Goal: Task Accomplishment & Management: Use online tool/utility

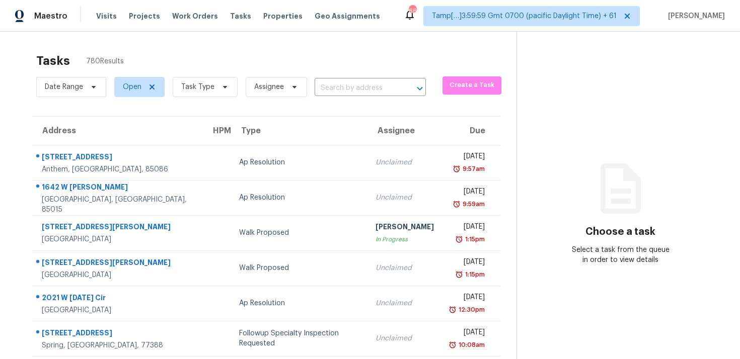
click at [313, 76] on div "Date Range Open Task Type Assignee ​" at bounding box center [230, 87] width 389 height 26
click at [336, 84] on input "text" at bounding box center [355, 89] width 83 height 16
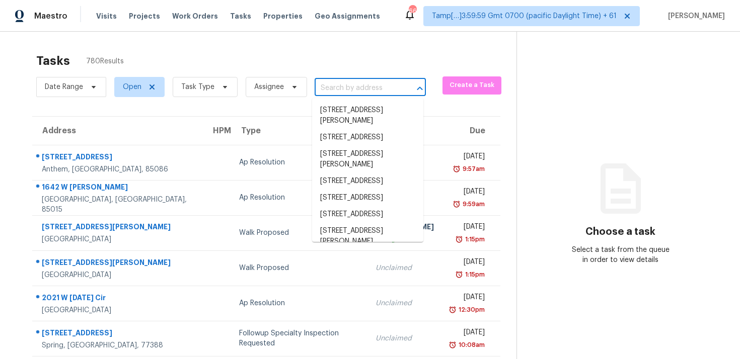
paste input "5171 Regent Dr, Nashville, TN 37220"
type input "5171 Regent Dr, Nashville, TN 37220"
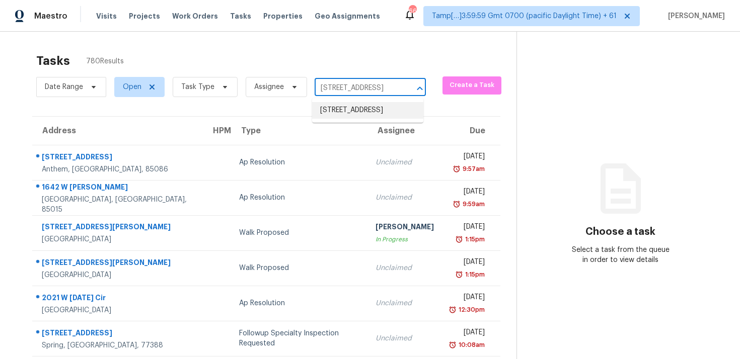
click at [359, 107] on li "5171 Regent Dr, Nashville, TN 37220" at bounding box center [367, 110] width 111 height 17
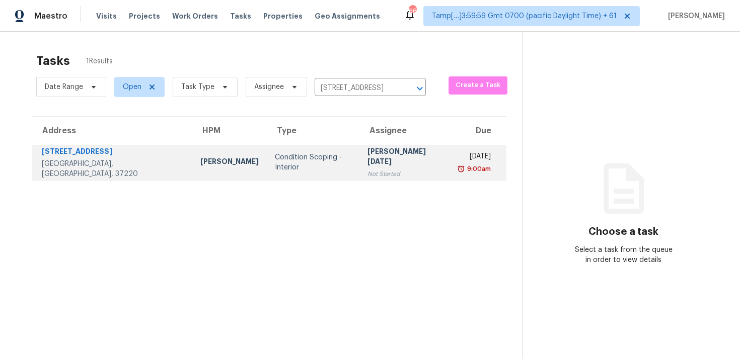
click at [367, 159] on div "Prabhu Raja" at bounding box center [405, 157] width 76 height 23
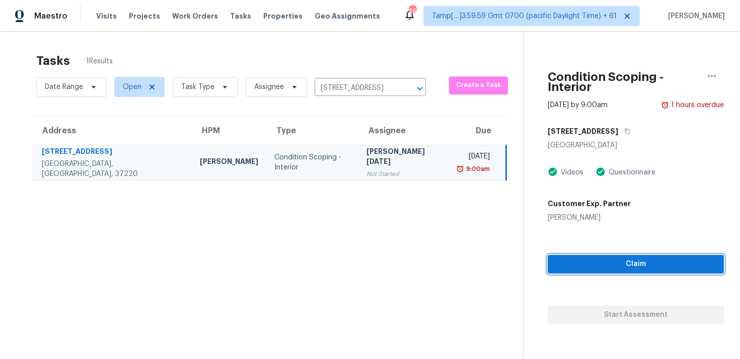
click at [572, 258] on span "Claim" at bounding box center [635, 264] width 160 height 13
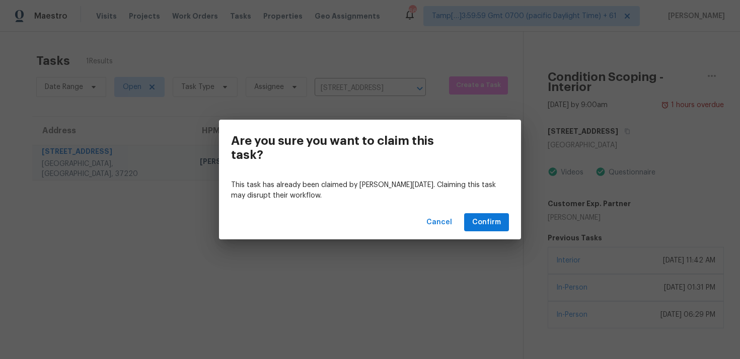
click at [484, 233] on div "Cancel Confirm" at bounding box center [370, 222] width 302 height 35
click at [485, 222] on span "Confirm" at bounding box center [486, 222] width 29 height 13
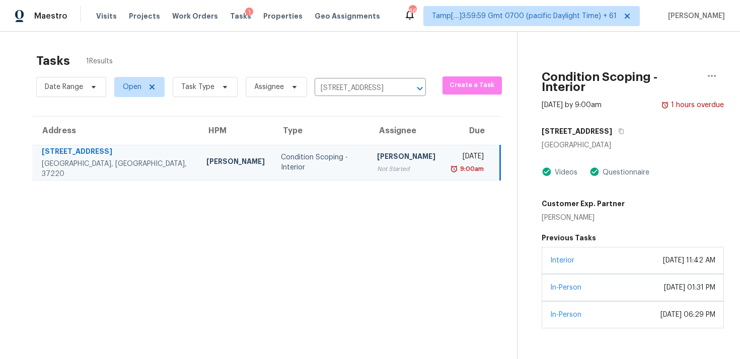
scroll to position [32, 0]
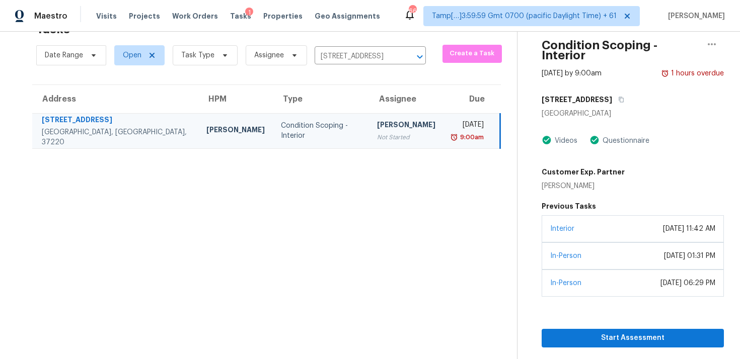
click at [584, 314] on div "Start Assessment" at bounding box center [632, 322] width 182 height 51
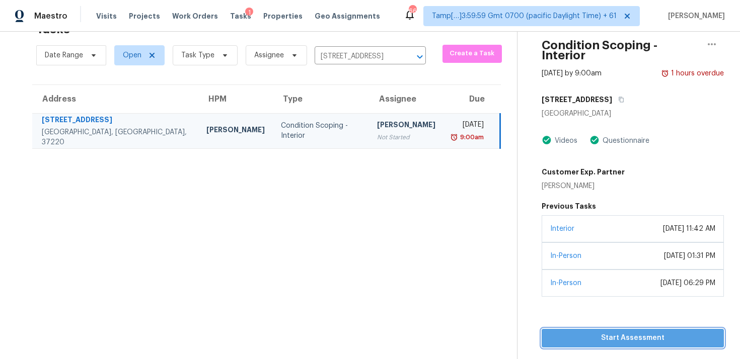
click at [584, 332] on span "Start Assessment" at bounding box center [632, 338] width 166 height 13
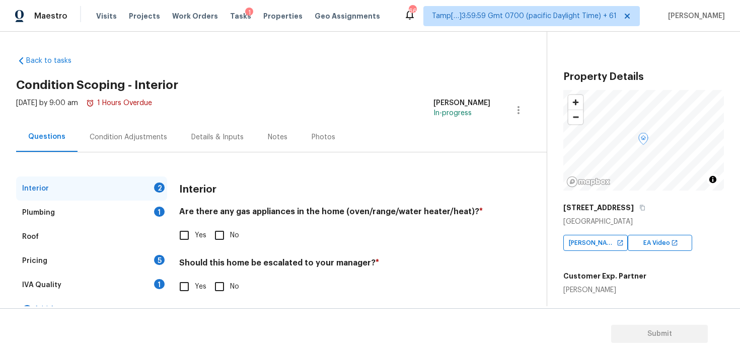
click at [133, 143] on div "Condition Adjustments" at bounding box center [128, 137] width 102 height 30
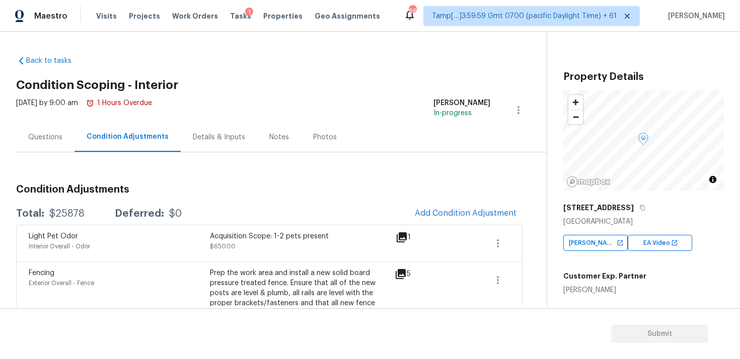
click at [49, 136] on div "Questions" at bounding box center [45, 137] width 34 height 10
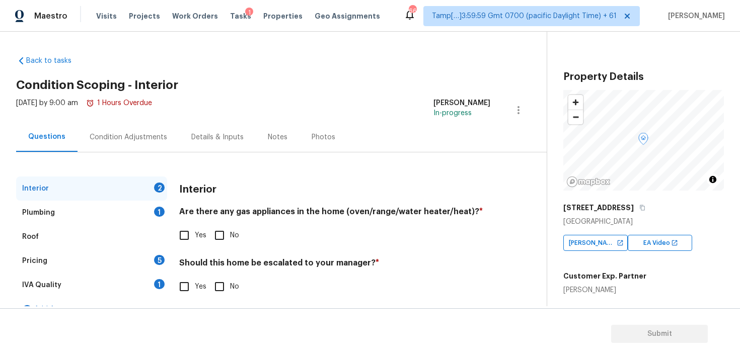
scroll to position [18, 0]
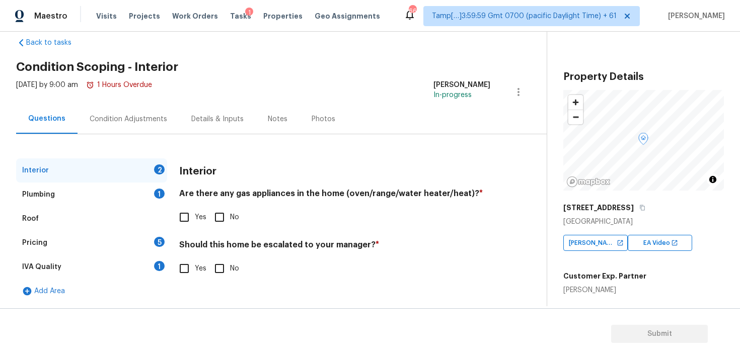
click at [182, 268] on input "Yes" at bounding box center [184, 268] width 21 height 21
checkbox input "true"
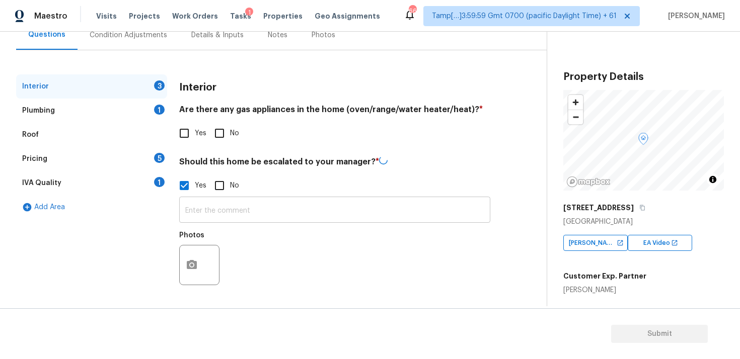
click at [203, 210] on input "text" at bounding box center [334, 211] width 311 height 24
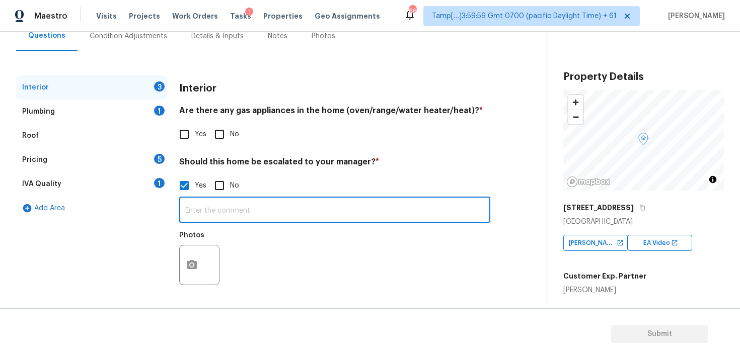
scroll to position [101, 0]
type input "Foundation issue: Step cracks on the exterior at 2:04, 2:07, 2:17 and throughou…"
click at [187, 270] on icon "button" at bounding box center [192, 265] width 12 height 12
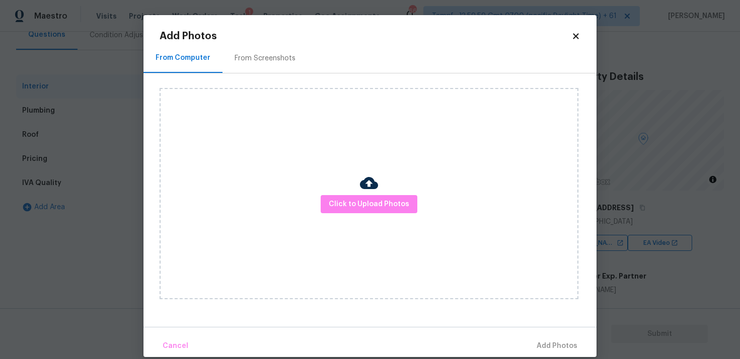
click at [373, 213] on div "Click to Upload Photos" at bounding box center [368, 193] width 419 height 211
click at [372, 194] on div at bounding box center [369, 184] width 18 height 21
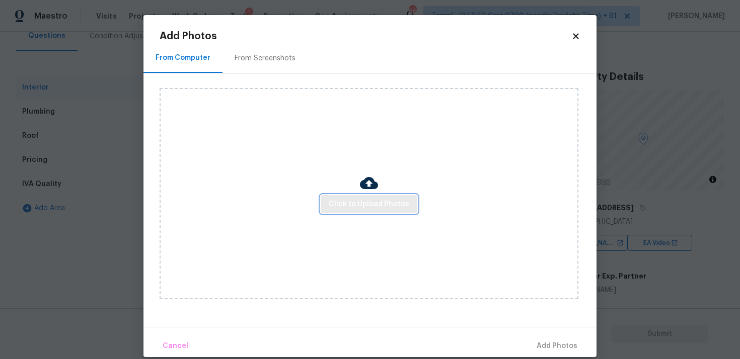
click at [379, 199] on span "Click to Upload Photos" at bounding box center [369, 204] width 81 height 13
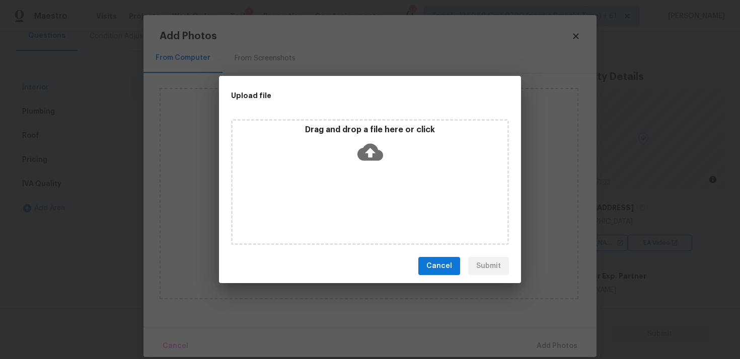
click at [368, 158] on icon at bounding box center [370, 152] width 26 height 17
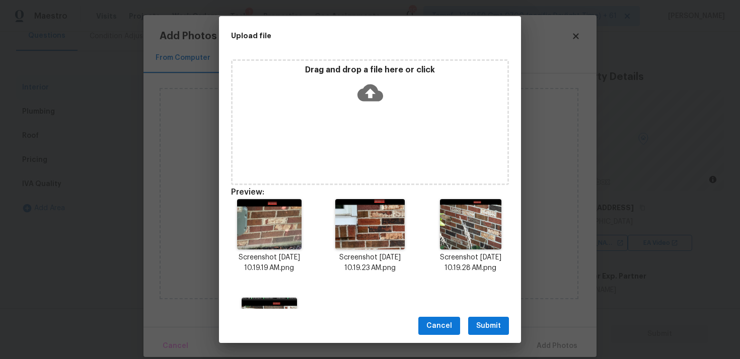
click at [490, 324] on span "Submit" at bounding box center [488, 326] width 25 height 13
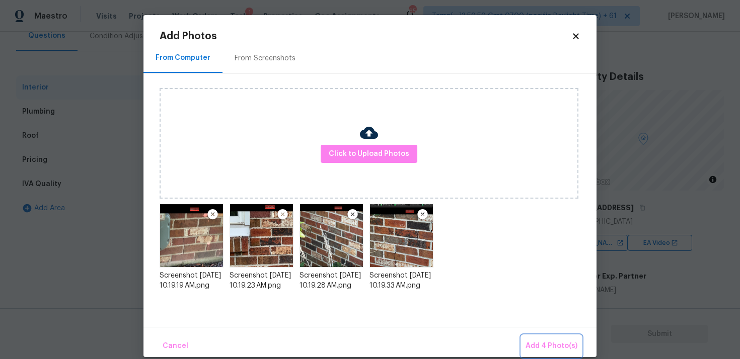
click at [550, 342] on span "Add 4 Photo(s)" at bounding box center [551, 346] width 52 height 13
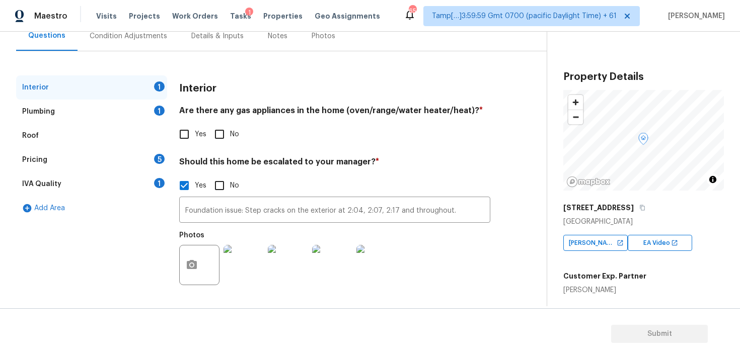
click at [158, 33] on div "Condition Adjustments" at bounding box center [128, 36] width 77 height 10
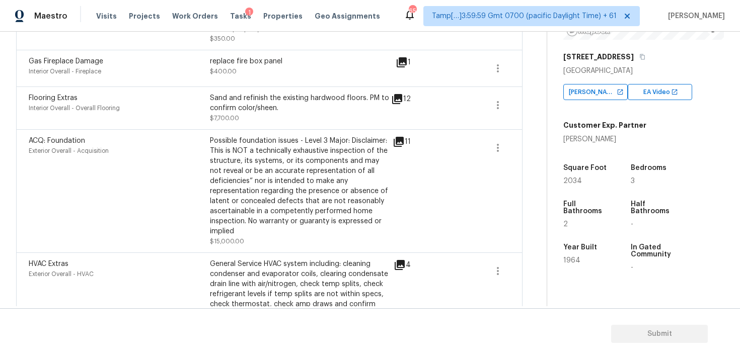
scroll to position [364, 0]
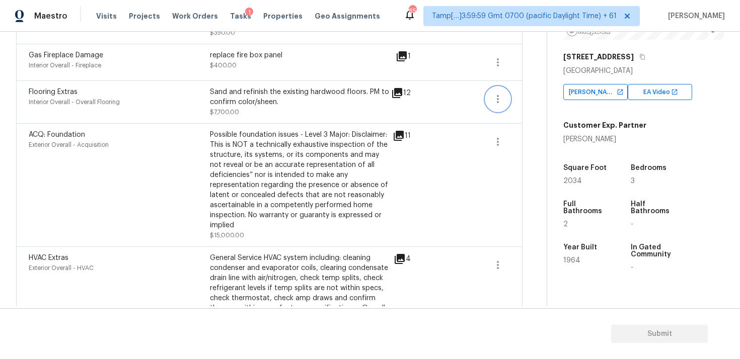
click at [506, 101] on button "button" at bounding box center [498, 99] width 24 height 24
click at [524, 103] on link "Edit" at bounding box center [555, 97] width 86 height 15
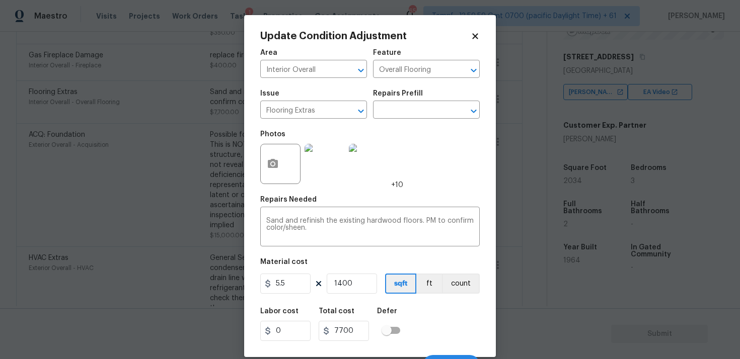
click at [524, 103] on body "Maestro Visits Projects Work Orders Tasks 1 Properties Geo Assignments 659 Tamp…" at bounding box center [370, 179] width 740 height 359
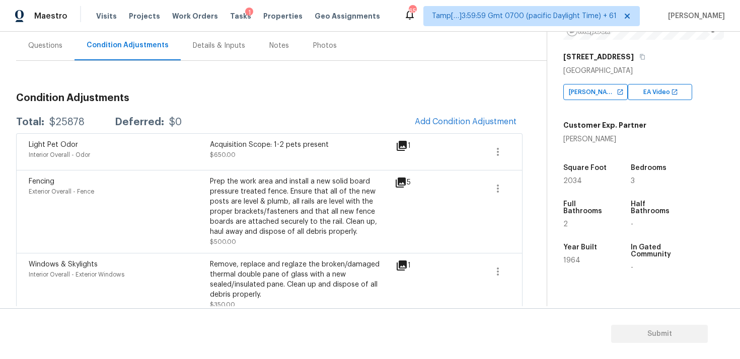
scroll to position [81, 0]
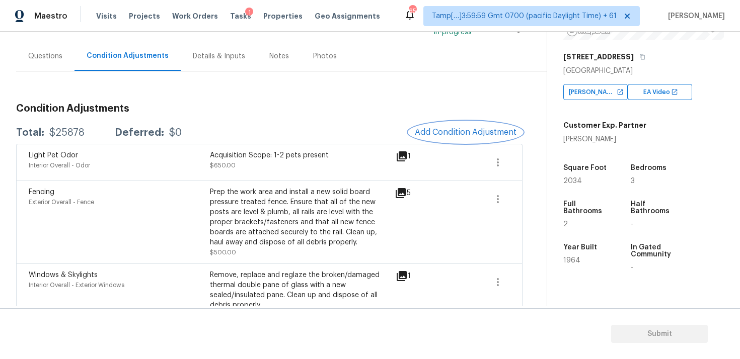
click at [461, 129] on span "Add Condition Adjustment" at bounding box center [466, 132] width 102 height 9
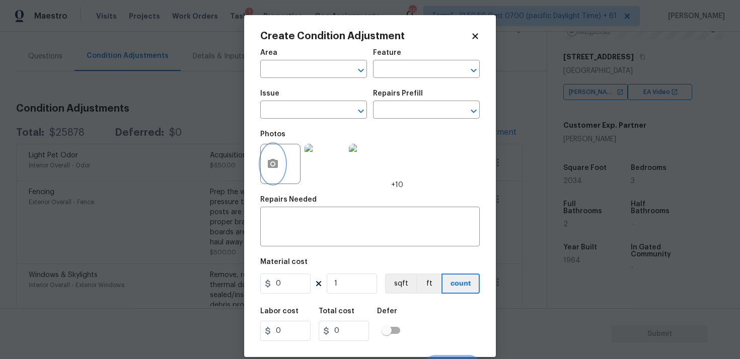
click at [281, 163] on button "button" at bounding box center [273, 163] width 24 height 39
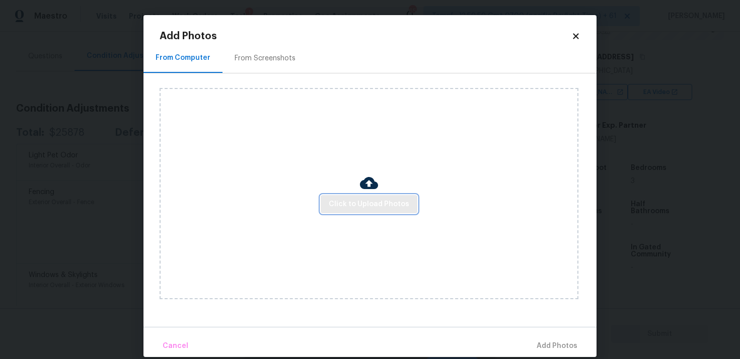
click at [351, 196] on button "Click to Upload Photos" at bounding box center [368, 204] width 97 height 19
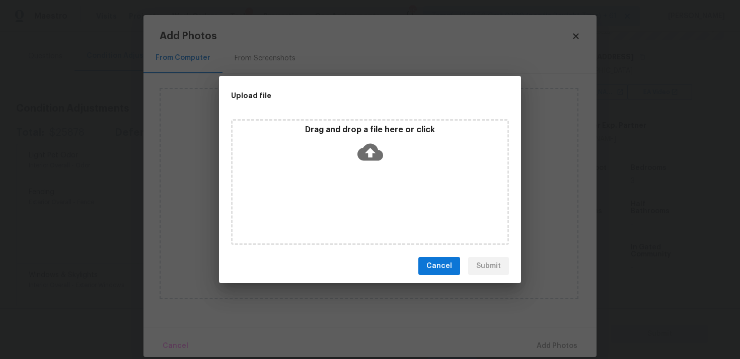
click at [371, 162] on icon at bounding box center [370, 152] width 26 height 26
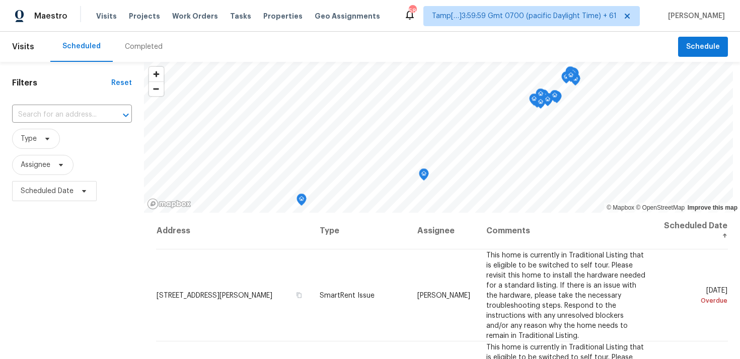
click at [153, 45] on div "Completed" at bounding box center [144, 47] width 38 height 10
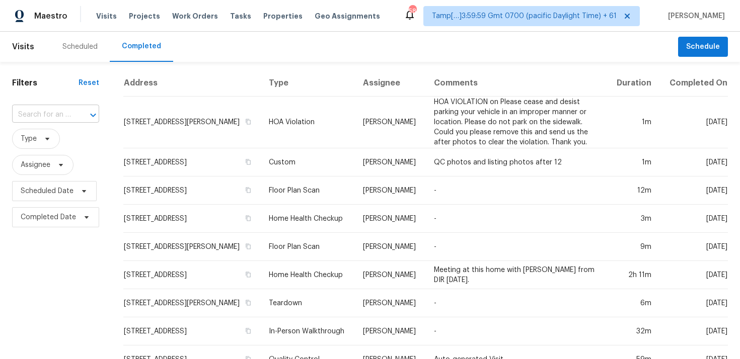
click at [71, 111] on div "​" at bounding box center [55, 115] width 87 height 16
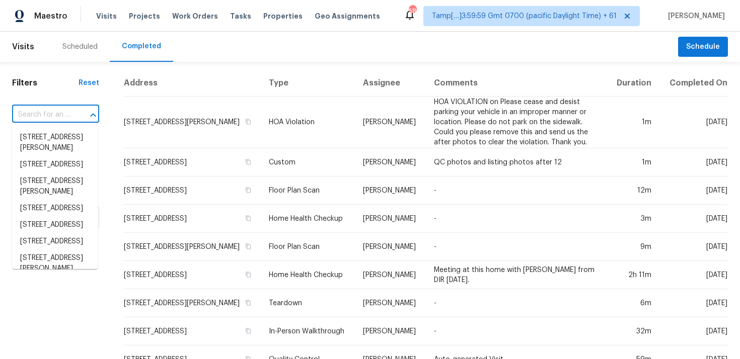
paste input "[STREET_ADDRESS]"
type input "[STREET_ADDRESS]"
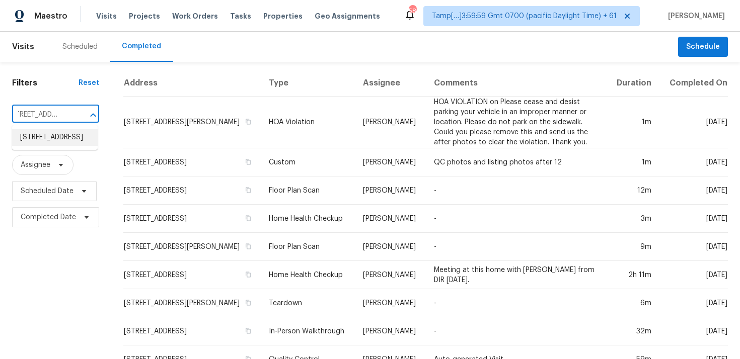
click at [79, 132] on li "[STREET_ADDRESS]" at bounding box center [55, 137] width 86 height 17
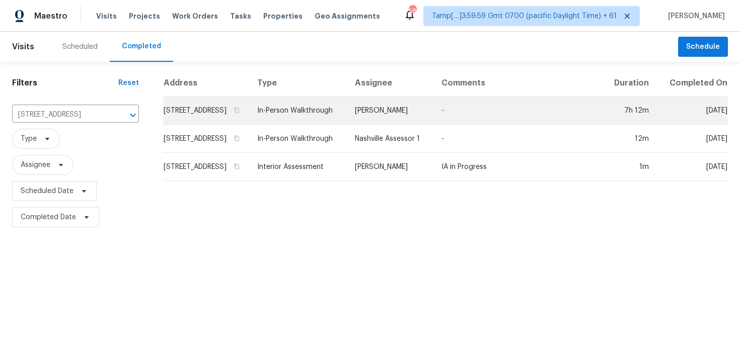
click at [221, 112] on td "[STREET_ADDRESS]" at bounding box center [206, 111] width 86 height 28
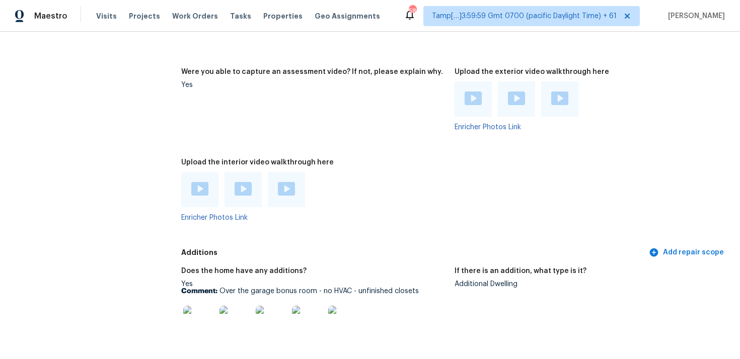
scroll to position [2338, 0]
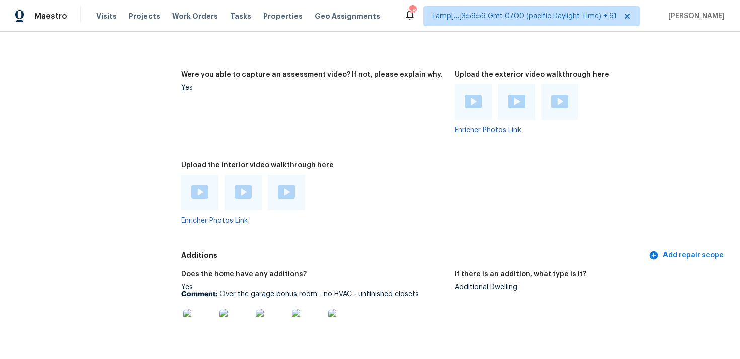
click at [195, 189] on img at bounding box center [199, 192] width 17 height 14
click at [237, 191] on img at bounding box center [242, 192] width 17 height 14
click at [290, 197] on img at bounding box center [286, 192] width 17 height 14
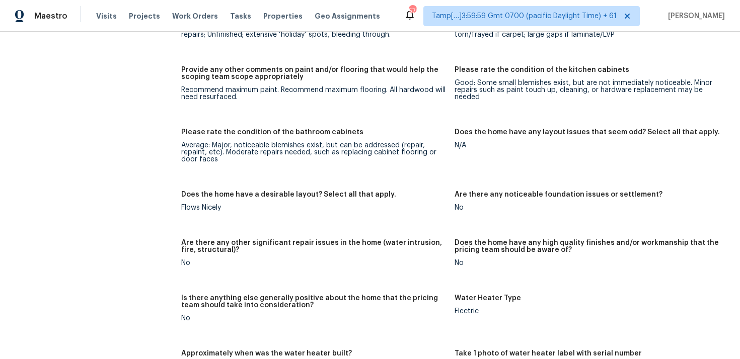
scroll to position [3084, 0]
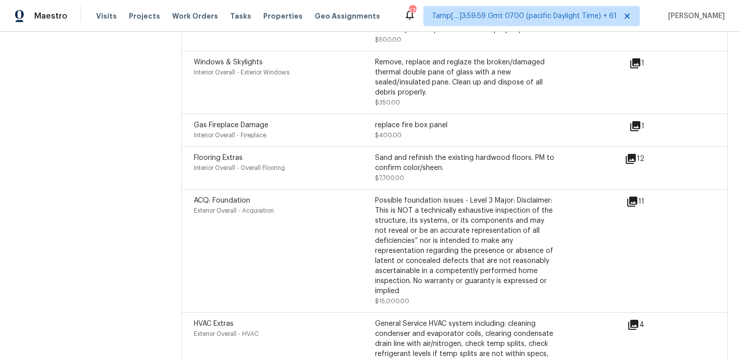
click at [636, 197] on icon at bounding box center [632, 202] width 10 height 10
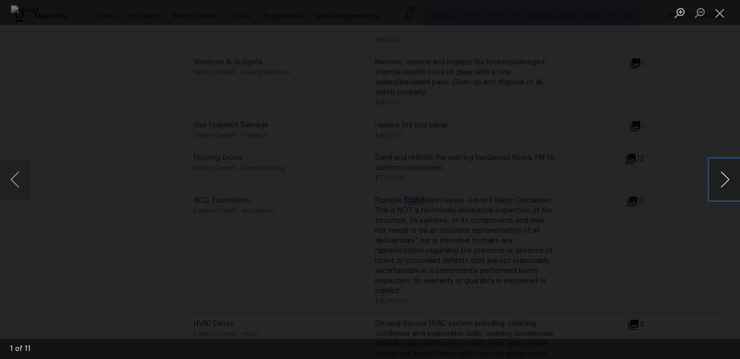
click at [733, 173] on button "Next image" at bounding box center [724, 179] width 30 height 40
click at [641, 76] on div "Lightbox" at bounding box center [370, 179] width 740 height 359
click at [721, 5] on button "Close lightbox" at bounding box center [719, 13] width 20 height 18
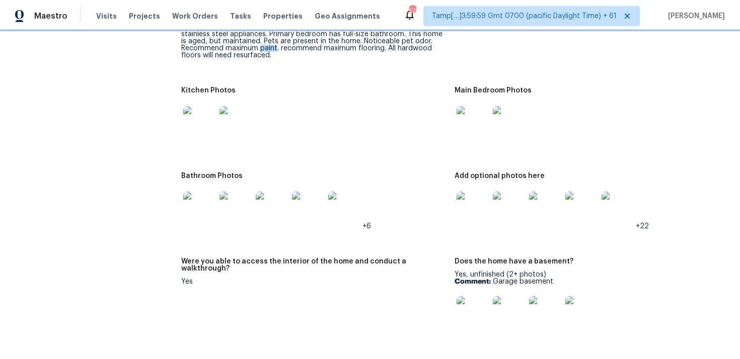
scroll to position [1392, 0]
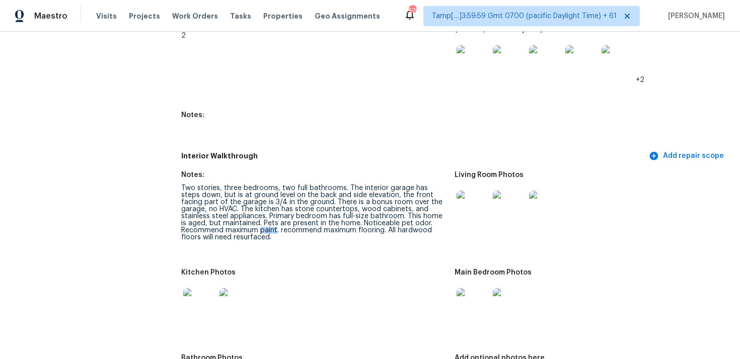
click at [395, 215] on div "Two stories, three bedrooms, two full bathrooms. The interior garage has steps …" at bounding box center [313, 213] width 265 height 56
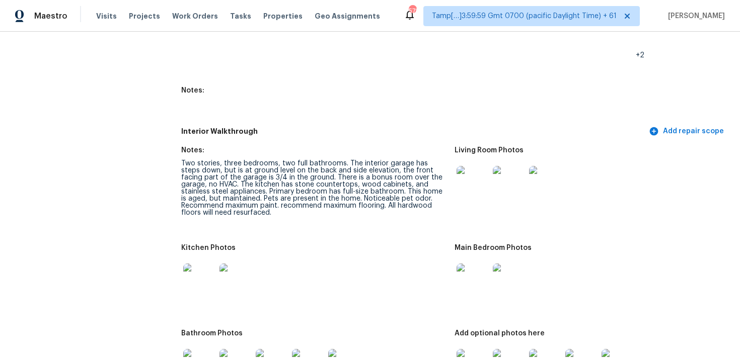
scroll to position [1437, 0]
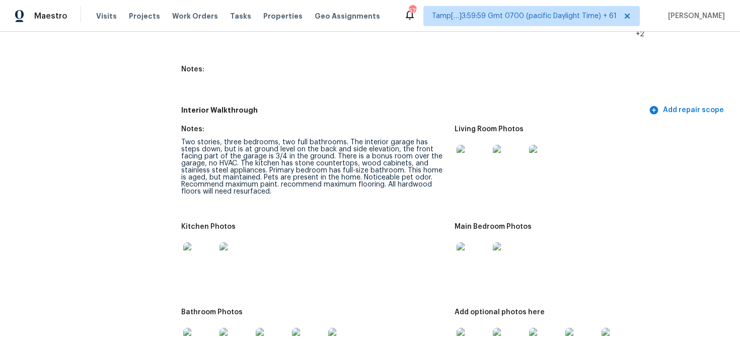
click at [472, 158] on img at bounding box center [472, 161] width 32 height 32
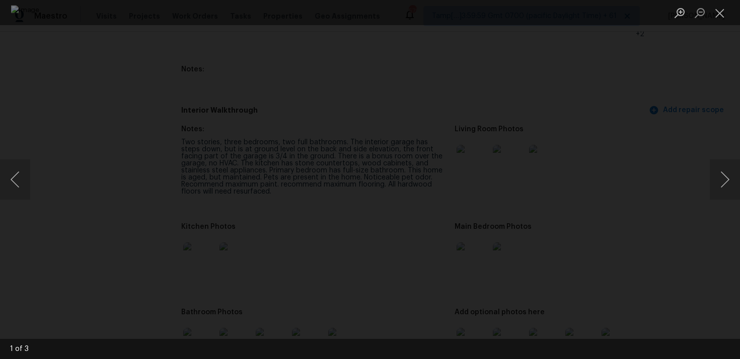
click at [639, 269] on div "Lightbox" at bounding box center [370, 179] width 740 height 359
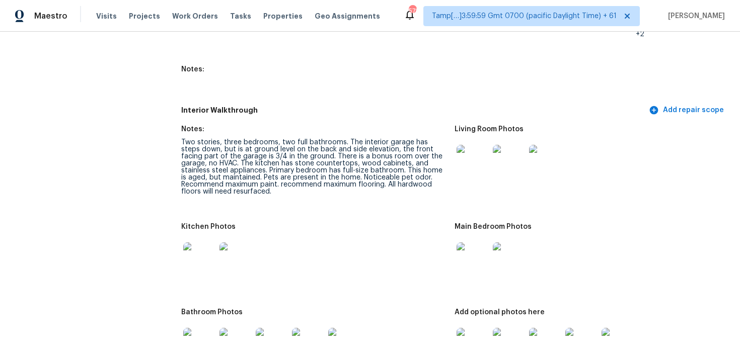
click at [206, 256] on img at bounding box center [199, 259] width 32 height 32
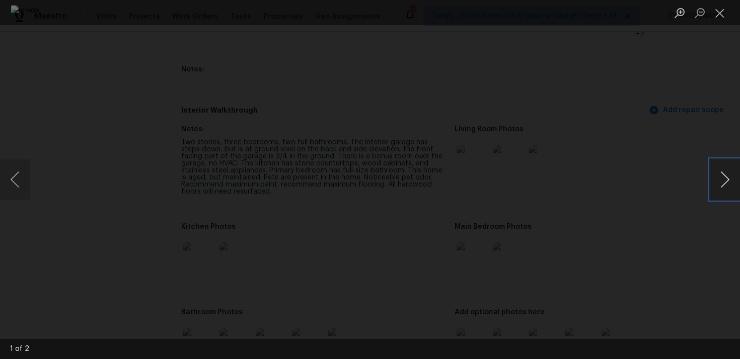
click at [727, 191] on button "Next image" at bounding box center [724, 179] width 30 height 40
click at [613, 233] on img "Lightbox" at bounding box center [370, 179] width 718 height 349
click at [661, 217] on div "Lightbox" at bounding box center [370, 179] width 740 height 359
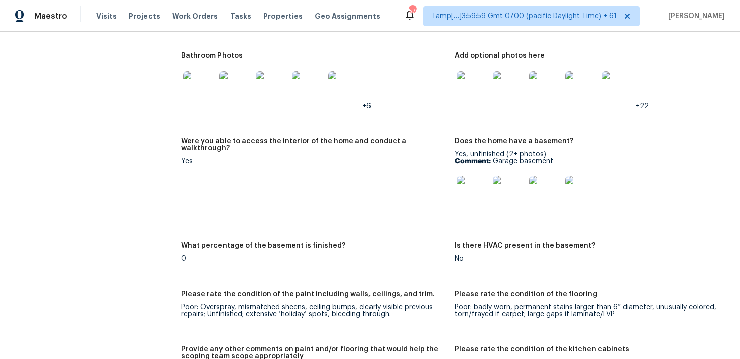
scroll to position [1695, 0]
click at [510, 199] on img at bounding box center [509, 191] width 32 height 32
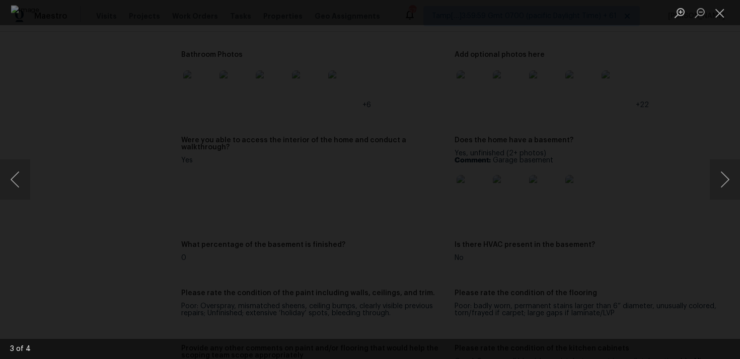
click at [679, 113] on div "Lightbox" at bounding box center [370, 179] width 740 height 359
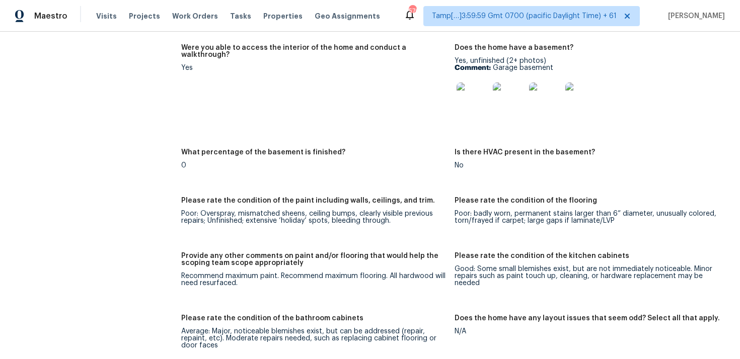
scroll to position [1804, 0]
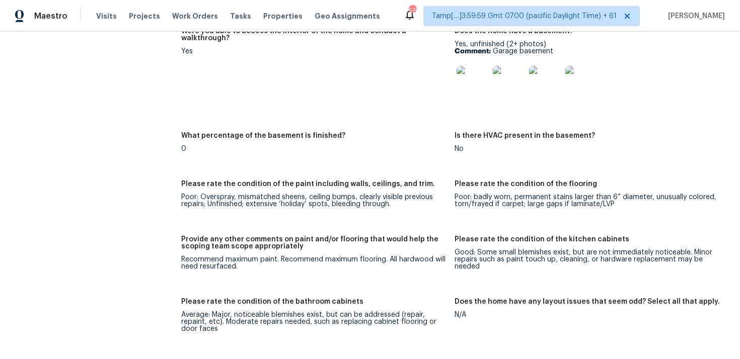
click at [284, 107] on figure "Were you able to access the interior of the home and conduct a walkthrough? Yes" at bounding box center [317, 74] width 273 height 93
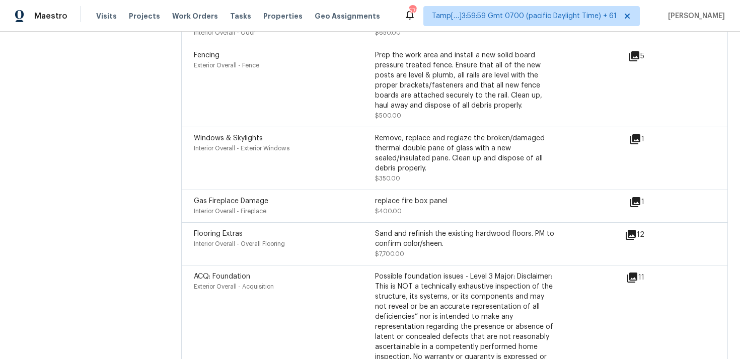
scroll to position [677, 0]
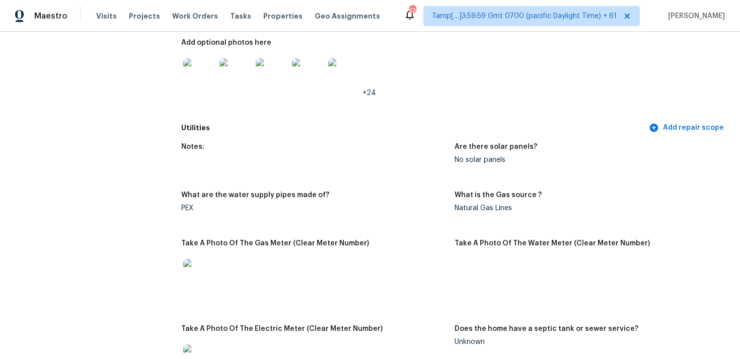
click at [362, 129] on h5 "Utilities" at bounding box center [413, 128] width 465 height 11
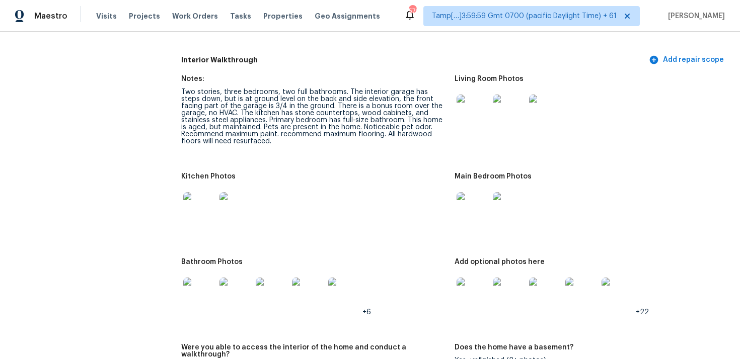
scroll to position [1455, 0]
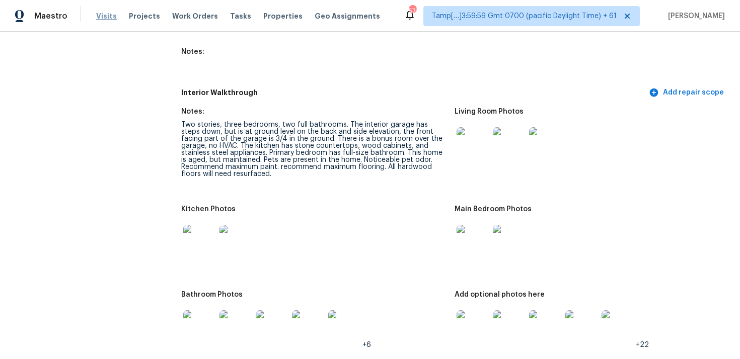
click at [102, 16] on span "Visits" at bounding box center [106, 16] width 21 height 10
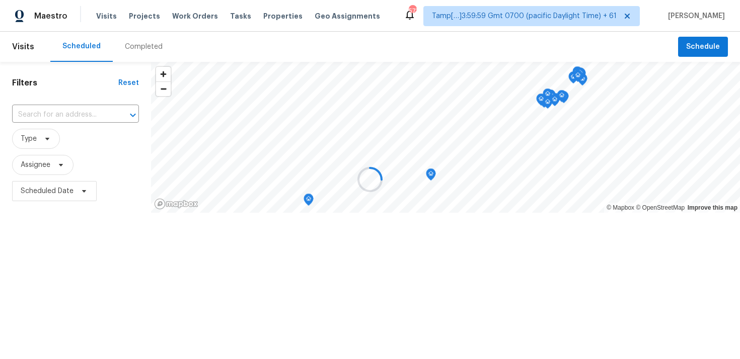
click at [134, 44] on div at bounding box center [370, 179] width 740 height 359
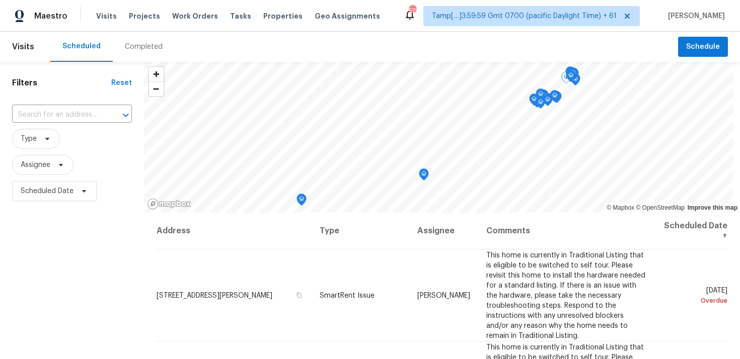
click at [144, 67] on div "Filters Reset ​ Type Assignee Scheduled Date" at bounding box center [72, 281] width 144 height 438
click at [144, 57] on div "Completed" at bounding box center [144, 47] width 62 height 30
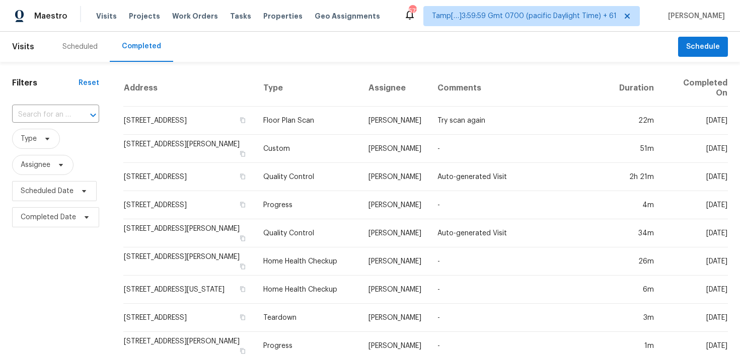
click at [71, 124] on div "​" at bounding box center [55, 115] width 87 height 22
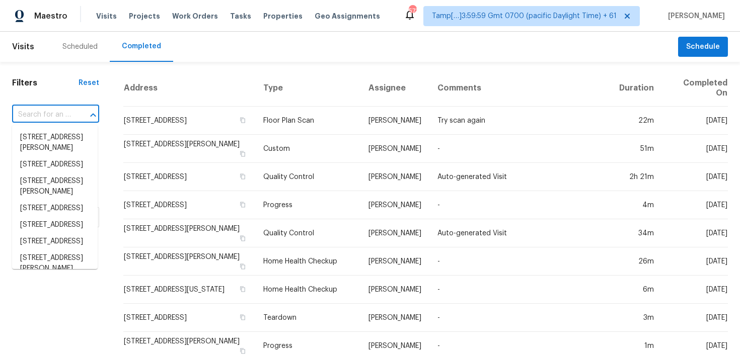
click at [66, 115] on input "text" at bounding box center [41, 115] width 59 height 16
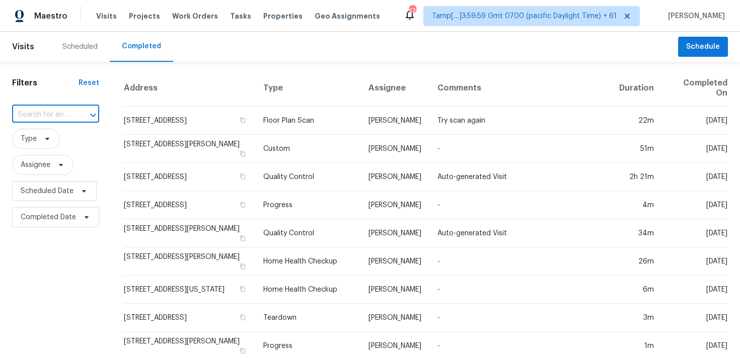
paste input "1133 Hueytown Rd, Bessemer, AL 35023"
type input "1133 Hueytown Rd, Bessemer, AL 35023"
click at [77, 142] on li "1133 Hueytown Rd, Bessemer, AL 35023" at bounding box center [55, 137] width 86 height 17
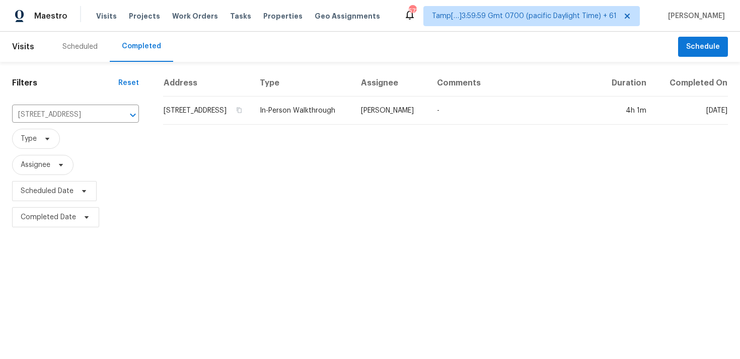
click at [227, 121] on td "1133 Hueytown Rd, Bessemer, AL 35023" at bounding box center [207, 111] width 89 height 28
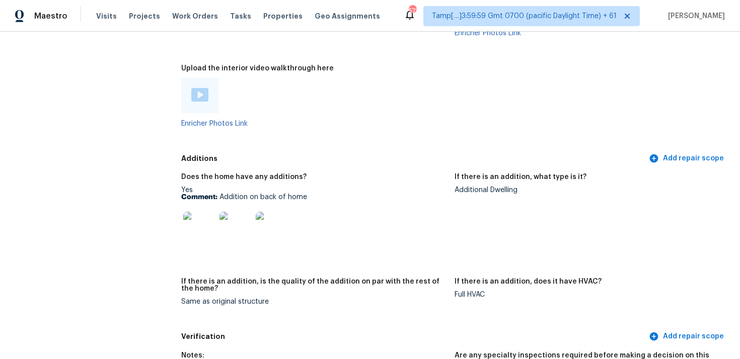
scroll to position [2260, 0]
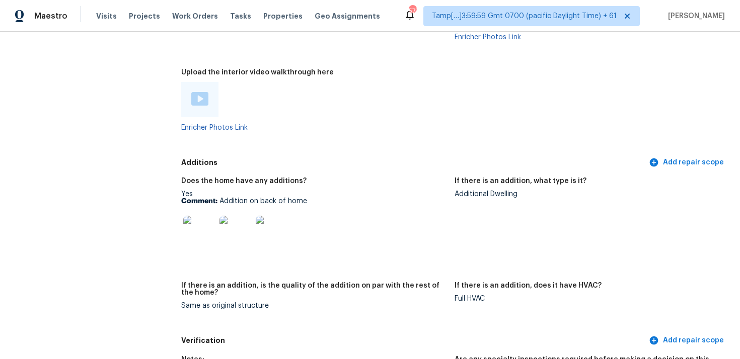
click at [199, 93] on img at bounding box center [199, 99] width 17 height 14
click at [367, 126] on figure "Upload the interior video walkthrough here Enricher Photos Link" at bounding box center [317, 108] width 273 height 78
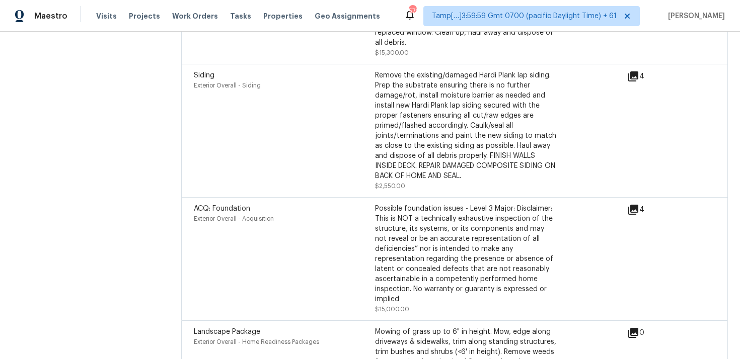
scroll to position [1783, 0]
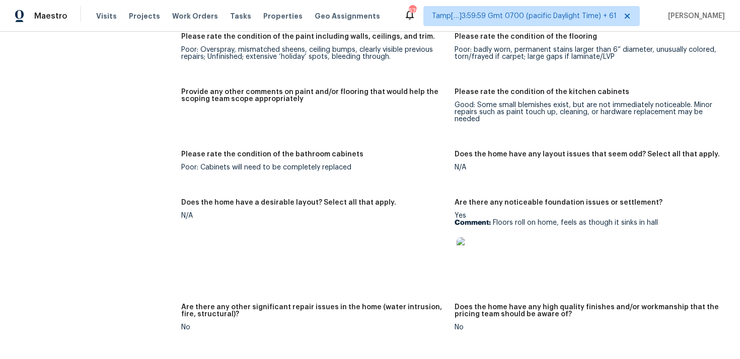
click at [468, 244] on img at bounding box center [472, 253] width 32 height 32
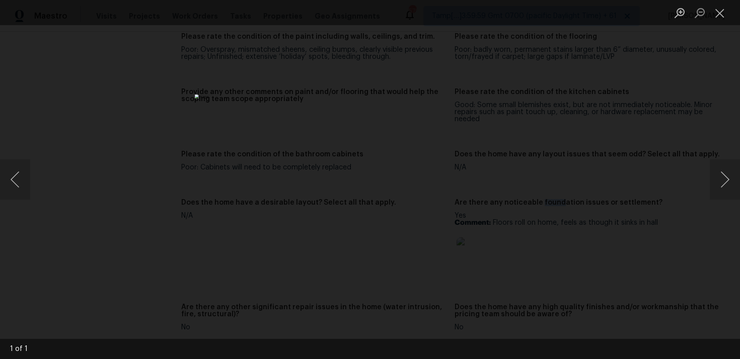
click at [526, 114] on div "Lightbox" at bounding box center [370, 179] width 740 height 359
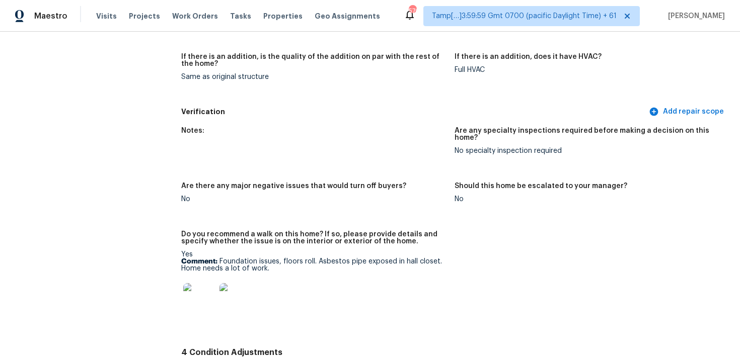
scroll to position [2492, 0]
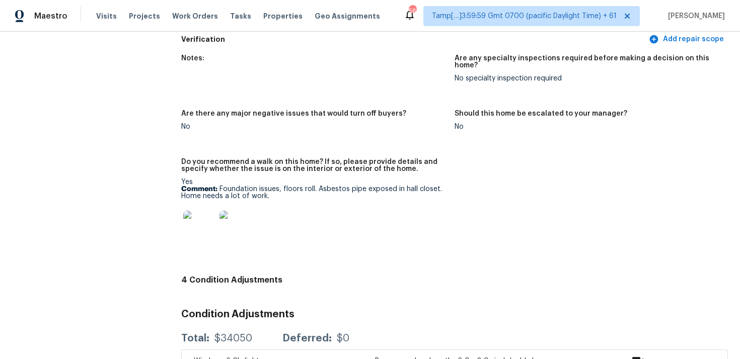
scroll to position [2568, 0]
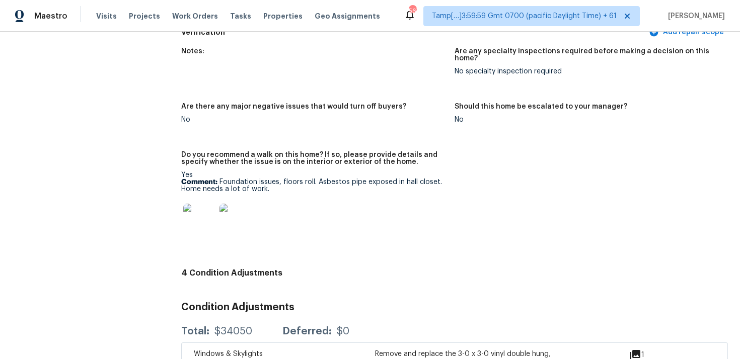
click at [193, 206] on img at bounding box center [199, 220] width 32 height 32
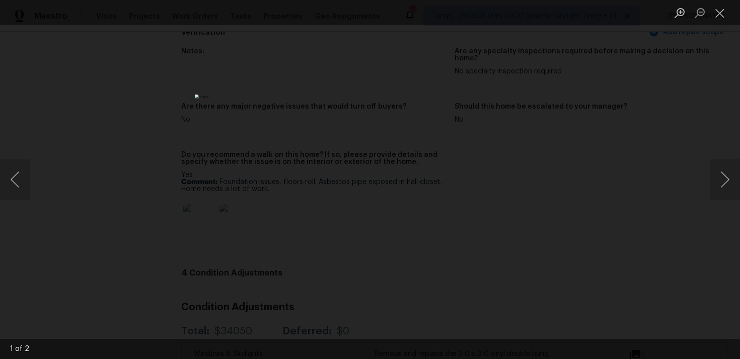
click at [521, 237] on div "Lightbox" at bounding box center [370, 179] width 740 height 359
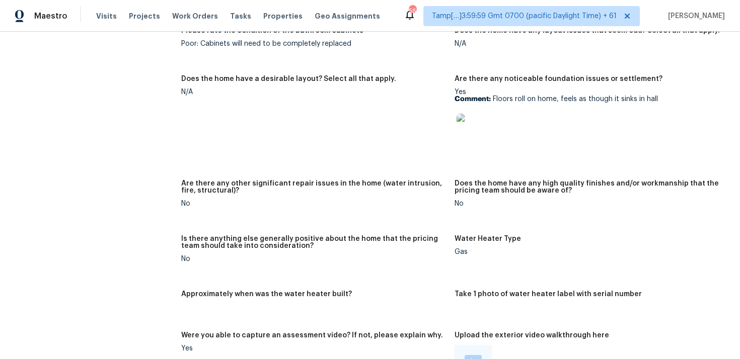
scroll to position [1781, 0]
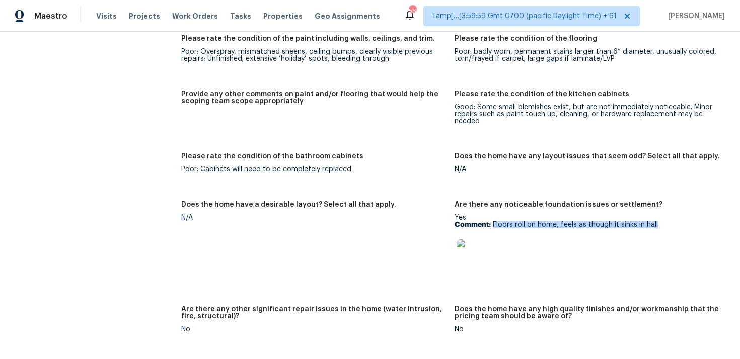
drag, startPoint x: 492, startPoint y: 216, endPoint x: 684, endPoint y: 214, distance: 191.7
click at [684, 221] on p "Comment: Floors roll on home, feels as though it sinks in hall" at bounding box center [586, 224] width 265 height 7
copy p "Floors roll on home, feels as though it sinks in hall"
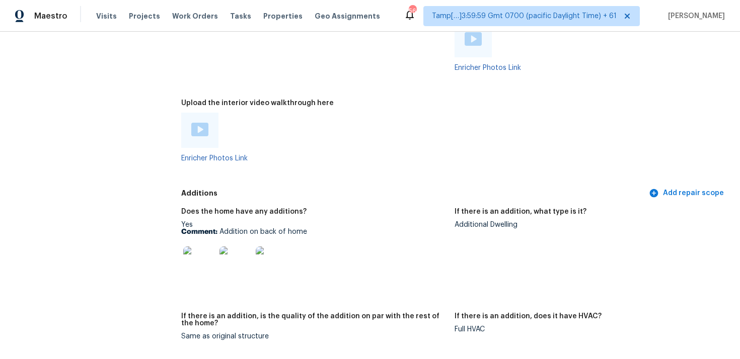
scroll to position [2229, 0]
click at [281, 254] on img at bounding box center [272, 263] width 32 height 32
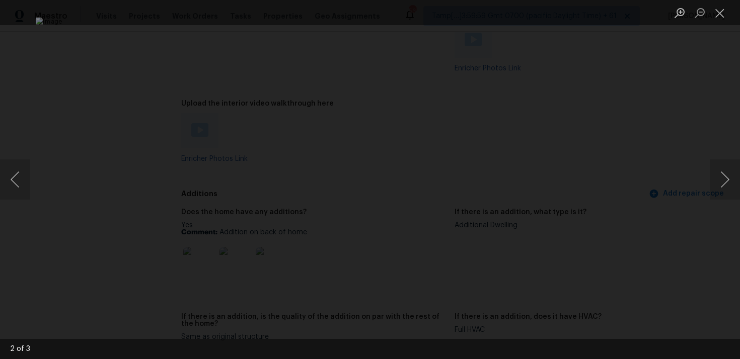
click at [671, 172] on div "Lightbox" at bounding box center [370, 179] width 740 height 359
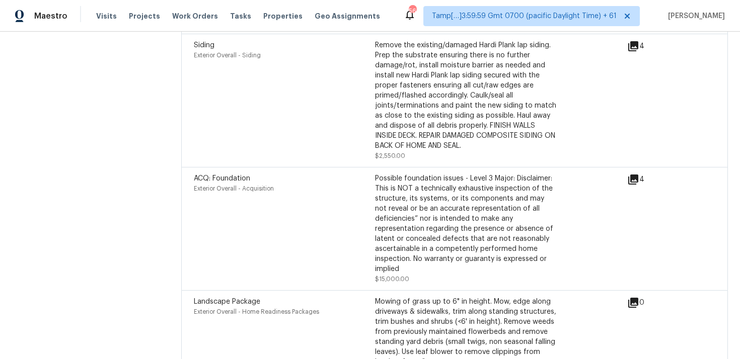
scroll to position [3017, 0]
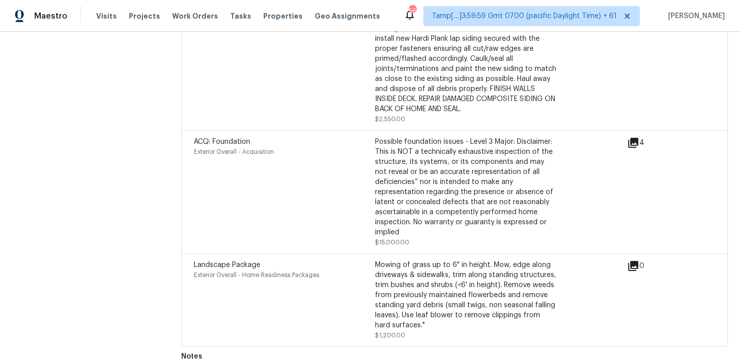
click at [325, 155] on div "ACQ: Foundation Exterior Overall - Acquisition" at bounding box center [284, 192] width 181 height 111
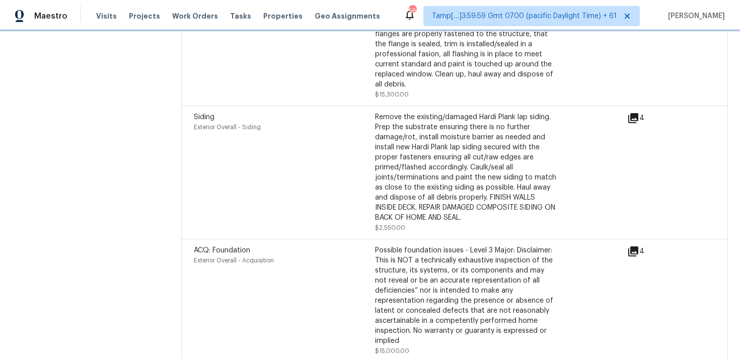
scroll to position [2901, 0]
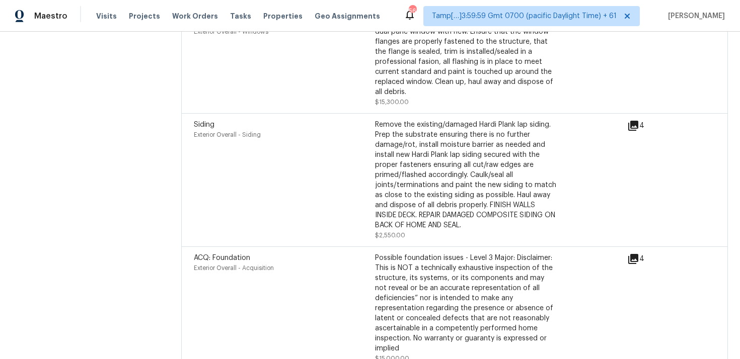
click at [628, 121] on icon at bounding box center [633, 126] width 10 height 10
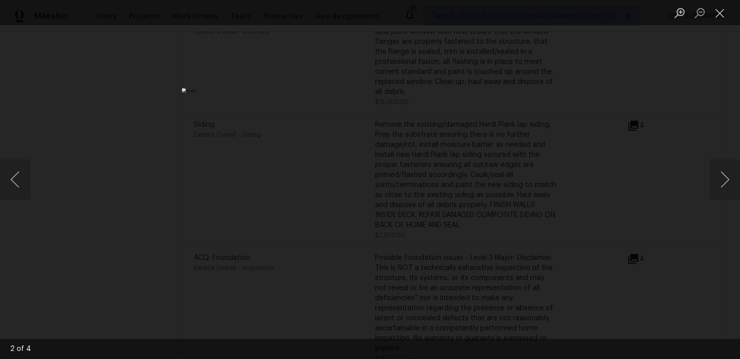
click at [696, 73] on div "Lightbox" at bounding box center [370, 179] width 740 height 359
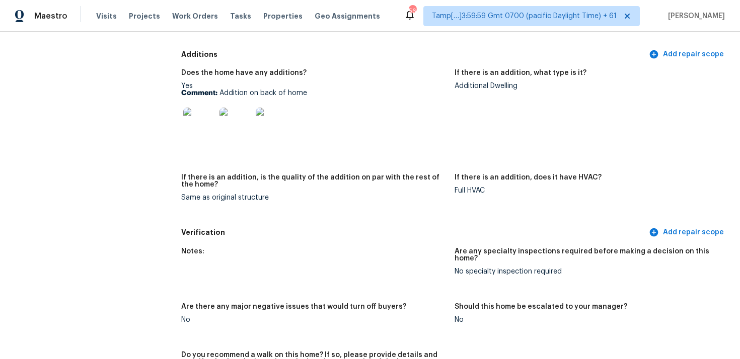
scroll to position [2199, 0]
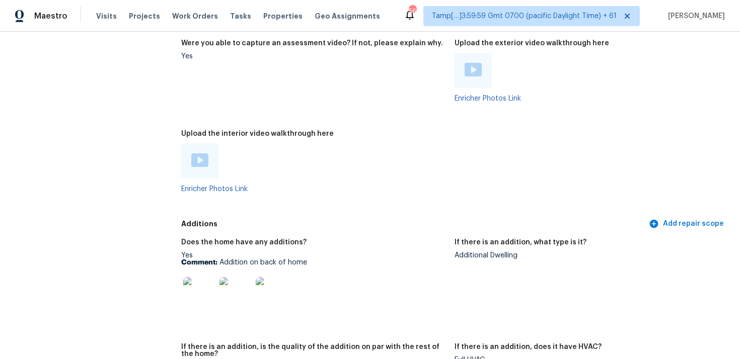
click at [275, 130] on h5 "Upload the interior video walkthrough here" at bounding box center [257, 133] width 152 height 7
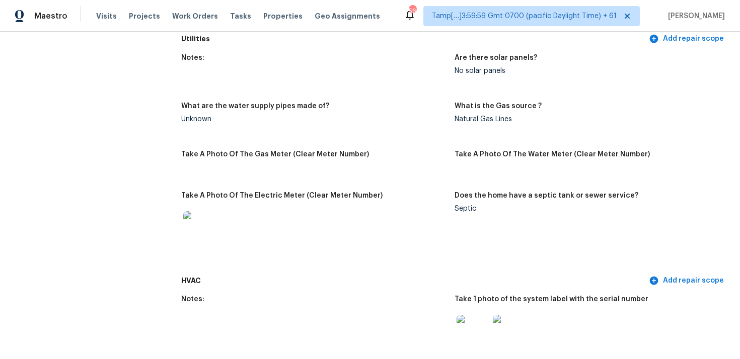
click at [286, 75] on figure "Notes:" at bounding box center [317, 72] width 273 height 36
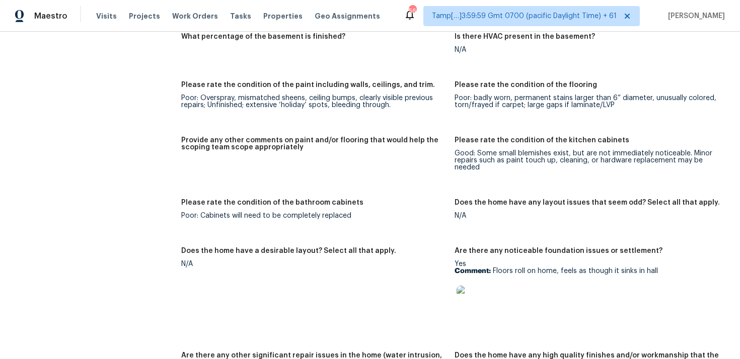
click at [304, 95] on div "Poor: Overspray, mismatched sheens, ceiling bumps, clearly visible previous rep…" at bounding box center [313, 102] width 265 height 14
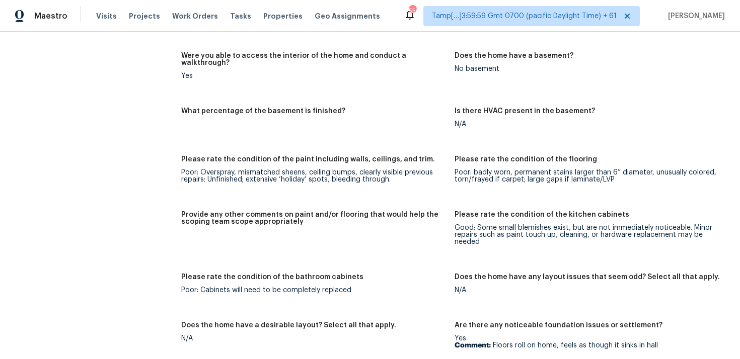
scroll to position [1732, 0]
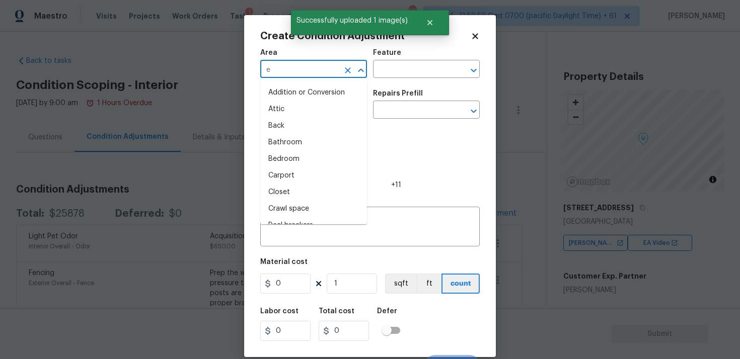
scroll to position [151, 0]
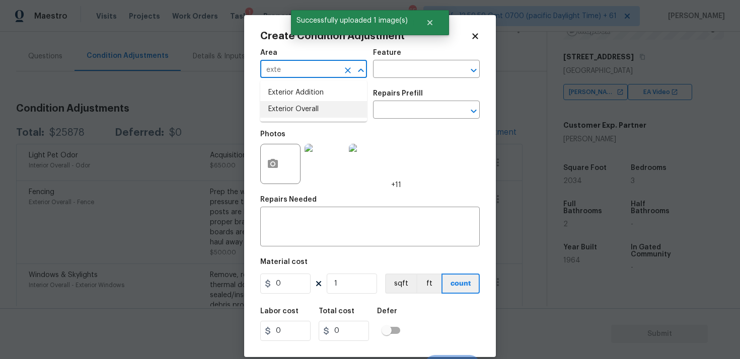
click at [303, 112] on li "Exterior Overall" at bounding box center [313, 109] width 107 height 17
type input "Exterior Overall"
click at [303, 112] on input "text" at bounding box center [299, 111] width 78 height 16
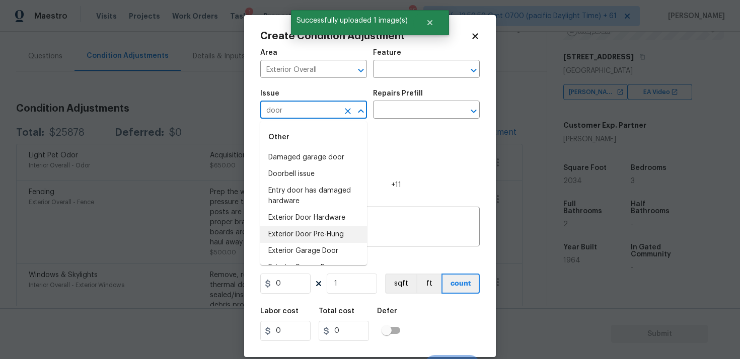
click at [327, 232] on li "Exterior Door Pre-Hung" at bounding box center [313, 234] width 107 height 17
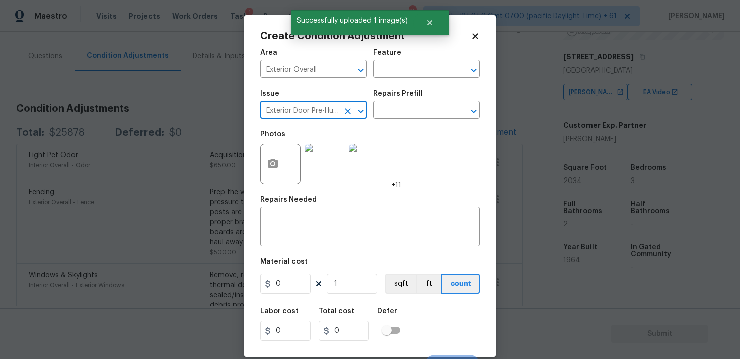
type input "Exterior Door Pre-Hung"
click at [403, 127] on div "Photos +11" at bounding box center [369, 157] width 219 height 65
click at [403, 111] on input "text" at bounding box center [412, 111] width 78 height 16
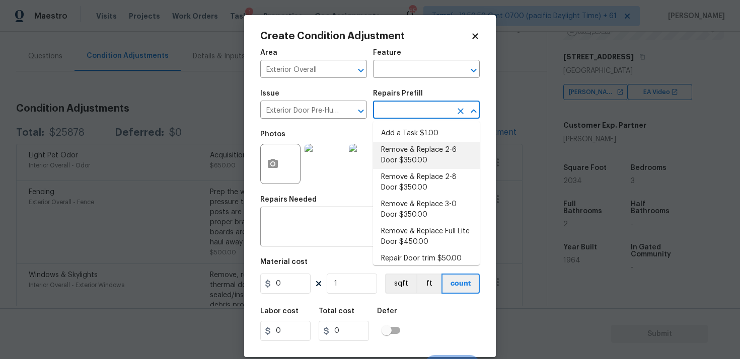
click at [407, 164] on li "Remove & Replace 2-6 Door $350.00" at bounding box center [426, 155] width 107 height 27
type input "Interior Door"
type input "350"
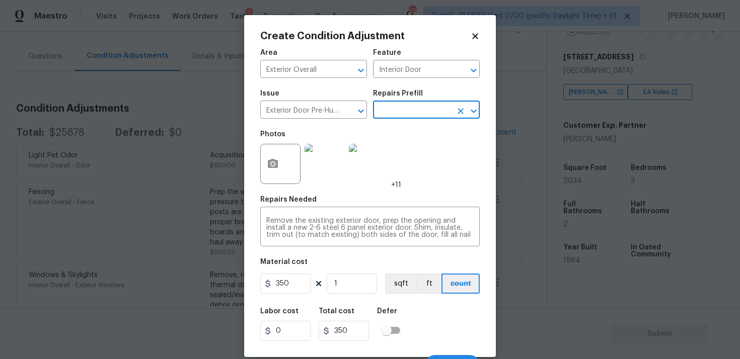
scroll to position [17, 0]
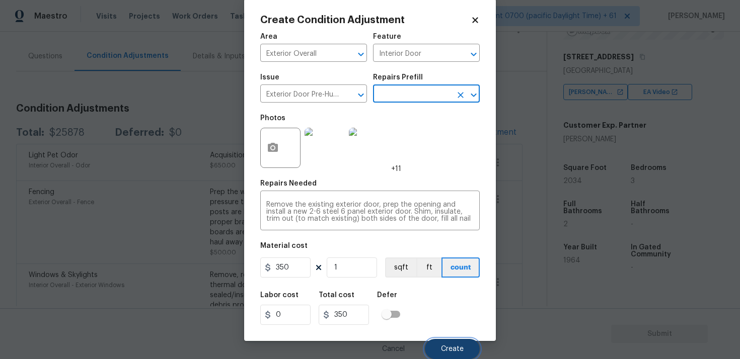
click at [446, 347] on span "Create" at bounding box center [452, 350] width 23 height 8
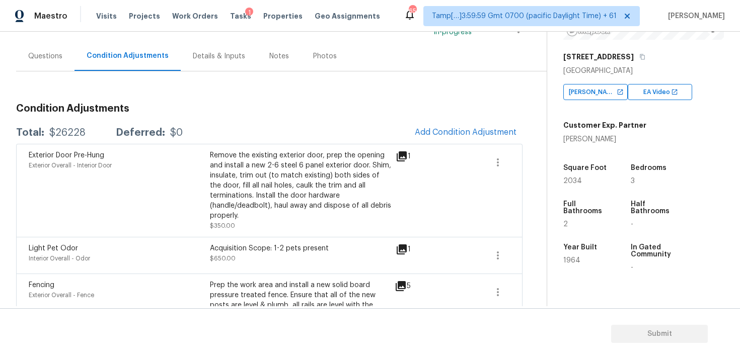
scroll to position [0, 0]
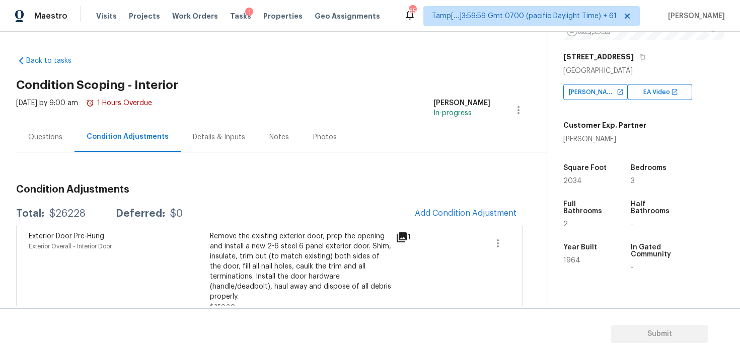
click at [53, 151] on div "Questions" at bounding box center [45, 137] width 58 height 30
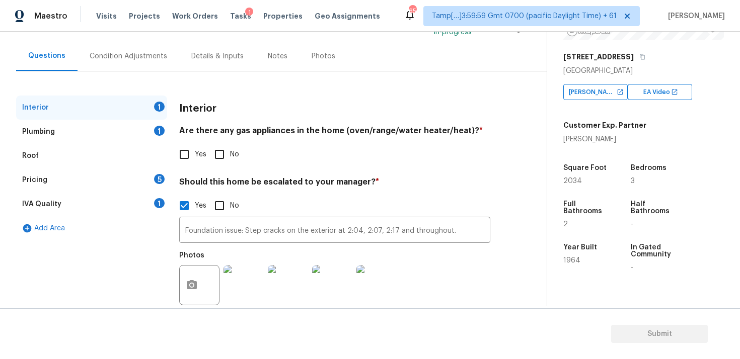
click at [129, 203] on div "IVA Quality 1" at bounding box center [91, 204] width 151 height 24
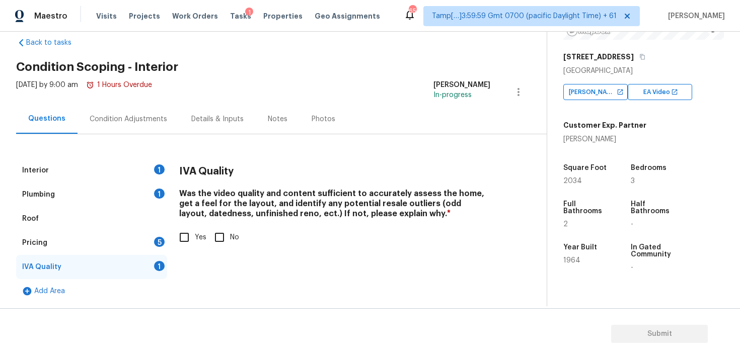
scroll to position [18, 0]
click at [146, 251] on div "Pricing 5" at bounding box center [91, 243] width 151 height 24
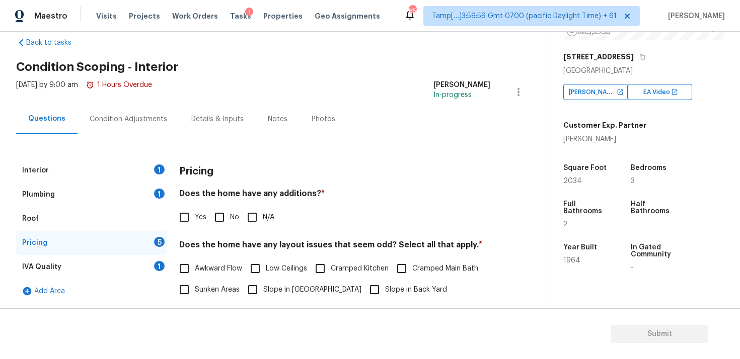
scroll to position [81, 0]
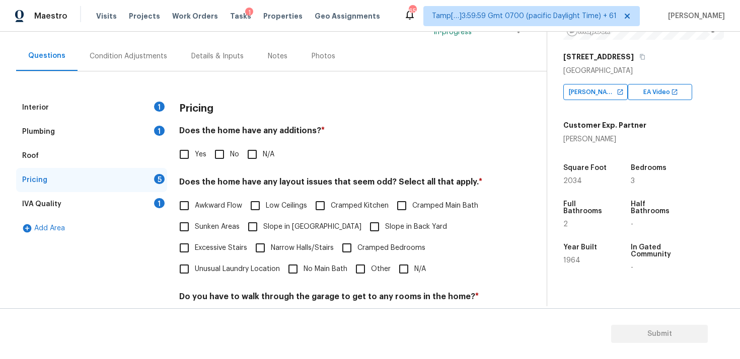
click at [192, 165] on div "Pricing Does the home have any additions? * Yes No N/A Does the home have any l…" at bounding box center [334, 271] width 311 height 350
click at [191, 160] on input "Yes" at bounding box center [184, 154] width 21 height 21
checkbox input "true"
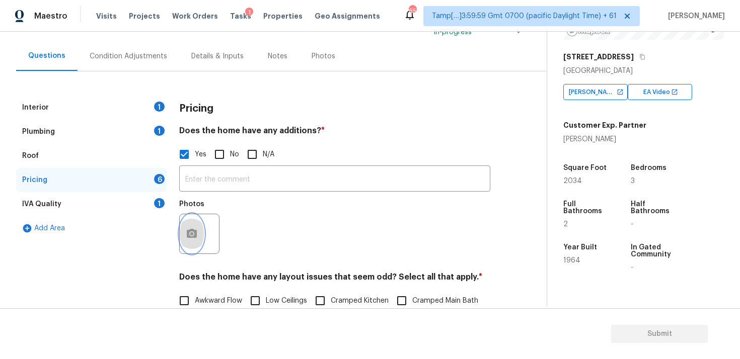
click at [196, 230] on icon "button" at bounding box center [192, 234] width 12 height 12
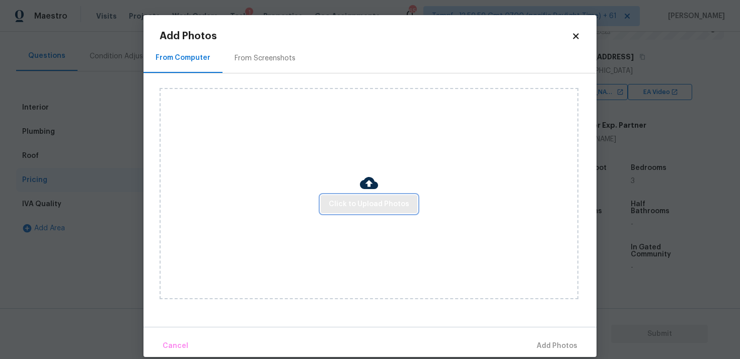
click at [353, 203] on span "Click to Upload Photos" at bounding box center [369, 204] width 81 height 13
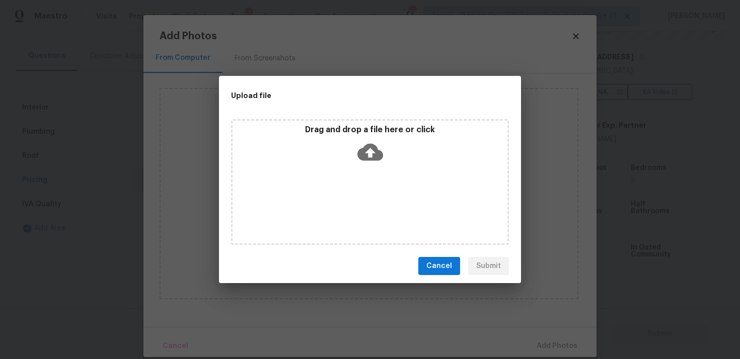
click at [353, 159] on div "Drag and drop a file here or click" at bounding box center [369, 146] width 275 height 43
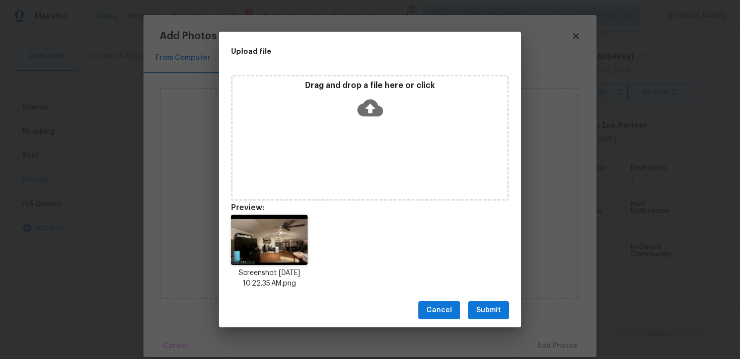
click at [504, 306] on button "Submit" at bounding box center [488, 310] width 41 height 19
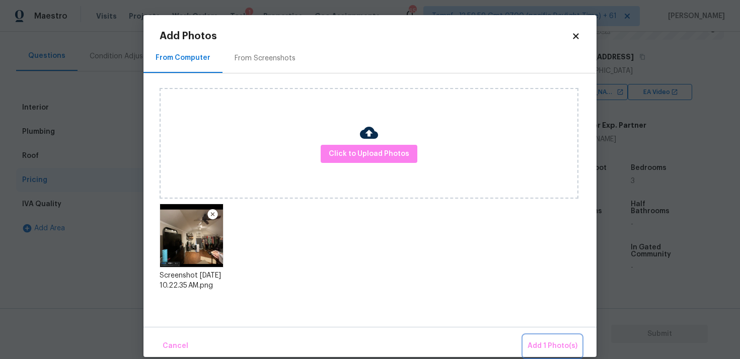
click at [545, 337] on button "Add 1 Photo(s)" at bounding box center [552, 347] width 58 height 22
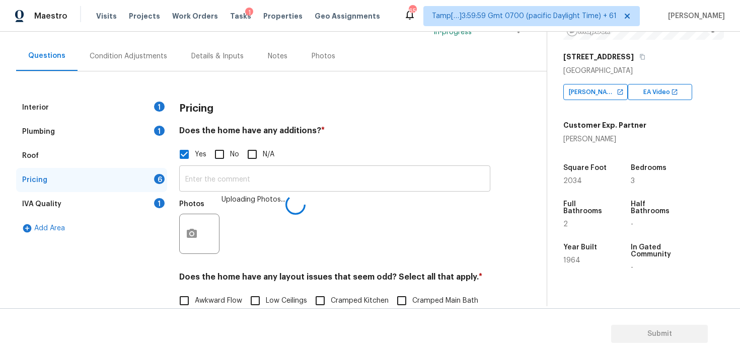
click at [283, 181] on input "text" at bounding box center [334, 180] width 311 height 24
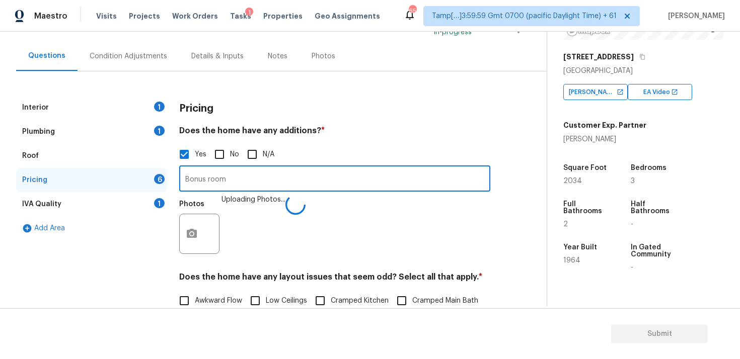
type input "Bonus room"
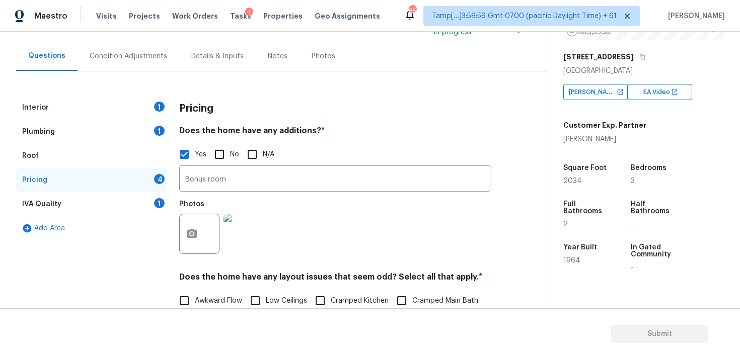
click at [398, 151] on div "Yes No N/A" at bounding box center [334, 154] width 311 height 21
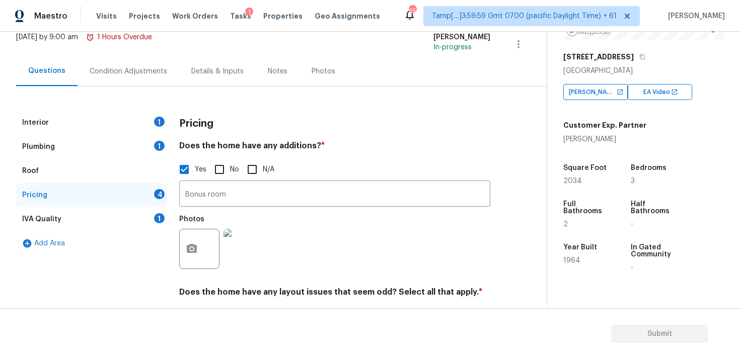
scroll to position [49, 0]
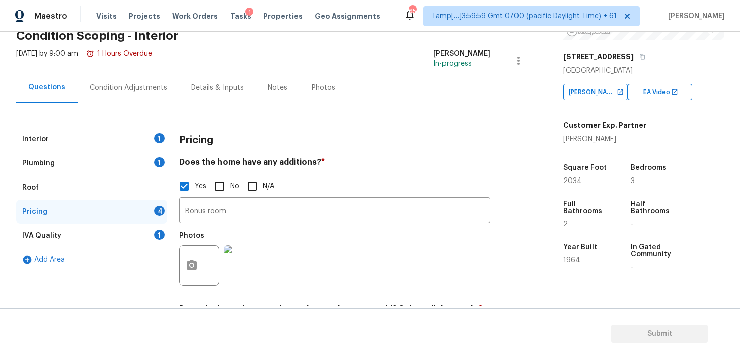
click at [143, 76] on div "Condition Adjustments" at bounding box center [128, 88] width 102 height 30
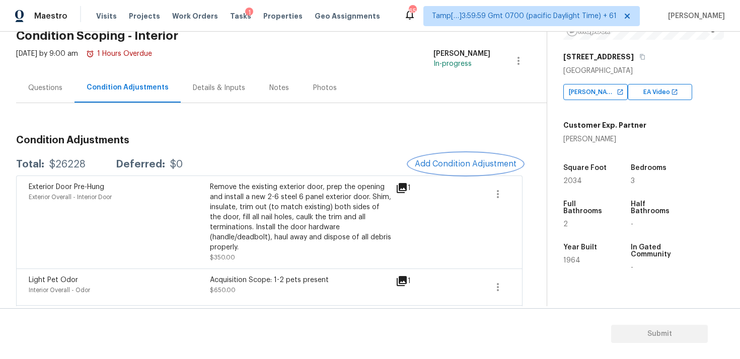
click at [501, 157] on button "Add Condition Adjustment" at bounding box center [466, 163] width 114 height 21
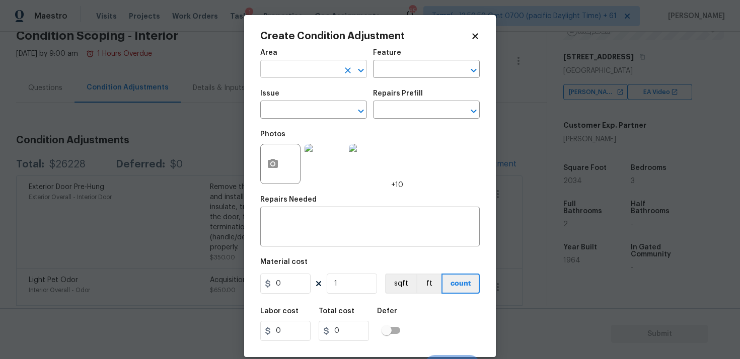
click at [308, 73] on input "text" at bounding box center [299, 70] width 78 height 16
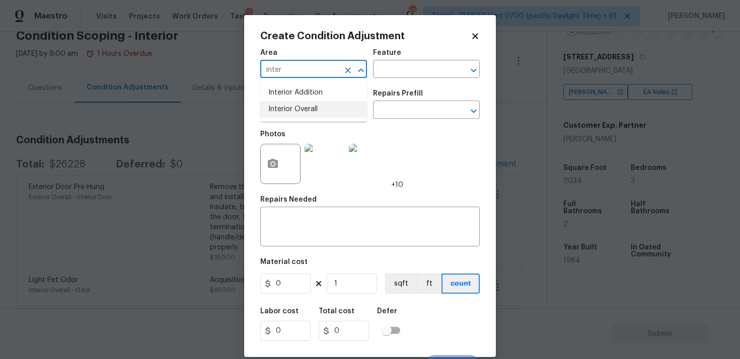
click at [309, 110] on li "Interior Overall" at bounding box center [313, 109] width 107 height 17
type input "Interior Overall"
click at [309, 110] on input "text" at bounding box center [299, 111] width 78 height 16
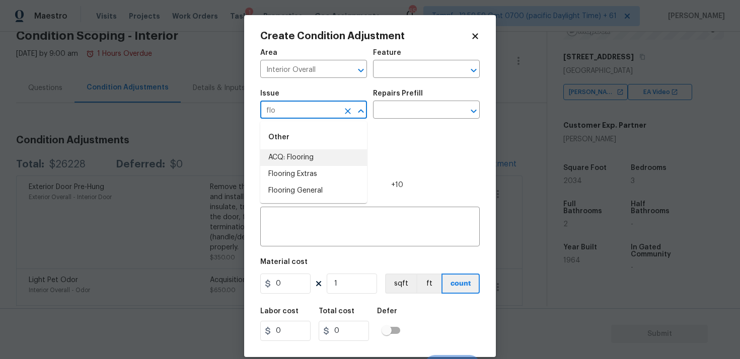
click at [313, 154] on li "ACQ: Flooring" at bounding box center [313, 157] width 107 height 17
type input "ACQ: Flooring"
click at [392, 115] on input "text" at bounding box center [412, 111] width 78 height 16
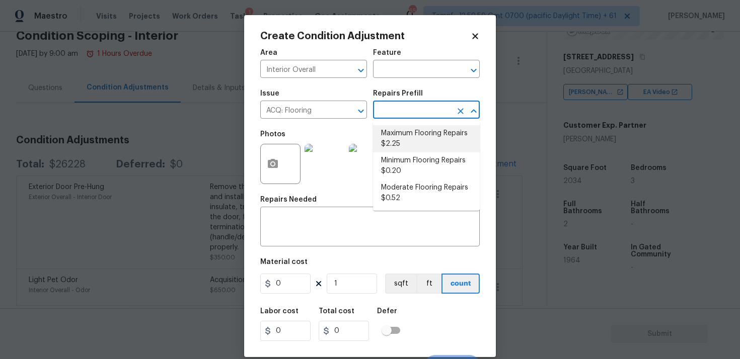
click at [402, 147] on li "Maximum Flooring Repairs $2.25" at bounding box center [426, 138] width 107 height 27
type input "Acquisition"
type textarea "Acquisition Scope: Maximum flooring repairs"
type input "2.25"
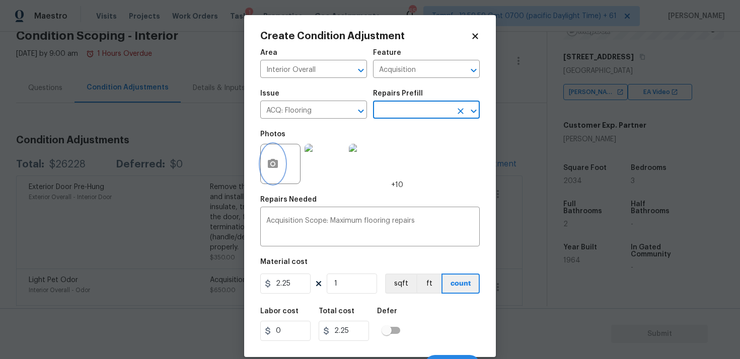
click at [277, 160] on icon "button" at bounding box center [273, 163] width 10 height 9
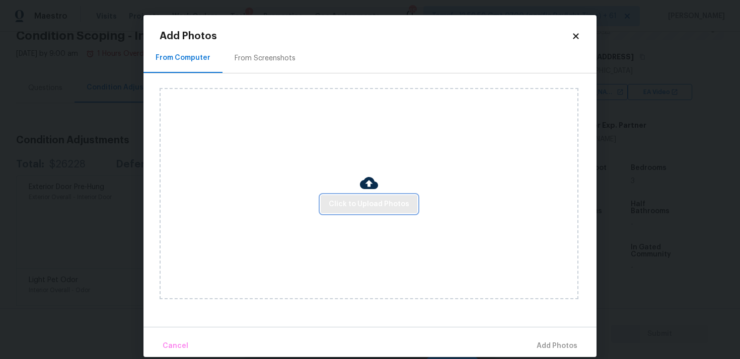
click at [346, 205] on span "Click to Upload Photos" at bounding box center [369, 204] width 81 height 13
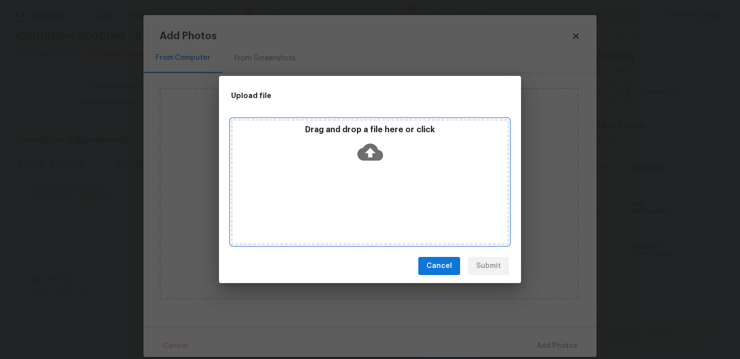
click at [356, 145] on div "Drag and drop a file here or click" at bounding box center [369, 146] width 275 height 43
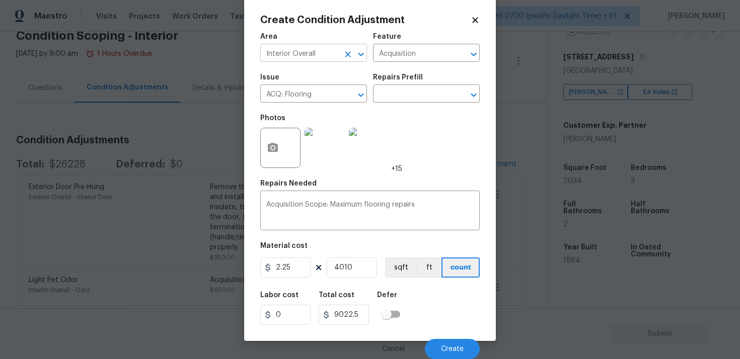
scroll to position [17, 0]
click at [374, 275] on input "4010" at bounding box center [352, 268] width 50 height 20
type input "0"
type input "2"
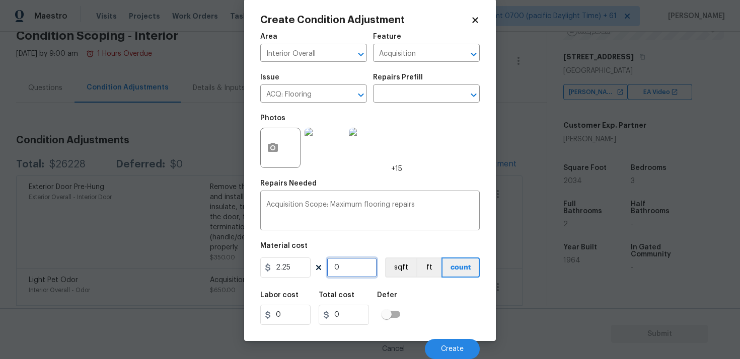
type input "4.5"
type input "20"
type input "45"
type input "201"
type input "452.25"
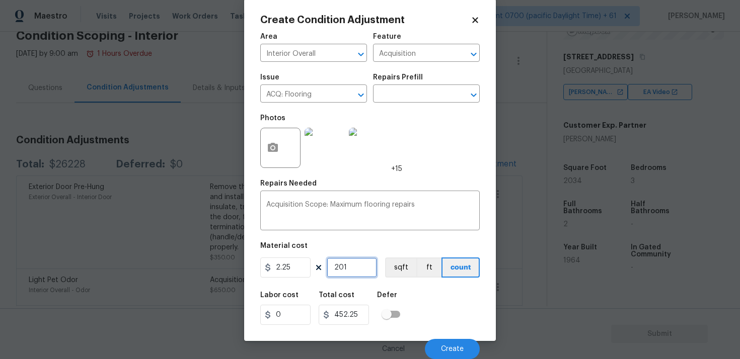
type input "2010"
type input "4522.5"
type input "2010"
click at [429, 305] on div "Labor cost 0 Total cost 4522.5 Defer" at bounding box center [369, 308] width 219 height 45
click at [455, 346] on span "Create" at bounding box center [452, 350] width 23 height 8
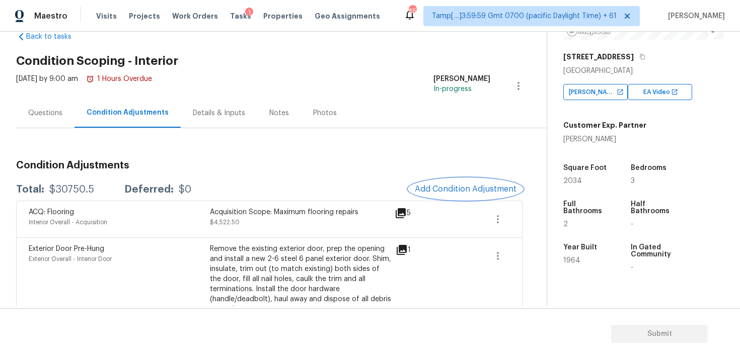
scroll to position [0, 0]
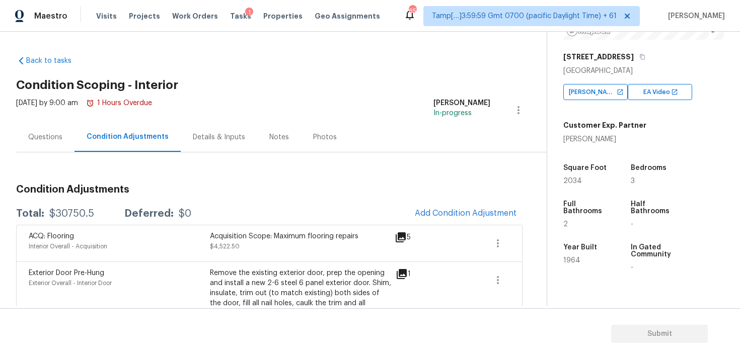
click at [56, 124] on div "Questions" at bounding box center [45, 137] width 58 height 30
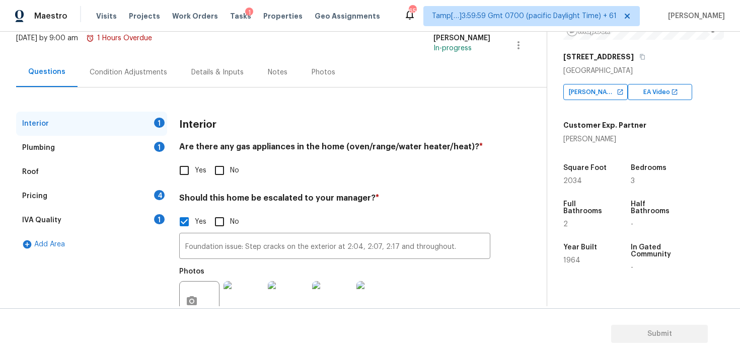
scroll to position [69, 0]
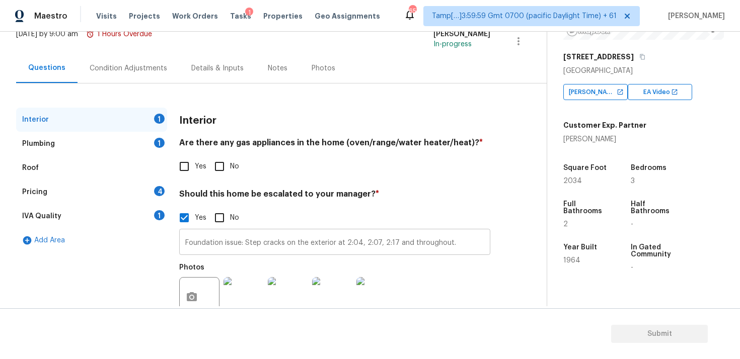
click at [473, 244] on input "Foundation issue: Step cracks on the exterior at 2:04, 2:07, 2:17 and throughou…" at bounding box center [334, 243] width 311 height 24
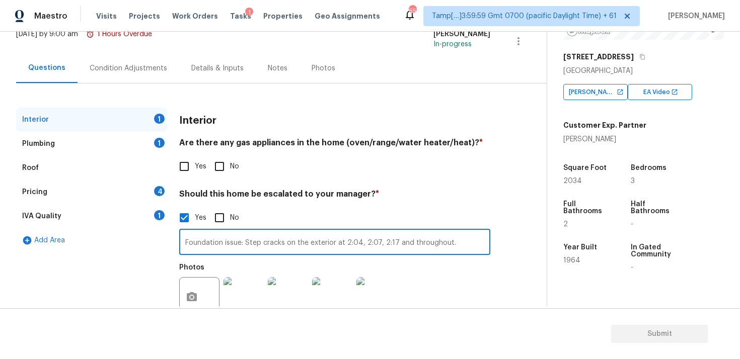
click at [84, 187] on div "Pricing 4" at bounding box center [91, 192] width 151 height 24
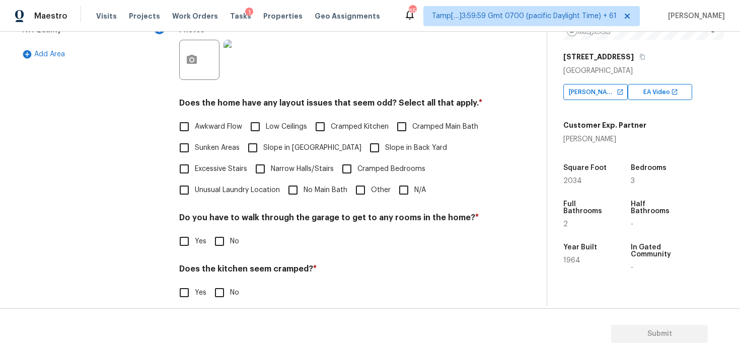
scroll to position [257, 0]
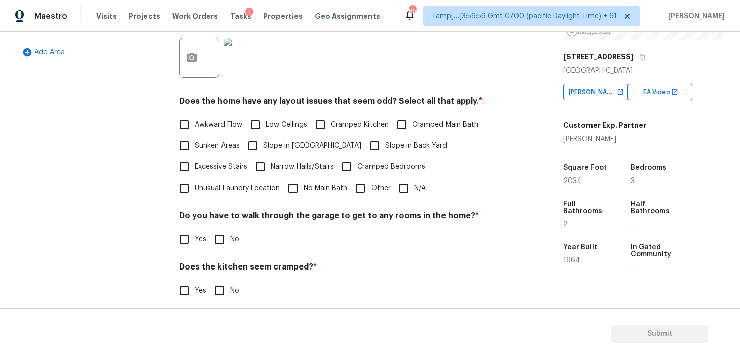
click at [364, 186] on input "Other" at bounding box center [360, 188] width 21 height 21
checkbox input "true"
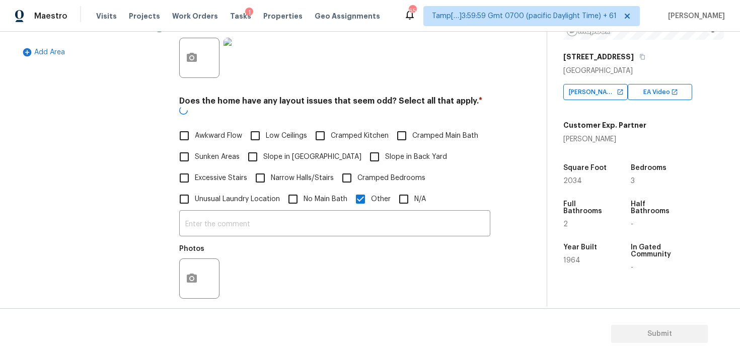
click at [369, 222] on input "text" at bounding box center [334, 225] width 311 height 24
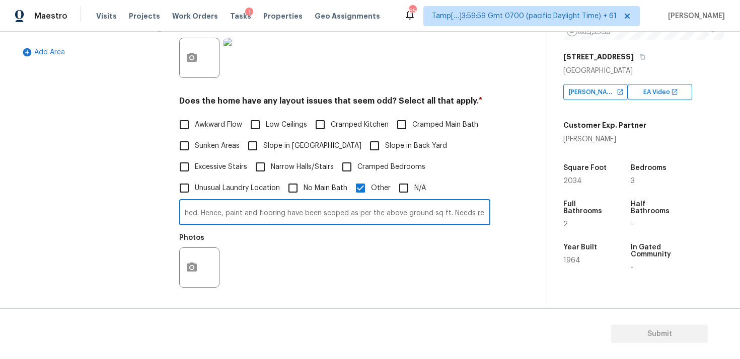
scroll to position [0, 243]
type input "Major sq ft discrepancy. The basement only has garage and it is unfinished. Hen…"
click at [189, 270] on icon "button" at bounding box center [192, 267] width 10 height 9
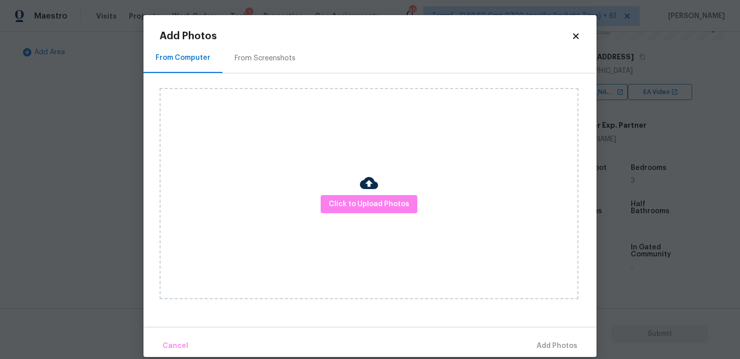
click at [322, 215] on div "Click to Upload Photos" at bounding box center [368, 193] width 419 height 211
click at [336, 201] on span "Click to Upload Photos" at bounding box center [369, 204] width 81 height 13
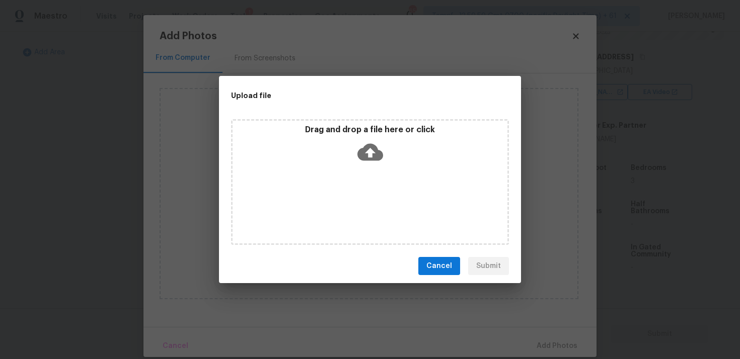
click at [362, 139] on icon at bounding box center [370, 152] width 26 height 26
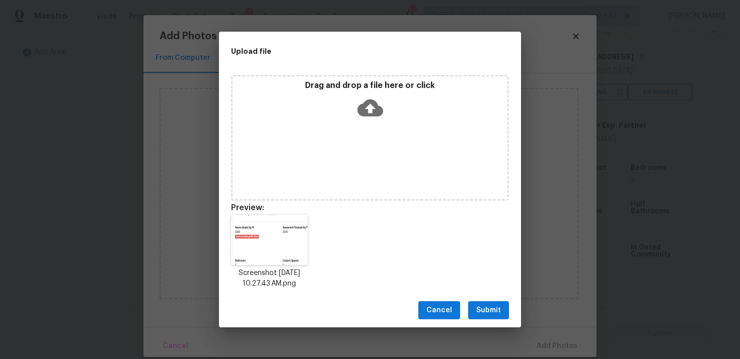
click at [438, 206] on div "Screenshot 2025-09-19 at 10.27.43 AM.png" at bounding box center [370, 252] width 302 height 99
drag, startPoint x: 475, startPoint y: 304, endPoint x: 474, endPoint y: 299, distance: 5.1
click at [475, 305] on button "Submit" at bounding box center [488, 310] width 41 height 19
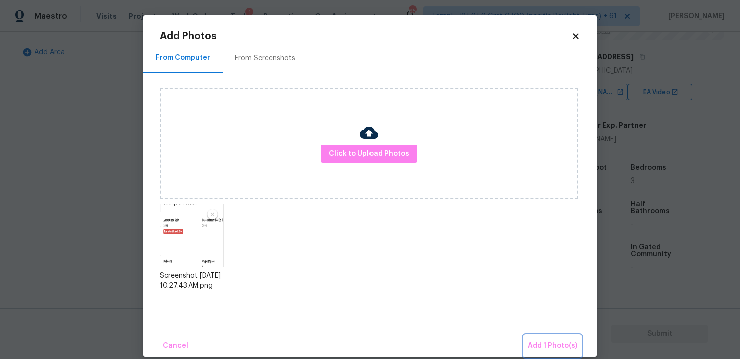
click at [539, 337] on button "Add 1 Photo(s)" at bounding box center [552, 347] width 58 height 22
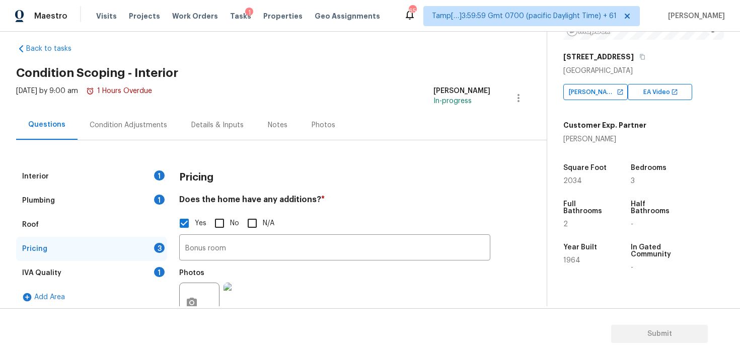
scroll to position [11, 0]
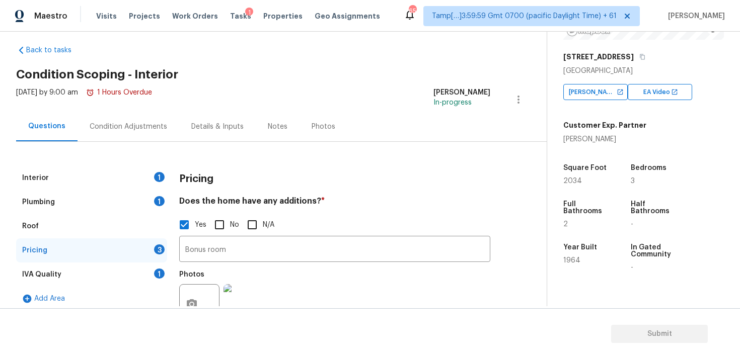
click at [148, 132] on div "Condition Adjustments" at bounding box center [128, 127] width 102 height 30
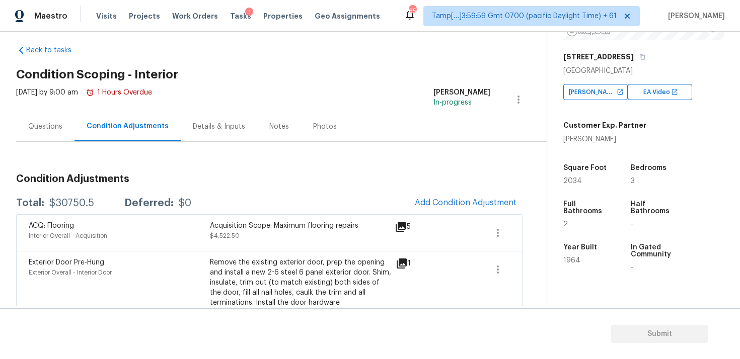
click at [515, 226] on div "ACQ: Flooring Interior Overall - Acquisition Acquisition Scope: Maximum floorin…" at bounding box center [269, 232] width 506 height 37
click at [499, 225] on button "button" at bounding box center [498, 233] width 24 height 24
click at [559, 224] on link "Edit" at bounding box center [555, 230] width 86 height 15
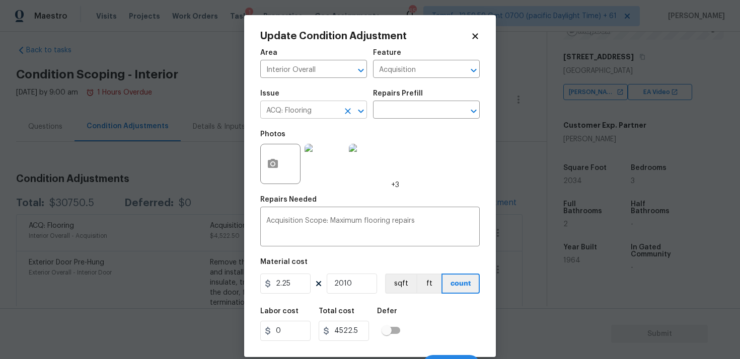
click at [341, 110] on div at bounding box center [354, 111] width 26 height 14
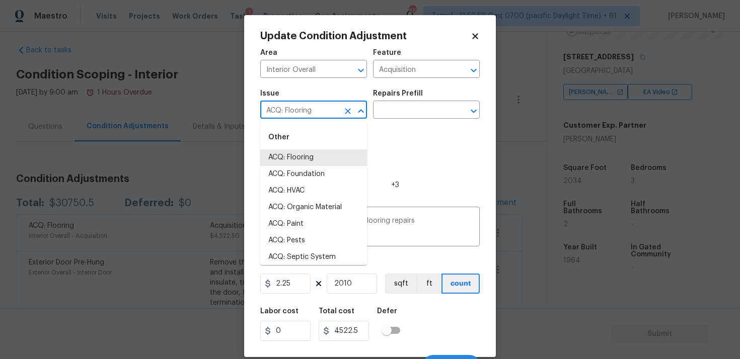
click at [348, 114] on icon "Clear" at bounding box center [348, 111] width 10 height 10
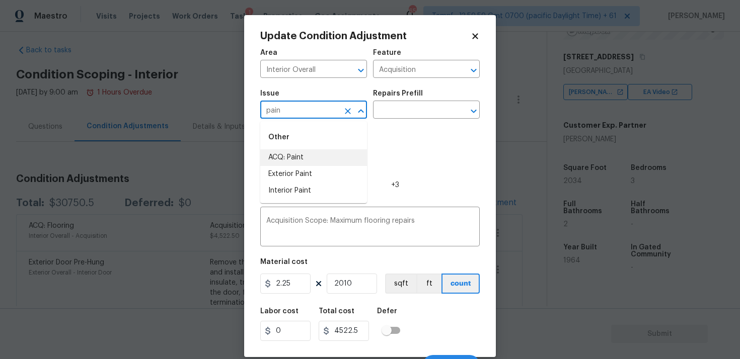
click at [347, 150] on li "ACQ: Paint" at bounding box center [313, 157] width 107 height 17
type input "ACQ: Paint"
click at [415, 111] on input "text" at bounding box center [412, 111] width 78 height 16
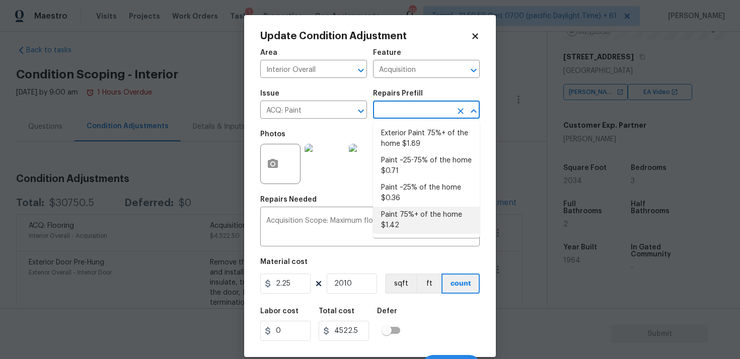
click at [411, 221] on li "Paint 75%+ of the home $1.42" at bounding box center [426, 220] width 107 height 27
type textarea "Acquisition Scope: 75%+ of the home will likely require interior paint"
type input "1.42"
type input "2854.2"
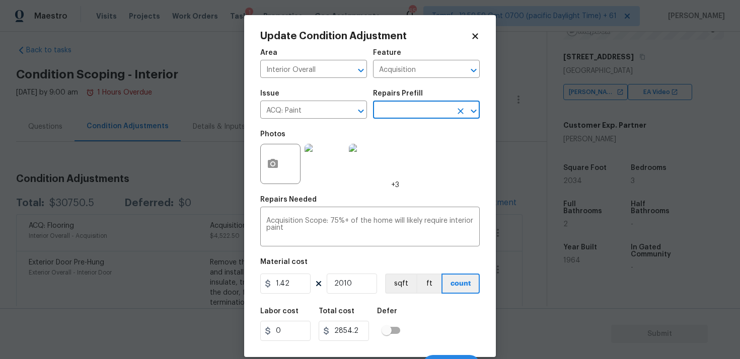
scroll to position [17, 0]
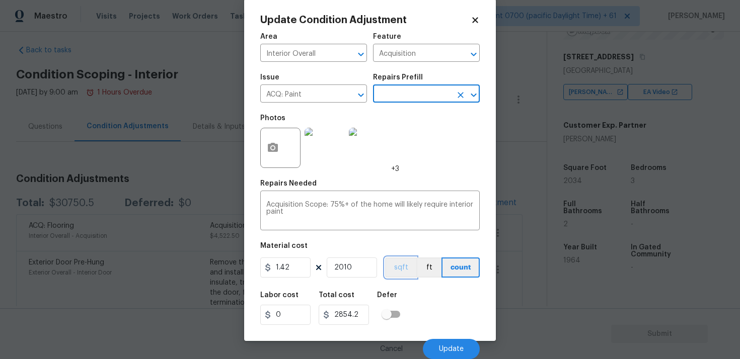
click at [401, 266] on button "sqft" at bounding box center [400, 268] width 31 height 20
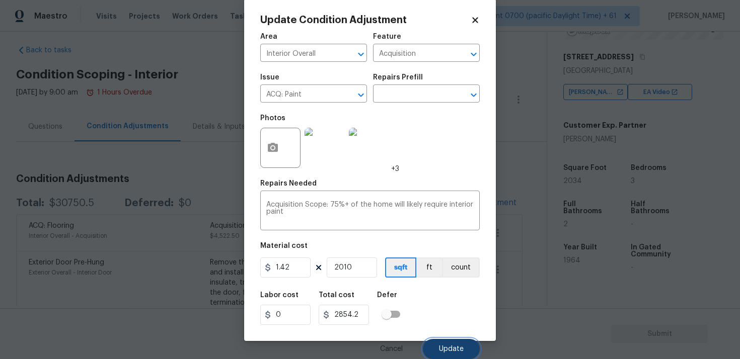
click at [455, 348] on span "Update" at bounding box center [451, 350] width 25 height 8
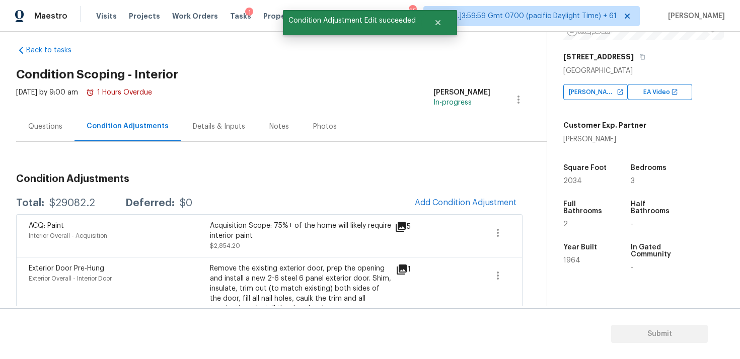
scroll to position [0, 0]
click at [468, 198] on span "Add Condition Adjustment" at bounding box center [466, 202] width 102 height 9
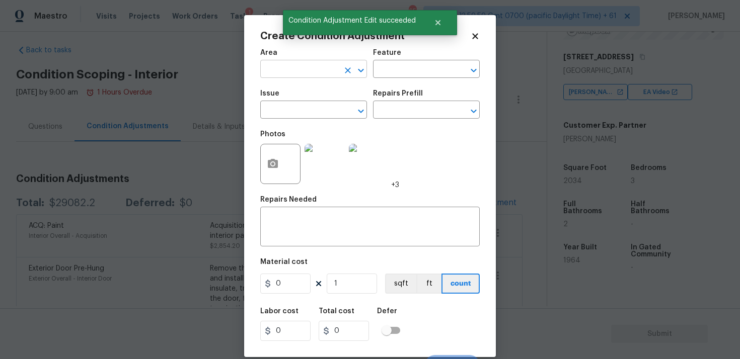
click at [312, 70] on input "text" at bounding box center [299, 70] width 78 height 16
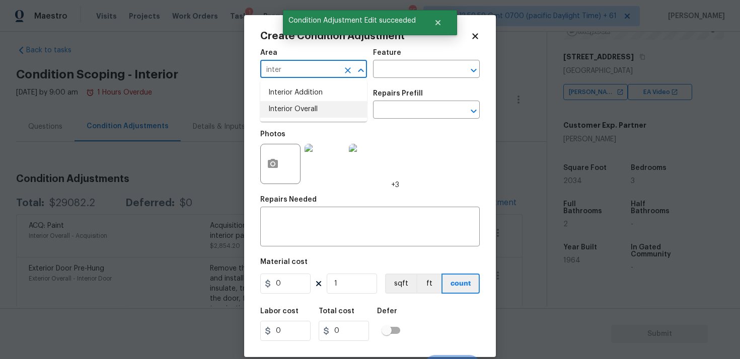
click at [295, 107] on li "Interior Overall" at bounding box center [313, 109] width 107 height 17
type input "Interior Overall"
click at [295, 107] on input "text" at bounding box center [299, 111] width 78 height 16
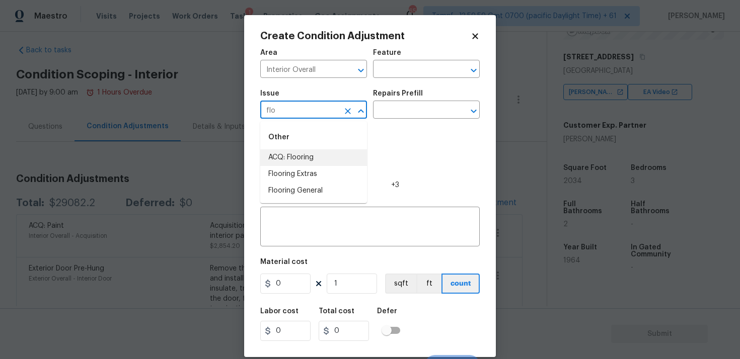
click at [313, 149] on li "ACQ: Flooring" at bounding box center [313, 157] width 107 height 17
type input "ACQ: Flooring"
click at [400, 107] on input "text" at bounding box center [412, 111] width 78 height 16
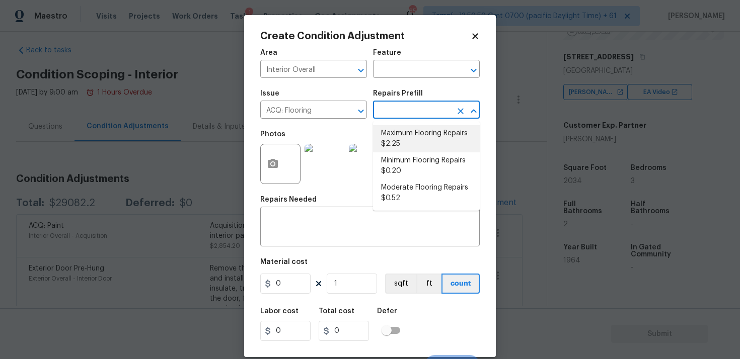
click at [401, 143] on li "Maximum Flooring Repairs $2.25" at bounding box center [426, 138] width 107 height 27
type input "Acquisition"
type textarea "Acquisition Scope: Maximum flooring repairs"
type input "2.25"
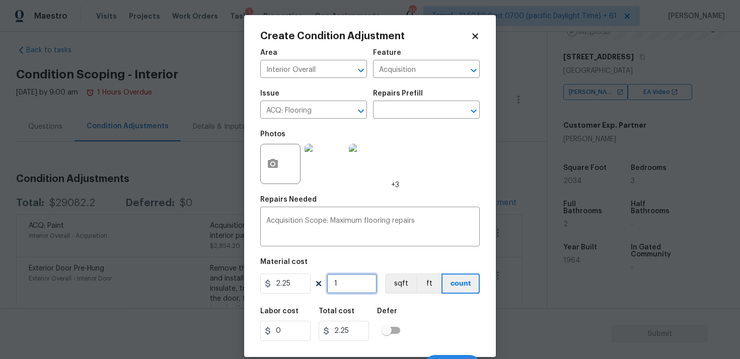
click at [357, 288] on input "1" at bounding box center [352, 284] width 50 height 20
type input "0"
paste input "401"
type input "4010"
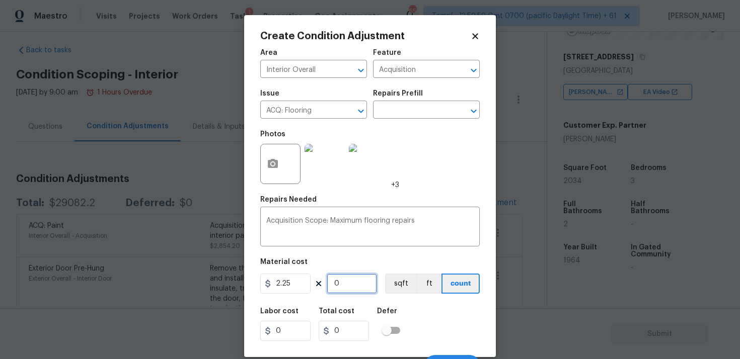
type input "9022.5"
click at [395, 280] on button "sqft" at bounding box center [400, 284] width 31 height 20
click at [340, 280] on input "4010" at bounding box center [352, 284] width 50 height 20
type input "10"
type input "22.5"
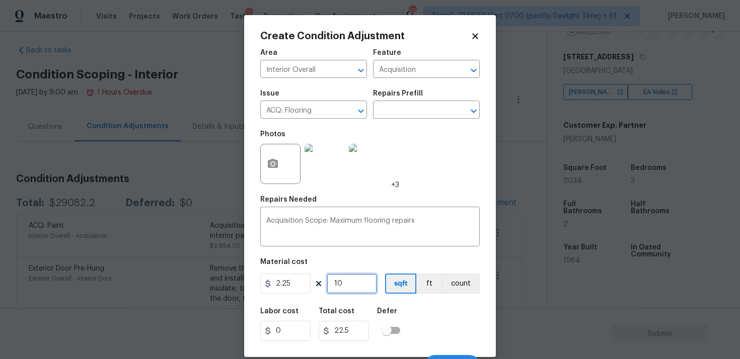
type input "102"
type input "229.5"
click at [356, 282] on input "102" at bounding box center [352, 284] width 50 height 20
type input "10"
type input "22.5"
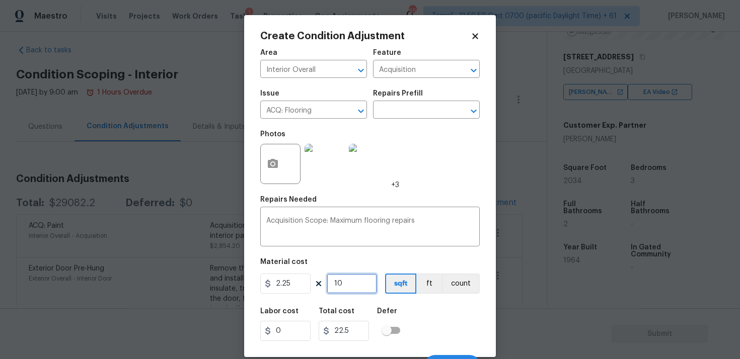
type input "0"
type input "2"
type input "4.5"
type input "20"
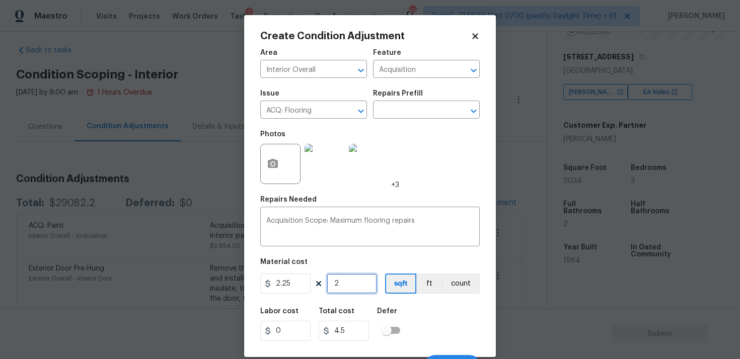
type input "45"
type input "200"
type input "450"
type input "2005"
type input "4511.25"
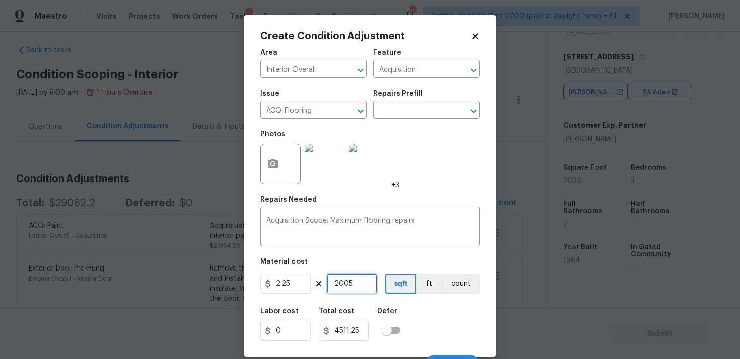
type input "2005"
click at [410, 302] on div "Labor cost 0 Total cost 4511.25 Defer" at bounding box center [369, 324] width 219 height 45
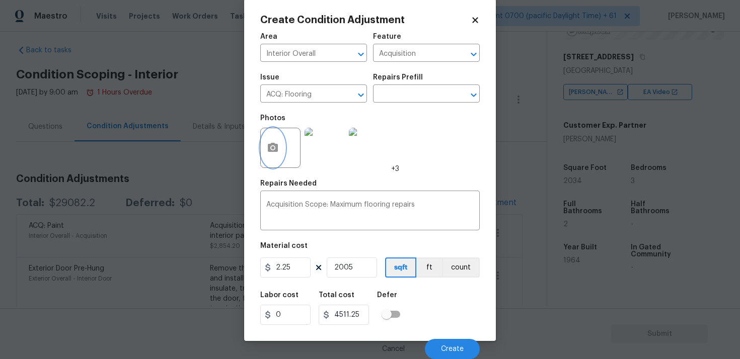
click at [279, 164] on button "button" at bounding box center [273, 147] width 24 height 39
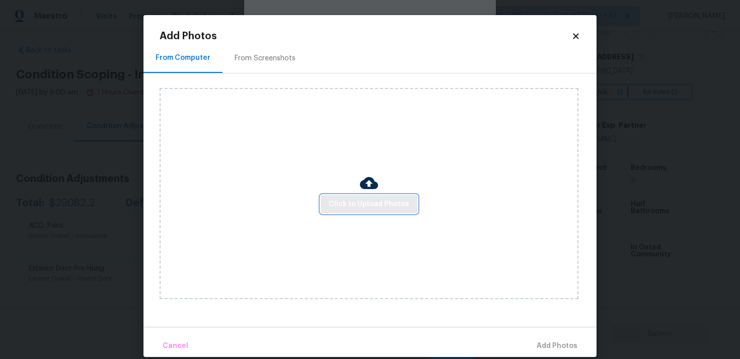
click at [356, 202] on span "Click to Upload Photos" at bounding box center [369, 204] width 81 height 13
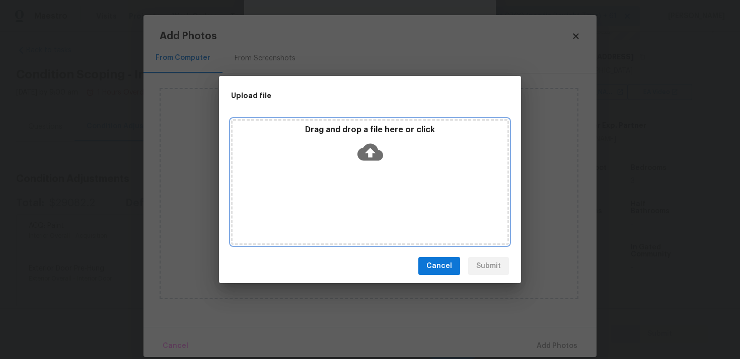
click at [361, 149] on icon at bounding box center [370, 152] width 26 height 17
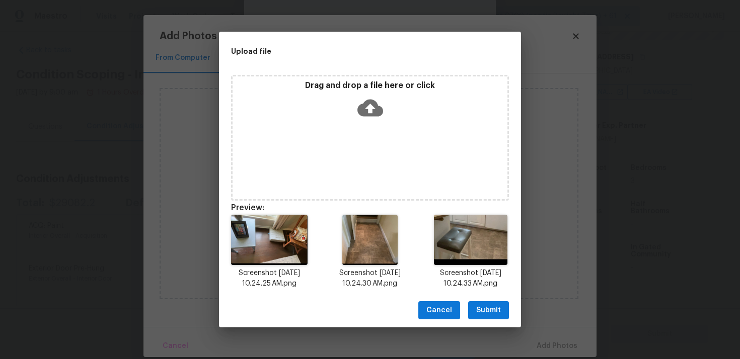
scroll to position [8, 0]
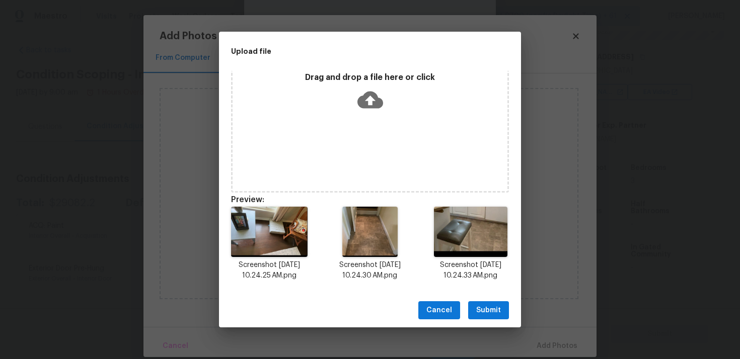
click at [484, 311] on span "Submit" at bounding box center [488, 310] width 25 height 13
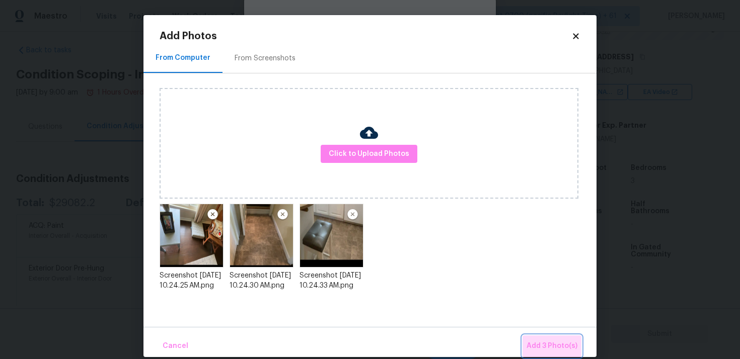
click at [553, 343] on span "Add 3 Photo(s)" at bounding box center [551, 346] width 51 height 13
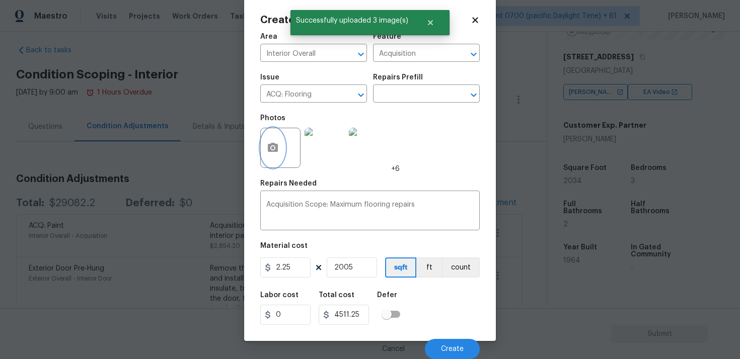
scroll to position [17, 0]
click at [452, 347] on span "Create" at bounding box center [452, 350] width 23 height 8
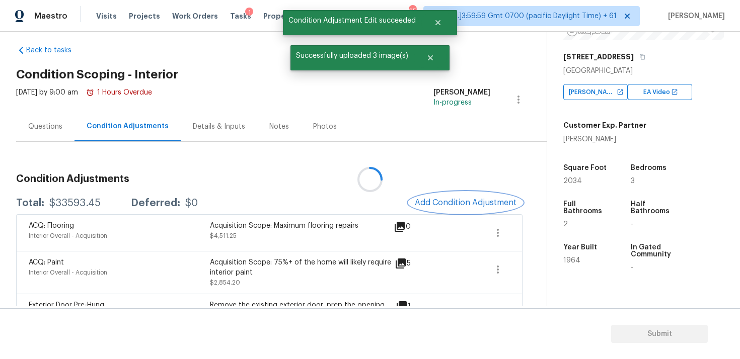
scroll to position [0, 0]
click at [503, 262] on button "button" at bounding box center [498, 270] width 24 height 24
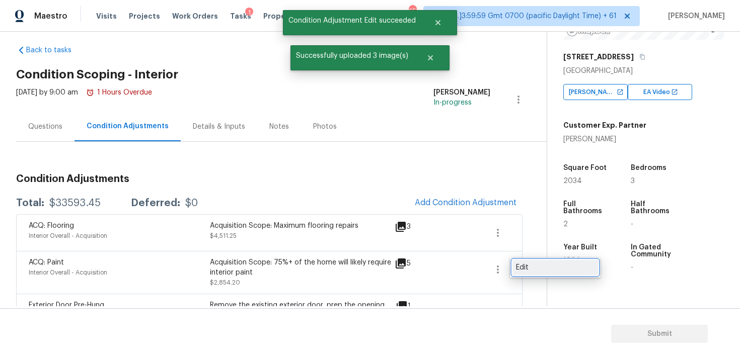
click at [535, 266] on div "Edit" at bounding box center [555, 268] width 78 height 10
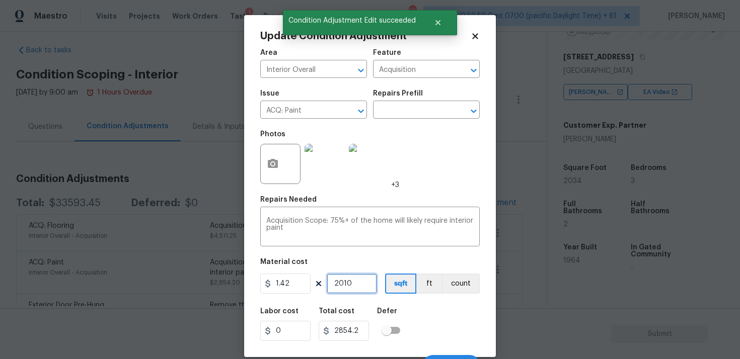
click at [362, 279] on input "2010" at bounding box center [352, 284] width 50 height 20
type input "201"
type input "285.42"
type input "20"
type input "28.4"
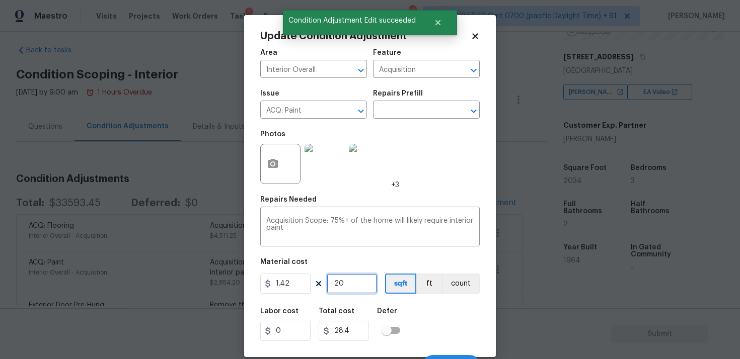
type input "200"
type input "284"
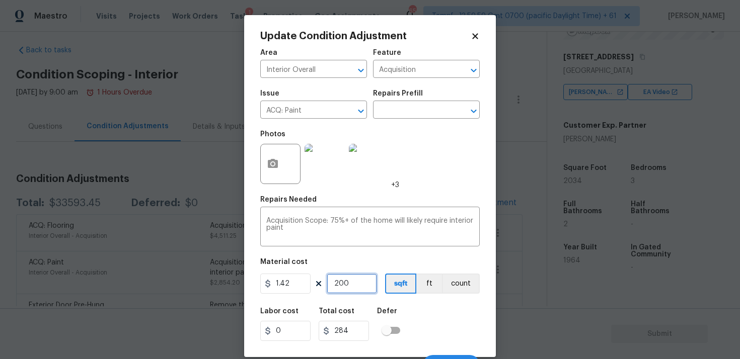
type input "2005"
type input "2847.1"
type input "2005"
click at [419, 306] on div "Labor cost 0 Total cost 2847.1 Defer" at bounding box center [369, 324] width 219 height 45
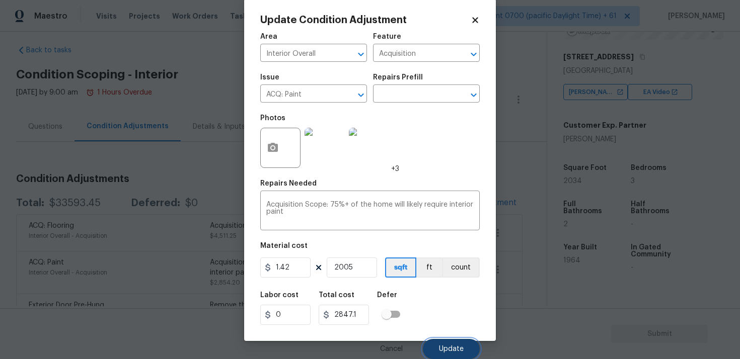
click at [443, 343] on button "Update" at bounding box center [451, 349] width 57 height 20
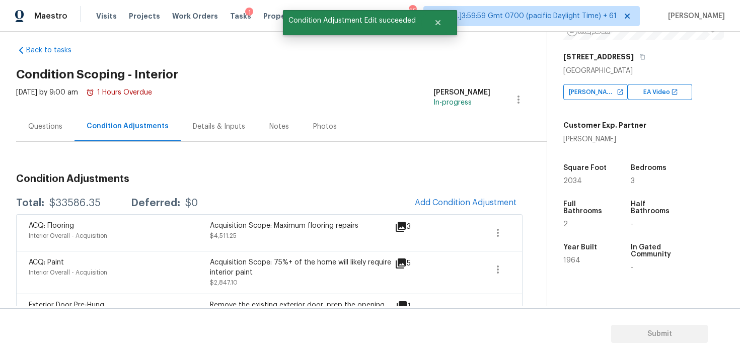
scroll to position [0, 0]
click at [70, 128] on div "Questions" at bounding box center [45, 127] width 58 height 30
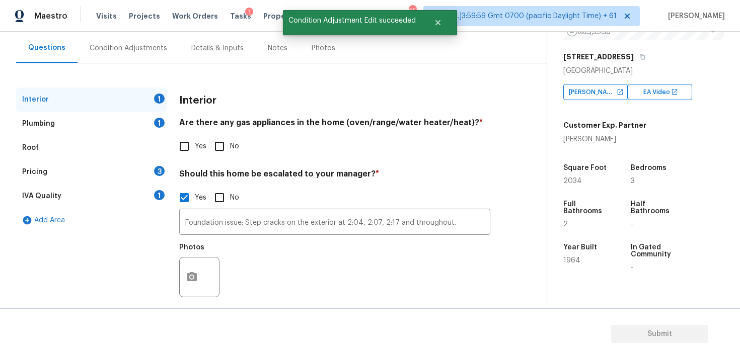
scroll to position [89, 0]
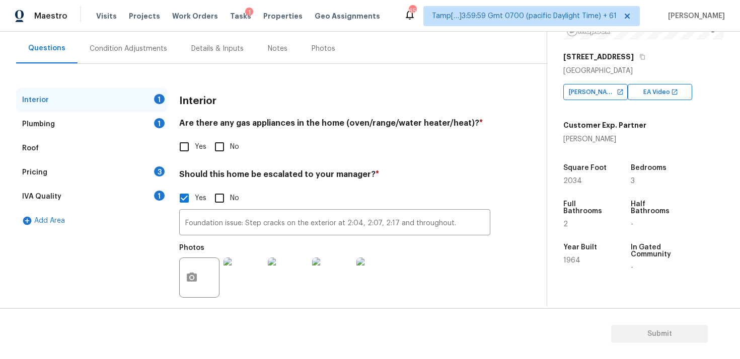
click at [187, 141] on input "Yes" at bounding box center [184, 146] width 21 height 21
checkbox input "true"
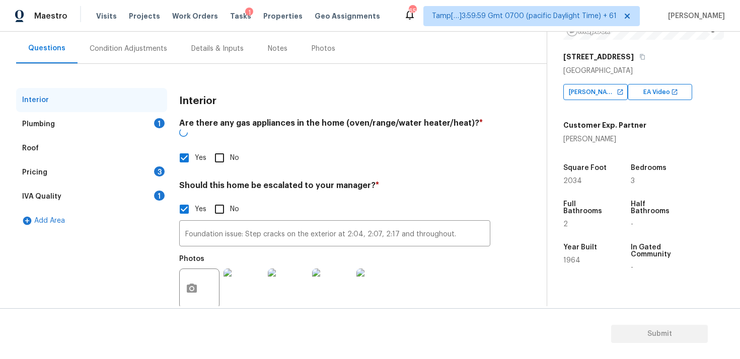
click at [142, 117] on div "Plumbing 1" at bounding box center [91, 124] width 151 height 24
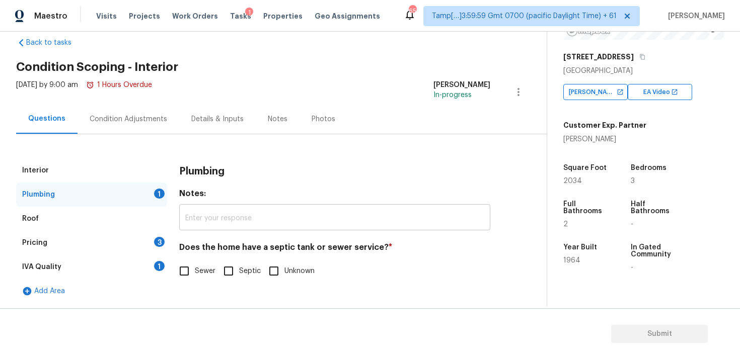
scroll to position [18, 0]
click at [191, 262] on input "Sewer" at bounding box center [184, 271] width 21 height 21
checkbox input "true"
click at [166, 242] on div "Pricing 3" at bounding box center [91, 243] width 151 height 24
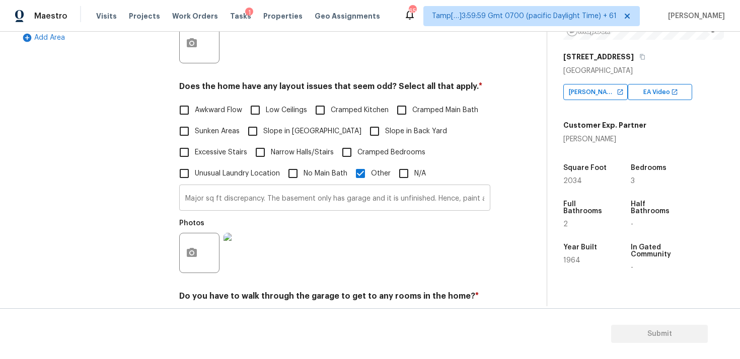
scroll to position [414, 0]
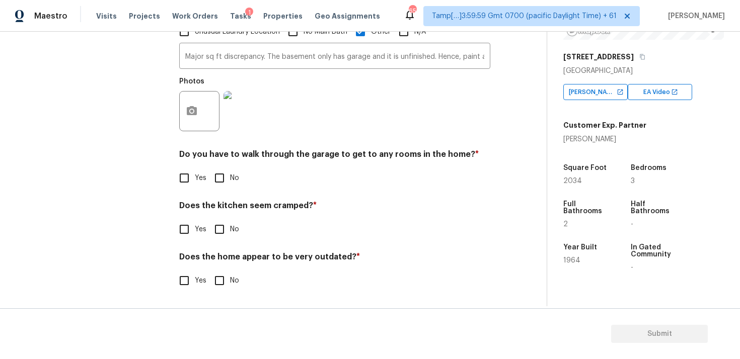
click at [224, 183] on input "No" at bounding box center [219, 178] width 21 height 21
checkbox input "true"
click at [216, 238] on input "No" at bounding box center [219, 229] width 21 height 21
checkbox input "true"
click at [219, 285] on input "No" at bounding box center [219, 281] width 21 height 21
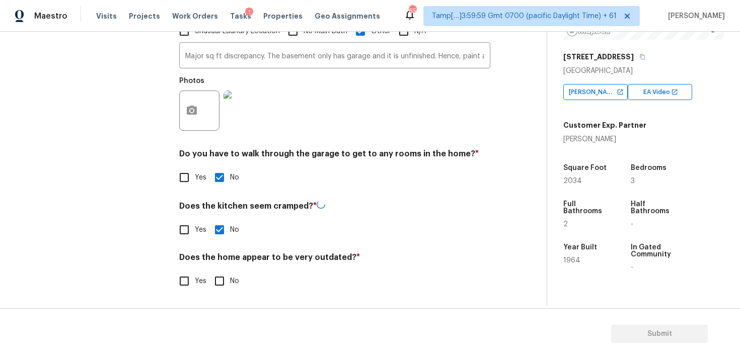
checkbox input "true"
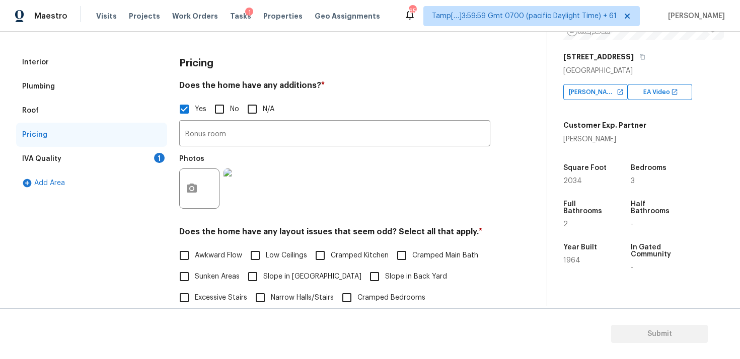
scroll to position [126, 0]
click at [168, 156] on div "Interior Plumbing Roof Pricing IVA Quality 1 Add Area Pricing Does the home hav…" at bounding box center [269, 321] width 506 height 540
click at [155, 152] on div "IVA Quality 1" at bounding box center [91, 159] width 151 height 24
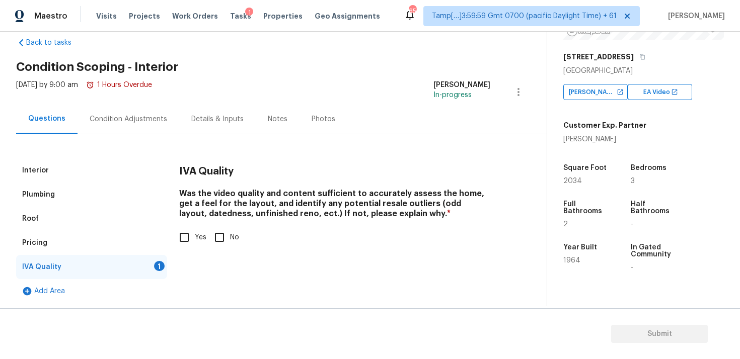
scroll to position [18, 0]
click at [193, 231] on input "Yes" at bounding box center [184, 237] width 21 height 21
checkbox input "true"
click at [158, 137] on div "Interior Plumbing Roof Pricing IVA Quality Add Area IVA Quality Was the video q…" at bounding box center [269, 218] width 506 height 169
click at [151, 118] on div "Condition Adjustments" at bounding box center [128, 119] width 77 height 10
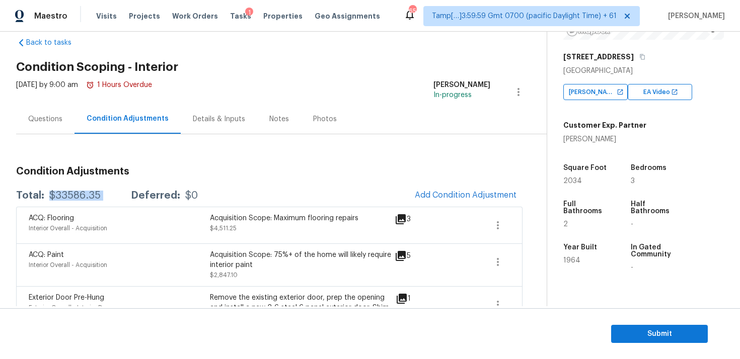
drag, startPoint x: 47, startPoint y: 198, endPoint x: 121, endPoint y: 198, distance: 74.5
click at [121, 198] on div "Total: $33586.35 Deferred: $0" at bounding box center [107, 196] width 182 height 10
copy div "$33586.35"
click at [47, 116] on div "Questions" at bounding box center [45, 119] width 34 height 10
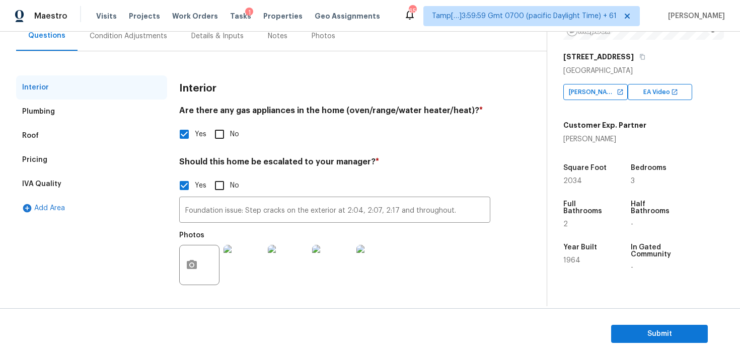
click at [118, 114] on div "Plumbing" at bounding box center [91, 112] width 151 height 24
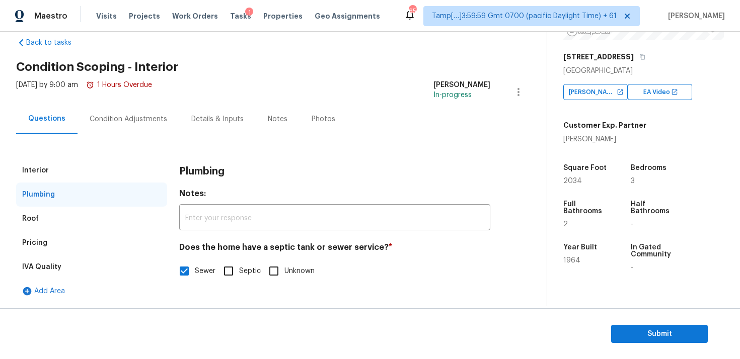
click at [121, 240] on div "Pricing" at bounding box center [91, 243] width 151 height 24
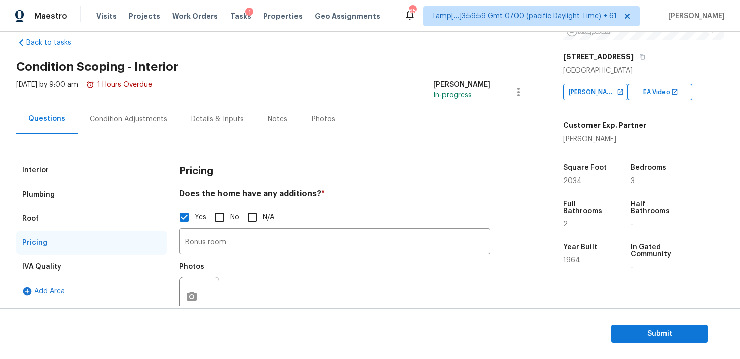
scroll to position [101, 0]
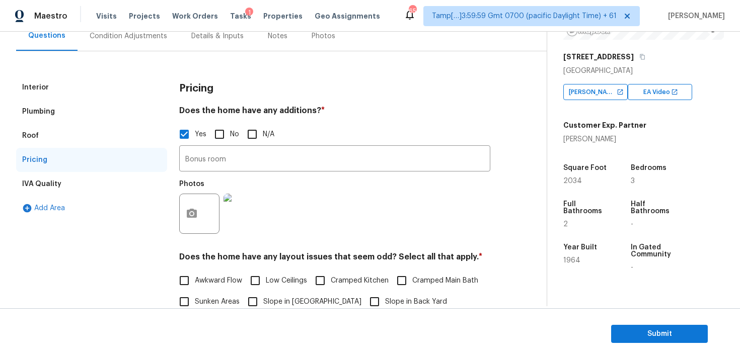
click at [97, 181] on div "IVA Quality" at bounding box center [91, 184] width 151 height 24
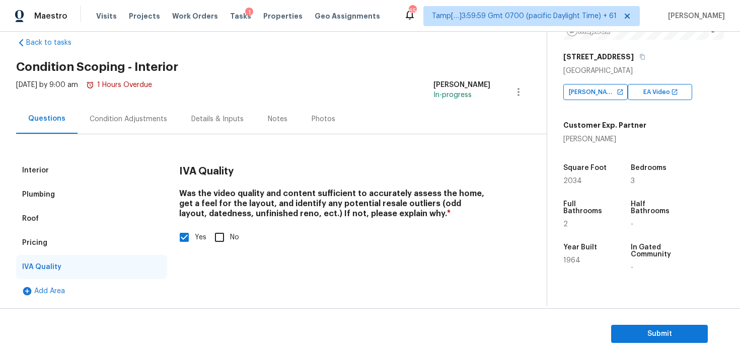
scroll to position [18, 0]
click at [124, 125] on div "Condition Adjustments" at bounding box center [128, 119] width 102 height 30
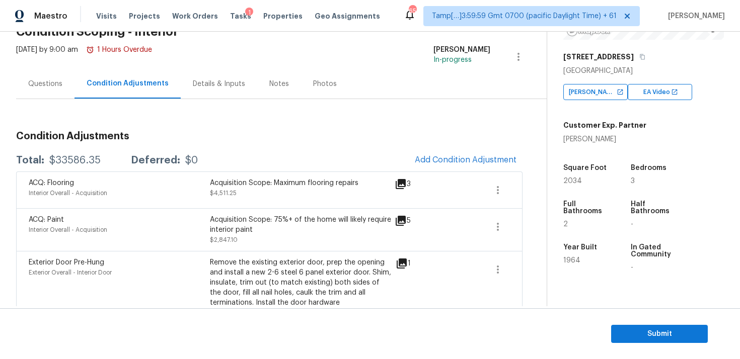
click at [48, 89] on div "Questions" at bounding box center [45, 84] width 58 height 30
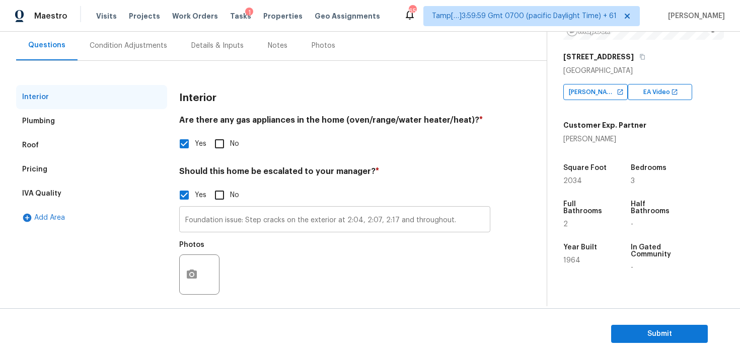
scroll to position [101, 0]
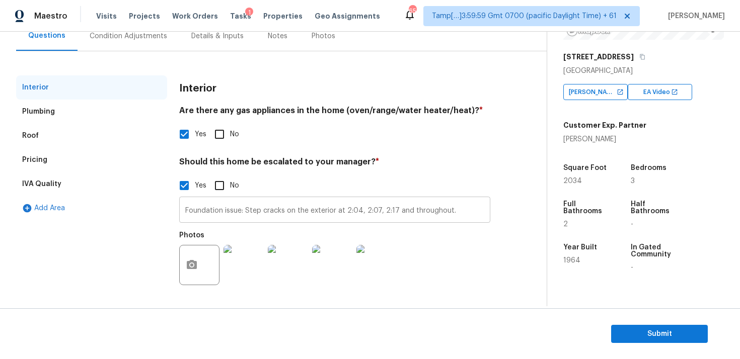
click at [271, 208] on input "Foundation issue: Step cracks on the exterior at 2:04, 2:07, 2:17 and throughou…" at bounding box center [334, 211] width 311 height 24
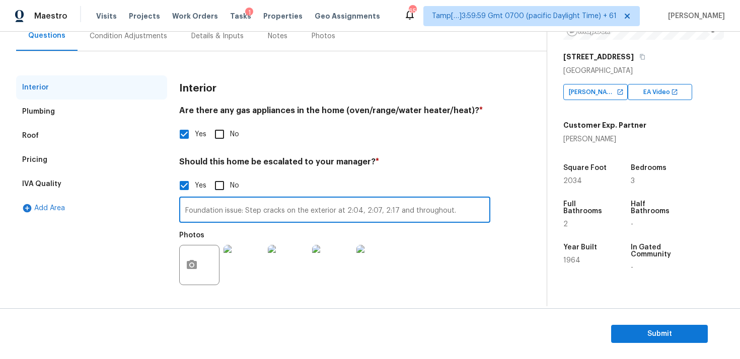
click at [271, 208] on input "Foundation issue: Step cracks on the exterior at 2:04, 2:07, 2:17 and throughou…" at bounding box center [334, 211] width 311 height 24
click at [132, 40] on div "Condition Adjustments" at bounding box center [128, 36] width 77 height 10
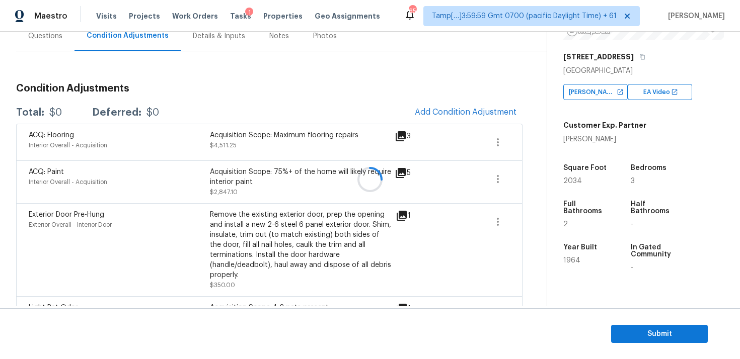
scroll to position [102, 0]
click at [50, 45] on div "Questions" at bounding box center [45, 36] width 58 height 30
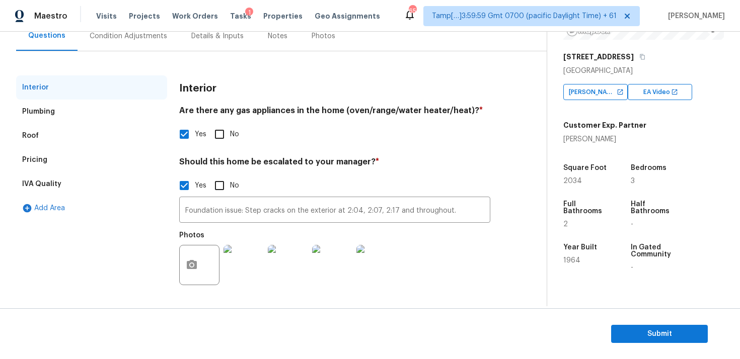
scroll to position [101, 0]
click at [93, 154] on div "Pricing" at bounding box center [91, 160] width 151 height 24
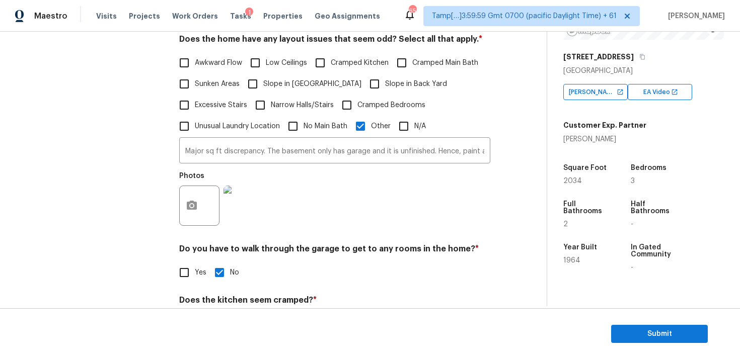
scroll to position [319, 0]
click at [309, 156] on input "Major sq ft discrepancy. The basement only has garage and it is unfinished. Hen…" at bounding box center [334, 151] width 311 height 24
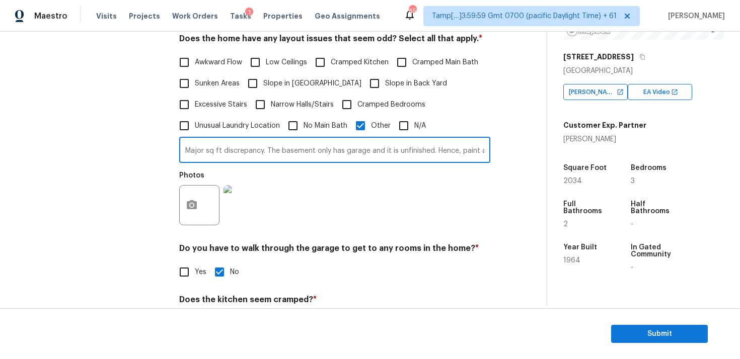
click at [309, 156] on input "Major sq ft discrepancy. The basement only has garage and it is unfinished. Hen…" at bounding box center [334, 151] width 311 height 24
click at [637, 345] on section "Submit" at bounding box center [370, 333] width 740 height 51
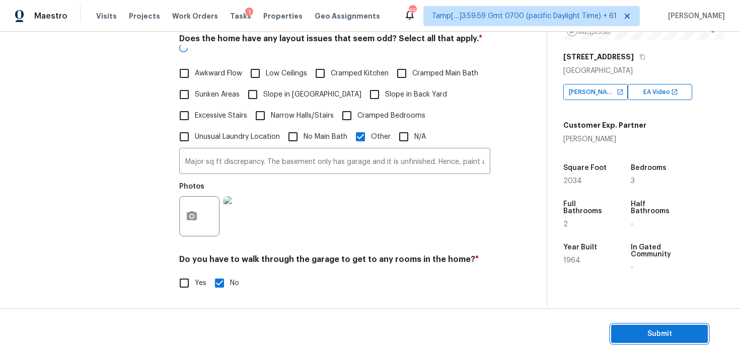
click at [633, 326] on button "Submit" at bounding box center [659, 334] width 97 height 19
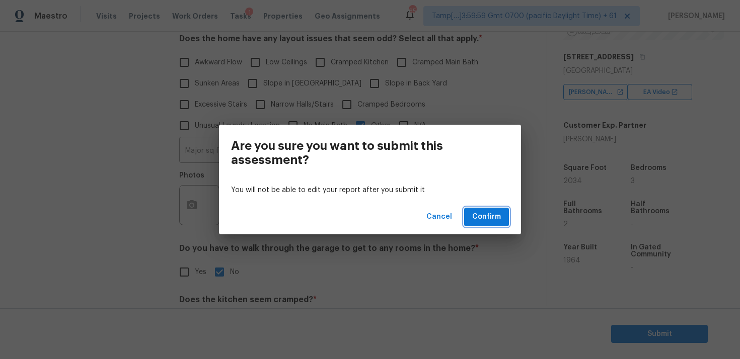
click at [486, 212] on span "Confirm" at bounding box center [486, 217] width 29 height 13
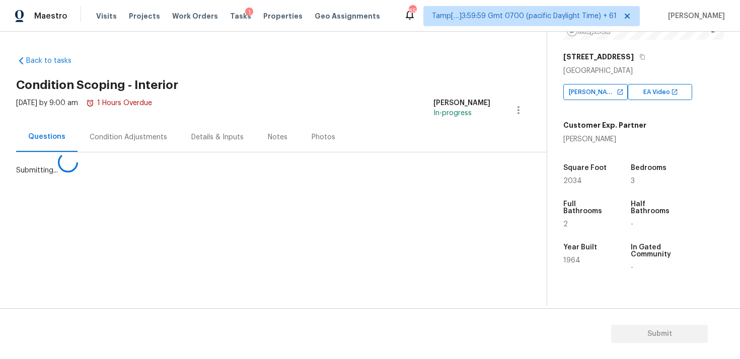
scroll to position [0, 0]
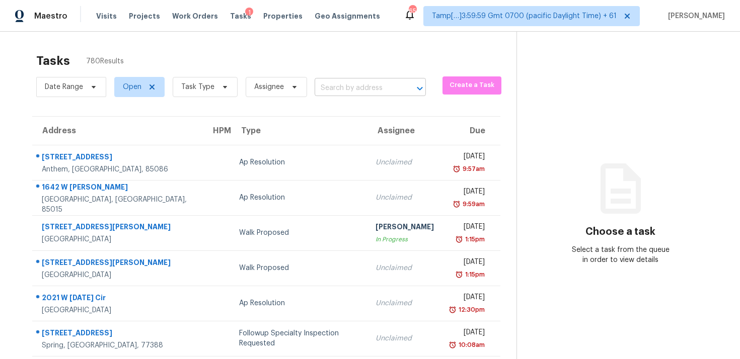
click at [382, 89] on input "text" at bounding box center [355, 89] width 83 height 16
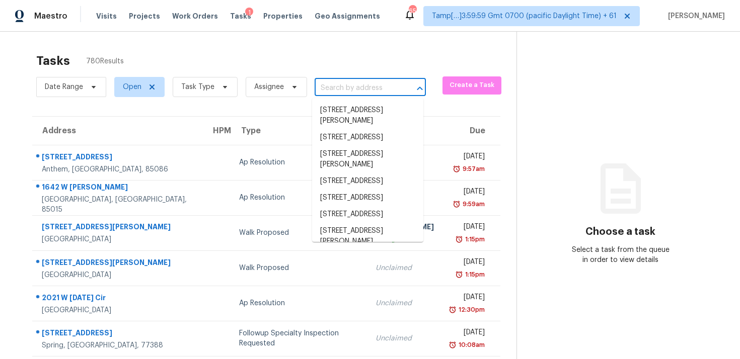
paste input "1133 Hueytown Rd, Bessemer, AL 35023"
type input "1133 Hueytown Rd, Bessemer, AL 35023"
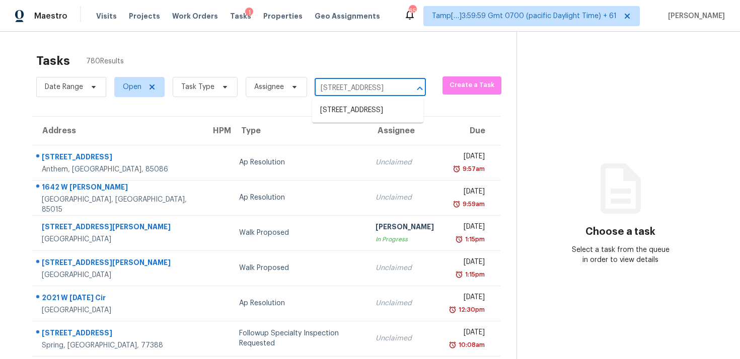
click at [380, 110] on li "1133 Hueytown Rd, Bessemer, AL 35023" at bounding box center [367, 110] width 111 height 17
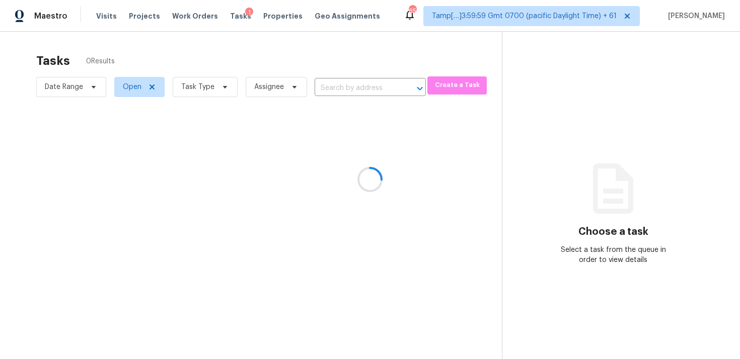
type input "1133 Hueytown Rd, Bessemer, AL 35023"
click at [386, 158] on div at bounding box center [370, 179] width 740 height 359
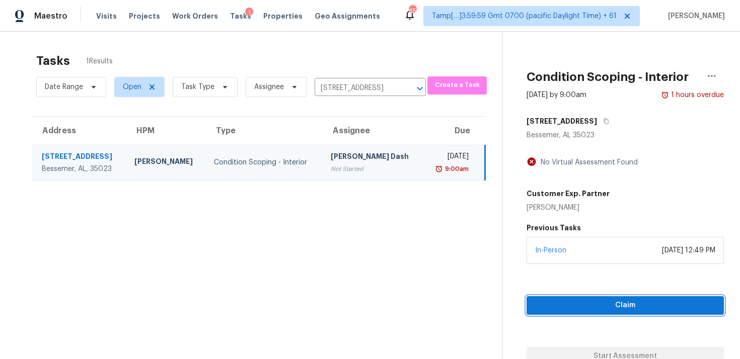
click at [596, 303] on span "Claim" at bounding box center [624, 305] width 181 height 13
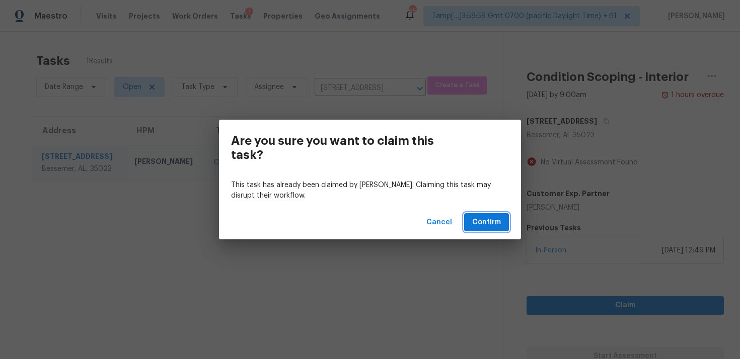
click at [501, 227] on button "Confirm" at bounding box center [486, 222] width 45 height 19
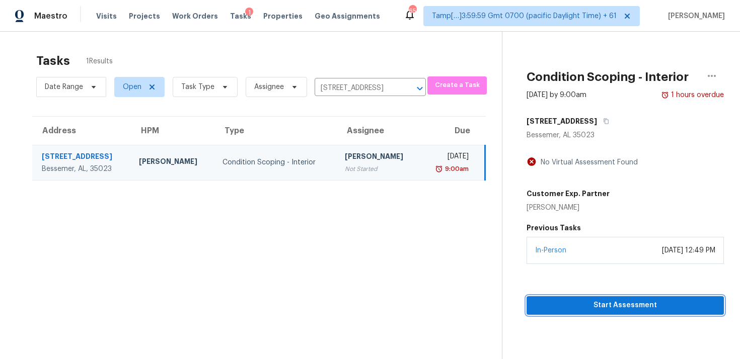
click at [602, 303] on span "Start Assessment" at bounding box center [624, 305] width 181 height 13
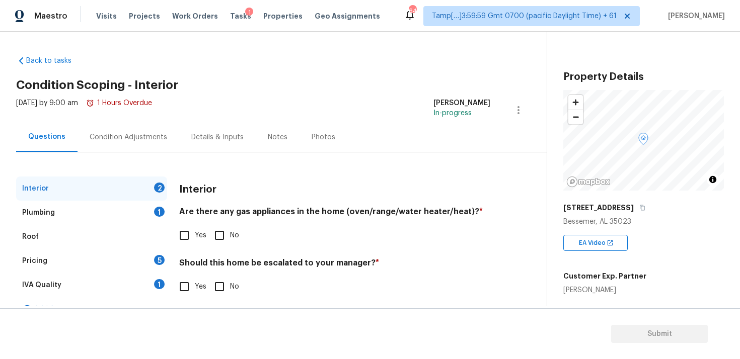
scroll to position [18, 0]
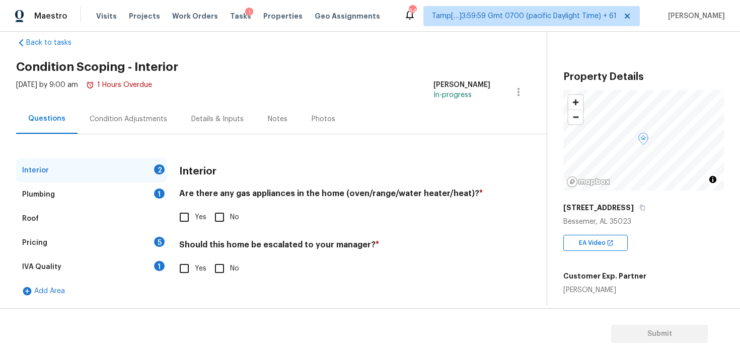
click at [194, 262] on input "Yes" at bounding box center [184, 268] width 21 height 21
checkbox input "true"
click at [217, 288] on input "text" at bounding box center [334, 294] width 311 height 24
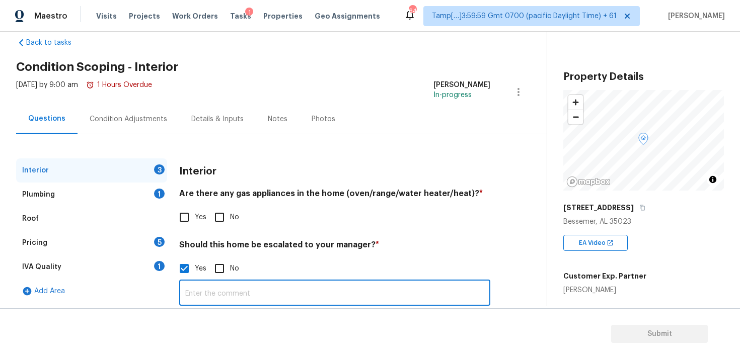
scroll to position [101, 0]
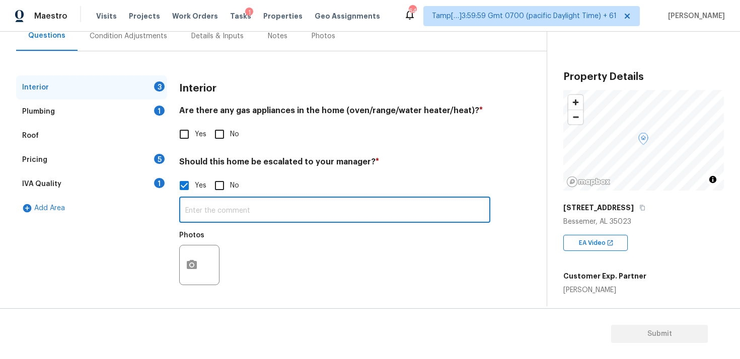
click at [235, 212] on input "text" at bounding box center [334, 211] width 311 height 24
paste input "Floors roll on home, feels as though it sinks in hall"
click at [280, 212] on input "HPM mentioned that the property has foundation issues, stating "Floors roll on …" at bounding box center [334, 211] width 311 height 24
type input "HPM mentioned that the property has foundation issues, stating "Floors roll on …"
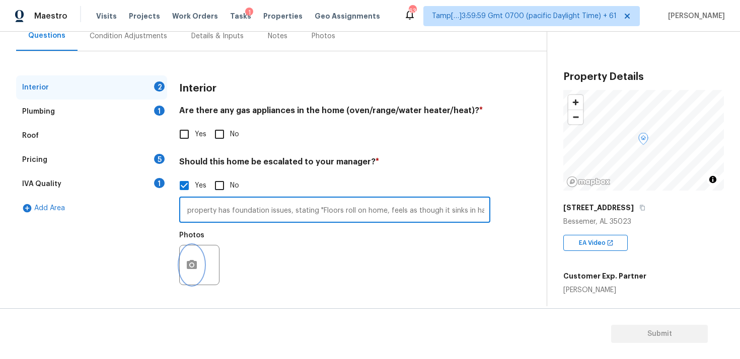
click at [188, 267] on icon "button" at bounding box center [192, 264] width 10 height 9
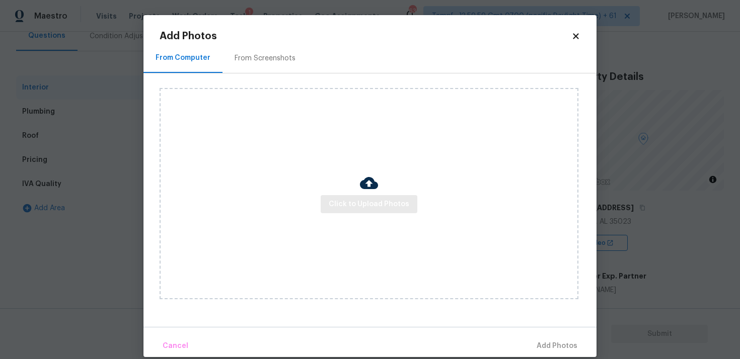
scroll to position [0, 0]
click at [359, 212] on button "Click to Upload Photos" at bounding box center [368, 204] width 97 height 19
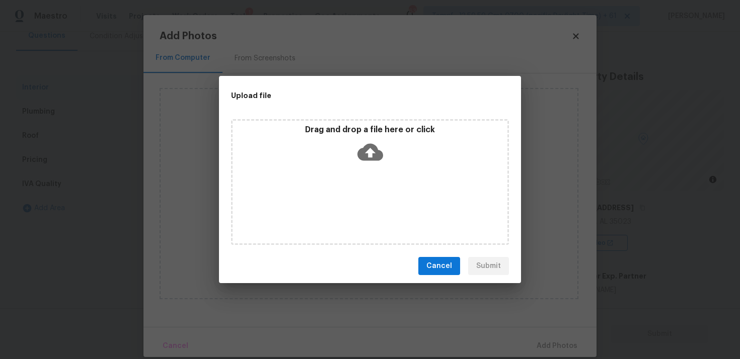
click at [366, 156] on icon at bounding box center [370, 152] width 26 height 17
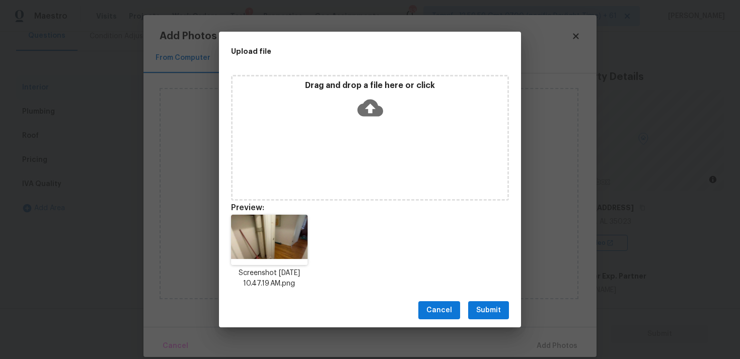
click at [474, 309] on button "Submit" at bounding box center [488, 310] width 41 height 19
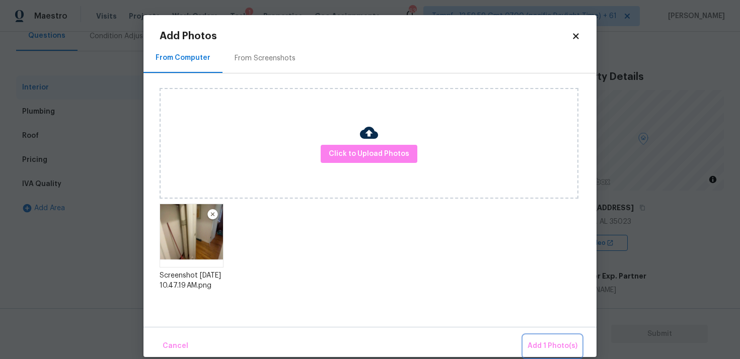
click at [543, 338] on button "Add 1 Photo(s)" at bounding box center [552, 347] width 58 height 22
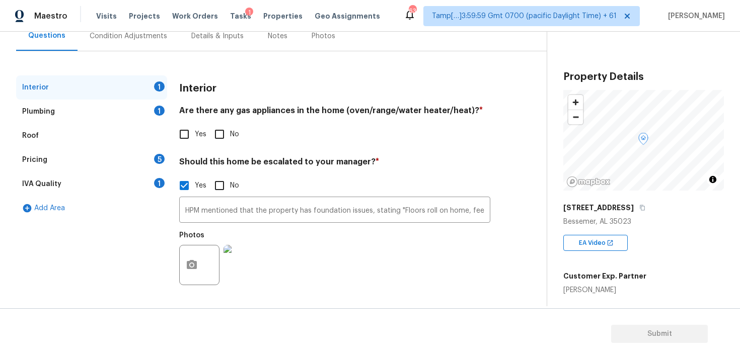
click at [124, 151] on div "Pricing 5" at bounding box center [91, 160] width 151 height 24
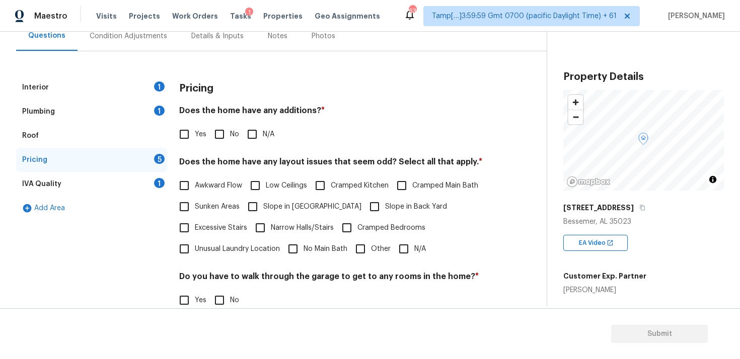
click at [191, 130] on input "Yes" at bounding box center [184, 134] width 21 height 21
checkbox input "true"
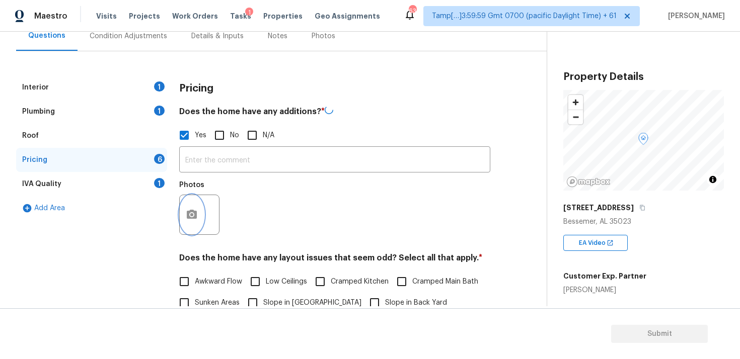
click at [197, 209] on icon "button" at bounding box center [192, 215] width 12 height 12
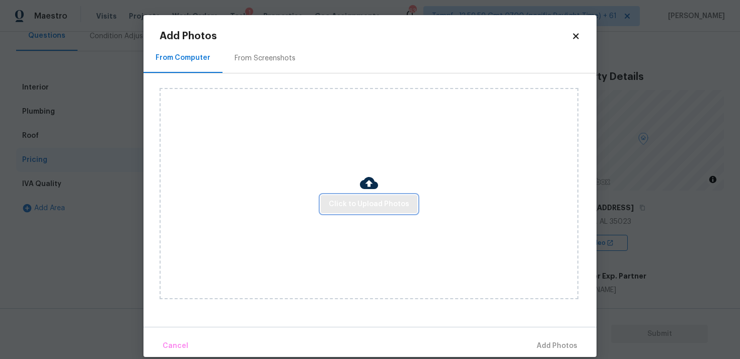
click at [379, 202] on span "Click to Upload Photos" at bounding box center [369, 204] width 81 height 13
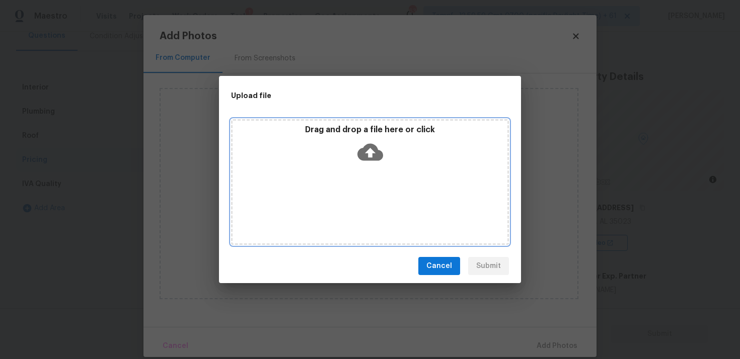
click at [372, 165] on div "Drag and drop a file here or click" at bounding box center [369, 146] width 275 height 43
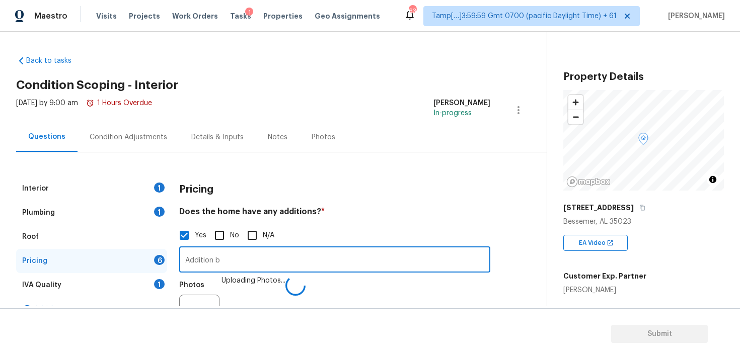
scroll to position [101, 0]
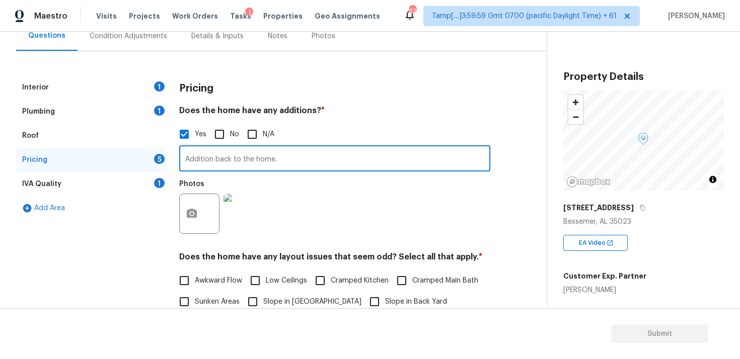
type input "Addition back to the home."
click at [153, 44] on div "Condition Adjustments" at bounding box center [128, 36] width 102 height 30
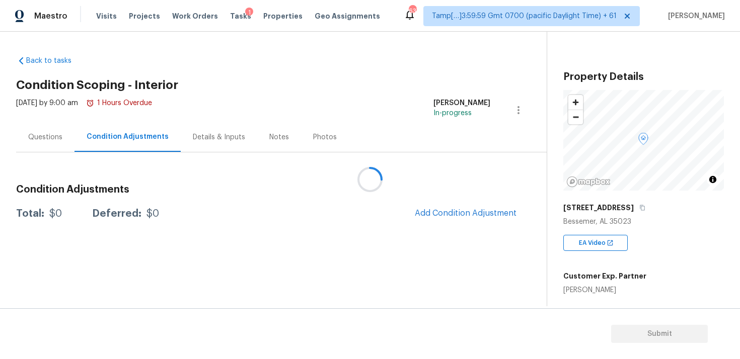
click at [445, 213] on div at bounding box center [370, 179] width 740 height 359
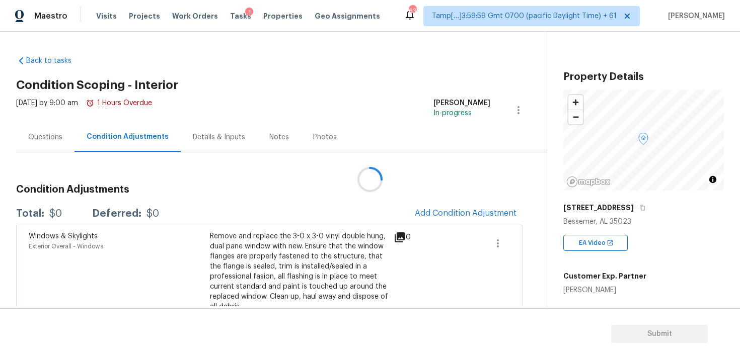
click at [445, 213] on div at bounding box center [370, 179] width 740 height 359
click at [445, 205] on button "Add Condition Adjustment" at bounding box center [466, 213] width 114 height 21
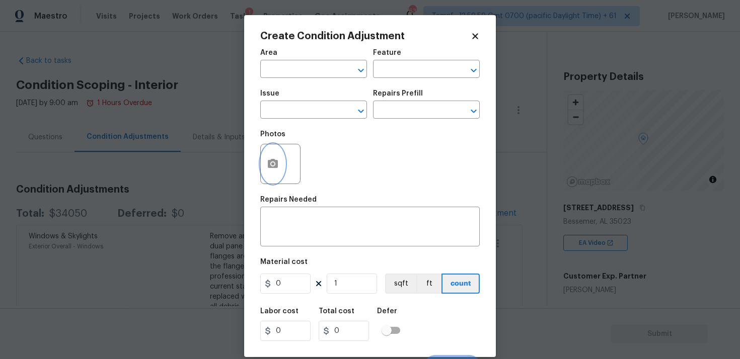
click at [266, 162] on button "button" at bounding box center [273, 163] width 24 height 39
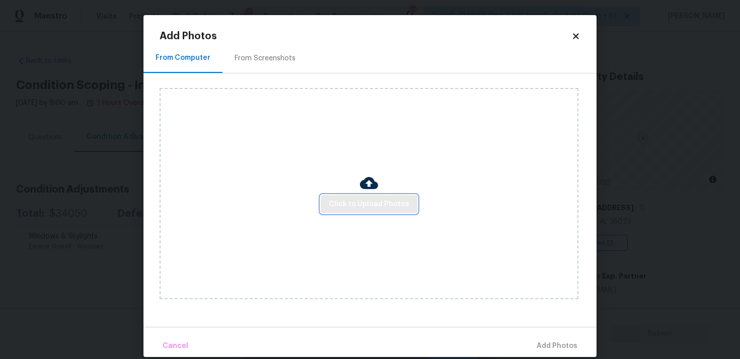
click at [355, 197] on button "Click to Upload Photos" at bounding box center [368, 204] width 97 height 19
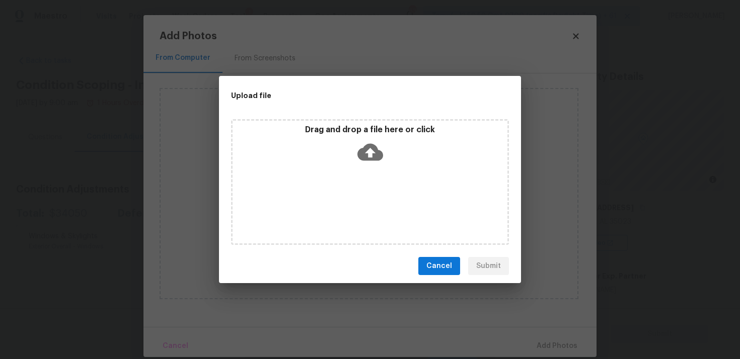
click at [356, 163] on div "Drag and drop a file here or click" at bounding box center [369, 146] width 275 height 43
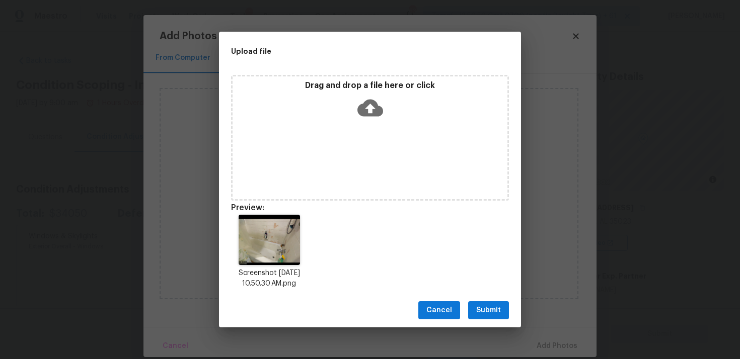
click at [477, 313] on span "Submit" at bounding box center [488, 310] width 25 height 13
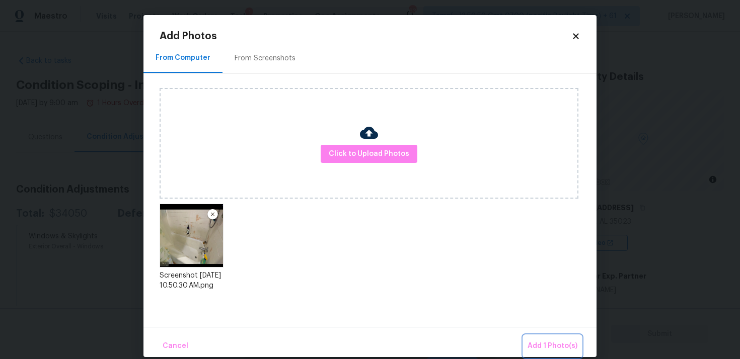
click at [535, 345] on span "Add 1 Photo(s)" at bounding box center [552, 346] width 50 height 13
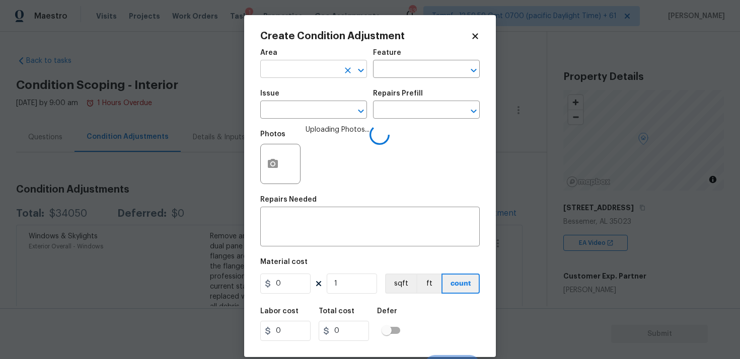
click at [315, 77] on input "text" at bounding box center [299, 70] width 78 height 16
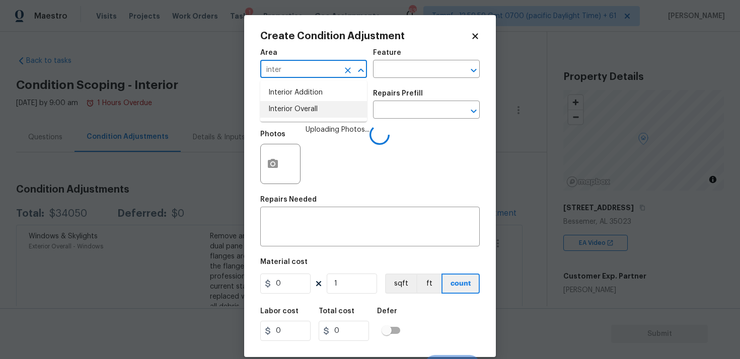
click at [311, 112] on li "Interior Overall" at bounding box center [313, 109] width 107 height 17
type input "Interior Overall"
click at [311, 112] on input "text" at bounding box center [299, 111] width 78 height 16
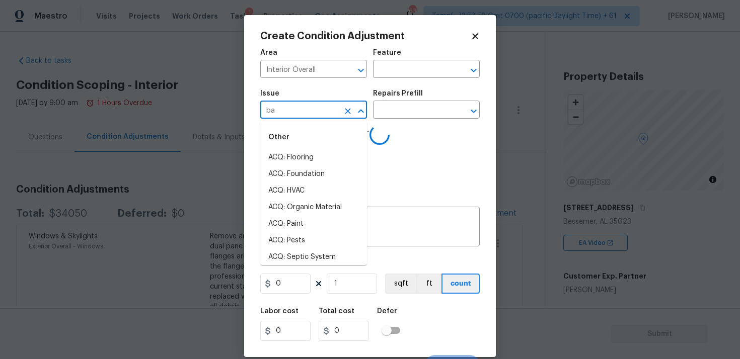
type input "bat"
type input "h"
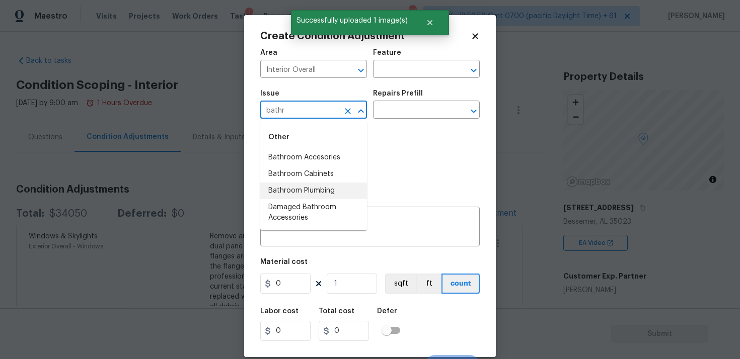
click at [307, 193] on li "Bathroom Plumbing" at bounding box center [313, 191] width 107 height 17
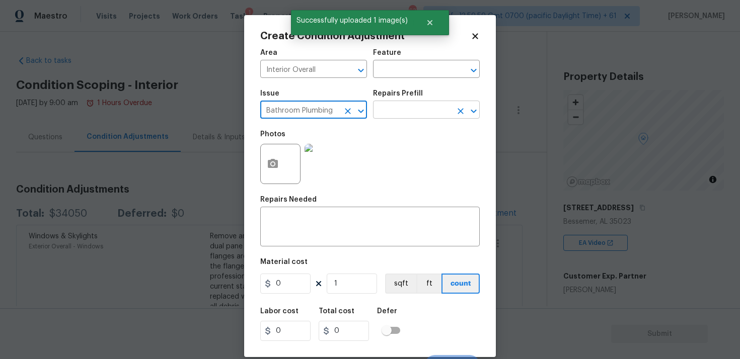
type input "Bathroom Plumbing"
click at [413, 118] on input "text" at bounding box center [412, 111] width 78 height 16
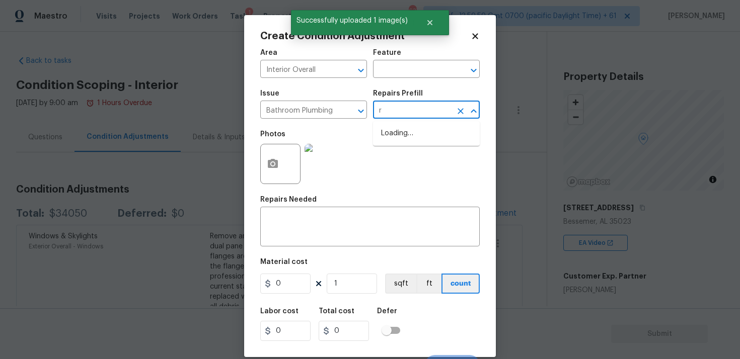
type input "re"
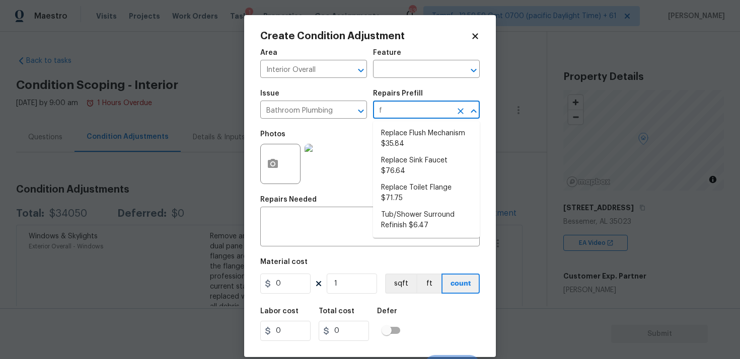
type input "fi"
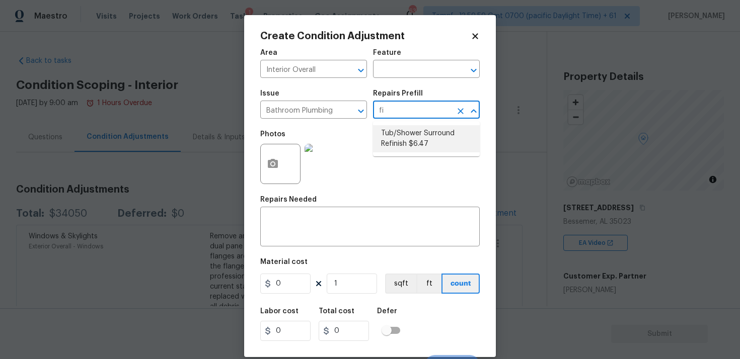
click at [415, 153] on ul "Tub/Shower Surround Refinish $6.47" at bounding box center [426, 138] width 107 height 35
click at [411, 140] on li "Tub/Shower Surround Refinish $6.47" at bounding box center [426, 138] width 107 height 27
type input "Plumbing"
type textarea "Prep, mask, clean and refinish the tub/shower tile surround both all sides ensu…"
type input "6.47"
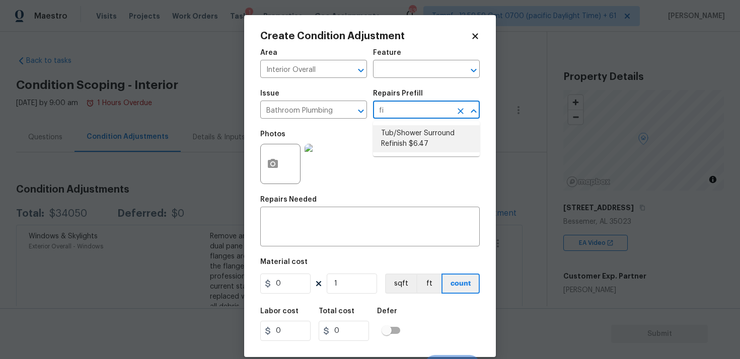
type input "6.47"
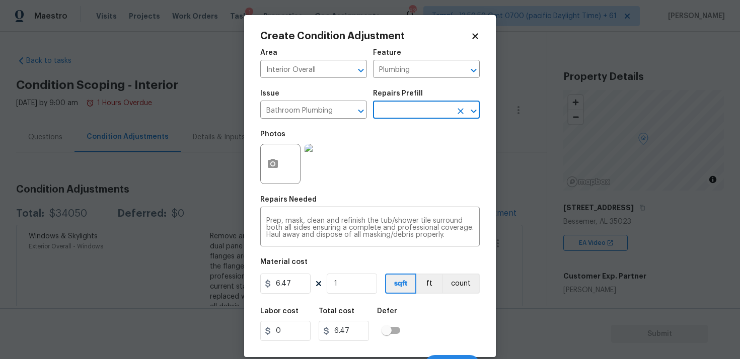
click at [292, 294] on figure "Material cost 6.47 1 sqft ft count" at bounding box center [369, 277] width 219 height 37
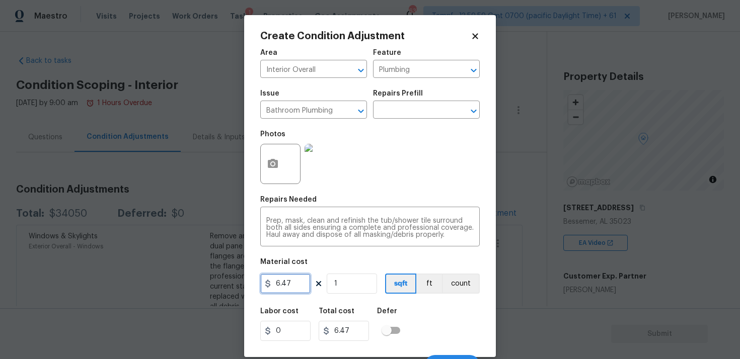
click at [295, 287] on input "6.47" at bounding box center [285, 284] width 50 height 20
type input "650"
click at [374, 304] on div "Labor cost 0 Total cost 650 Defer" at bounding box center [369, 324] width 219 height 45
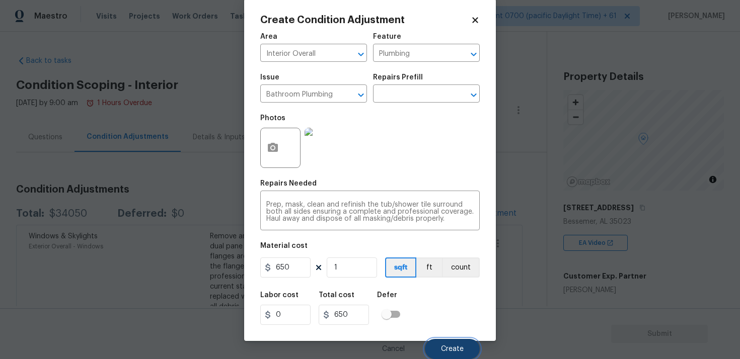
click at [439, 348] on button "Create" at bounding box center [452, 349] width 55 height 20
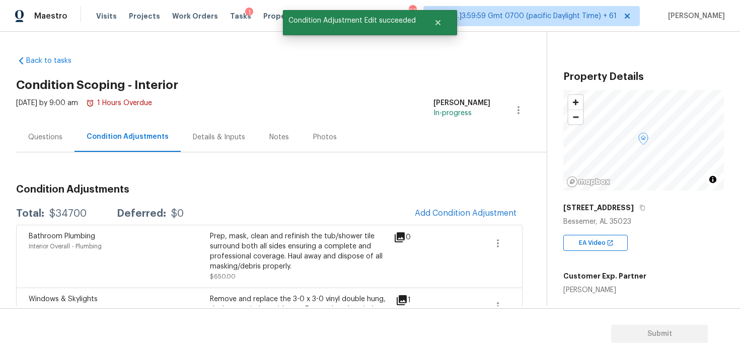
scroll to position [0, 0]
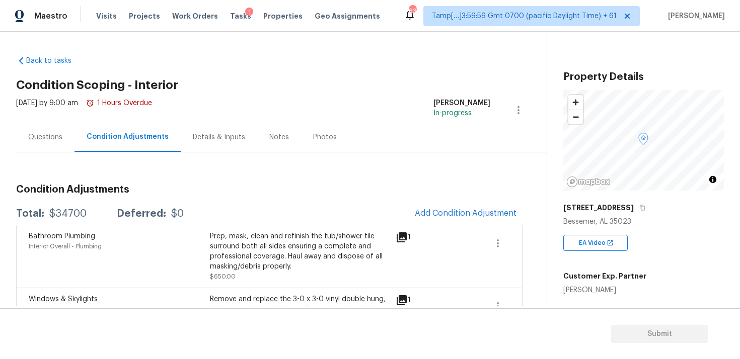
click at [39, 128] on div "Questions" at bounding box center [45, 137] width 58 height 30
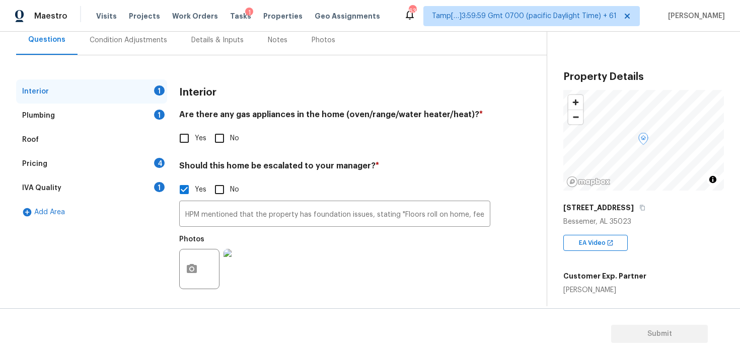
scroll to position [101, 0]
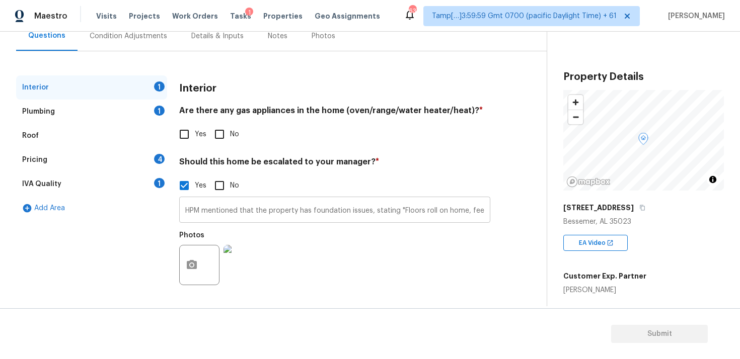
click at [388, 206] on input "HPM mentioned that the property has foundation issues, stating "Floors roll on …" at bounding box center [334, 211] width 311 height 24
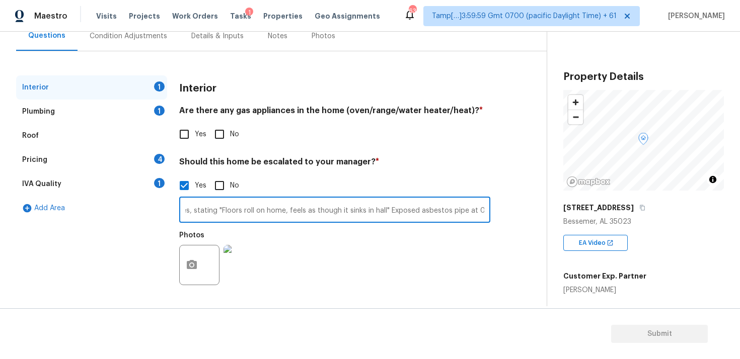
scroll to position [0, 185]
type input "HPM mentioned that the property has foundation issues, stating "Floors roll on …"
click at [193, 264] on icon "button" at bounding box center [192, 265] width 12 height 12
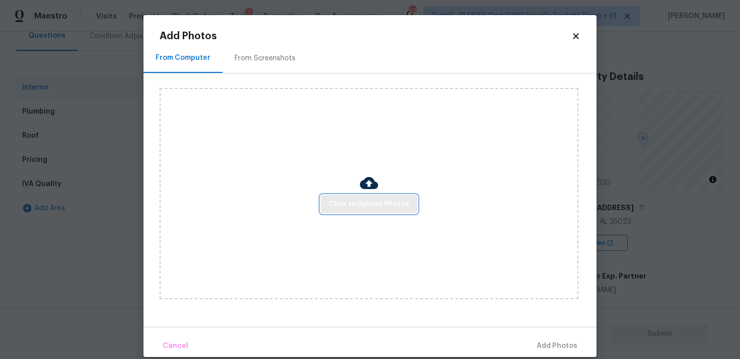
click at [361, 199] on span "Click to Upload Photos" at bounding box center [369, 204] width 81 height 13
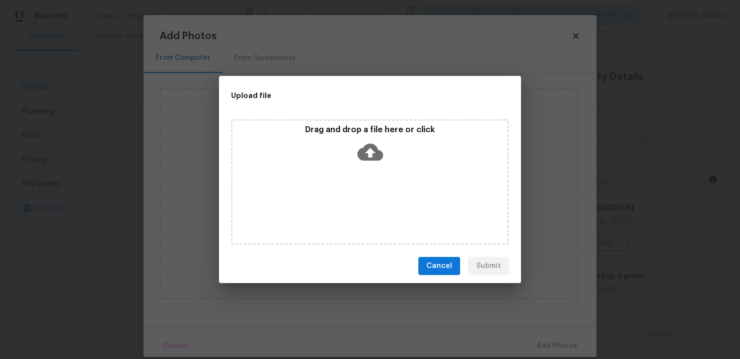
click at [366, 144] on icon at bounding box center [370, 152] width 26 height 17
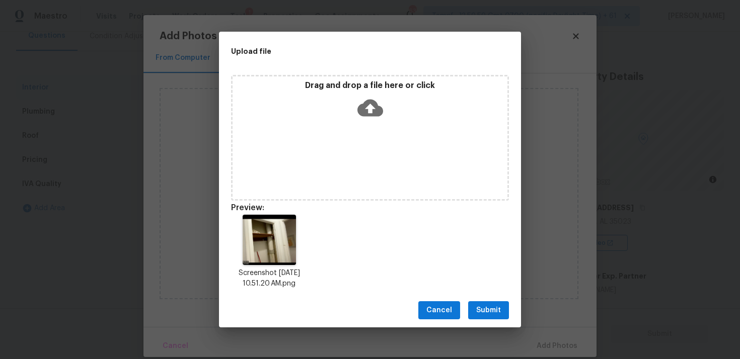
click at [502, 310] on button "Submit" at bounding box center [488, 310] width 41 height 19
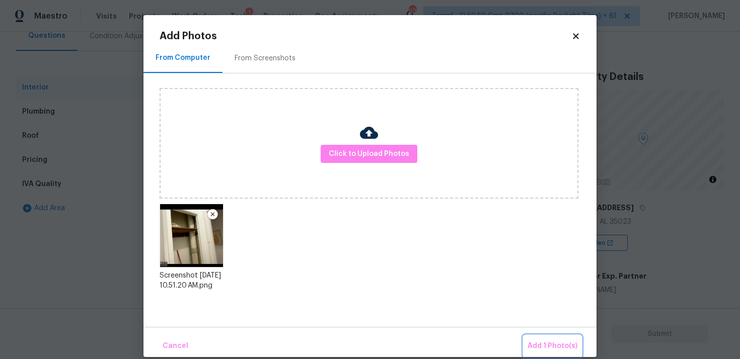
click at [536, 339] on button "Add 1 Photo(s)" at bounding box center [552, 347] width 58 height 22
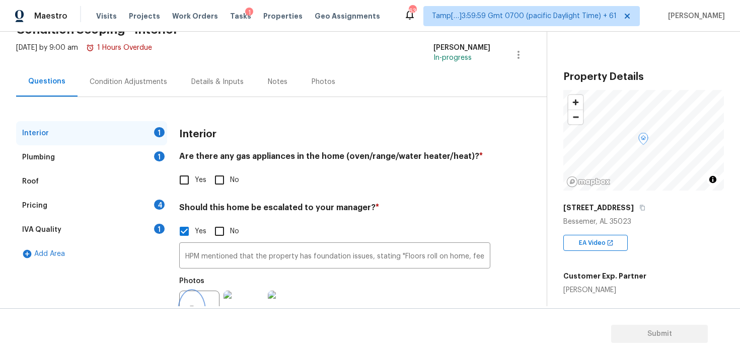
scroll to position [17, 0]
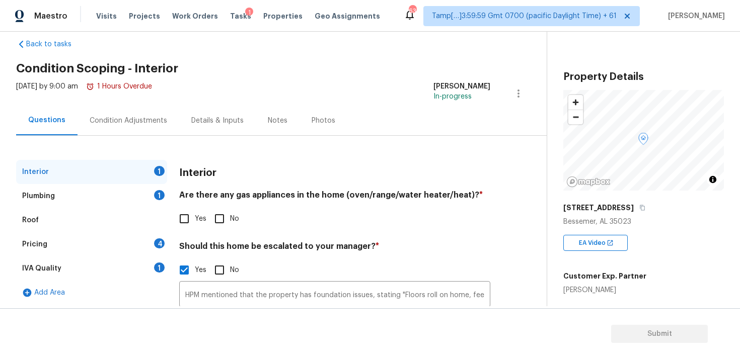
click at [157, 121] on div "Condition Adjustments" at bounding box center [128, 121] width 77 height 10
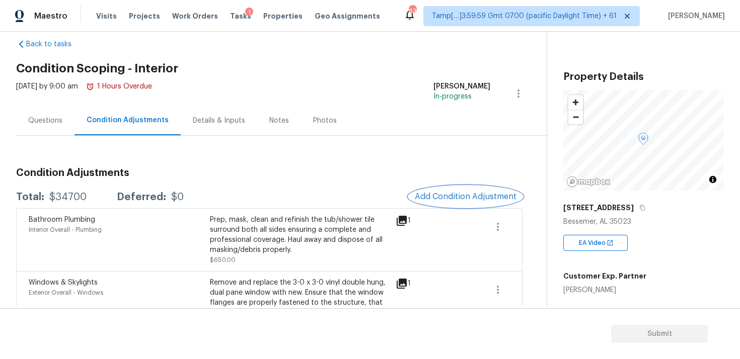
click at [469, 205] on button "Add Condition Adjustment" at bounding box center [466, 196] width 114 height 21
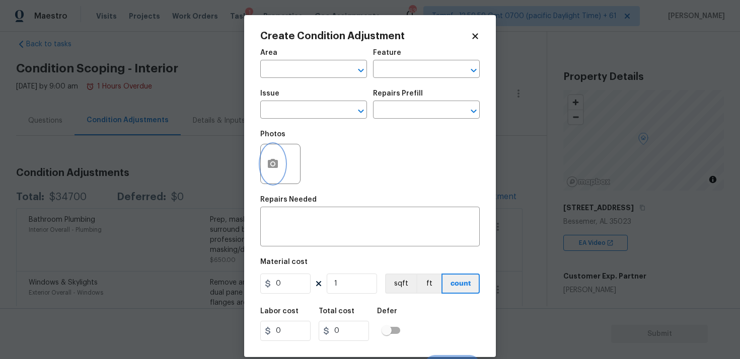
click at [269, 156] on button "button" at bounding box center [273, 163] width 24 height 39
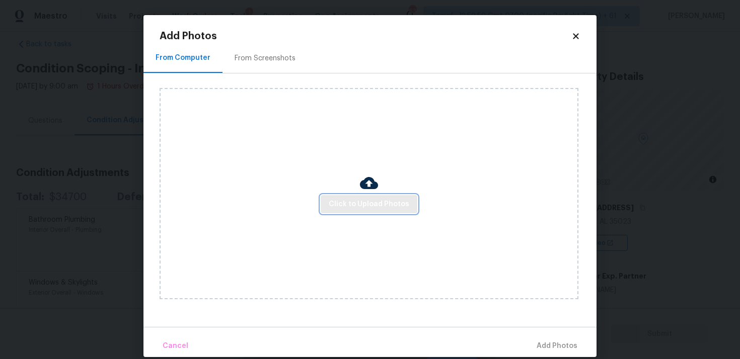
click at [385, 200] on span "Click to Upload Photos" at bounding box center [369, 204] width 81 height 13
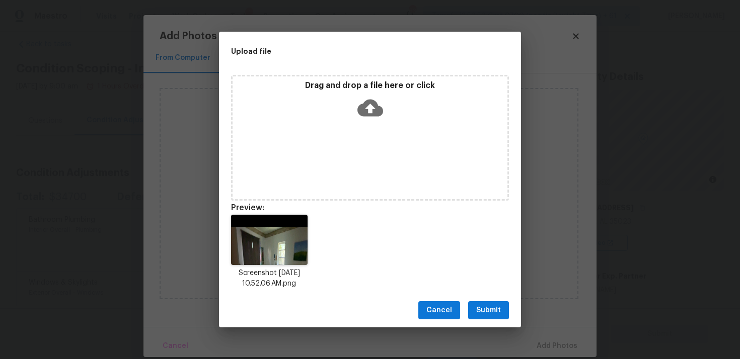
click at [484, 308] on span "Submit" at bounding box center [488, 310] width 25 height 13
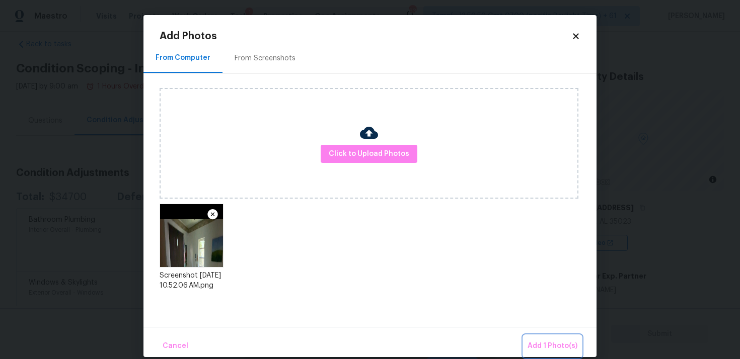
click at [553, 356] on button "Add 1 Photo(s)" at bounding box center [552, 347] width 58 height 22
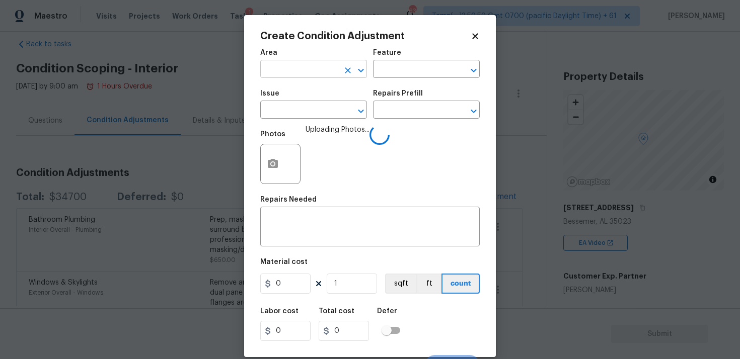
click at [295, 77] on input "text" at bounding box center [299, 70] width 78 height 16
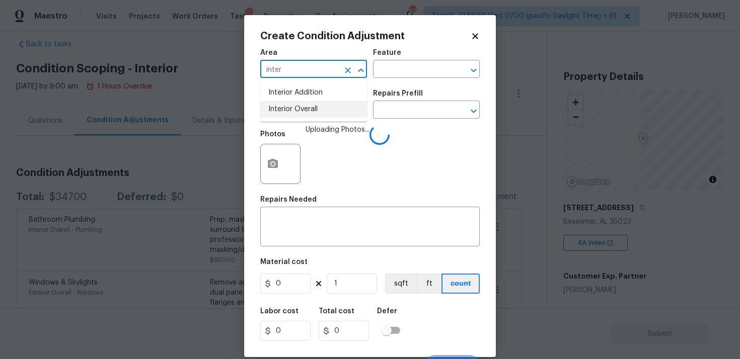
click at [291, 115] on li "Interior Overall" at bounding box center [313, 109] width 107 height 17
type input "Interior Overall"
click at [291, 115] on input "text" at bounding box center [299, 111] width 78 height 16
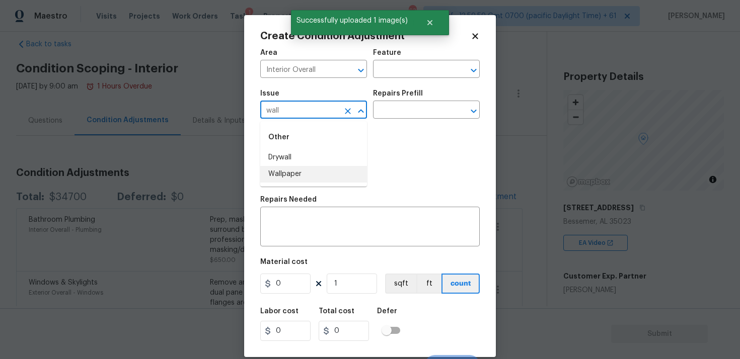
click at [299, 166] on li "Wallpaper" at bounding box center [313, 174] width 107 height 17
type input "Wallpaper"
click at [395, 113] on input "text" at bounding box center [412, 111] width 78 height 16
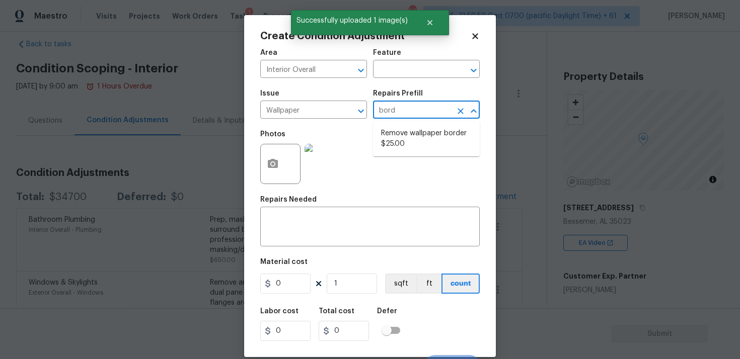
type input "borde"
click at [404, 134] on li "Remove wallpaper border $25.00" at bounding box center [426, 138] width 107 height 27
type input "Walls and Ceiling"
type textarea "Remove wallpaper border in rooms/areas identified by HPM, texture to match, and…"
type input "25"
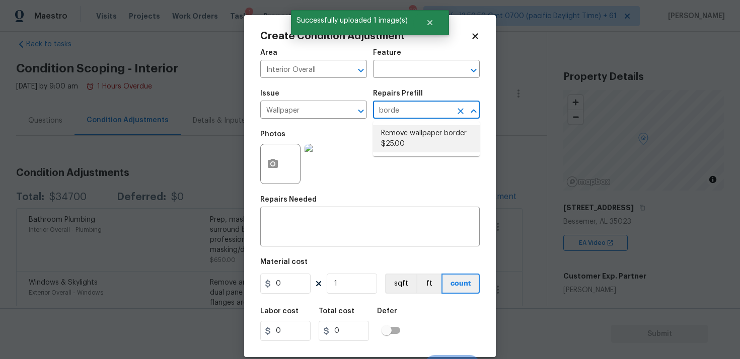
type input "25"
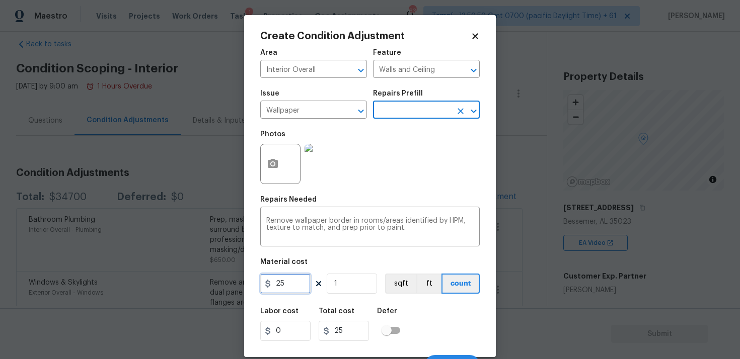
click at [294, 283] on input "25" at bounding box center [285, 284] width 50 height 20
type input "100"
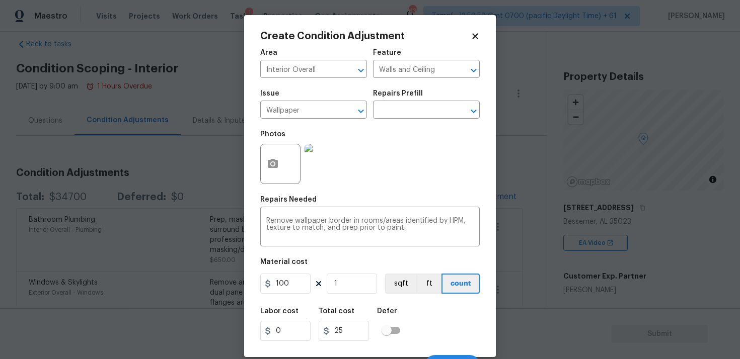
type input "100"
click at [434, 300] on div "Area Interior Overall ​ Feature Walls and Ceiling ​ Issue Wallpaper ​ Repairs P…" at bounding box center [369, 209] width 219 height 332
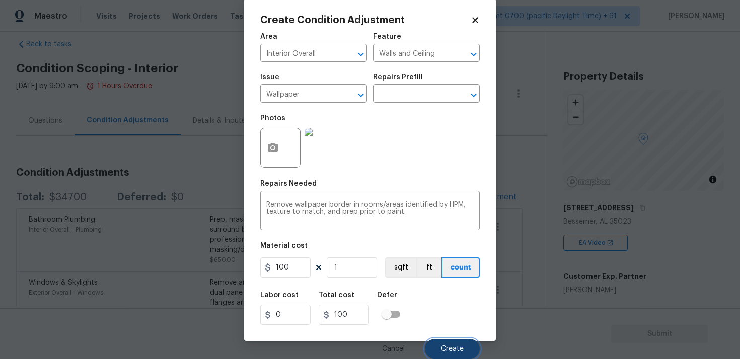
click at [461, 342] on button "Create" at bounding box center [452, 349] width 55 height 20
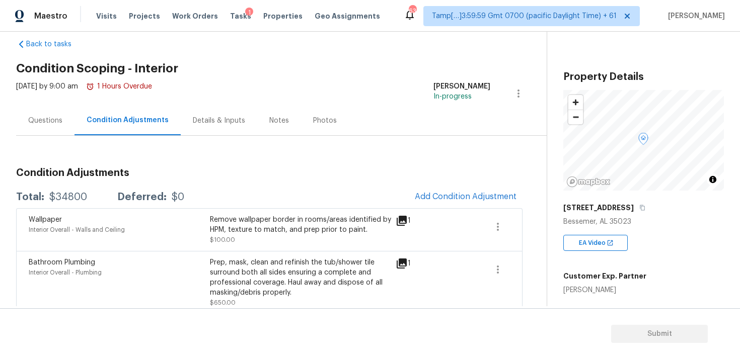
scroll to position [0, 0]
click at [479, 191] on button "Add Condition Adjustment" at bounding box center [466, 196] width 114 height 21
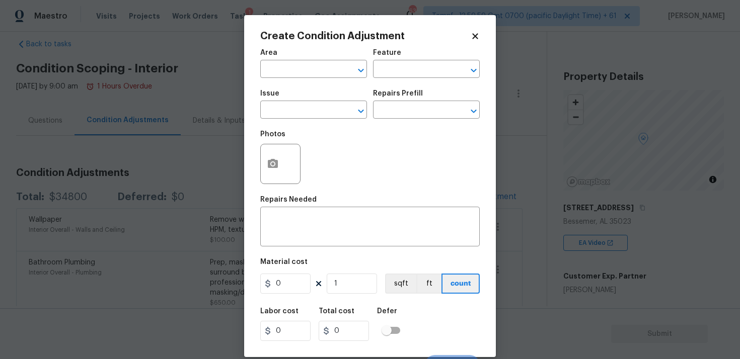
click at [310, 81] on span "Area ​" at bounding box center [313, 63] width 107 height 41
click at [305, 72] on input "text" at bounding box center [299, 70] width 78 height 16
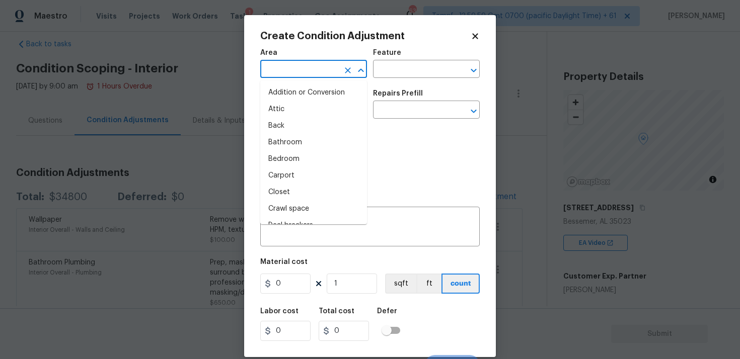
click at [114, 236] on body "Maestro Visits Projects Work Orders Tasks 1 Properties Geo Assignments 635 Tamp…" at bounding box center [370, 179] width 740 height 359
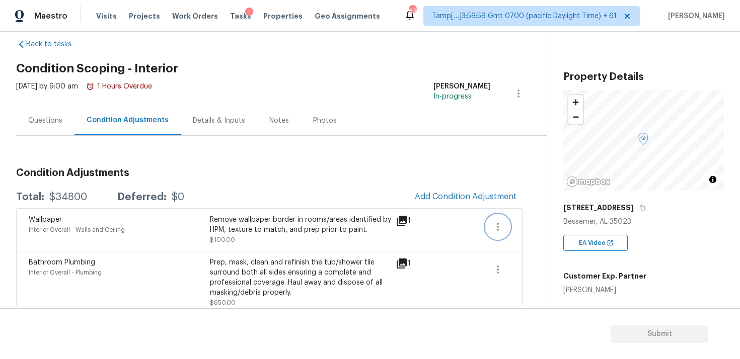
click at [509, 226] on button "button" at bounding box center [498, 227] width 24 height 24
click at [534, 225] on div "Edit" at bounding box center [555, 225] width 78 height 10
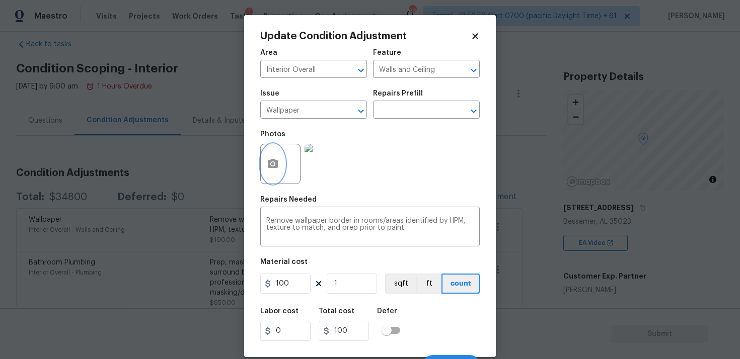
click at [271, 156] on button "button" at bounding box center [273, 163] width 24 height 39
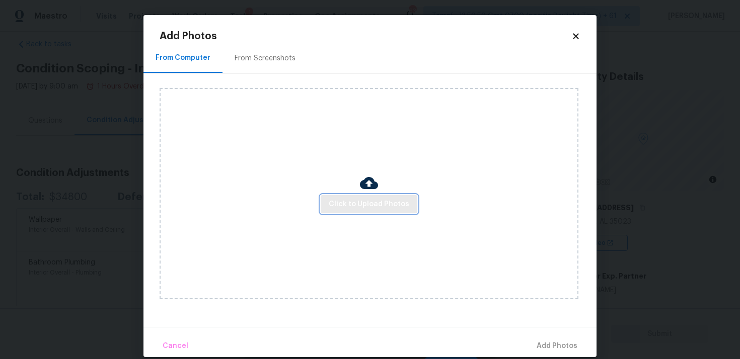
click at [353, 199] on span "Click to Upload Photos" at bounding box center [369, 204] width 81 height 13
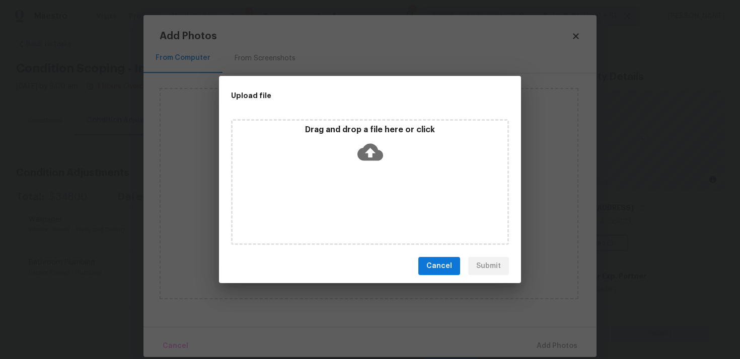
click at [355, 149] on div "Drag and drop a file here or click" at bounding box center [369, 146] width 275 height 43
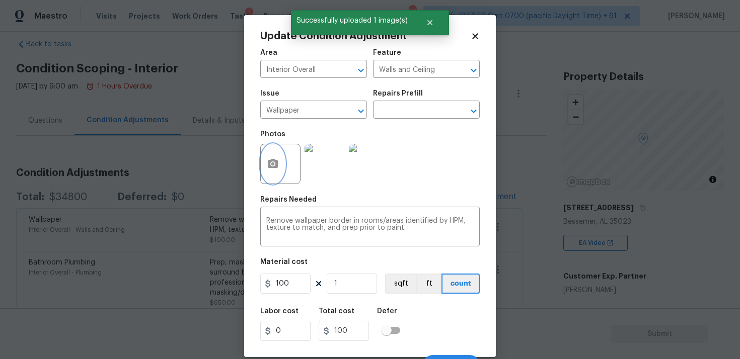
scroll to position [17, 0]
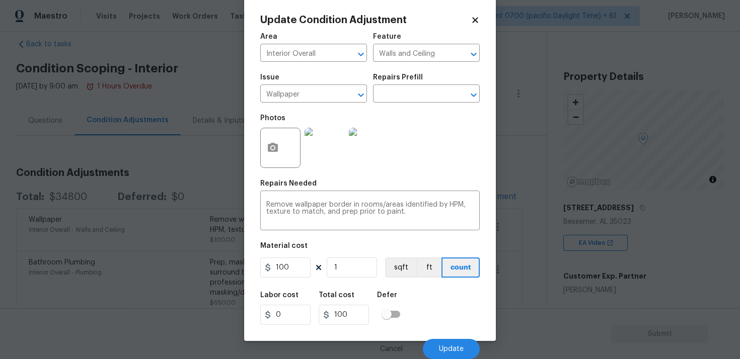
click at [447, 335] on div "Cancel Update" at bounding box center [369, 345] width 219 height 28
click at [448, 348] on span "Update" at bounding box center [451, 350] width 25 height 8
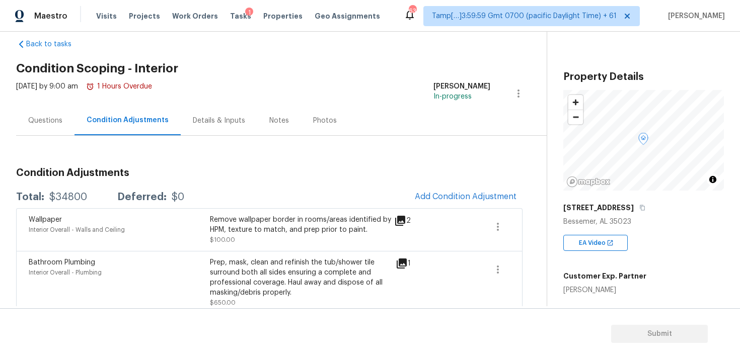
scroll to position [0, 0]
click at [459, 205] on button "Add Condition Adjustment" at bounding box center [466, 196] width 114 height 21
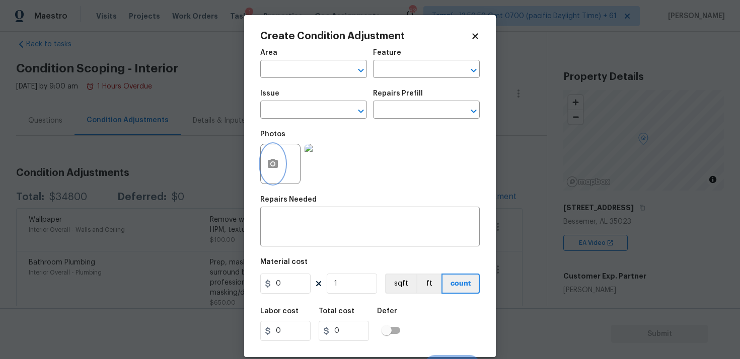
click at [282, 162] on button "button" at bounding box center [273, 163] width 24 height 39
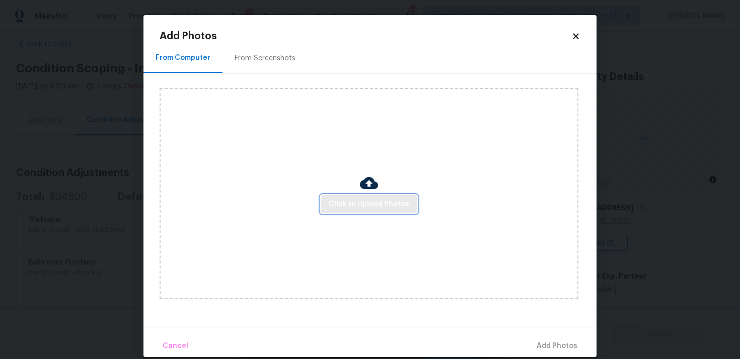
click at [372, 205] on span "Click to Upload Photos" at bounding box center [369, 204] width 81 height 13
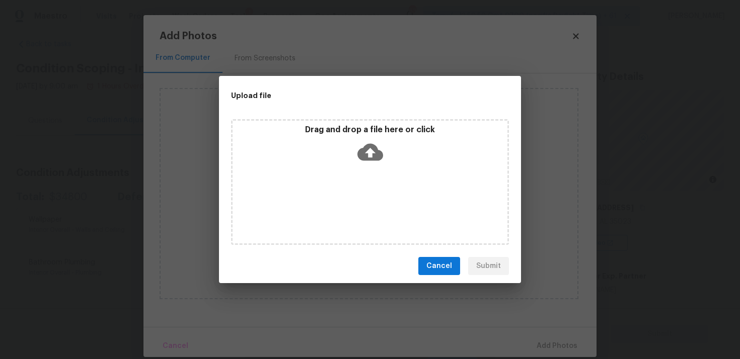
click at [370, 160] on icon at bounding box center [370, 152] width 26 height 26
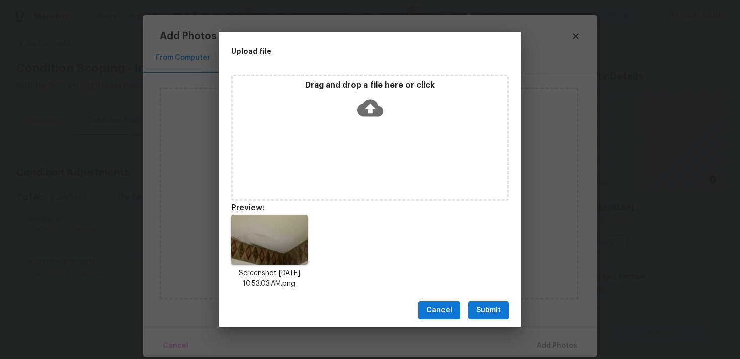
click at [483, 310] on span "Submit" at bounding box center [488, 310] width 25 height 13
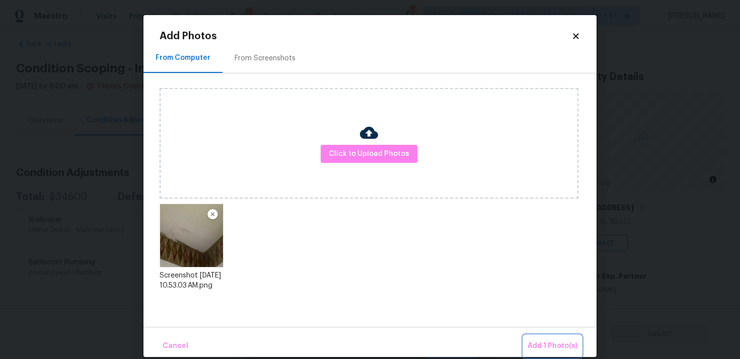
click at [537, 337] on button "Add 1 Photo(s)" at bounding box center [552, 347] width 58 height 22
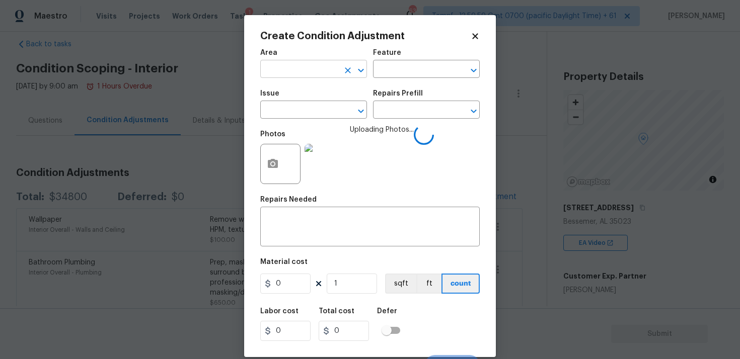
click at [312, 75] on input "text" at bounding box center [299, 70] width 78 height 16
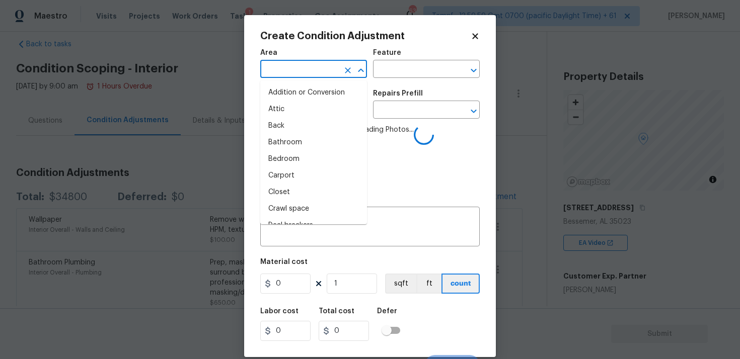
type input "i"
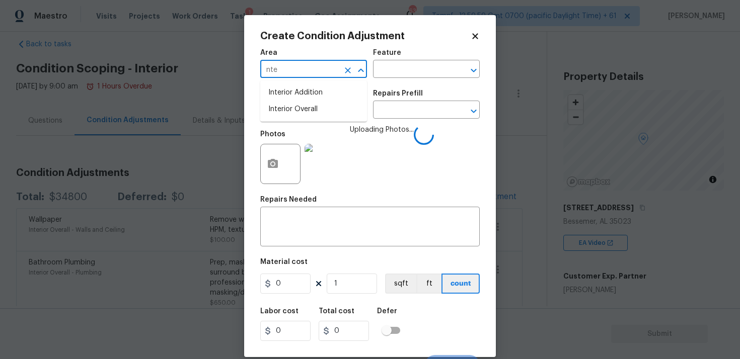
type input "nter"
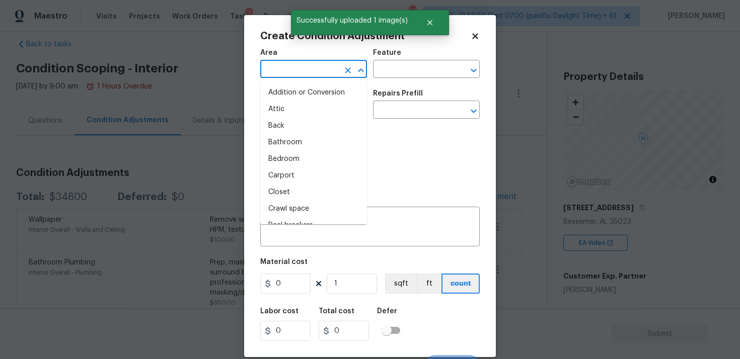
click at [305, 116] on li "Attic" at bounding box center [313, 109] width 107 height 17
type input "Attic"
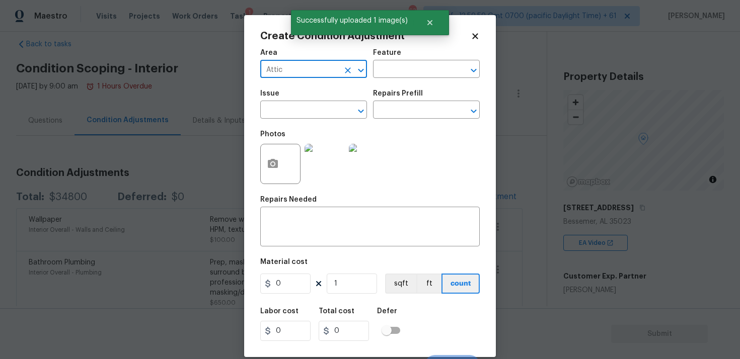
click at [350, 67] on icon "Clear" at bounding box center [348, 70] width 6 height 6
click at [326, 105] on li "Interior Overall" at bounding box center [313, 109] width 107 height 17
type input "Interior Overall"
click at [326, 105] on input "text" at bounding box center [299, 111] width 78 height 16
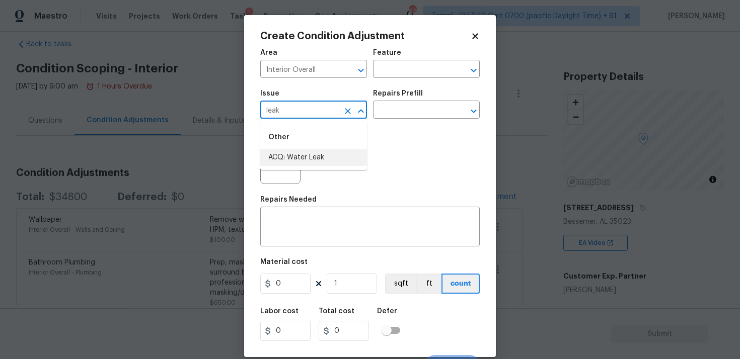
click at [320, 155] on li "ACQ: Water Leak" at bounding box center [313, 157] width 107 height 17
type input "ACQ: Water Leak"
click at [383, 113] on input "text" at bounding box center [412, 111] width 78 height 16
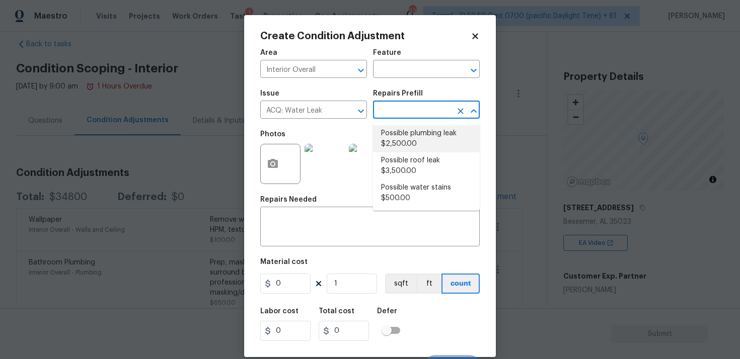
click at [400, 143] on li "Possible plumbing leak $2,500.00" at bounding box center [426, 138] width 107 height 27
type input "Acquisition"
type textarea "Acquisition Scope: Possible plumbing leak"
type input "2500"
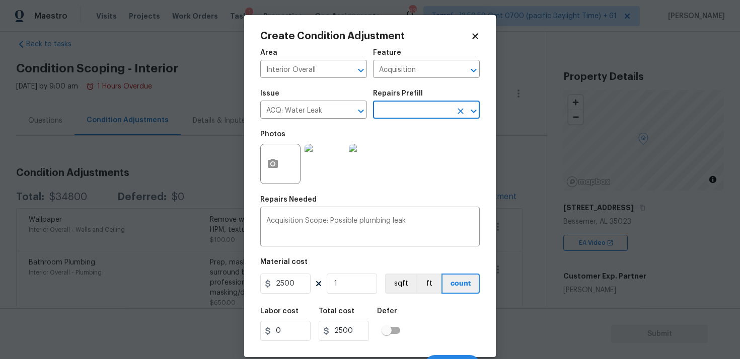
click at [404, 106] on input "text" at bounding box center [412, 111] width 78 height 16
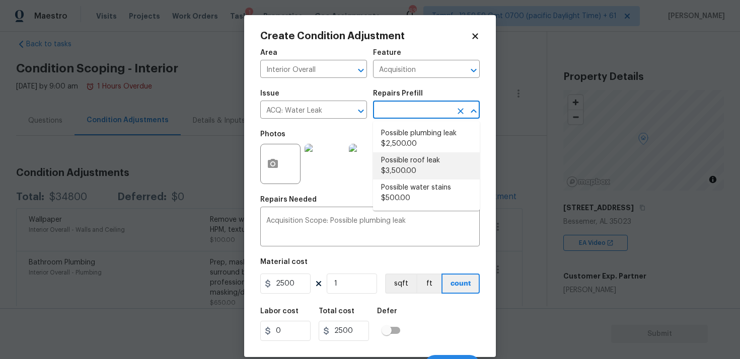
click at [403, 165] on li "Possible roof leak $3,500.00" at bounding box center [426, 165] width 107 height 27
type textarea "Acquisition Scope: Possible roof leak"
type input "3500"
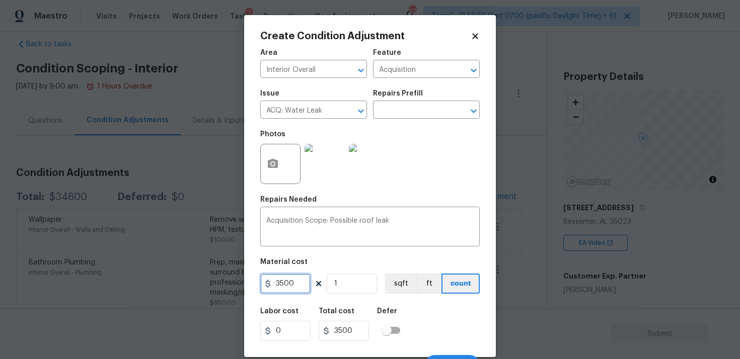
click at [278, 278] on input "3500" at bounding box center [285, 284] width 50 height 20
type input "2500"
click at [485, 296] on div "Create Condition Adjustment Area Interior Overall ​ Feature Acquisition ​ Issue…" at bounding box center [370, 186] width 252 height 342
type input "2500"
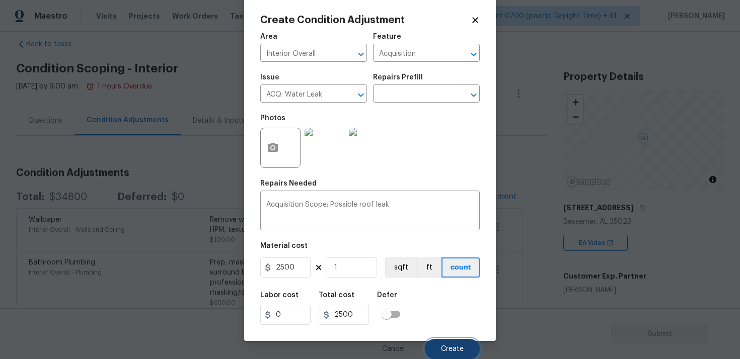
click at [446, 349] on span "Create" at bounding box center [452, 350] width 23 height 8
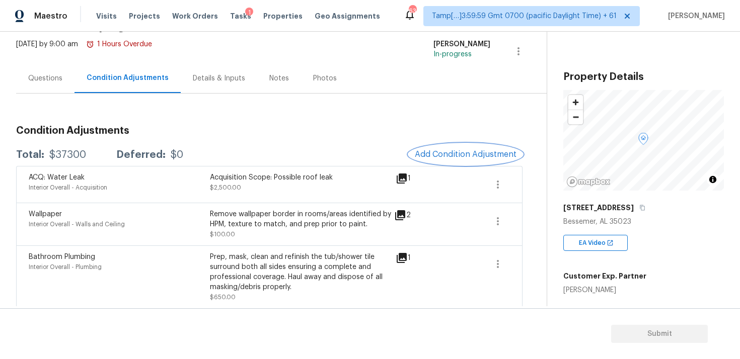
scroll to position [66, 0]
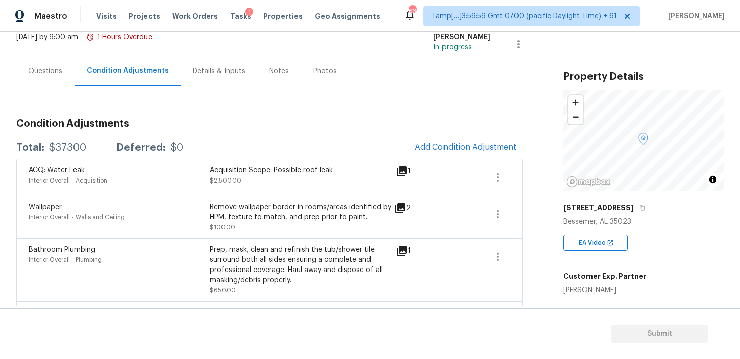
click at [508, 222] on span at bounding box center [498, 214] width 24 height 24
click at [503, 217] on icon "button" at bounding box center [498, 214] width 12 height 12
click at [507, 208] on button "button" at bounding box center [498, 214] width 24 height 24
click at [530, 208] on div "Edit" at bounding box center [555, 212] width 78 height 10
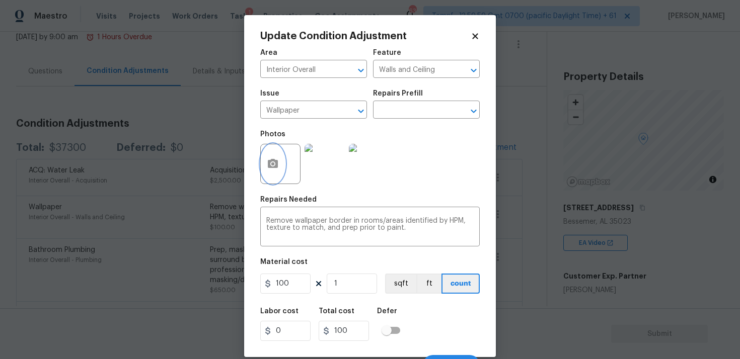
click at [276, 154] on button "button" at bounding box center [273, 163] width 24 height 39
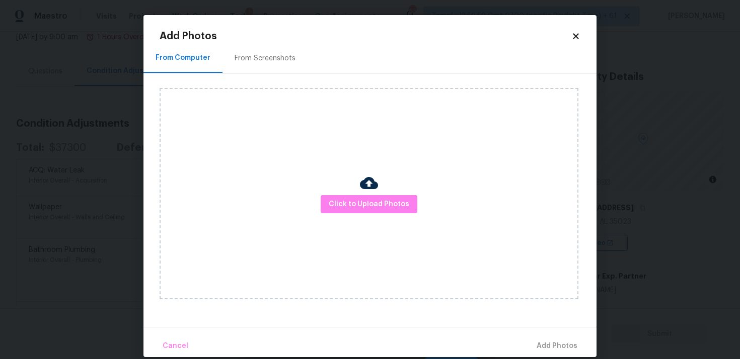
click at [365, 190] on img at bounding box center [369, 183] width 18 height 18
click at [384, 200] on span "Click to Upload Photos" at bounding box center [369, 204] width 81 height 13
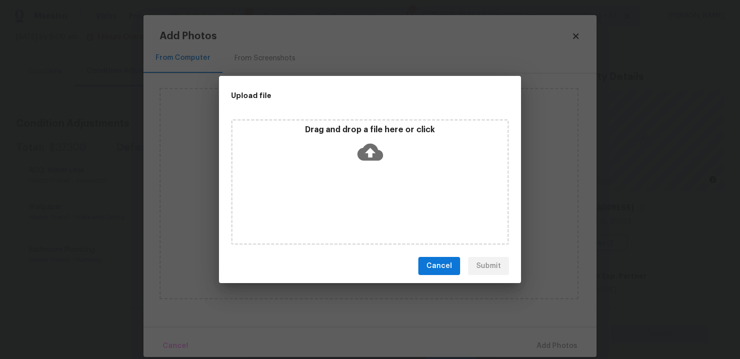
click at [382, 168] on div "Drag and drop a file here or click" at bounding box center [370, 182] width 278 height 126
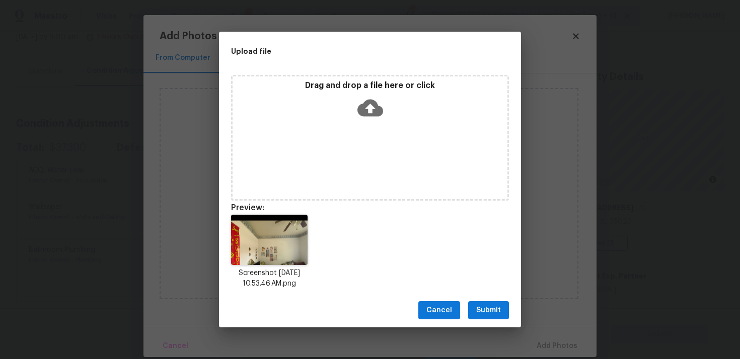
click at [478, 318] on button "Submit" at bounding box center [488, 310] width 41 height 19
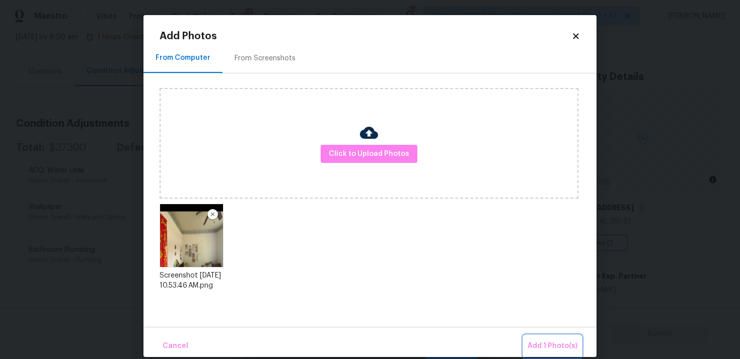
click at [538, 337] on button "Add 1 Photo(s)" at bounding box center [552, 347] width 58 height 22
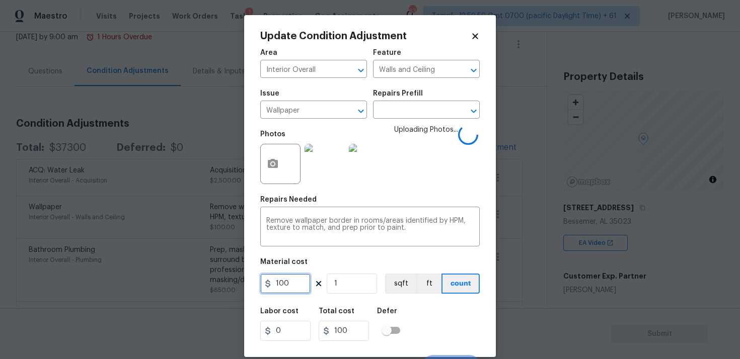
click at [293, 287] on input "100" at bounding box center [285, 284] width 50 height 20
type input "300"
click at [436, 331] on div "Labor cost 0 Total cost 300 Defer" at bounding box center [369, 324] width 219 height 45
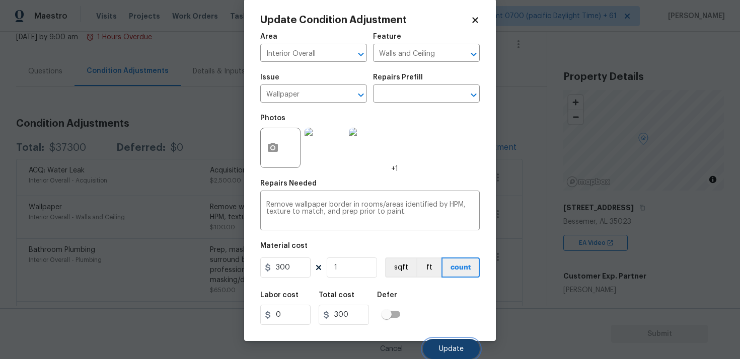
click at [439, 340] on button "Update" at bounding box center [451, 349] width 57 height 20
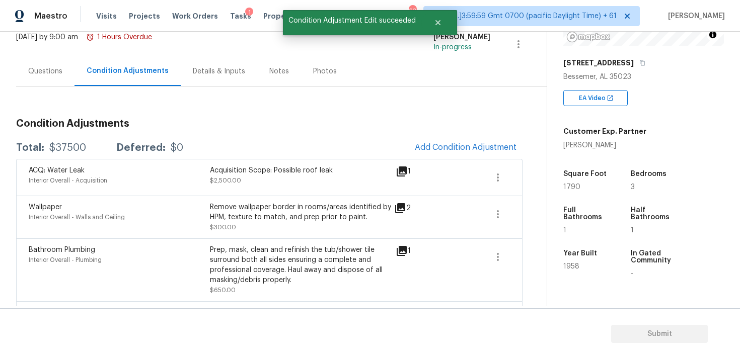
scroll to position [162, 0]
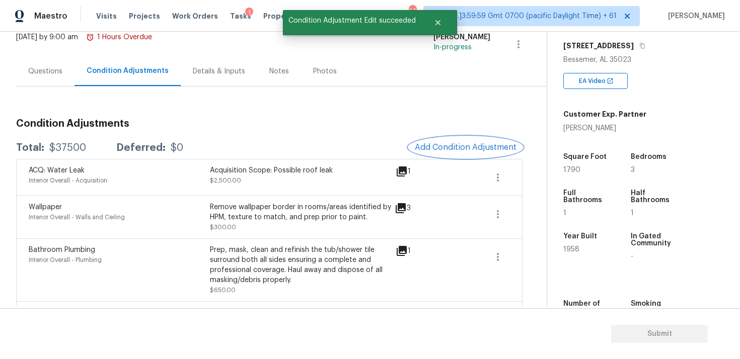
click at [447, 146] on span "Add Condition Adjustment" at bounding box center [466, 147] width 102 height 9
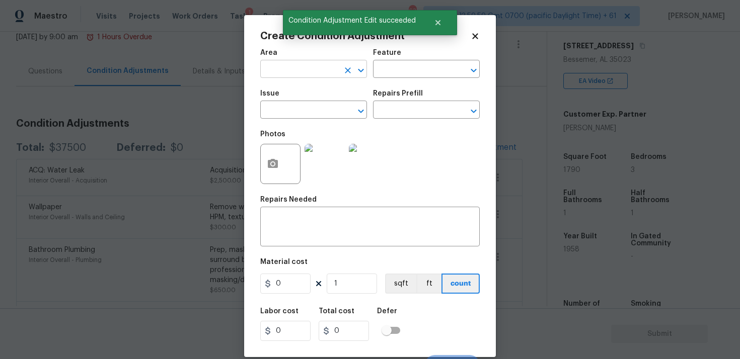
click at [320, 65] on input "text" at bounding box center [299, 70] width 78 height 16
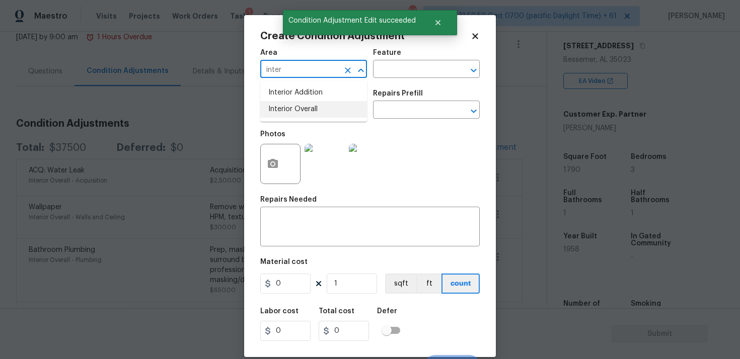
click at [320, 106] on li "Interior Overall" at bounding box center [313, 109] width 107 height 17
type input "Interior Overall"
click at [320, 106] on input "text" at bounding box center [299, 111] width 78 height 16
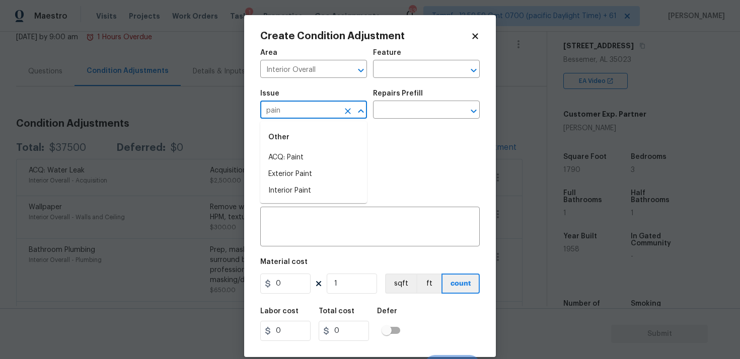
click at [322, 153] on li "ACQ: Paint" at bounding box center [313, 157] width 107 height 17
type input "ACQ: Paint"
click at [395, 108] on input "text" at bounding box center [412, 111] width 78 height 16
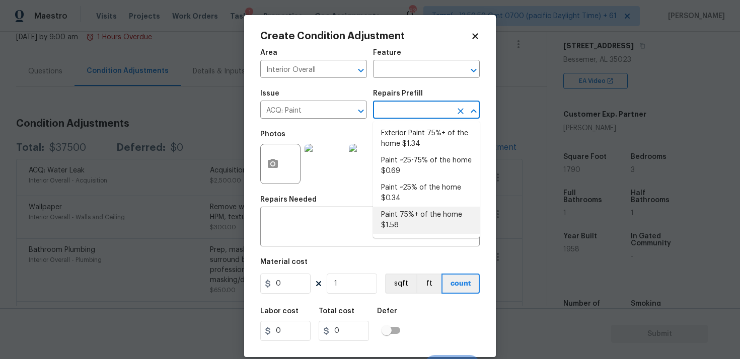
click at [405, 222] on li "Paint 75%+ of the home $1.58" at bounding box center [426, 220] width 107 height 27
type input "Acquisition"
type textarea "Acquisition Scope: 75%+ of the home will likely require interior paint"
type input "1.58"
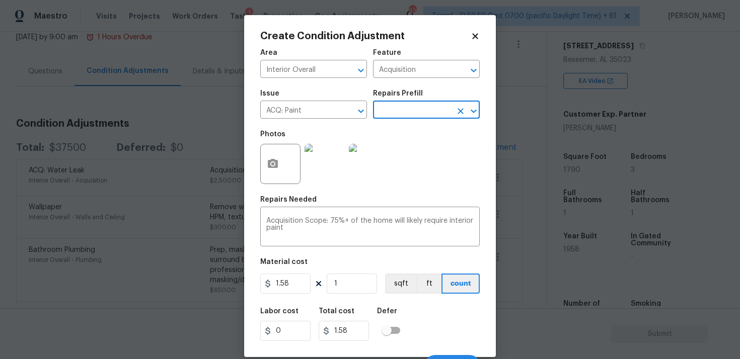
click at [289, 177] on div at bounding box center [280, 164] width 40 height 40
click at [266, 158] on button "button" at bounding box center [273, 163] width 24 height 39
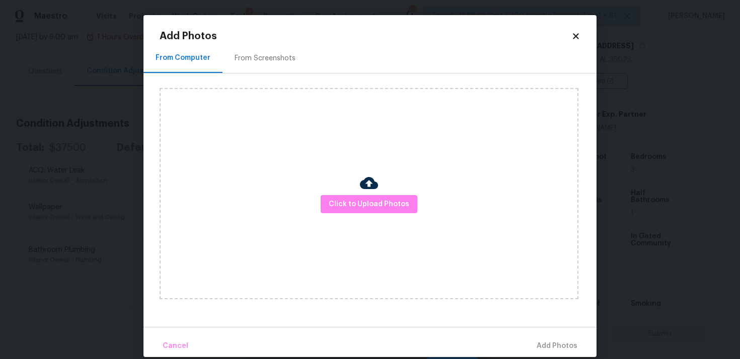
click at [365, 221] on div "Click to Upload Photos" at bounding box center [368, 193] width 419 height 211
click at [365, 195] on button "Click to Upload Photos" at bounding box center [368, 204] width 97 height 19
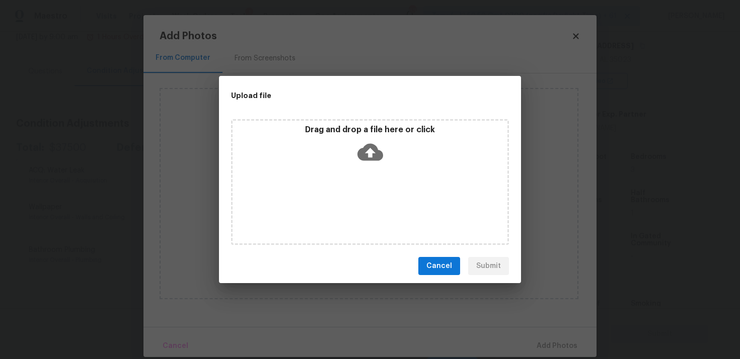
click at [365, 158] on icon at bounding box center [370, 152] width 26 height 17
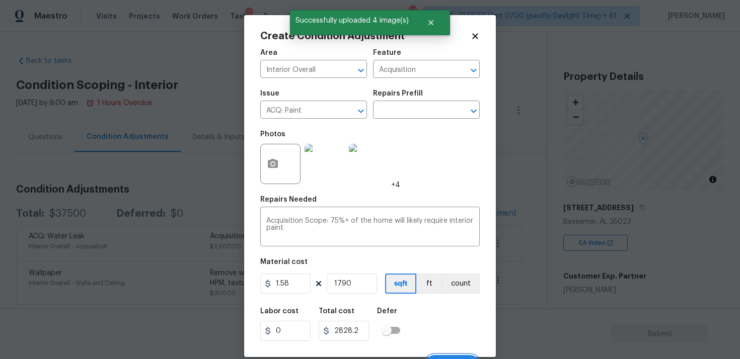
click at [445, 359] on span "Create" at bounding box center [452, 366] width 23 height 8
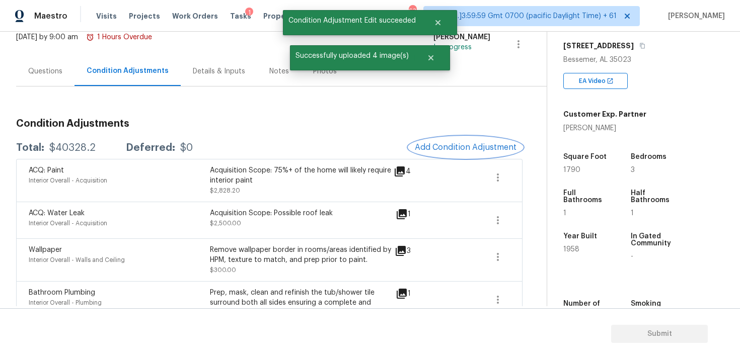
scroll to position [48, 0]
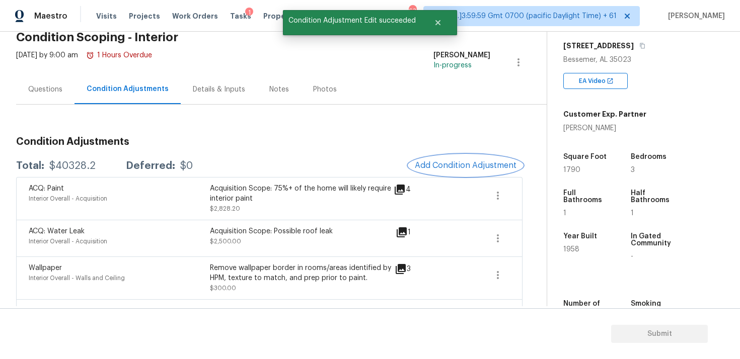
click at [438, 173] on button "Add Condition Adjustment" at bounding box center [466, 165] width 114 height 21
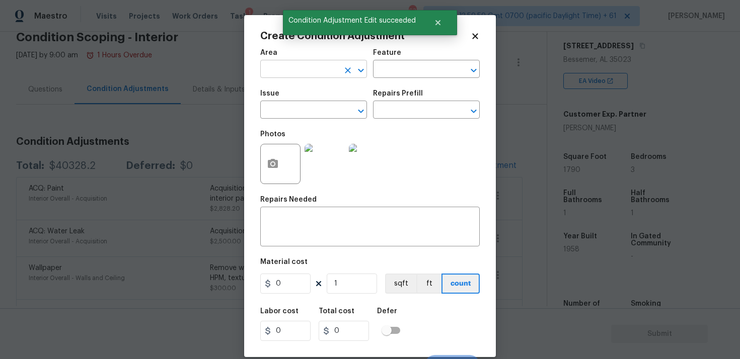
click at [319, 65] on input "text" at bounding box center [299, 70] width 78 height 16
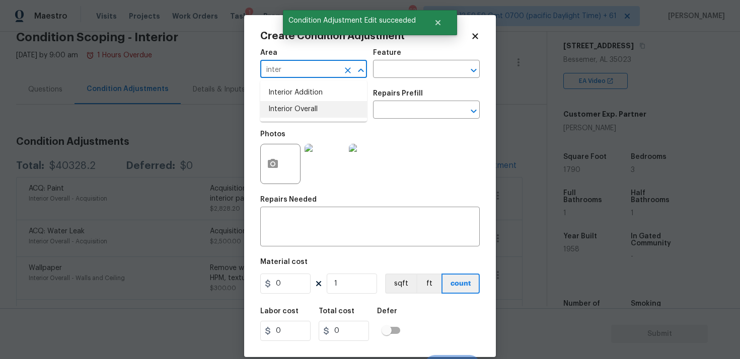
click at [322, 103] on li "Interior Overall" at bounding box center [313, 109] width 107 height 17
type input "Interior Overall"
click at [322, 103] on input "text" at bounding box center [299, 111] width 78 height 16
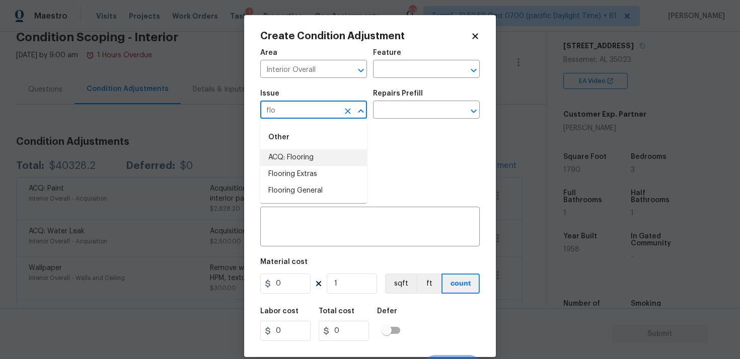
click at [314, 156] on li "ACQ: Flooring" at bounding box center [313, 157] width 107 height 17
type input "ACQ: Flooring"
click at [391, 110] on input "text" at bounding box center [412, 111] width 78 height 16
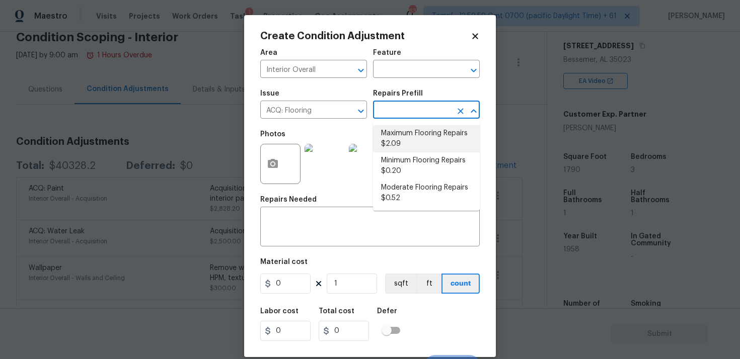
click at [395, 144] on li "Maximum Flooring Repairs $2.09" at bounding box center [426, 138] width 107 height 27
type input "Acquisition"
type textarea "Acquisition Scope: Maximum flooring repairs"
type input "2.09"
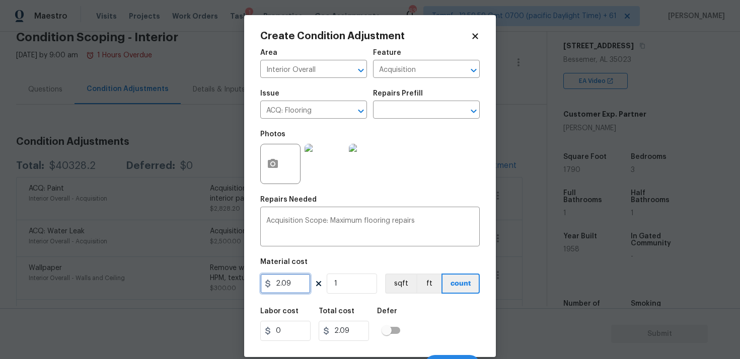
click at [300, 285] on input "2.09" at bounding box center [285, 284] width 50 height 20
type input "4.5"
click at [344, 283] on input "1" at bounding box center [352, 284] width 50 height 20
type input "0"
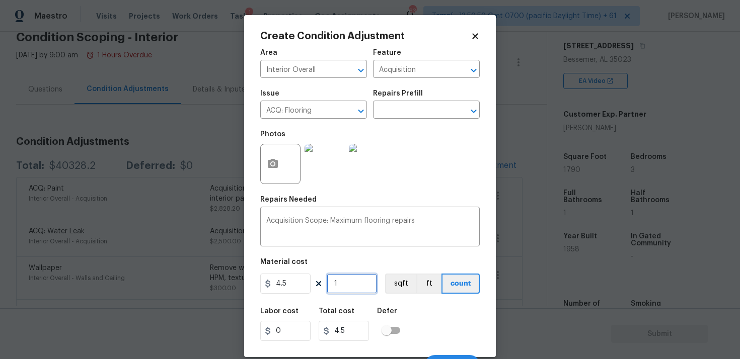
type input "0"
paste input "179"
type input "1790"
type input "8055"
type input "1790"
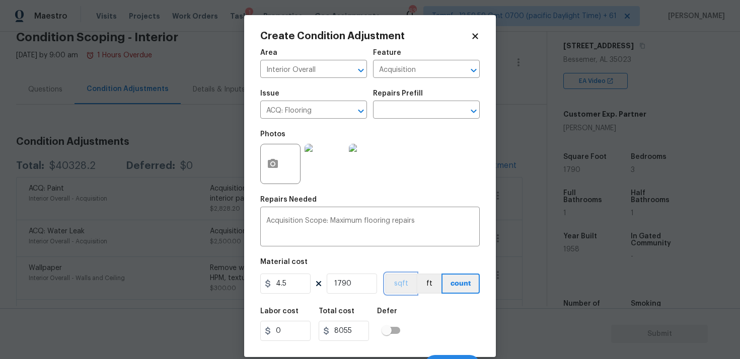
click at [406, 280] on button "sqft" at bounding box center [400, 284] width 31 height 20
click at [277, 168] on icon "button" at bounding box center [273, 163] width 10 height 9
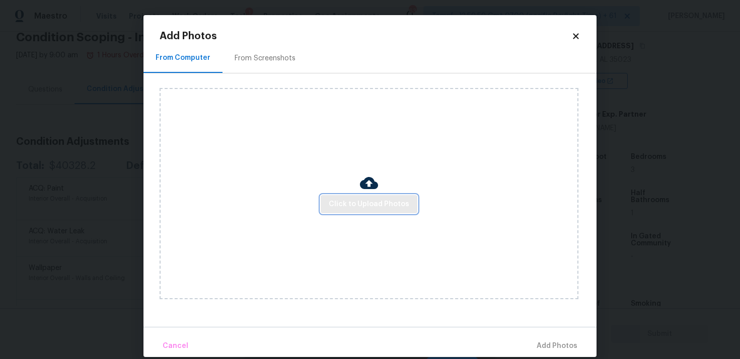
click at [361, 207] on span "Click to Upload Photos" at bounding box center [369, 204] width 81 height 13
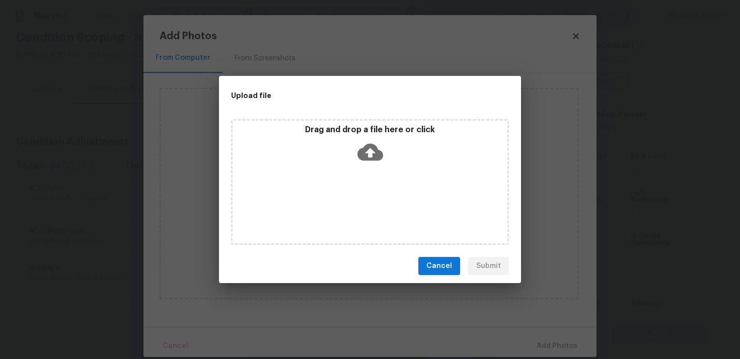
click at [360, 142] on icon at bounding box center [370, 152] width 26 height 26
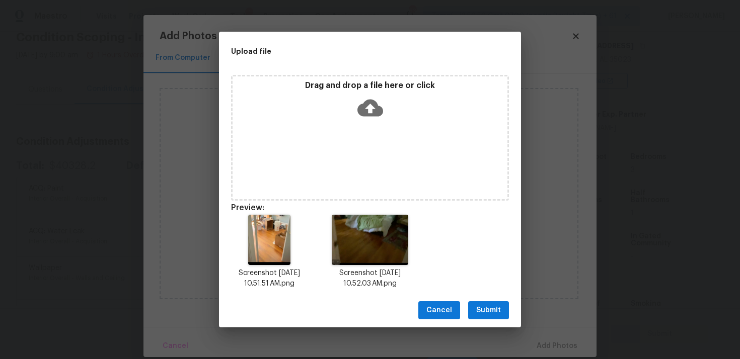
scroll to position [8, 0]
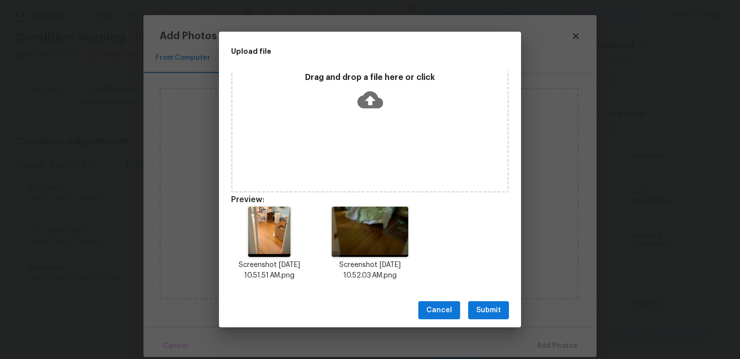
click at [490, 305] on span "Submit" at bounding box center [488, 310] width 25 height 13
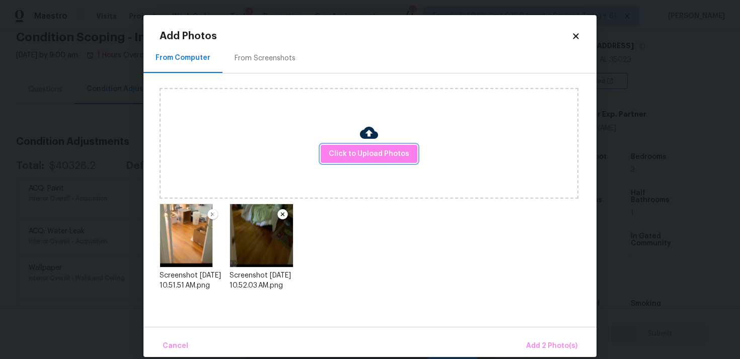
scroll to position [0, 0]
click at [539, 338] on button "Add 2 Photo(s)" at bounding box center [551, 347] width 59 height 22
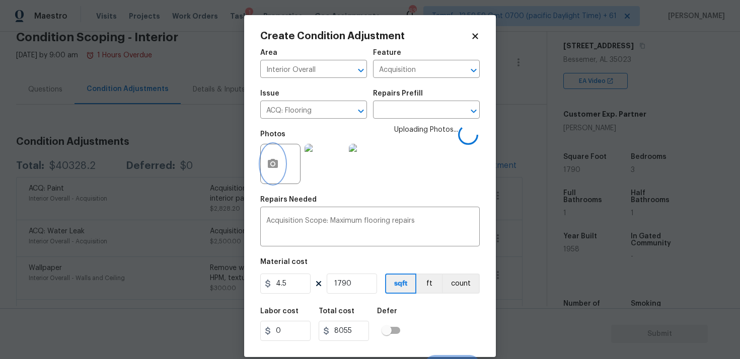
scroll to position [17, 0]
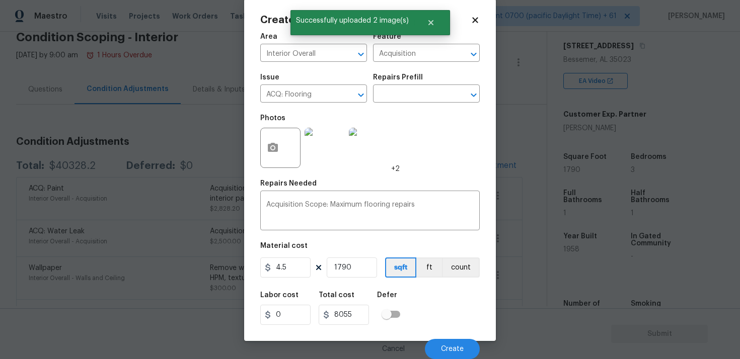
click at [444, 337] on div "Cancel Create" at bounding box center [369, 345] width 219 height 28
click at [446, 344] on button "Create" at bounding box center [452, 349] width 55 height 20
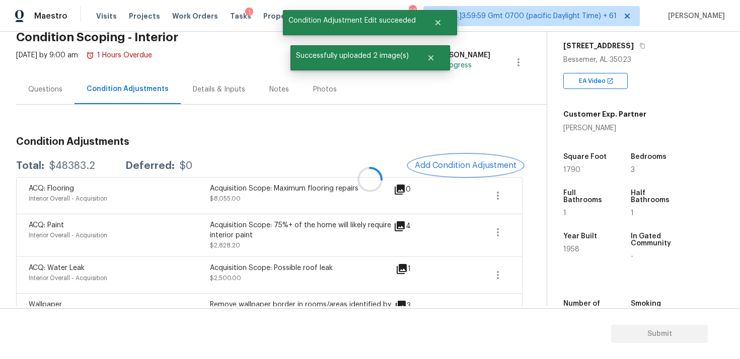
scroll to position [0, 0]
click at [462, 160] on button "Add Condition Adjustment" at bounding box center [466, 165] width 114 height 21
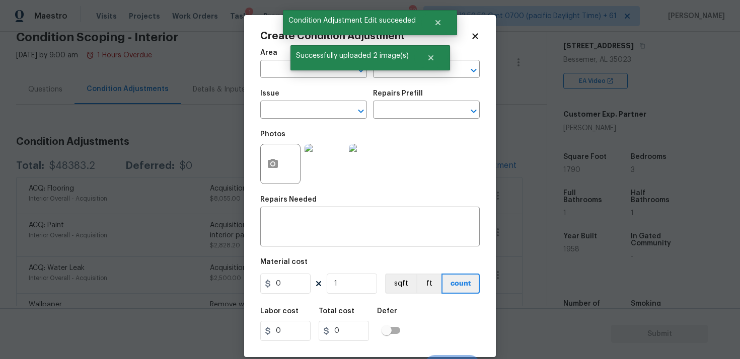
click at [329, 78] on span "Area ​" at bounding box center [313, 63] width 107 height 41
click at [329, 77] on input "text" at bounding box center [299, 70] width 78 height 16
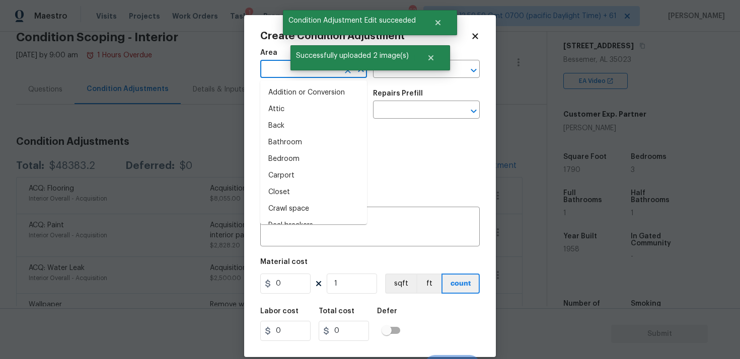
click at [329, 77] on input "text" at bounding box center [299, 70] width 78 height 16
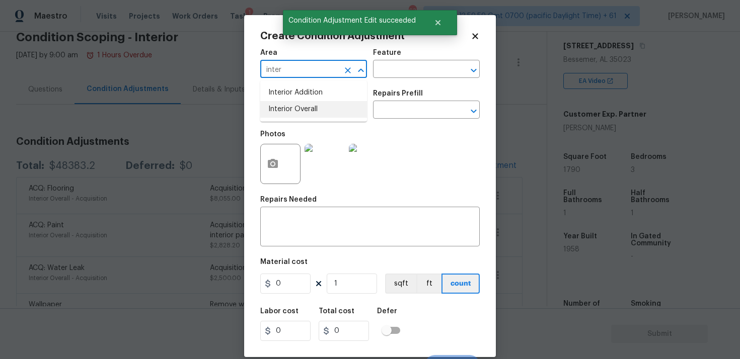
click at [313, 118] on ul "Interior Addition Interior Overall" at bounding box center [313, 101] width 107 height 41
click at [310, 105] on li "Interior Overall" at bounding box center [313, 109] width 107 height 17
type input "Interior Overall"
click at [310, 105] on input "text" at bounding box center [299, 111] width 78 height 16
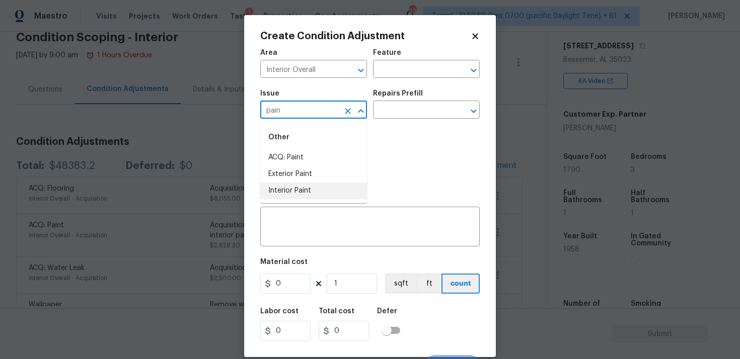
click at [306, 190] on li "Interior Paint" at bounding box center [313, 191] width 107 height 17
type input "Interior Paint"
click at [377, 106] on input "text" at bounding box center [412, 111] width 78 height 16
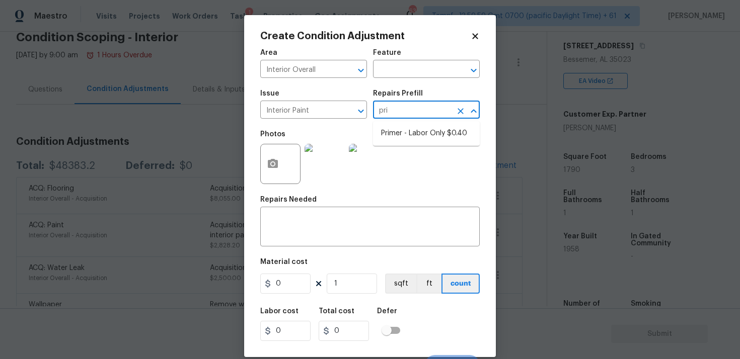
type input "prim"
click at [391, 128] on li "Primer - Labor Only $0.40" at bounding box center [426, 133] width 107 height 17
type input "Overall Paint"
type textarea "Interior primer - PRIMER PROVIDED BY OPENDOOR - All nails, screws, drywall anch…"
type input "0.4"
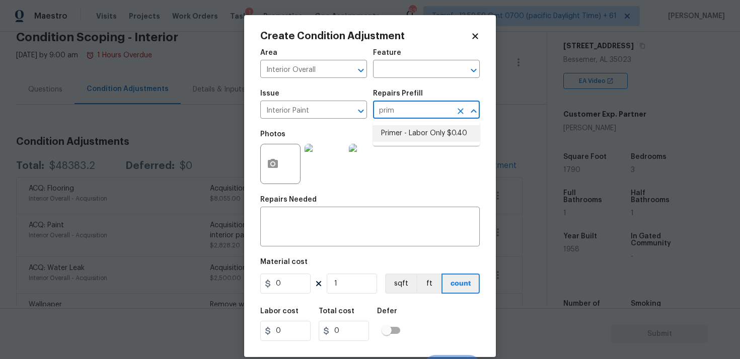
type input "0.4"
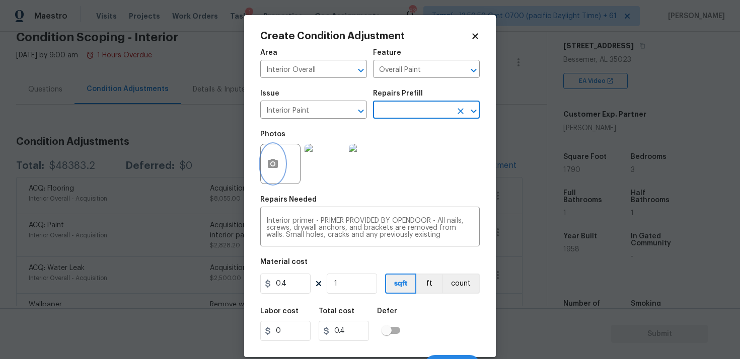
click at [272, 163] on circle "button" at bounding box center [272, 164] width 3 height 3
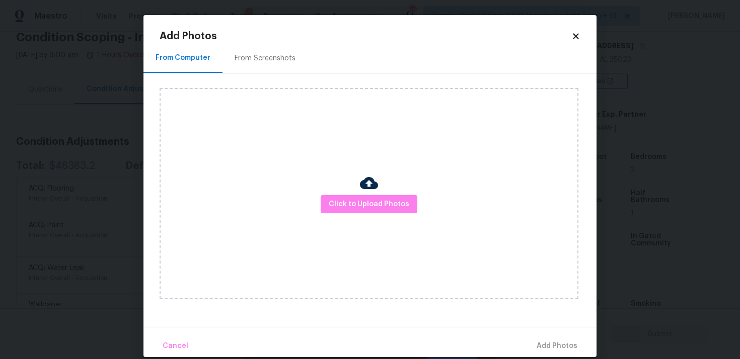
click at [386, 215] on div "Click to Upload Photos" at bounding box center [368, 193] width 419 height 211
click at [386, 201] on span "Click to Upload Photos" at bounding box center [369, 204] width 81 height 13
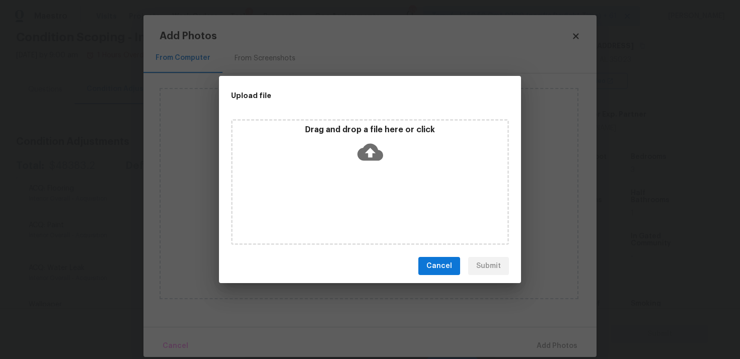
click at [354, 151] on div "Drag and drop a file here or click" at bounding box center [369, 146] width 275 height 43
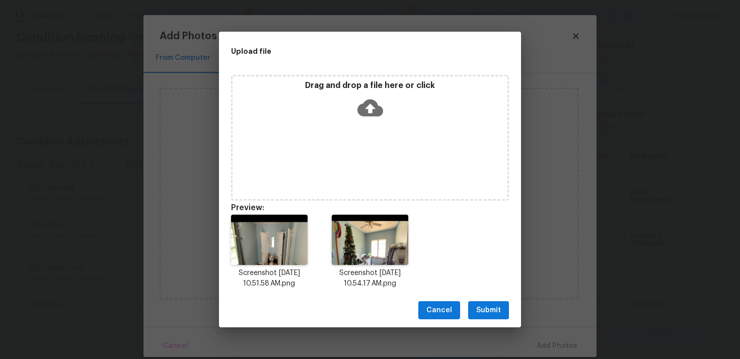
scroll to position [8, 0]
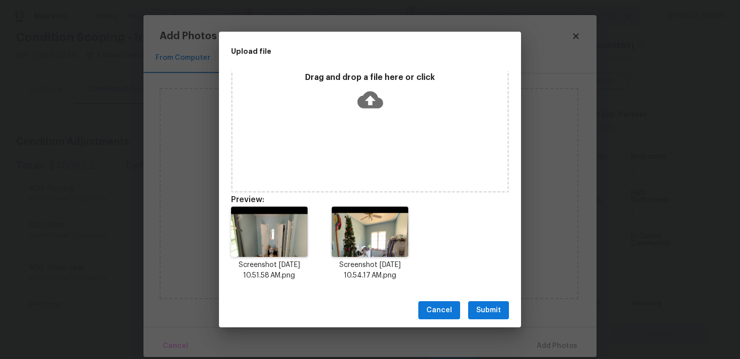
click at [486, 308] on span "Submit" at bounding box center [488, 310] width 25 height 13
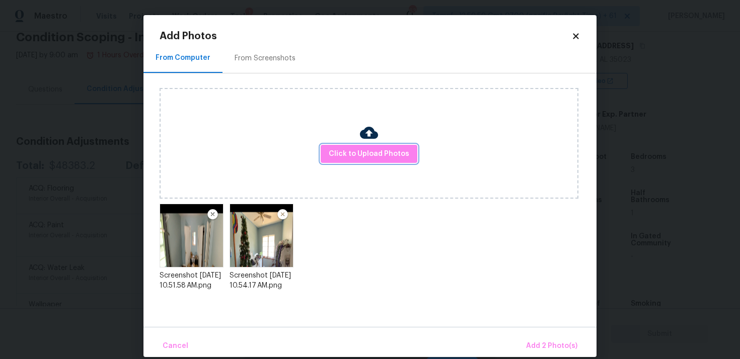
scroll to position [0, 0]
click at [534, 336] on button "Add 2 Photo(s)" at bounding box center [551, 347] width 59 height 22
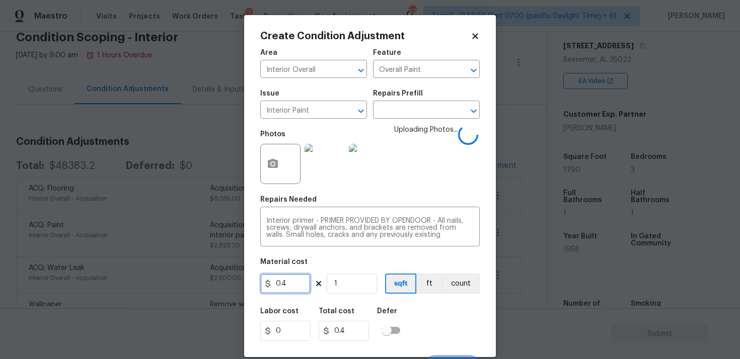
click at [287, 280] on input "0.4" at bounding box center [285, 284] width 50 height 20
type input "200"
click at [406, 319] on div "Defer" at bounding box center [391, 314] width 29 height 13
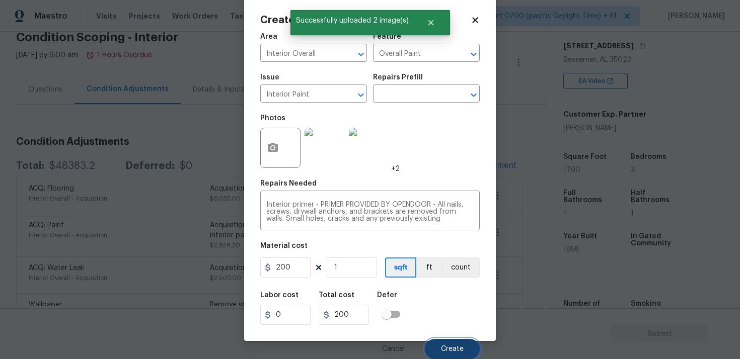
click at [455, 343] on button "Create" at bounding box center [452, 349] width 55 height 20
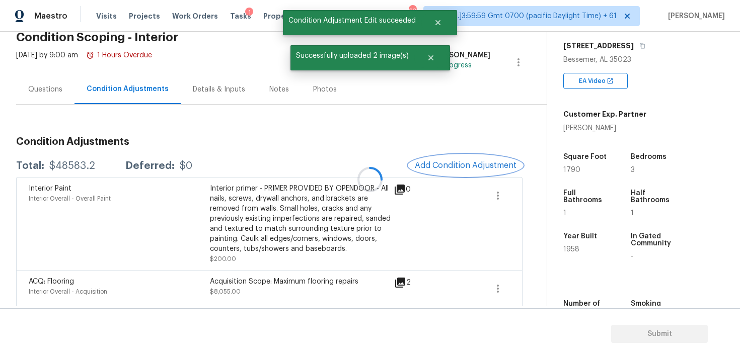
scroll to position [0, 0]
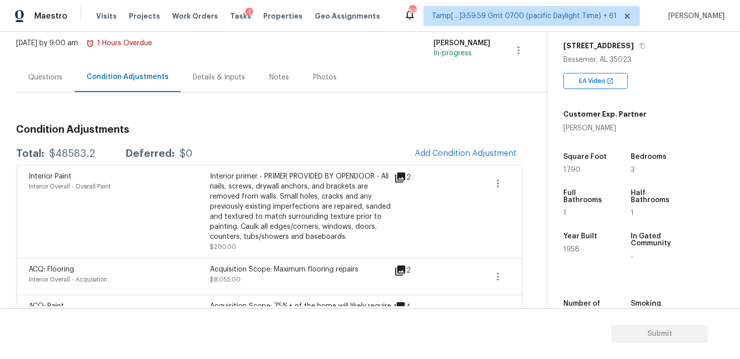
click at [60, 88] on div "Questions" at bounding box center [45, 77] width 58 height 30
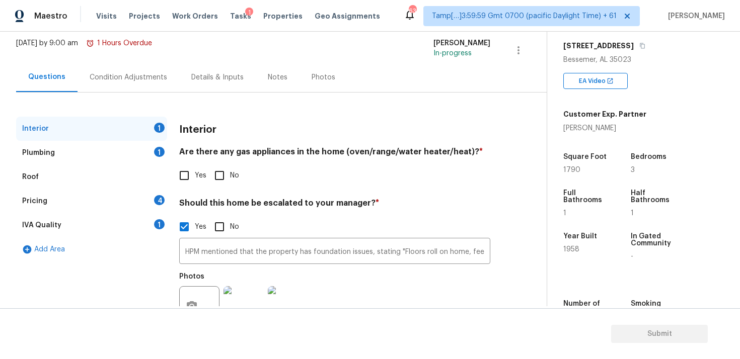
scroll to position [101, 0]
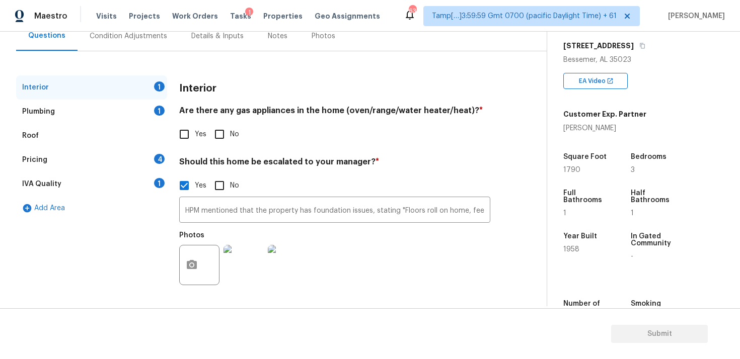
click at [181, 143] on input "Yes" at bounding box center [184, 134] width 21 height 21
checkbox input "true"
click at [138, 98] on div "Interior" at bounding box center [91, 87] width 151 height 24
click at [182, 145] on div "Interior Are there any gas appliances in the home (oven/range/water heater/heat…" at bounding box center [334, 189] width 311 height 228
click at [147, 101] on div "Plumbing 1" at bounding box center [91, 112] width 151 height 24
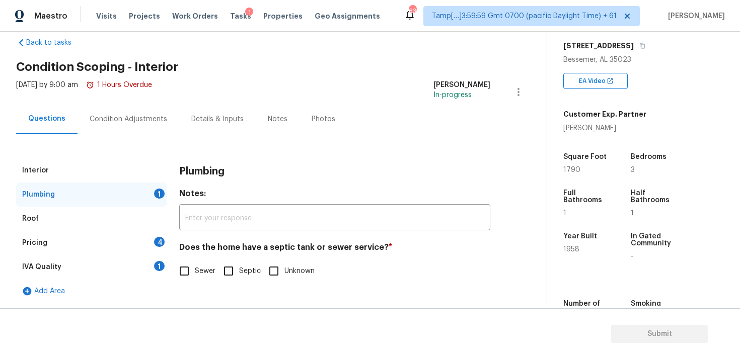
scroll to position [18, 0]
click at [180, 286] on div "Plumbing Notes: ​ Does the home have a septic tank or sewer service? * Sewer Se…" at bounding box center [334, 225] width 311 height 135
click at [187, 261] on input "Sewer" at bounding box center [184, 271] width 21 height 21
checkbox input "true"
click at [232, 275] on input "Septic" at bounding box center [228, 271] width 21 height 21
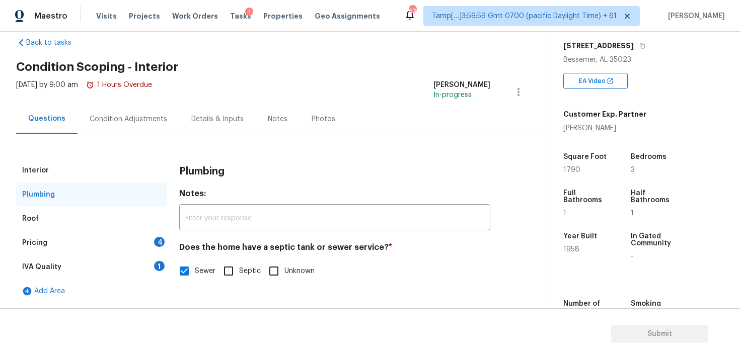
checkbox input "true"
checkbox input "false"
click at [163, 247] on div "Pricing 4" at bounding box center [91, 243] width 151 height 24
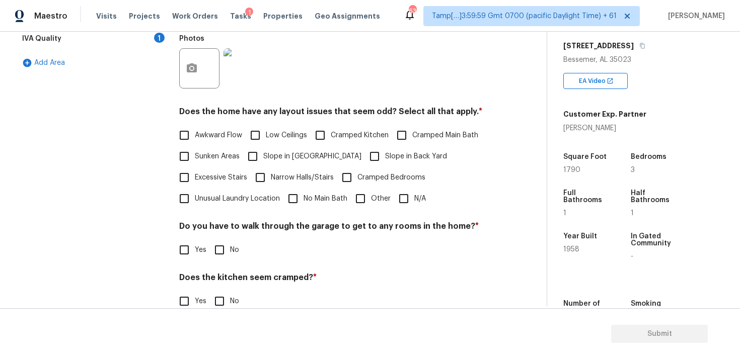
scroll to position [207, 0]
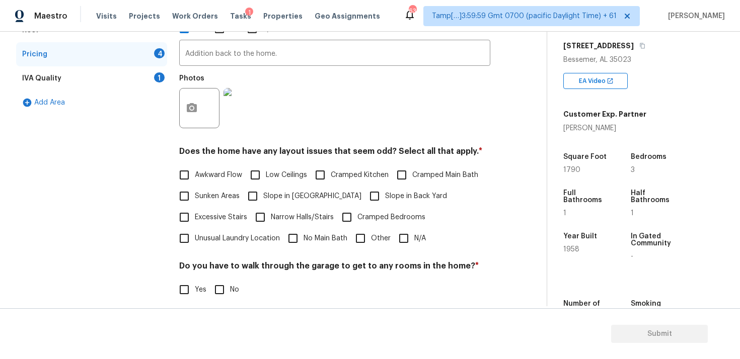
click at [332, 231] on label "No Main Bath" at bounding box center [314, 238] width 65 height 21
click at [303, 231] on input "No Main Bath" at bounding box center [292, 238] width 21 height 21
checkbox input "true"
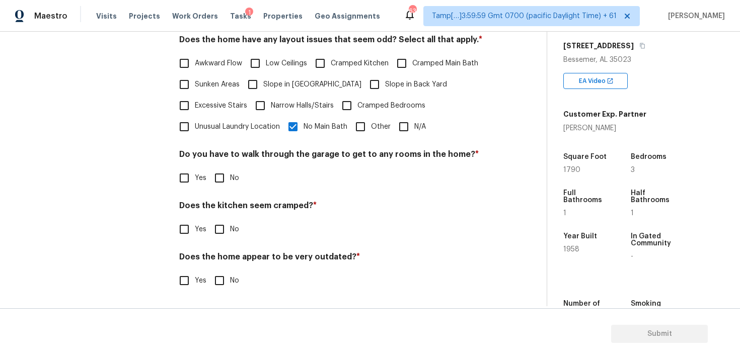
click at [226, 178] on input "No" at bounding box center [219, 178] width 21 height 21
checkbox input "true"
click at [215, 224] on input "No" at bounding box center [219, 229] width 21 height 21
checkbox input "true"
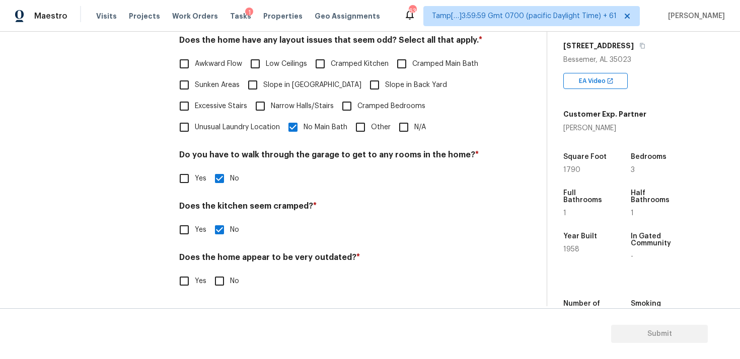
click at [185, 284] on input "Yes" at bounding box center [184, 281] width 21 height 21
checkbox input "true"
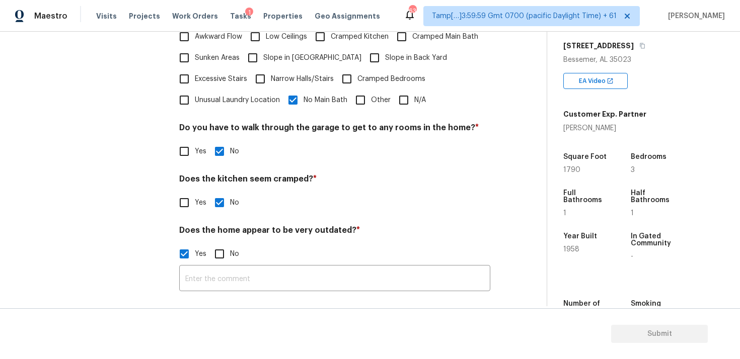
scroll to position [346, 0]
click at [230, 270] on input "text" at bounding box center [334, 280] width 311 height 24
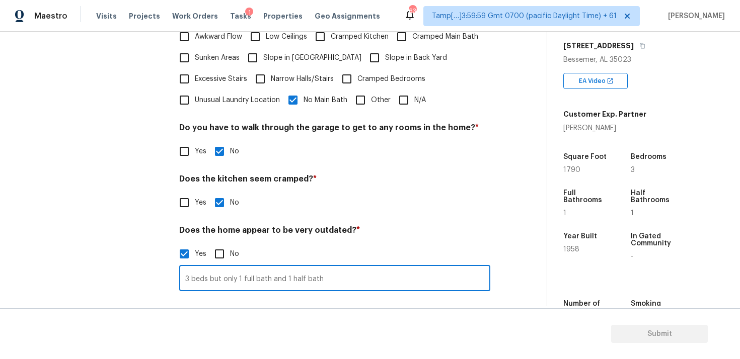
type input "3 beds but only 1 full bath and 1 half bath"
click at [288, 250] on div "Yes No" at bounding box center [334, 254] width 311 height 21
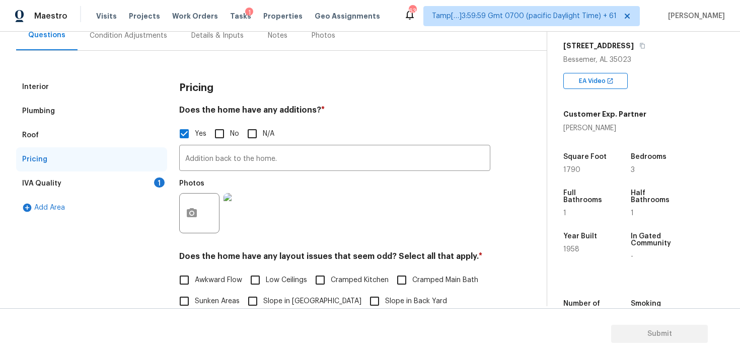
click at [157, 181] on div "1" at bounding box center [159, 183] width 11 height 10
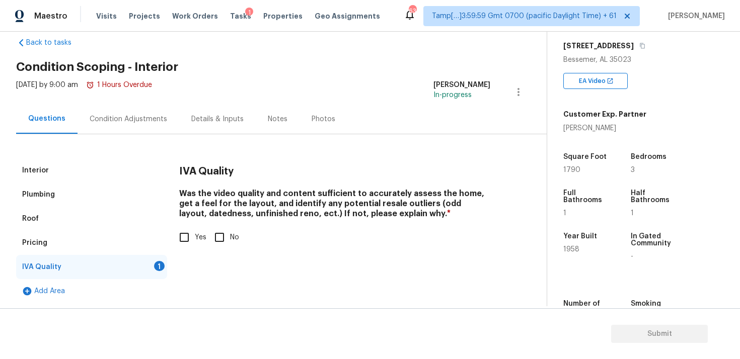
click at [179, 237] on input "Yes" at bounding box center [184, 237] width 21 height 21
checkbox input "true"
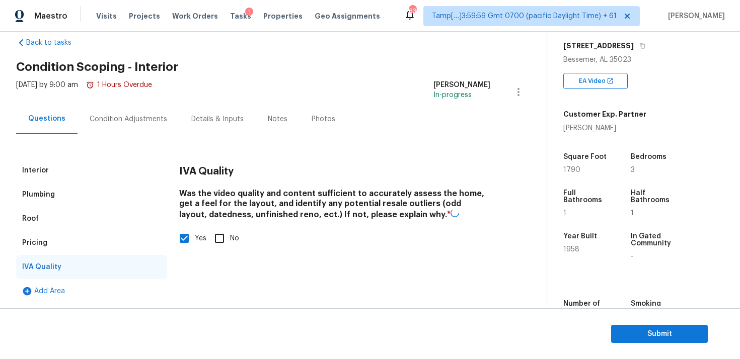
click at [127, 117] on div "Condition Adjustments" at bounding box center [128, 119] width 77 height 10
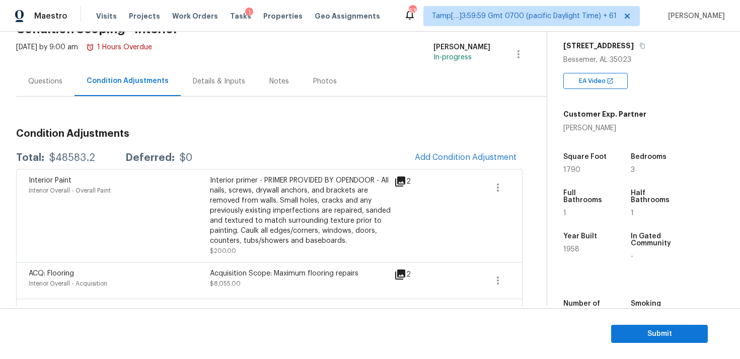
scroll to position [51, 0]
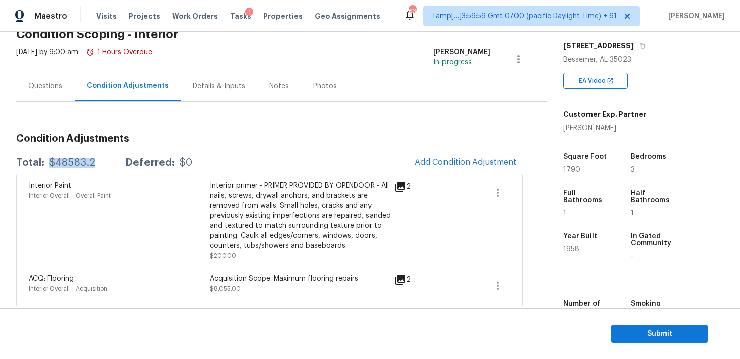
drag, startPoint x: 47, startPoint y: 161, endPoint x: 104, endPoint y: 162, distance: 56.4
click at [104, 162] on div "Total: $48583.2 Deferred: $0" at bounding box center [104, 163] width 176 height 10
copy div "$48583.2"
click at [49, 82] on div "Questions" at bounding box center [45, 87] width 34 height 10
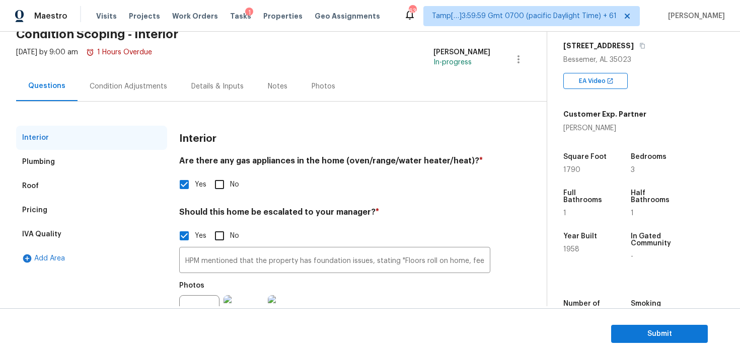
scroll to position [101, 0]
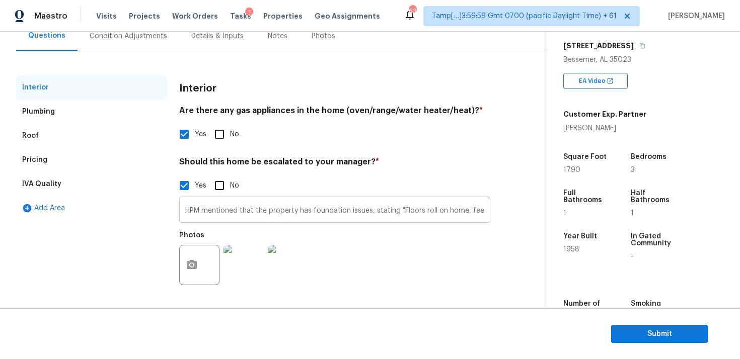
click at [263, 217] on input "HPM mentioned that the property has foundation issues, stating "Floors roll on …" at bounding box center [334, 211] width 311 height 24
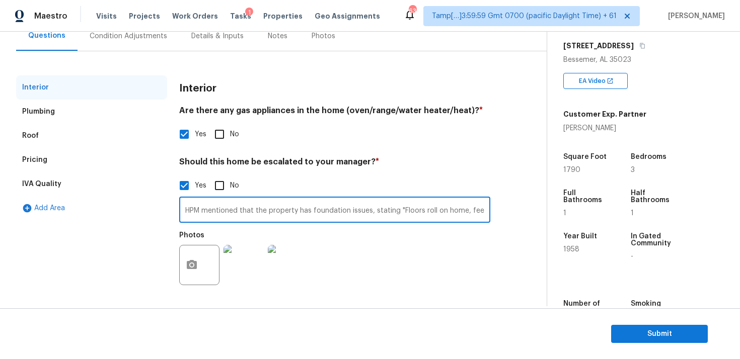
click at [275, 210] on input "HPM mentioned that the property has foundation issues, stating "Floors roll on …" at bounding box center [334, 211] width 311 height 24
click at [315, 128] on div "Yes No" at bounding box center [334, 134] width 311 height 21
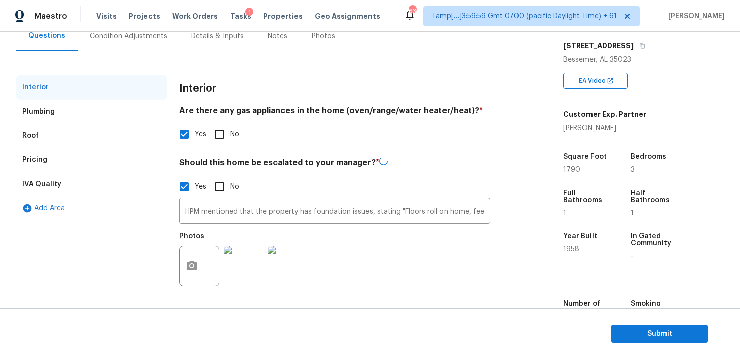
scroll to position [77, 0]
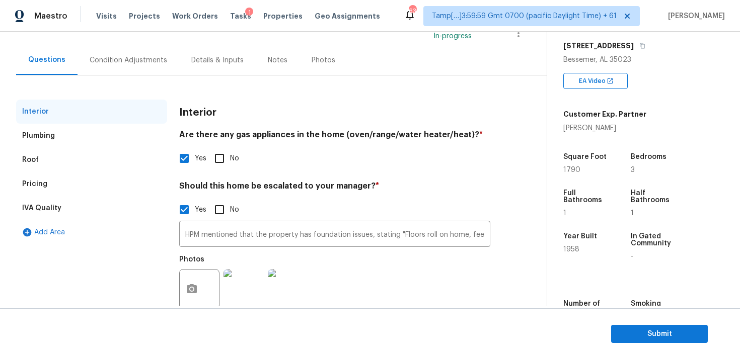
click at [141, 68] on div "Condition Adjustments" at bounding box center [128, 60] width 102 height 30
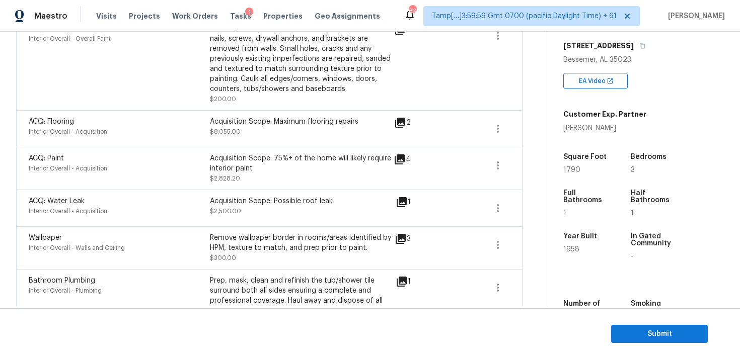
scroll to position [200, 0]
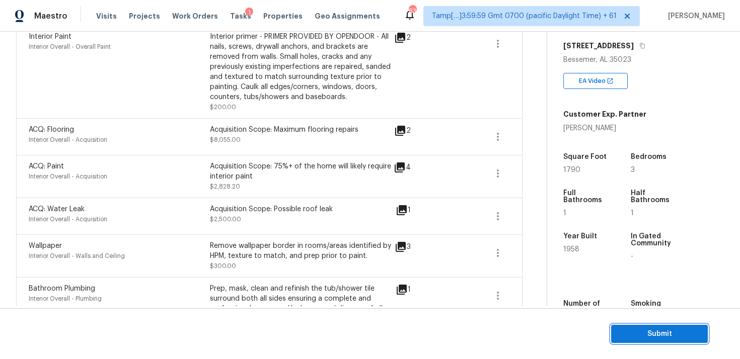
click at [619, 332] on span "Submit" at bounding box center [659, 334] width 81 height 13
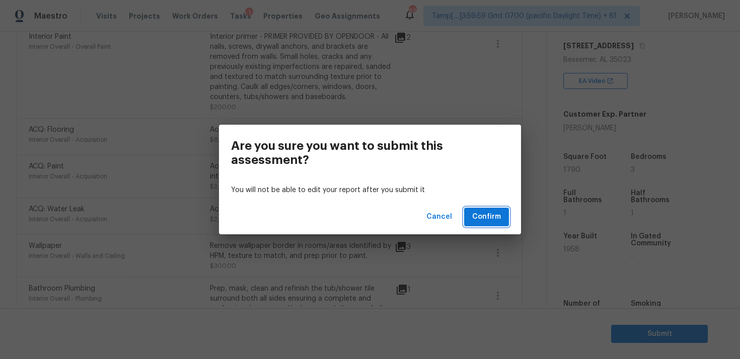
click at [495, 225] on button "Confirm" at bounding box center [486, 217] width 45 height 19
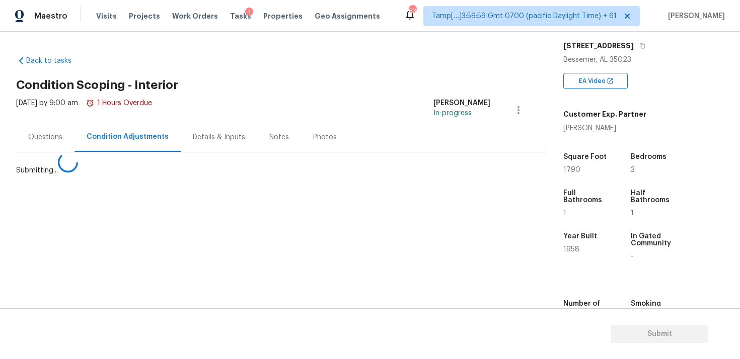
scroll to position [0, 0]
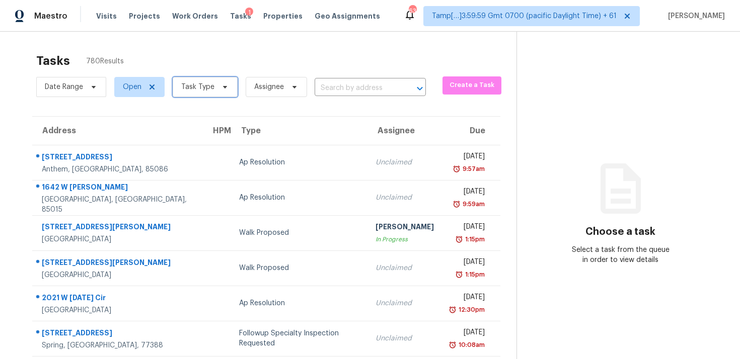
click at [212, 84] on span "Task Type" at bounding box center [197, 87] width 33 height 10
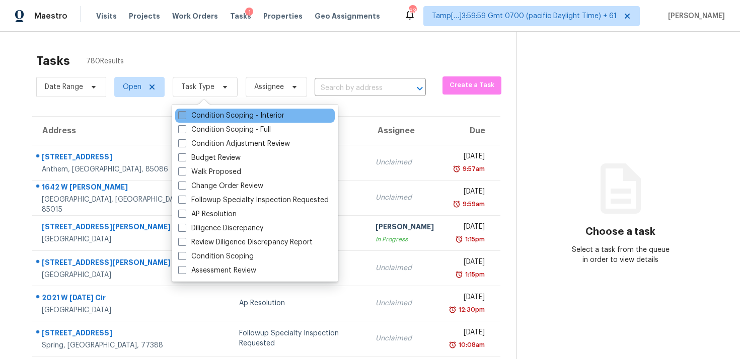
click at [230, 115] on label "Condition Scoping - Interior" at bounding box center [231, 116] width 106 height 10
click at [185, 115] on input "Condition Scoping - Interior" at bounding box center [181, 114] width 7 height 7
checkbox input "true"
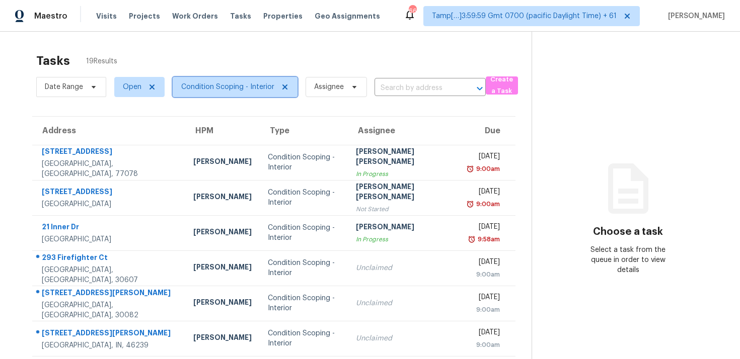
click at [229, 97] on span "Condition Scoping - Interior" at bounding box center [235, 87] width 125 height 20
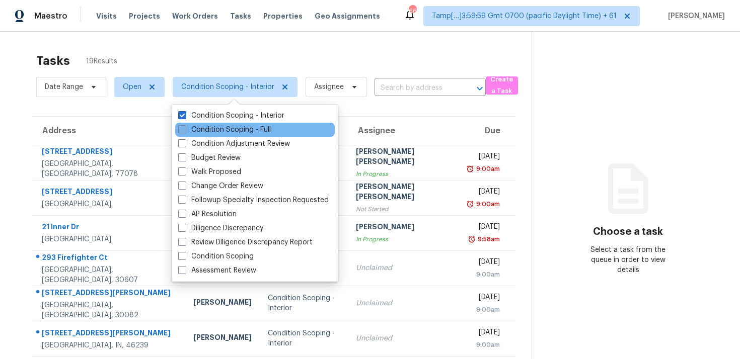
click at [235, 133] on label "Condition Scoping - Full" at bounding box center [224, 130] width 93 height 10
click at [185, 131] on input "Condition Scoping - Full" at bounding box center [181, 128] width 7 height 7
checkbox input "true"
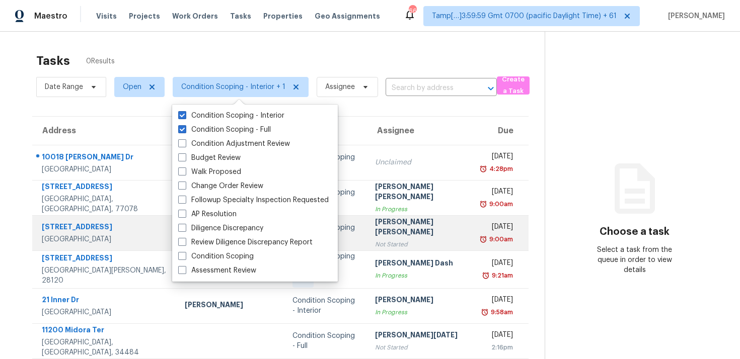
click at [410, 248] on td "[PERSON_NAME] [PERSON_NAME] Not Started" at bounding box center [421, 232] width 108 height 35
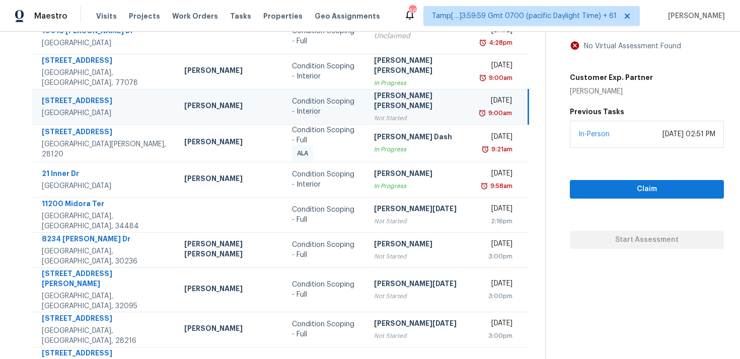
scroll to position [162, 0]
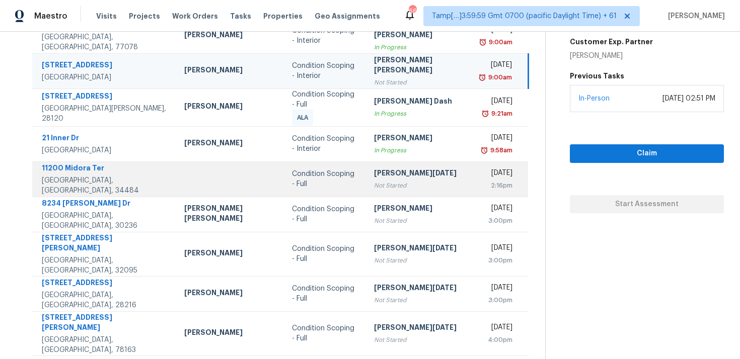
click at [400, 169] on div "[PERSON_NAME][DATE]" at bounding box center [420, 174] width 92 height 13
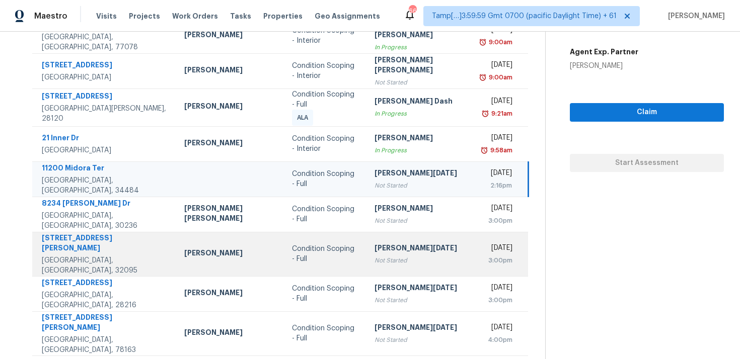
scroll to position [165, 0]
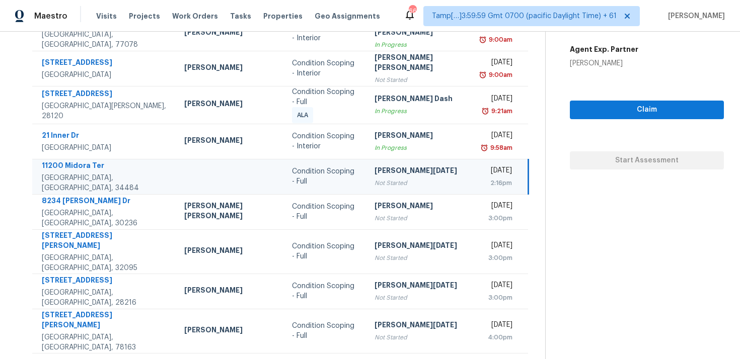
click at [305, 359] on icon at bounding box center [309, 366] width 9 height 9
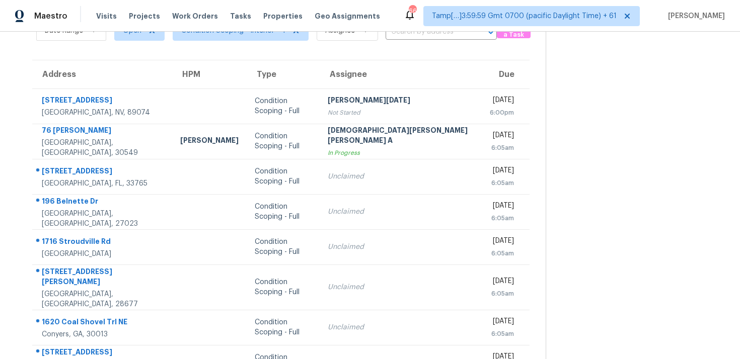
scroll to position [52, 0]
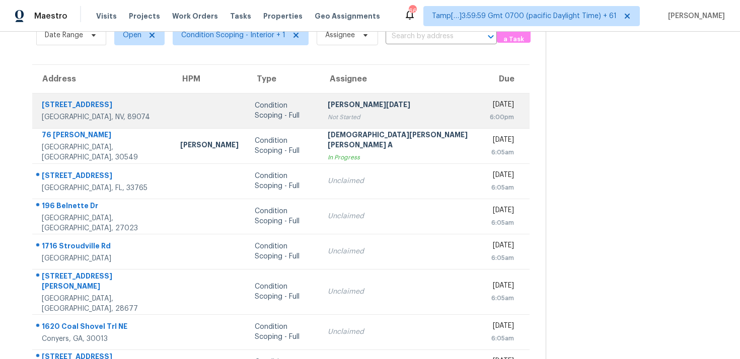
click at [260, 126] on td "Condition Scoping - Full" at bounding box center [283, 110] width 73 height 35
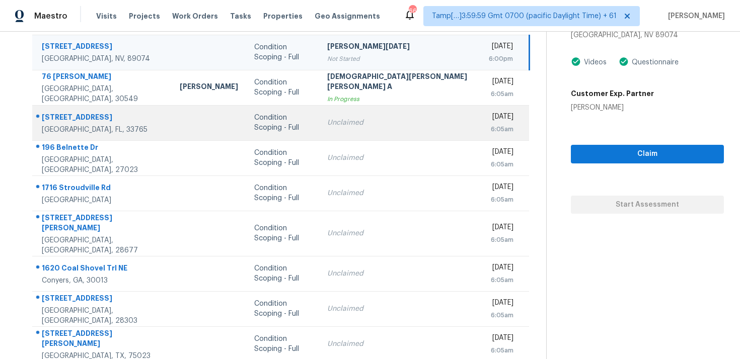
scroll to position [165, 0]
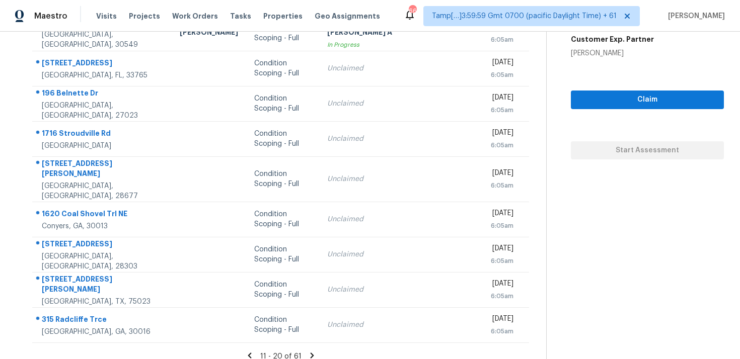
click at [248, 353] on icon at bounding box center [250, 356] width 4 height 6
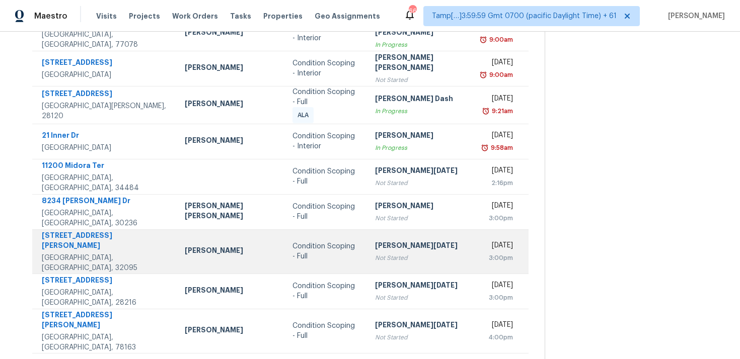
click at [367, 229] on td "[PERSON_NAME][DATE] Not Started" at bounding box center [421, 251] width 108 height 44
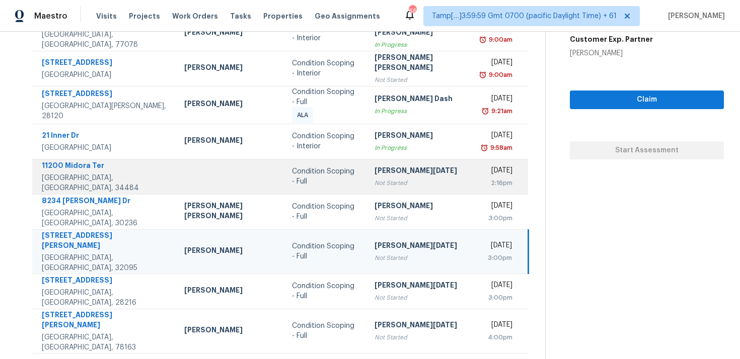
click at [366, 159] on td "[PERSON_NAME][DATE] Not Started" at bounding box center [420, 176] width 108 height 35
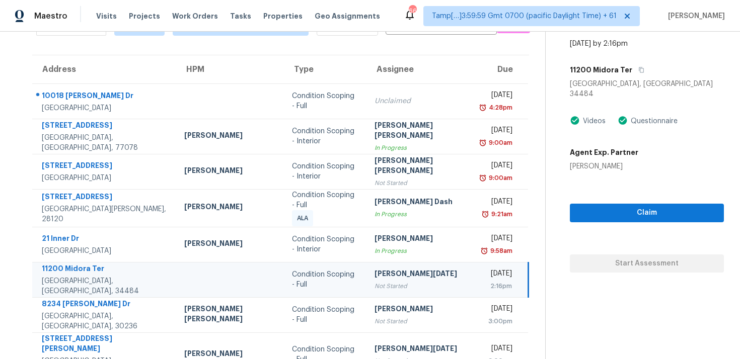
scroll to position [42, 0]
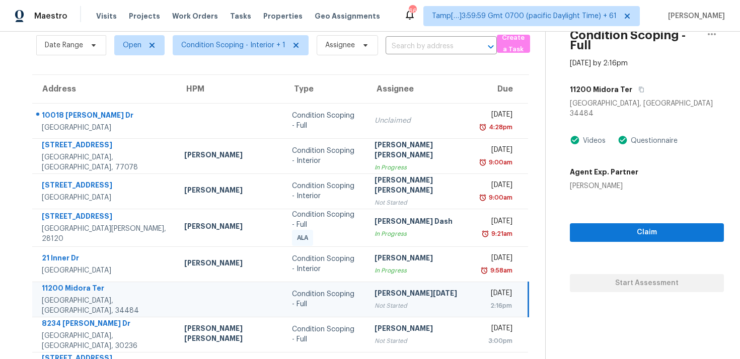
click at [618, 81] on div "11200 Midora Ter" at bounding box center [647, 90] width 154 height 18
click at [638, 87] on icon "button" at bounding box center [641, 90] width 6 height 6
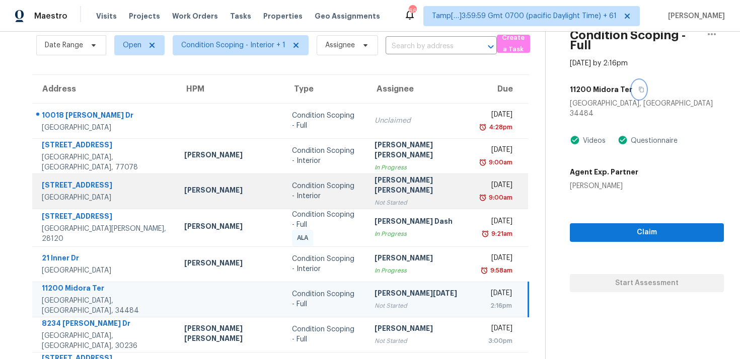
scroll to position [0, 0]
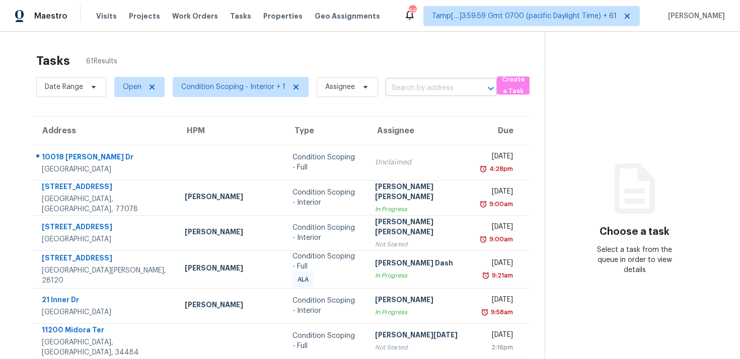
click at [398, 84] on input "text" at bounding box center [426, 89] width 83 height 16
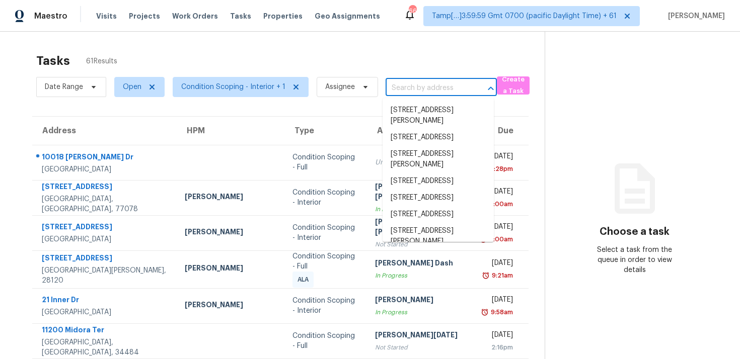
paste input "[STREET_ADDRESS]"
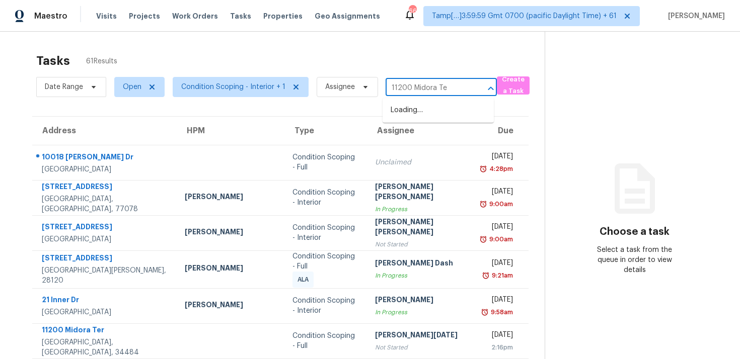
type input "11200 Midora Te"
click at [252, 81] on span "Condition Scoping - Interior + 1" at bounding box center [241, 87] width 136 height 20
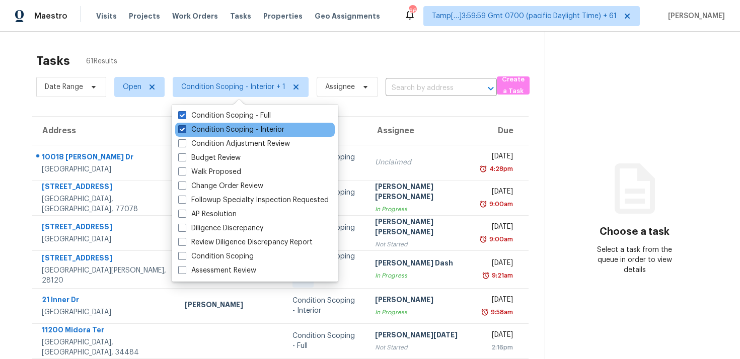
click at [257, 128] on label "Condition Scoping - Interior" at bounding box center [231, 130] width 106 height 10
click at [185, 128] on input "Condition Scoping - Interior" at bounding box center [181, 128] width 7 height 7
checkbox input "false"
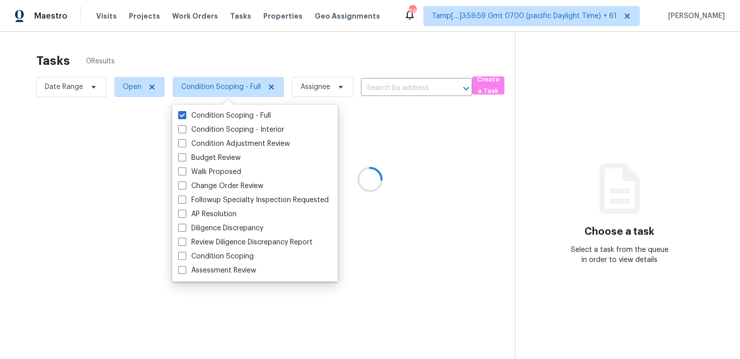
click at [259, 46] on div at bounding box center [370, 179] width 740 height 359
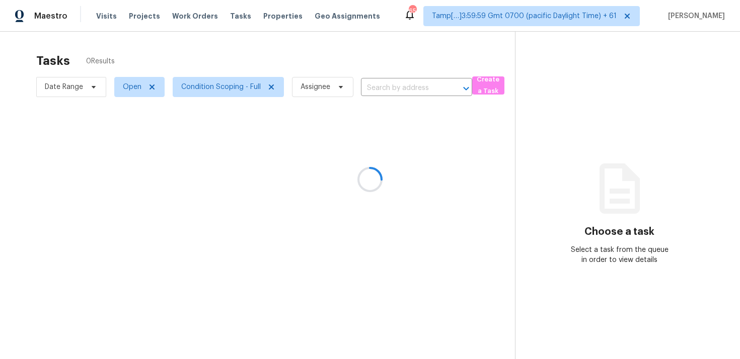
click at [146, 45] on div at bounding box center [370, 179] width 740 height 359
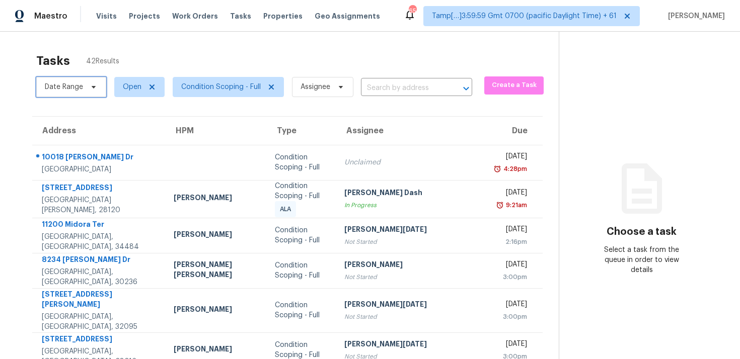
click at [100, 88] on span "Date Range" at bounding box center [71, 87] width 70 height 20
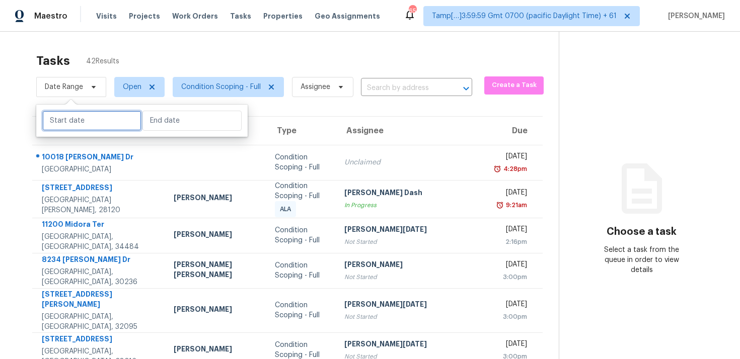
click at [102, 124] on input "text" at bounding box center [91, 121] width 99 height 20
select select "8"
select select "2025"
select select "9"
select select "2025"
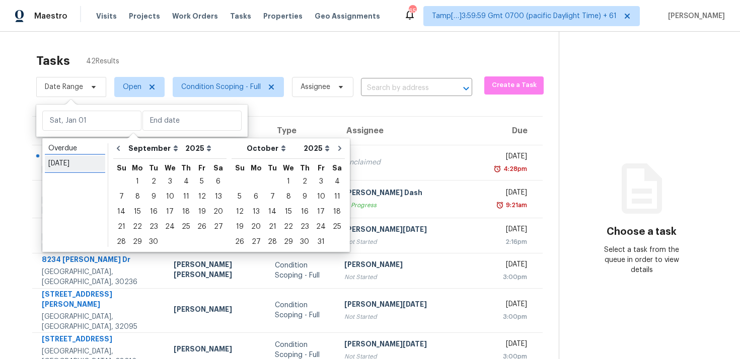
click at [87, 163] on div "[DATE]" at bounding box center [74, 163] width 53 height 10
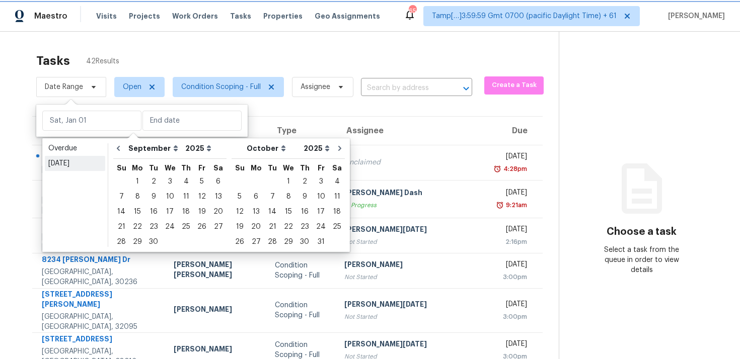
type input "[DATE]"
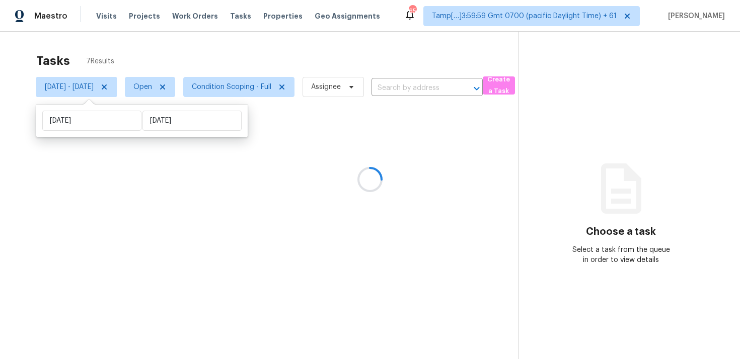
click at [166, 49] on div at bounding box center [370, 179] width 740 height 359
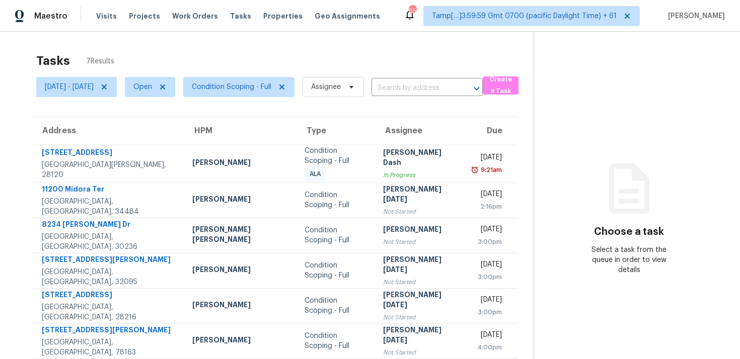
click at [420, 102] on section "Tasks 7 Results Fri, Sep 19 - Fri, Sep 19 Open Condition Scoping - Full Assigne…" at bounding box center [274, 225] width 517 height 355
click at [411, 85] on input "text" at bounding box center [412, 89] width 83 height 16
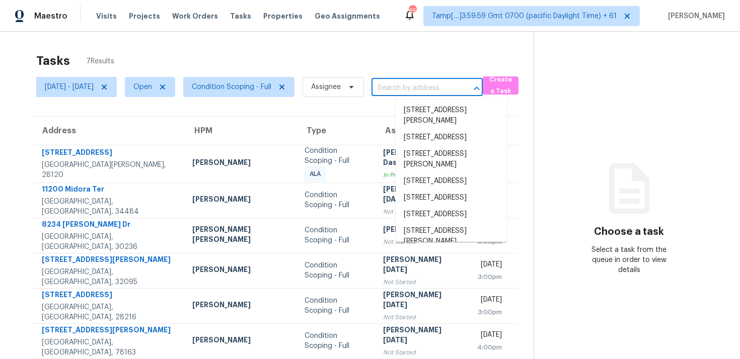
paste input "11200 Midora Ter, Oxford, FL 34484"
type input "11200 Midora Ter, Oxford, FL 34484"
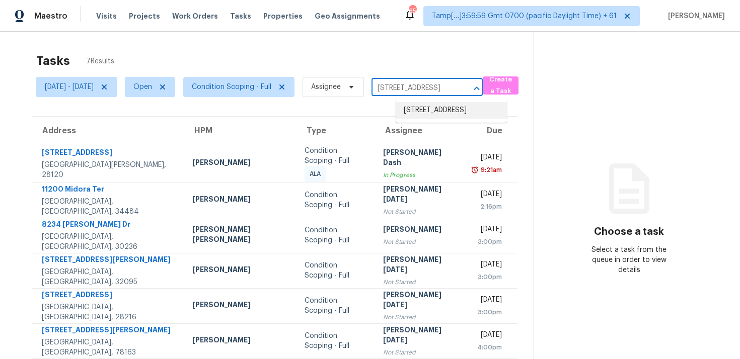
click at [428, 104] on li "11200 Midora Ter, Oxford, FL 34484" at bounding box center [450, 110] width 111 height 17
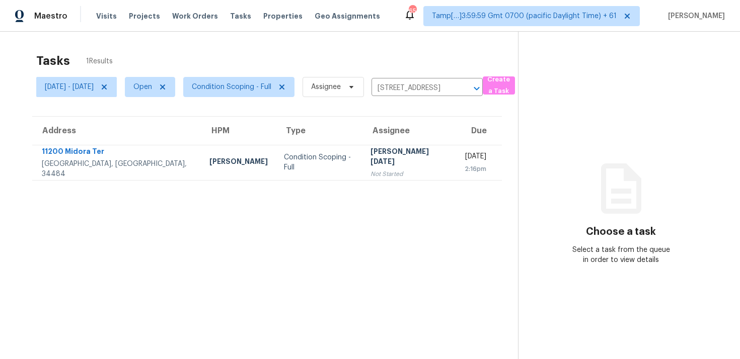
click at [380, 153] on div "[PERSON_NAME][DATE]" at bounding box center [409, 157] width 78 height 23
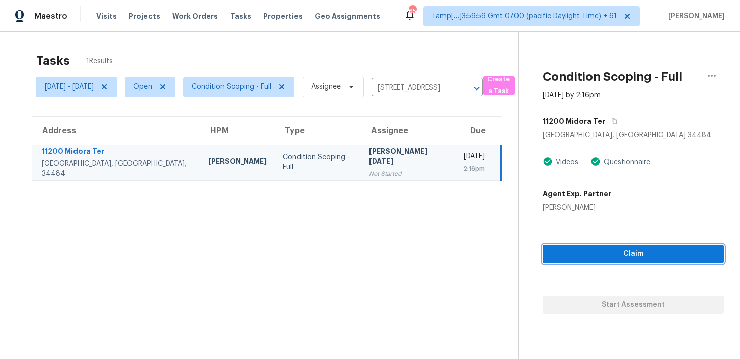
click at [627, 256] on span "Claim" at bounding box center [632, 254] width 165 height 13
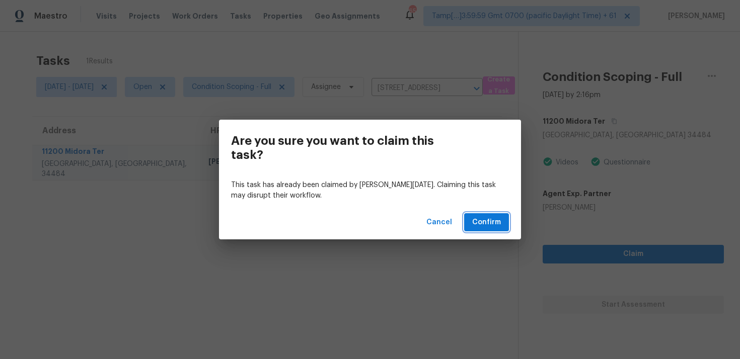
click at [503, 225] on button "Confirm" at bounding box center [486, 222] width 45 height 19
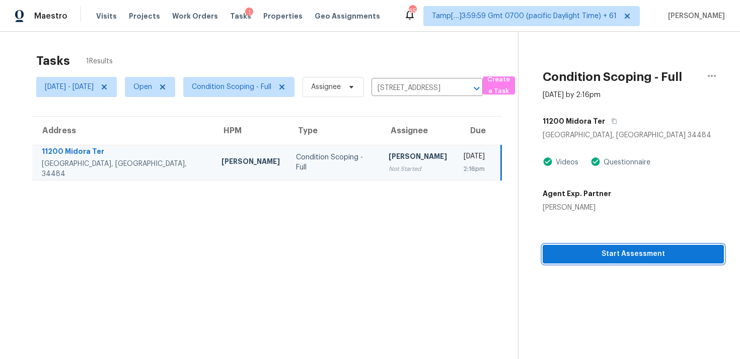
click at [604, 252] on span "Start Assessment" at bounding box center [632, 254] width 165 height 13
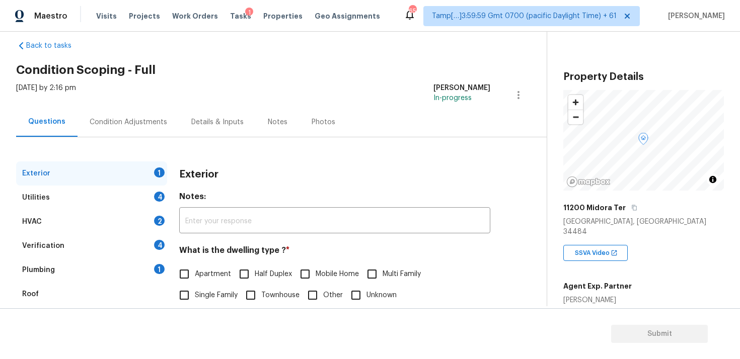
scroll to position [17, 0]
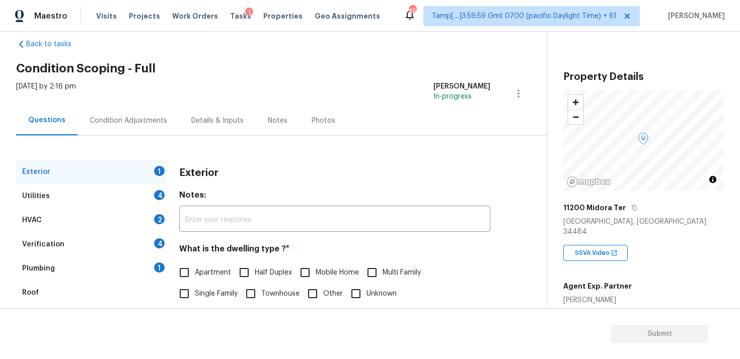
click at [188, 297] on input "Single Family" at bounding box center [184, 293] width 21 height 21
checkbox input "true"
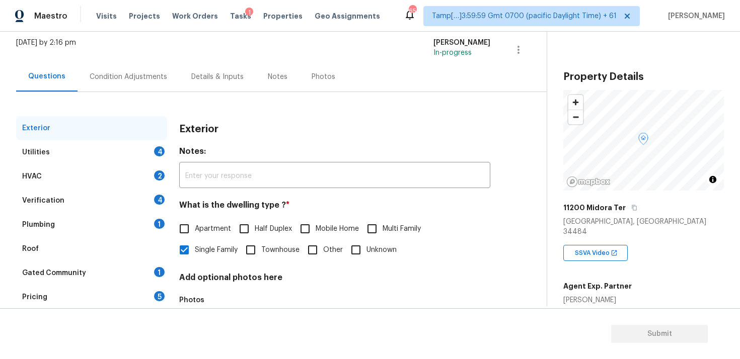
scroll to position [63, 0]
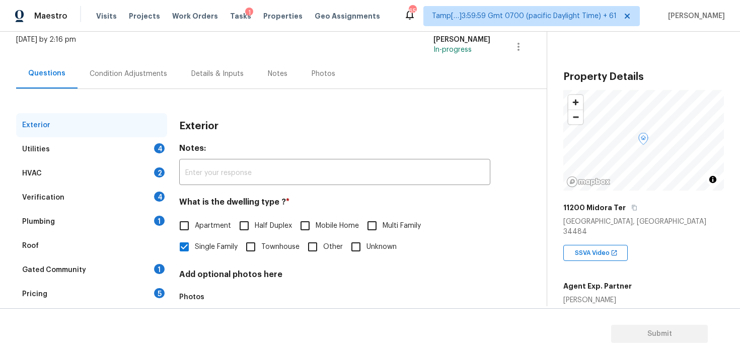
click at [134, 266] on div "Gated Community 1" at bounding box center [91, 270] width 151 height 24
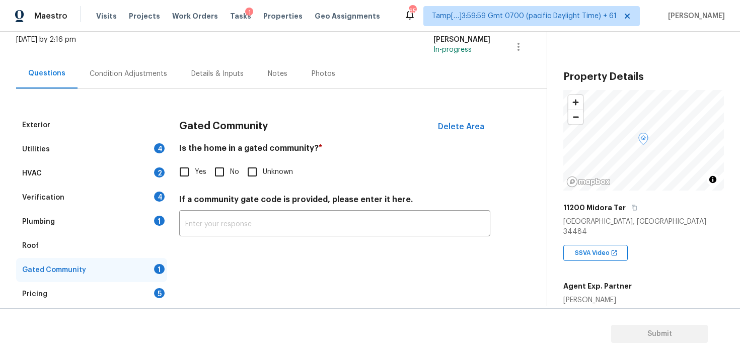
click at [186, 177] on input "Yes" at bounding box center [184, 172] width 21 height 21
checkbox input "true"
click at [207, 212] on div "If a community gate code is provided, please enter it here. ​" at bounding box center [334, 217] width 311 height 42
click at [209, 222] on input "text" at bounding box center [334, 226] width 311 height 24
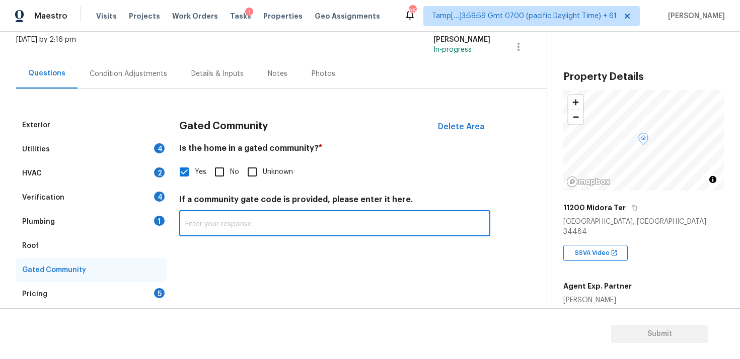
paste input "(access via call-box"
click at [187, 222] on input "(access via call-box" at bounding box center [334, 225] width 311 height 24
type input "access via call-box"
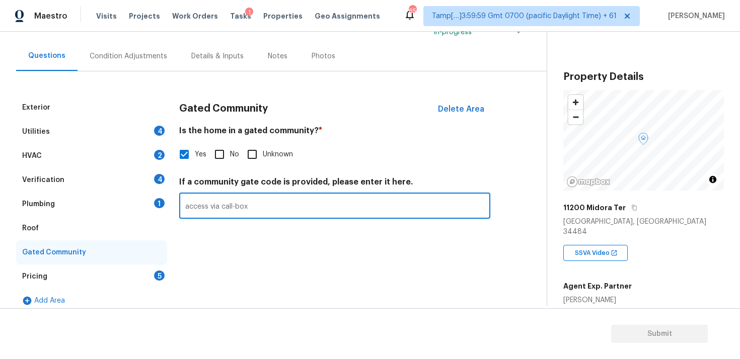
scroll to position [91, 0]
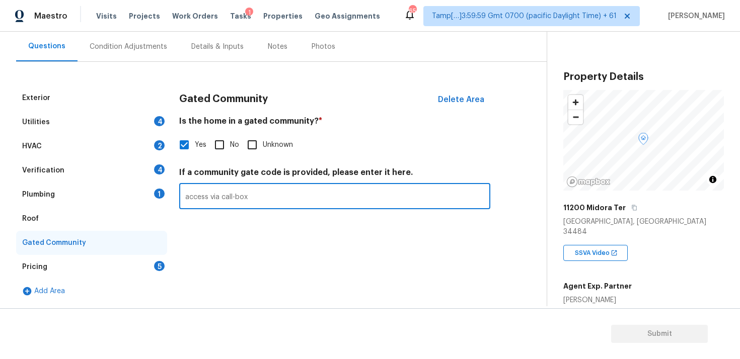
click at [147, 36] on div "Condition Adjustments" at bounding box center [128, 47] width 102 height 30
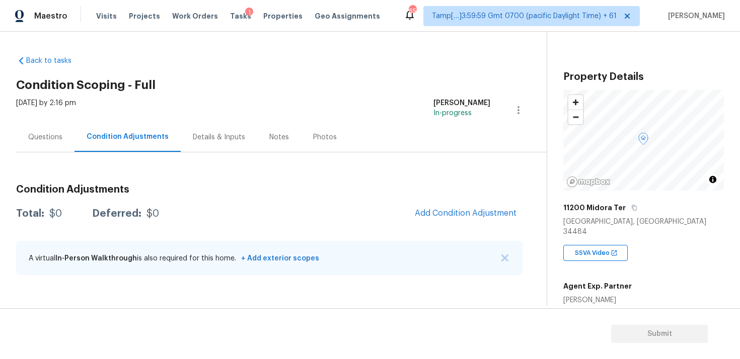
click at [437, 195] on div "Condition Adjustments Total: $0 Deferred: $0 Add Condition Adjustment A virtual…" at bounding box center [269, 231] width 506 height 108
click at [439, 210] on span "Add Condition Adjustment" at bounding box center [466, 213] width 102 height 9
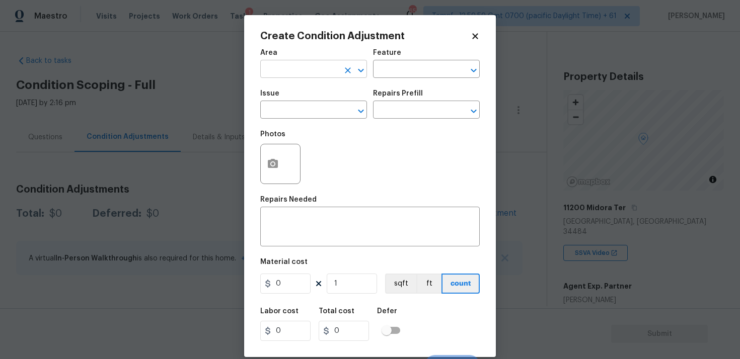
click at [316, 73] on input "text" at bounding box center [299, 70] width 78 height 16
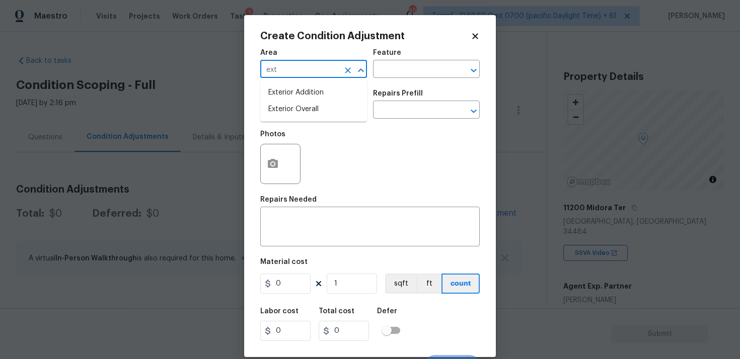
type input "exte"
click at [316, 116] on li "Attic" at bounding box center [313, 109] width 107 height 17
type input "Attic"
click at [346, 71] on icon "Clear" at bounding box center [348, 70] width 6 height 6
click at [336, 116] on li "Exterior Overall" at bounding box center [313, 109] width 107 height 17
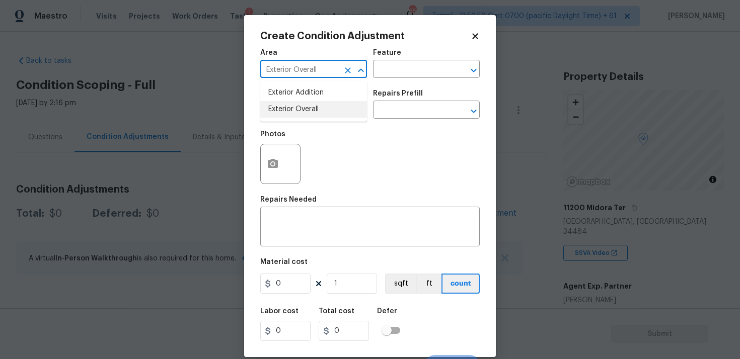
type input "Exterior Overall"
click at [336, 116] on input "text" at bounding box center [299, 111] width 78 height 16
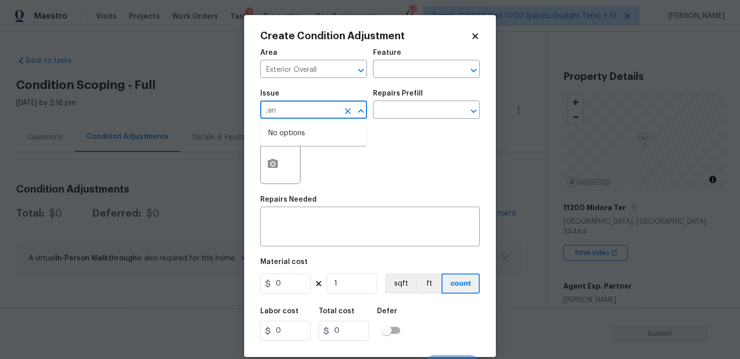
type input ";and"
click at [338, 168] on li "Landscaping" at bounding box center [313, 174] width 107 height 17
type input "Landscaping"
click at [348, 117] on button "Clear" at bounding box center [348, 111] width 14 height 14
click at [348, 157] on li "Landscape Package" at bounding box center [313, 157] width 107 height 17
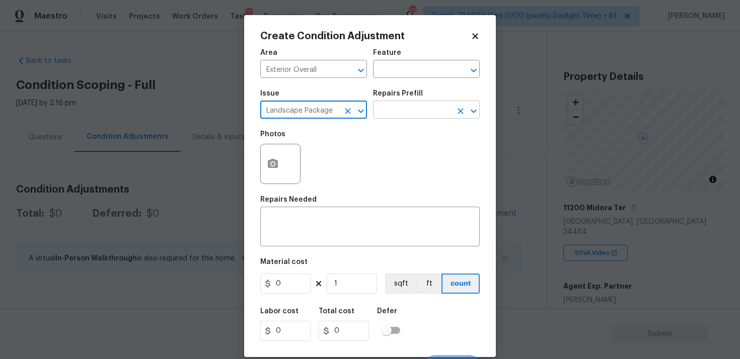
type input "Landscape Package"
click at [403, 113] on input "text" at bounding box center [412, 111] width 78 height 16
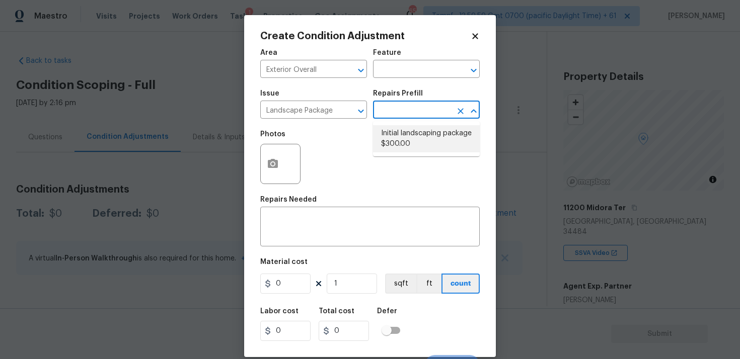
click at [401, 141] on li "Initial landscaping package $300.00" at bounding box center [426, 138] width 107 height 27
type input "Home Readiness Packages"
type textarea "Mowing of grass up to 6" in height. Mow, edge along driveways & sidewalks, trim…"
type input "300"
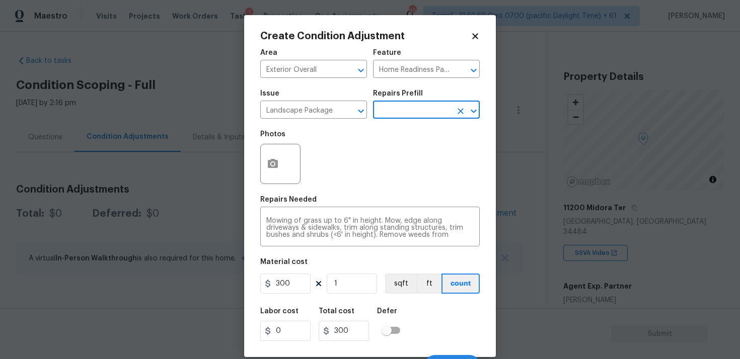
scroll to position [17, 0]
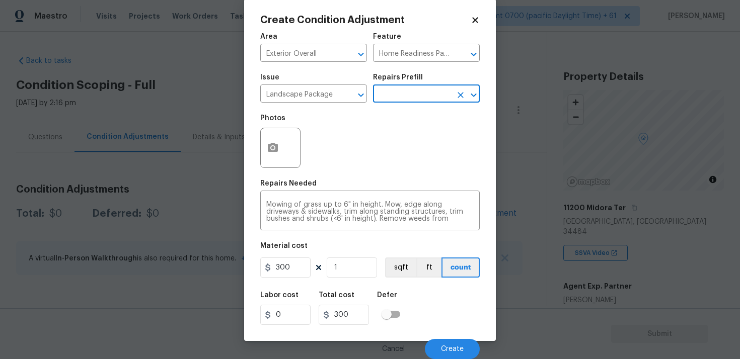
click at [450, 338] on div "Cancel Create" at bounding box center [369, 345] width 219 height 28
click at [451, 341] on button "Create" at bounding box center [452, 349] width 55 height 20
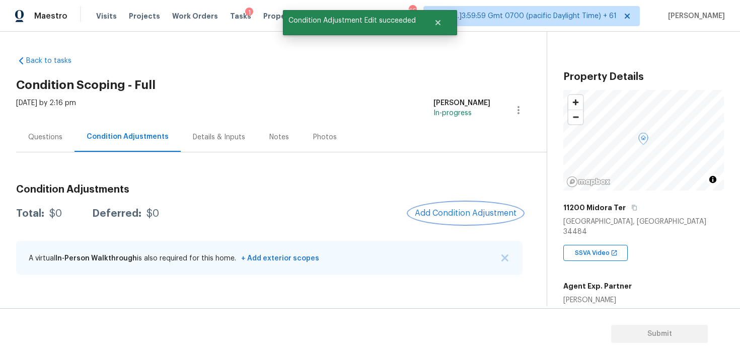
scroll to position [0, 0]
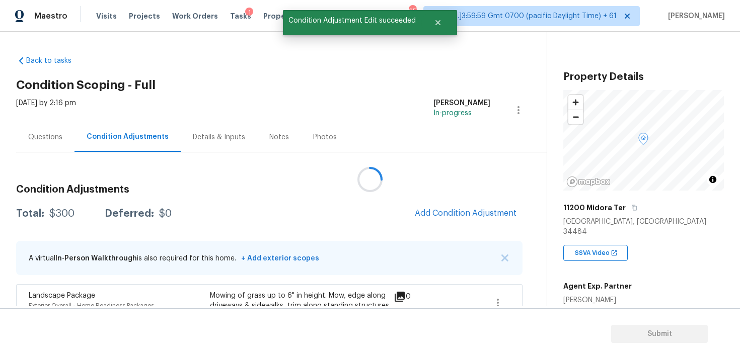
click at [476, 204] on div at bounding box center [370, 179] width 740 height 359
click at [452, 207] on button "Add Condition Adjustment" at bounding box center [466, 213] width 114 height 21
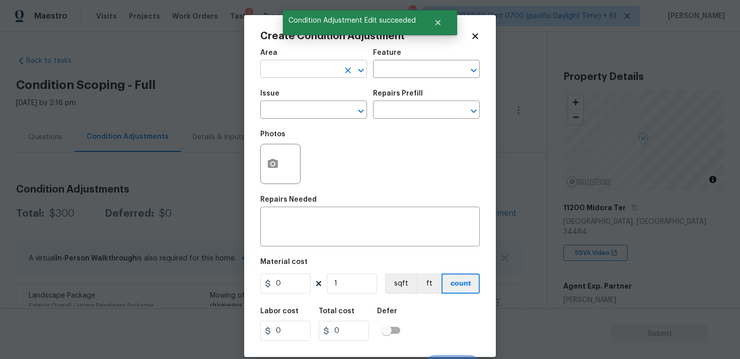
click at [315, 73] on input "text" at bounding box center [299, 70] width 78 height 16
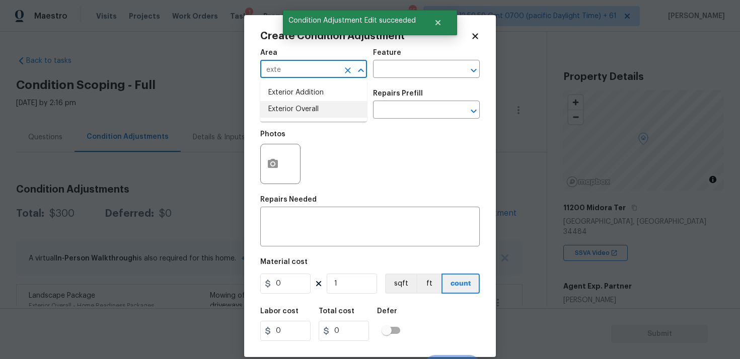
click at [311, 106] on li "Exterior Overall" at bounding box center [313, 109] width 107 height 17
type input "Exterior Overall"
click at [311, 106] on input "text" at bounding box center [299, 111] width 78 height 16
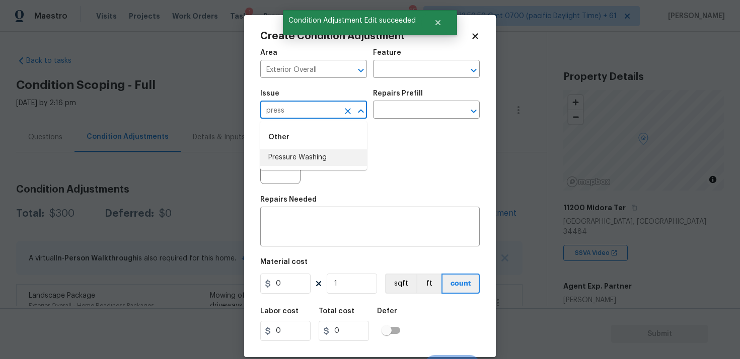
click at [304, 164] on li "Pressure Washing" at bounding box center [313, 157] width 107 height 17
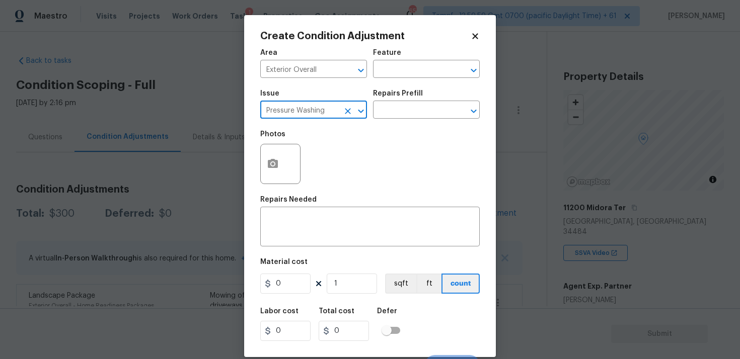
type input "Pressure Washing"
click at [392, 102] on div "Repairs Prefill" at bounding box center [426, 96] width 107 height 13
click at [392, 109] on input "text" at bounding box center [412, 111] width 78 height 16
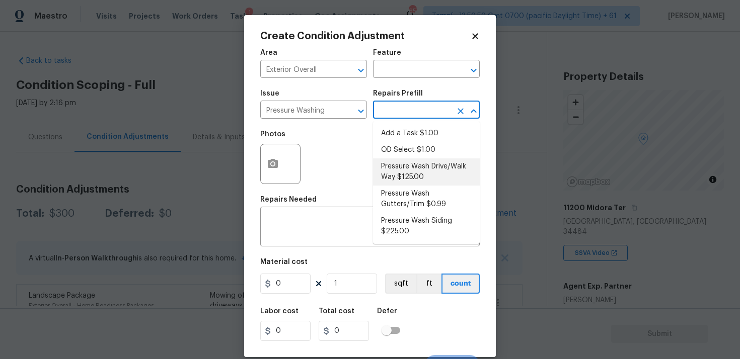
click at [399, 167] on li "Pressure Wash Drive/Walk Way $125.00" at bounding box center [426, 171] width 107 height 27
type input "Siding"
type textarea "Pressure wash the driveways/walkways as directed by the PM. Ensure that all deb…"
type input "125"
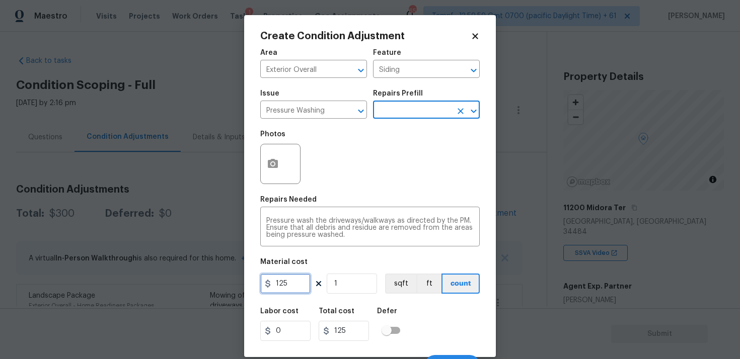
click at [309, 292] on input "125" at bounding box center [285, 284] width 50 height 20
type input "200"
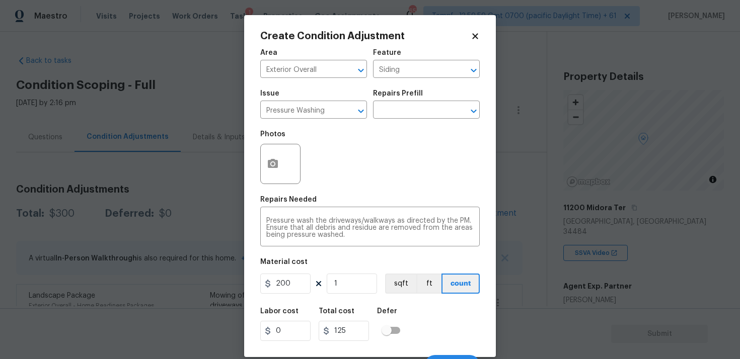
type input "200"
click at [436, 301] on div "Area Exterior Overall ​ Feature Siding ​ Issue Pressure Washing ​ Repairs Prefi…" at bounding box center [369, 209] width 219 height 332
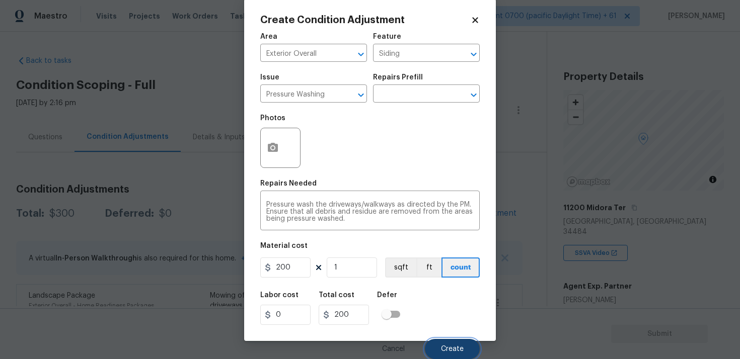
click at [447, 341] on button "Create" at bounding box center [452, 349] width 55 height 20
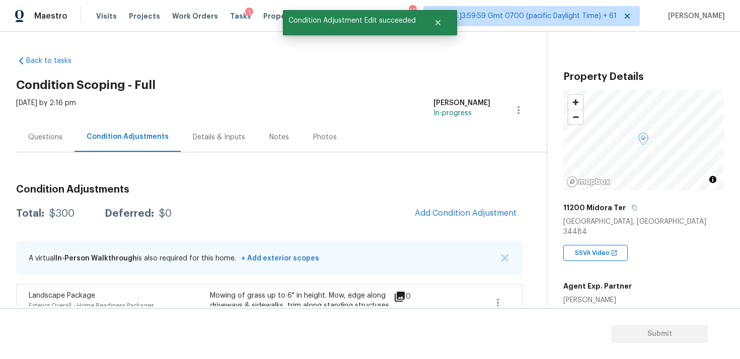
scroll to position [0, 0]
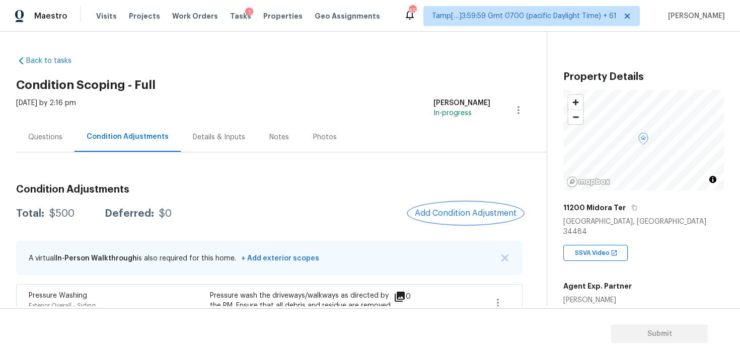
click at [417, 213] on span "Add Condition Adjustment" at bounding box center [466, 213] width 102 height 9
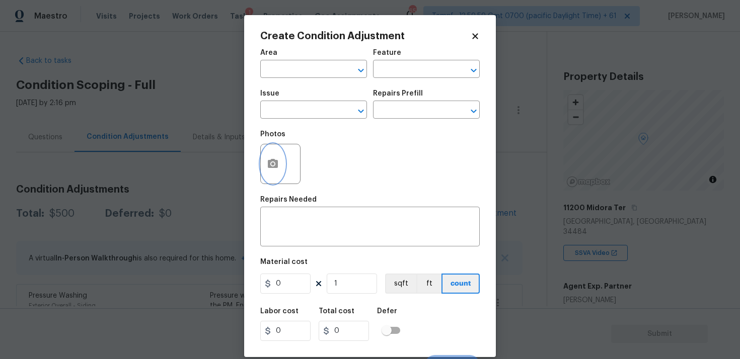
click at [274, 162] on icon "button" at bounding box center [273, 163] width 10 height 9
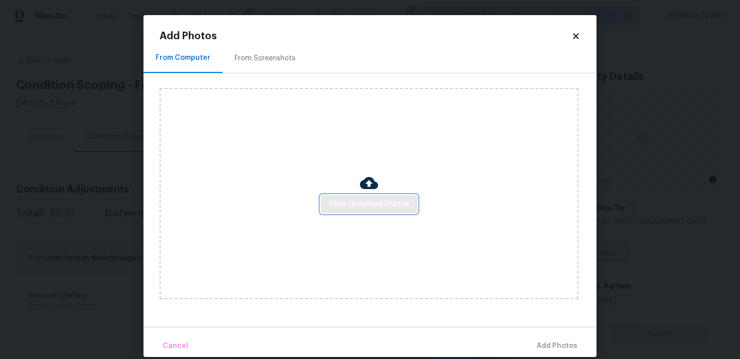
click at [380, 205] on span "Click to Upload Photos" at bounding box center [369, 204] width 81 height 13
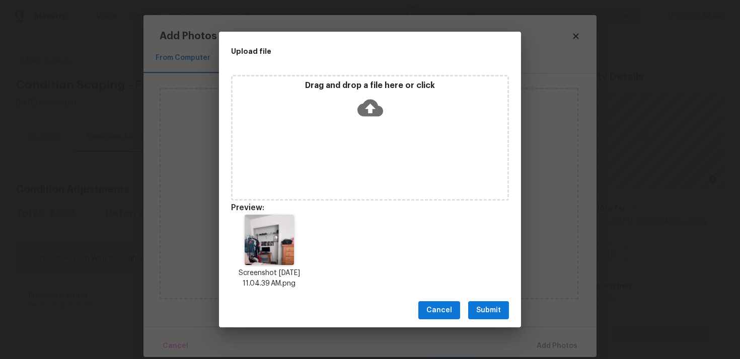
click at [496, 312] on span "Submit" at bounding box center [488, 310] width 25 height 13
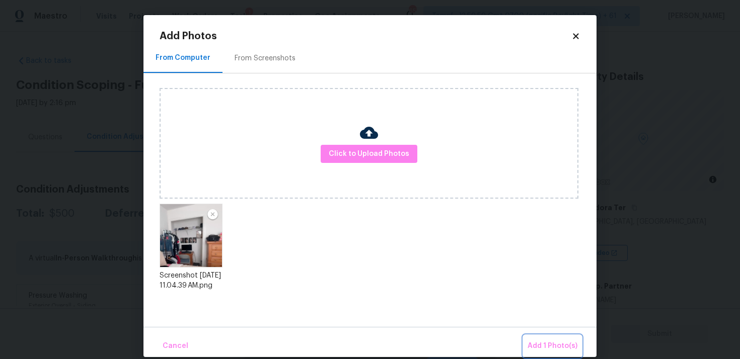
click at [554, 341] on span "Add 1 Photo(s)" at bounding box center [552, 346] width 50 height 13
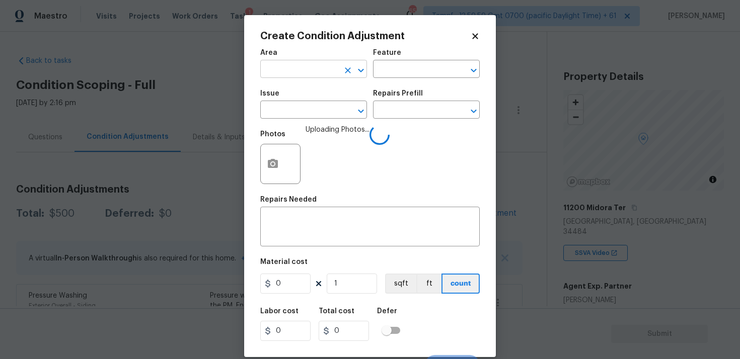
click at [310, 62] on input "text" at bounding box center [299, 70] width 78 height 16
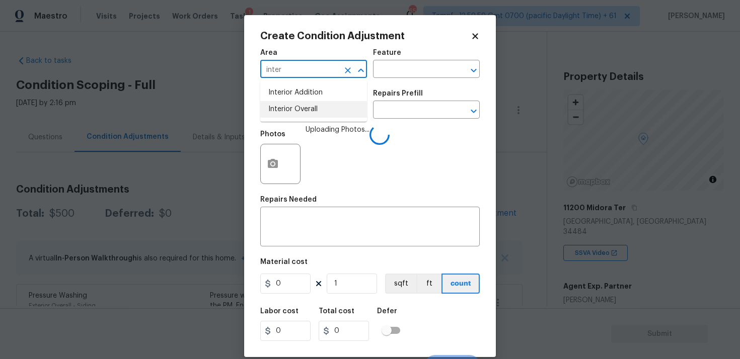
click at [300, 103] on li "Interior Overall" at bounding box center [313, 109] width 107 height 17
type input "Interior Overall"
click at [300, 103] on div "Issue" at bounding box center [313, 96] width 107 height 13
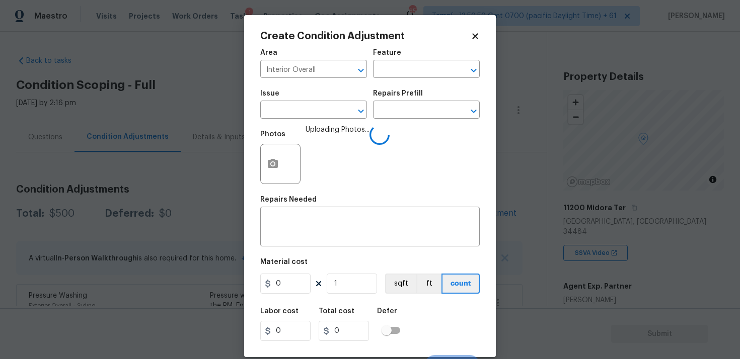
click at [300, 103] on div "Issue" at bounding box center [313, 96] width 107 height 13
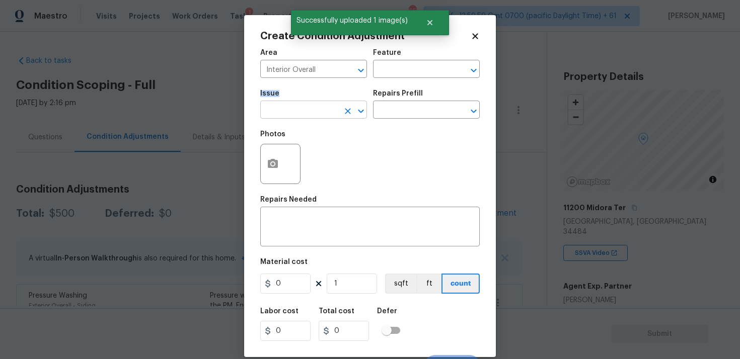
click at [304, 107] on input "text" at bounding box center [299, 111] width 78 height 16
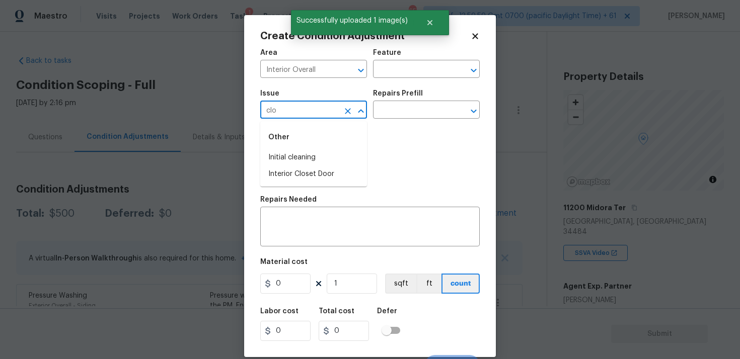
type input "clos"
click at [302, 162] on li "ACQ: Flooring" at bounding box center [313, 157] width 107 height 17
type input "ACQ: Flooring"
click at [349, 114] on icon "Clear" at bounding box center [348, 111] width 6 height 6
click at [340, 159] on li "Interior Closet Door" at bounding box center [313, 157] width 107 height 17
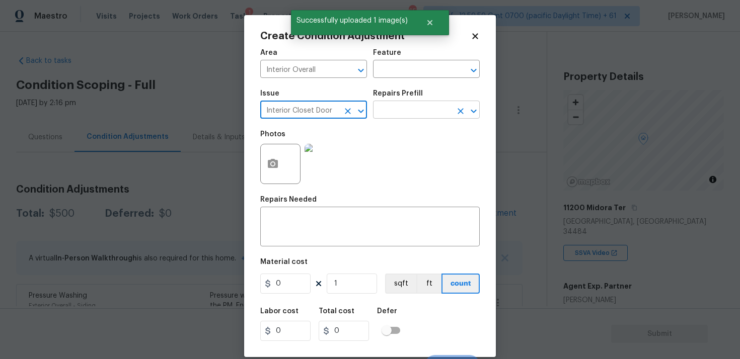
type input "Interior Closet Door"
click at [399, 104] on input "text" at bounding box center [412, 111] width 78 height 16
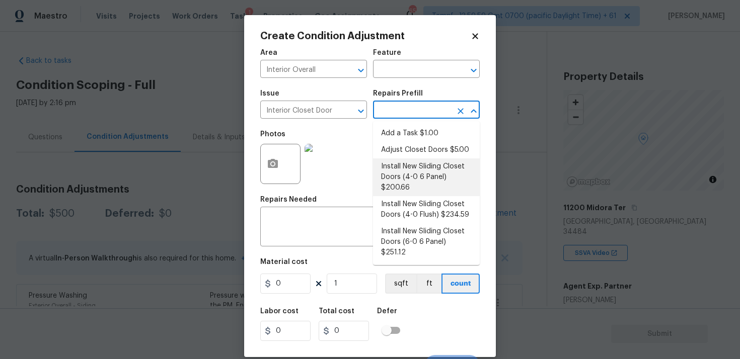
click at [402, 174] on li "Install New Sliding Closet Doors (4-0 6 Panel) $200.66" at bounding box center [426, 177] width 107 height 38
type input "Interior Door"
type textarea "Remove the existing door (if present). Install a new 4-0 bi-fold 6 panel interi…"
type input "200.66"
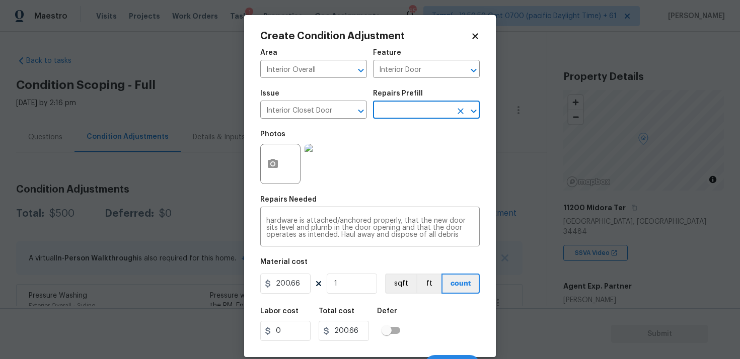
scroll to position [17, 0]
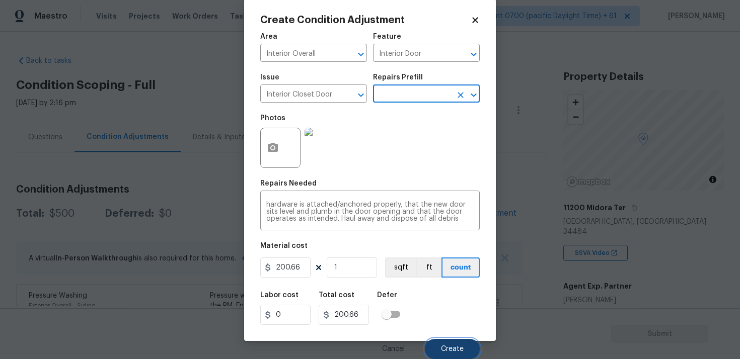
click at [450, 347] on span "Create" at bounding box center [452, 350] width 23 height 8
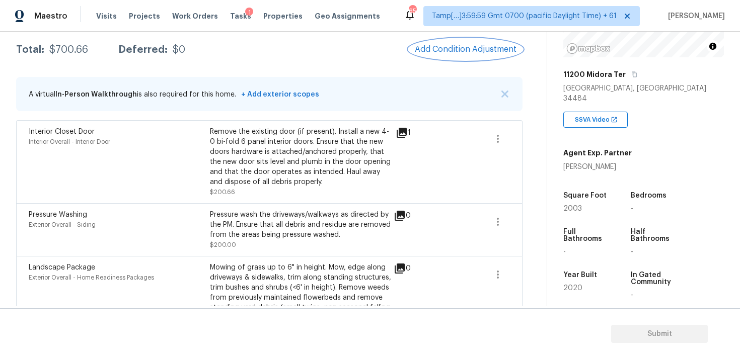
scroll to position [159, 0]
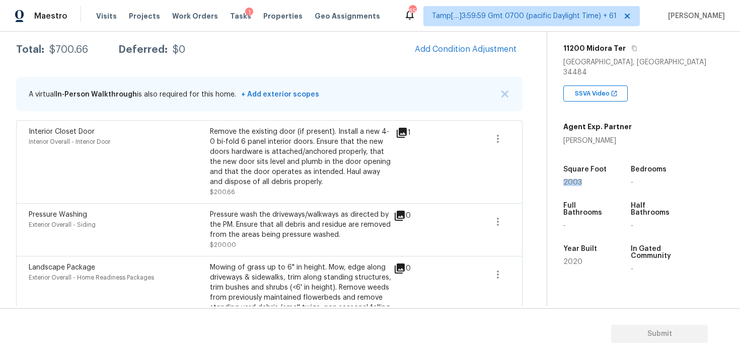
drag, startPoint x: 561, startPoint y: 171, endPoint x: 610, endPoint y: 171, distance: 48.3
click at [610, 171] on div "Property Details © Mapbox © OpenStreetMap Improve this map 11200 Midora Ter Oxf…" at bounding box center [635, 137] width 177 height 531
copy span "2003"
click at [494, 44] on button "Add Condition Adjustment" at bounding box center [466, 49] width 114 height 21
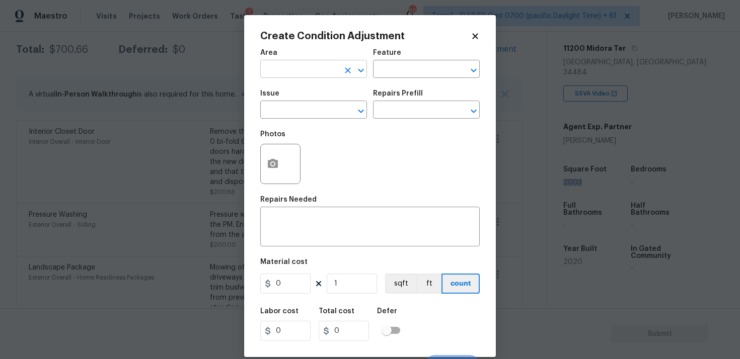
click at [323, 66] on input "text" at bounding box center [299, 70] width 78 height 16
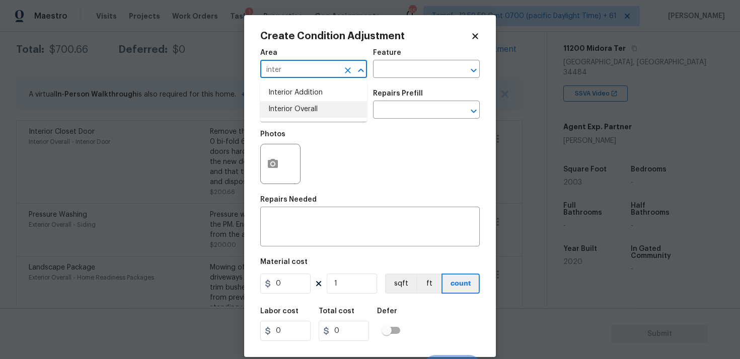
click at [314, 101] on li "Interior Overall" at bounding box center [313, 109] width 107 height 17
type input "Interior Overall"
click at [316, 107] on input "text" at bounding box center [299, 111] width 78 height 16
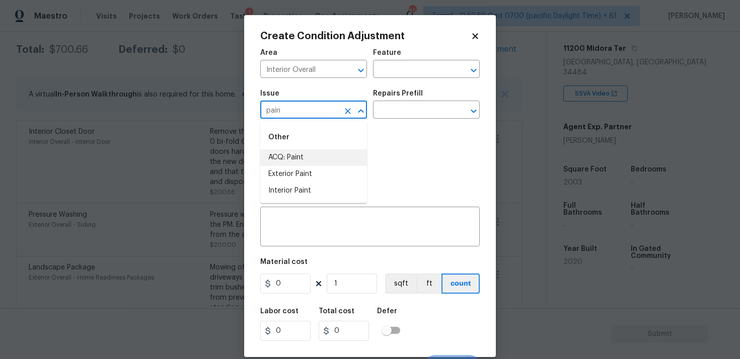
click at [314, 157] on li "ACQ: Paint" at bounding box center [313, 157] width 107 height 17
type input "ACQ: Paint"
click at [425, 103] on div "Repairs Prefill" at bounding box center [426, 96] width 107 height 13
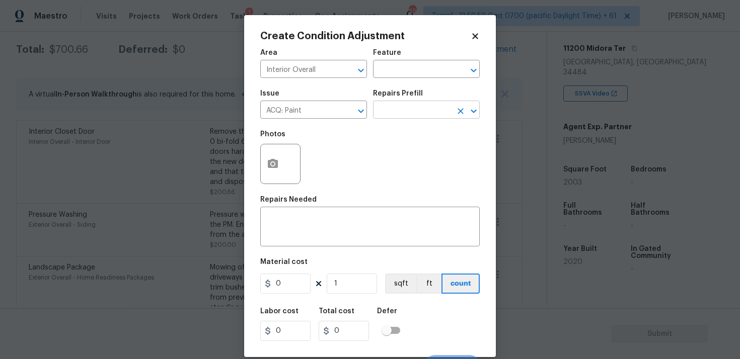
click at [425, 108] on input "text" at bounding box center [412, 111] width 78 height 16
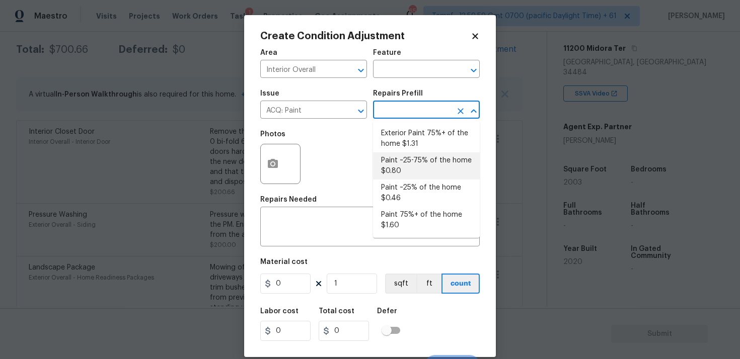
click at [418, 165] on li "Paint ~25-75% of the home $0.80" at bounding box center [426, 165] width 107 height 27
type input "Acquisition"
type textarea "Acquisition Scope: ~25 - 75% of the home needs interior paint"
type input "0.8"
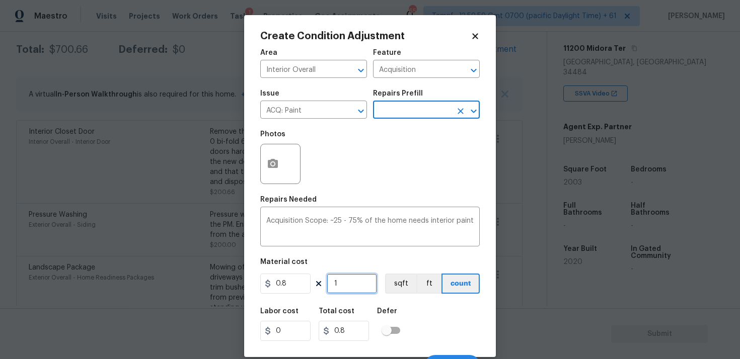
click at [352, 292] on input "1" at bounding box center [352, 284] width 50 height 20
type input "0"
paste input "2003"
type input "2003"
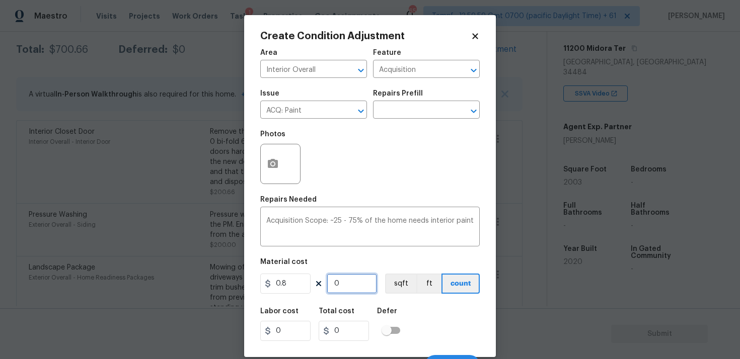
type input "1602.4"
type input "2003"
click at [388, 290] on button "sqft" at bounding box center [400, 284] width 31 height 20
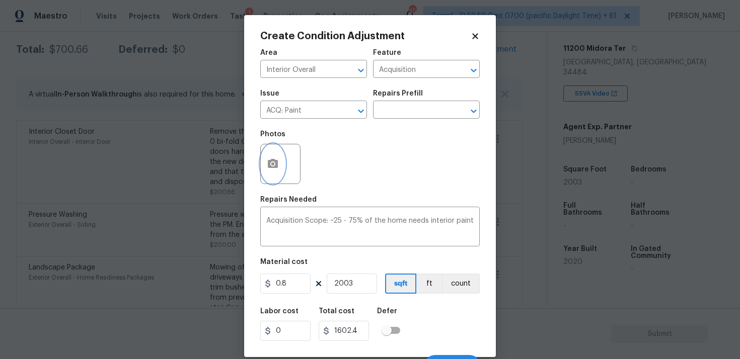
click at [278, 167] on icon "button" at bounding box center [273, 164] width 12 height 12
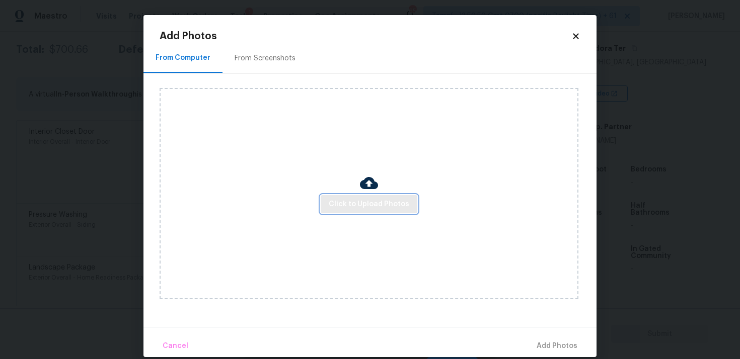
click at [352, 207] on span "Click to Upload Photos" at bounding box center [369, 204] width 81 height 13
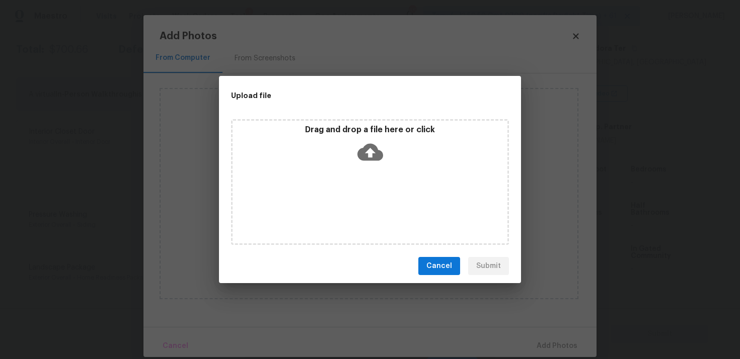
click at [353, 148] on div "Drag and drop a file here or click" at bounding box center [369, 146] width 275 height 43
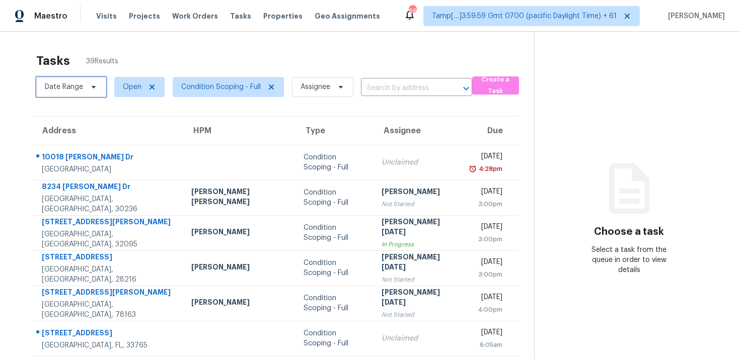
click at [85, 90] on span "Date Range" at bounding box center [71, 87] width 70 height 20
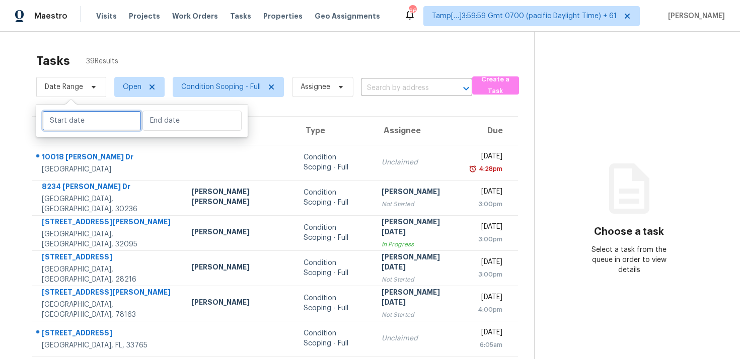
click at [108, 126] on input "text" at bounding box center [91, 121] width 99 height 20
select select "8"
select select "2025"
select select "9"
select select "2025"
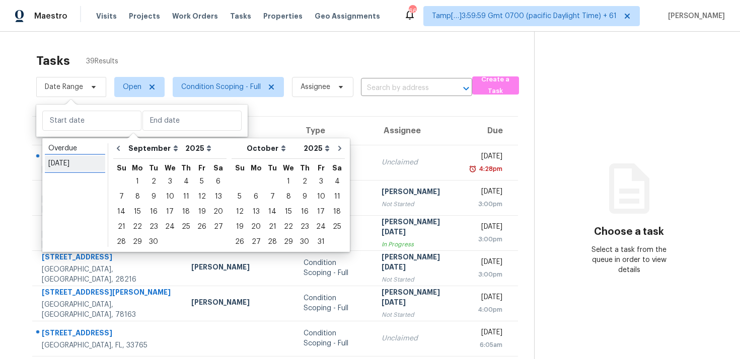
click at [95, 170] on link "[DATE]" at bounding box center [75, 163] width 60 height 15
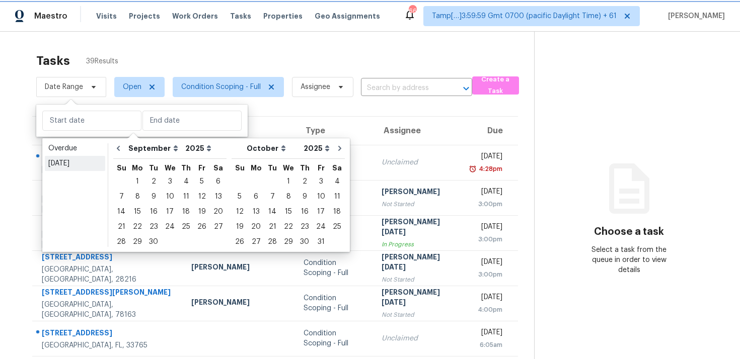
type input "[DATE]"
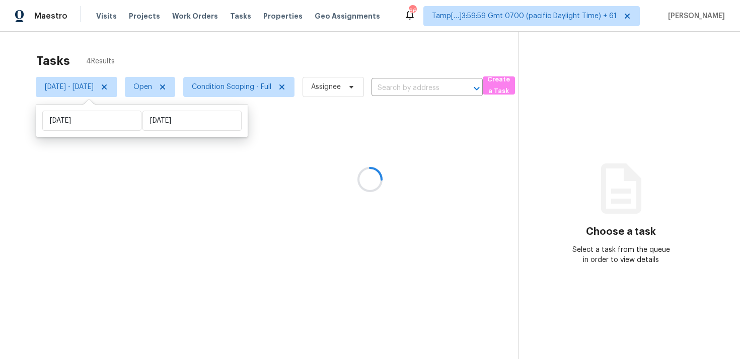
click at [184, 53] on div "Tasks 4 Results" at bounding box center [276, 61] width 481 height 26
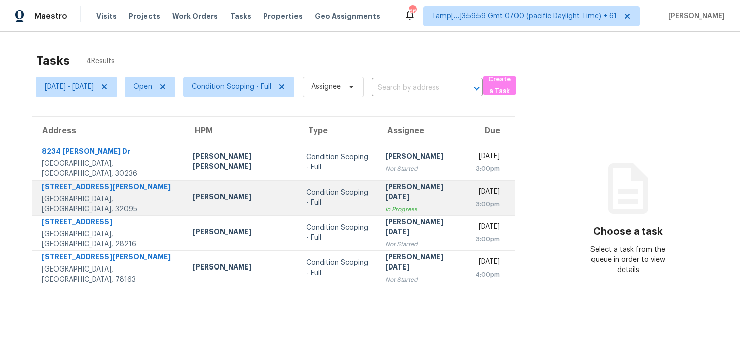
scroll to position [32, 0]
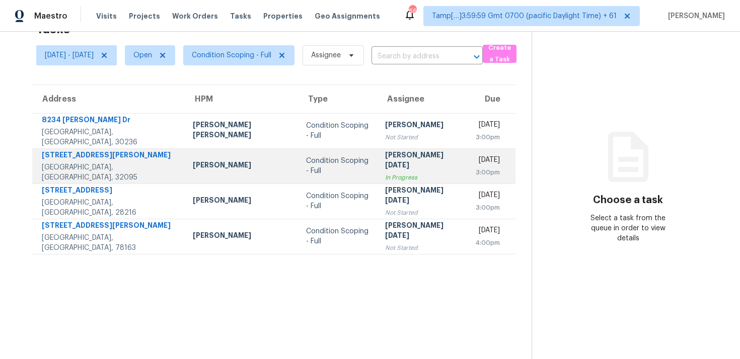
click at [298, 196] on td "Condition Scoping - Full" at bounding box center [337, 201] width 79 height 35
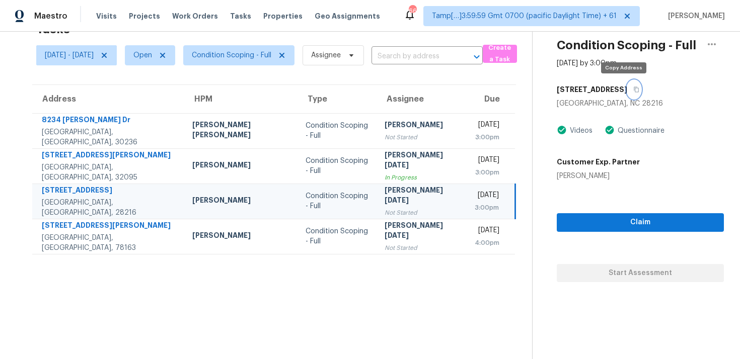
click at [633, 90] on icon "button" at bounding box center [636, 90] width 6 height 6
click at [297, 211] on td "Condition Scoping - Full" at bounding box center [336, 201] width 79 height 35
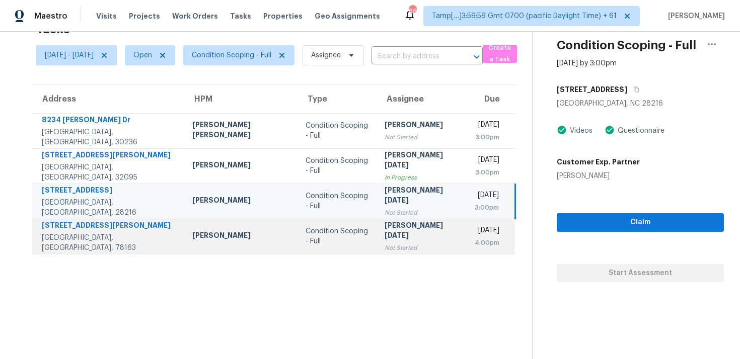
click at [354, 248] on td "Condition Scoping - Full" at bounding box center [336, 236] width 79 height 35
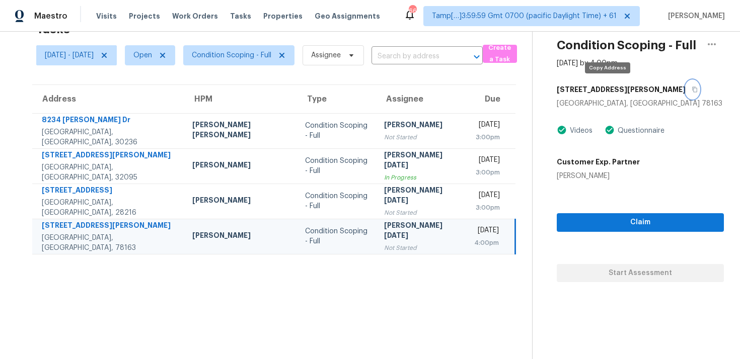
click at [685, 93] on button "button" at bounding box center [692, 90] width 14 height 18
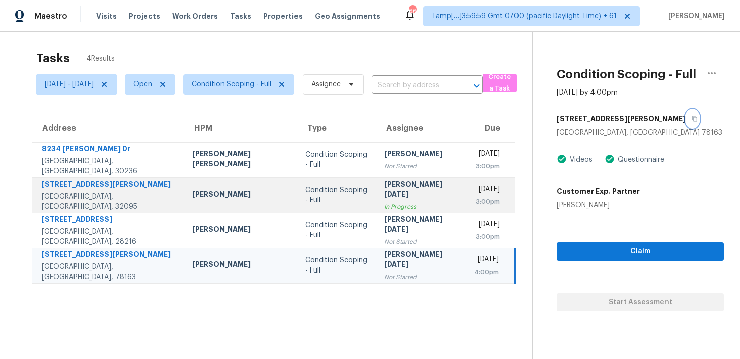
scroll to position [0, 0]
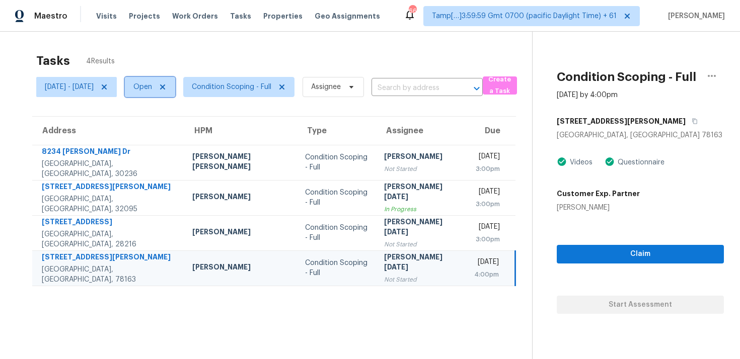
click at [159, 92] on span "Open" at bounding box center [150, 87] width 50 height 20
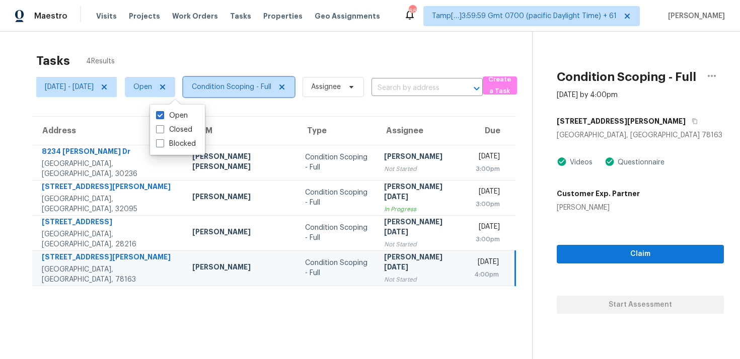
click at [260, 94] on span "Condition Scoping - Full" at bounding box center [238, 87] width 111 height 20
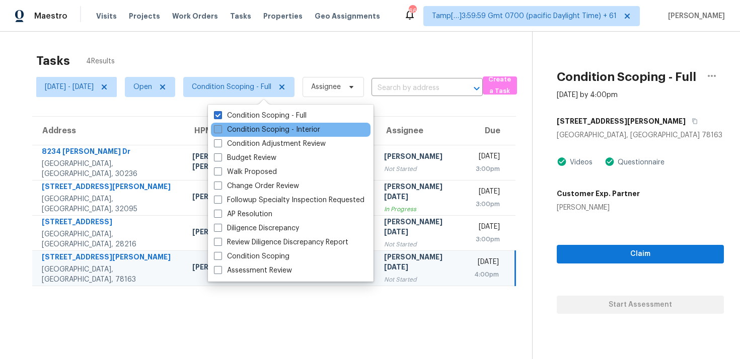
click at [267, 133] on label "Condition Scoping - Interior" at bounding box center [267, 130] width 106 height 10
click at [220, 131] on input "Condition Scoping - Interior" at bounding box center [217, 128] width 7 height 7
checkbox input "true"
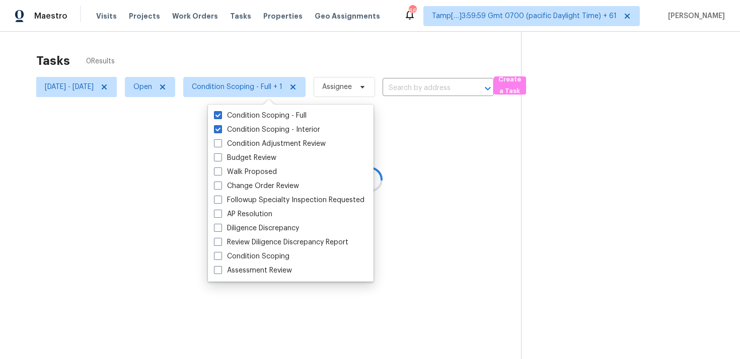
click at [252, 52] on div at bounding box center [370, 179] width 740 height 359
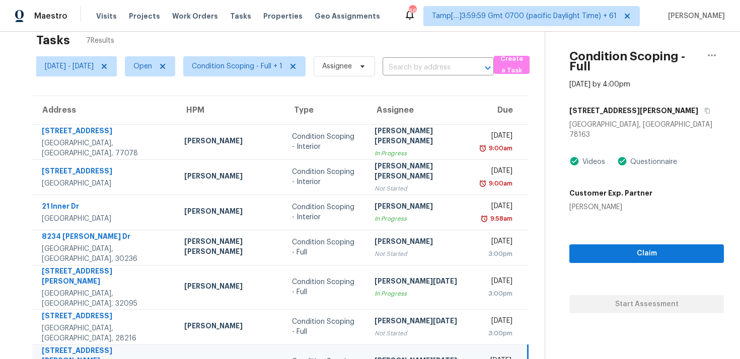
scroll to position [10, 0]
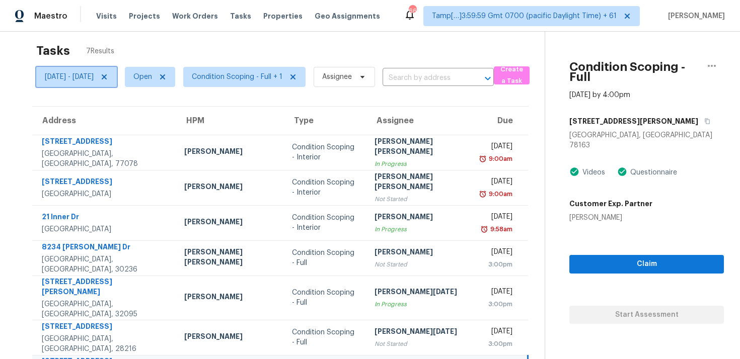
click at [107, 75] on icon at bounding box center [104, 76] width 5 height 5
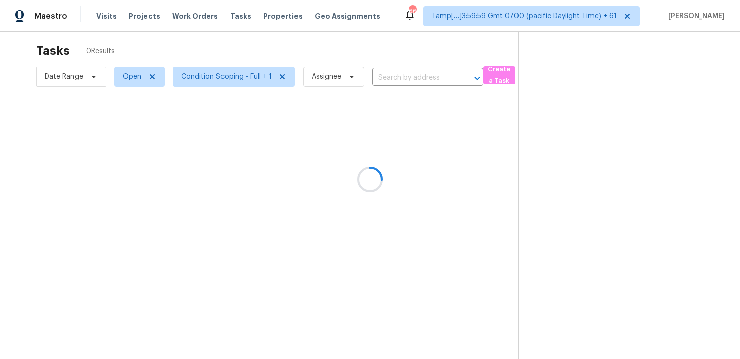
click at [198, 45] on div at bounding box center [370, 179] width 740 height 359
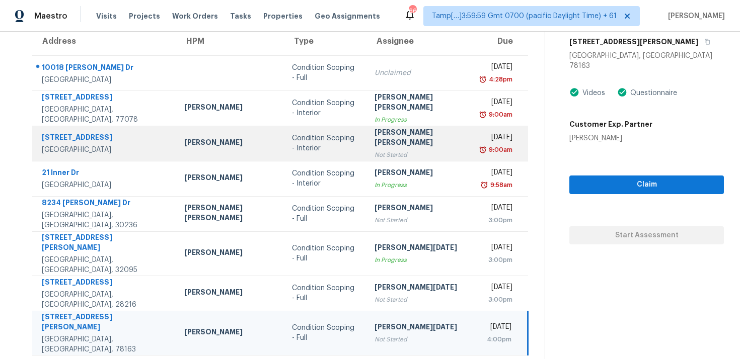
scroll to position [165, 0]
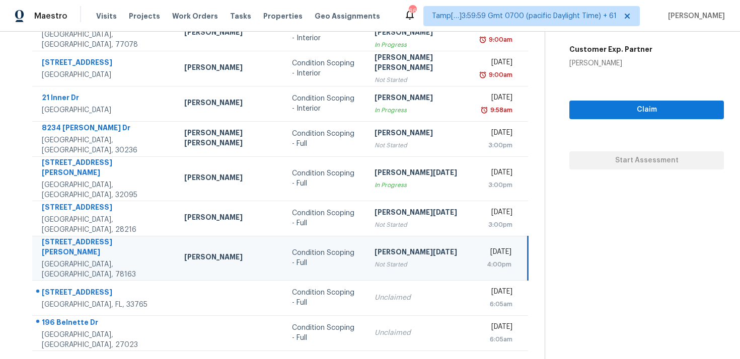
click at [292, 340] on section "Tasks 63 Results Date Range Open Condition Scoping - Full + 1 Assignee ​ Create…" at bounding box center [280, 130] width 528 height 495
click at [308, 359] on icon at bounding box center [310, 364] width 4 height 6
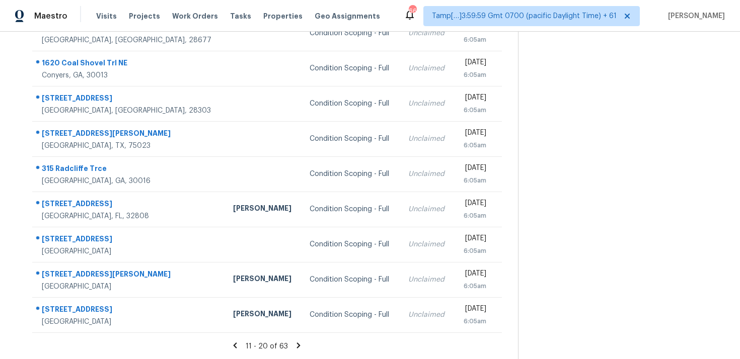
click at [299, 342] on icon at bounding box center [298, 345] width 9 height 9
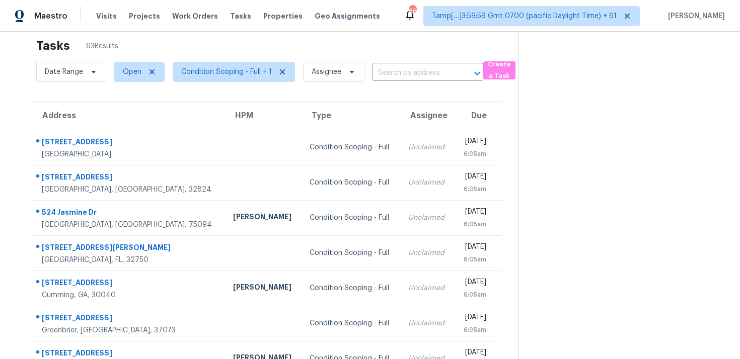
scroll to position [0, 0]
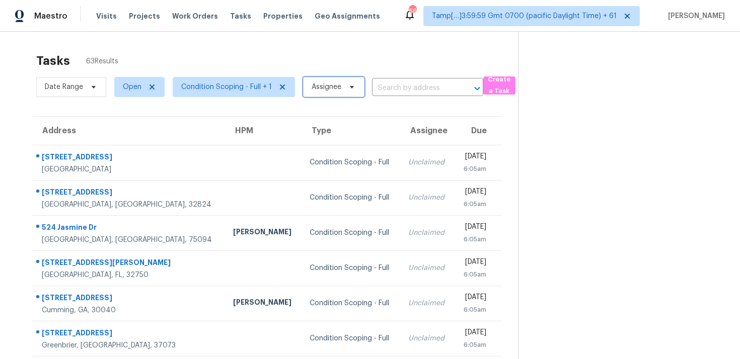
click at [342, 91] on span "Assignee" at bounding box center [333, 87] width 61 height 20
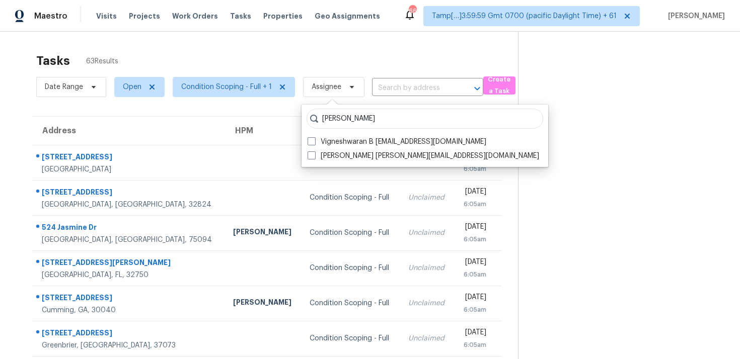
type input "vigneshwaran"
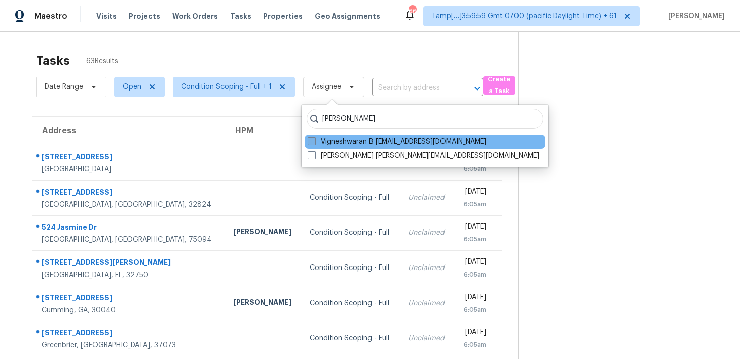
click at [347, 139] on label "Vigneshwaran B vigneshwaran.b@opendoor.com" at bounding box center [396, 142] width 179 height 10
click at [314, 139] on input "Vigneshwaran B vigneshwaran.b@opendoor.com" at bounding box center [310, 140] width 7 height 7
checkbox input "true"
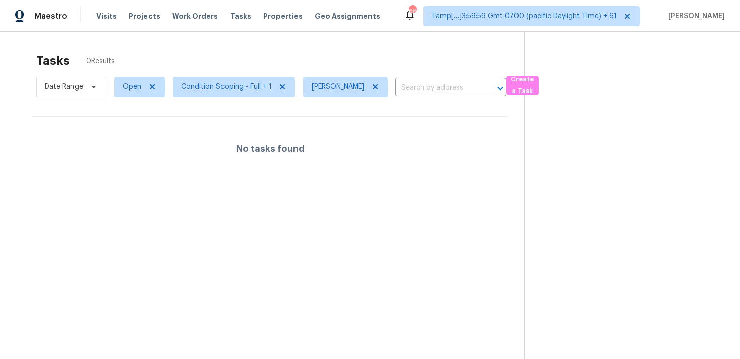
click at [284, 48] on div "Tasks 0 Results" at bounding box center [280, 61] width 488 height 26
click at [132, 84] on span "Open" at bounding box center [132, 87] width 19 height 10
click at [139, 144] on label "Blocked" at bounding box center [140, 144] width 40 height 10
click at [126, 144] on input "Blocked" at bounding box center [123, 142] width 7 height 7
checkbox input "true"
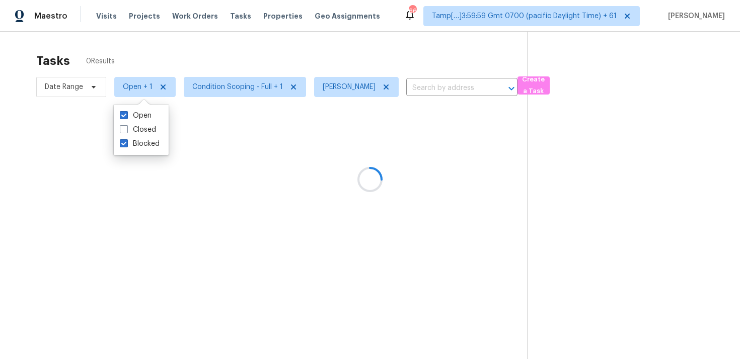
click at [137, 108] on div "Open Closed Blocked" at bounding box center [141, 130] width 55 height 50
click at [140, 112] on label "Open" at bounding box center [136, 116] width 32 height 10
click at [126, 112] on input "Open" at bounding box center [123, 114] width 7 height 7
checkbox input "false"
click at [154, 49] on div "Tasks 3 Results" at bounding box center [281, 61] width 490 height 26
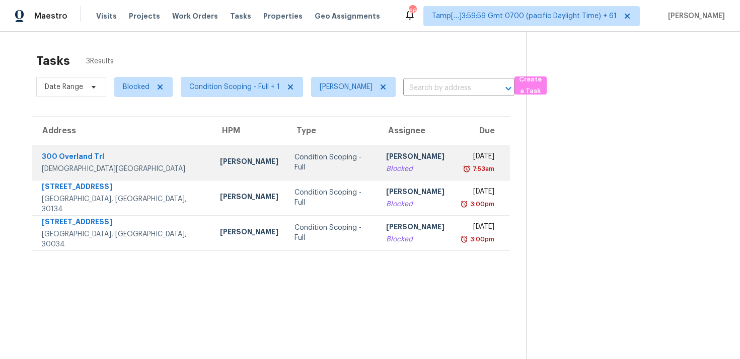
click at [286, 152] on td "Condition Scoping - Full" at bounding box center [332, 162] width 92 height 35
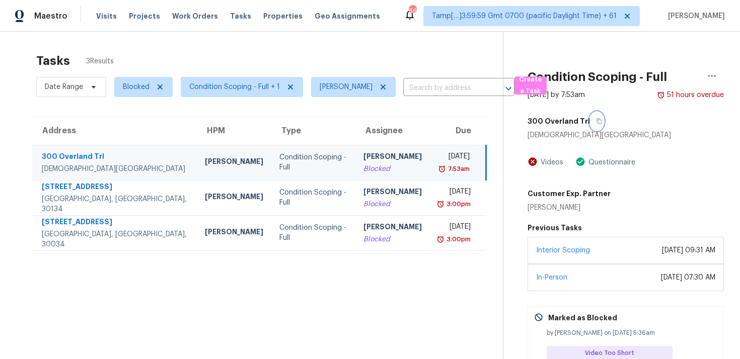
click at [596, 121] on icon "button" at bounding box center [599, 121] width 6 height 6
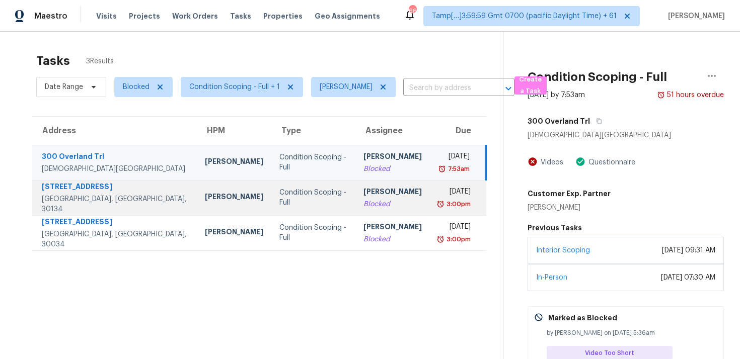
click at [363, 201] on div "Blocked" at bounding box center [392, 204] width 58 height 10
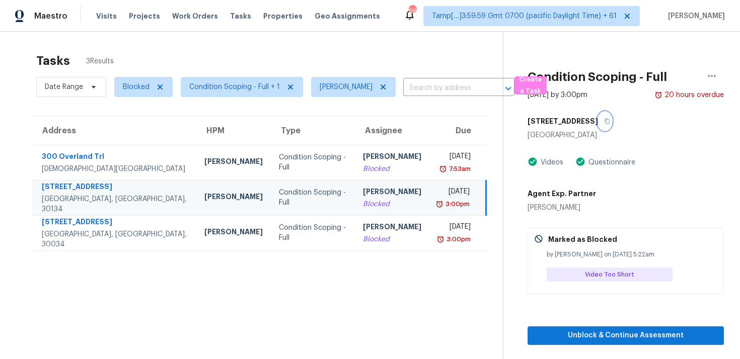
click at [603, 117] on button "button" at bounding box center [605, 121] width 14 height 18
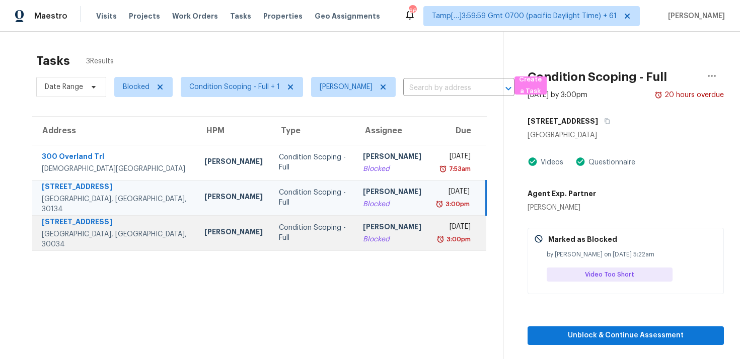
click at [283, 234] on div "Condition Scoping - Full" at bounding box center [313, 233] width 68 height 20
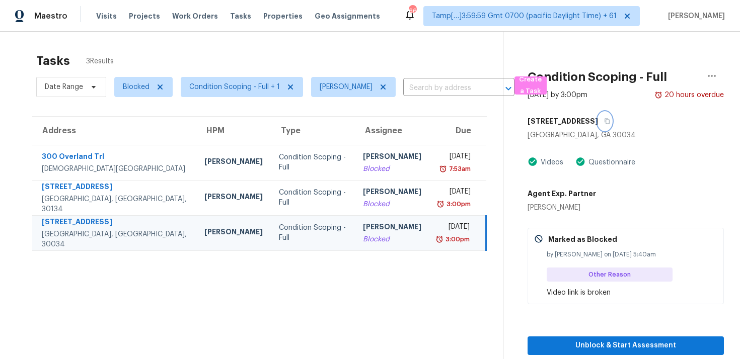
click at [610, 120] on button "button" at bounding box center [605, 121] width 14 height 18
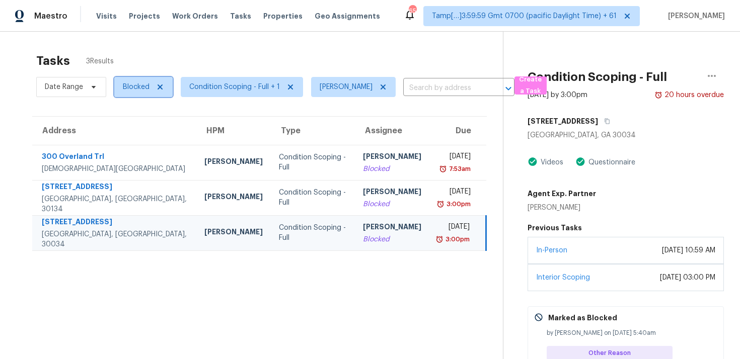
click at [147, 85] on span "Blocked" at bounding box center [136, 87] width 27 height 10
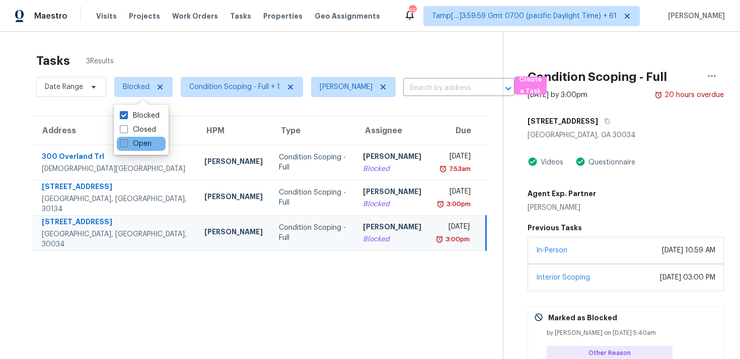
click at [147, 148] on label "Open" at bounding box center [136, 144] width 32 height 10
click at [126, 145] on input "Open" at bounding box center [123, 142] width 7 height 7
checkbox input "true"
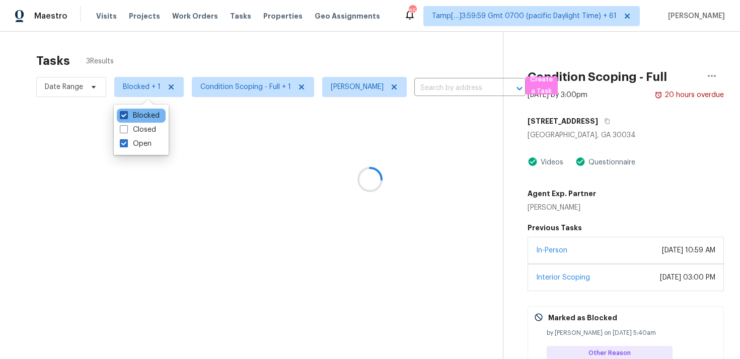
click at [145, 115] on label "Blocked" at bounding box center [140, 116] width 40 height 10
click at [126, 115] on input "Blocked" at bounding box center [123, 114] width 7 height 7
checkbox input "false"
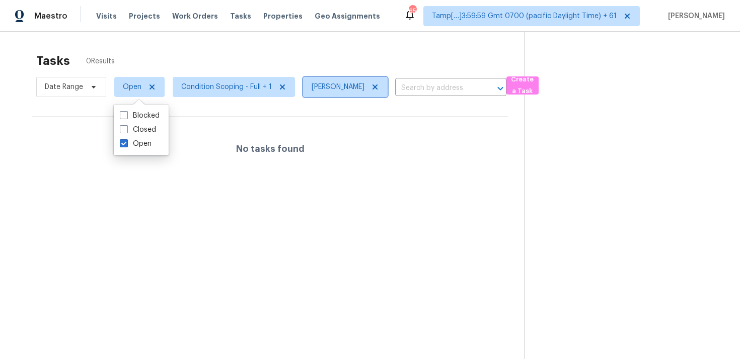
click at [372, 83] on icon at bounding box center [375, 87] width 8 height 8
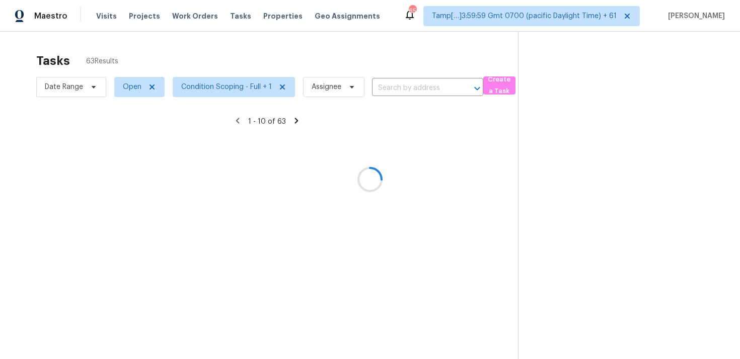
click at [284, 59] on div at bounding box center [370, 179] width 740 height 359
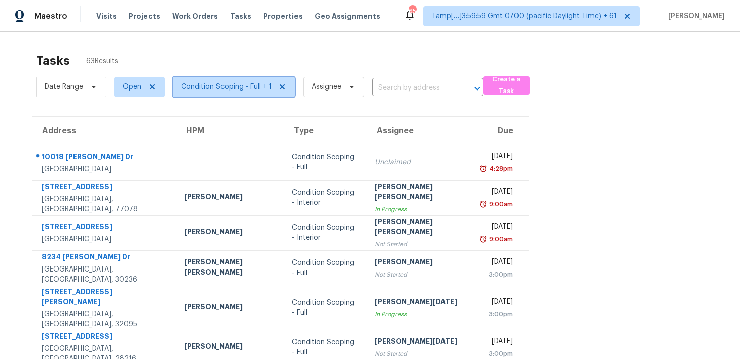
click at [200, 92] on span "Condition Scoping - Full + 1" at bounding box center [226, 87] width 91 height 10
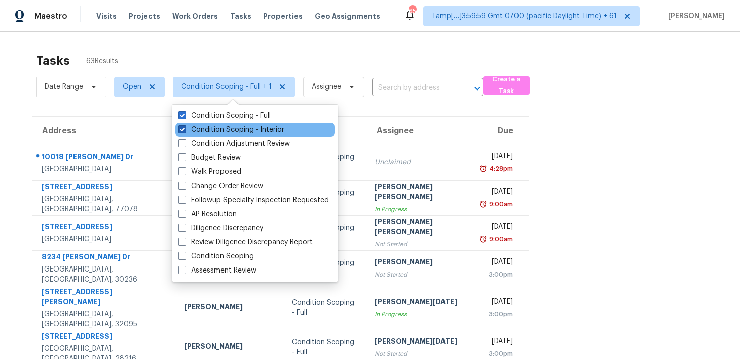
click at [214, 129] on label "Condition Scoping - Interior" at bounding box center [231, 130] width 106 height 10
click at [185, 129] on input "Condition Scoping - Interior" at bounding box center [181, 128] width 7 height 7
checkbox input "false"
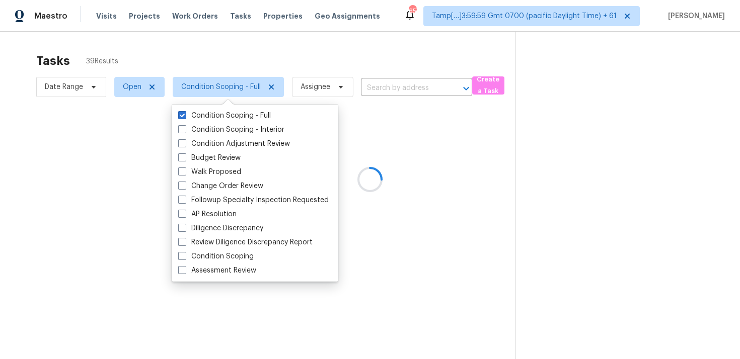
click at [213, 62] on div at bounding box center [370, 179] width 740 height 359
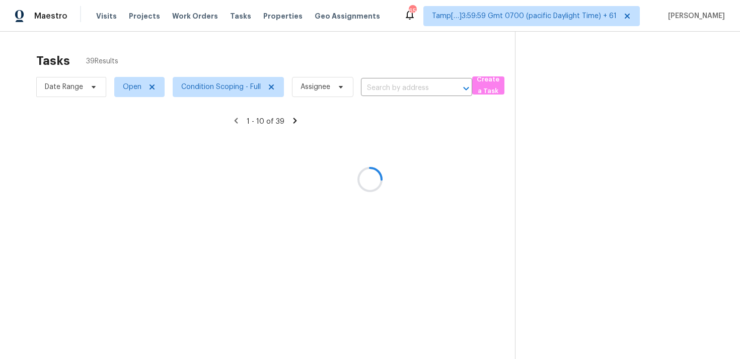
click at [86, 82] on div at bounding box center [370, 179] width 740 height 359
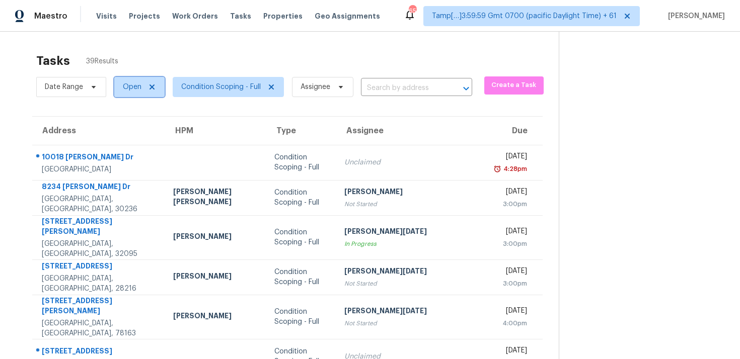
click at [132, 88] on span "Open" at bounding box center [132, 87] width 19 height 10
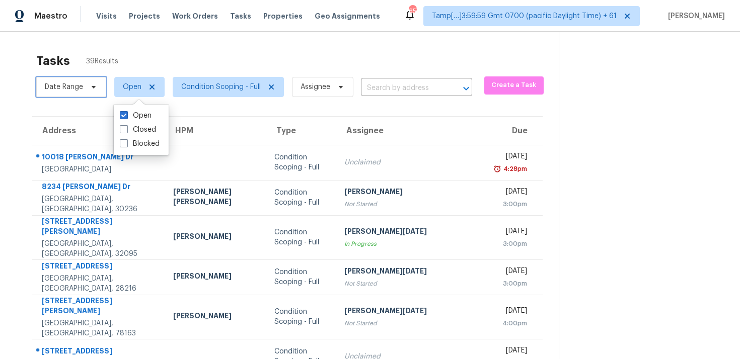
click at [87, 88] on span at bounding box center [92, 87] width 11 height 8
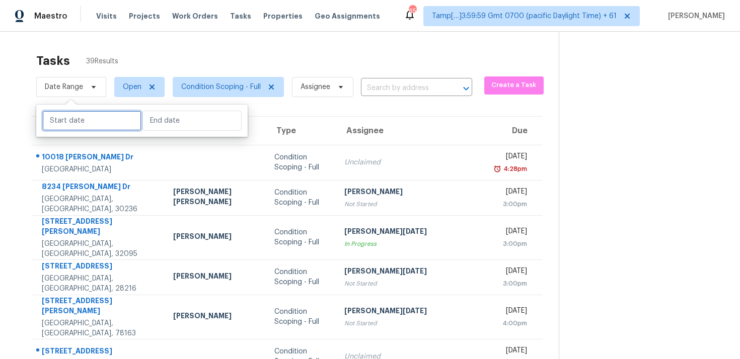
click at [104, 123] on input "text" at bounding box center [91, 121] width 99 height 20
select select "8"
select select "2025"
select select "9"
select select "2025"
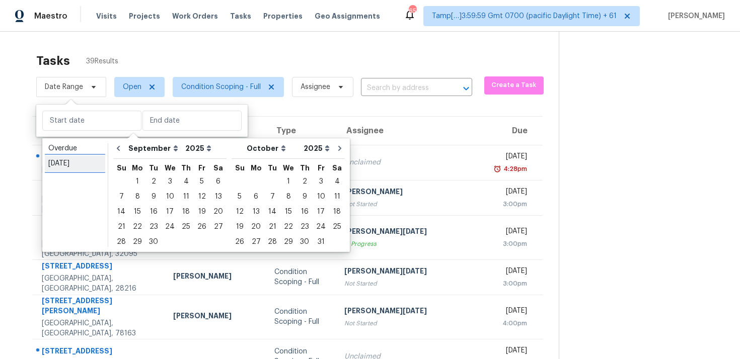
click at [87, 156] on link "Today" at bounding box center [75, 163] width 60 height 15
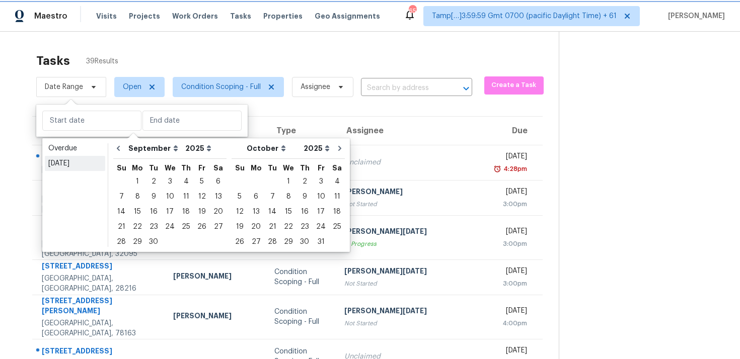
type input "Fri, Sep 19"
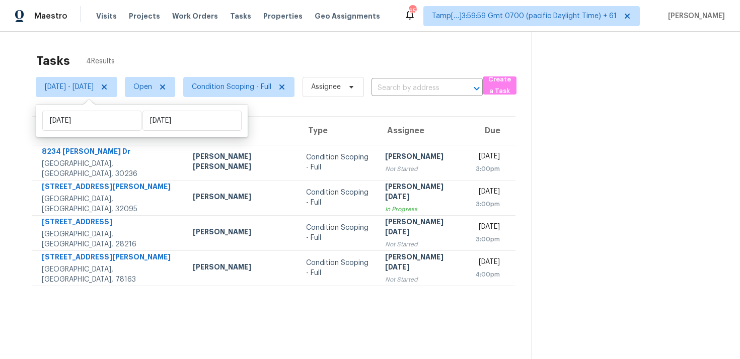
click at [141, 61] on div "Tasks 4 Results" at bounding box center [283, 61] width 495 height 26
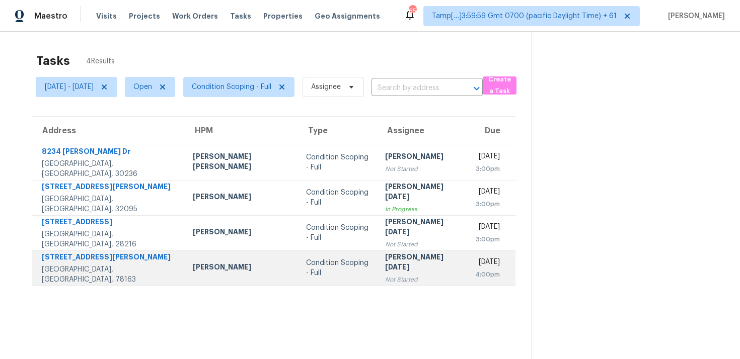
scroll to position [32, 0]
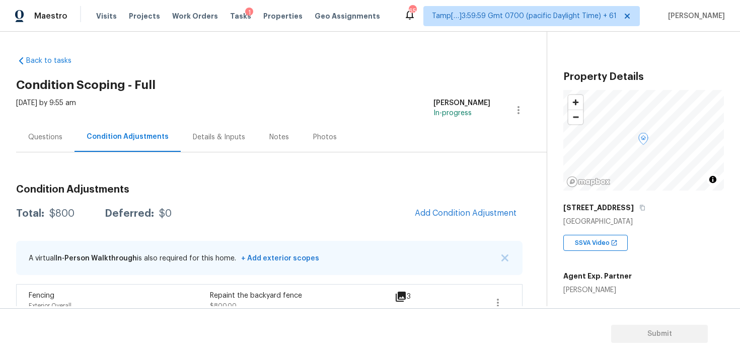
scroll to position [223, 0]
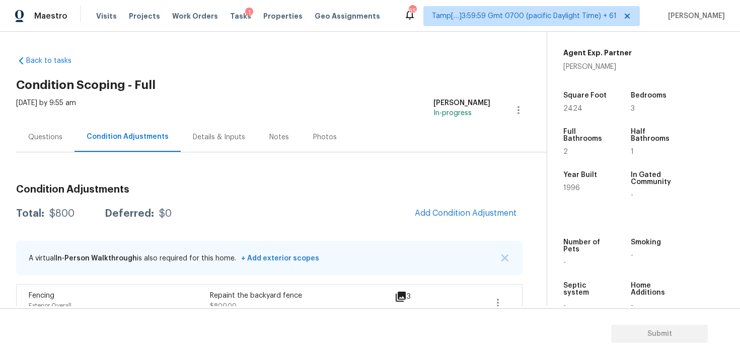
click at [462, 201] on div "Condition Adjustments Total: $800 Deferred: $0 Add Condition Adjustment A virtu…" at bounding box center [269, 249] width 506 height 145
click at [460, 208] on button "Add Condition Adjustment" at bounding box center [466, 213] width 114 height 21
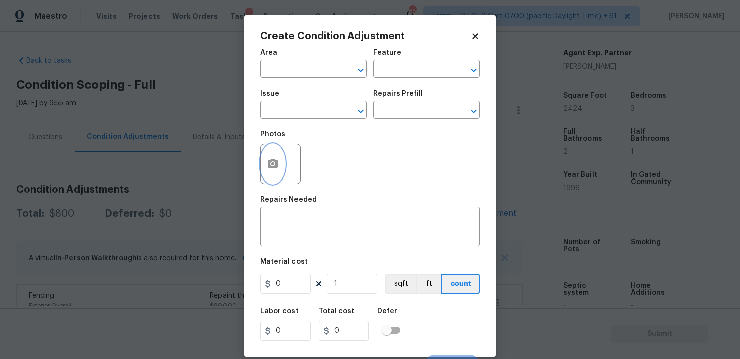
click at [276, 152] on button "button" at bounding box center [273, 163] width 24 height 39
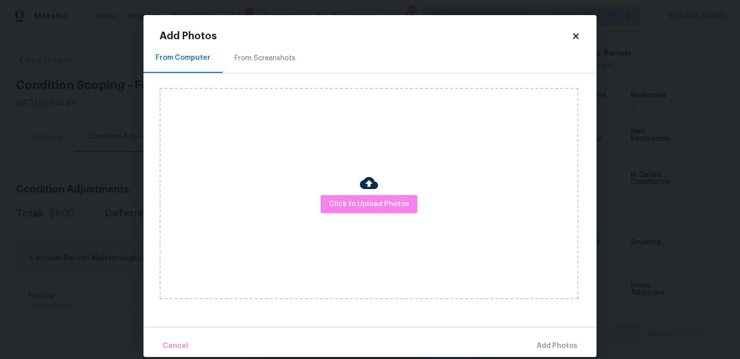
click at [400, 190] on div "Click to Upload Photos" at bounding box center [368, 193] width 419 height 211
click at [407, 199] on button "Click to Upload Photos" at bounding box center [368, 204] width 97 height 19
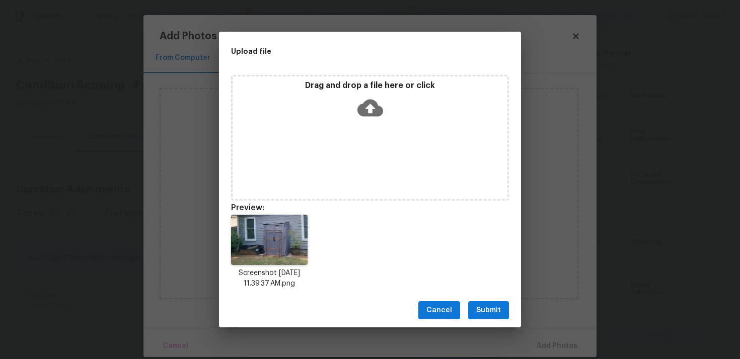
click at [488, 319] on button "Submit" at bounding box center [488, 310] width 41 height 19
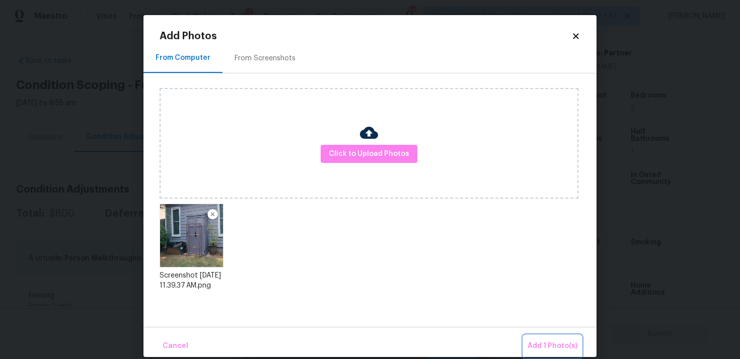
click at [546, 340] on span "Add 1 Photo(s)" at bounding box center [552, 346] width 50 height 13
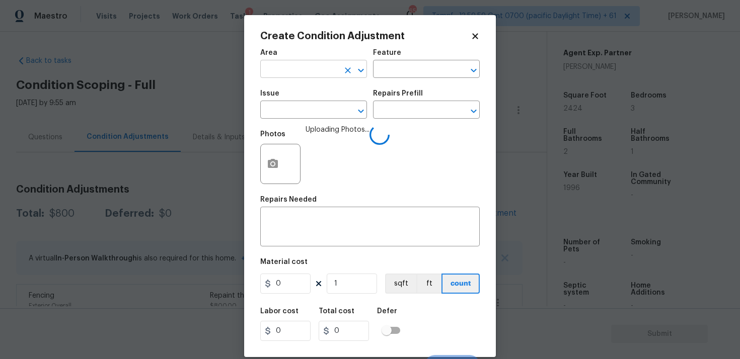
click at [297, 73] on input "text" at bounding box center [299, 70] width 78 height 16
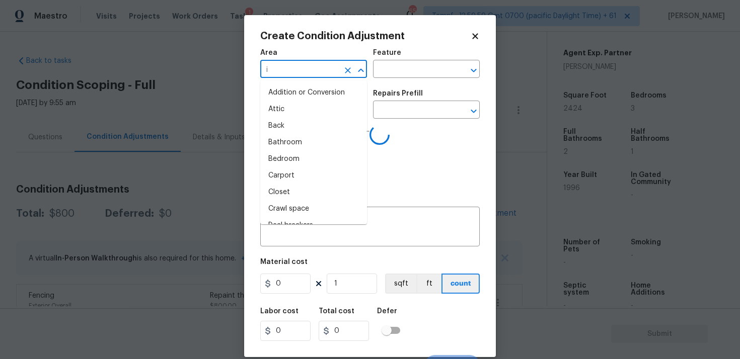
type input "in"
type input "te"
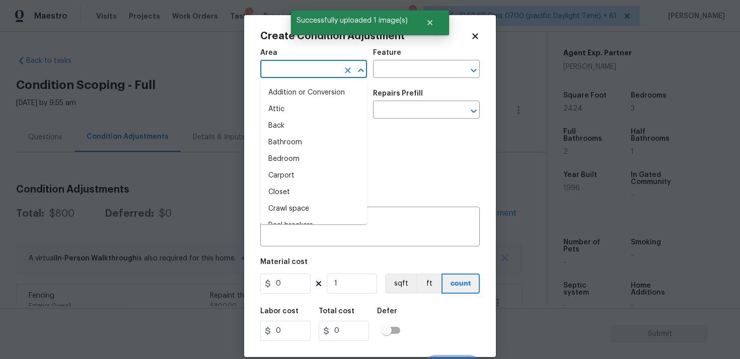
type input "r"
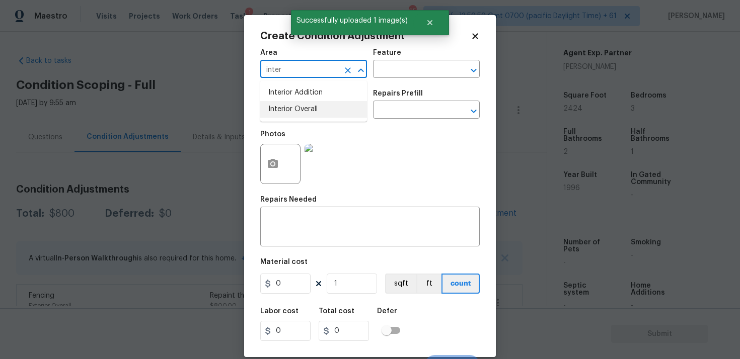
click at [288, 106] on li "Interior Overall" at bounding box center [313, 109] width 107 height 17
type input "Interior Overall"
click at [288, 106] on input "text" at bounding box center [299, 111] width 78 height 16
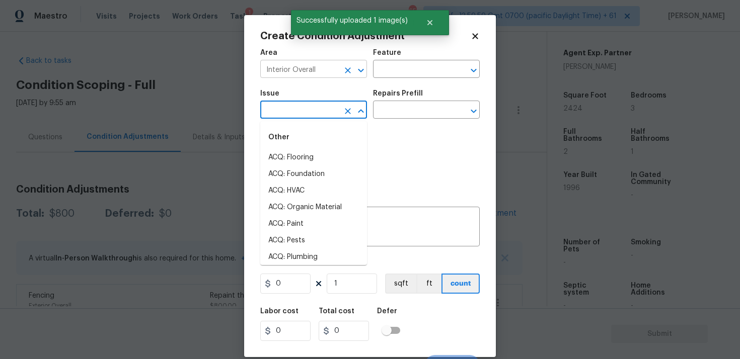
click at [342, 68] on button "Clear" at bounding box center [348, 70] width 14 height 14
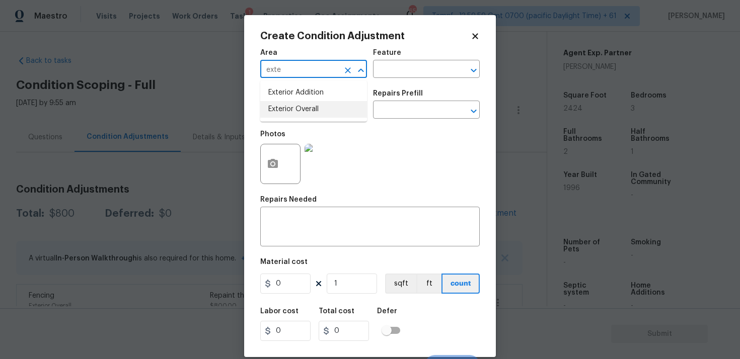
click at [334, 104] on li "Exterior Overall" at bounding box center [313, 109] width 107 height 17
type input "Exterior Overall"
click at [334, 104] on input "text" at bounding box center [299, 111] width 78 height 16
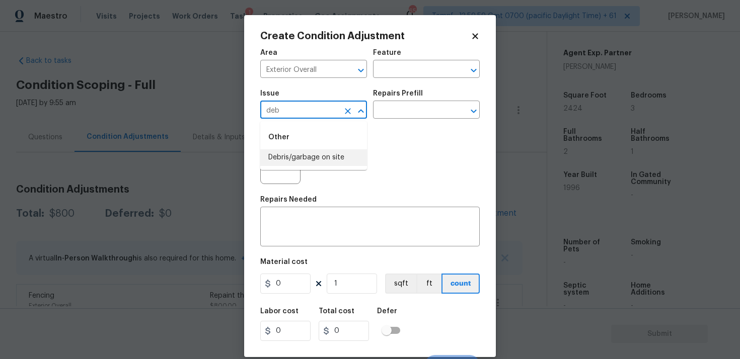
click at [331, 154] on li "Debris/garbage on site" at bounding box center [313, 157] width 107 height 17
type input "Debris/garbage on site"
click at [393, 116] on input "text" at bounding box center [412, 111] width 78 height 16
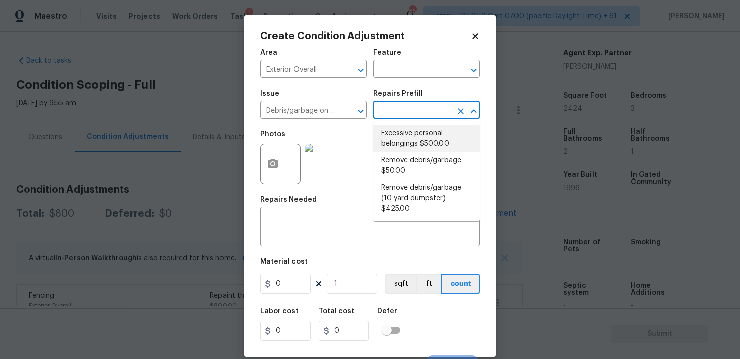
click at [395, 143] on li "Excessive personal belongings $500.00" at bounding box center [426, 138] width 107 height 27
type textarea "Contingency for excessive items to be removed - During assessment, the home con…"
type input "500"
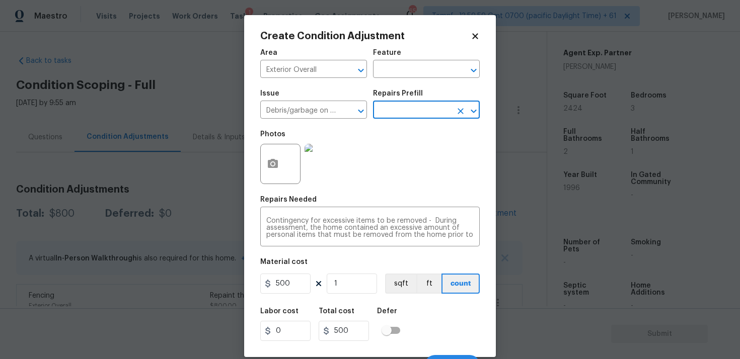
scroll to position [17, 0]
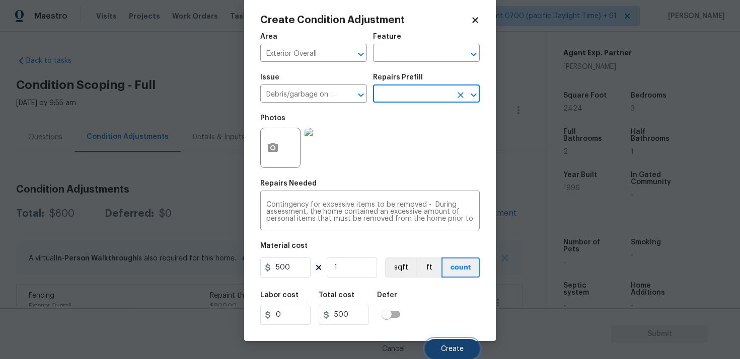
click at [466, 346] on button "Create" at bounding box center [452, 349] width 55 height 20
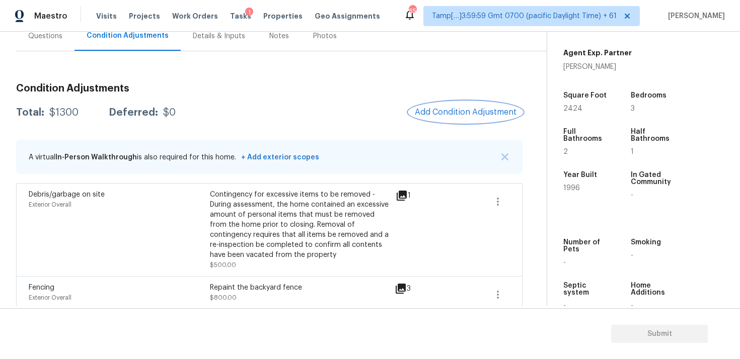
scroll to position [111, 0]
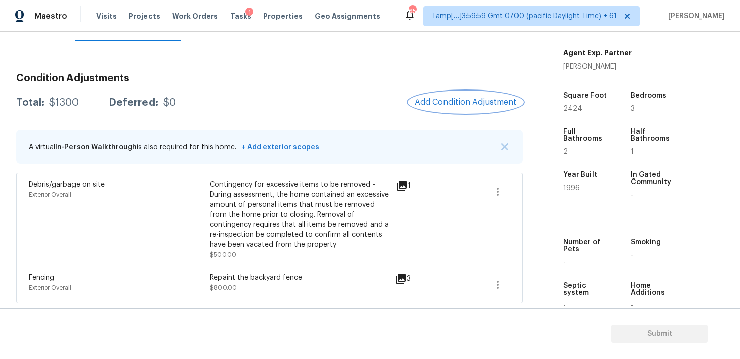
click at [448, 99] on span "Add Condition Adjustment" at bounding box center [466, 102] width 102 height 9
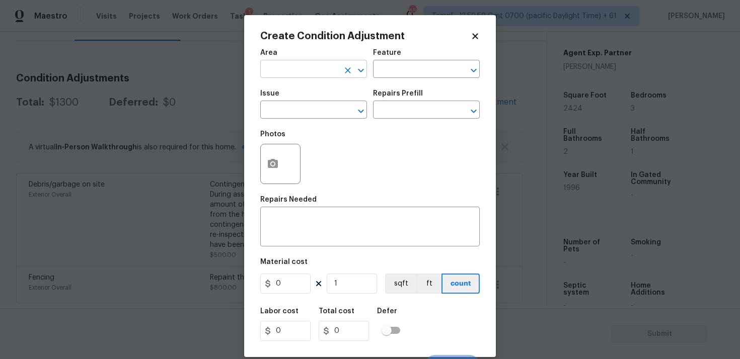
click at [289, 72] on input "text" at bounding box center [299, 70] width 78 height 16
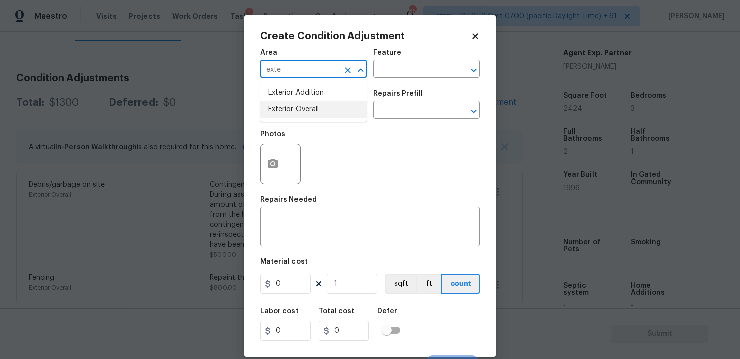
click at [293, 112] on li "Exterior Overall" at bounding box center [313, 109] width 107 height 17
type input "Exterior Overall"
click at [293, 112] on input "text" at bounding box center [299, 111] width 78 height 16
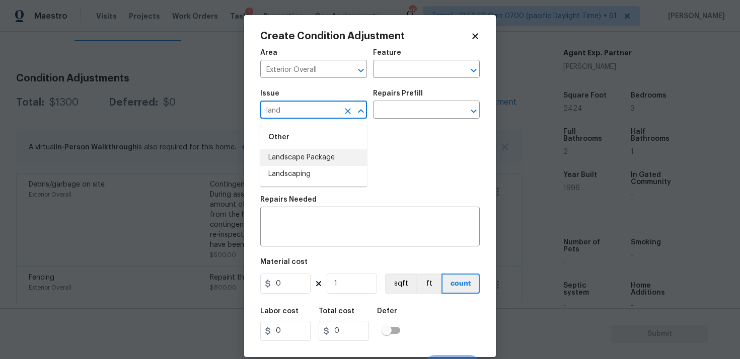
click at [306, 158] on li "Landscape Package" at bounding box center [313, 157] width 107 height 17
type input "Landscape Package"
click at [384, 118] on input "text" at bounding box center [412, 111] width 78 height 16
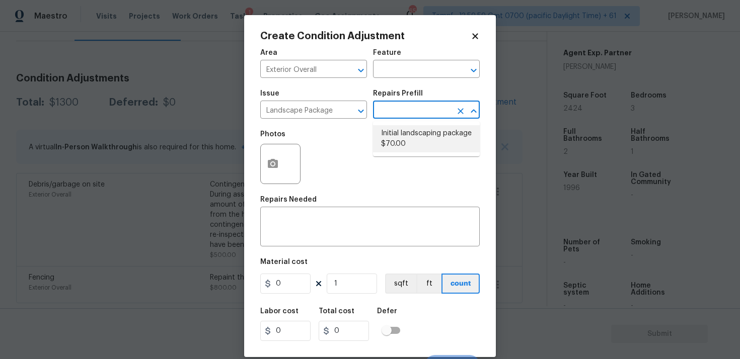
click at [392, 140] on li "Initial landscaping package $70.00" at bounding box center [426, 138] width 107 height 27
type input "Home Readiness Packages"
type textarea "Mowing of grass up to 6" in height. Mow, edge along driveways & sidewalks, trim…"
type input "70"
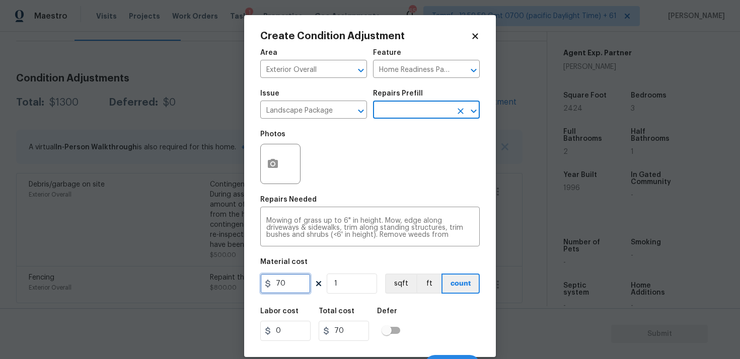
click at [298, 292] on input "70" at bounding box center [285, 284] width 50 height 20
type input "300"
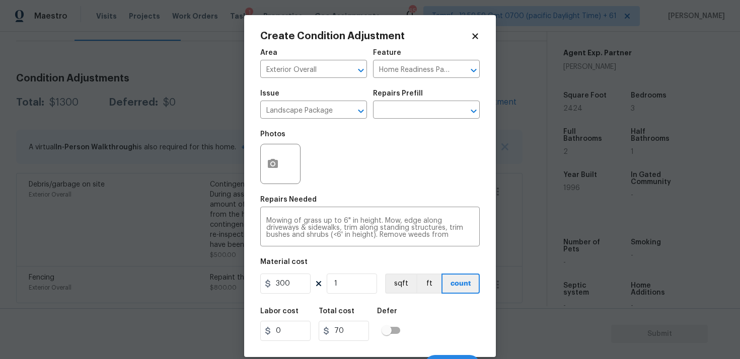
click at [410, 335] on div "Labor cost 0 Total cost 70 Defer" at bounding box center [369, 324] width 219 height 45
type input "300"
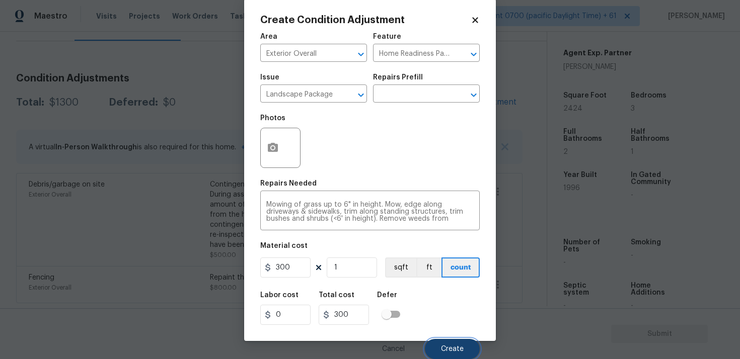
click at [450, 347] on span "Create" at bounding box center [452, 350] width 23 height 8
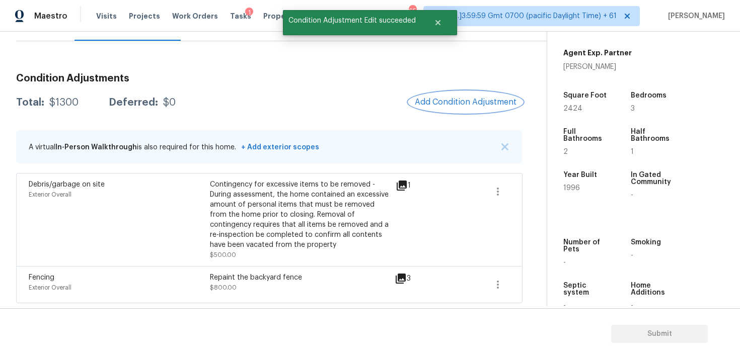
scroll to position [0, 0]
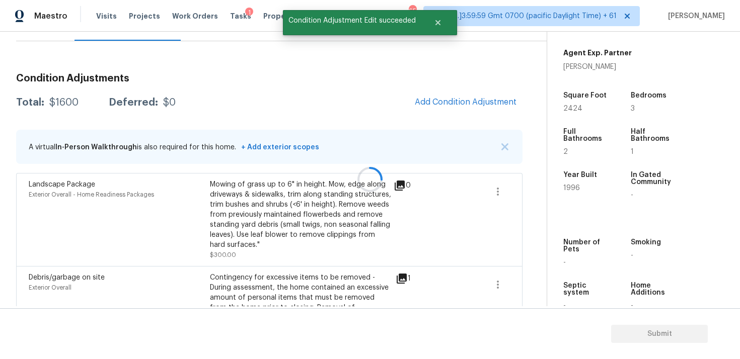
click at [462, 91] on div at bounding box center [370, 179] width 740 height 359
click at [458, 105] on div at bounding box center [370, 179] width 740 height 359
click at [449, 97] on button "Add Condition Adjustment" at bounding box center [466, 102] width 114 height 21
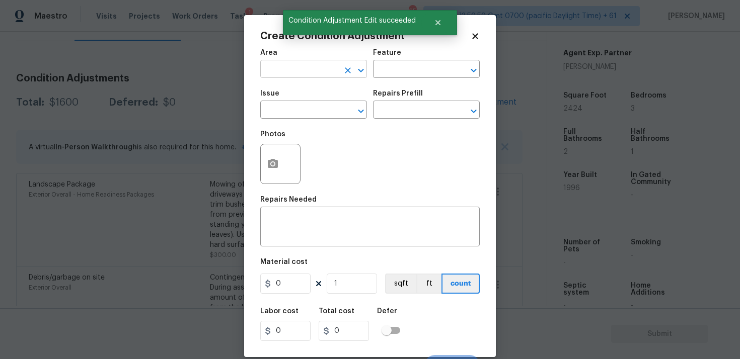
click at [290, 73] on input "text" at bounding box center [299, 70] width 78 height 16
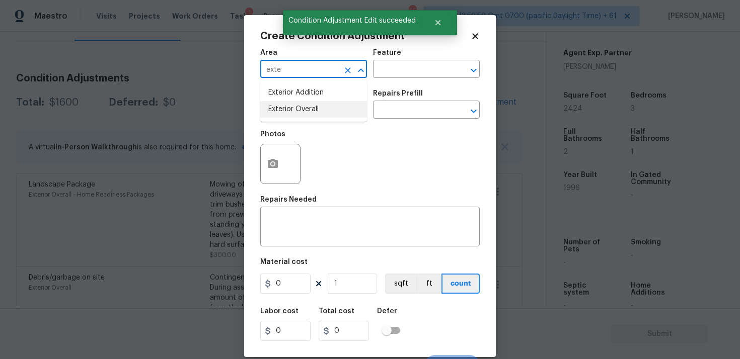
click at [290, 112] on li "Exterior Overall" at bounding box center [313, 109] width 107 height 17
type input "Exterior Overall"
click at [290, 112] on input "text" at bounding box center [299, 111] width 78 height 16
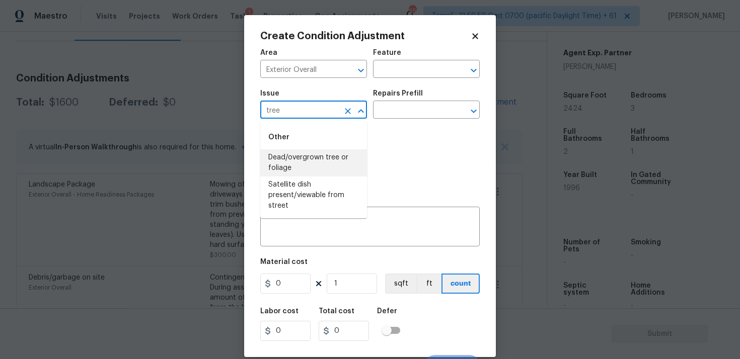
click at [309, 157] on li "Dead/overgrown tree or foliage" at bounding box center [313, 162] width 107 height 27
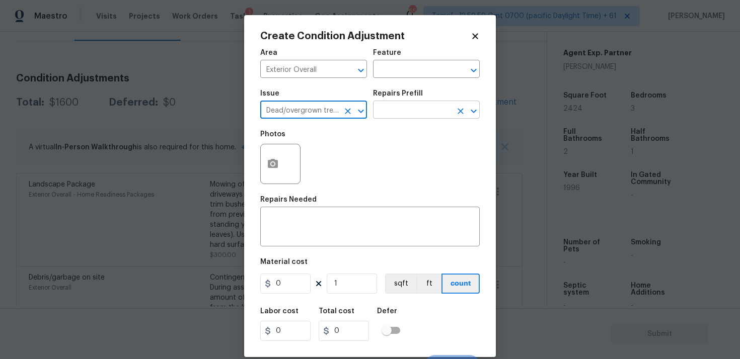
type input "Dead/overgrown tree or foliage"
click at [396, 115] on input "text" at bounding box center [412, 111] width 78 height 16
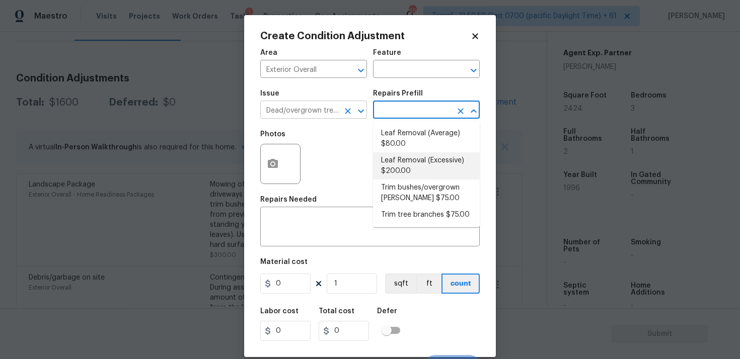
click at [344, 106] on button "Clear" at bounding box center [348, 111] width 14 height 14
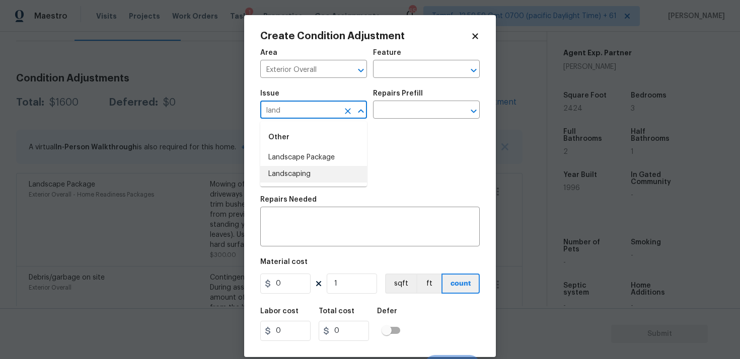
click at [345, 170] on li "Landscaping" at bounding box center [313, 174] width 107 height 17
type input "Landscaping"
click at [399, 110] on input "text" at bounding box center [412, 111] width 78 height 16
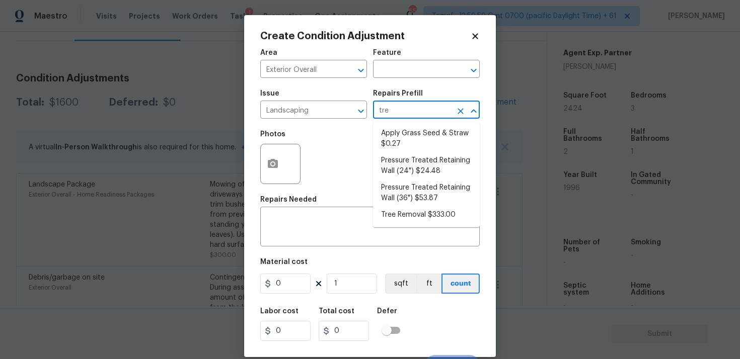
type input "tree"
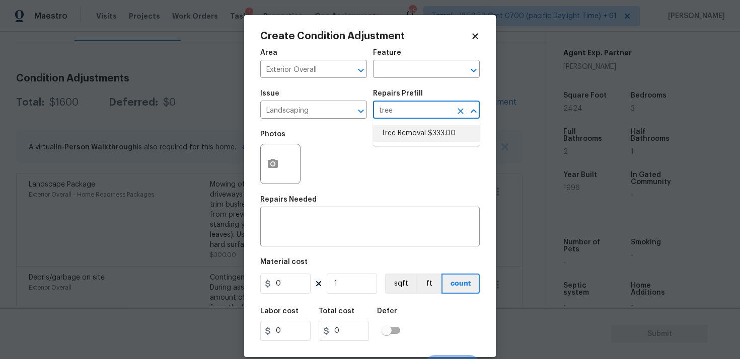
click at [411, 132] on li "Tree Removal $333.00" at bounding box center [426, 133] width 107 height 17
type textarea "Remove/cut down the tree (12''-24'' diameter), grind the stump and remove all d…"
type input "333"
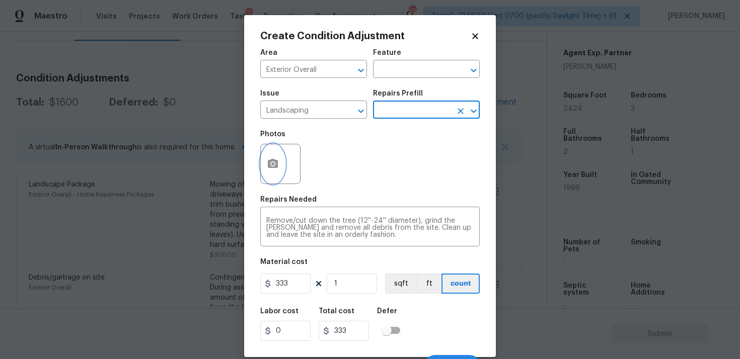
click at [274, 158] on icon "button" at bounding box center [273, 164] width 12 height 12
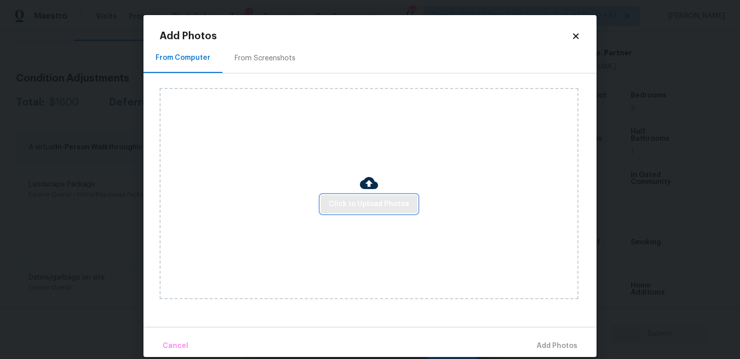
click at [362, 198] on span "Click to Upload Photos" at bounding box center [369, 204] width 81 height 13
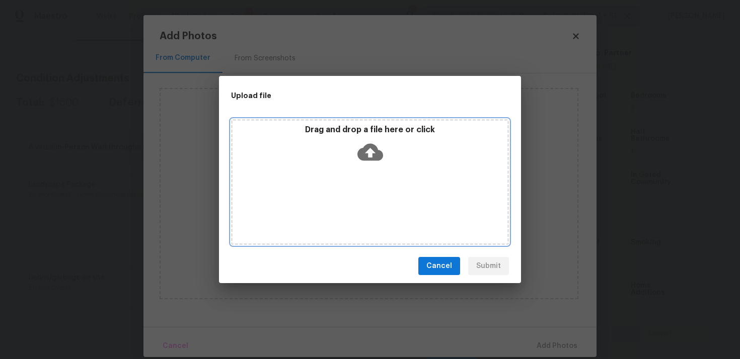
click at [361, 138] on div "Drag and drop a file here or click" at bounding box center [369, 146] width 275 height 43
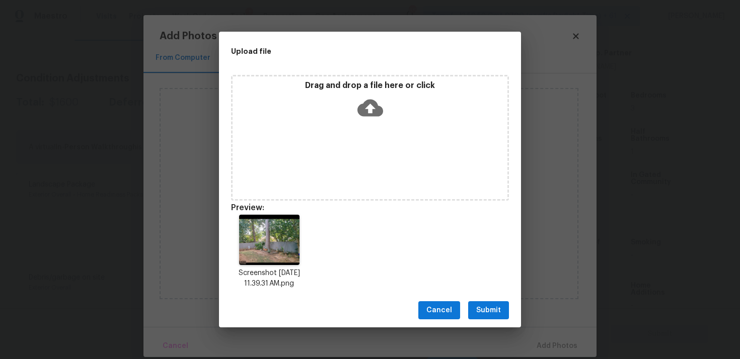
click at [487, 309] on span "Submit" at bounding box center [488, 310] width 25 height 13
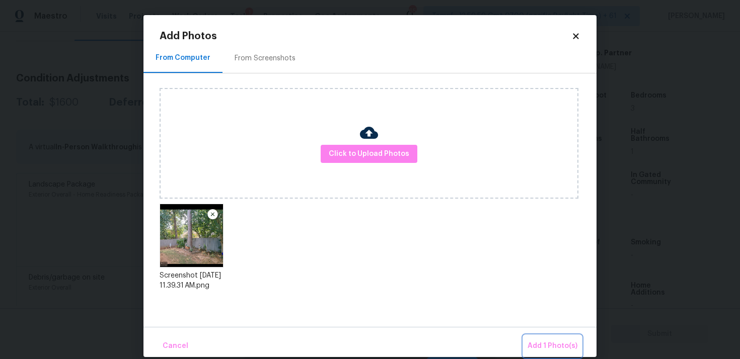
click at [543, 339] on button "Add 1 Photo(s)" at bounding box center [552, 347] width 58 height 22
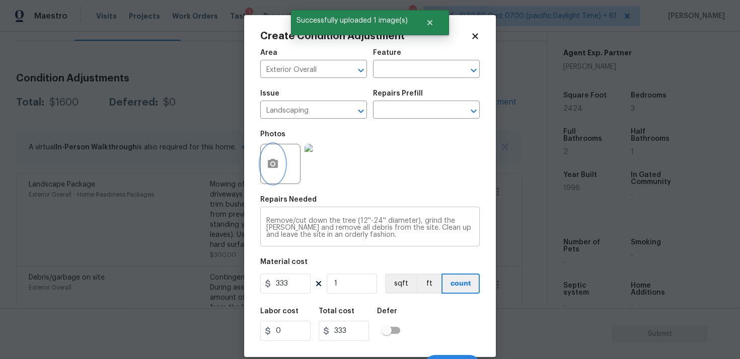
scroll to position [17, 0]
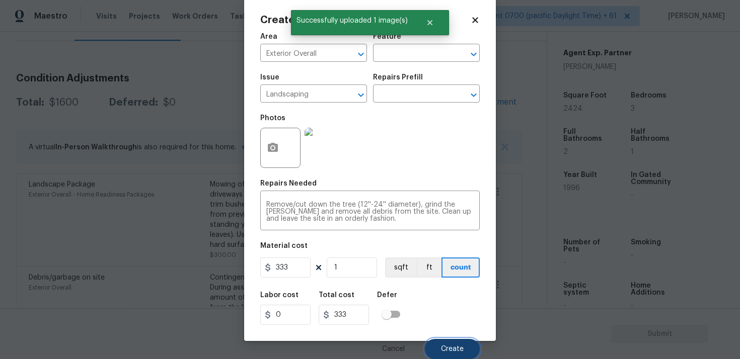
click at [444, 343] on button "Create" at bounding box center [452, 349] width 55 height 20
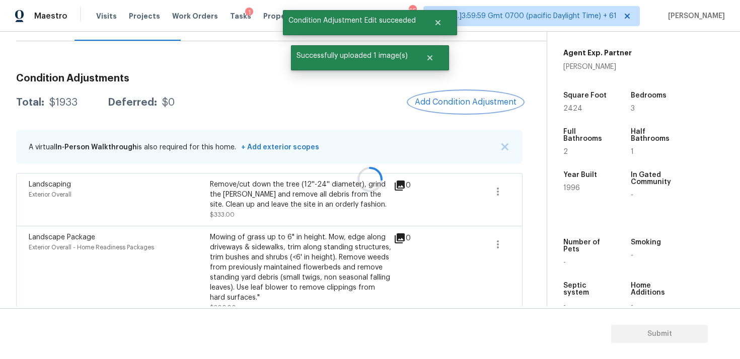
scroll to position [0, 0]
click at [491, 85] on div at bounding box center [370, 179] width 740 height 359
click at [487, 96] on button "Add Condition Adjustment" at bounding box center [466, 102] width 114 height 21
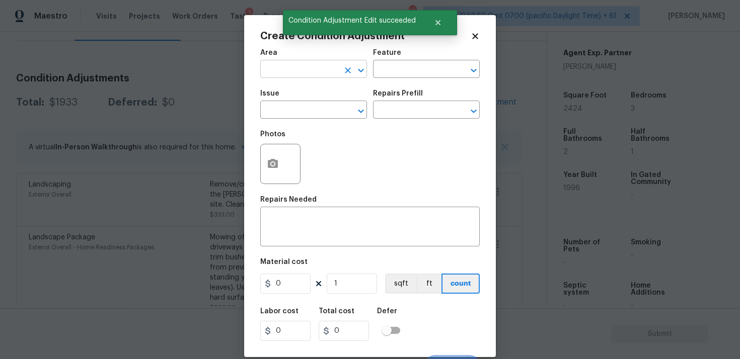
click at [314, 73] on input "text" at bounding box center [299, 70] width 78 height 16
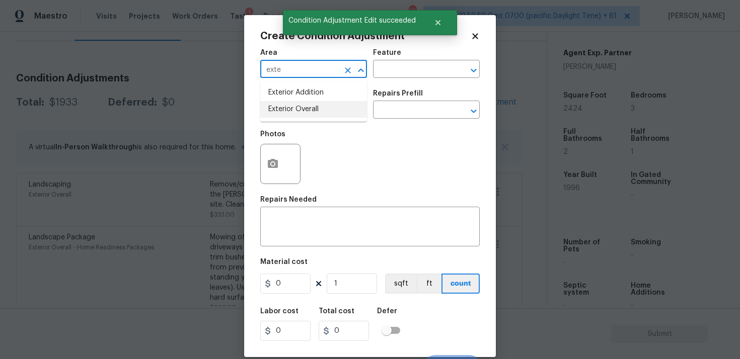
click at [314, 102] on li "Exterior Overall" at bounding box center [313, 109] width 107 height 17
type input "Exterior Overall"
click at [316, 106] on input "text" at bounding box center [299, 111] width 78 height 16
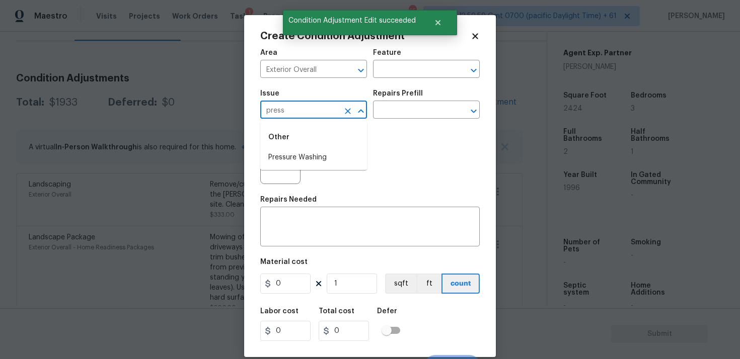
click at [319, 149] on div "Other" at bounding box center [313, 137] width 107 height 24
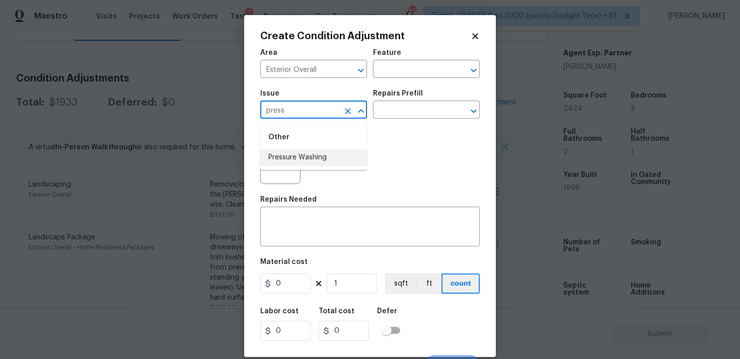
click at [321, 155] on li "Pressure Washing" at bounding box center [313, 157] width 107 height 17
type input "Pressure Washing"
click at [395, 115] on input "text" at bounding box center [412, 111] width 78 height 16
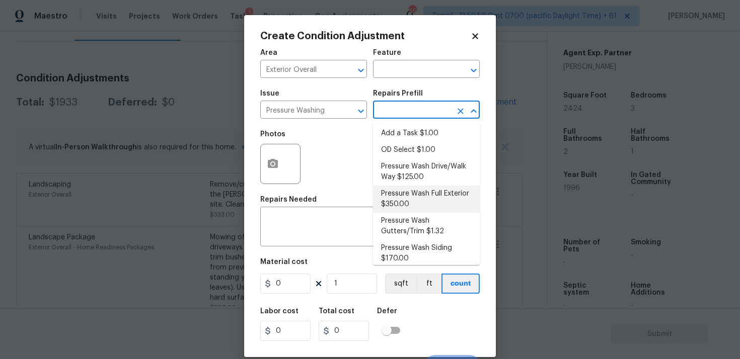
click at [407, 211] on li "Pressure Wash Full Exterior $350.00" at bounding box center [426, 199] width 107 height 27
type input "Siding"
type textarea "Pressure wash the House, Flatwork, Deck and Garage interior."
type input "350"
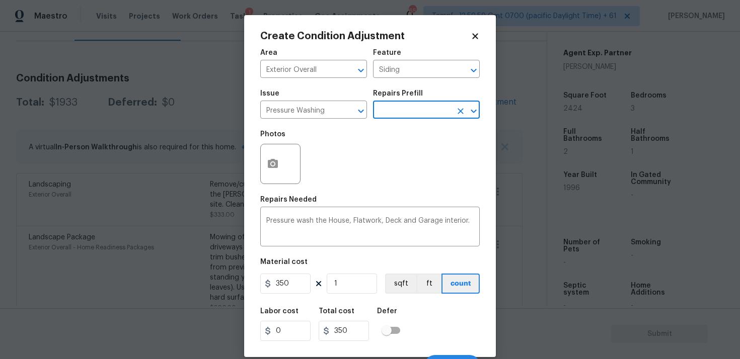
scroll to position [17, 0]
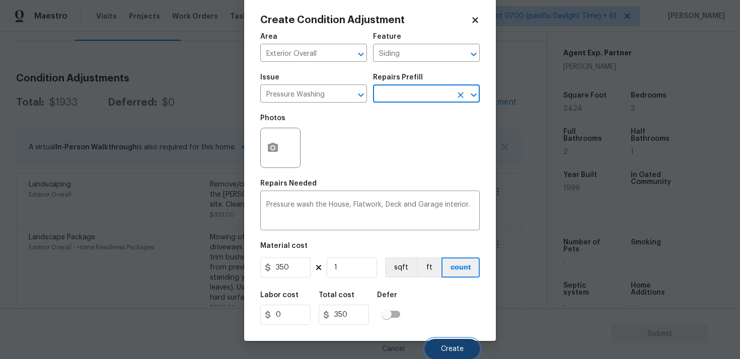
click at [455, 352] on span "Create" at bounding box center [452, 350] width 23 height 8
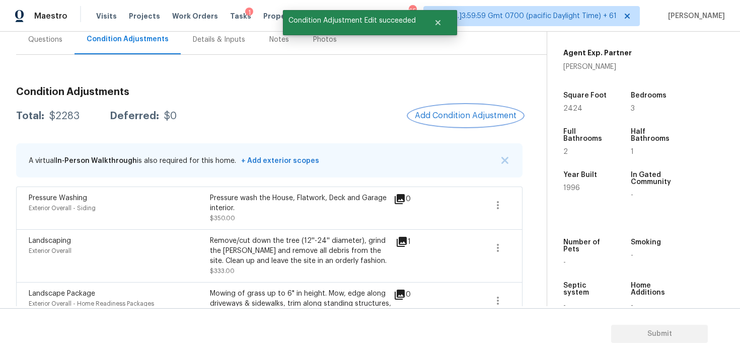
scroll to position [93, 0]
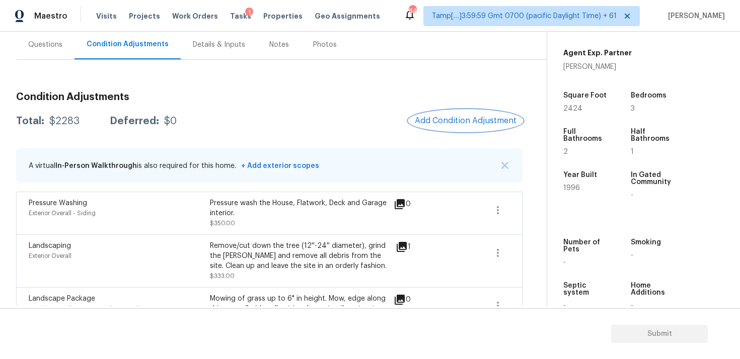
click at [476, 126] on button "Add Condition Adjustment" at bounding box center [466, 120] width 114 height 21
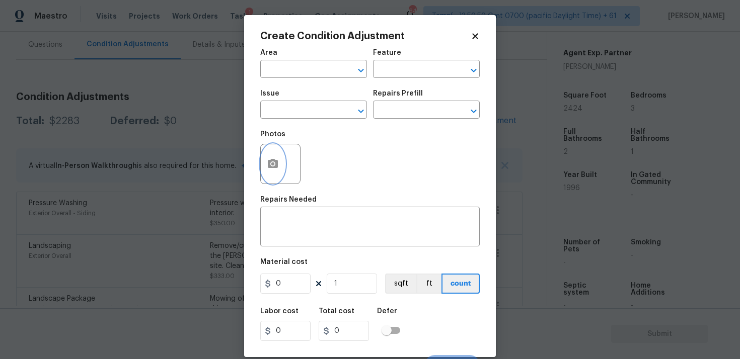
click at [273, 157] on button "button" at bounding box center [273, 163] width 24 height 39
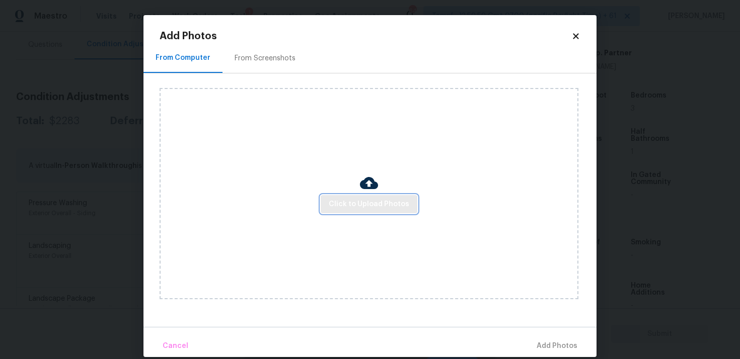
click at [390, 200] on span "Click to Upload Photos" at bounding box center [369, 204] width 81 height 13
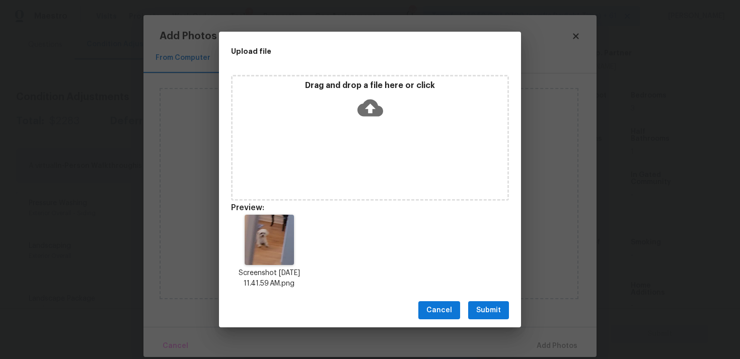
click at [493, 313] on span "Submit" at bounding box center [488, 310] width 25 height 13
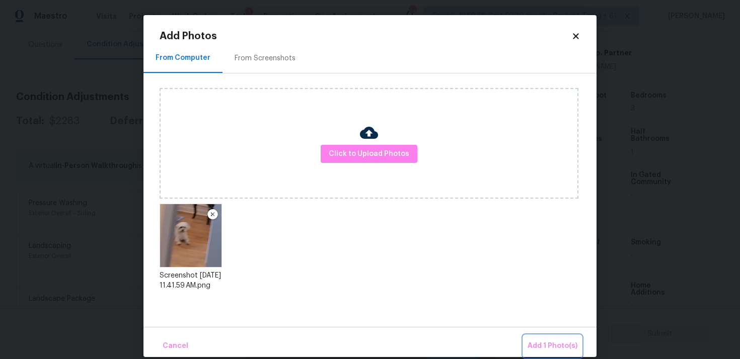
click at [559, 342] on span "Add 1 Photo(s)" at bounding box center [552, 346] width 50 height 13
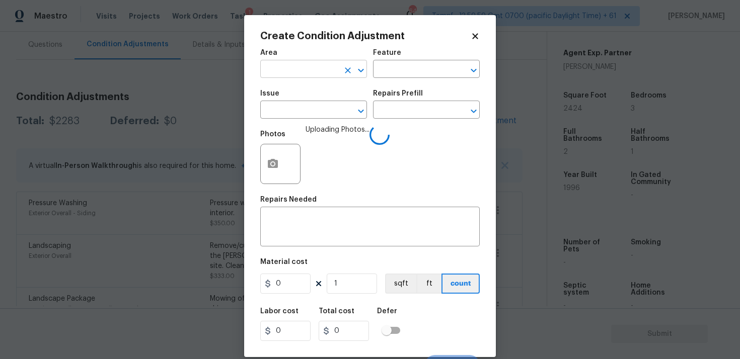
click at [306, 67] on input "text" at bounding box center [299, 70] width 78 height 16
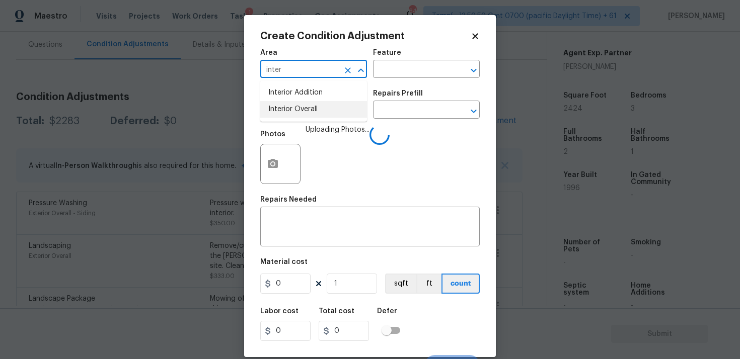
click at [313, 104] on li "Interior Overall" at bounding box center [313, 109] width 107 height 17
type input "Interior Overall"
click at [313, 104] on input "text" at bounding box center [299, 111] width 78 height 16
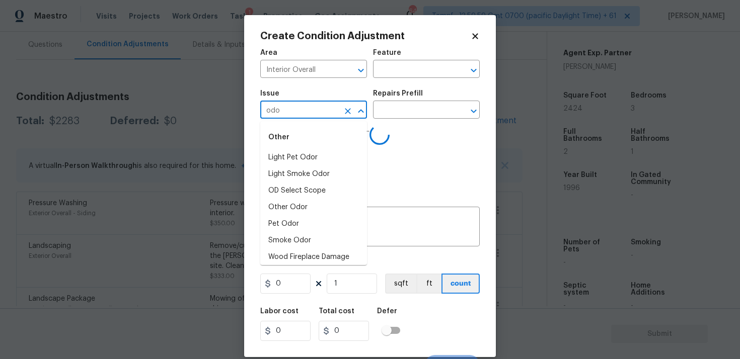
type input "odor"
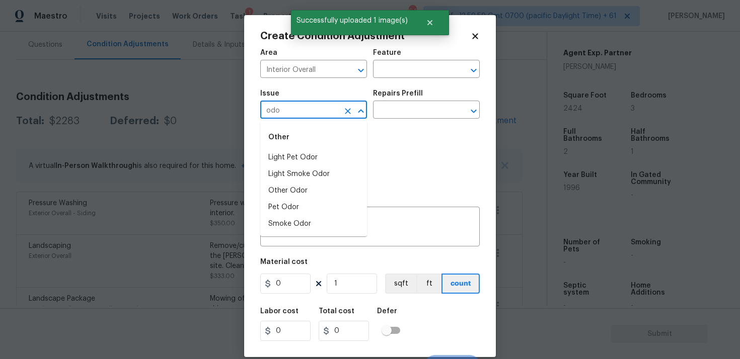
type input "odor"
click at [320, 157] on li "Light Pet Odor" at bounding box center [313, 157] width 107 height 17
type input "Light Pet Odor"
click at [390, 115] on input "text" at bounding box center [412, 111] width 78 height 16
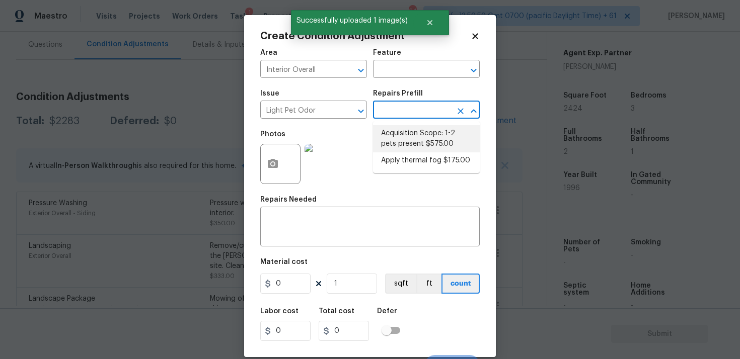
click at [397, 131] on li "Acquisition Scope: 1-2 pets present $575.00" at bounding box center [426, 138] width 107 height 27
type textarea "Acquisition Scope: 1-2 pets present"
type input "575"
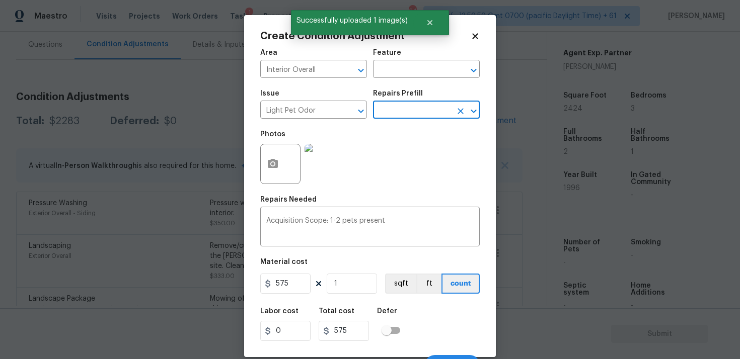
scroll to position [17, 0]
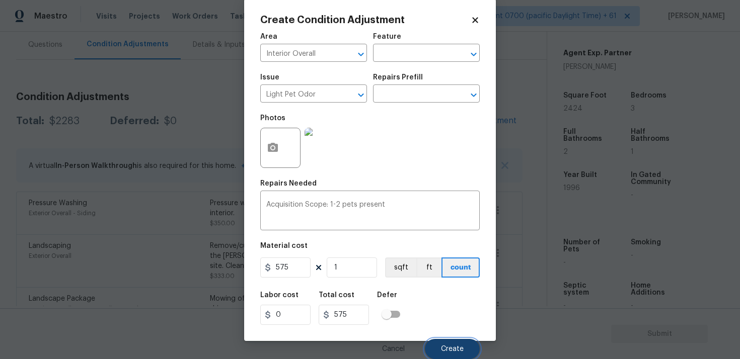
click at [436, 340] on button "Create" at bounding box center [452, 349] width 55 height 20
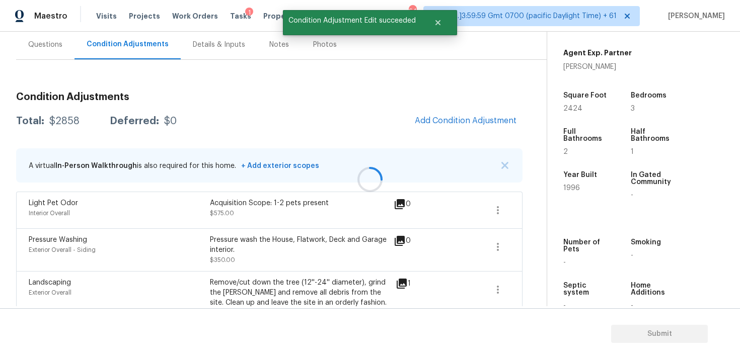
scroll to position [0, 0]
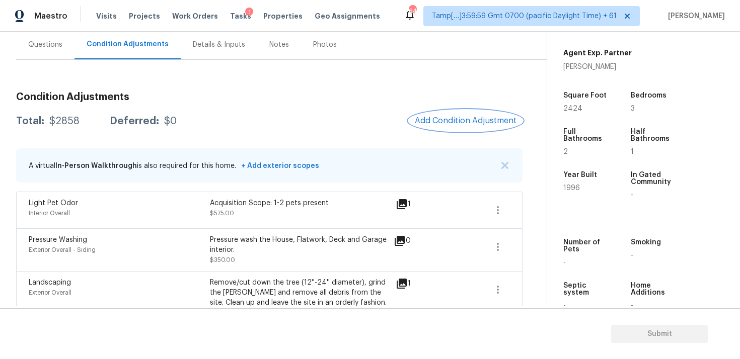
click at [423, 125] on span "Add Condition Adjustment" at bounding box center [466, 120] width 102 height 9
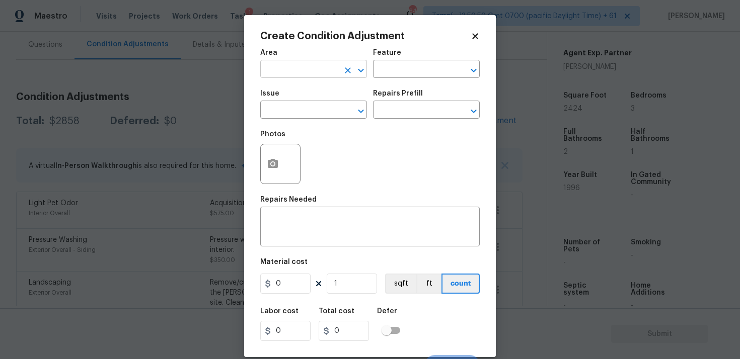
click at [274, 62] on input "text" at bounding box center [299, 70] width 78 height 16
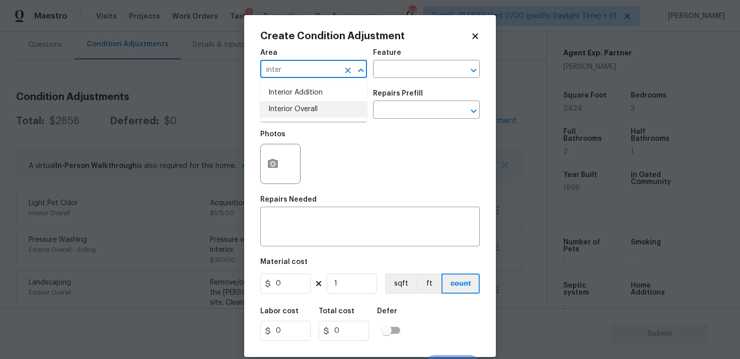
click at [279, 108] on li "Interior Overall" at bounding box center [313, 109] width 107 height 17
type input "Interior Overall"
click at [279, 108] on input "text" at bounding box center [299, 111] width 78 height 16
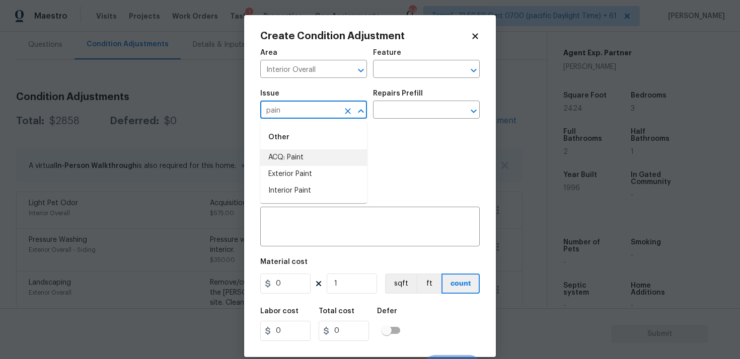
click at [289, 156] on li "ACQ: Paint" at bounding box center [313, 157] width 107 height 17
type input "ACQ: Paint"
click at [404, 115] on input "text" at bounding box center [412, 111] width 78 height 16
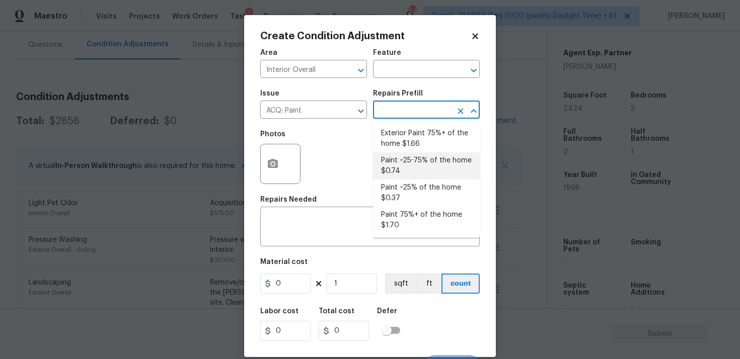
click at [412, 168] on li "Paint ~25-75% of the home $0.74" at bounding box center [426, 165] width 107 height 27
type input "Acquisition"
type textarea "Acquisition Scope: ~25 - 75% of the home needs interior paint"
type input "0.74"
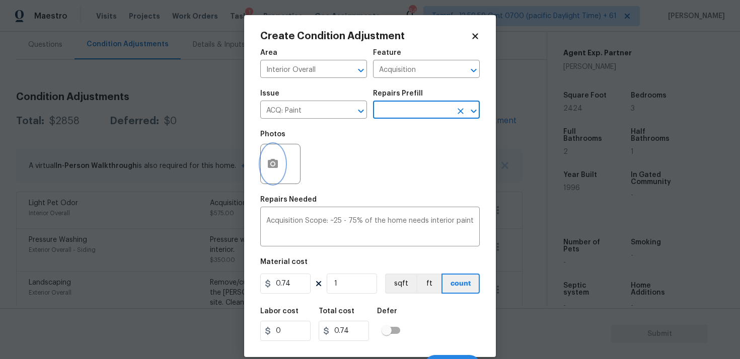
click at [276, 176] on button "button" at bounding box center [273, 163] width 24 height 39
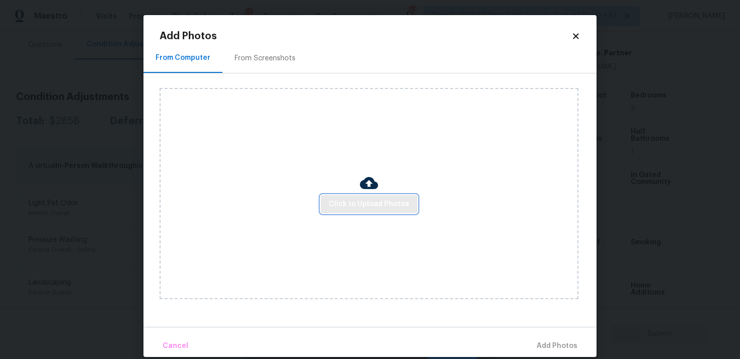
click at [358, 197] on button "Click to Upload Photos" at bounding box center [368, 204] width 97 height 19
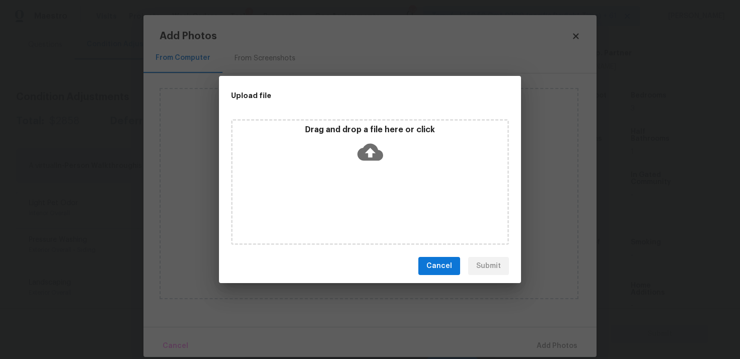
click at [365, 143] on icon at bounding box center [370, 152] width 26 height 26
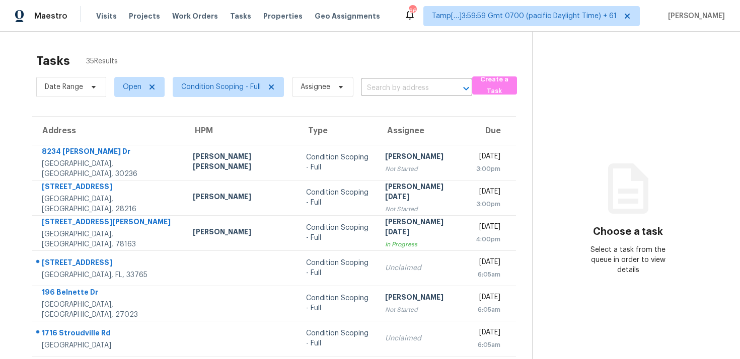
scroll to position [165, 0]
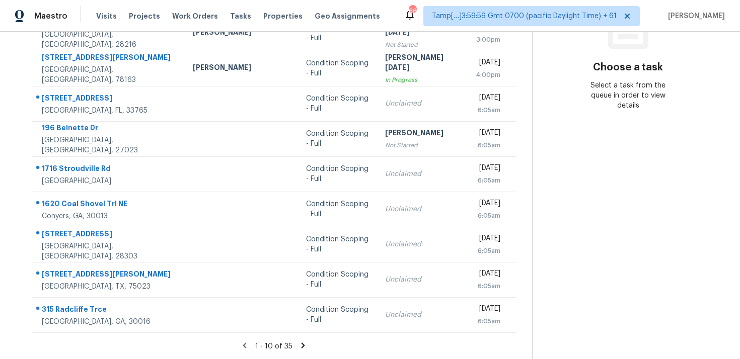
click at [298, 342] on icon at bounding box center [302, 345] width 9 height 9
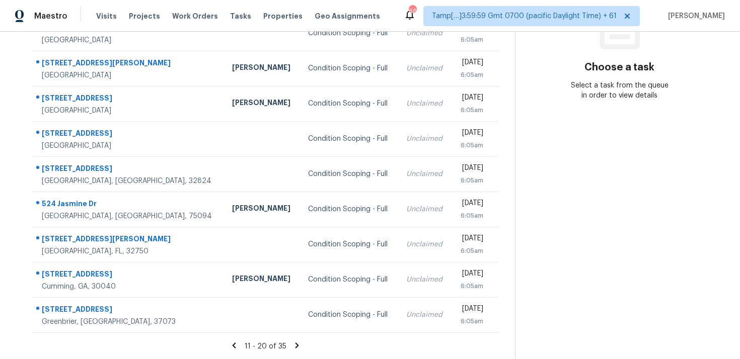
click at [292, 342] on icon at bounding box center [296, 345] width 9 height 9
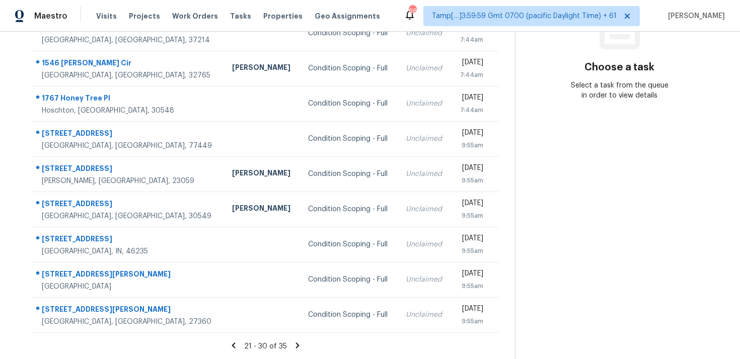
click at [293, 343] on icon at bounding box center [297, 345] width 9 height 9
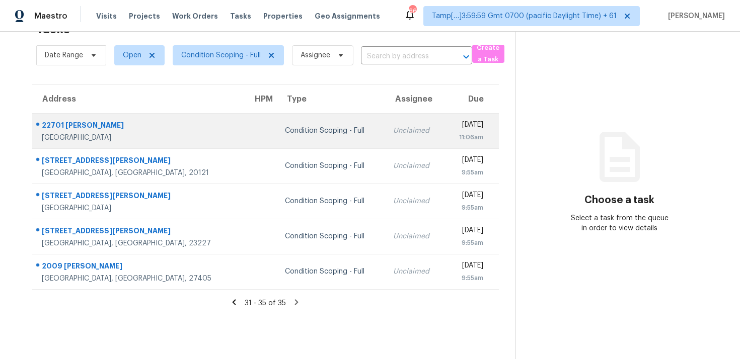
click at [277, 146] on td "Condition Scoping - Full" at bounding box center [331, 130] width 109 height 35
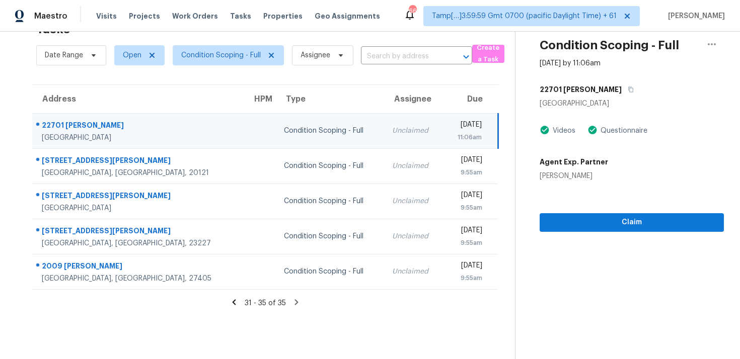
click at [596, 93] on h5 "22701 [PERSON_NAME]" at bounding box center [580, 90] width 82 height 10
click at [621, 85] on button "button" at bounding box center [628, 90] width 14 height 18
click at [300, 130] on div "Condition Scoping - Full" at bounding box center [330, 131] width 92 height 10
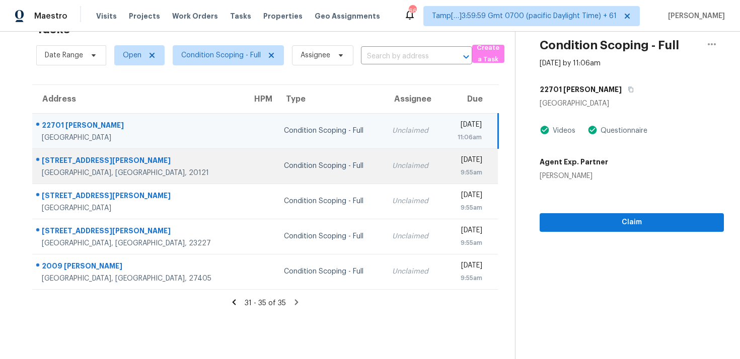
click at [308, 171] on td "Condition Scoping - Full" at bounding box center [330, 165] width 108 height 35
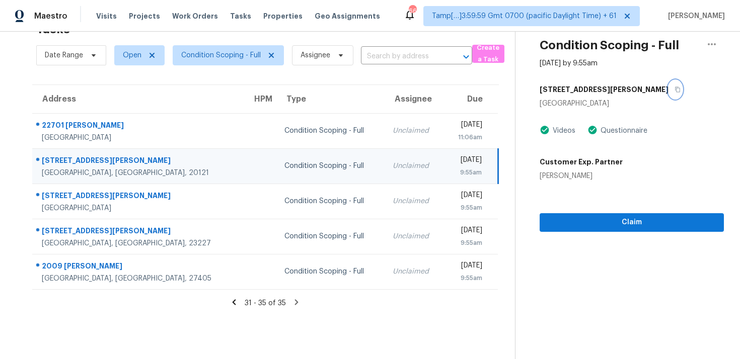
click at [668, 89] on button "button" at bounding box center [675, 90] width 14 height 18
click at [235, 301] on icon at bounding box center [233, 302] width 9 height 9
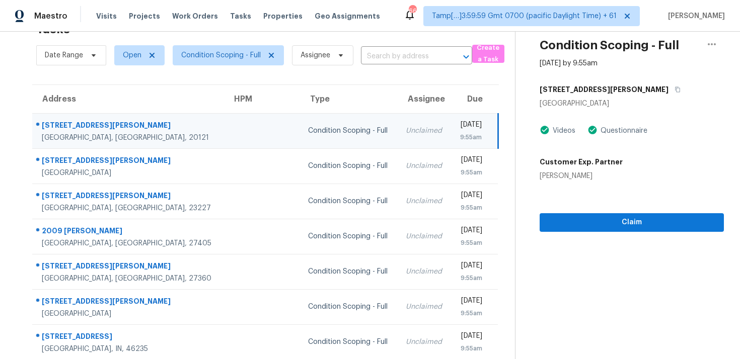
click at [300, 121] on td "Condition Scoping - Full" at bounding box center [349, 130] width 98 height 35
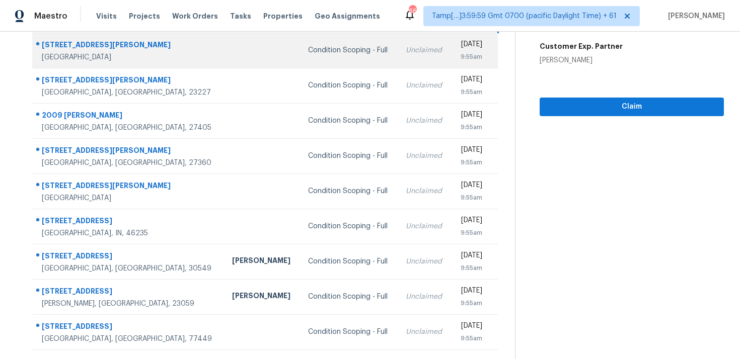
scroll to position [165, 0]
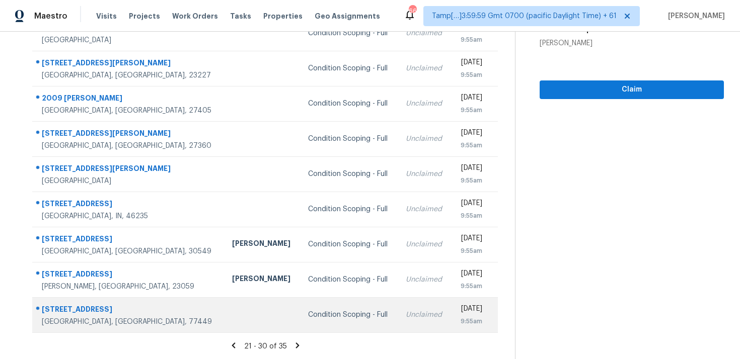
click at [300, 303] on td "Condition Scoping - Full" at bounding box center [349, 314] width 98 height 35
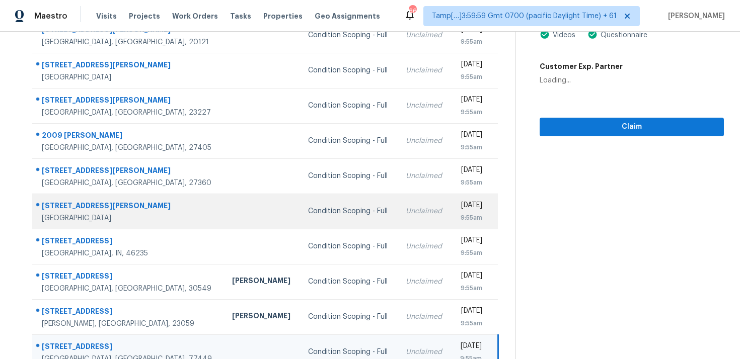
scroll to position [78, 0]
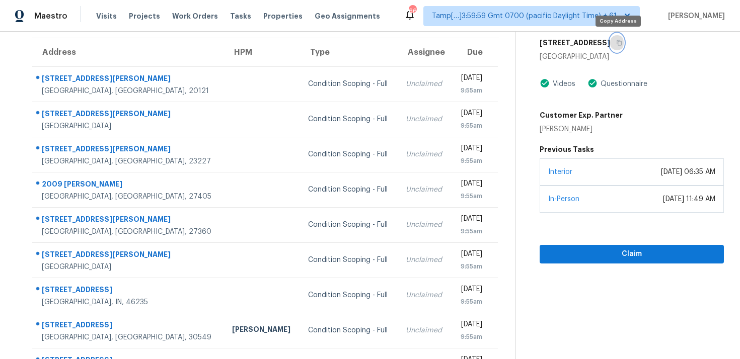
click at [614, 45] on button "button" at bounding box center [617, 43] width 14 height 18
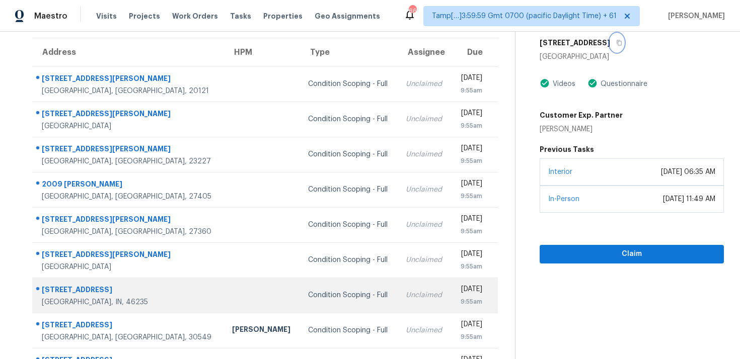
scroll to position [165, 0]
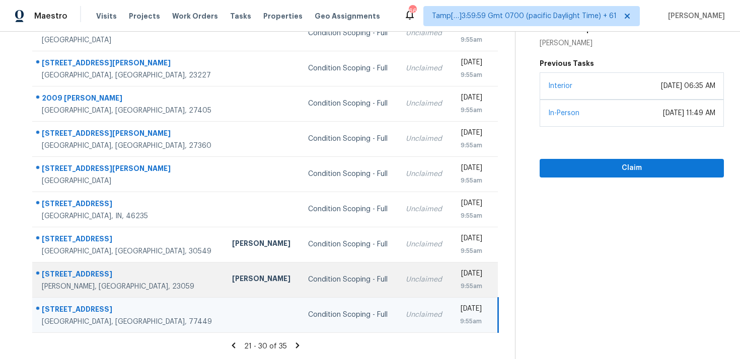
click at [232, 276] on div "[PERSON_NAME]" at bounding box center [262, 280] width 60 height 13
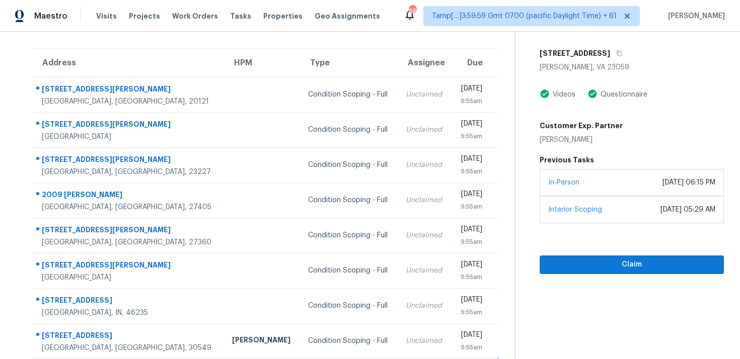
scroll to position [64, 0]
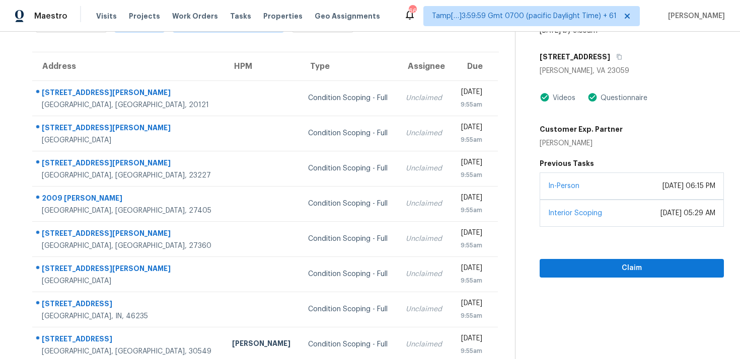
click at [603, 48] on div "[STREET_ADDRESS]" at bounding box center [631, 57] width 184 height 18
click at [616, 54] on icon "button" at bounding box center [619, 57] width 6 height 6
click at [576, 270] on span "Claim" at bounding box center [631, 268] width 168 height 13
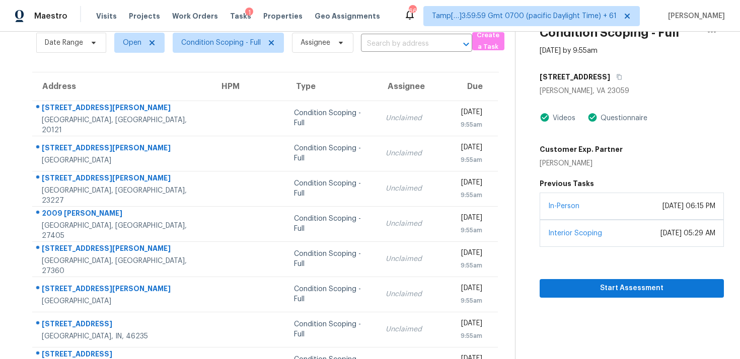
scroll to position [4, 0]
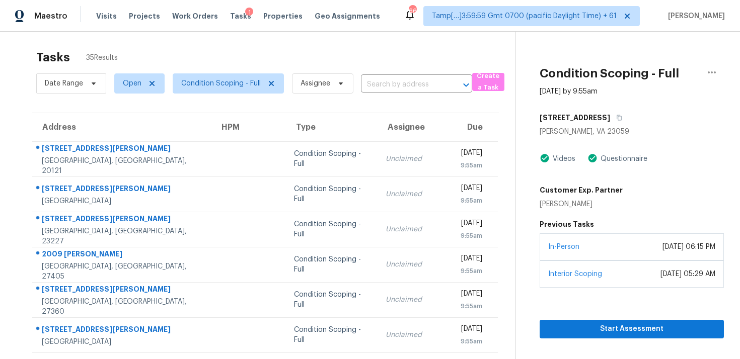
click at [377, 73] on div "Date Range Open Condition Scoping - Full Assignee ​" at bounding box center [254, 83] width 436 height 26
click at [380, 80] on input "text" at bounding box center [402, 85] width 83 height 16
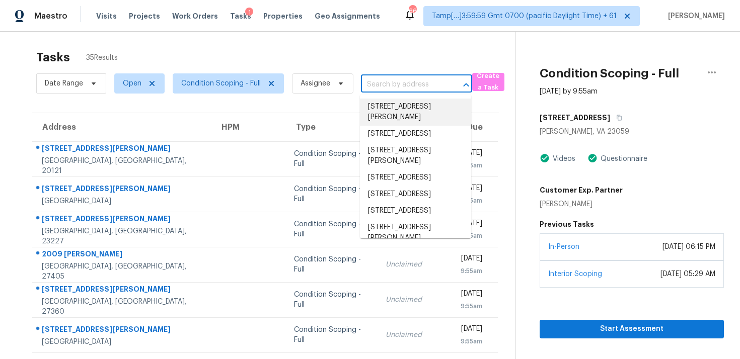
click at [564, 301] on div "Start Assessment" at bounding box center [631, 313] width 184 height 51
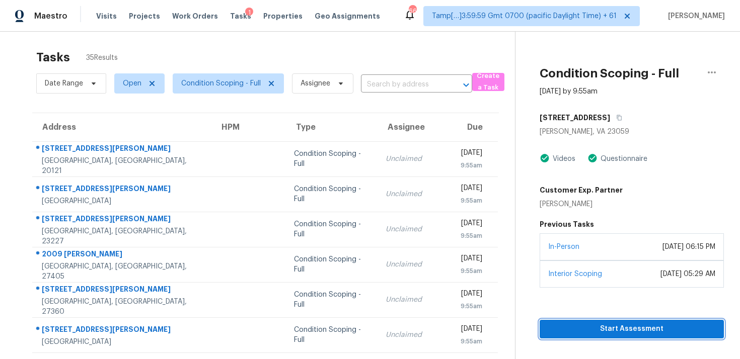
click at [571, 322] on button "Start Assessment" at bounding box center [631, 329] width 184 height 19
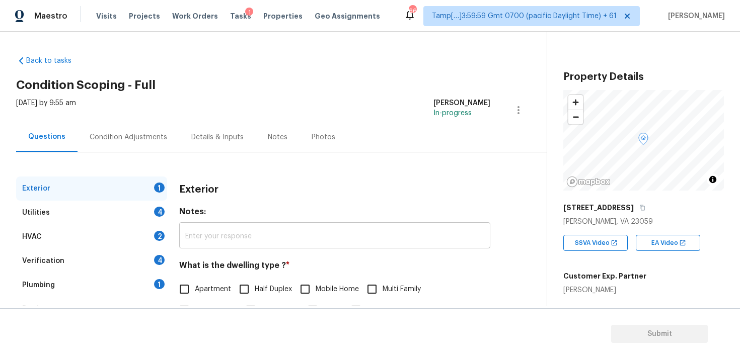
scroll to position [57, 0]
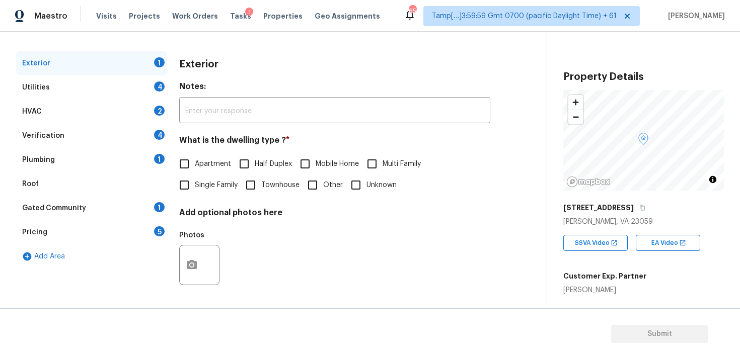
click at [193, 190] on input "Single Family" at bounding box center [184, 185] width 21 height 21
checkbox input "true"
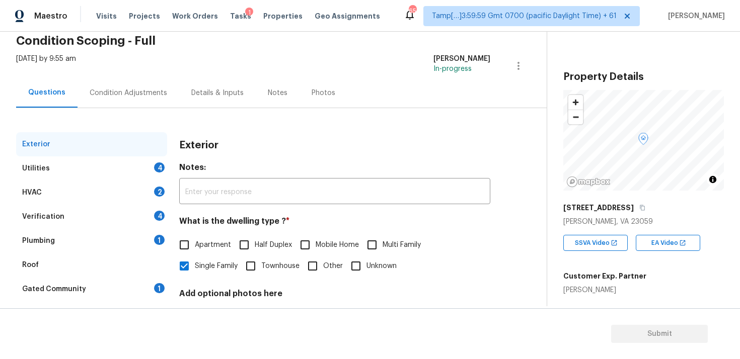
click at [139, 103] on div "Condition Adjustments" at bounding box center [128, 93] width 102 height 30
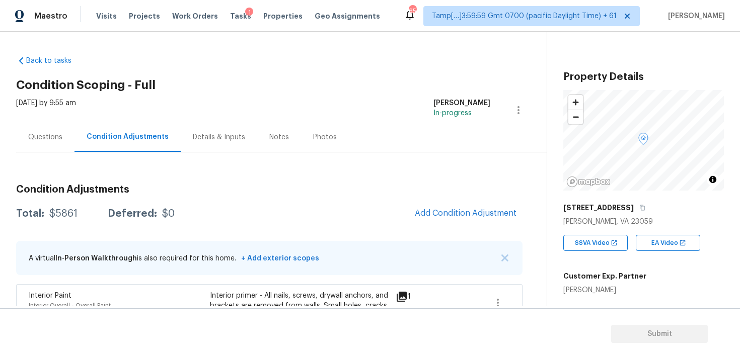
click at [441, 217] on span "Add Condition Adjustment" at bounding box center [466, 213] width 102 height 9
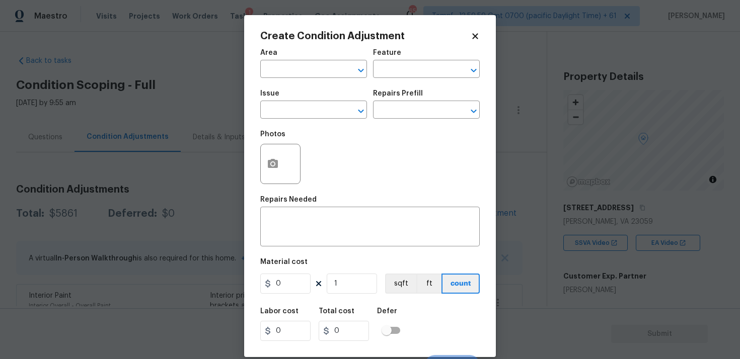
click at [229, 175] on body "Maestro Visits Projects Work Orders Tasks 1 Properties Geo Assignments 650 Tamp…" at bounding box center [370, 179] width 740 height 359
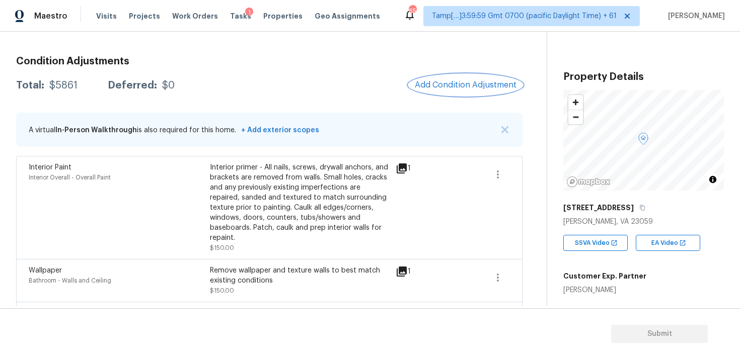
scroll to position [104, 0]
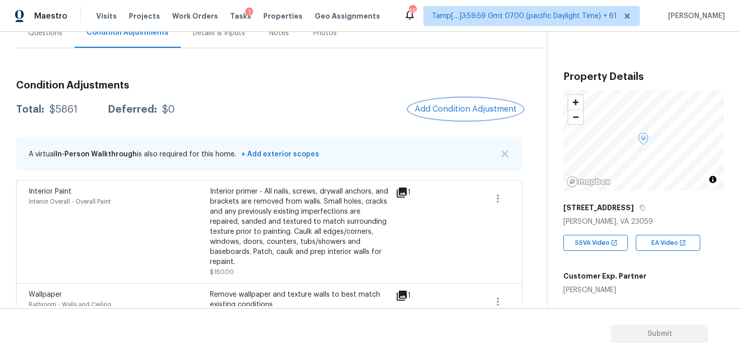
click at [445, 115] on button "Add Condition Adjustment" at bounding box center [466, 109] width 114 height 21
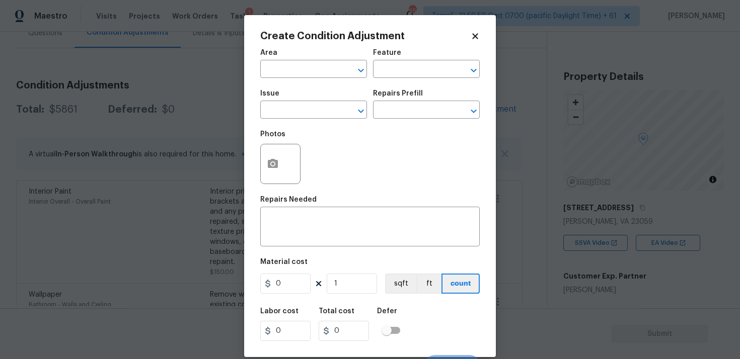
click at [279, 60] on div "Area" at bounding box center [313, 55] width 107 height 13
click at [284, 73] on input "text" at bounding box center [299, 70] width 78 height 16
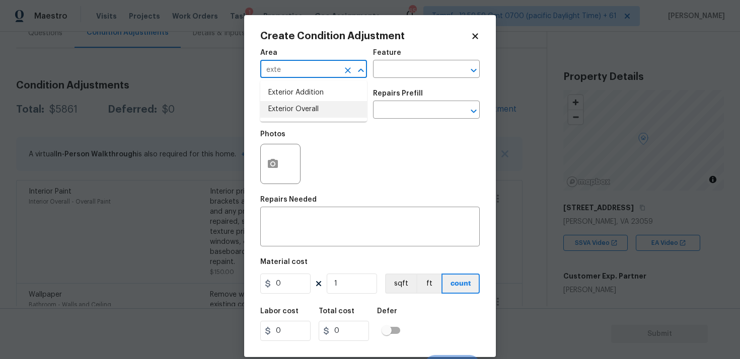
click at [287, 105] on li "Exterior Overall" at bounding box center [313, 109] width 107 height 17
type input "Exterior Overall"
click at [287, 105] on input "text" at bounding box center [299, 111] width 78 height 16
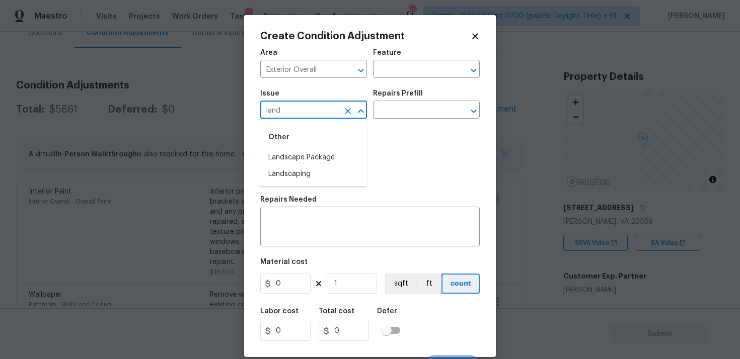
click at [302, 154] on li "Landscape Package" at bounding box center [313, 157] width 107 height 17
type input "Landscape Package"
click at [393, 110] on input "text" at bounding box center [412, 111] width 78 height 16
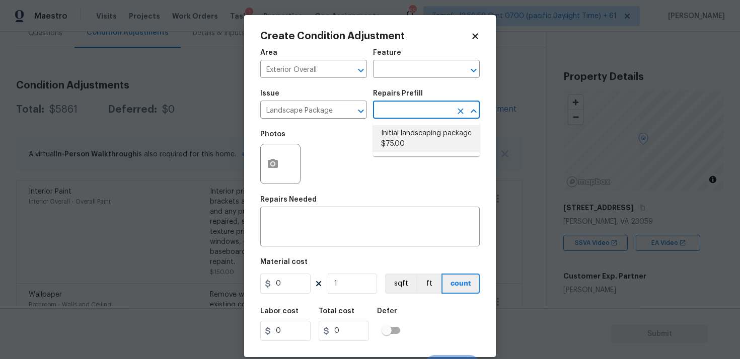
click at [399, 141] on li "Initial landscaping package $75.00" at bounding box center [426, 138] width 107 height 27
type input "Home Readiness Packages"
type textarea "Mowing of grass up to 6" in height. Mow, edge along driveways & sidewalks, trim…"
type input "75"
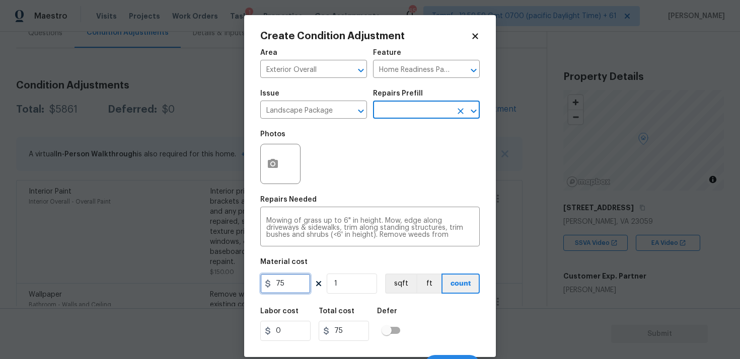
click at [299, 284] on input "75" at bounding box center [285, 284] width 50 height 20
type input "750"
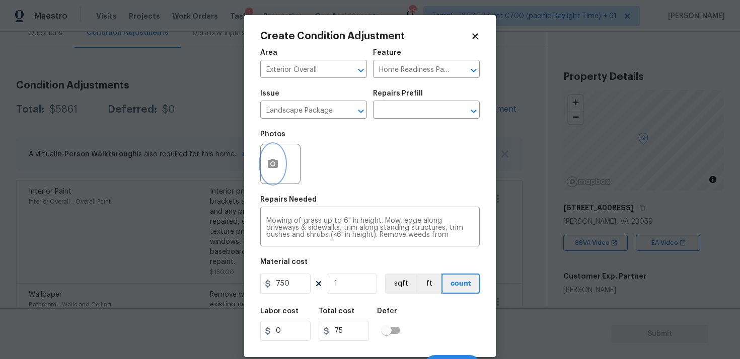
click at [267, 158] on icon "button" at bounding box center [273, 164] width 12 height 12
type input "750"
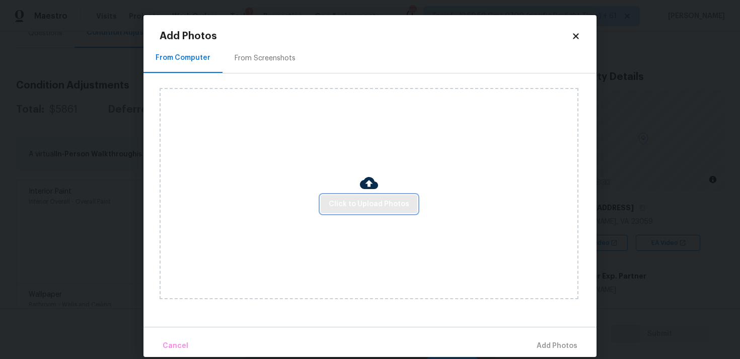
click at [342, 211] on button "Click to Upload Photos" at bounding box center [368, 204] width 97 height 19
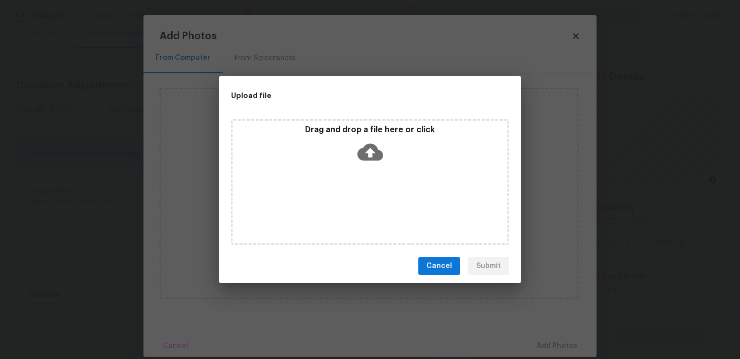
click at [369, 147] on icon at bounding box center [370, 152] width 26 height 17
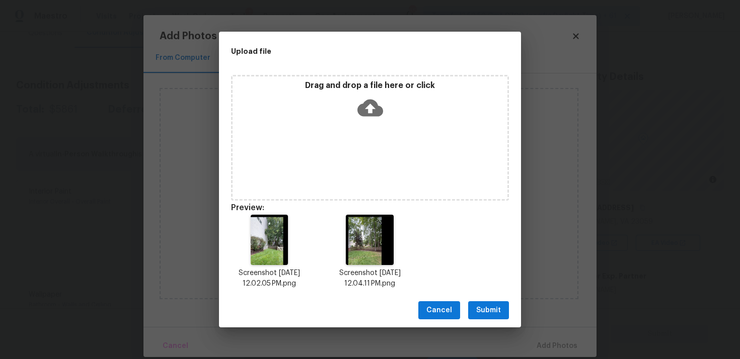
scroll to position [8, 0]
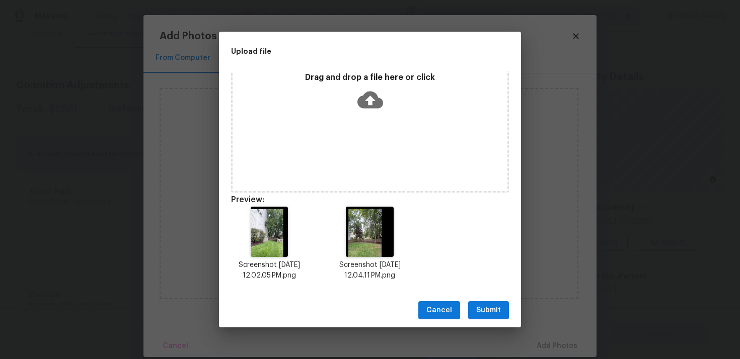
click at [499, 319] on div "Cancel Submit" at bounding box center [370, 310] width 302 height 35
click at [498, 311] on span "Submit" at bounding box center [488, 310] width 25 height 13
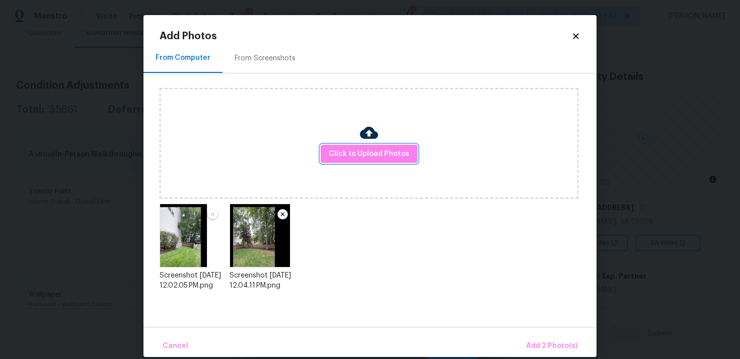
scroll to position [0, 0]
click at [534, 340] on span "Add 2 Photo(s)" at bounding box center [551, 346] width 51 height 13
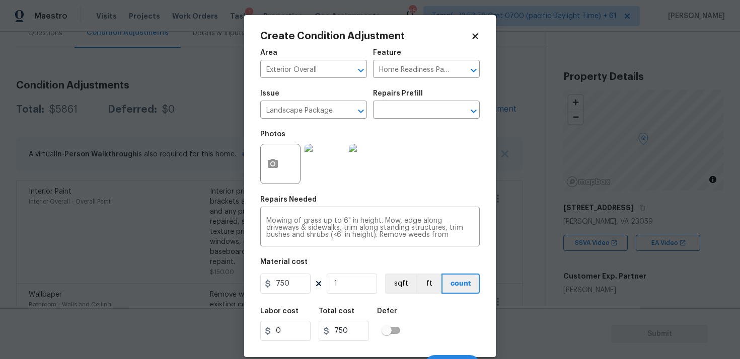
scroll to position [17, 0]
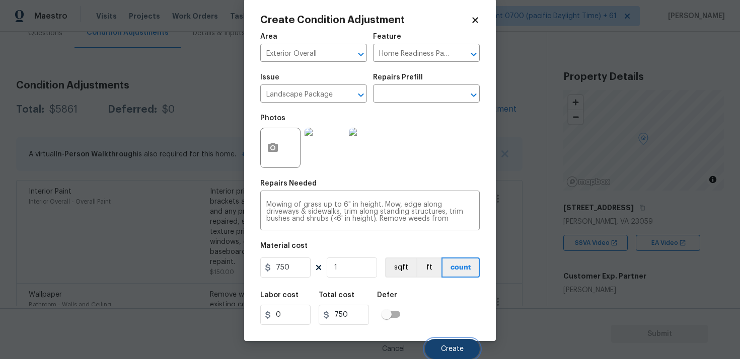
click at [444, 345] on button "Create" at bounding box center [452, 349] width 55 height 20
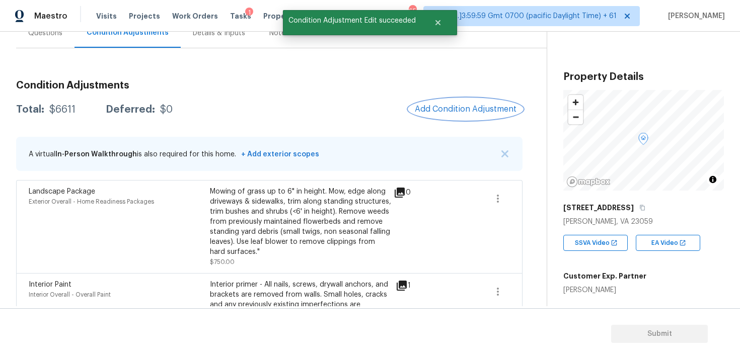
scroll to position [0, 0]
click at [473, 119] on button "Add Condition Adjustment" at bounding box center [466, 109] width 114 height 21
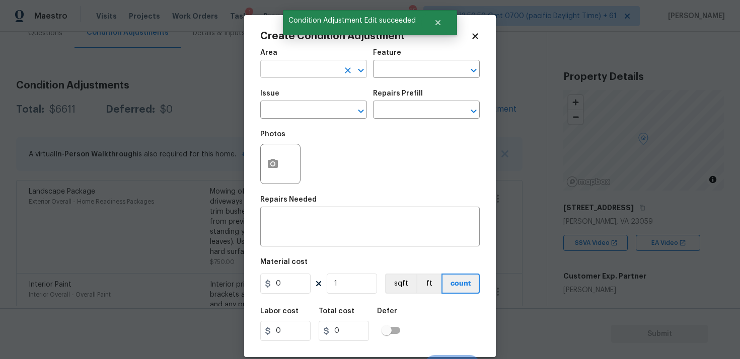
click at [304, 70] on input "text" at bounding box center [299, 70] width 78 height 16
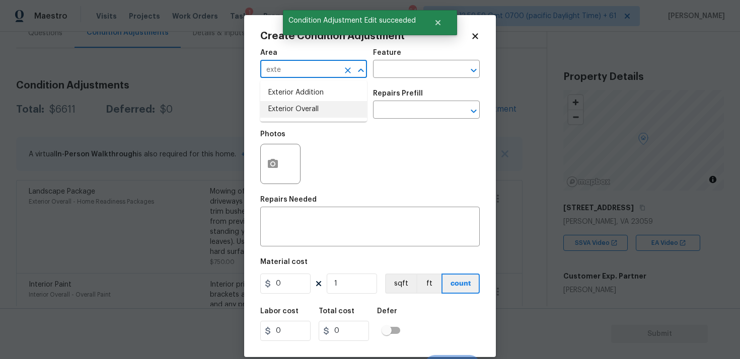
click at [306, 108] on li "Exterior Overall" at bounding box center [313, 109] width 107 height 17
type input "Exterior Overall"
click at [306, 108] on input "text" at bounding box center [299, 111] width 78 height 16
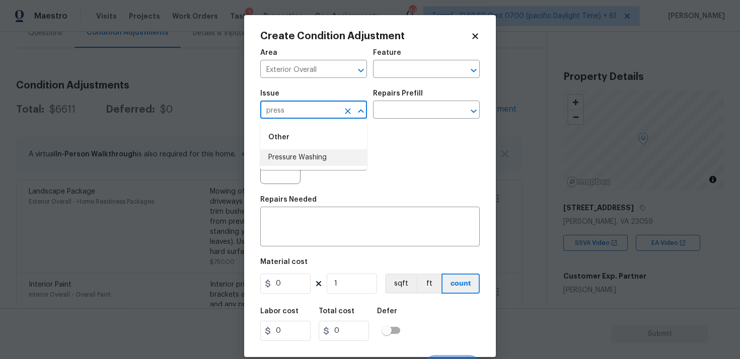
click at [309, 157] on li "Pressure Washing" at bounding box center [313, 157] width 107 height 17
type input "Pressure Washing"
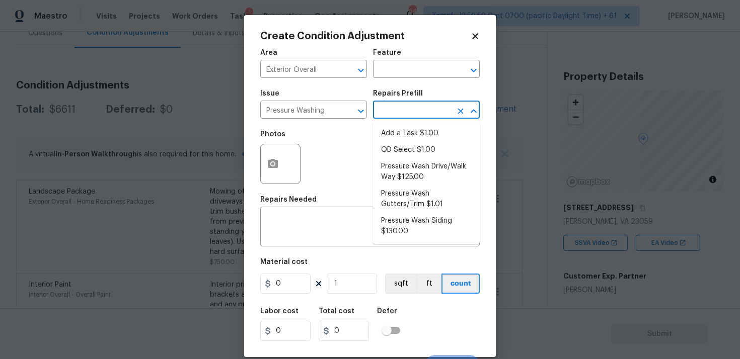
click at [382, 117] on input "text" at bounding box center [412, 111] width 78 height 16
click at [401, 168] on li "Pressure Wash Drive/Walk Way $125.00" at bounding box center [426, 171] width 107 height 27
type input "Siding"
type textarea "Pressure wash the driveways/walkways as directed by the PM. Ensure that all deb…"
type input "125"
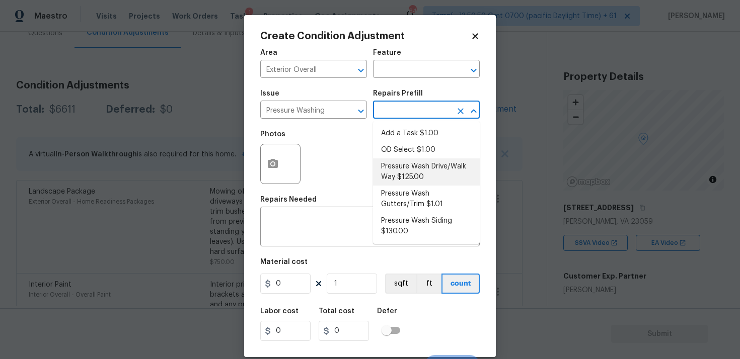
type input "125"
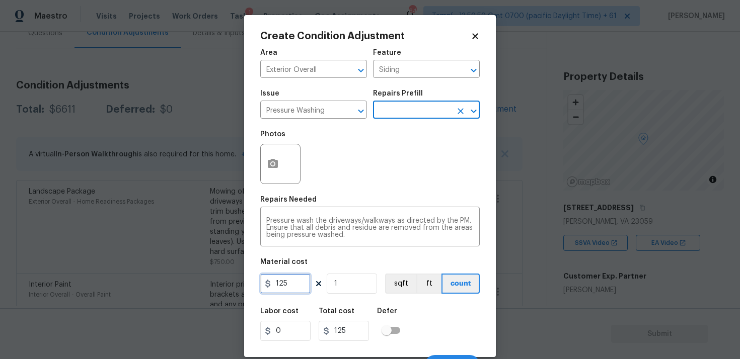
click at [293, 286] on input "125" at bounding box center [285, 284] width 50 height 20
type input "200"
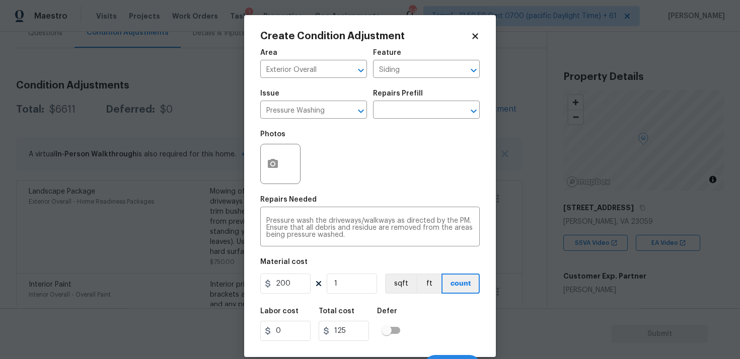
type input "200"
click at [452, 304] on div "Labor cost 0 Total cost 200 Defer" at bounding box center [369, 324] width 219 height 45
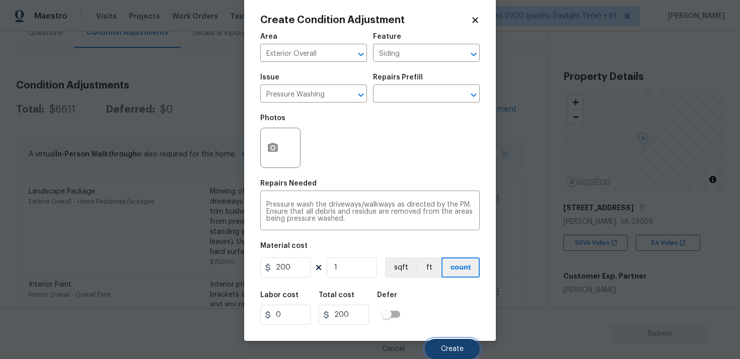
click at [460, 346] on span "Create" at bounding box center [452, 350] width 23 height 8
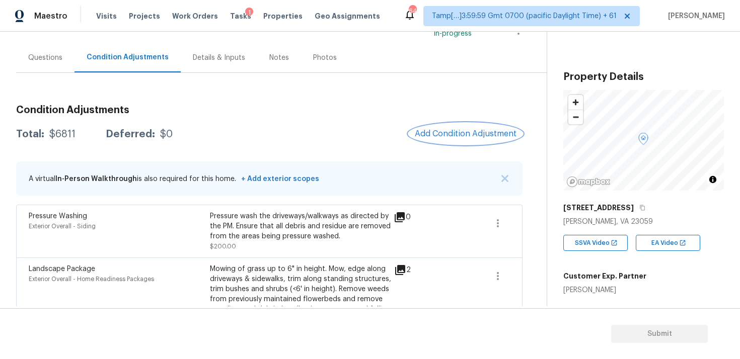
scroll to position [62, 0]
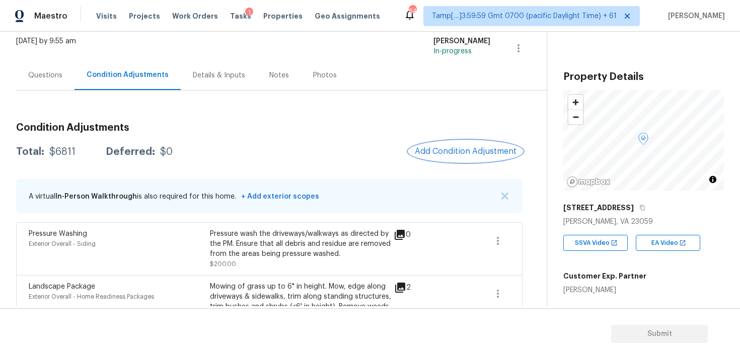
click at [477, 147] on span "Add Condition Adjustment" at bounding box center [466, 151] width 102 height 9
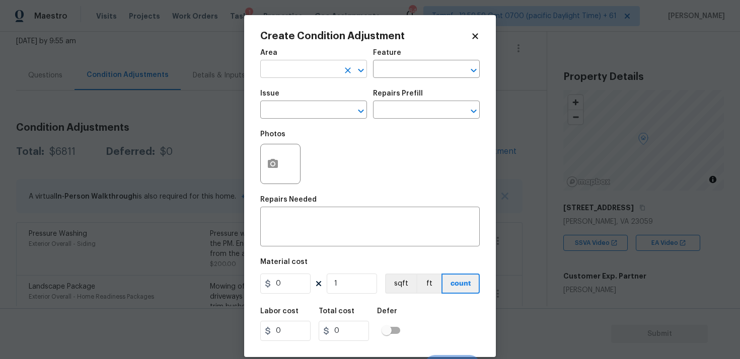
click at [335, 66] on input "text" at bounding box center [299, 70] width 78 height 16
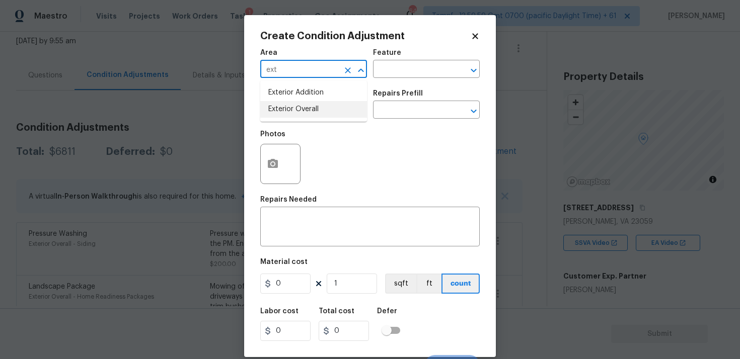
click at [314, 109] on li "Exterior Overall" at bounding box center [313, 109] width 107 height 17
type input "Exterior Overall"
click at [314, 109] on input "text" at bounding box center [299, 111] width 78 height 16
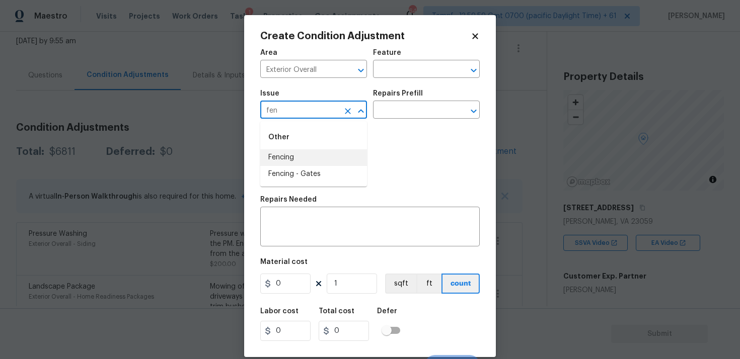
click at [285, 165] on li "Fencing" at bounding box center [313, 157] width 107 height 17
type input "Fencing"
click at [347, 209] on div "Repairs Needed" at bounding box center [369, 202] width 219 height 13
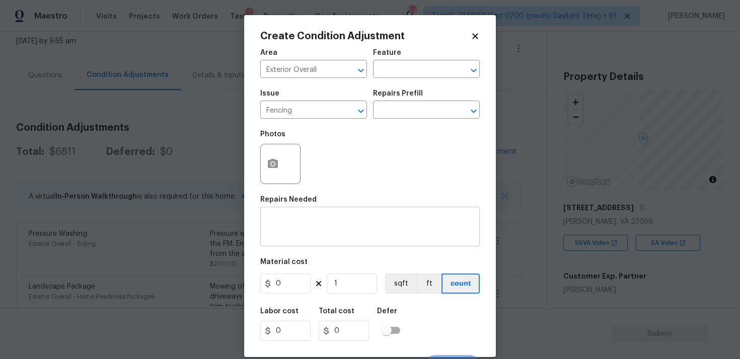
click at [345, 213] on div "x ​" at bounding box center [369, 227] width 219 height 37
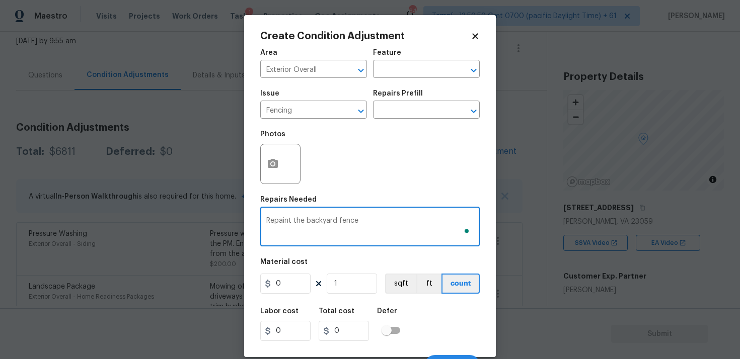
type textarea "Repaint the backyard fence"
click at [296, 275] on input "0" at bounding box center [285, 284] width 50 height 20
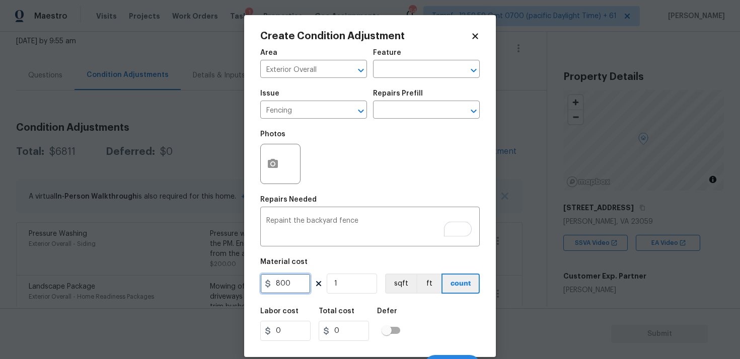
type input "800"
click at [271, 158] on icon "button" at bounding box center [273, 164] width 12 height 12
type input "800"
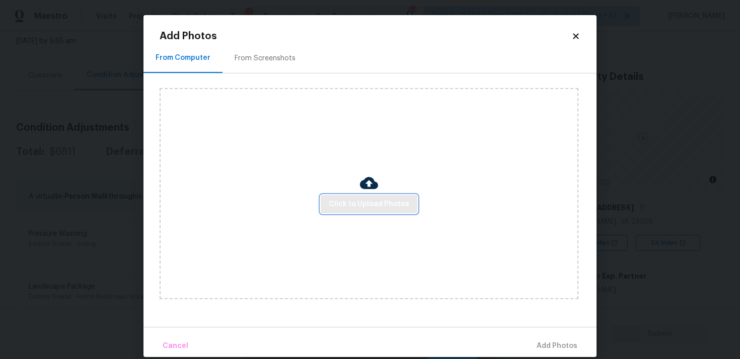
click at [343, 203] on span "Click to Upload Photos" at bounding box center [369, 204] width 81 height 13
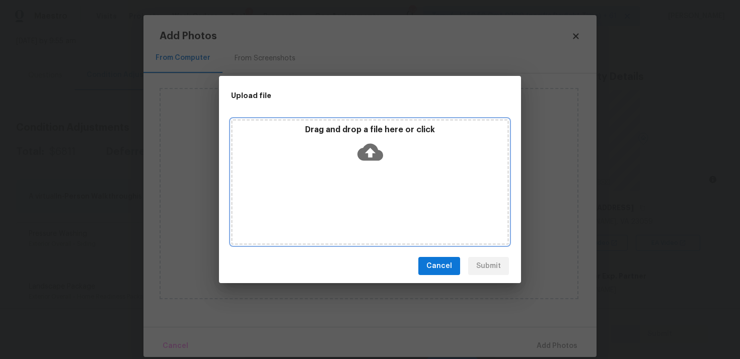
click at [361, 149] on icon at bounding box center [370, 152] width 26 height 17
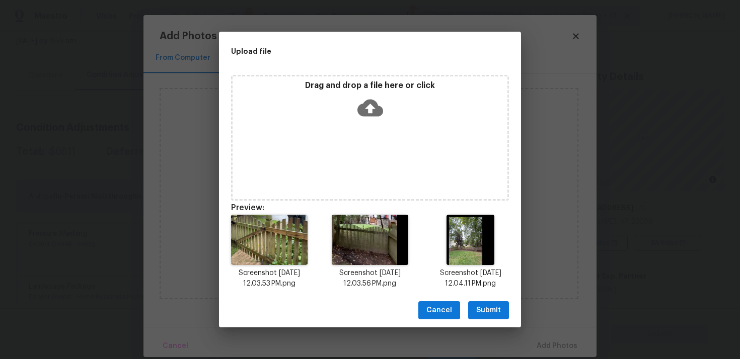
scroll to position [8, 0]
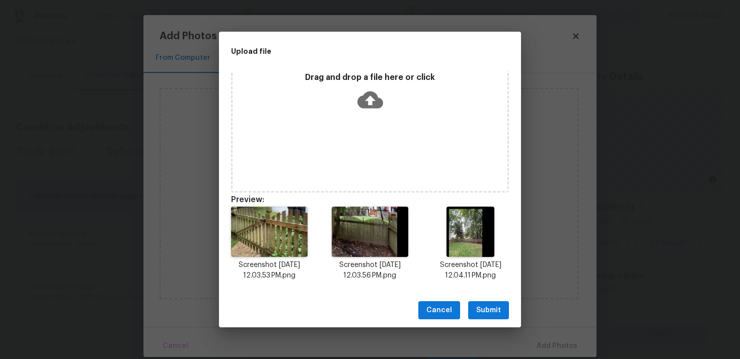
click at [493, 305] on span "Submit" at bounding box center [488, 310] width 25 height 13
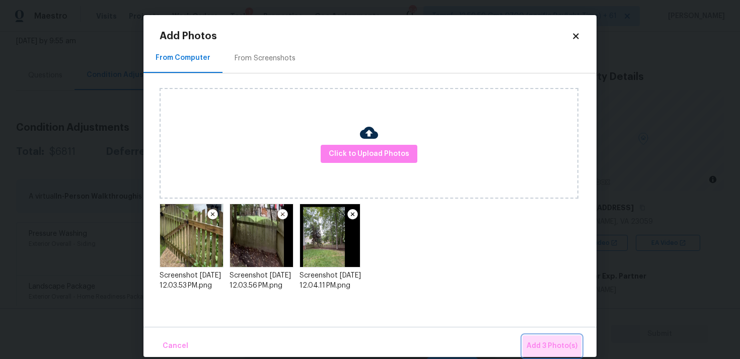
click at [547, 339] on button "Add 3 Photo(s)" at bounding box center [551, 347] width 59 height 22
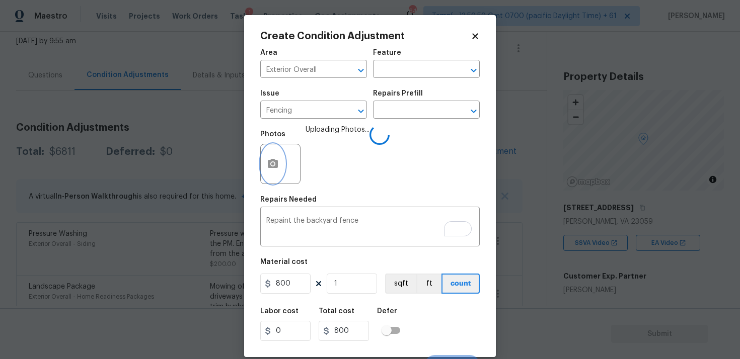
scroll to position [17, 0]
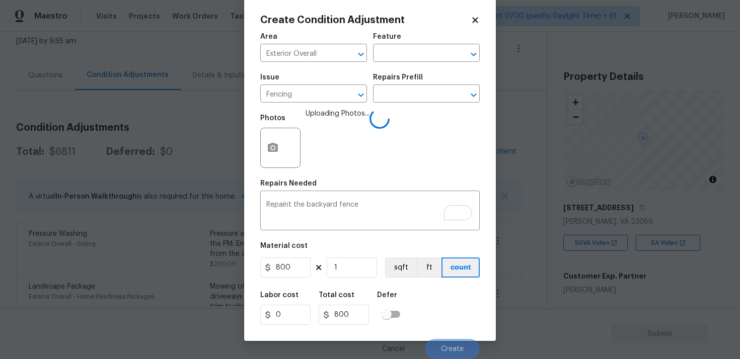
click at [464, 307] on div "Labor cost 0 Total cost 800 Defer" at bounding box center [369, 308] width 219 height 45
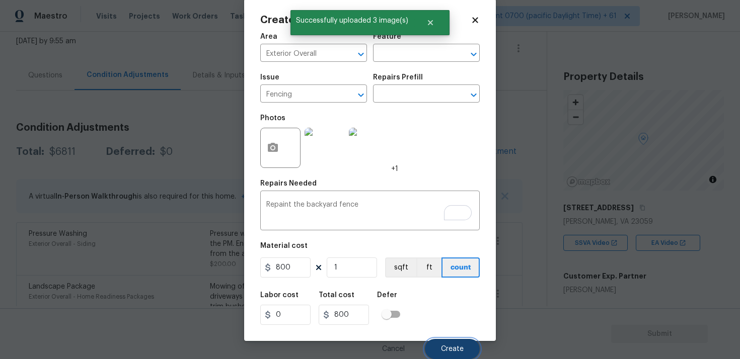
click at [468, 342] on button "Create" at bounding box center [452, 349] width 55 height 20
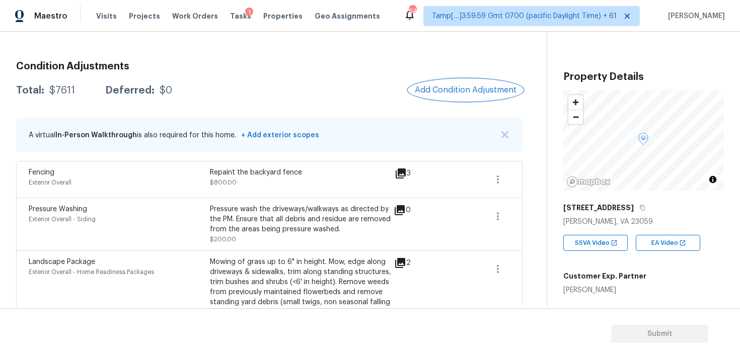
scroll to position [127, 0]
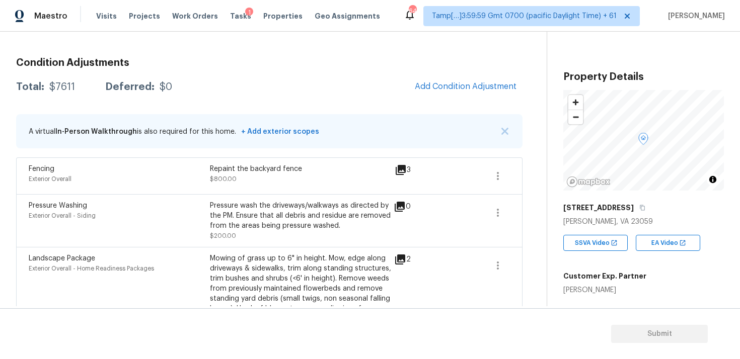
click at [343, 190] on div "Fencing Exterior Overall Repaint the backyard fence $800.00 3" at bounding box center [269, 175] width 506 height 37
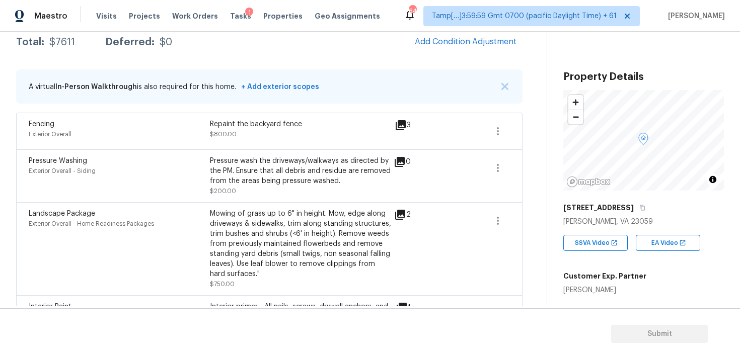
scroll to position [162, 0]
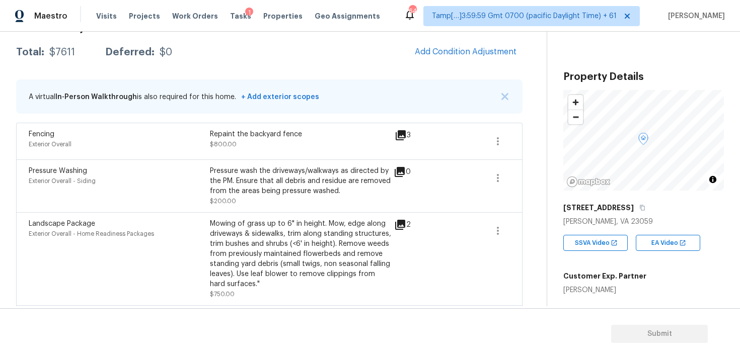
click at [466, 62] on span "Add Condition Adjustment" at bounding box center [466, 52] width 114 height 22
click at [464, 54] on span "Add Condition Adjustment" at bounding box center [466, 51] width 102 height 9
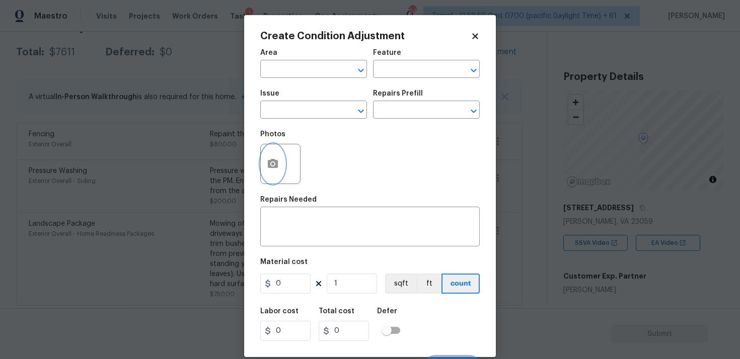
click at [279, 155] on button "button" at bounding box center [273, 163] width 24 height 39
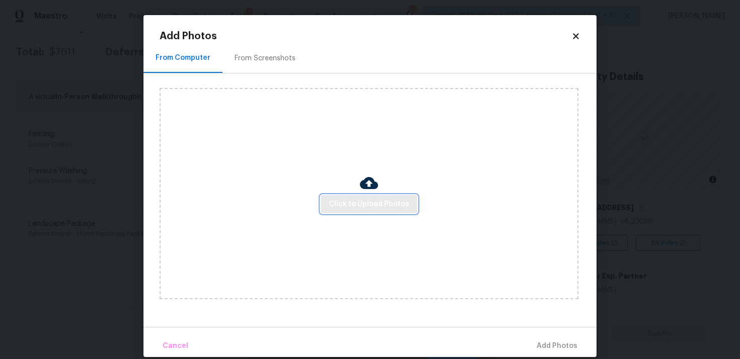
click at [366, 195] on button "Click to Upload Photos" at bounding box center [368, 204] width 97 height 19
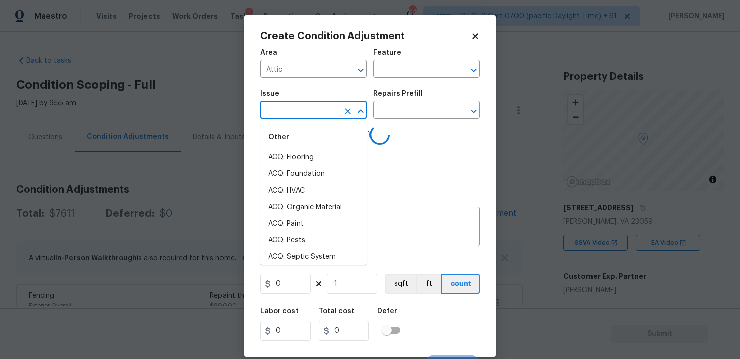
scroll to position [162, 0]
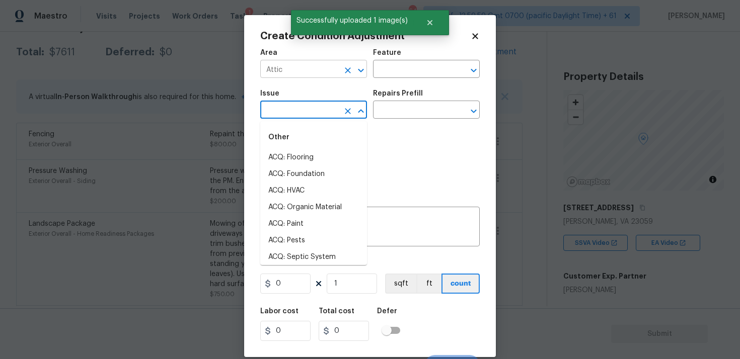
click at [347, 69] on icon "Clear" at bounding box center [348, 70] width 6 height 6
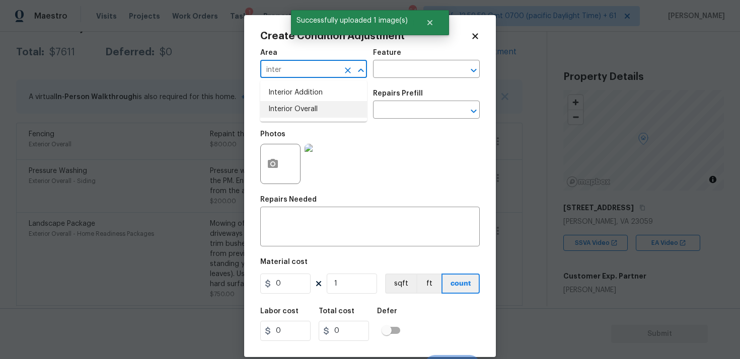
click at [336, 116] on li "Interior Overall" at bounding box center [313, 109] width 107 height 17
type input "Interior Overall"
click at [336, 116] on input "text" at bounding box center [299, 111] width 78 height 16
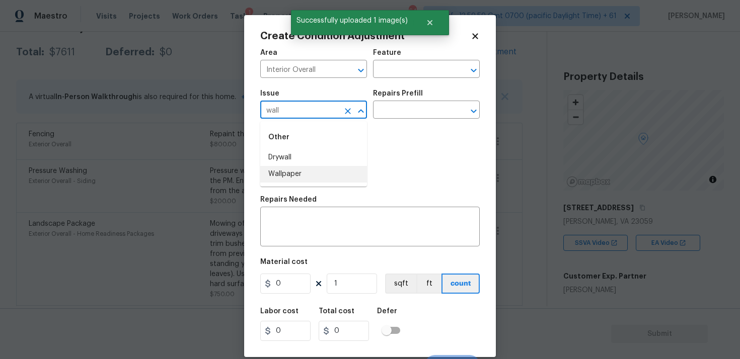
click at [325, 180] on li "Wallpaper" at bounding box center [313, 174] width 107 height 17
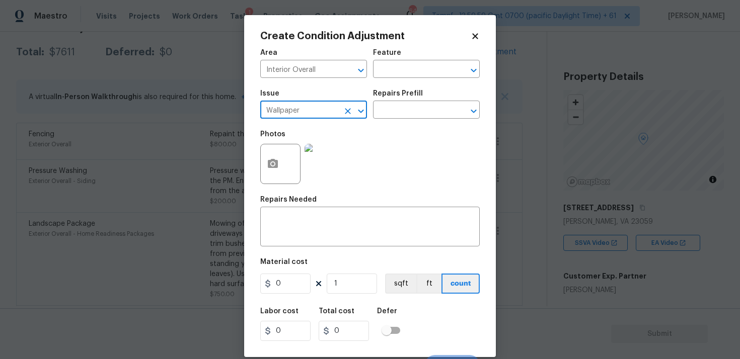
type input "Wallpaper"
click at [383, 122] on div "Issue Wallpaper ​ Repairs Prefill ​" at bounding box center [369, 104] width 219 height 41
click at [399, 100] on div "Repairs Prefill" at bounding box center [426, 96] width 107 height 13
click at [399, 107] on input "text" at bounding box center [412, 111] width 78 height 16
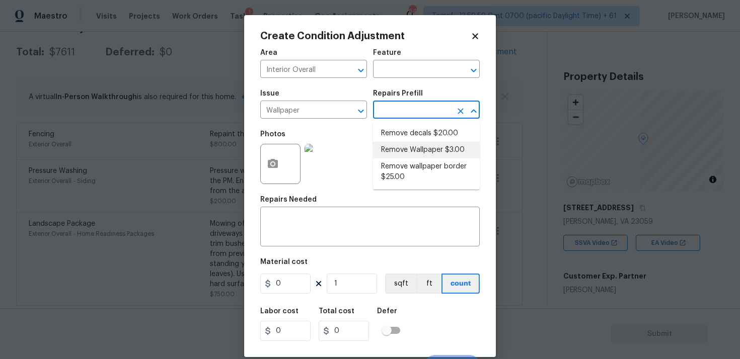
click at [398, 146] on li "Remove Wallpaper $3.00" at bounding box center [426, 150] width 107 height 17
type input "Walls and Ceiling"
type input "3"
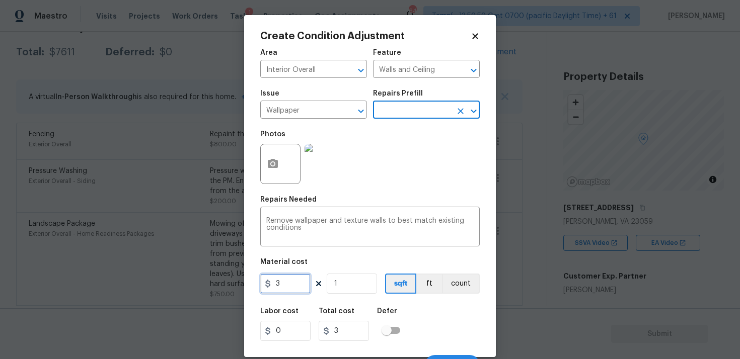
click at [309, 279] on input "3" at bounding box center [285, 284] width 50 height 20
type input "200"
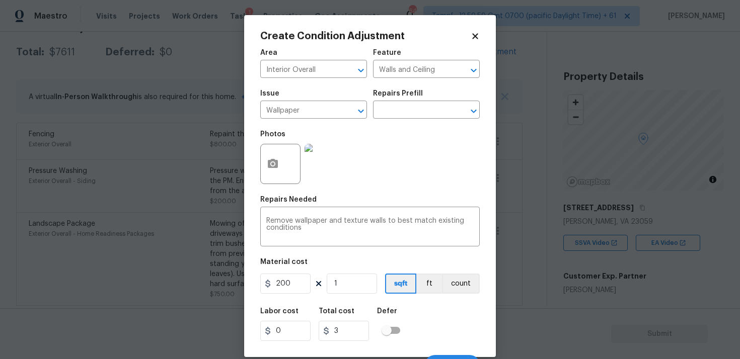
click at [441, 312] on div "Labor cost 0 Total cost 3 Defer" at bounding box center [369, 324] width 219 height 45
type input "200"
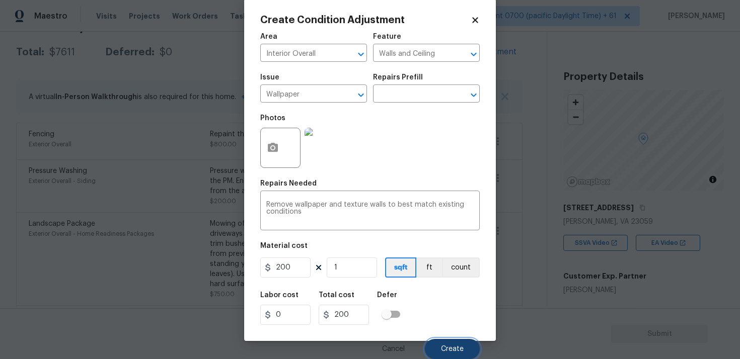
click at [447, 348] on span "Create" at bounding box center [452, 350] width 23 height 8
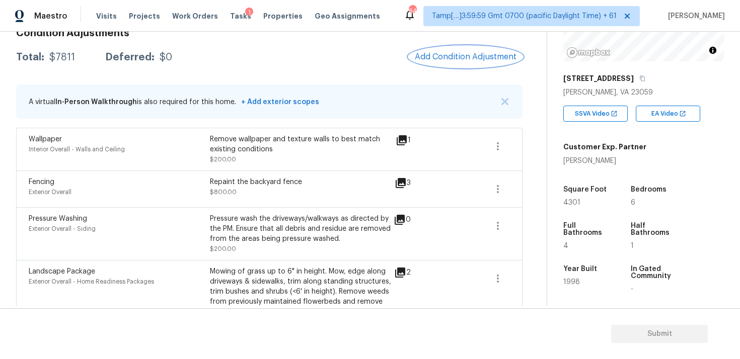
scroll to position [131, 0]
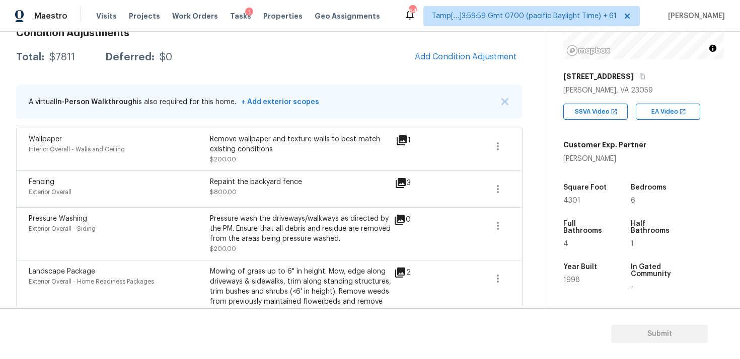
click at [462, 58] on span "Add Condition Adjustment" at bounding box center [466, 56] width 102 height 9
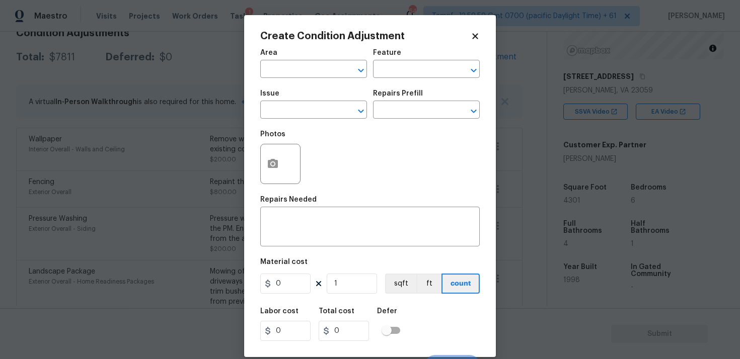
click at [291, 61] on div "Area" at bounding box center [313, 55] width 107 height 13
click at [291, 63] on input "text" at bounding box center [299, 70] width 78 height 16
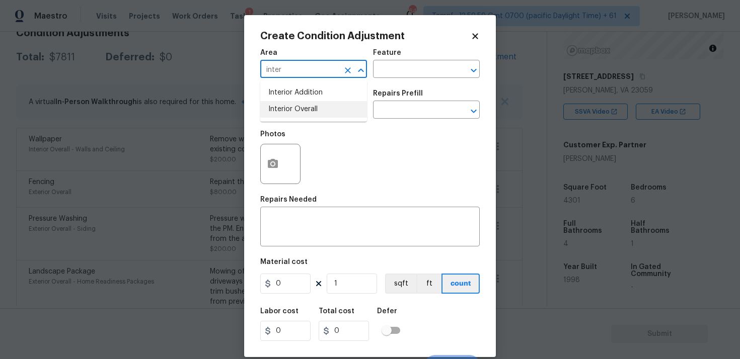
click at [306, 111] on li "Interior Overall" at bounding box center [313, 109] width 107 height 17
type input "Interior Overall"
click at [306, 111] on input "text" at bounding box center [299, 111] width 78 height 16
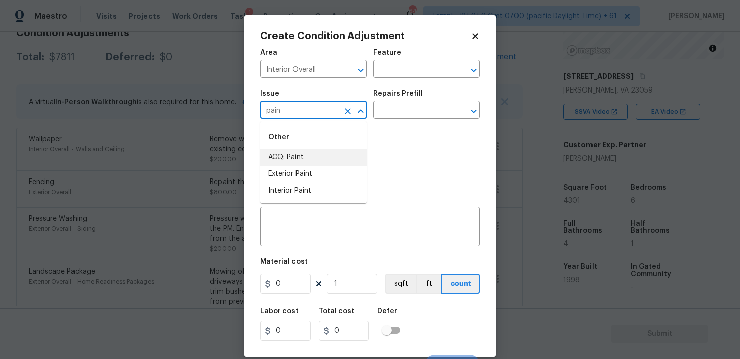
click at [306, 162] on li "ACQ: Paint" at bounding box center [313, 157] width 107 height 17
type input "ACQ: Paint"
click at [375, 113] on input "text" at bounding box center [412, 111] width 78 height 16
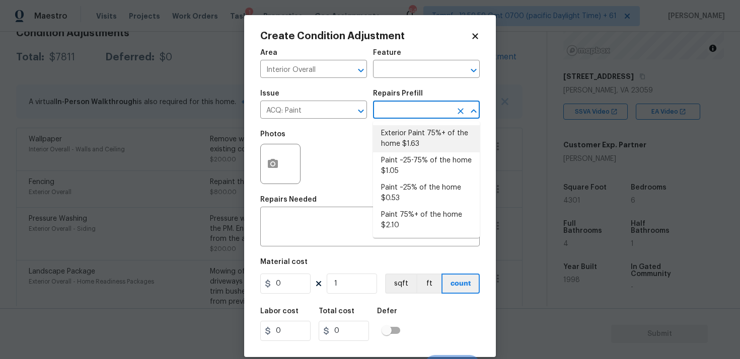
click at [409, 164] on li "Paint ~25-75% of the home $1.05" at bounding box center [426, 165] width 107 height 27
type input "Acquisition"
type textarea "Acquisition Scope: ~25 - 75% of the home needs interior paint"
type input "1.05"
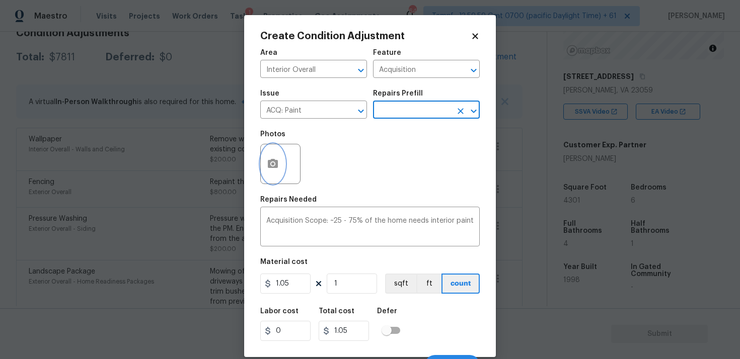
click at [276, 160] on icon "button" at bounding box center [273, 164] width 12 height 12
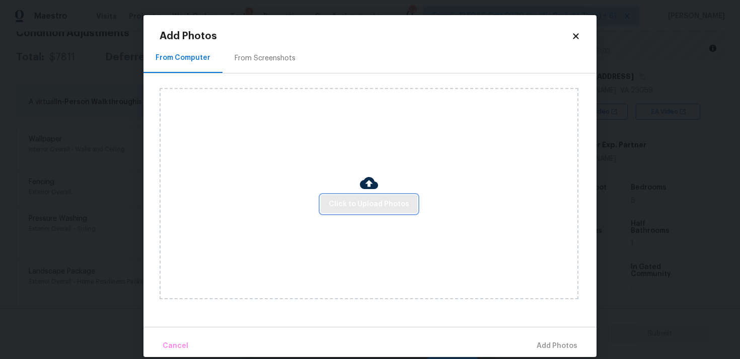
click at [370, 212] on button "Click to Upload Photos" at bounding box center [368, 204] width 97 height 19
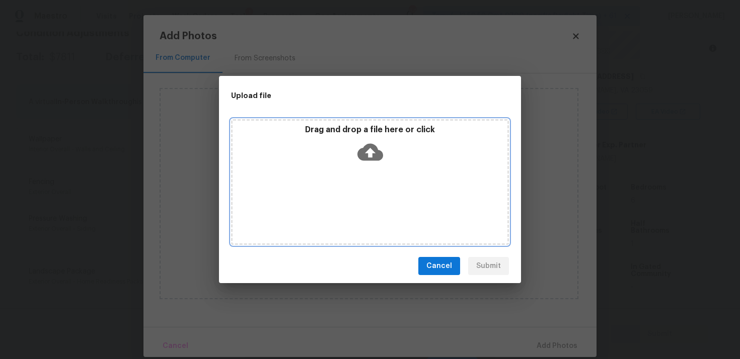
click at [369, 131] on p "Drag and drop a file here or click" at bounding box center [369, 130] width 275 height 11
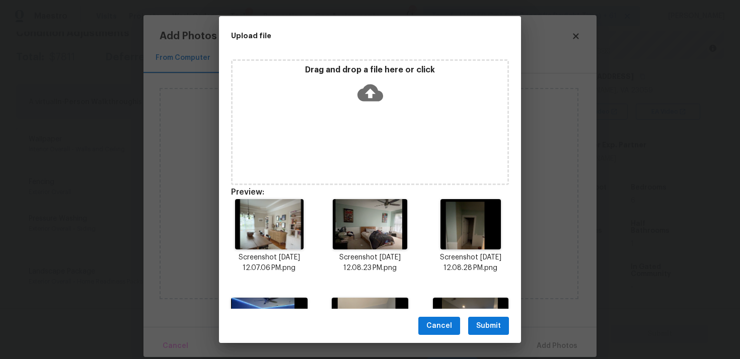
scroll to position [75, 0]
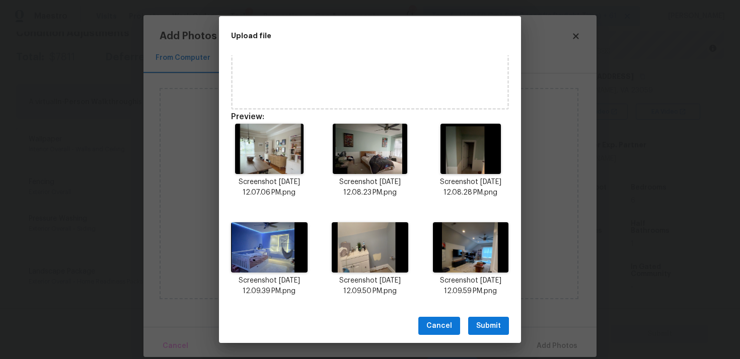
click at [475, 313] on div "Cancel Submit" at bounding box center [370, 326] width 302 height 35
click at [481, 321] on span "Submit" at bounding box center [488, 326] width 25 height 13
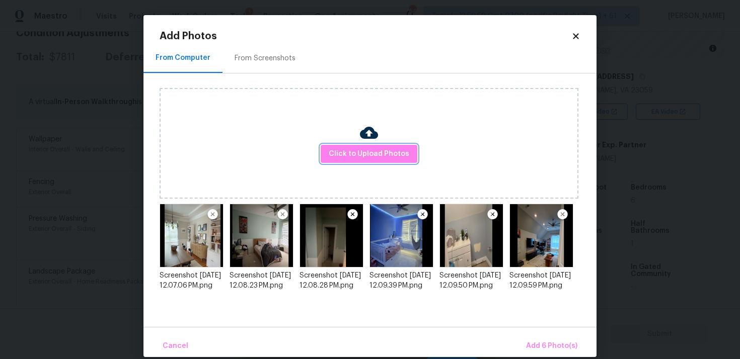
scroll to position [0, 0]
click at [536, 341] on span "Add 6 Photo(s)" at bounding box center [551, 346] width 51 height 13
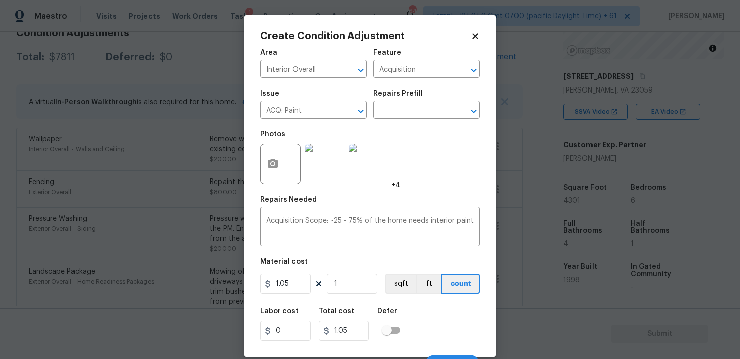
scroll to position [17, 0]
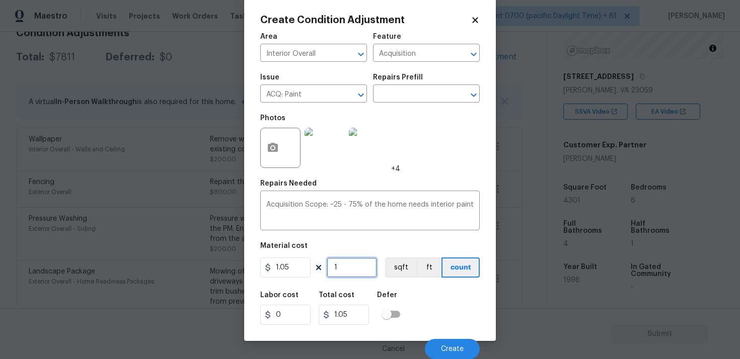
click at [359, 269] on input "1" at bounding box center [352, 268] width 50 height 20
click at [335, 265] on input "1" at bounding box center [352, 268] width 50 height 20
type input "0"
paste input "4301"
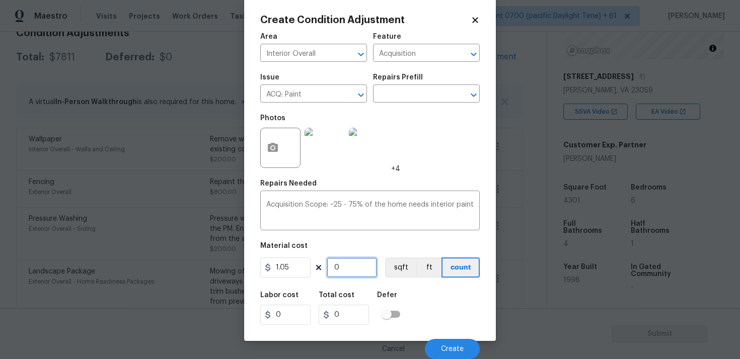
type input "4301"
type input "4516.05"
type input "4301"
click at [416, 269] on button "ft" at bounding box center [428, 268] width 25 height 20
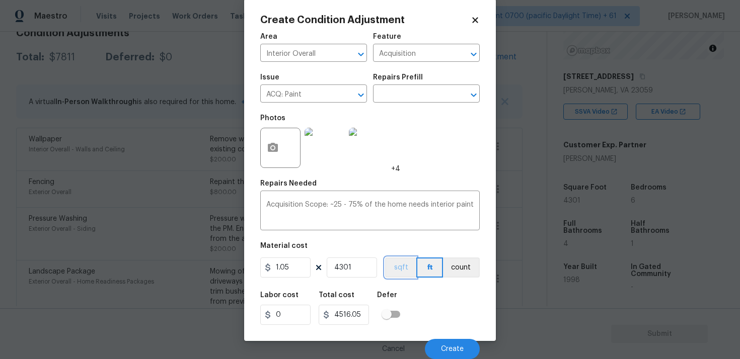
click at [398, 265] on button "sqft" at bounding box center [400, 268] width 31 height 20
click at [444, 336] on div "Cancel Create" at bounding box center [369, 345] width 219 height 28
click at [445, 343] on button "Create" at bounding box center [452, 349] width 55 height 20
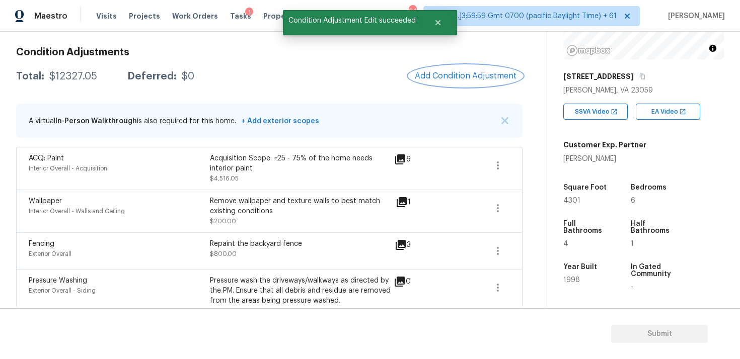
scroll to position [136, 0]
click at [456, 86] on button "Add Condition Adjustment" at bounding box center [466, 76] width 114 height 21
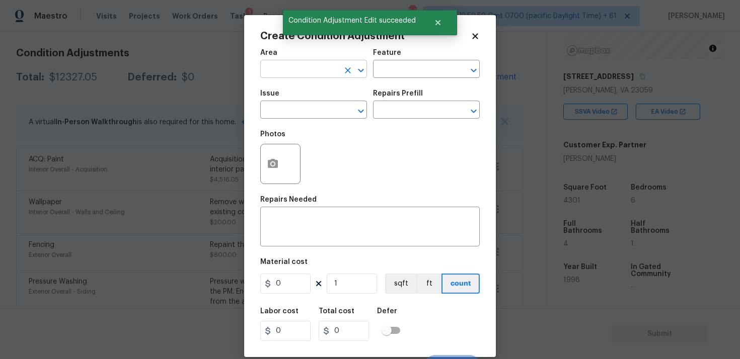
click at [303, 73] on input "text" at bounding box center [299, 70] width 78 height 16
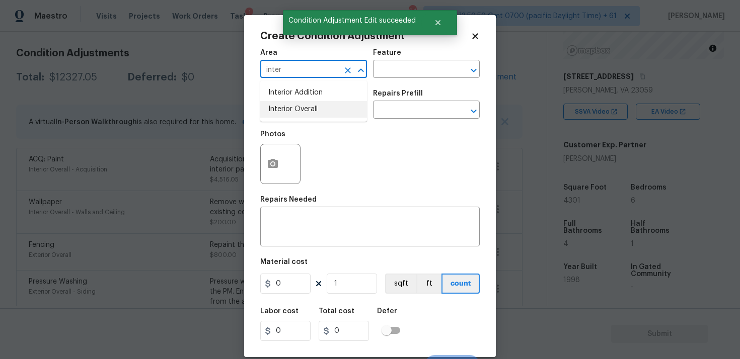
click at [310, 109] on li "Interior Overall" at bounding box center [313, 109] width 107 height 17
type input "Interior Overall"
click at [310, 109] on input "text" at bounding box center [299, 111] width 78 height 16
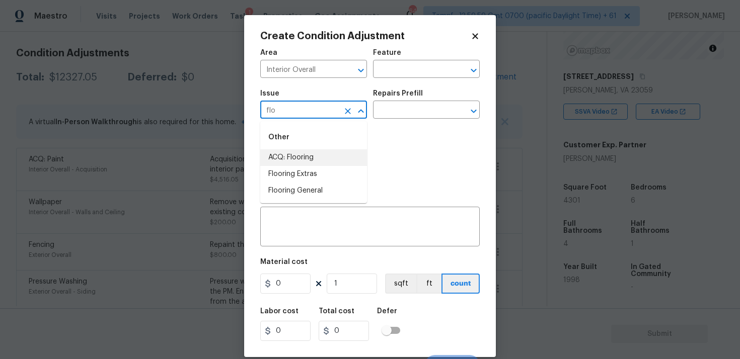
click at [310, 160] on li "ACQ: Flooring" at bounding box center [313, 157] width 107 height 17
type input "ACQ: Flooring"
click at [402, 107] on input "text" at bounding box center [412, 111] width 78 height 16
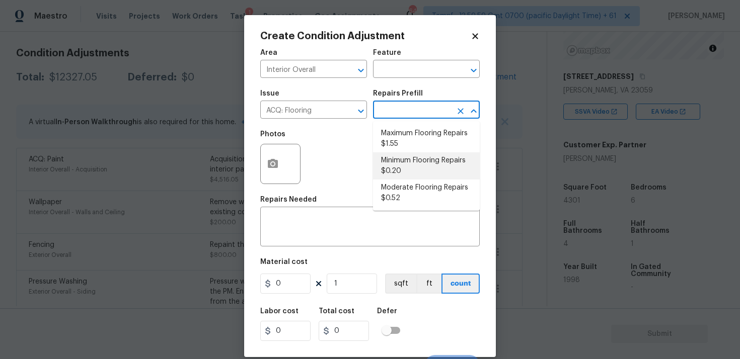
click at [401, 156] on li "Minimum Flooring Repairs $0.20" at bounding box center [426, 165] width 107 height 27
type input "Acquisition"
type textarea "Acquisition Scope: Minimum flooring repairs"
type input "0.2"
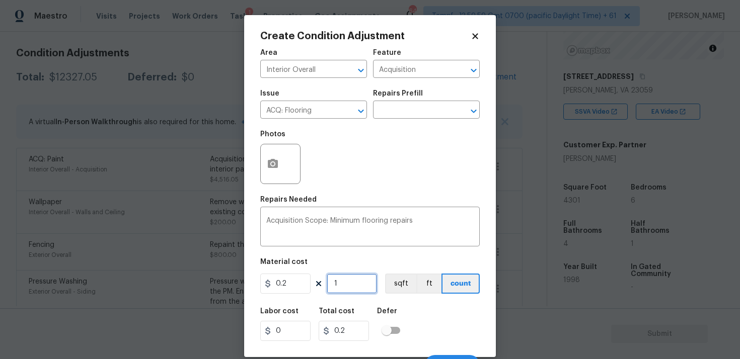
click at [353, 282] on input "1" at bounding box center [352, 284] width 50 height 20
type input "0"
paste input "4301"
type input "4301"
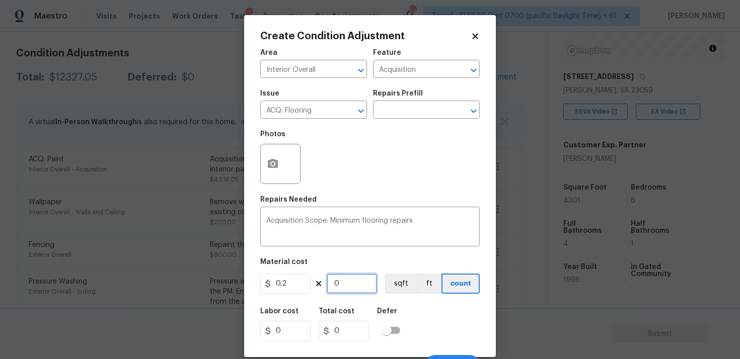
type input "860.2"
type input "4301"
click at [404, 285] on button "sqft" at bounding box center [400, 284] width 31 height 20
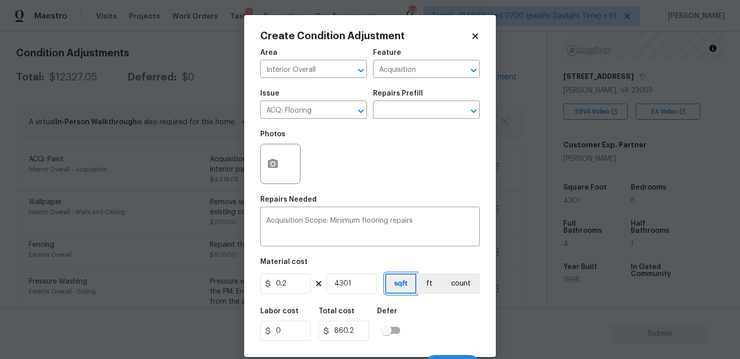
scroll to position [17, 0]
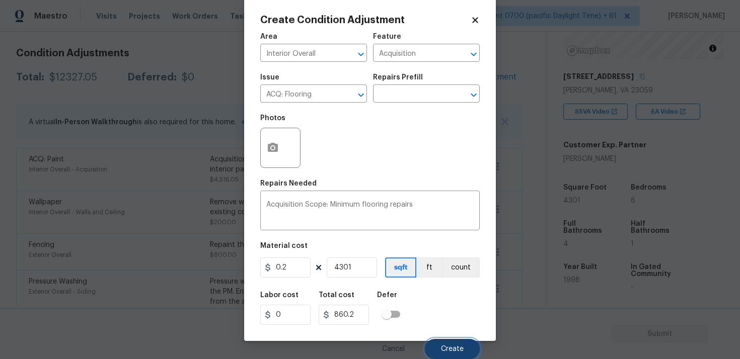
click at [445, 346] on span "Create" at bounding box center [452, 350] width 23 height 8
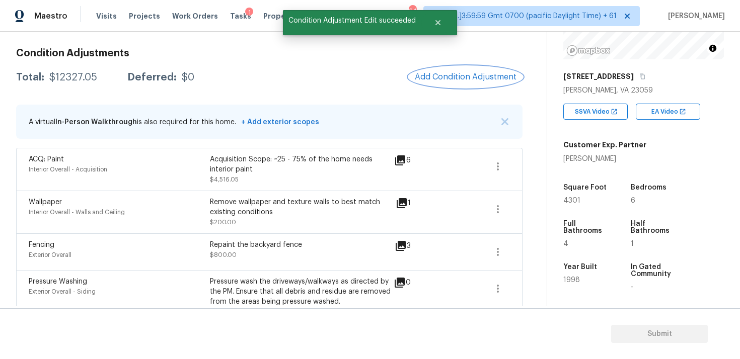
scroll to position [114, 0]
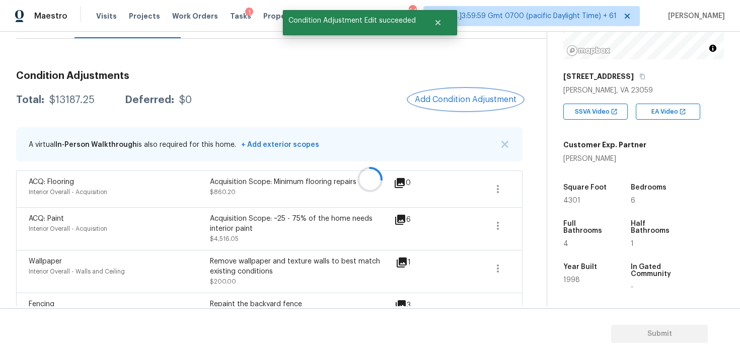
click at [471, 110] on button "Add Condition Adjustment" at bounding box center [466, 99] width 114 height 21
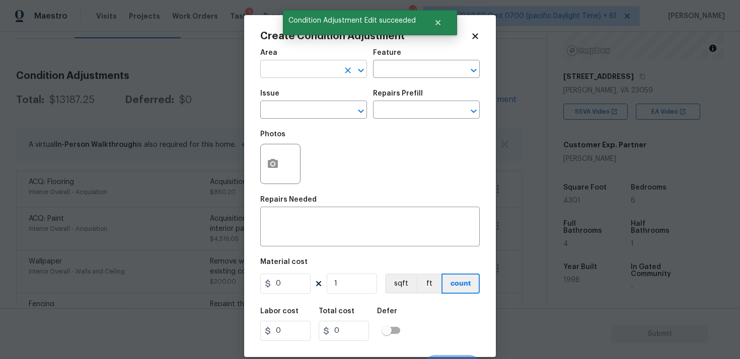
click at [317, 65] on input "text" at bounding box center [299, 70] width 78 height 16
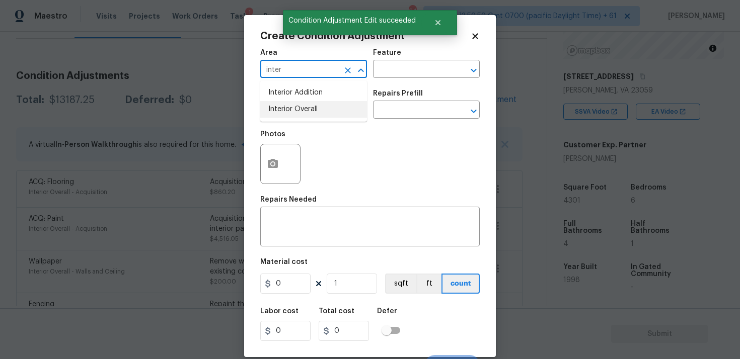
click at [321, 109] on li "Interior Overall" at bounding box center [313, 109] width 107 height 17
type input "Interior Overall"
click at [321, 109] on input "text" at bounding box center [299, 111] width 78 height 16
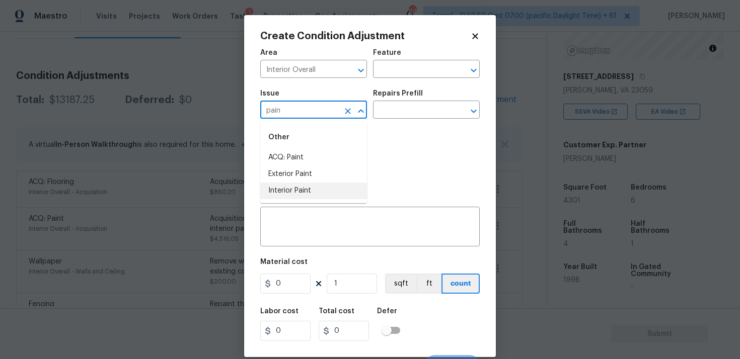
click at [310, 187] on li "Interior Paint" at bounding box center [313, 191] width 107 height 17
type input "Interior Paint"
click at [392, 113] on input "text" at bounding box center [412, 111] width 78 height 16
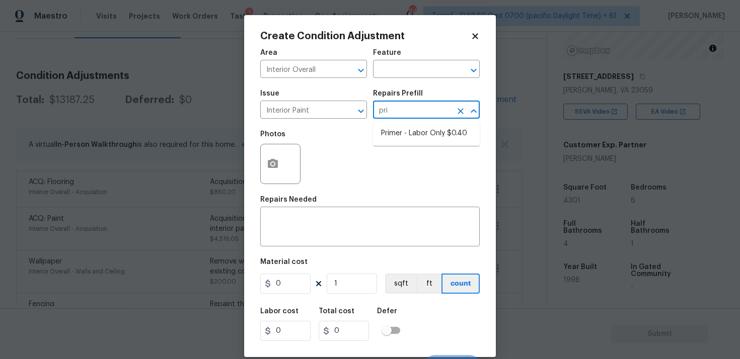
type input "prim"
click at [406, 137] on li "Primer - Labor Only $0.40" at bounding box center [426, 133] width 107 height 17
type input "Overall Paint"
type textarea "Interior primer - PRIMER PROVIDED BY OPENDOOR - All nails, screws, drywall anch…"
type input "0.4"
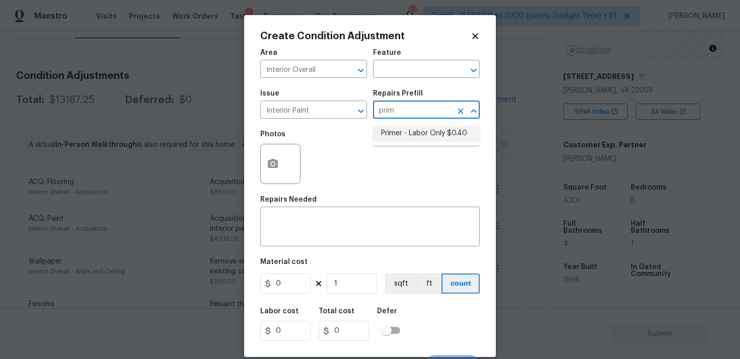
type input "0.4"
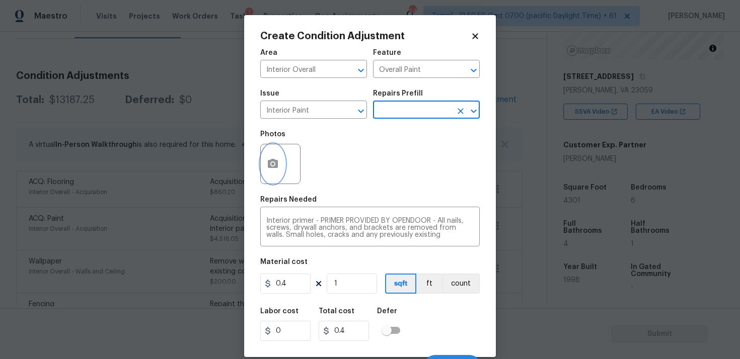
click at [272, 155] on button "button" at bounding box center [273, 163] width 24 height 39
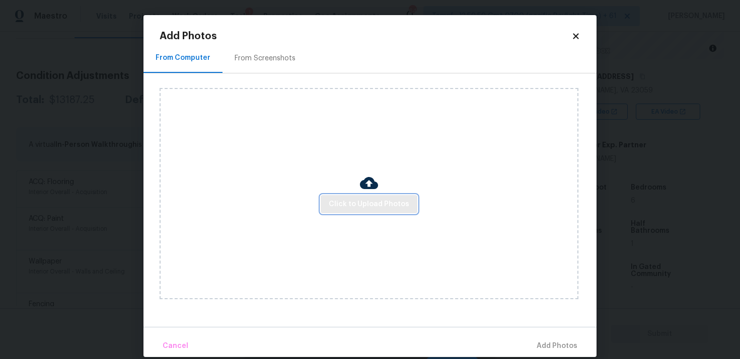
click at [359, 201] on span "Click to Upload Photos" at bounding box center [369, 204] width 81 height 13
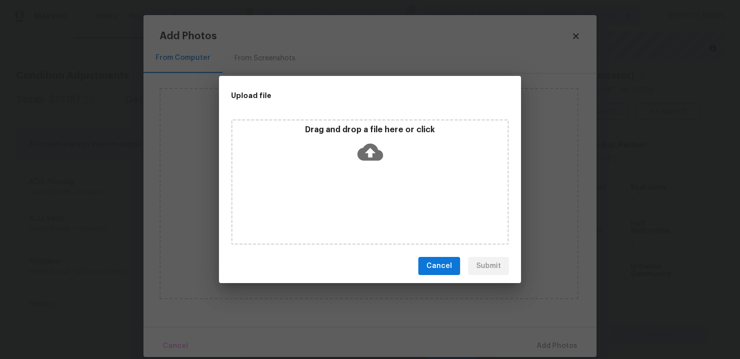
click at [376, 120] on div "Drag and drop a file here or click" at bounding box center [370, 182] width 278 height 126
click at [292, 142] on div "Drag and drop a file here or click" at bounding box center [370, 182] width 278 height 126
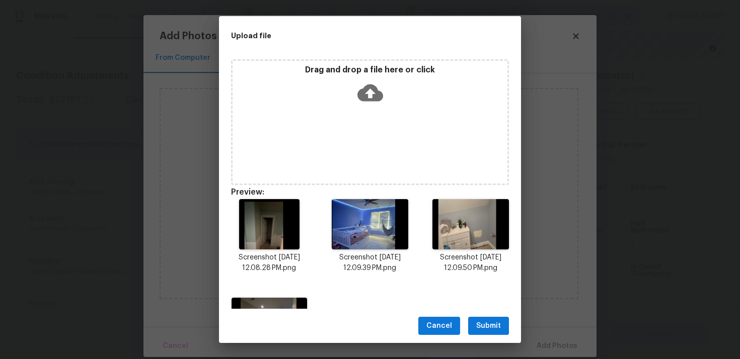
click at [357, 104] on icon at bounding box center [370, 93] width 26 height 26
click at [374, 106] on div "Drag and drop a file here or click" at bounding box center [369, 86] width 275 height 43
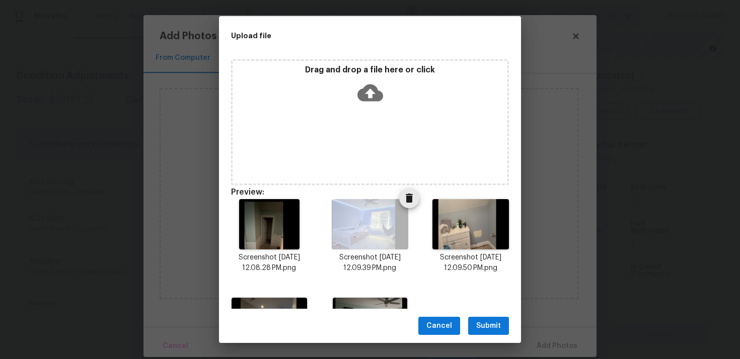
scroll to position [75, 0]
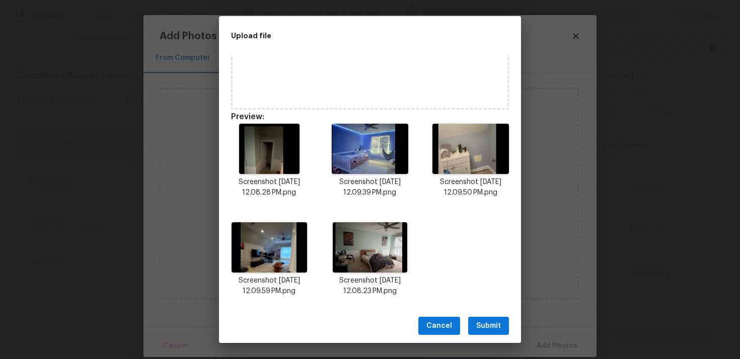
click at [486, 326] on span "Submit" at bounding box center [488, 326] width 25 height 13
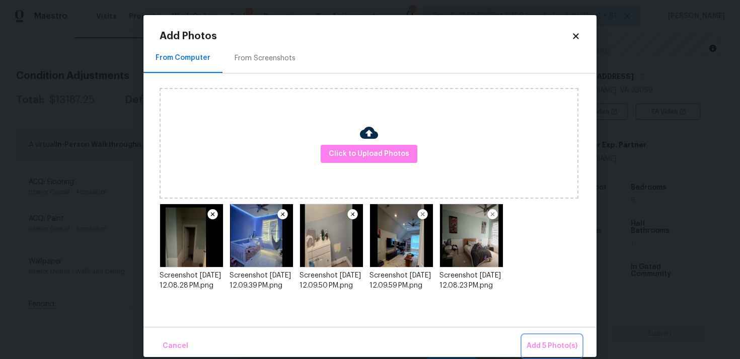
click at [562, 352] on span "Add 5 Photo(s)" at bounding box center [551, 346] width 51 height 13
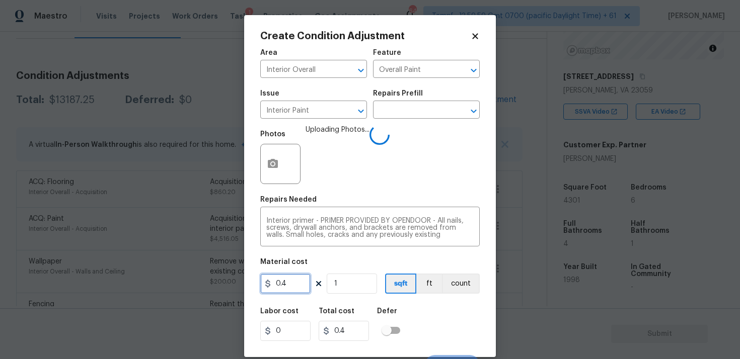
click at [309, 279] on input "0.4" at bounding box center [285, 284] width 50 height 20
type input "400"
click at [400, 297] on div "Area Interior Overall ​ Feature Overall Paint ​ Issue Interior Paint ​ Repairs …" at bounding box center [369, 209] width 219 height 332
type input "400"
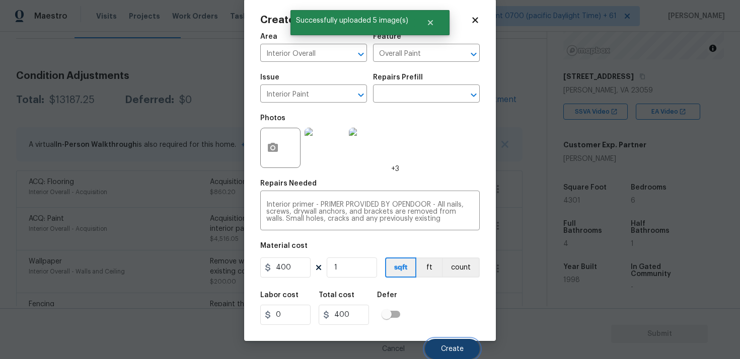
click at [460, 356] on button "Create" at bounding box center [452, 349] width 55 height 20
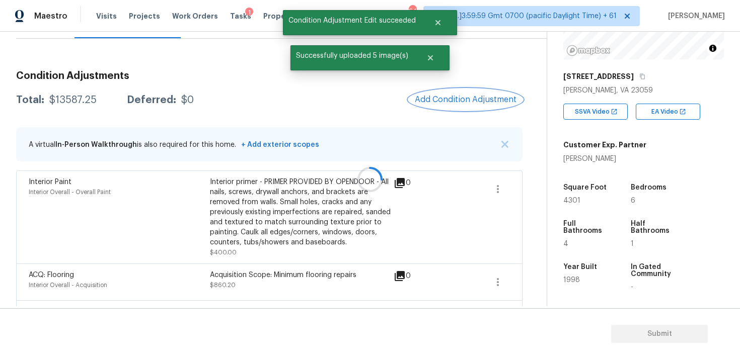
scroll to position [0, 0]
click at [496, 194] on icon "button" at bounding box center [498, 189] width 12 height 12
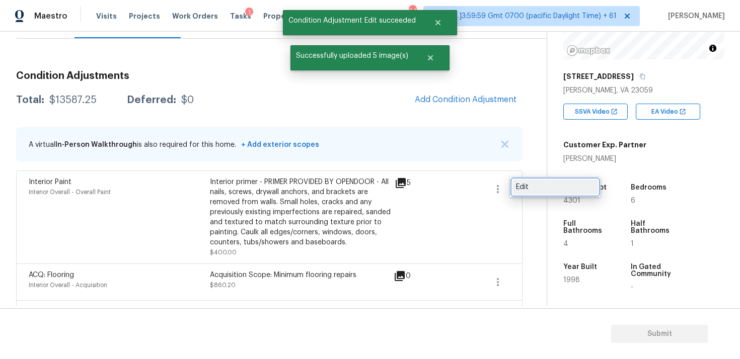
click at [527, 185] on div "Edit" at bounding box center [555, 187] width 78 height 10
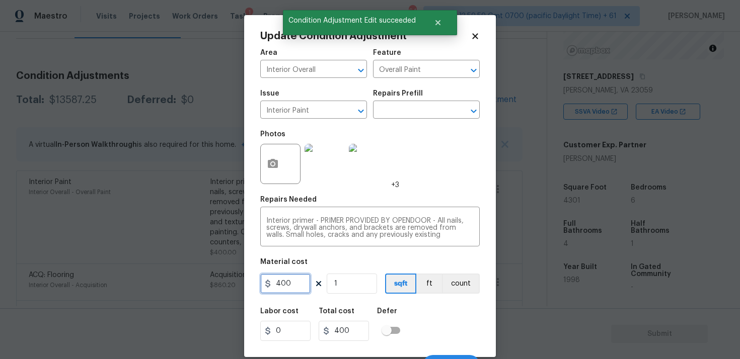
click at [282, 280] on input "400" at bounding box center [285, 284] width 50 height 20
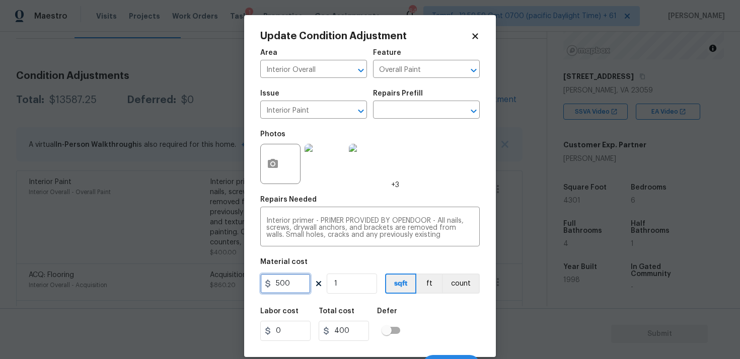
type input "500"
click at [409, 306] on div "Labor cost 0 Total cost 400 Defer" at bounding box center [369, 324] width 219 height 45
type input "500"
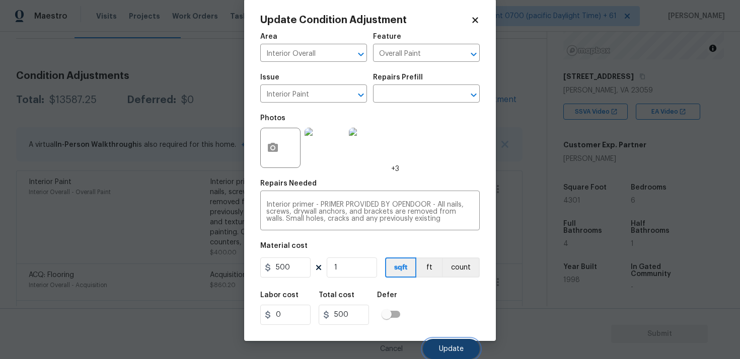
click at [446, 342] on button "Update" at bounding box center [451, 349] width 57 height 20
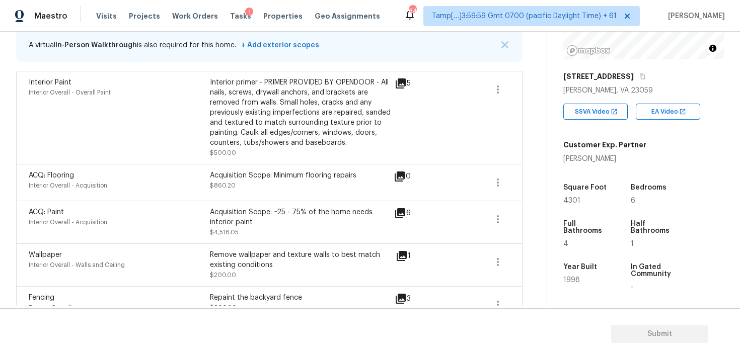
scroll to position [172, 0]
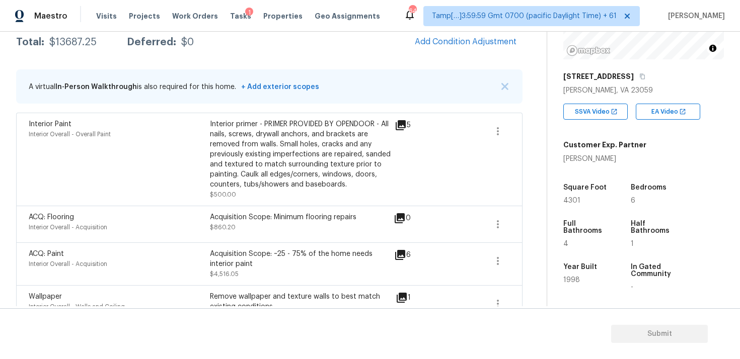
click at [298, 179] on div "Interior primer - PRIMER PROVIDED BY OPENDOOR - All nails, screws, drywall anch…" at bounding box center [300, 154] width 181 height 70
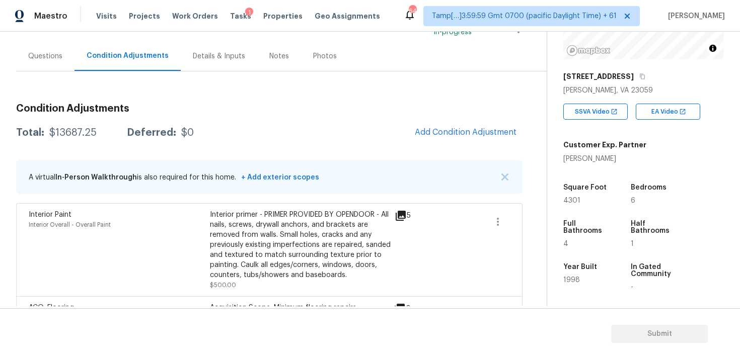
scroll to position [81, 0]
click at [36, 54] on div "Questions" at bounding box center [45, 57] width 34 height 10
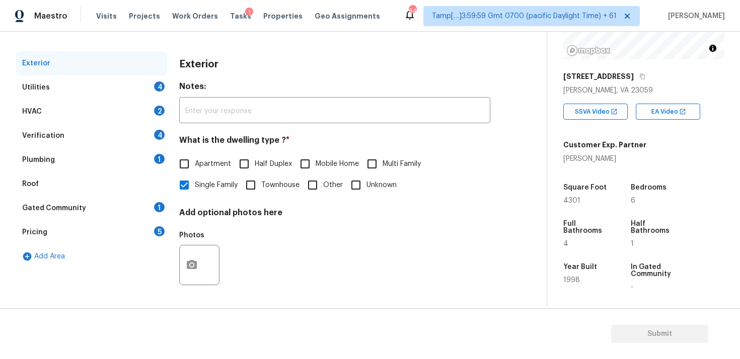
scroll to position [121, 0]
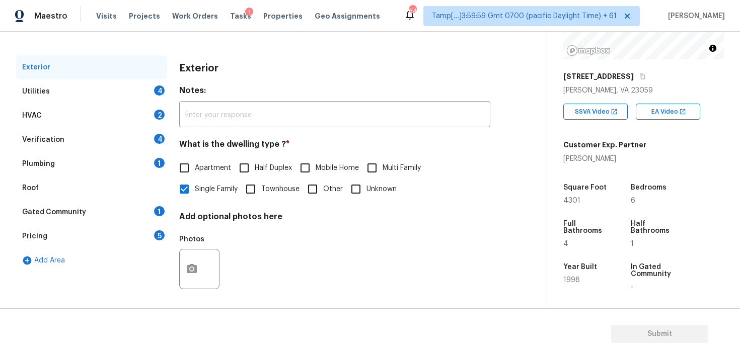
click at [142, 107] on div "HVAC 2" at bounding box center [91, 116] width 151 height 24
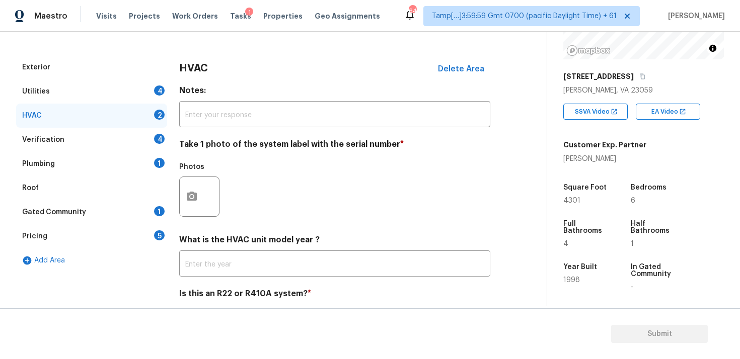
click at [142, 93] on div "Utilities 4" at bounding box center [91, 91] width 151 height 24
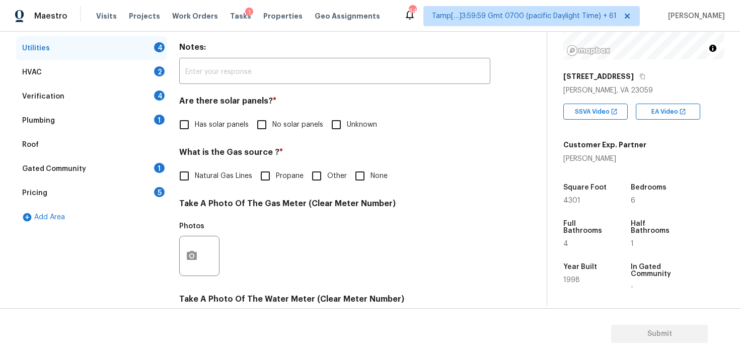
scroll to position [164, 0]
click at [266, 119] on input "No solar panels" at bounding box center [261, 125] width 21 height 21
checkbox input "true"
click at [243, 176] on span "Natural Gas Lines" at bounding box center [223, 177] width 57 height 11
click at [195, 176] on input "Natural Gas Lines" at bounding box center [184, 176] width 21 height 21
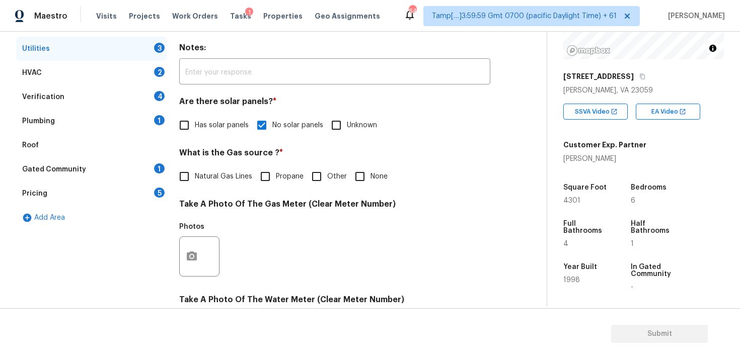
checkbox input "true"
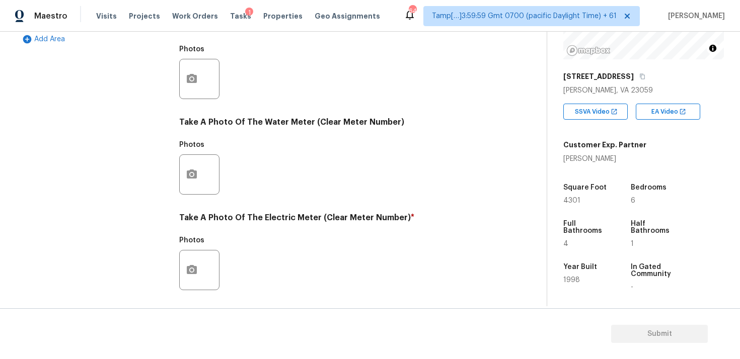
scroll to position [398, 0]
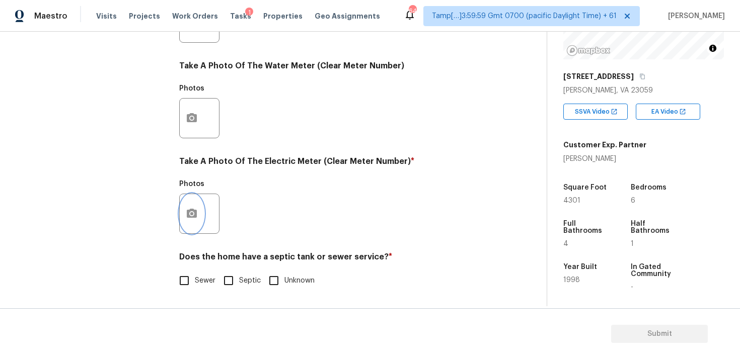
click at [198, 215] on button "button" at bounding box center [192, 213] width 24 height 39
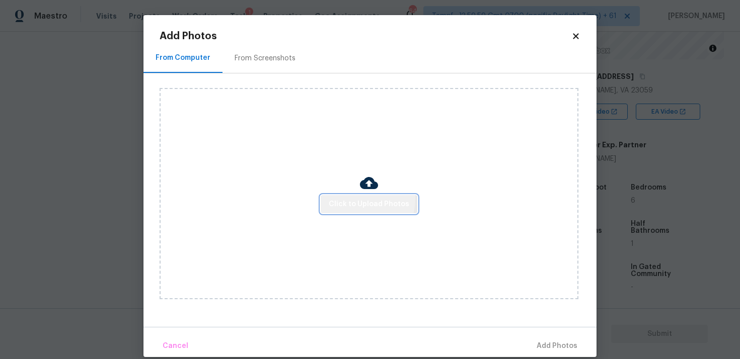
click at [350, 198] on span "Click to Upload Photos" at bounding box center [369, 204] width 81 height 13
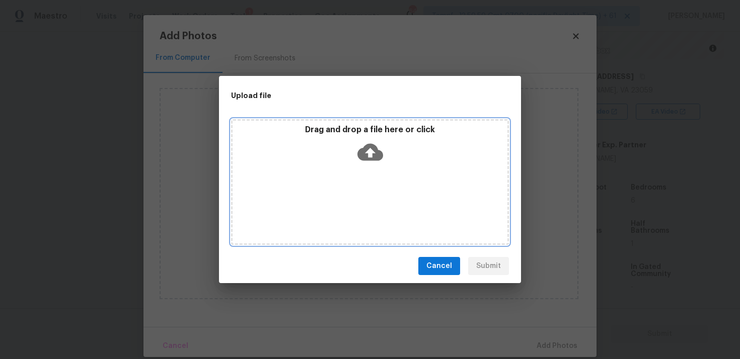
click at [370, 152] on icon at bounding box center [370, 152] width 26 height 26
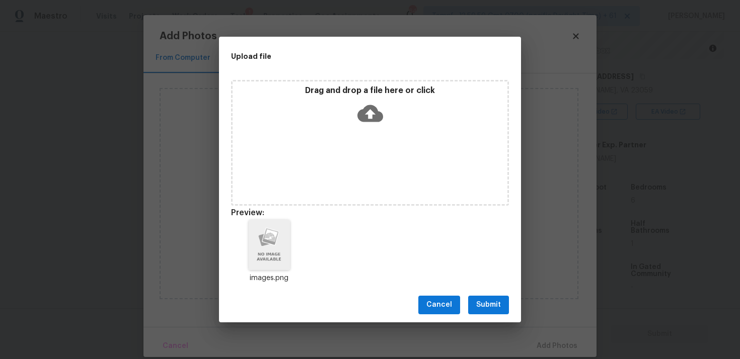
click at [494, 306] on span "Submit" at bounding box center [488, 305] width 25 height 13
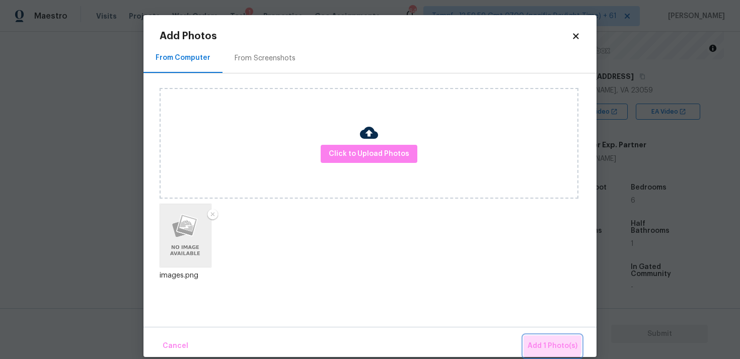
click at [541, 343] on span "Add 1 Photo(s)" at bounding box center [552, 346] width 50 height 13
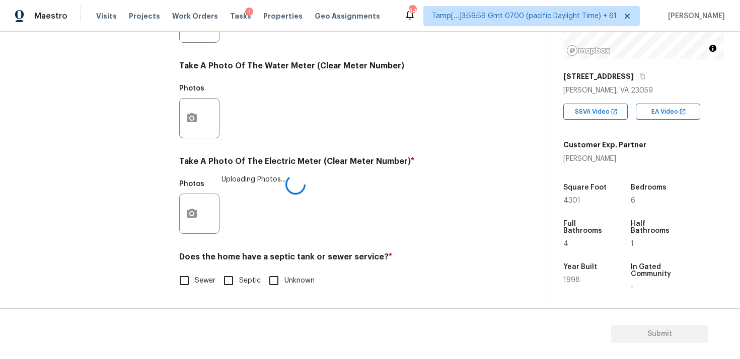
click at [189, 283] on input "Sewer" at bounding box center [184, 280] width 21 height 21
checkbox input "true"
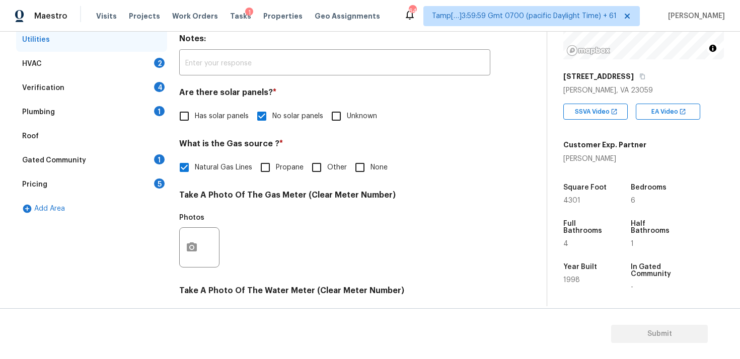
click at [156, 66] on div "2" at bounding box center [159, 63] width 11 height 10
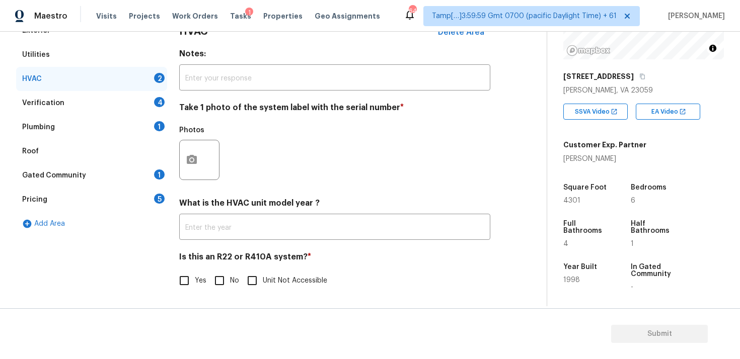
scroll to position [158, 0]
click at [205, 170] on div at bounding box center [199, 160] width 40 height 40
click at [195, 157] on icon "button" at bounding box center [192, 159] width 10 height 9
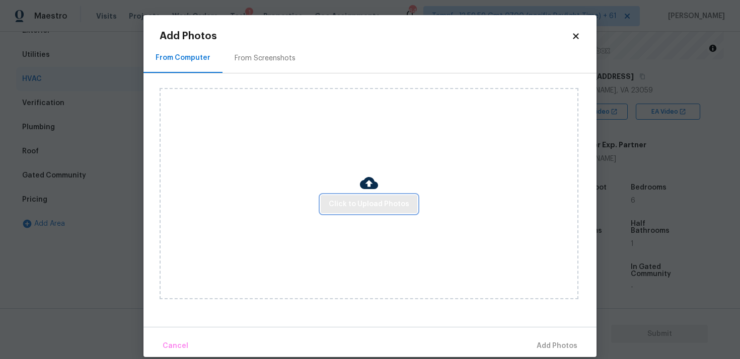
click at [392, 212] on button "Click to Upload Photos" at bounding box center [368, 204] width 97 height 19
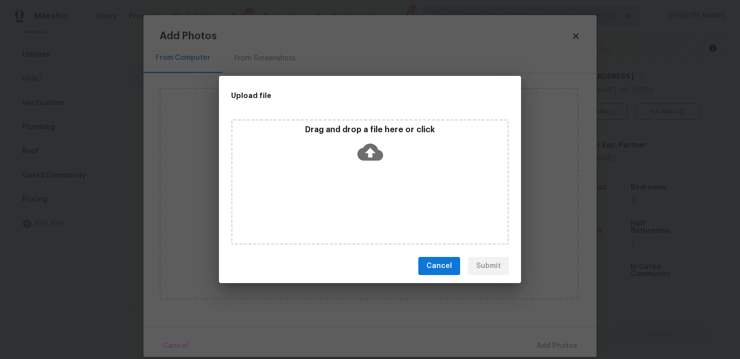
click at [366, 151] on icon at bounding box center [370, 152] width 26 height 26
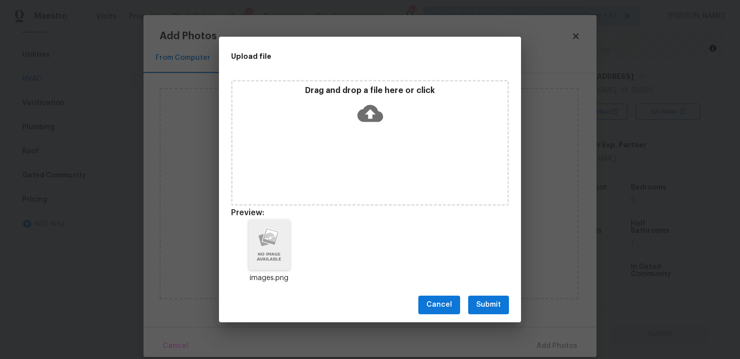
click at [493, 301] on span "Submit" at bounding box center [488, 305] width 25 height 13
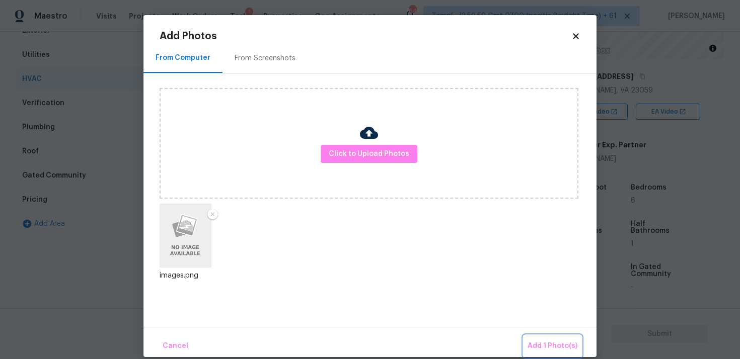
click at [542, 344] on span "Add 1 Photo(s)" at bounding box center [552, 346] width 50 height 13
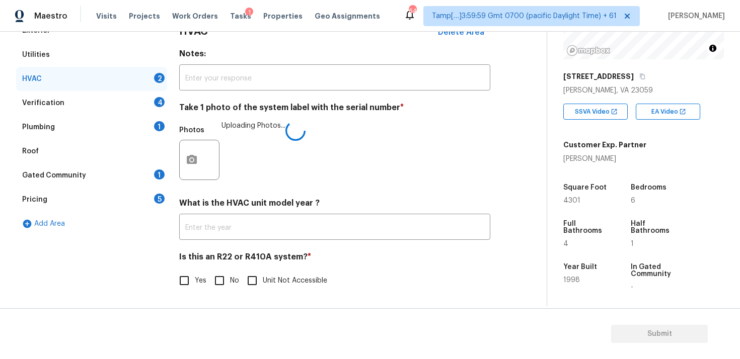
click at [219, 274] on input "No" at bounding box center [219, 280] width 21 height 21
checkbox input "true"
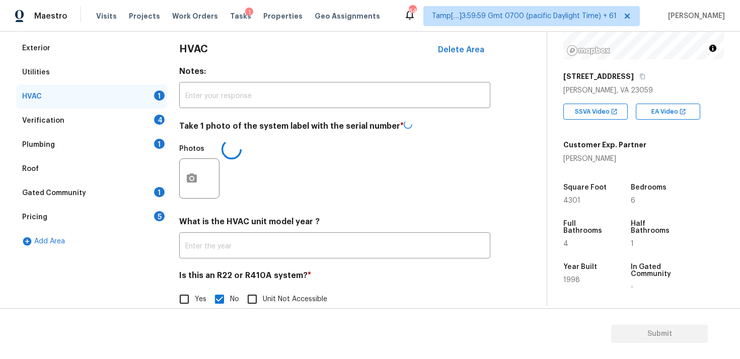
scroll to position [139, 0]
click at [149, 122] on div "Verification 4" at bounding box center [91, 122] width 151 height 24
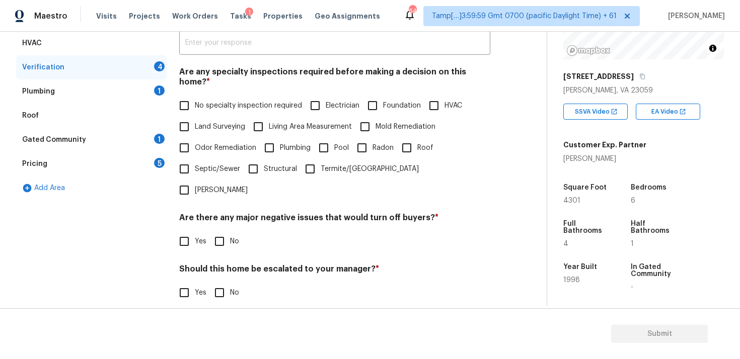
scroll to position [184, 0]
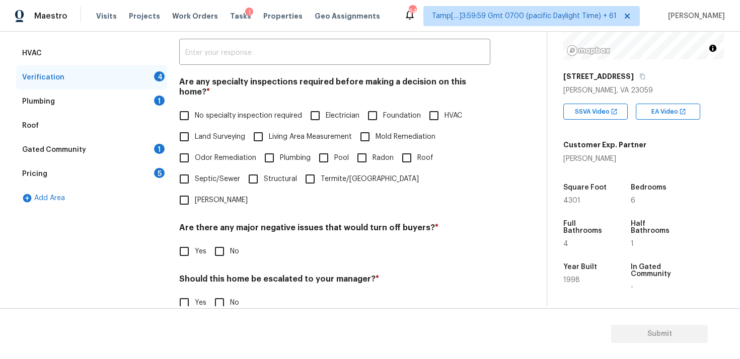
click at [214, 111] on span "No specialty inspection required" at bounding box center [248, 116] width 107 height 11
click at [195, 110] on input "No specialty inspection required" at bounding box center [184, 115] width 21 height 21
checkbox input "true"
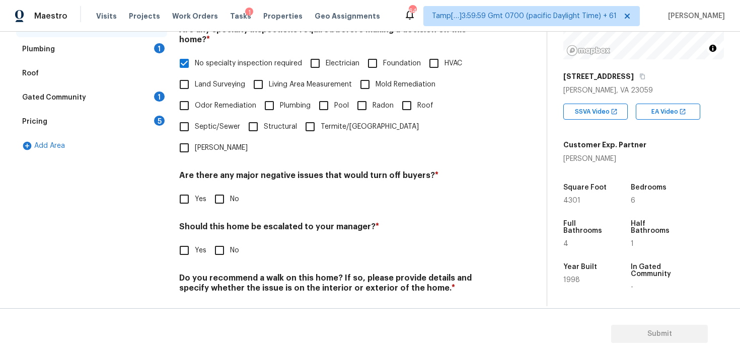
click at [217, 189] on input "No" at bounding box center [219, 199] width 21 height 21
checkbox input "true"
click at [225, 240] on input "No" at bounding box center [219, 250] width 21 height 21
checkbox input "true"
click at [222, 301] on input "No" at bounding box center [219, 311] width 21 height 21
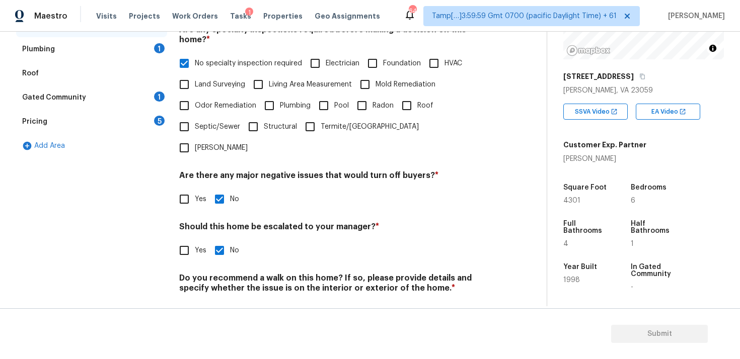
checkbox input "true"
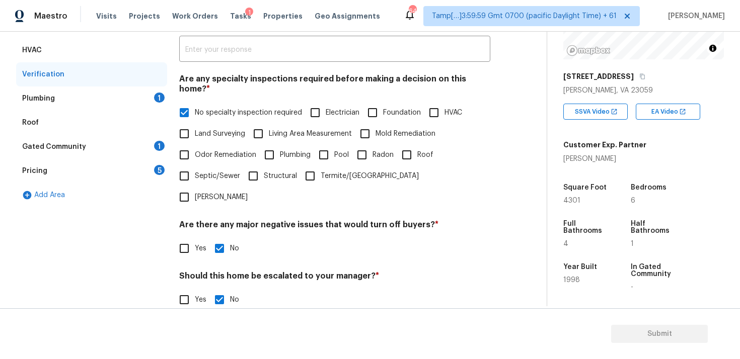
click at [156, 101] on div "1" at bounding box center [159, 98] width 11 height 10
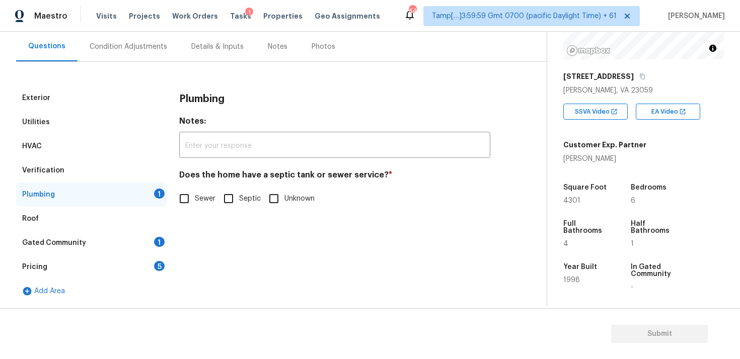
click at [189, 191] on input "Sewer" at bounding box center [184, 198] width 21 height 21
checkbox input "true"
click at [158, 239] on div "1" at bounding box center [159, 242] width 11 height 10
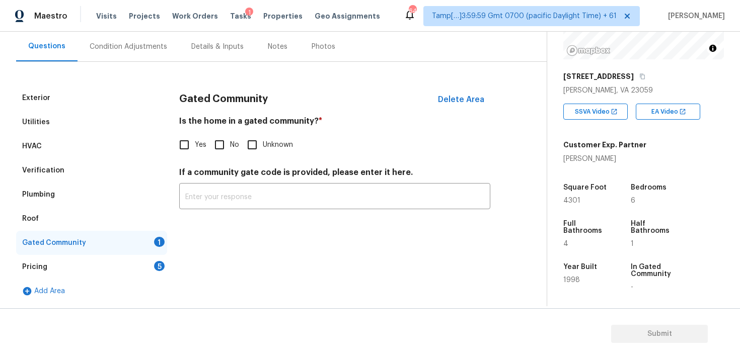
click at [220, 144] on input "No" at bounding box center [219, 144] width 21 height 21
checkbox input "true"
click at [153, 258] on div "Pricing 5" at bounding box center [91, 267] width 151 height 24
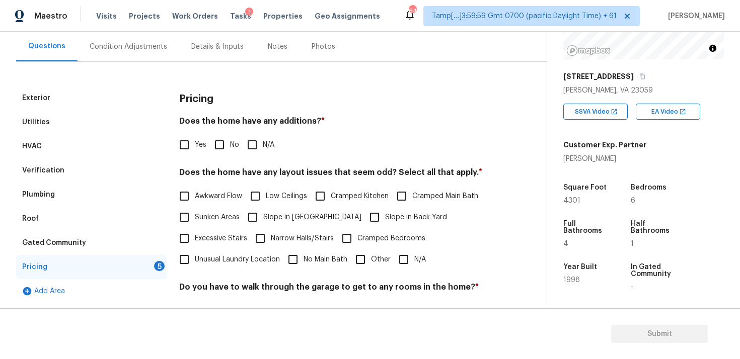
click at [224, 136] on input "No" at bounding box center [219, 144] width 21 height 21
checkbox input "true"
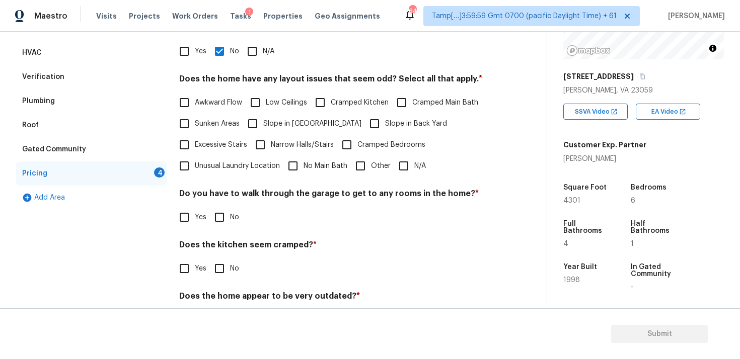
click at [385, 123] on span "Slope in Back Yard" at bounding box center [416, 124] width 62 height 11
click at [364, 123] on input "Slope in Back Yard" at bounding box center [374, 123] width 21 height 21
checkbox input "true"
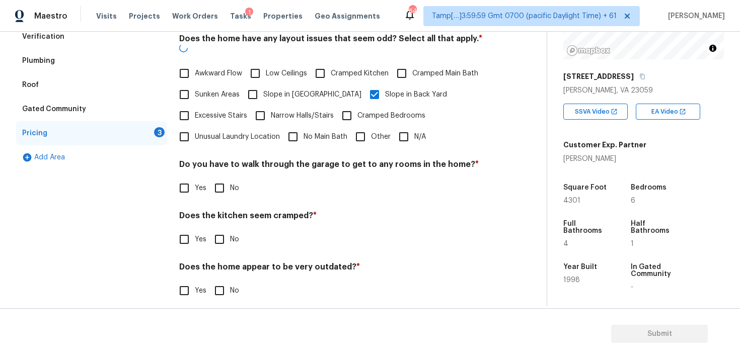
scroll to position [223, 0]
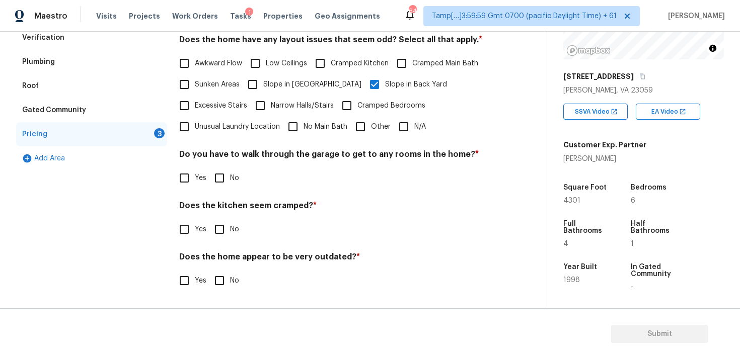
click at [220, 181] on input "No" at bounding box center [219, 178] width 21 height 21
checkbox input "true"
click at [217, 220] on input "No" at bounding box center [219, 230] width 21 height 21
checkbox input "true"
click at [224, 283] on input "No" at bounding box center [219, 281] width 21 height 21
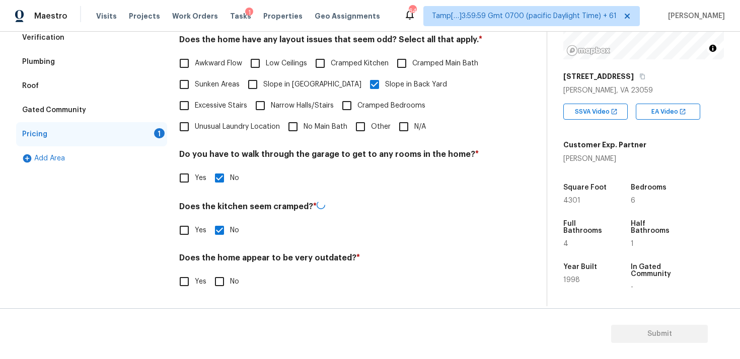
checkbox input "true"
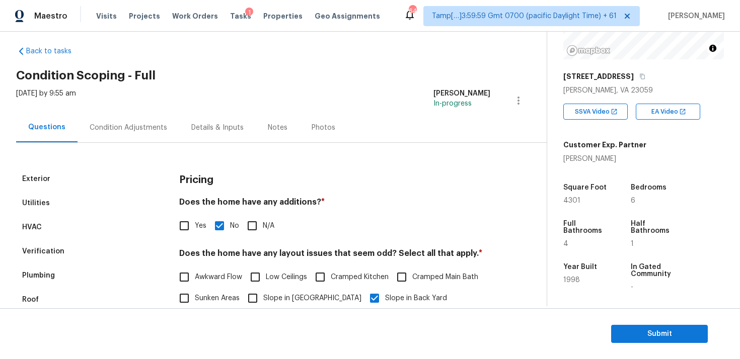
scroll to position [0, 0]
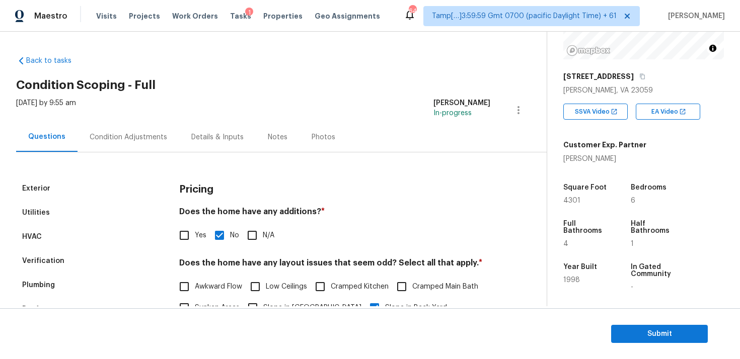
click at [162, 134] on div "Condition Adjustments" at bounding box center [128, 137] width 77 height 10
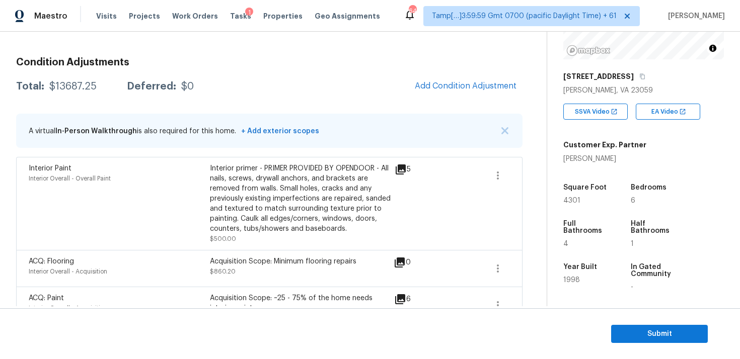
scroll to position [175, 0]
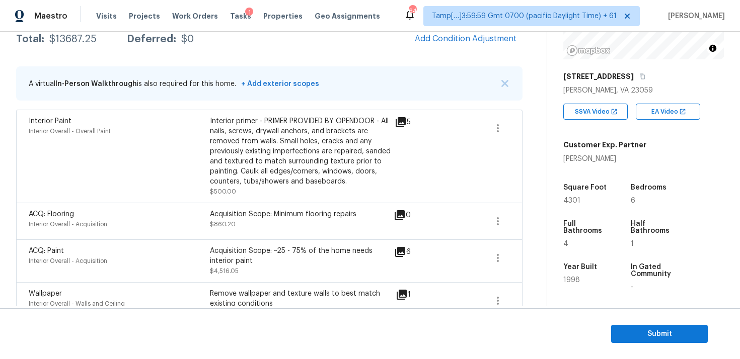
click at [231, 158] on div "Interior primer - PRIMER PROVIDED BY OPENDOOR - All nails, screws, drywall anch…" at bounding box center [300, 151] width 181 height 70
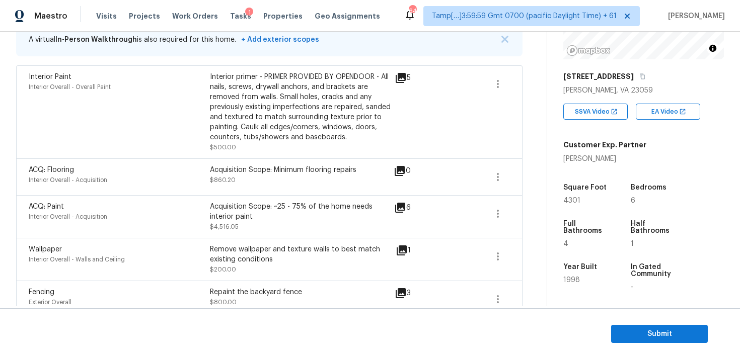
click at [210, 175] on div "Acquisition Scope: Minimum flooring repairs $860.20" at bounding box center [300, 177] width 181 height 24
drag, startPoint x: 210, startPoint y: 171, endPoint x: 352, endPoint y: 170, distance: 141.4
click at [352, 170] on div "Acquisition Scope: Minimum flooring repairs" at bounding box center [300, 170] width 181 height 10
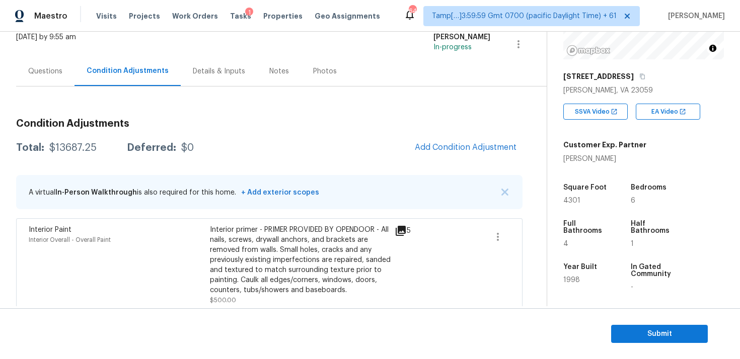
scroll to position [0, 0]
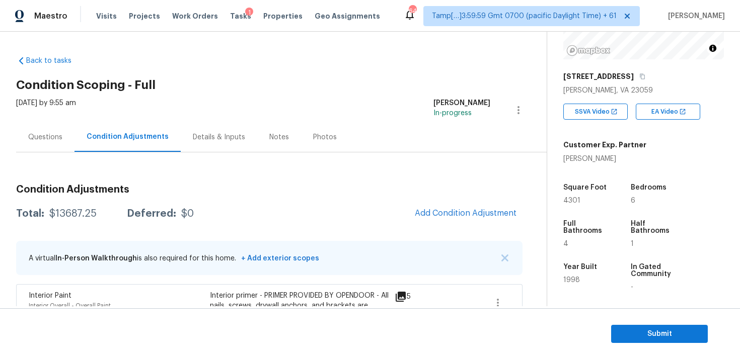
click at [72, 133] on div "Questions" at bounding box center [45, 137] width 58 height 30
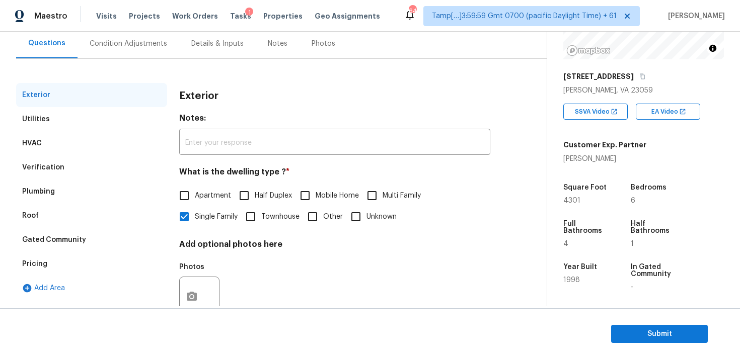
scroll to position [118, 0]
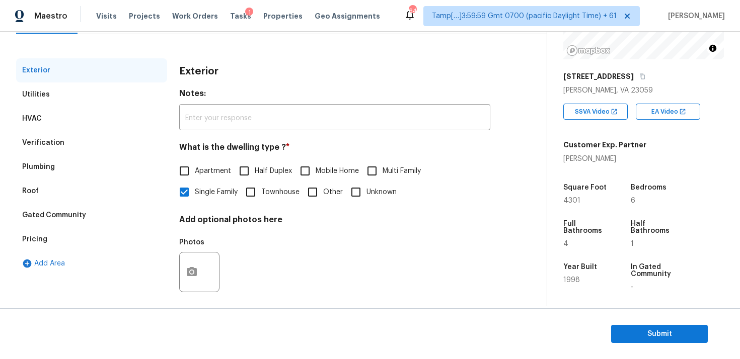
click at [104, 246] on div "Pricing" at bounding box center [91, 239] width 151 height 24
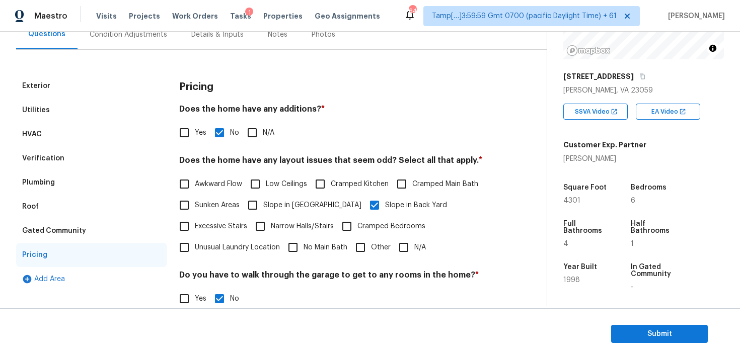
scroll to position [0, 0]
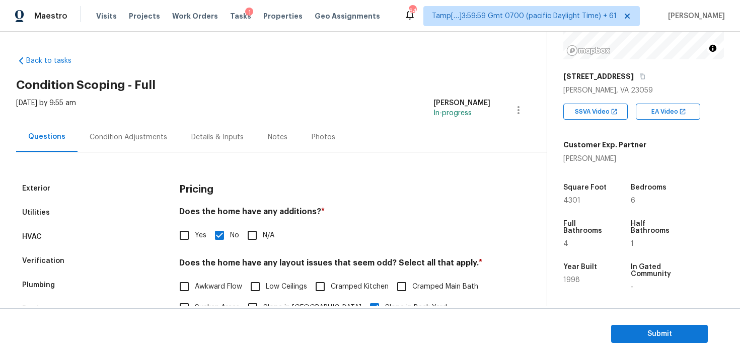
click at [159, 149] on div "Condition Adjustments" at bounding box center [128, 137] width 102 height 30
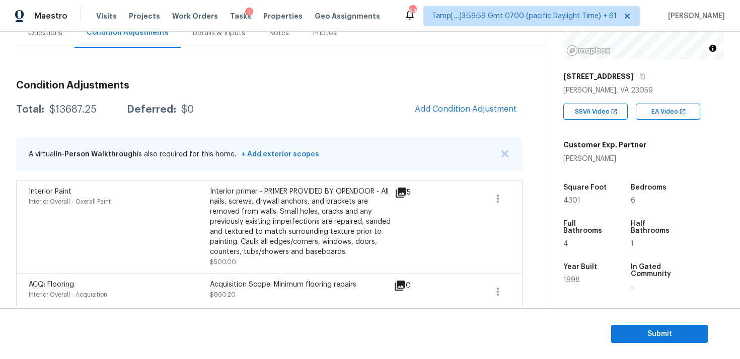
scroll to position [97, 0]
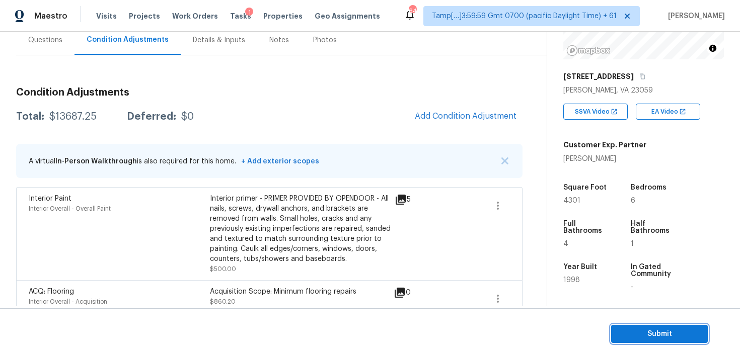
click at [644, 331] on span "Submit" at bounding box center [659, 334] width 81 height 13
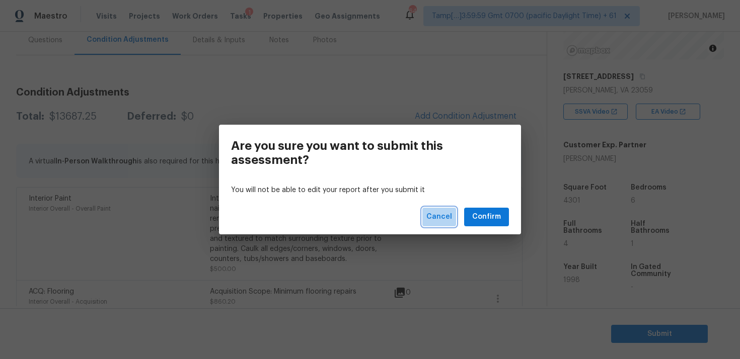
click at [444, 213] on span "Cancel" at bounding box center [439, 217] width 26 height 13
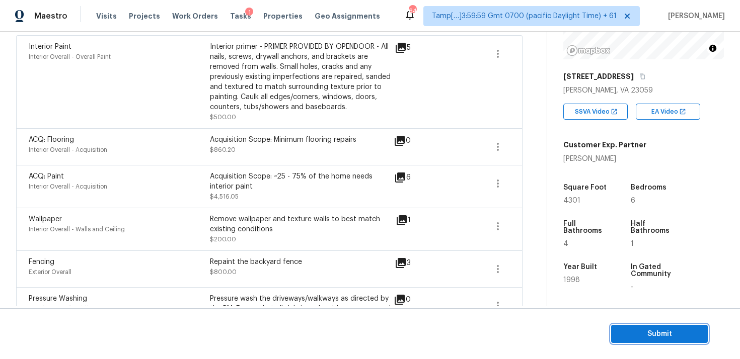
scroll to position [259, 0]
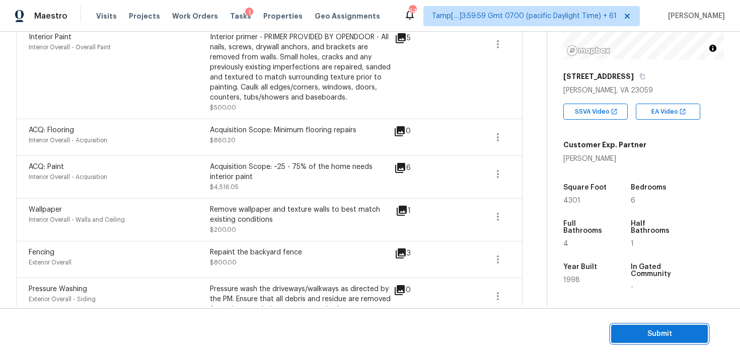
click at [646, 341] on button "Submit" at bounding box center [659, 334] width 97 height 19
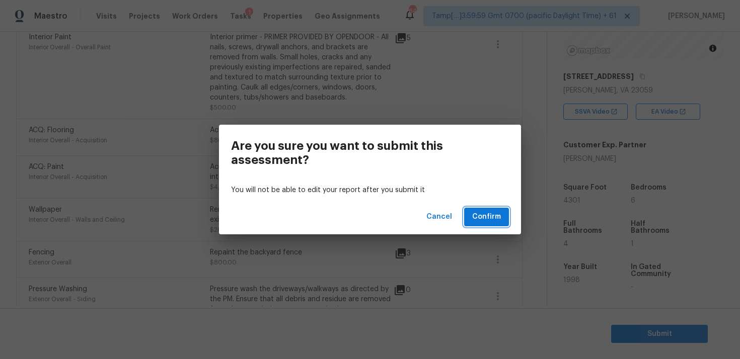
click at [485, 213] on span "Confirm" at bounding box center [486, 217] width 29 height 13
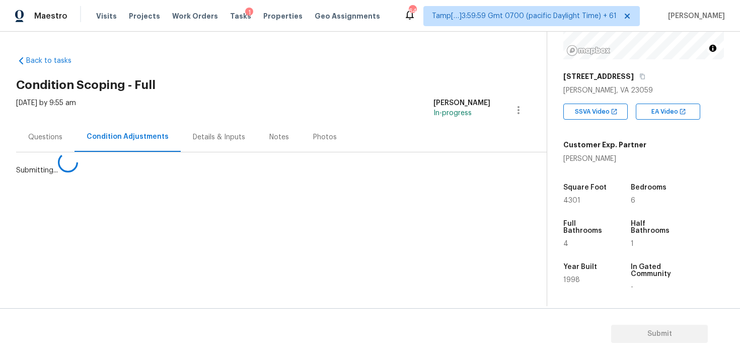
scroll to position [0, 0]
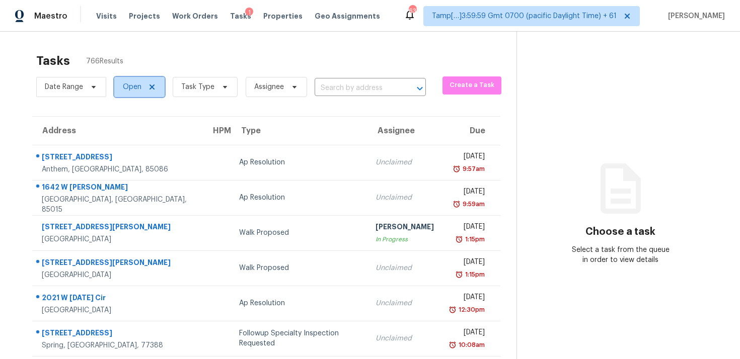
click at [133, 86] on span "Open" at bounding box center [132, 87] width 19 height 10
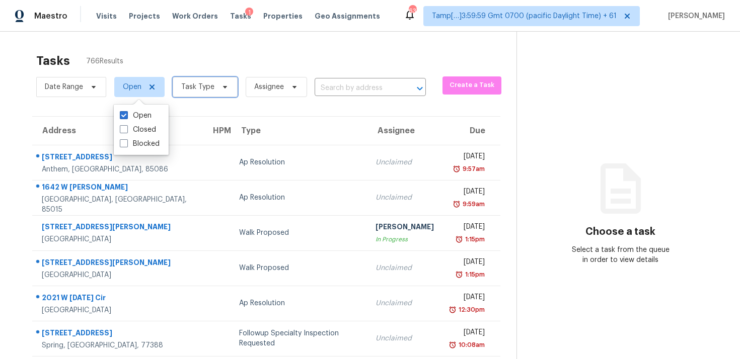
click at [216, 77] on span "Task Type" at bounding box center [205, 87] width 65 height 20
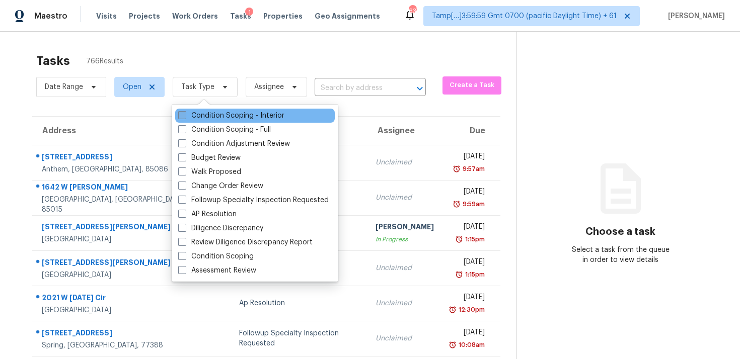
click at [228, 118] on label "Condition Scoping - Interior" at bounding box center [231, 116] width 106 height 10
click at [185, 117] on input "Condition Scoping - Interior" at bounding box center [181, 114] width 7 height 7
checkbox input "true"
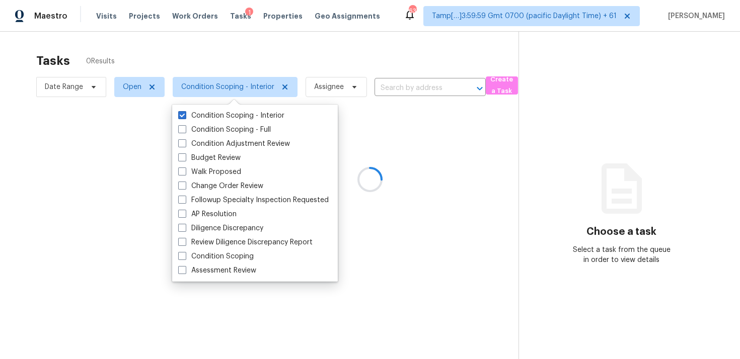
click at [198, 58] on div at bounding box center [370, 179] width 740 height 359
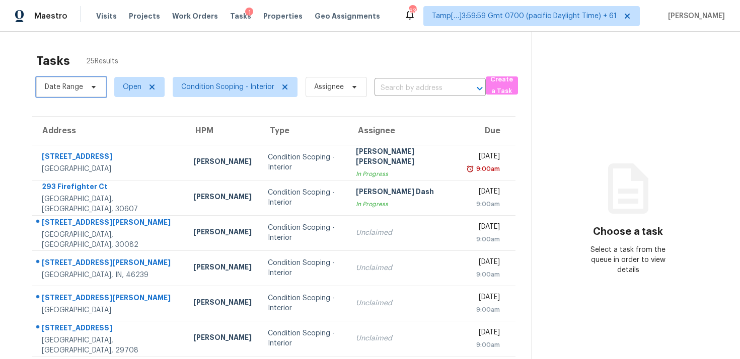
click at [94, 94] on span "Date Range" at bounding box center [71, 87] width 70 height 20
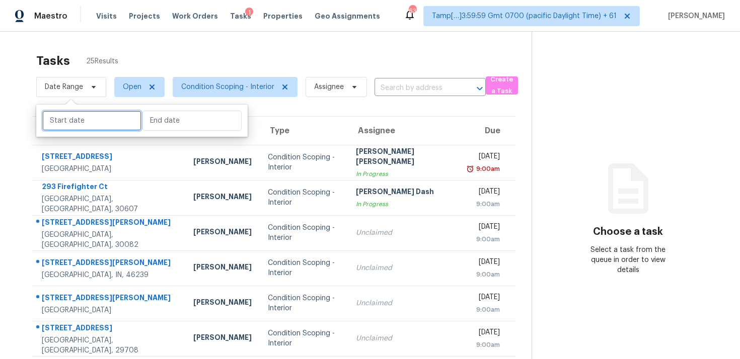
click at [115, 120] on input "text" at bounding box center [91, 121] width 99 height 20
select select "8"
select select "2025"
select select "9"
select select "2025"
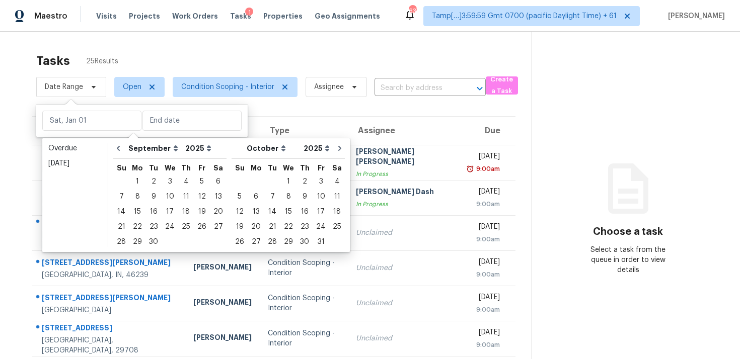
click at [129, 54] on div "Tasks 25 Results" at bounding box center [283, 61] width 495 height 26
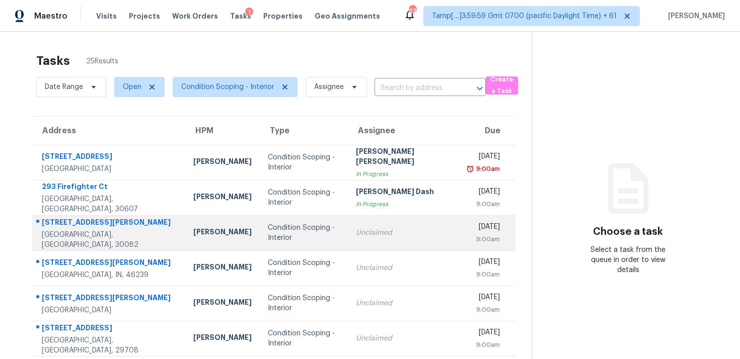
scroll to position [165, 0]
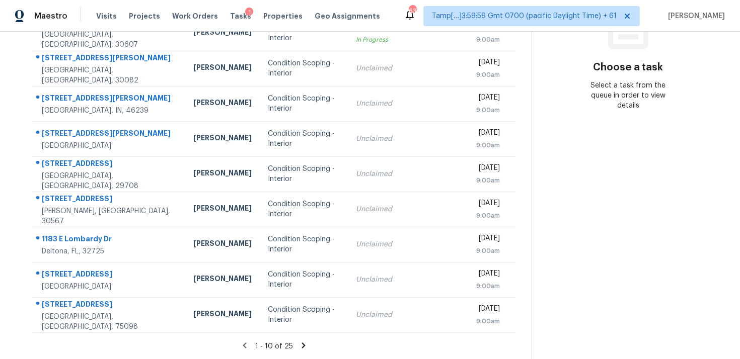
click at [299, 350] on div "1 - 10 of 25" at bounding box center [273, 346] width 515 height 11
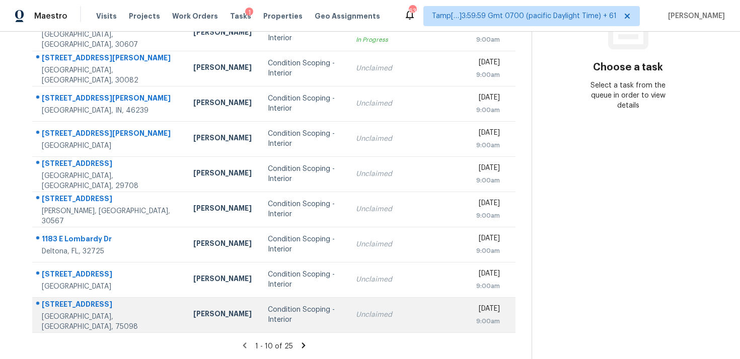
click at [293, 323] on div "Condition Scoping - Interior" at bounding box center [304, 315] width 72 height 20
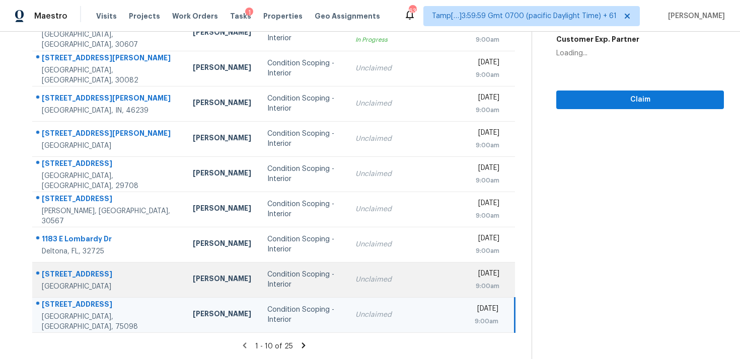
scroll to position [94, 0]
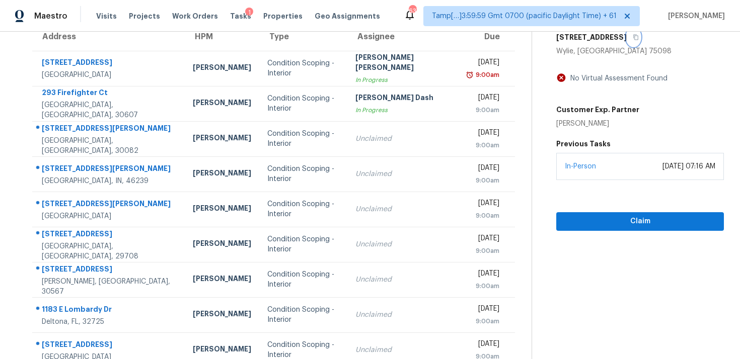
click at [626, 42] on button "button" at bounding box center [633, 37] width 14 height 18
click at [571, 217] on span "Claim" at bounding box center [639, 221] width 151 height 13
click at [571, 218] on span "Claim" at bounding box center [639, 221] width 151 height 13
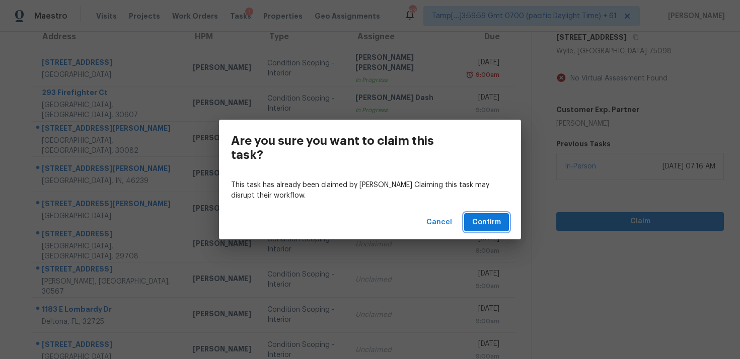
click at [470, 214] on button "Confirm" at bounding box center [486, 222] width 45 height 19
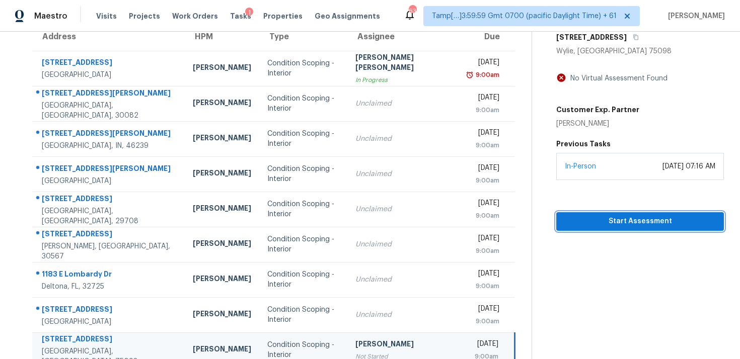
click at [603, 221] on span "Start Assessment" at bounding box center [639, 221] width 151 height 13
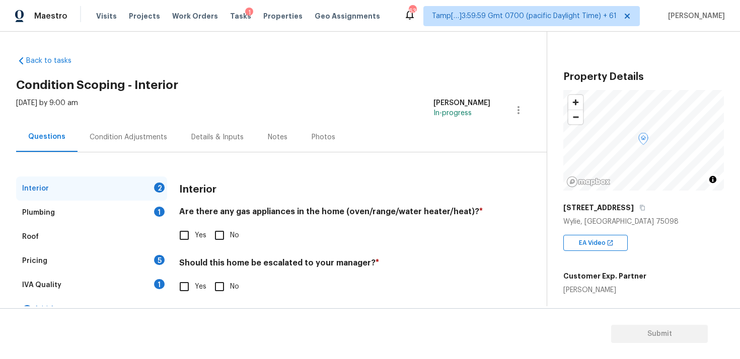
scroll to position [18, 0]
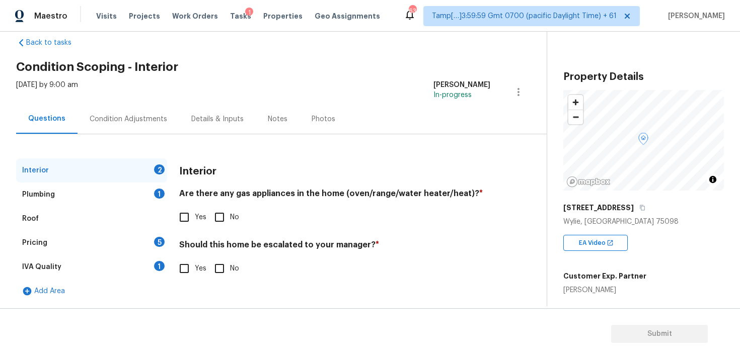
click at [159, 134] on div "Interior 2 Plumbing 1 Roof Pricing 5 IVA Quality 1 Add Area Interior Are there …" at bounding box center [269, 218] width 506 height 169
click at [152, 122] on div "Condition Adjustments" at bounding box center [128, 119] width 77 height 10
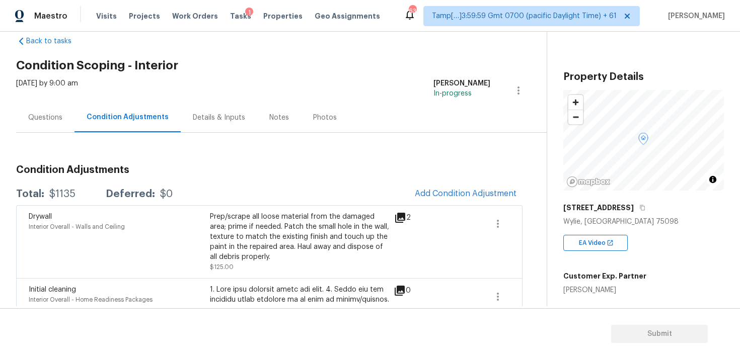
scroll to position [20, 0]
click at [447, 189] on button "Add Condition Adjustment" at bounding box center [466, 193] width 114 height 21
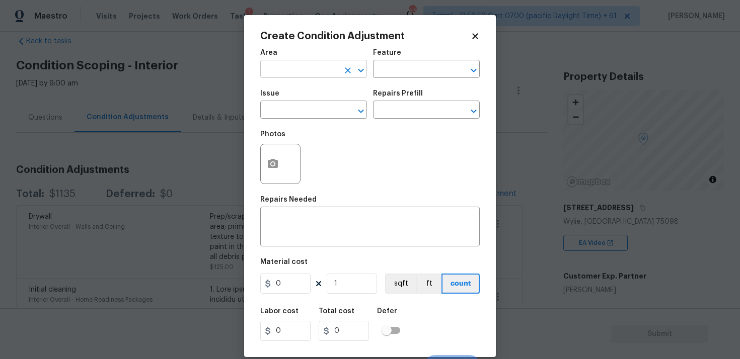
click at [316, 65] on input "text" at bounding box center [299, 70] width 78 height 16
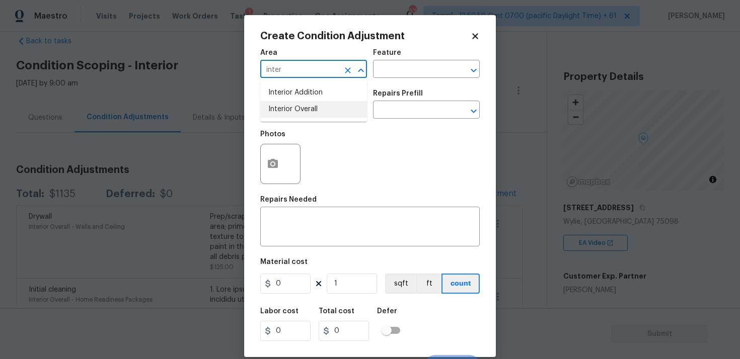
click at [307, 104] on li "Interior Overall" at bounding box center [313, 109] width 107 height 17
type input "Interior Overall"
click at [227, 162] on body "Maestro Visits Projects Work Orders Tasks 1 Properties Geo Assignments 635 Tamp…" at bounding box center [370, 179] width 740 height 359
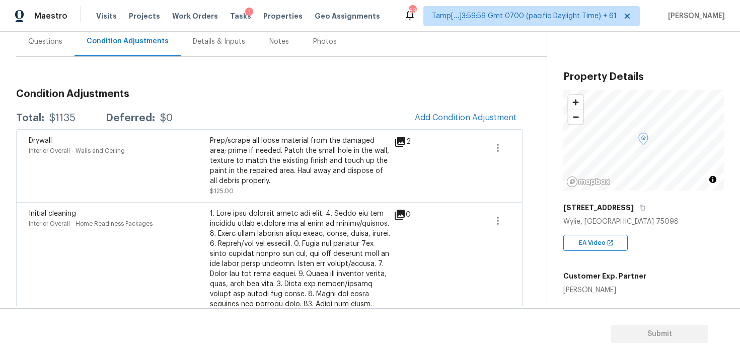
scroll to position [77, 0]
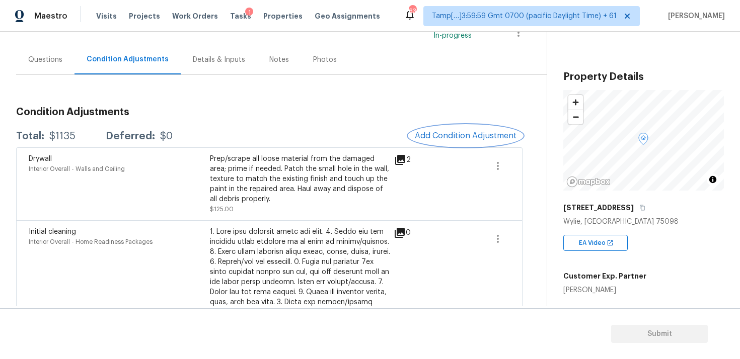
click at [435, 135] on span "Add Condition Adjustment" at bounding box center [466, 135] width 102 height 9
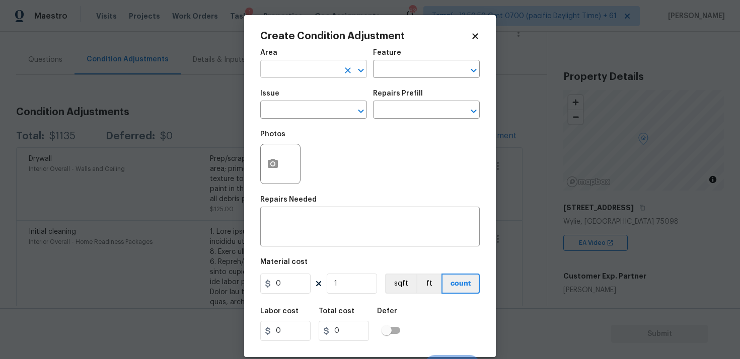
click at [309, 63] on input "text" at bounding box center [299, 70] width 78 height 16
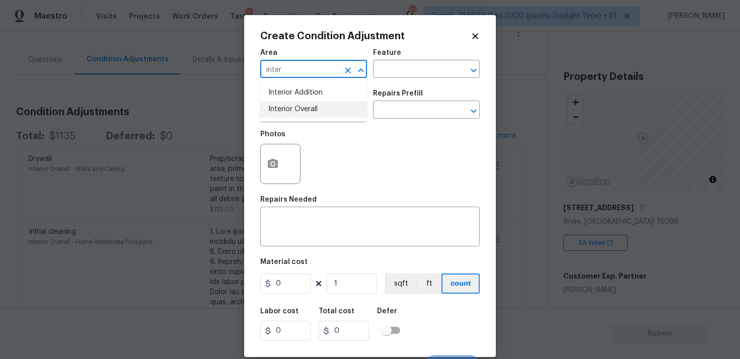
click at [280, 116] on li "Interior Overall" at bounding box center [313, 109] width 107 height 17
type input "Interior Overall"
click at [280, 116] on input "text" at bounding box center [299, 111] width 78 height 16
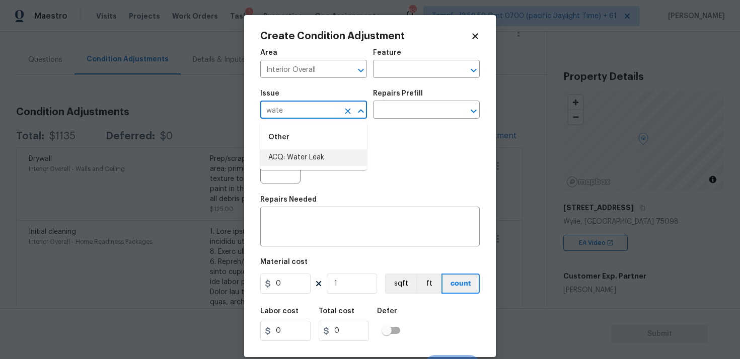
click at [309, 151] on li "ACQ: Water Leak" at bounding box center [313, 157] width 107 height 17
type input "ACQ: Water Leak"
click at [391, 118] on input "text" at bounding box center [412, 111] width 78 height 16
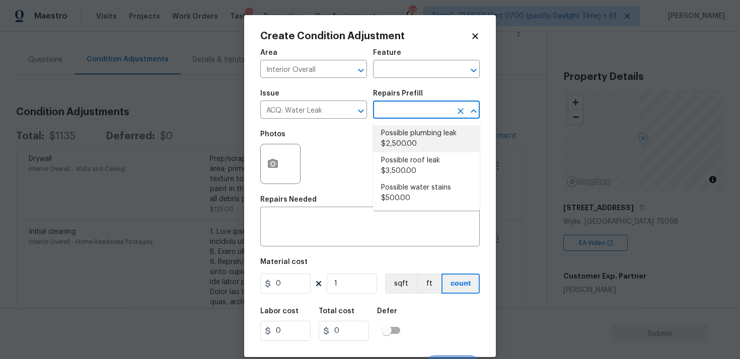
click at [397, 138] on li "Possible plumbing leak $2,500.00" at bounding box center [426, 138] width 107 height 27
type input "Acquisition"
type textarea "Acquisition Scope: Possible plumbing leak"
type input "2500"
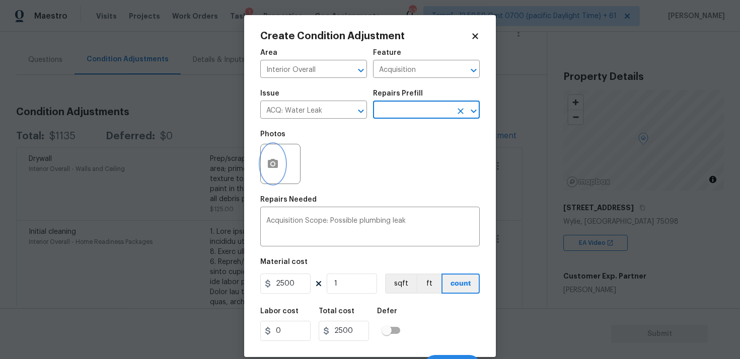
click at [273, 153] on button "button" at bounding box center [273, 163] width 24 height 39
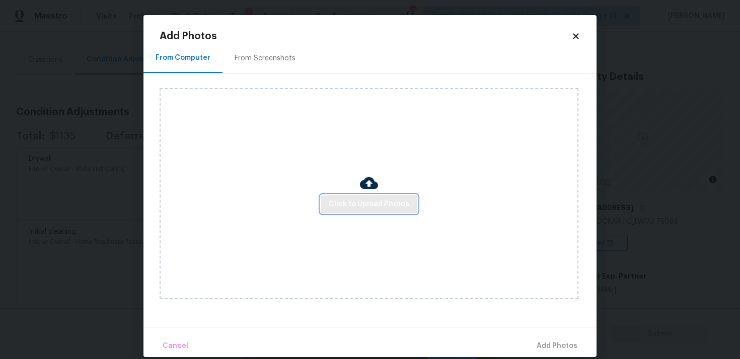
click at [349, 195] on button "Click to Upload Photos" at bounding box center [368, 204] width 97 height 19
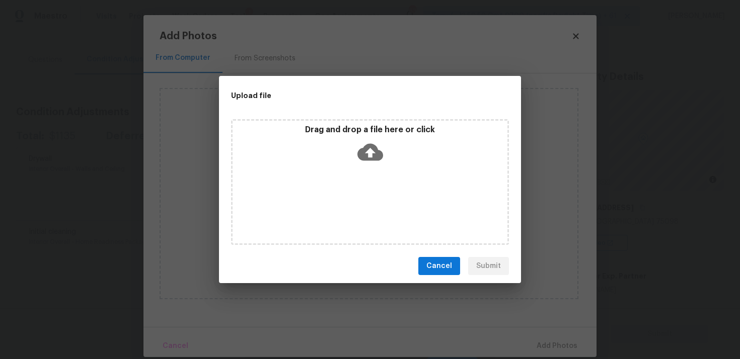
click at [360, 134] on p "Drag and drop a file here or click" at bounding box center [369, 130] width 275 height 11
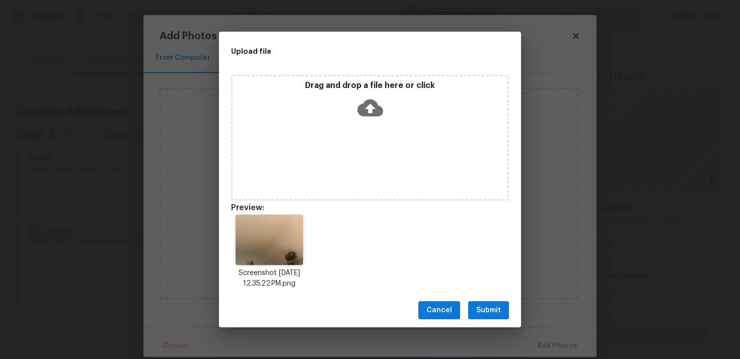
click at [491, 300] on div "Cancel Submit" at bounding box center [370, 310] width 302 height 35
click at [496, 309] on span "Submit" at bounding box center [488, 310] width 25 height 13
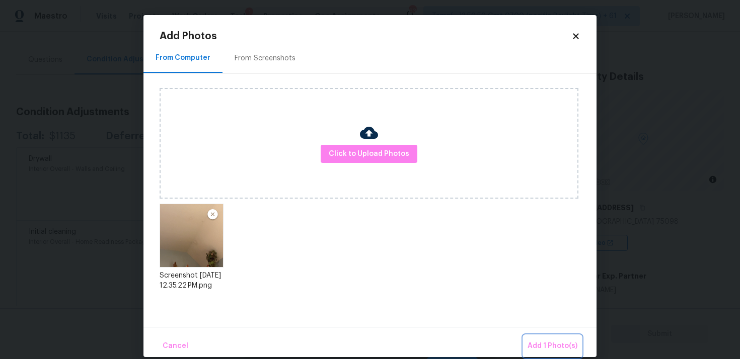
click at [545, 342] on span "Add 1 Photo(s)" at bounding box center [552, 346] width 50 height 13
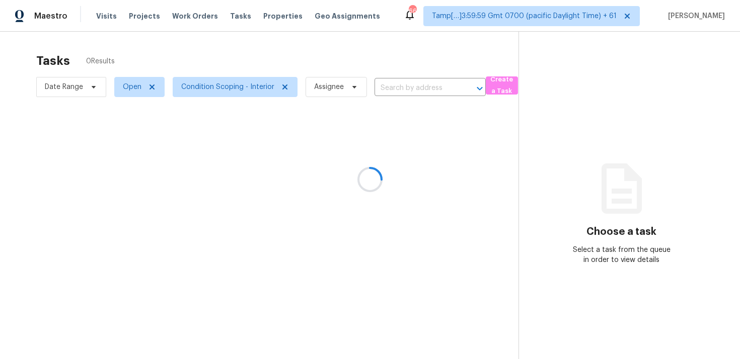
click at [300, 74] on div at bounding box center [370, 179] width 740 height 359
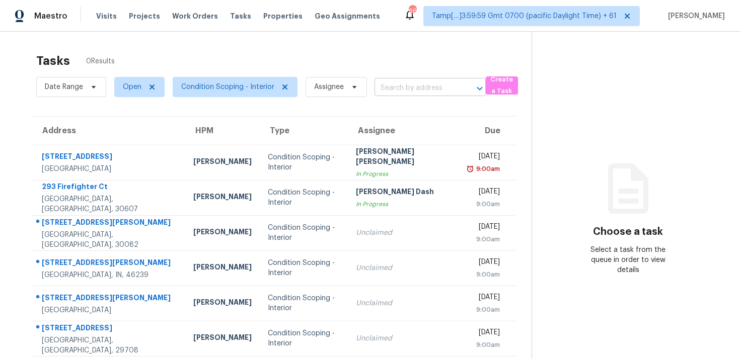
click at [410, 86] on input "text" at bounding box center [415, 89] width 83 height 16
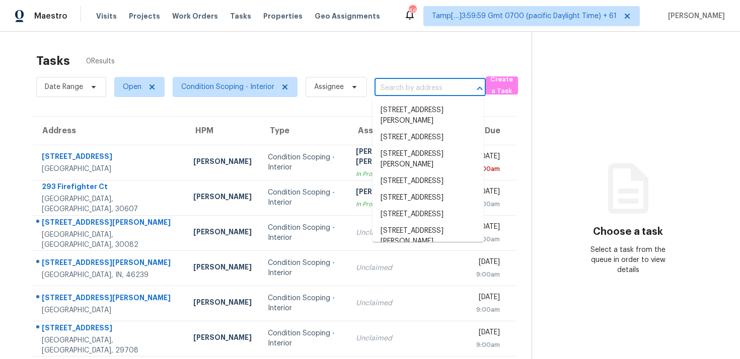
paste input "[STREET_ADDRESS]"
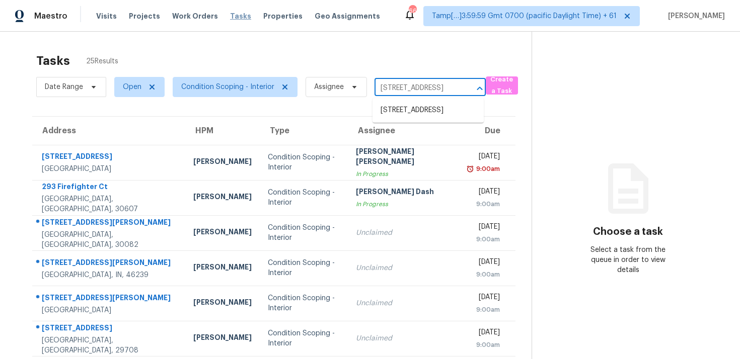
type input "[STREET_ADDRESS]"
click at [230, 16] on span "Tasks" at bounding box center [240, 16] width 21 height 7
click at [104, 12] on span "Visits" at bounding box center [106, 16] width 21 height 10
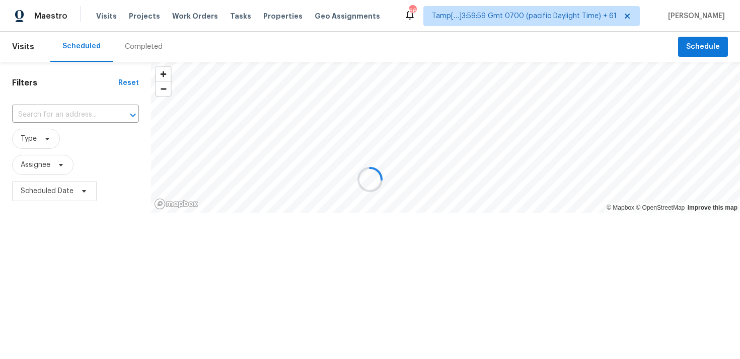
click at [129, 42] on div at bounding box center [370, 179] width 740 height 359
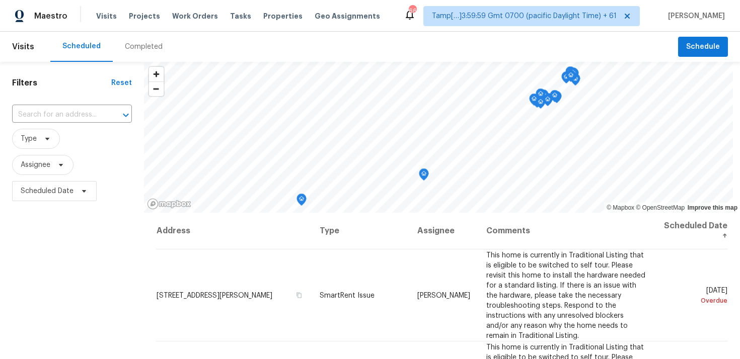
click at [133, 44] on div "Completed" at bounding box center [144, 47] width 38 height 10
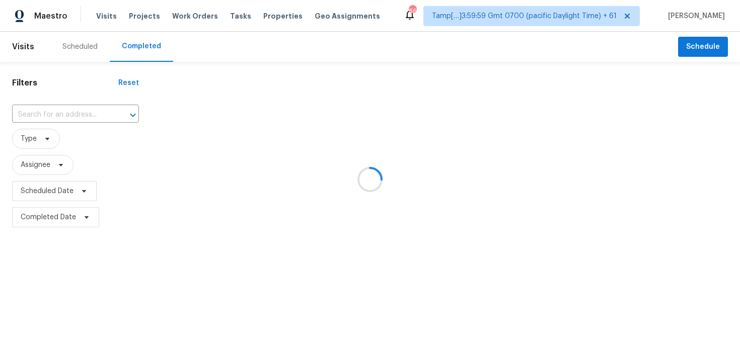
click at [102, 111] on div at bounding box center [370, 179] width 740 height 359
click at [54, 116] on div at bounding box center [370, 179] width 740 height 359
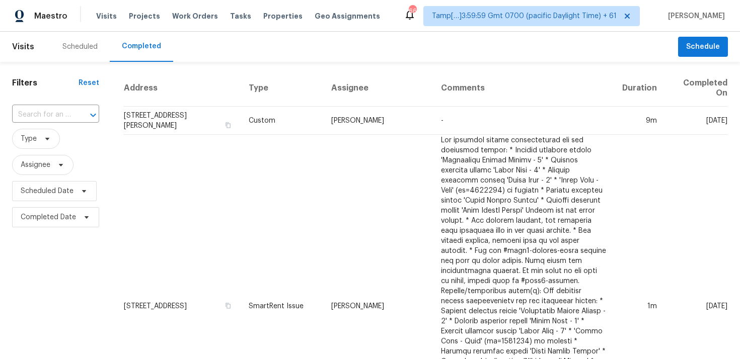
click at [54, 116] on input "text" at bounding box center [41, 115] width 59 height 16
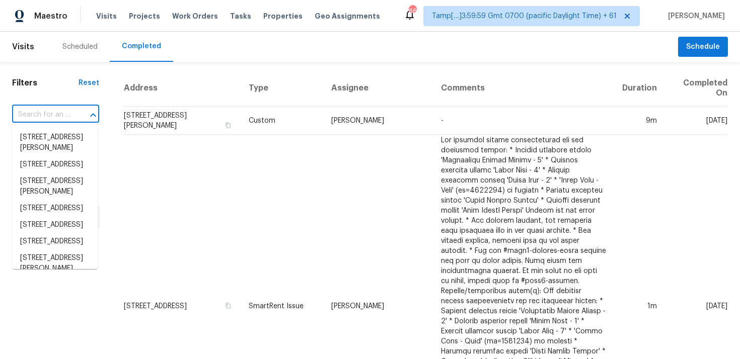
paste input "[STREET_ADDRESS]"
type input "[STREET_ADDRESS]"
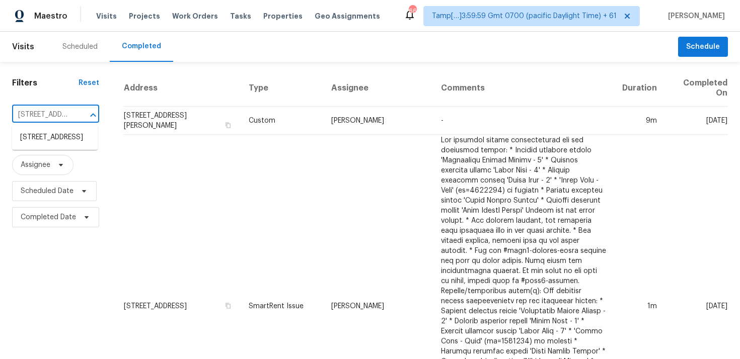
scroll to position [0, 65]
click at [63, 138] on li "[STREET_ADDRESS]" at bounding box center [55, 137] width 86 height 17
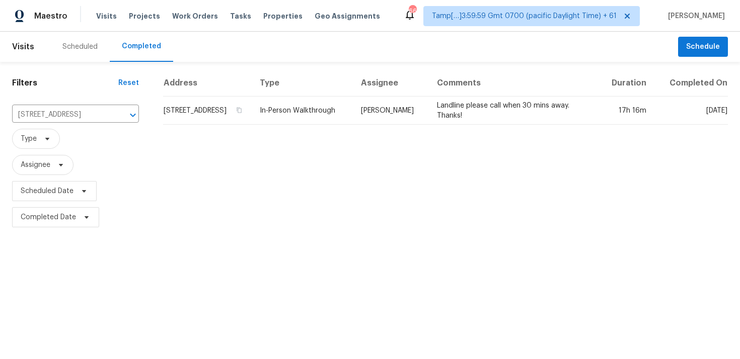
click at [197, 132] on div "Address Type Assignee Comments Duration Completed On [STREET_ADDRESS] In-Person…" at bounding box center [445, 150] width 589 height 160
click at [197, 125] on div "Address Type Assignee Comments Duration Completed On [STREET_ADDRESS] In-Person…" at bounding box center [445, 150] width 589 height 160
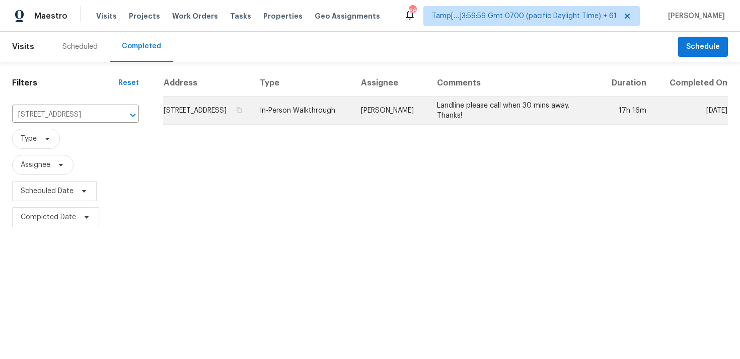
click at [203, 107] on td "[STREET_ADDRESS]" at bounding box center [207, 111] width 89 height 28
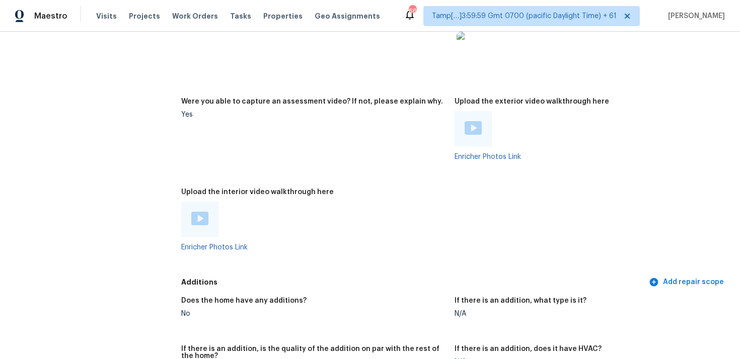
scroll to position [1786, 0]
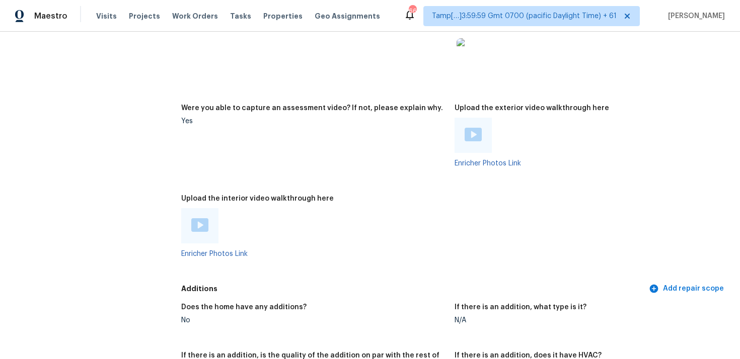
click at [206, 218] on img at bounding box center [199, 225] width 17 height 14
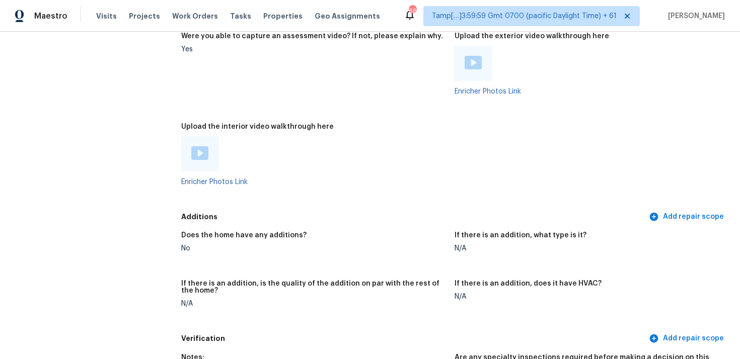
scroll to position [1851, 0]
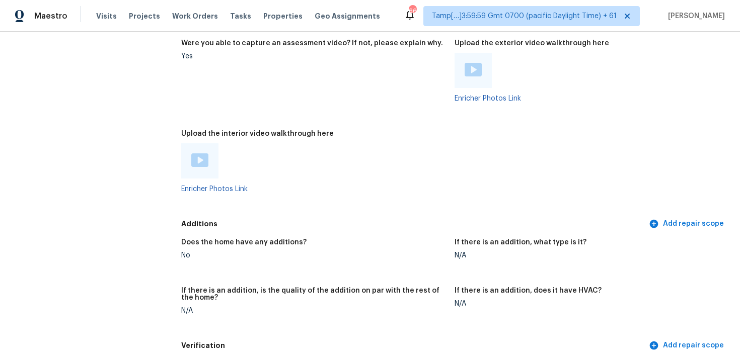
click at [275, 90] on figure "Were you able to capture an assessment video? If not, please explain why. Yes" at bounding box center [317, 79] width 273 height 78
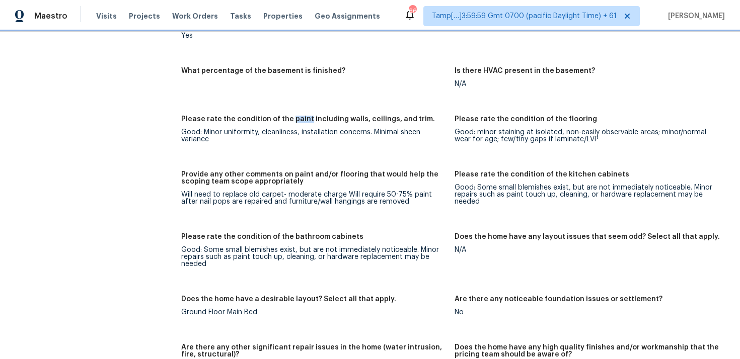
scroll to position [1357, 0]
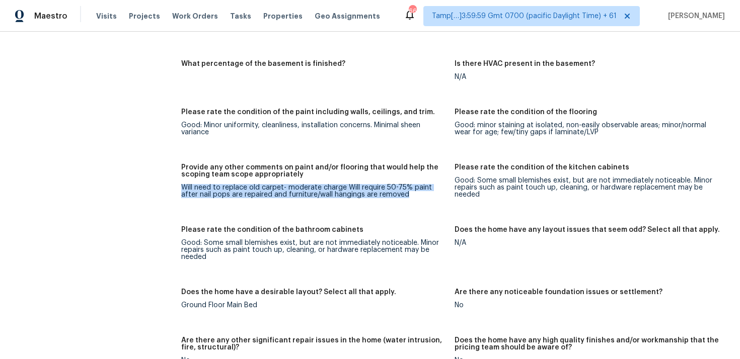
drag, startPoint x: 182, startPoint y: 179, endPoint x: 393, endPoint y: 188, distance: 212.0
click at [393, 188] on div "Will need to replace old carpet- moderate charge Will require 50-75% paint afte…" at bounding box center [313, 191] width 265 height 14
drag, startPoint x: 284, startPoint y: 181, endPoint x: 381, endPoint y: 178, distance: 97.1
click at [381, 184] on div "Will need to replace old carpet- moderate charge Will require 50-75% paint afte…" at bounding box center [313, 191] width 265 height 14
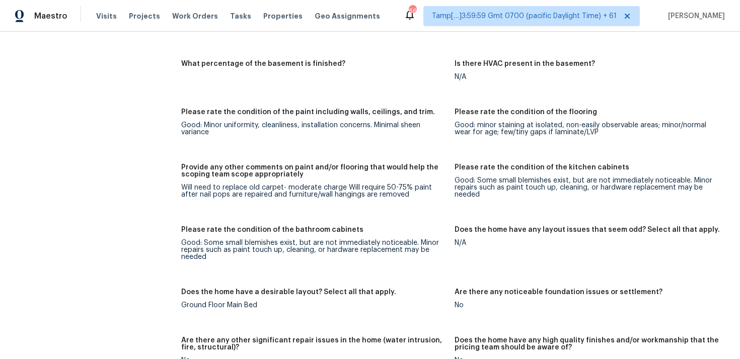
click at [333, 128] on div "Good: Minor uniformity, cleanliness, installation concerns. Minimal sheen varia…" at bounding box center [313, 129] width 265 height 14
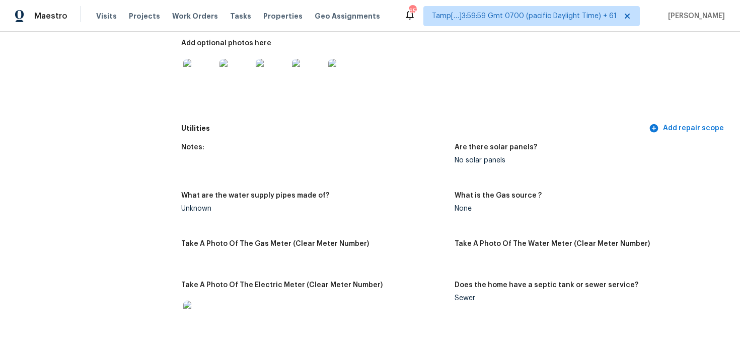
scroll to position [583, 0]
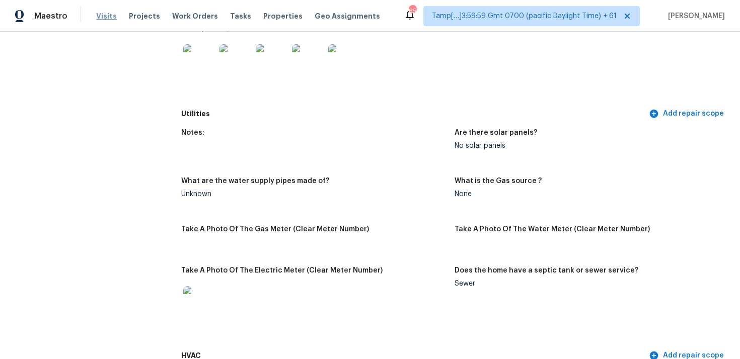
click at [105, 15] on span "Visits" at bounding box center [106, 16] width 21 height 10
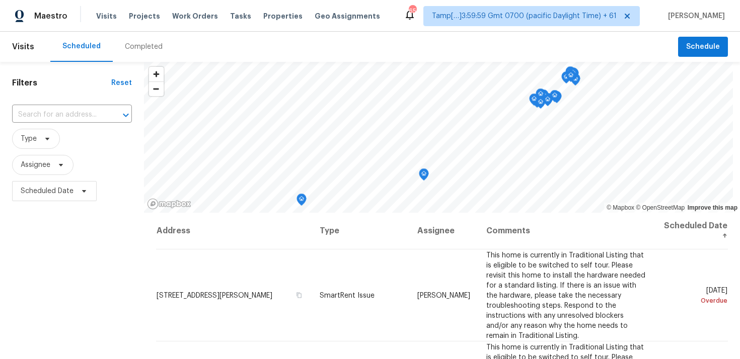
click at [142, 37] on div "Completed" at bounding box center [144, 47] width 62 height 30
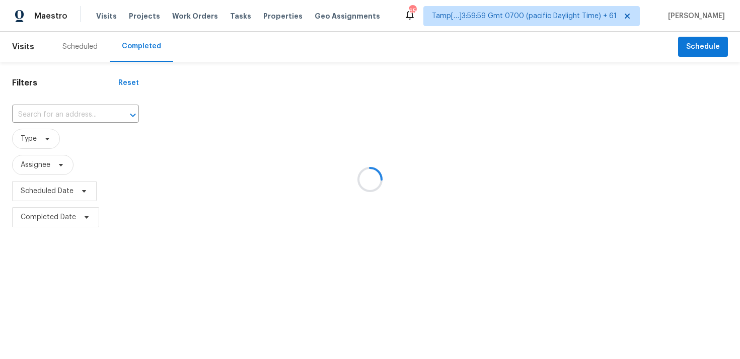
click at [89, 117] on div at bounding box center [370, 179] width 740 height 359
click at [85, 112] on div at bounding box center [370, 179] width 740 height 359
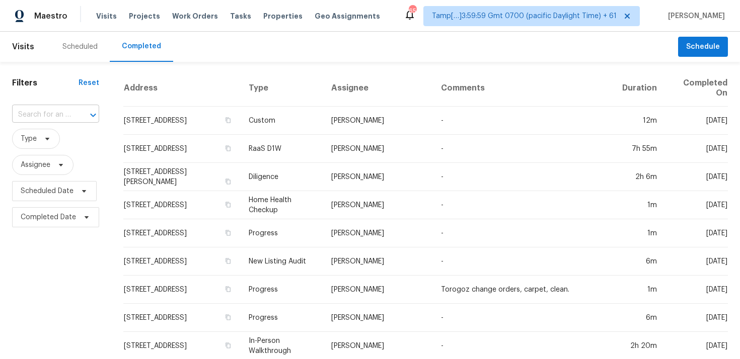
click at [68, 113] on input "text" at bounding box center [41, 115] width 59 height 16
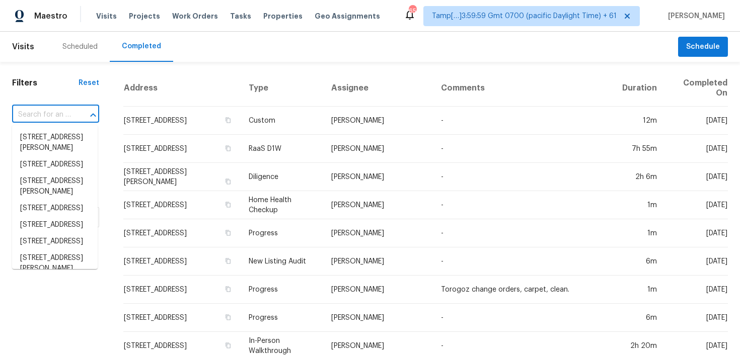
paste input "3525 Bandera Ranch Rd, Roanoke, TX 76262"
type input "3525 Bandera Ranch Rd, Roanoke, TX 76262"
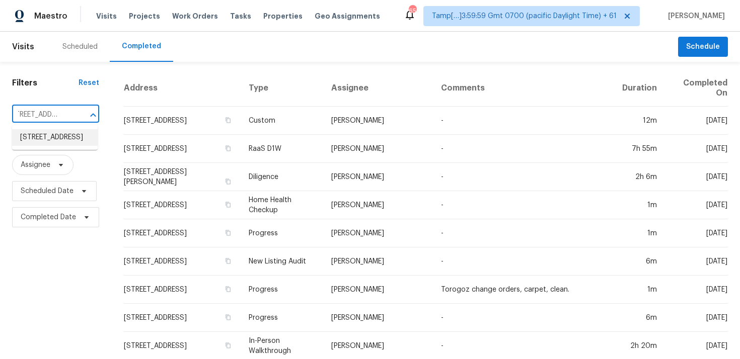
click at [72, 135] on li "3525 Bandera Ranch Rd, Roanoke, TX 76262" at bounding box center [55, 137] width 86 height 17
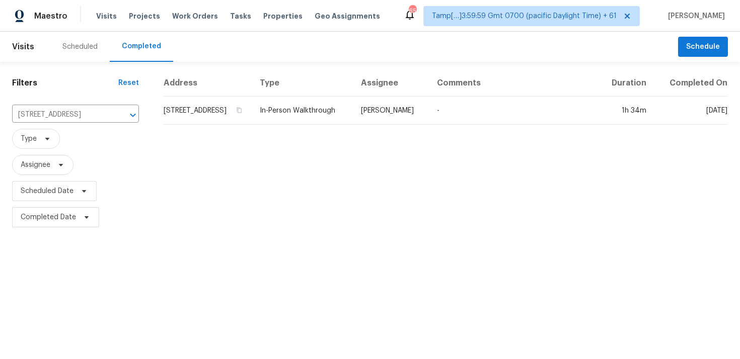
click at [219, 135] on div "Address Type Assignee Comments Duration Completed On 3525 Bandera Ranch Rd, Roa…" at bounding box center [445, 150] width 589 height 160
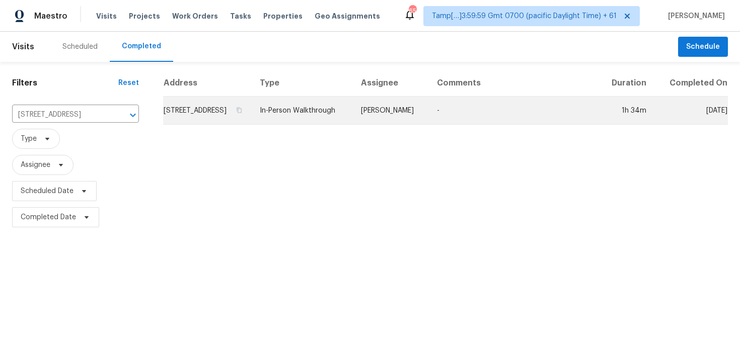
click at [239, 119] on td "3525 Bandera Ranch Rd, Roanoke, TX 76262" at bounding box center [207, 111] width 89 height 28
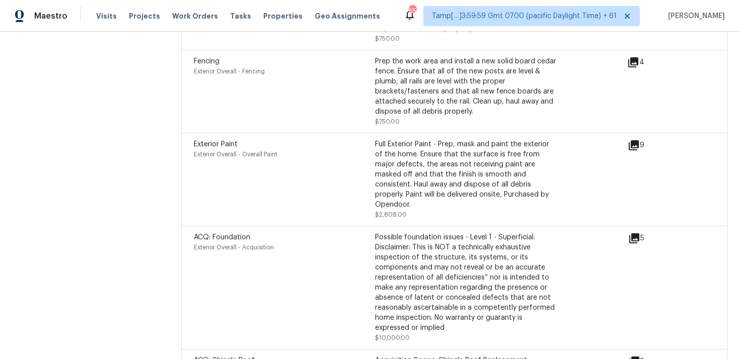
scroll to position [3124, 0]
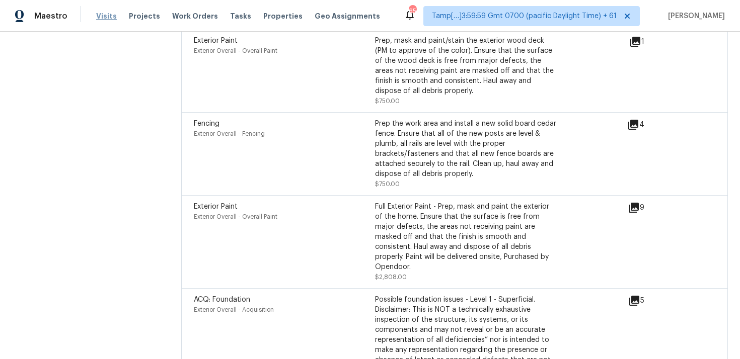
click at [99, 20] on span "Visits" at bounding box center [106, 16] width 21 height 10
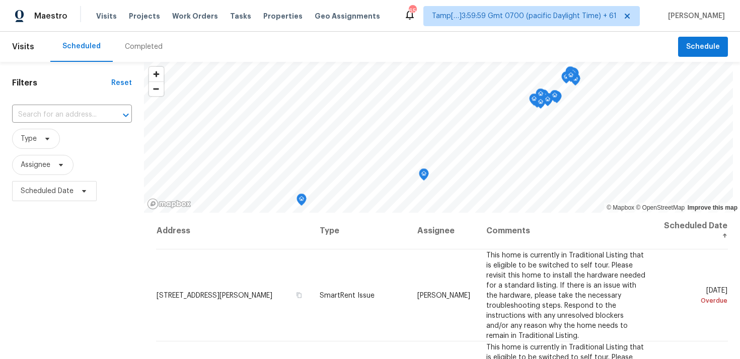
click at [137, 44] on div "Completed" at bounding box center [144, 47] width 38 height 10
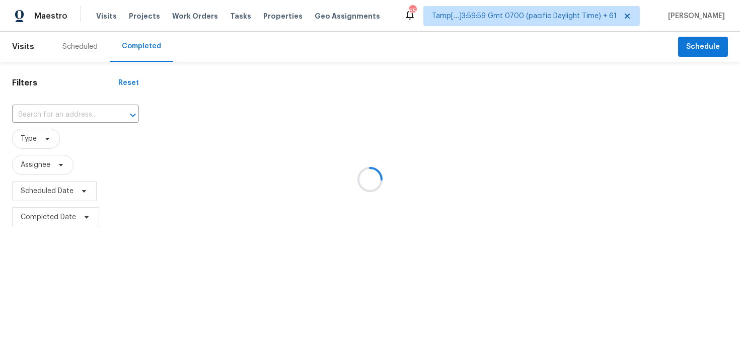
click at [73, 115] on div at bounding box center [370, 179] width 740 height 359
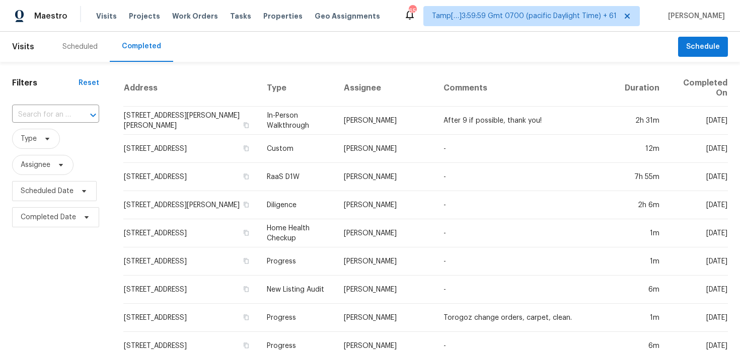
click at [73, 115] on div at bounding box center [86, 115] width 26 height 14
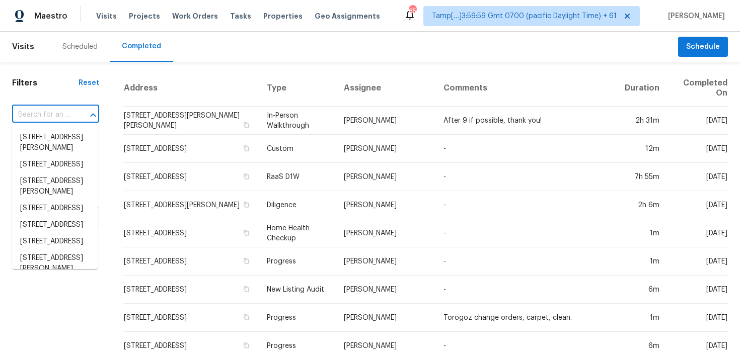
paste input "12505 White Oak Dr, Burleson, TX 76028"
type input "12505 White Oak Dr, Burleson, TX 76028"
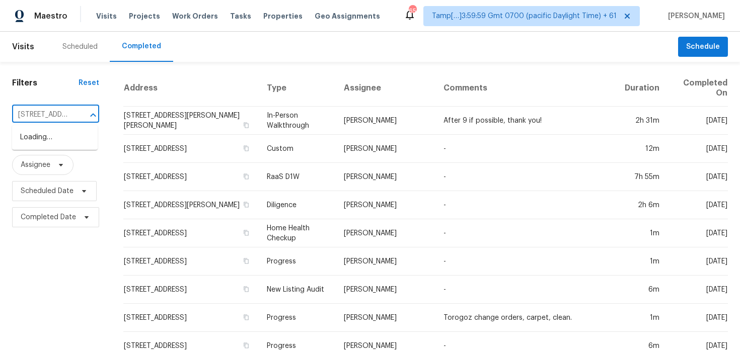
scroll to position [0, 81]
click at [73, 145] on li "12505 White Oak Dr, Burleson, TX 76028" at bounding box center [55, 142] width 86 height 27
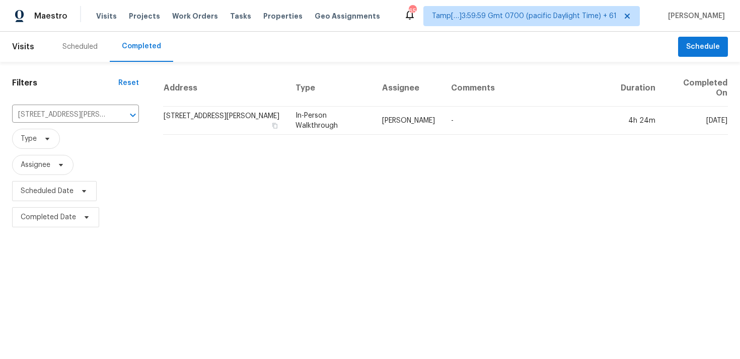
click at [179, 127] on td "12505 White Oak Dr, Burleson, TX 76028" at bounding box center [225, 121] width 124 height 28
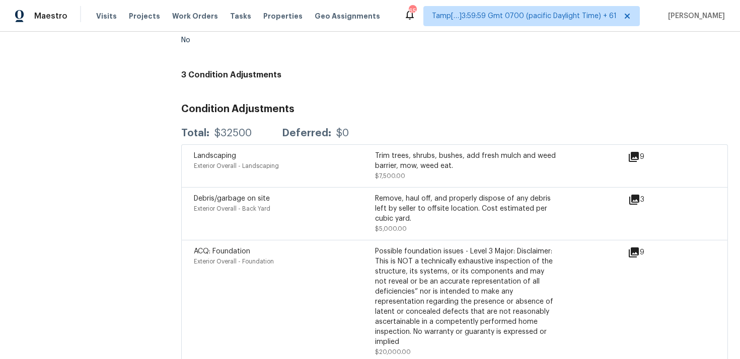
scroll to position [2280, 0]
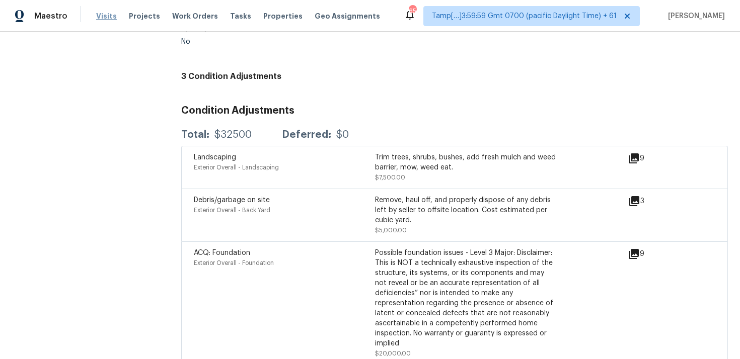
click at [98, 15] on span "Visits" at bounding box center [106, 16] width 21 height 10
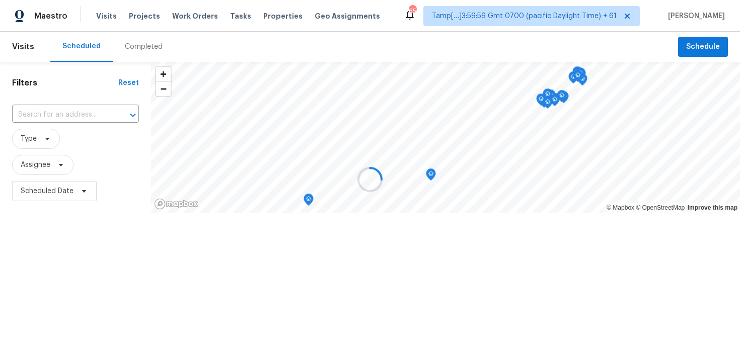
click at [160, 43] on div at bounding box center [370, 179] width 740 height 359
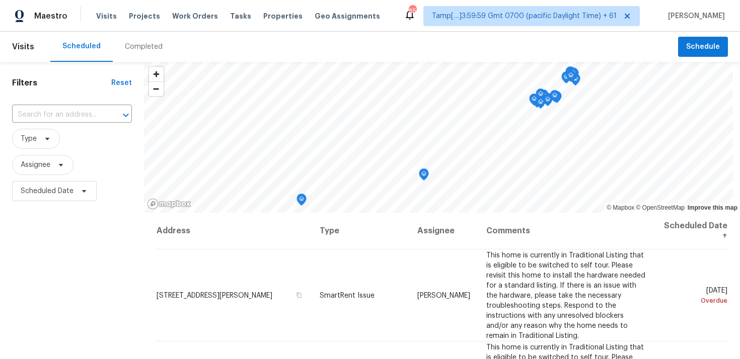
click at [137, 43] on div "Completed" at bounding box center [144, 47] width 38 height 10
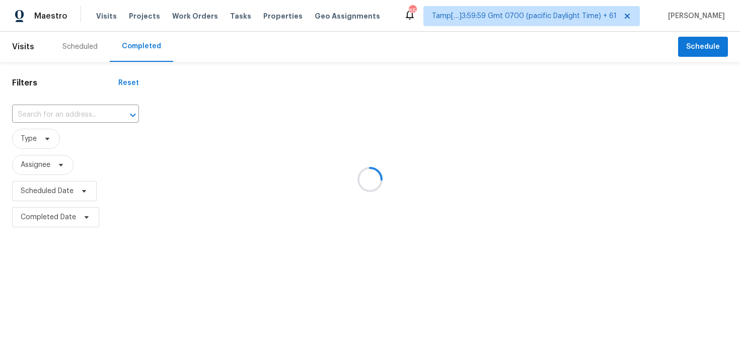
click at [88, 113] on div at bounding box center [370, 179] width 740 height 359
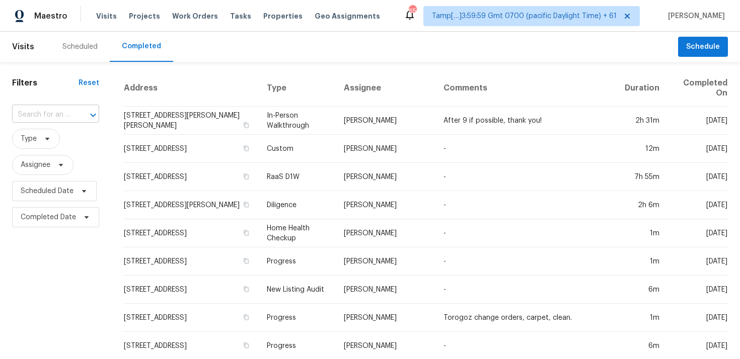
click at [55, 110] on input "text" at bounding box center [41, 115] width 59 height 16
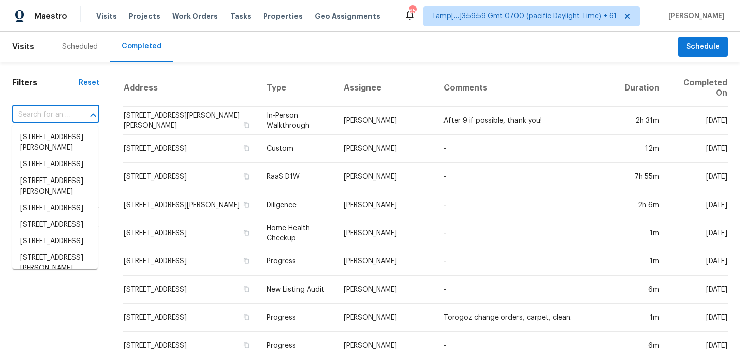
paste input "46942 Colby Ct, Sterling, VA 20164"
type input "46942 Colby Ct, Sterling, VA 20164"
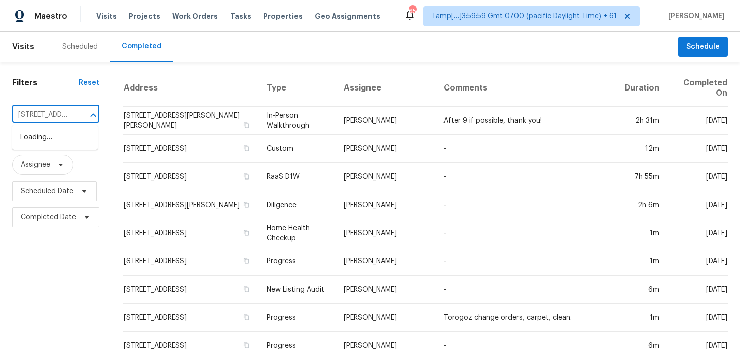
scroll to position [0, 64]
click at [63, 130] on li "46942 Colby Ct, Sterling, VA 20164" at bounding box center [55, 148] width 86 height 38
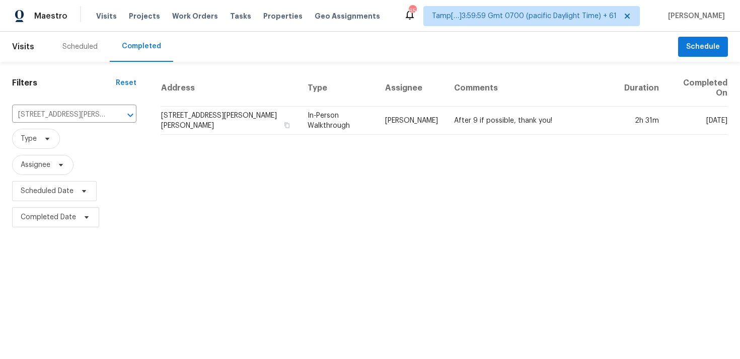
click at [207, 126] on td "46942 Colby Ct, Sterling, VA 20164" at bounding box center [229, 121] width 138 height 28
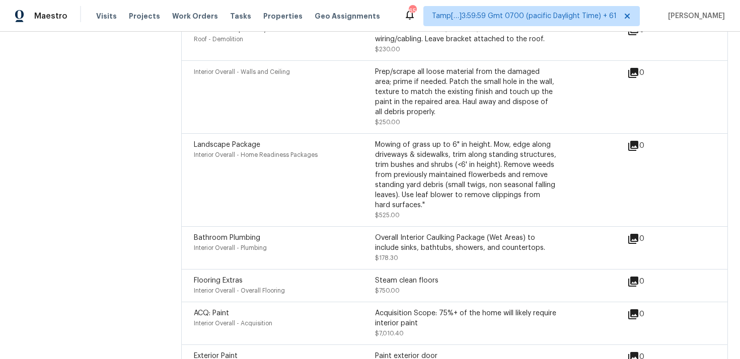
scroll to position [2922, 0]
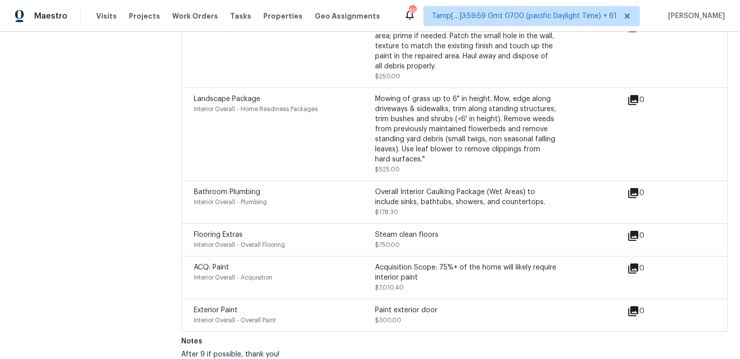
click at [293, 273] on div "Interior Overall - Acquisition" at bounding box center [284, 278] width 181 height 10
click at [391, 274] on div "Acquisition Scope: 75%+ of the home will likely require interior paint" at bounding box center [465, 273] width 181 height 20
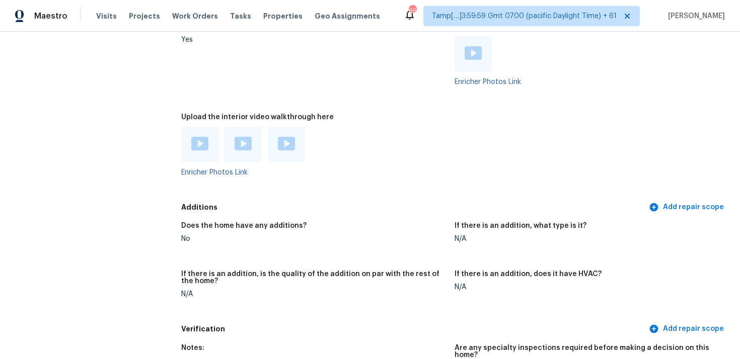
scroll to position [1973, 0]
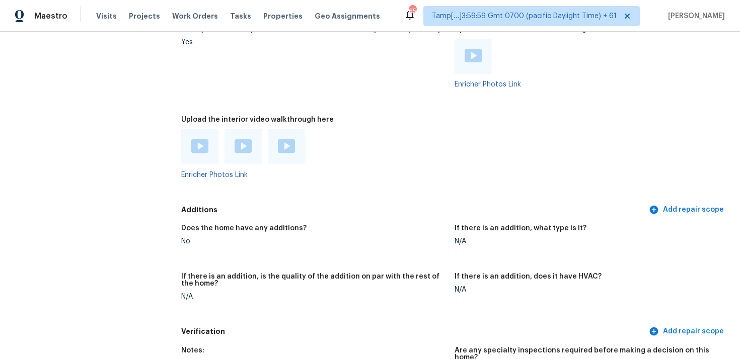
click at [201, 149] on img at bounding box center [199, 146] width 17 height 14
click at [243, 145] on img at bounding box center [242, 146] width 17 height 14
click at [293, 145] on img at bounding box center [286, 146] width 17 height 14
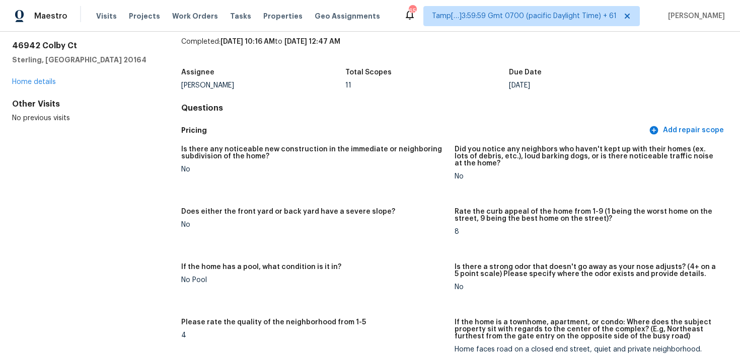
scroll to position [0, 0]
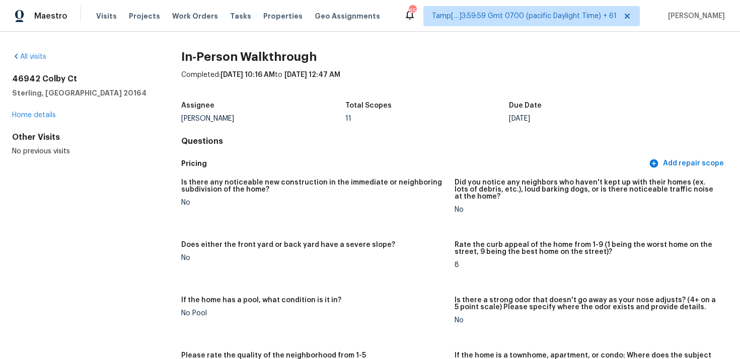
click at [329, 176] on div "Is there any noticeable new construction in the immediate or neighboring subdiv…" at bounding box center [454, 290] width 546 height 235
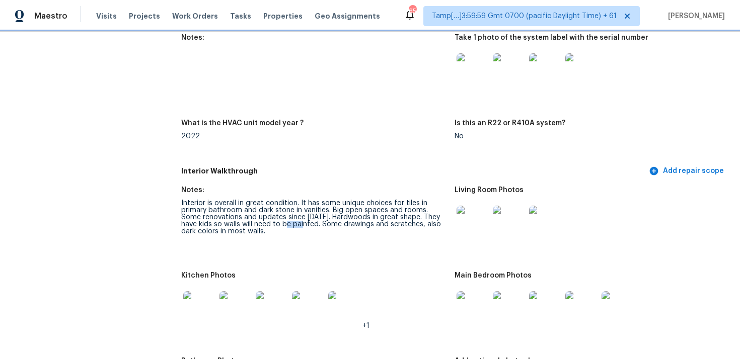
scroll to position [976, 0]
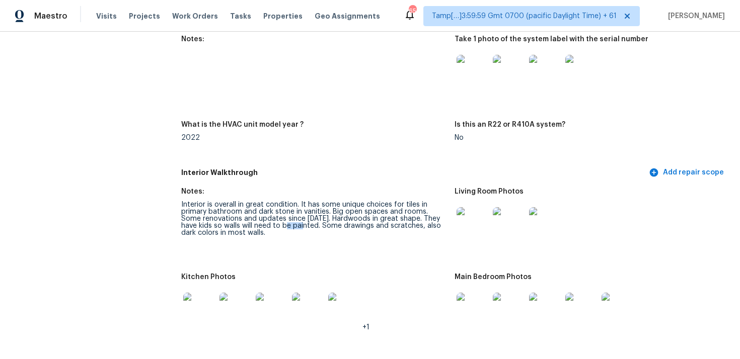
click at [268, 277] on div "Kitchen Photos" at bounding box center [313, 280] width 265 height 13
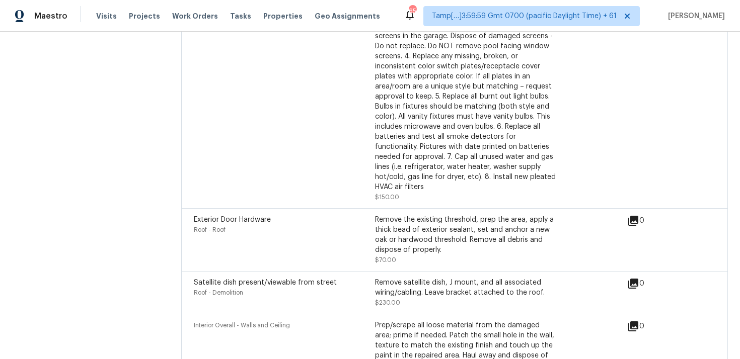
scroll to position [2922, 0]
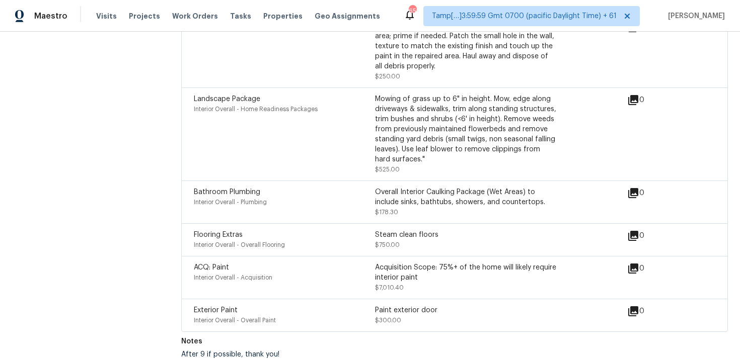
click at [277, 94] on div "Landscape Package" at bounding box center [284, 99] width 181 height 10
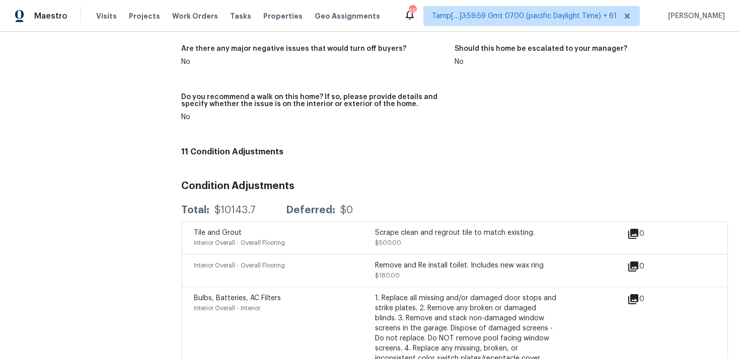
scroll to position [2323, 0]
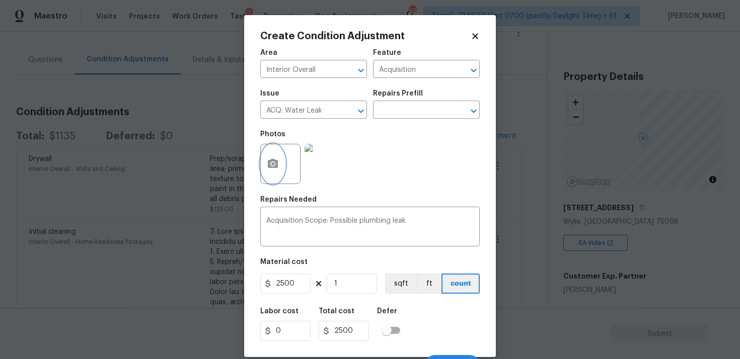
scroll to position [17, 0]
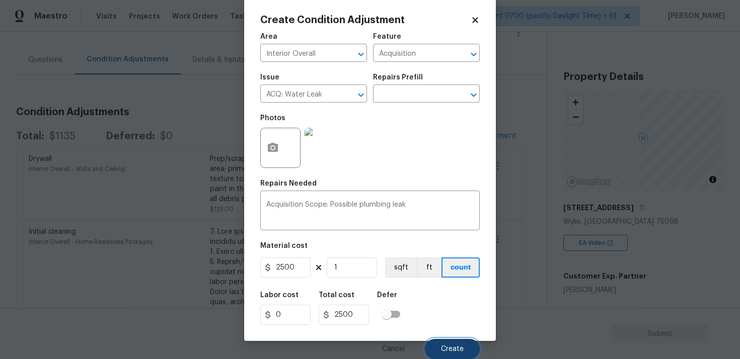
click at [440, 343] on button "Create" at bounding box center [452, 349] width 55 height 20
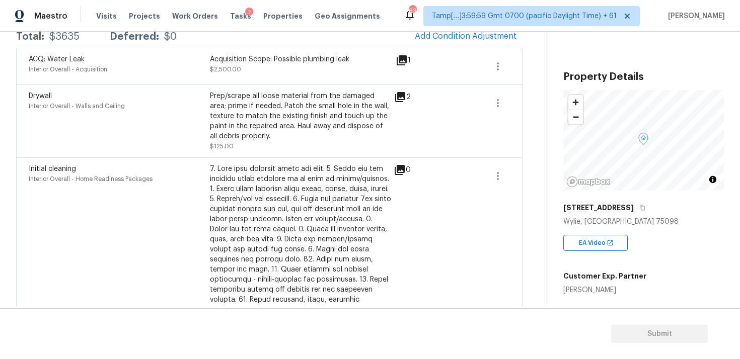
scroll to position [0, 0]
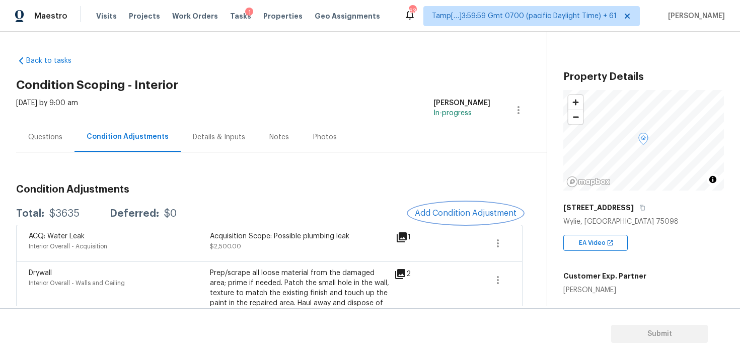
click at [486, 206] on button "Add Condition Adjustment" at bounding box center [466, 213] width 114 height 21
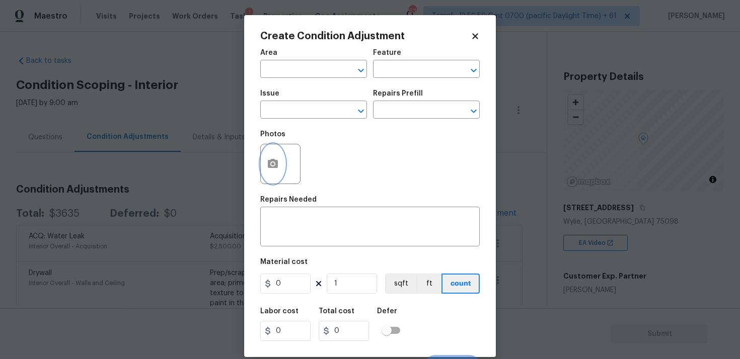
click at [266, 173] on button "button" at bounding box center [273, 163] width 24 height 39
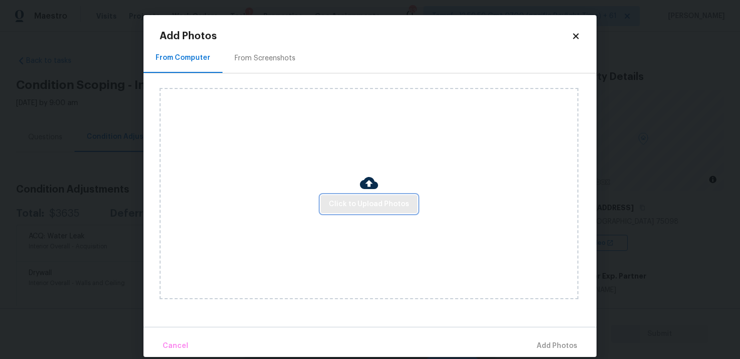
click at [364, 199] on span "Click to Upload Photos" at bounding box center [369, 204] width 81 height 13
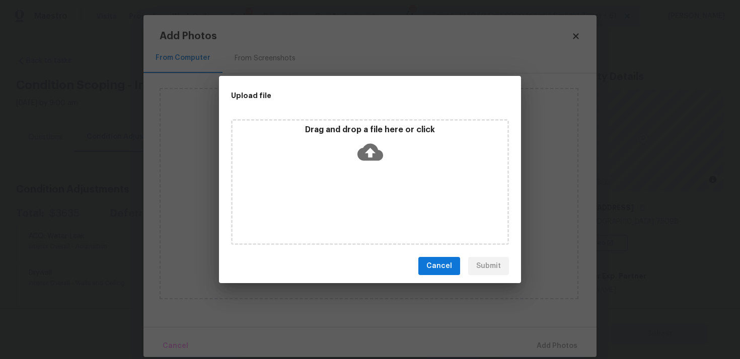
click at [366, 139] on icon at bounding box center [370, 152] width 26 height 26
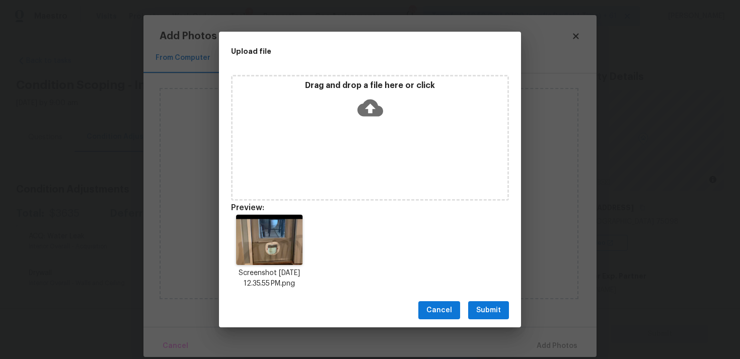
click at [489, 313] on span "Submit" at bounding box center [488, 310] width 25 height 13
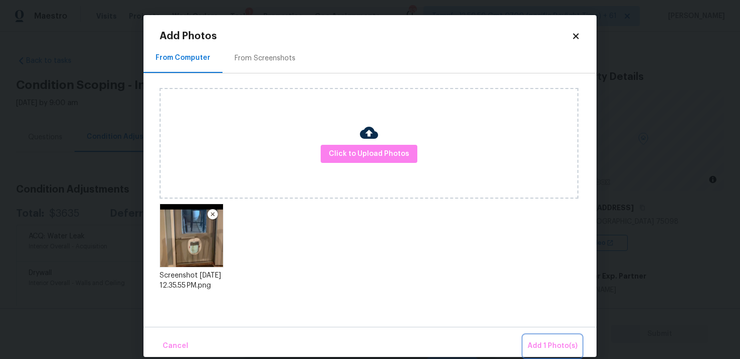
click at [528, 339] on button "Add 1 Photo(s)" at bounding box center [552, 347] width 58 height 22
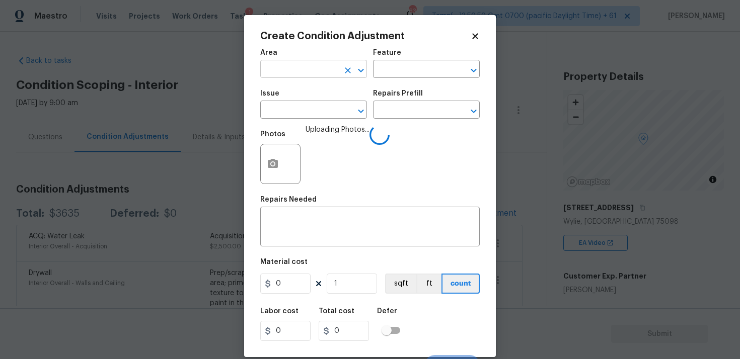
click at [323, 65] on input "text" at bounding box center [299, 70] width 78 height 16
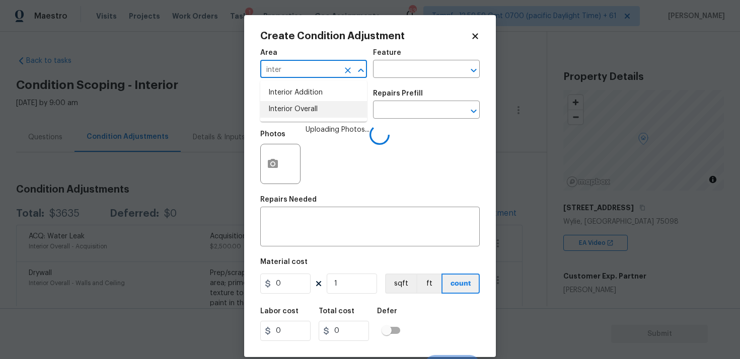
click at [315, 105] on li "Interior Overall" at bounding box center [313, 109] width 107 height 17
type input "Interior Overall"
click at [315, 105] on input "text" at bounding box center [299, 111] width 78 height 16
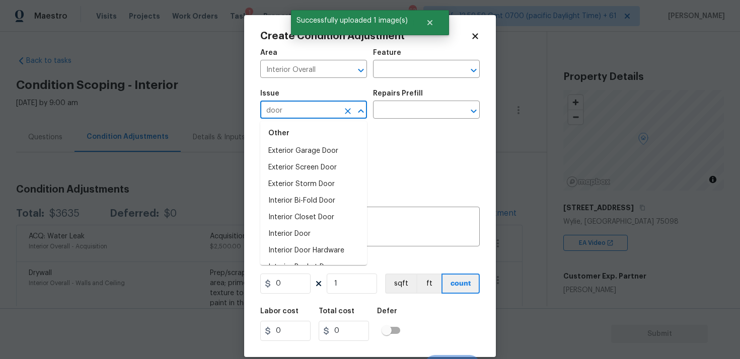
scroll to position [67, 0]
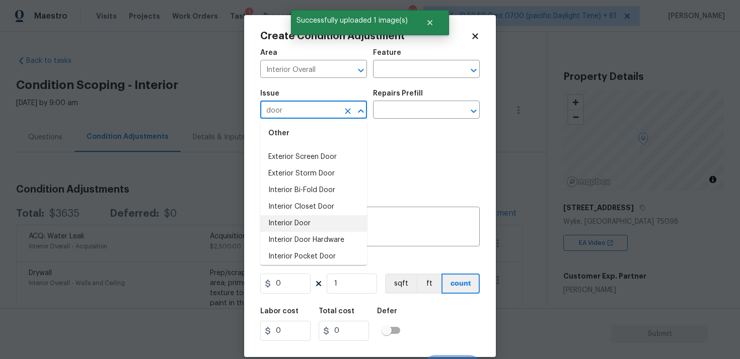
click at [306, 229] on li "Interior Door" at bounding box center [313, 223] width 107 height 17
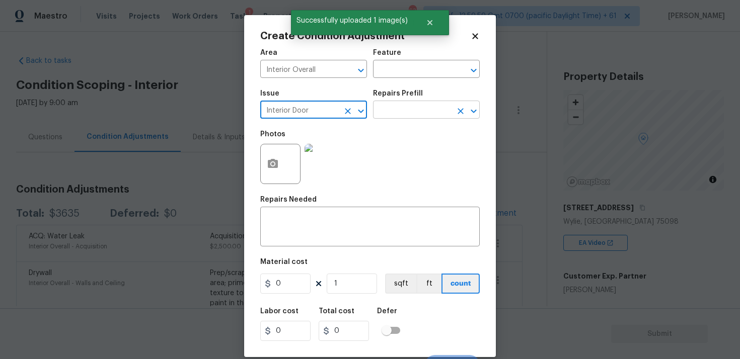
type input "Interior Door"
click at [429, 113] on input "text" at bounding box center [412, 111] width 78 height 16
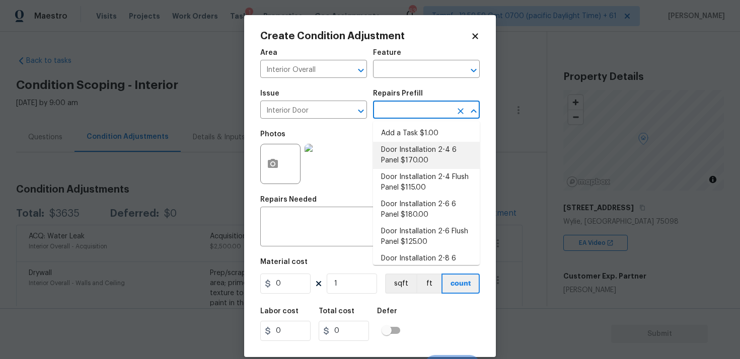
click at [421, 142] on li "Door Installation 2-4 6 Panel $170.00" at bounding box center [426, 155] width 107 height 27
type input "Interior Door"
type textarea "Remove the existing door (if present). Install a new pre-hung 2-4 6 panel inter…"
type input "170"
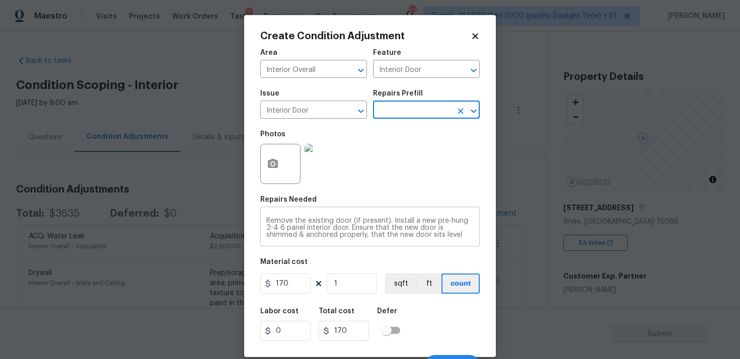
scroll to position [17, 0]
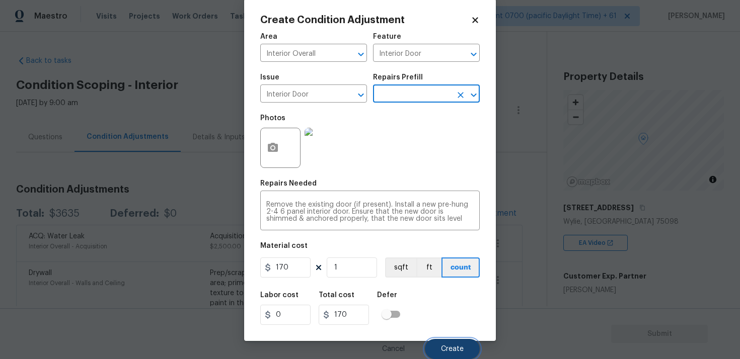
click at [448, 346] on span "Create" at bounding box center [452, 350] width 23 height 8
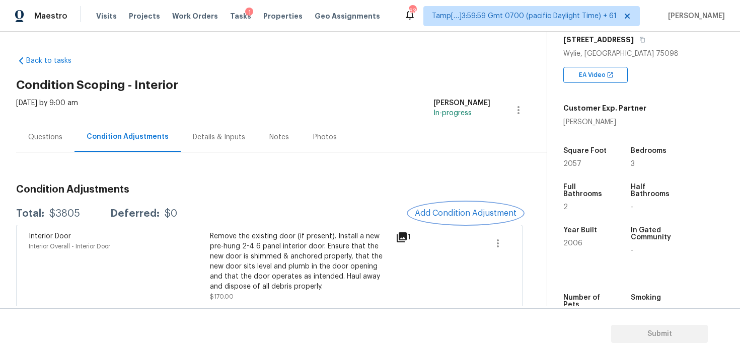
scroll to position [181, 0]
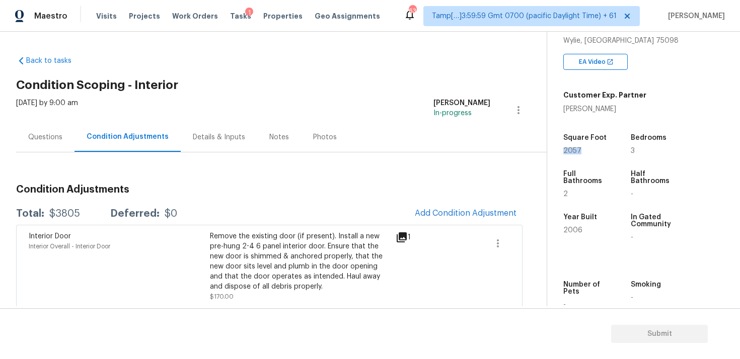
drag, startPoint x: 564, startPoint y: 151, endPoint x: 585, endPoint y: 151, distance: 21.1
click at [585, 151] on div "2057" at bounding box center [587, 150] width 48 height 7
copy span "2057"
click at [467, 208] on button "Add Condition Adjustment" at bounding box center [466, 213] width 114 height 21
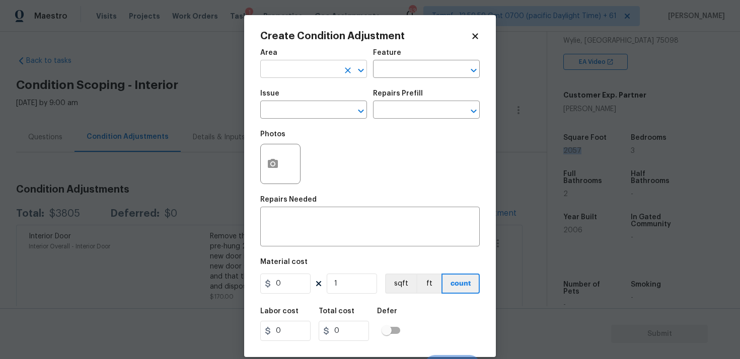
click at [287, 64] on input "text" at bounding box center [299, 70] width 78 height 16
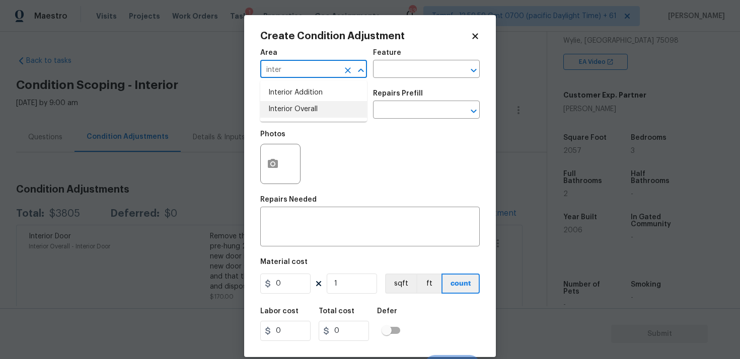
click at [302, 108] on li "Interior Overall" at bounding box center [313, 109] width 107 height 17
type input "Interior Overall"
click at [302, 108] on input "text" at bounding box center [299, 111] width 78 height 16
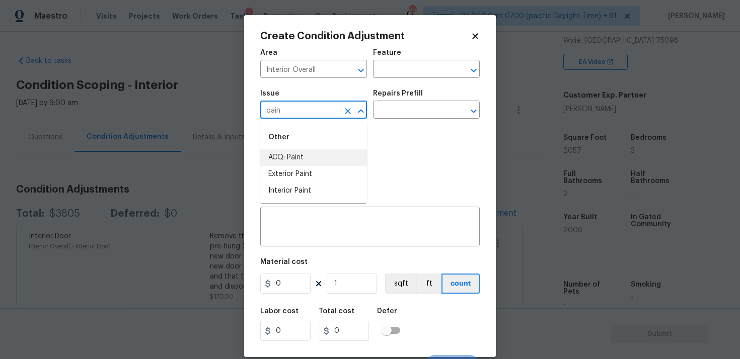
click at [303, 156] on li "ACQ: Paint" at bounding box center [313, 157] width 107 height 17
type input "ACQ: Paint"
click at [407, 117] on input "text" at bounding box center [412, 111] width 78 height 16
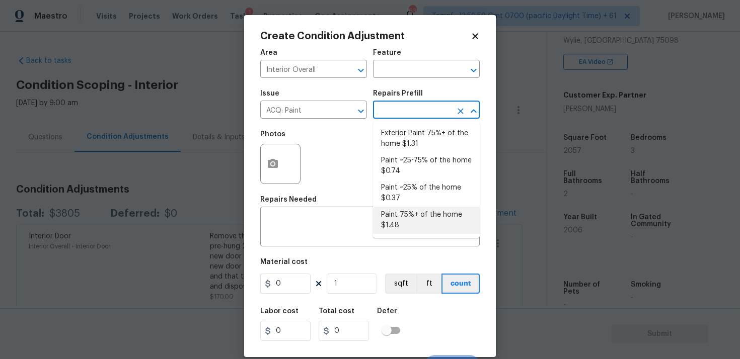
click at [415, 222] on li "Paint 75%+ of the home $1.48" at bounding box center [426, 220] width 107 height 27
type input "Acquisition"
type textarea "Acquisition Scope: 75%+ of the home will likely require interior paint"
type input "1.48"
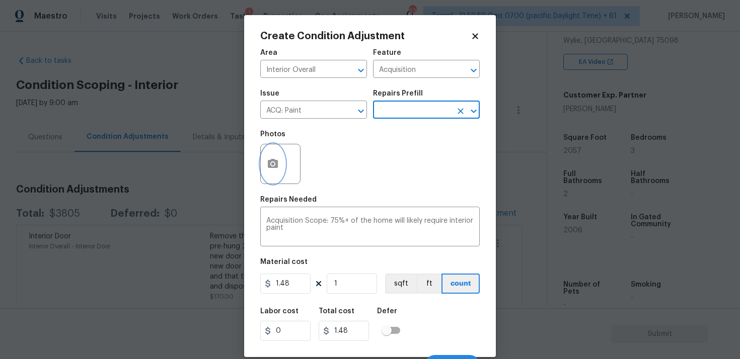
click at [275, 160] on icon "button" at bounding box center [273, 163] width 10 height 9
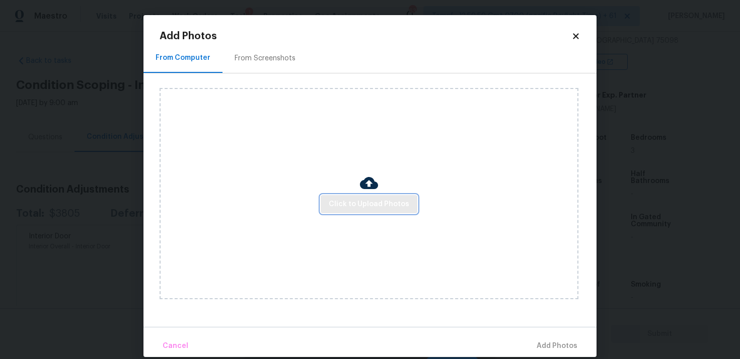
click at [360, 196] on button "Click to Upload Photos" at bounding box center [368, 204] width 97 height 19
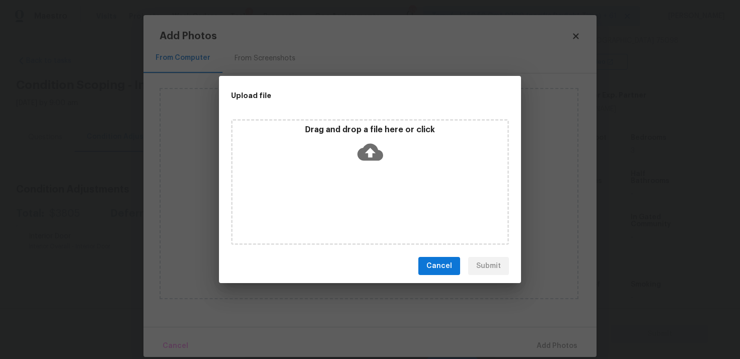
click at [366, 145] on icon at bounding box center [370, 152] width 26 height 17
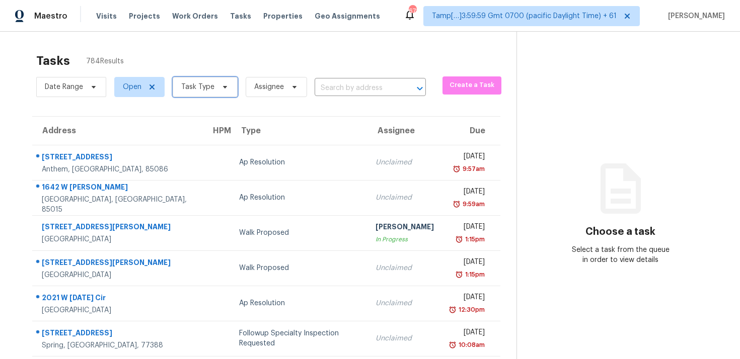
click at [207, 79] on span "Task Type" at bounding box center [205, 87] width 65 height 20
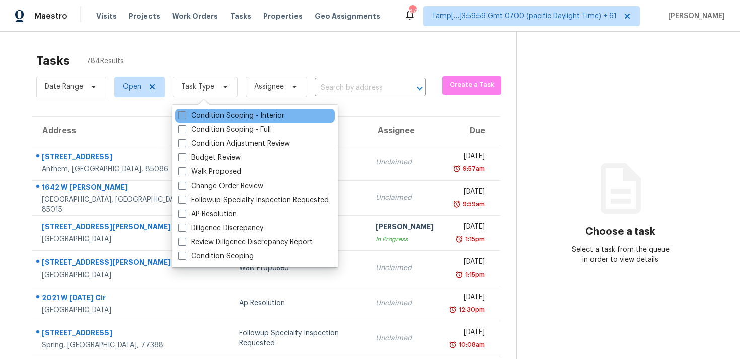
click at [226, 116] on label "Condition Scoping - Interior" at bounding box center [231, 116] width 106 height 10
click at [185, 116] on input "Condition Scoping - Interior" at bounding box center [181, 114] width 7 height 7
checkbox input "true"
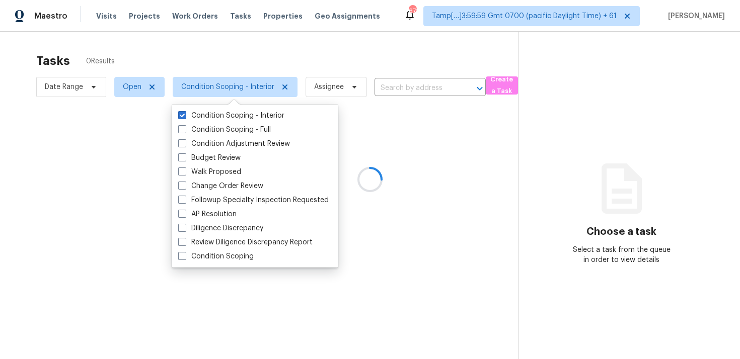
click at [208, 47] on div at bounding box center [370, 179] width 740 height 359
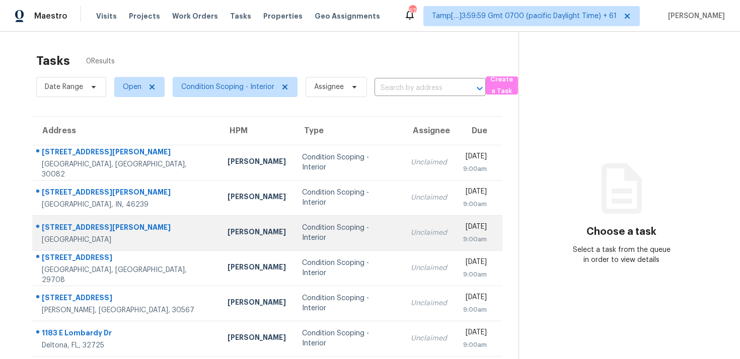
scroll to position [146, 0]
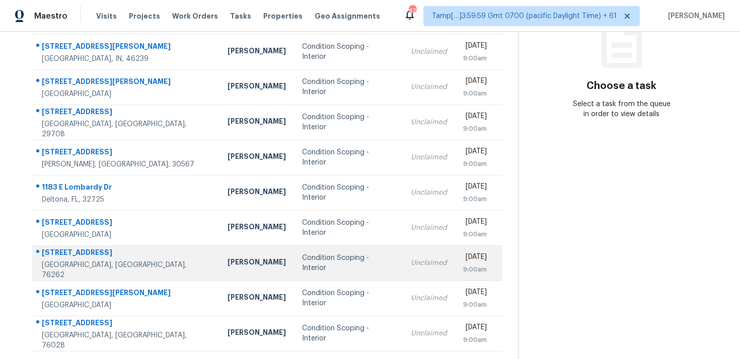
click at [302, 262] on div "Condition Scoping - Interior" at bounding box center [348, 263] width 93 height 20
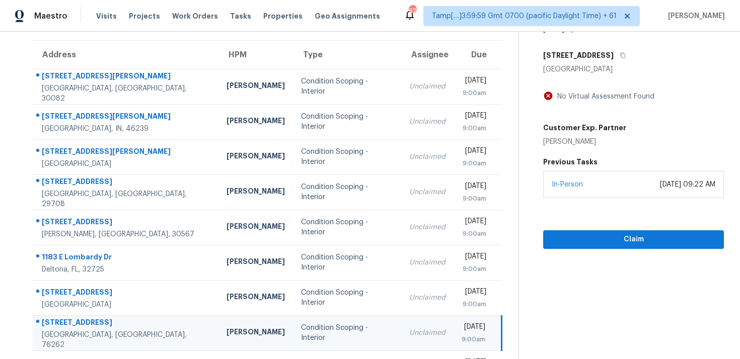
scroll to position [69, 0]
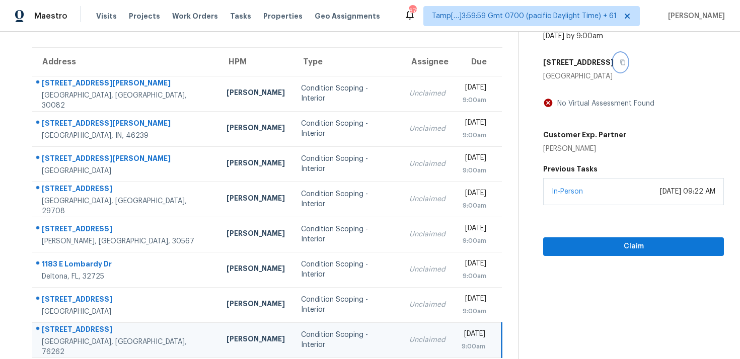
click at [627, 59] on button "button" at bounding box center [620, 62] width 14 height 18
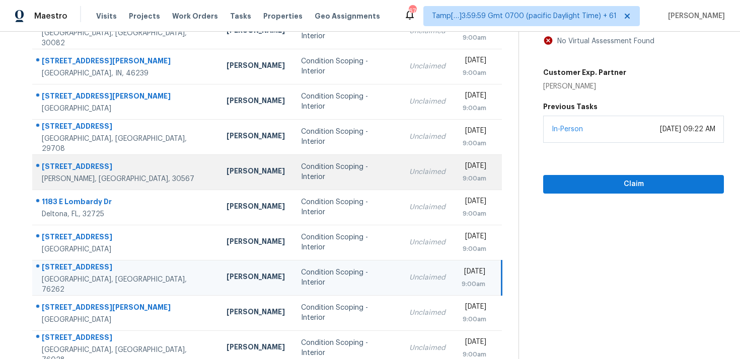
scroll to position [165, 0]
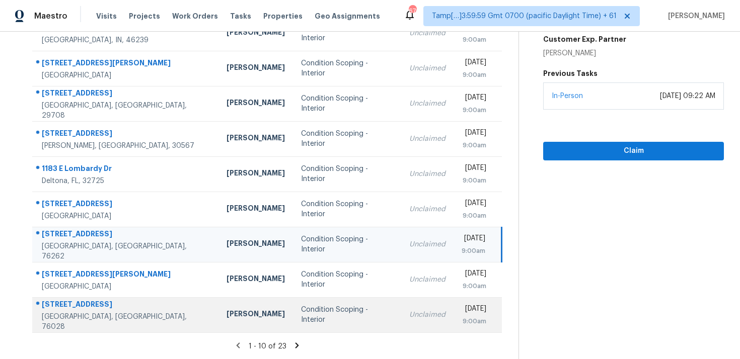
click at [293, 302] on td "Condition Scoping - Interior" at bounding box center [347, 314] width 108 height 35
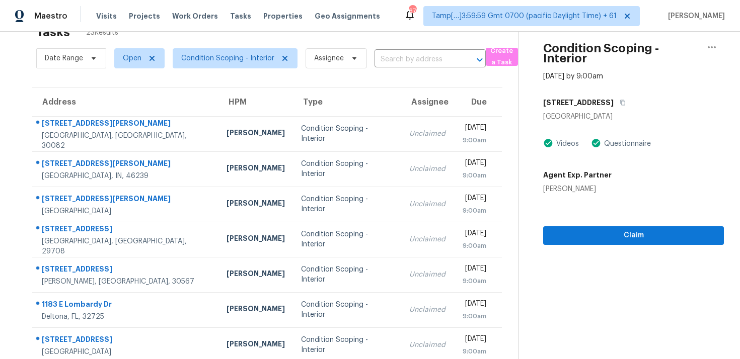
scroll to position [22, 0]
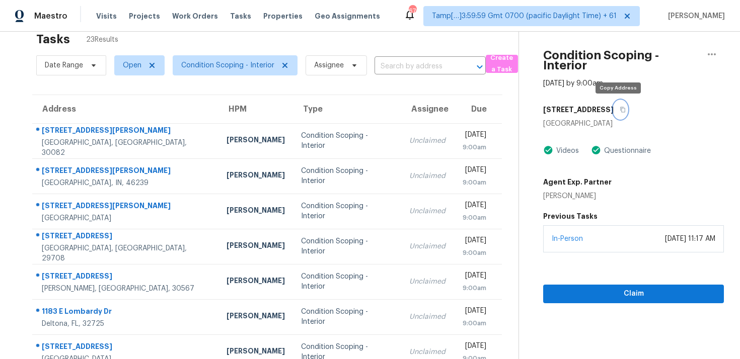
click at [614, 108] on button "button" at bounding box center [620, 110] width 14 height 18
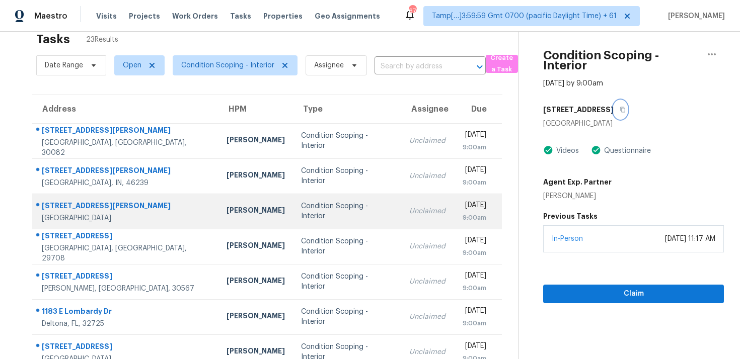
scroll to position [165, 0]
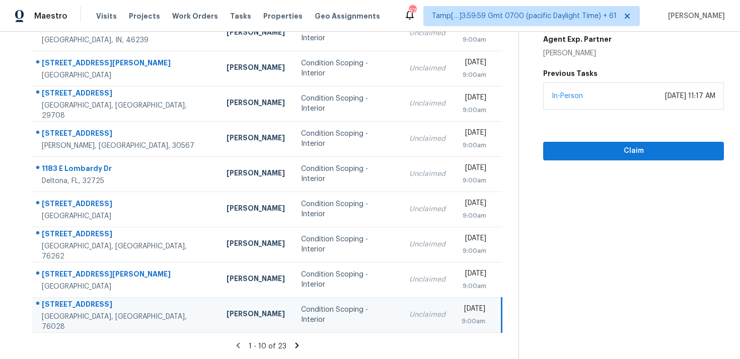
click at [293, 342] on icon at bounding box center [296, 345] width 9 height 9
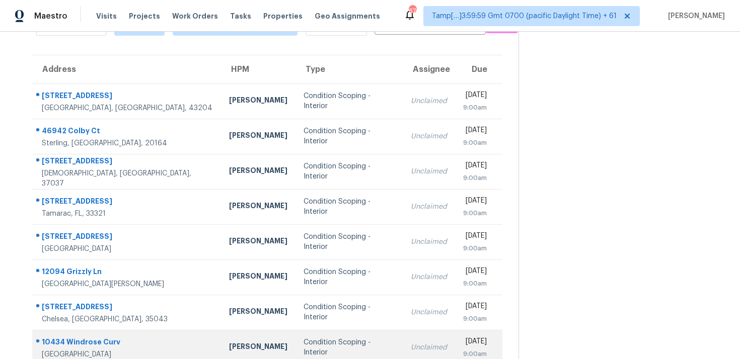
scroll to position [59, 0]
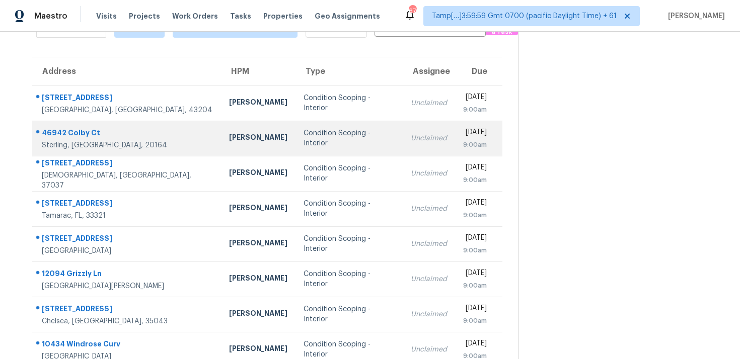
click at [310, 146] on div "Condition Scoping - Interior" at bounding box center [349, 138] width 92 height 20
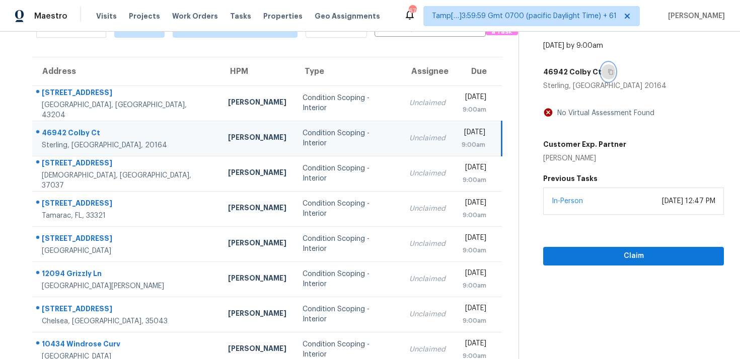
click at [603, 76] on button "button" at bounding box center [608, 72] width 14 height 18
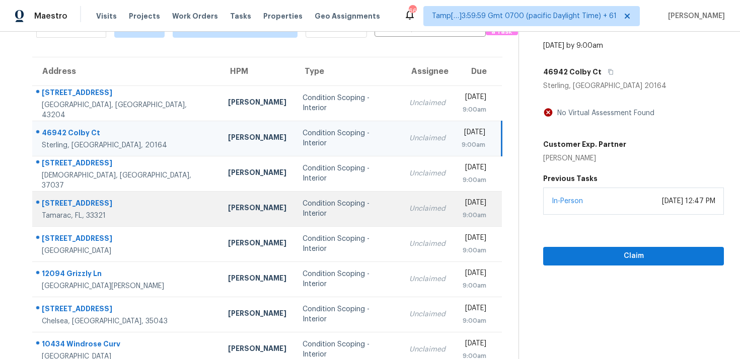
click at [302, 213] on div "Condition Scoping - Interior" at bounding box center [347, 209] width 91 height 20
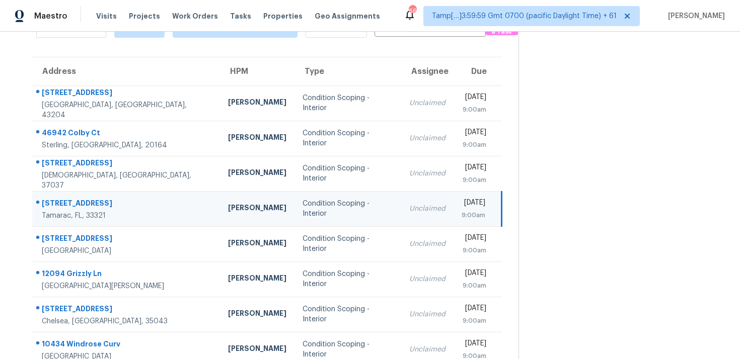
scroll to position [0, 0]
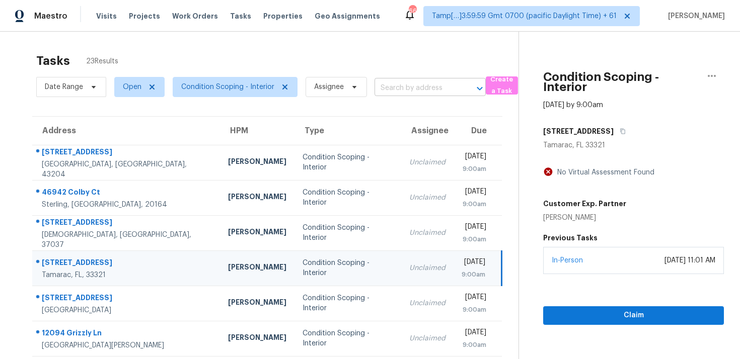
click at [392, 90] on input "text" at bounding box center [415, 89] width 83 height 16
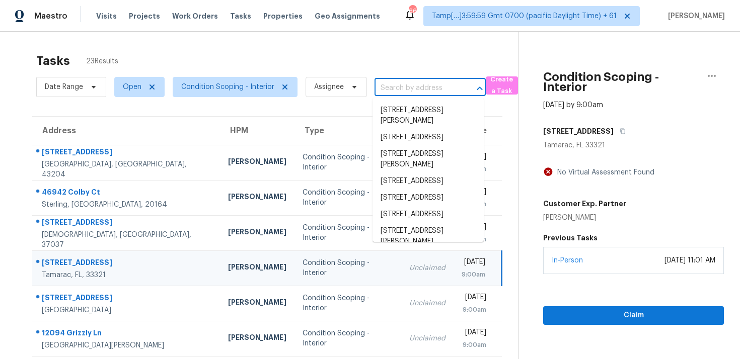
paste input "[STREET_ADDRESS][PERSON_NAME][PERSON_NAME]"
type input "[STREET_ADDRESS][PERSON_NAME][PERSON_NAME]"
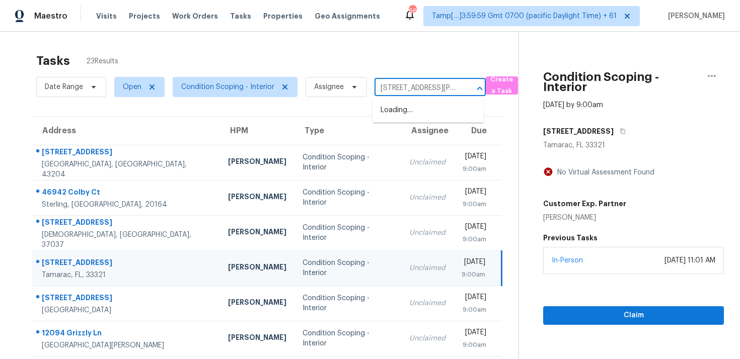
scroll to position [0, 39]
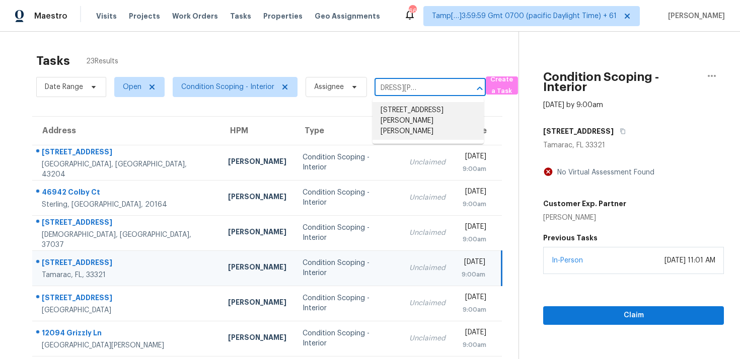
click at [414, 106] on li "[STREET_ADDRESS][PERSON_NAME][PERSON_NAME]" at bounding box center [427, 121] width 111 height 38
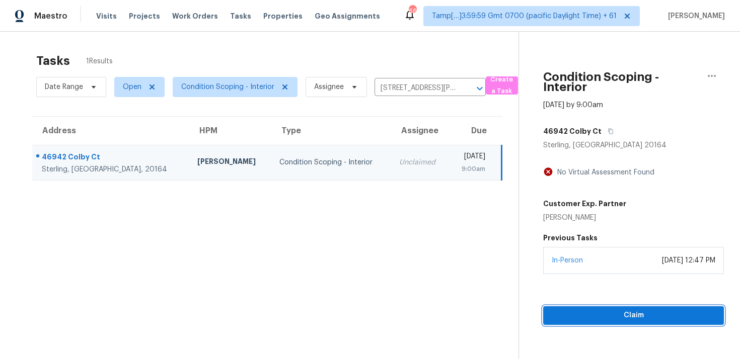
click at [580, 315] on span "Claim" at bounding box center [633, 315] width 165 height 13
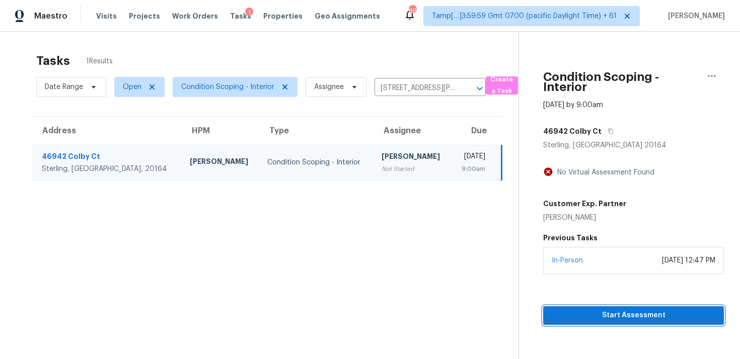
click at [580, 315] on span "Start Assessment" at bounding box center [633, 315] width 165 height 13
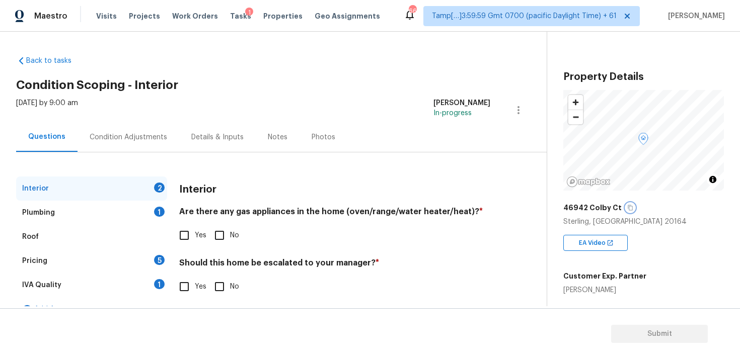
click at [627, 204] on button "button" at bounding box center [629, 207] width 9 height 9
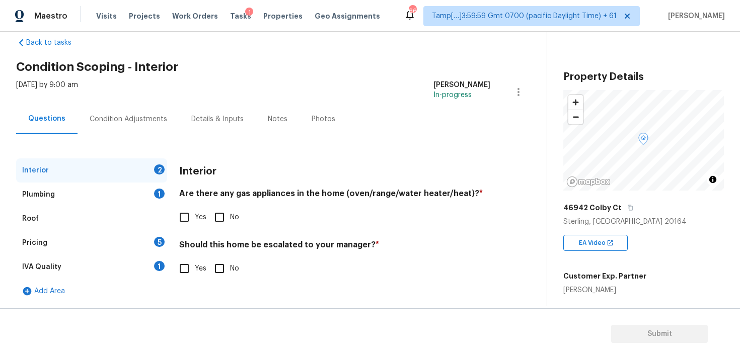
click at [133, 260] on div "IVA Quality 1" at bounding box center [91, 267] width 151 height 24
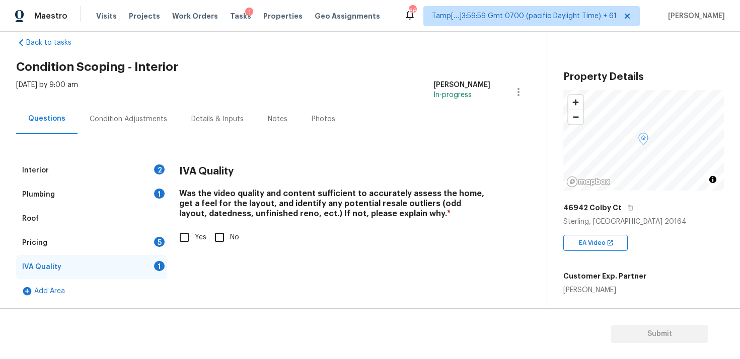
click at [145, 227] on div "Roof" at bounding box center [91, 219] width 151 height 24
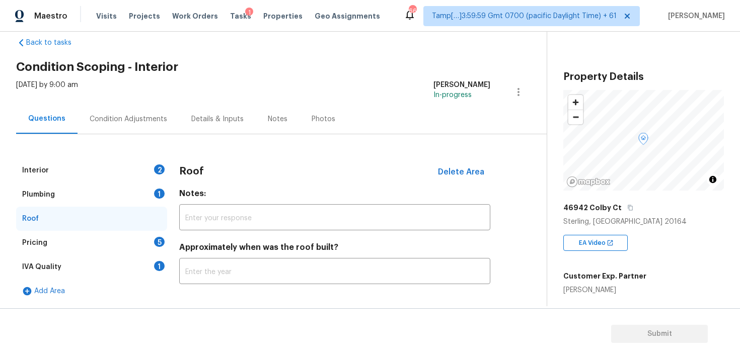
click at [148, 232] on div "Pricing 5" at bounding box center [91, 243] width 151 height 24
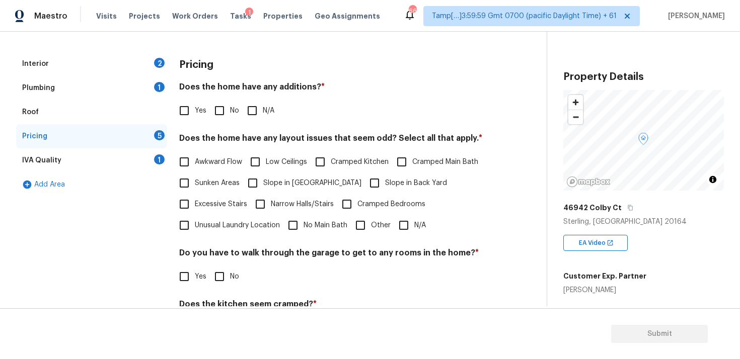
scroll to position [150, 0]
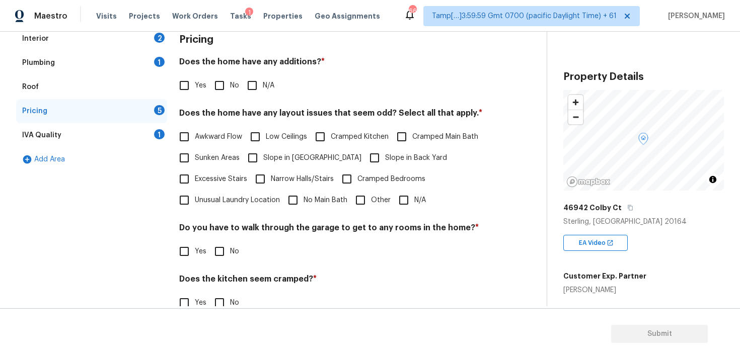
click at [340, 200] on span "No Main Bath" at bounding box center [325, 200] width 44 height 11
click at [303, 200] on input "No Main Bath" at bounding box center [292, 200] width 21 height 21
checkbox input "true"
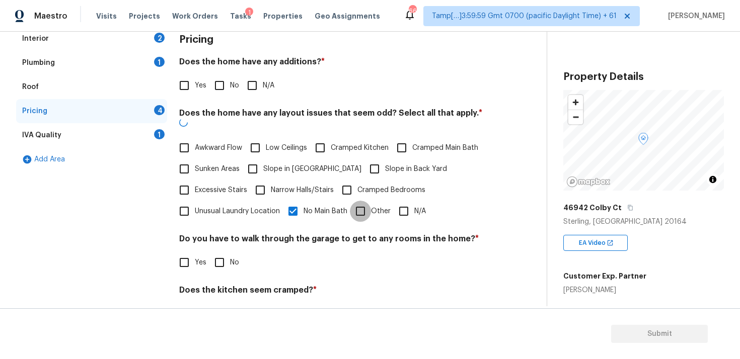
click at [353, 201] on input "Other" at bounding box center [360, 211] width 21 height 21
checkbox input "true"
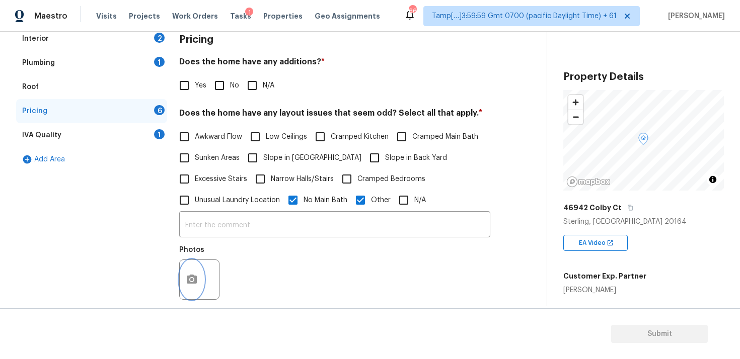
click at [184, 278] on button "button" at bounding box center [192, 279] width 24 height 39
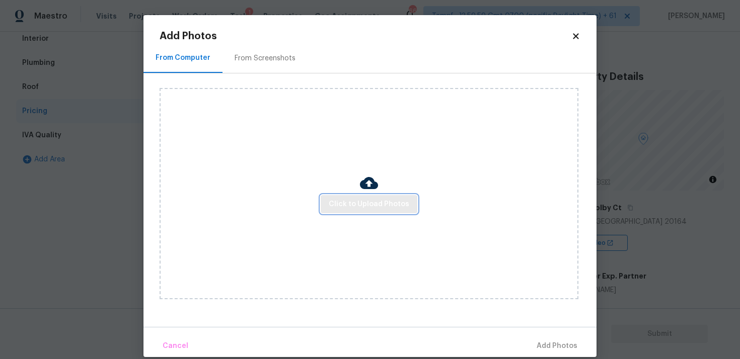
click at [357, 204] on span "Click to Upload Photos" at bounding box center [369, 204] width 81 height 13
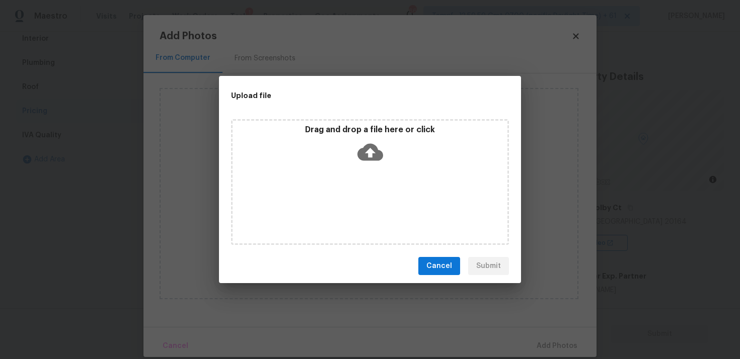
click at [362, 173] on div "Drag and drop a file here or click" at bounding box center [370, 182] width 278 height 126
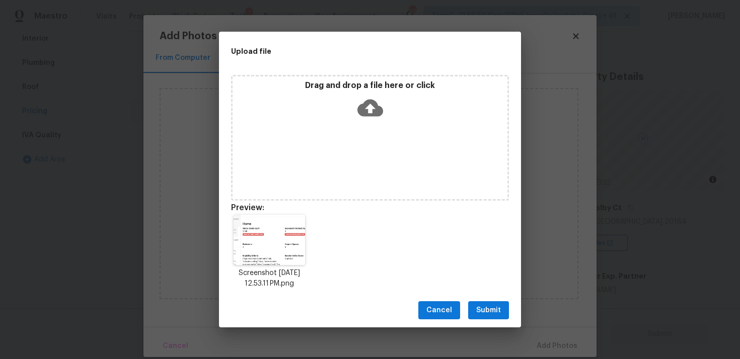
click at [481, 317] on button "Submit" at bounding box center [488, 310] width 41 height 19
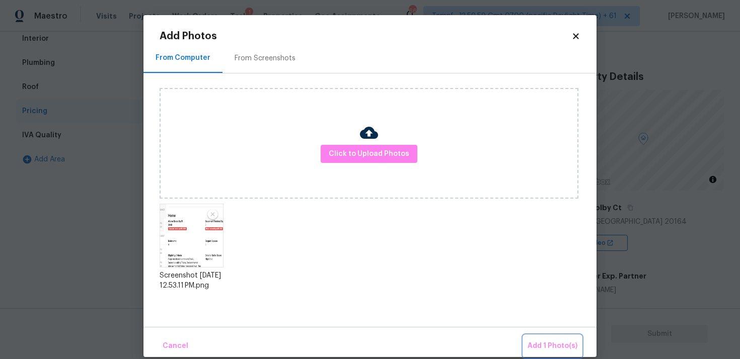
click at [543, 340] on button "Add 1 Photo(s)" at bounding box center [552, 347] width 58 height 22
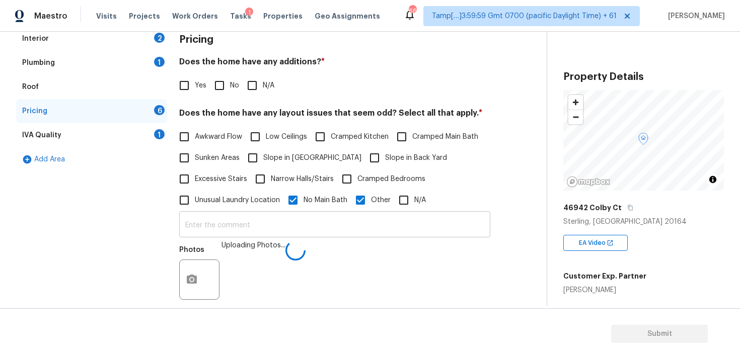
click at [319, 225] on input "text" at bounding box center [334, 226] width 311 height 24
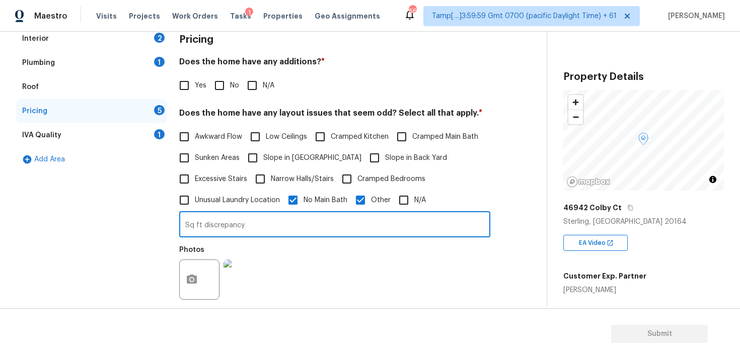
type input "Sq ft discrepancy"
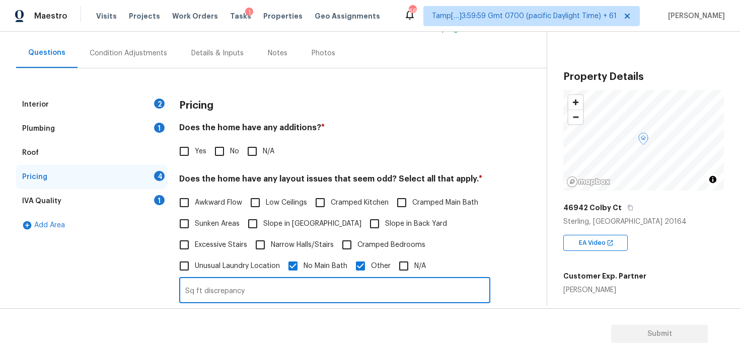
scroll to position [33, 0]
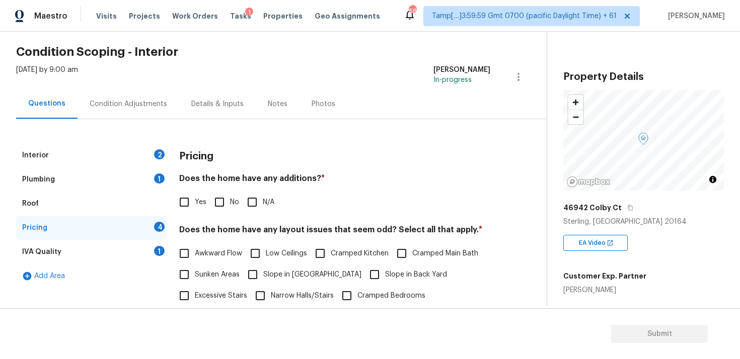
click at [147, 94] on div "Condition Adjustments" at bounding box center [128, 104] width 102 height 30
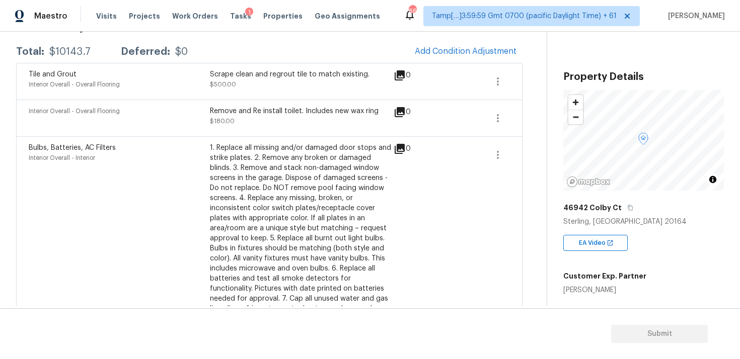
scroll to position [58, 0]
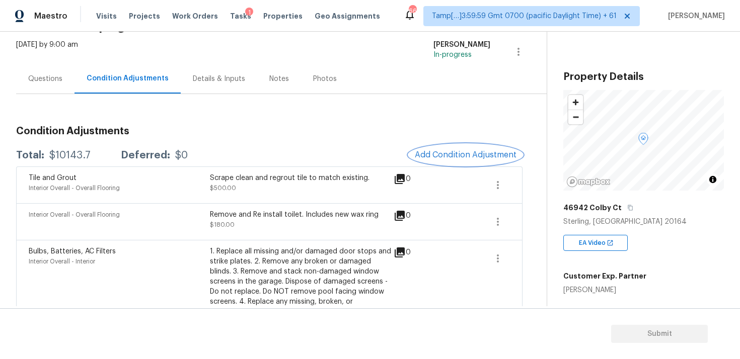
click at [459, 150] on span "Add Condition Adjustment" at bounding box center [466, 154] width 102 height 9
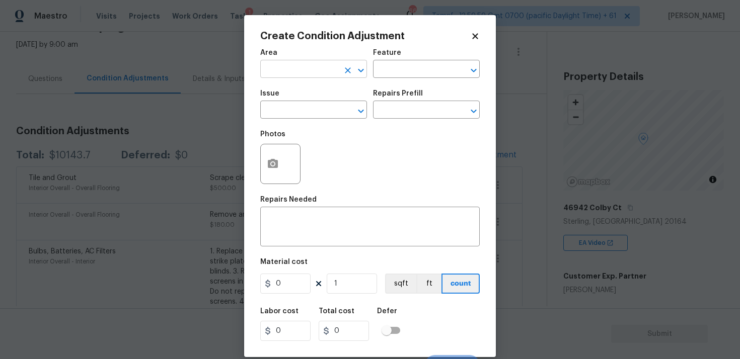
click at [291, 67] on input "text" at bounding box center [299, 70] width 78 height 16
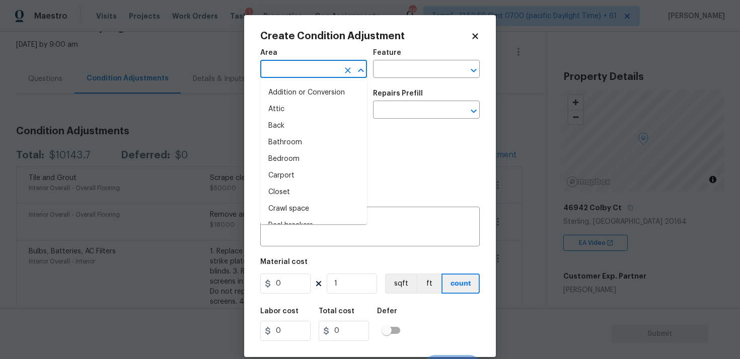
type input "i"
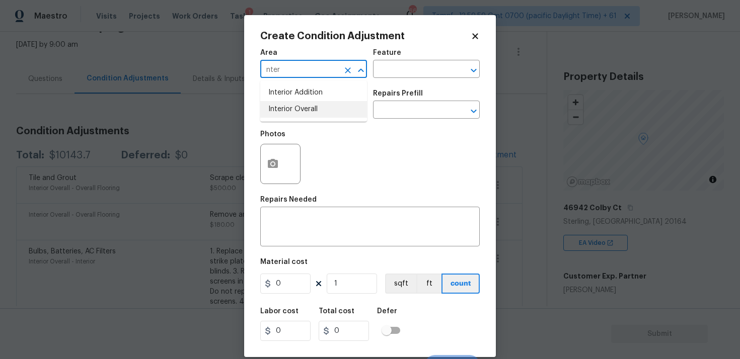
click at [296, 106] on li "Interior Overall" at bounding box center [313, 109] width 107 height 17
type input "Interior Overall"
click at [296, 106] on input "text" at bounding box center [299, 111] width 78 height 16
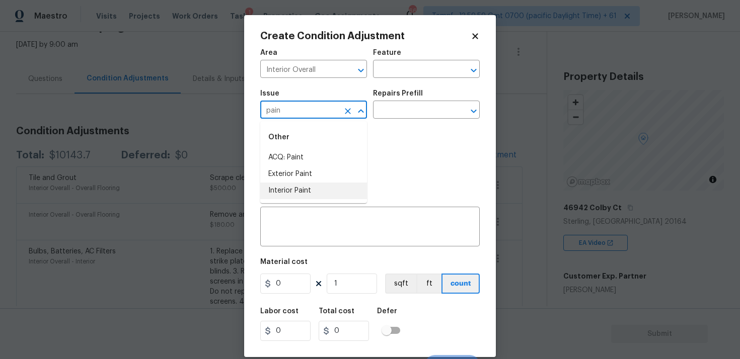
click at [305, 191] on li "Interior Paint" at bounding box center [313, 191] width 107 height 17
type input "Interior Paint"
click at [397, 108] on input "text" at bounding box center [412, 111] width 78 height 16
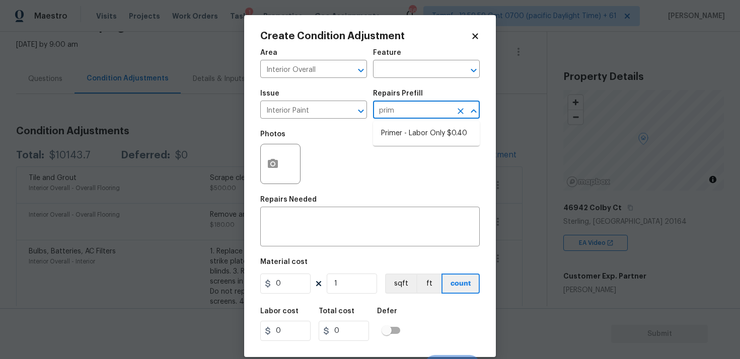
type input "prime"
click at [405, 131] on li "Primer - Labor Only $0.40" at bounding box center [426, 133] width 107 height 17
type input "Overall Paint"
type textarea "Interior primer - PRIMER PROVIDED BY OPENDOOR - All nails, screws, drywall anch…"
type input "0.4"
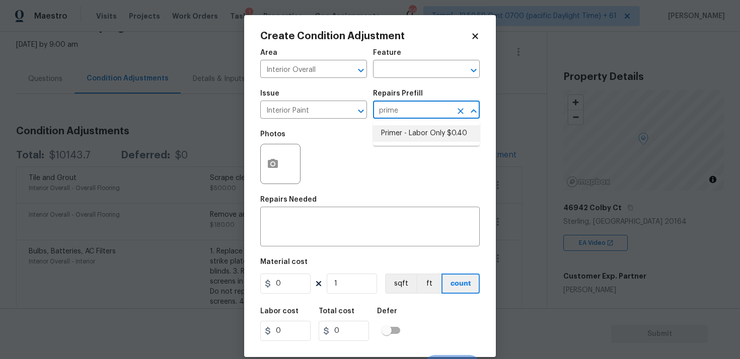
type input "0.4"
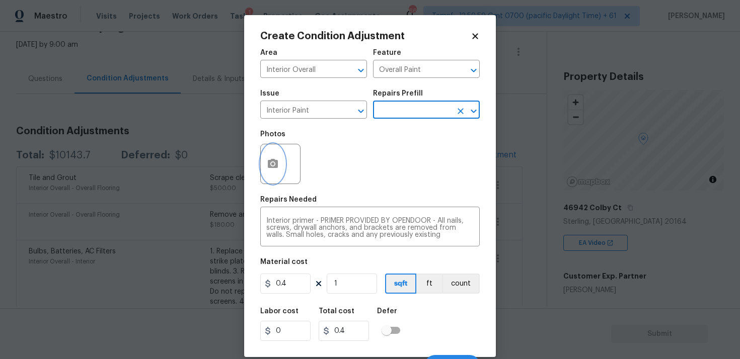
click at [274, 168] on icon "button" at bounding box center [273, 163] width 10 height 9
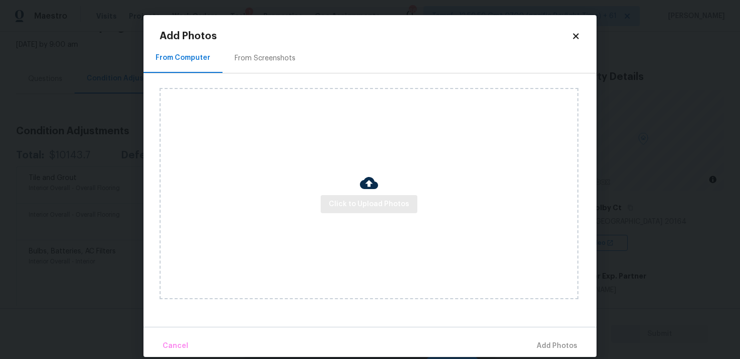
click at [358, 213] on div "Click to Upload Photos" at bounding box center [368, 193] width 419 height 211
click at [367, 206] on span "Click to Upload Photos" at bounding box center [369, 204] width 81 height 13
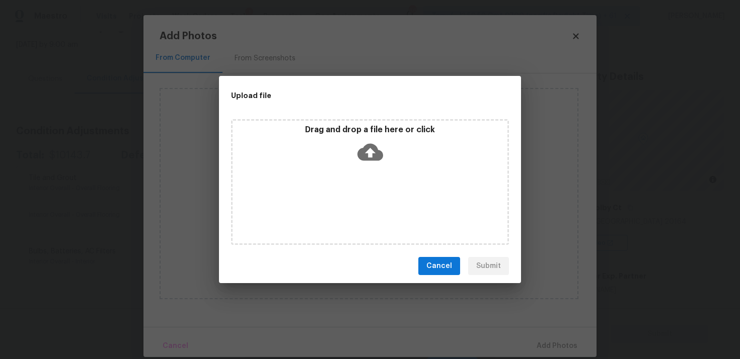
click at [366, 159] on icon at bounding box center [370, 152] width 26 height 17
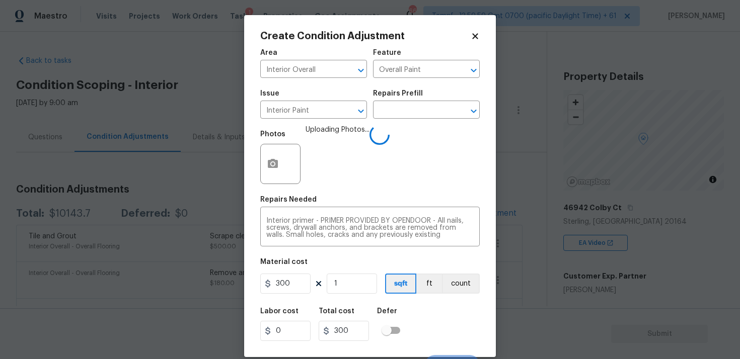
scroll to position [17, 0]
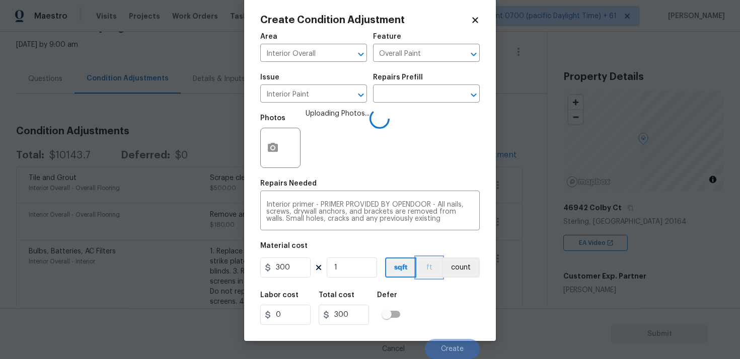
click at [433, 277] on button "ft" at bounding box center [429, 268] width 26 height 20
click at [407, 276] on button "sqft" at bounding box center [400, 268] width 31 height 20
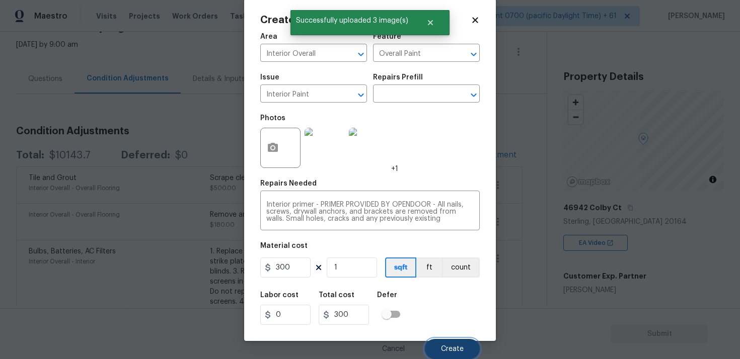
click at [437, 339] on button "Create" at bounding box center [452, 349] width 55 height 20
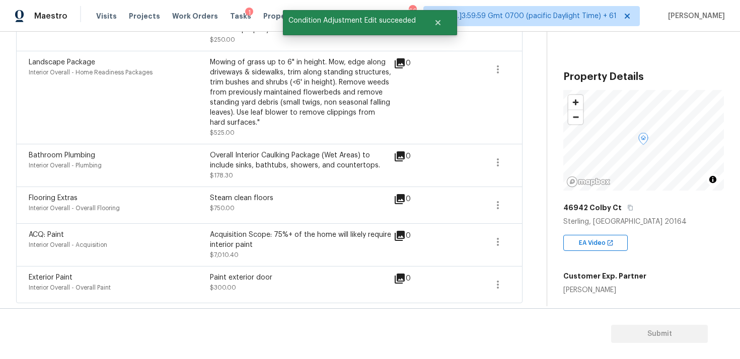
scroll to position [67, 0]
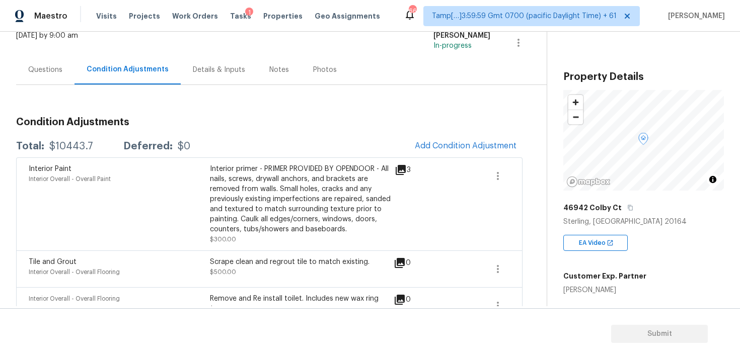
click at [57, 73] on div "Questions" at bounding box center [45, 70] width 34 height 10
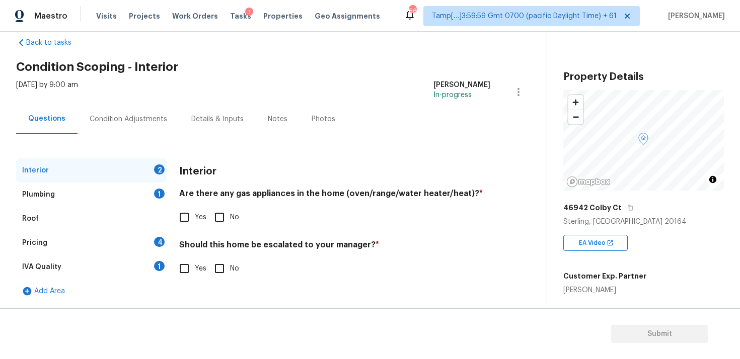
click at [199, 217] on span "Yes" at bounding box center [201, 217] width 12 height 11
click at [195, 217] on input "Yes" at bounding box center [184, 217] width 21 height 21
checkbox input "true"
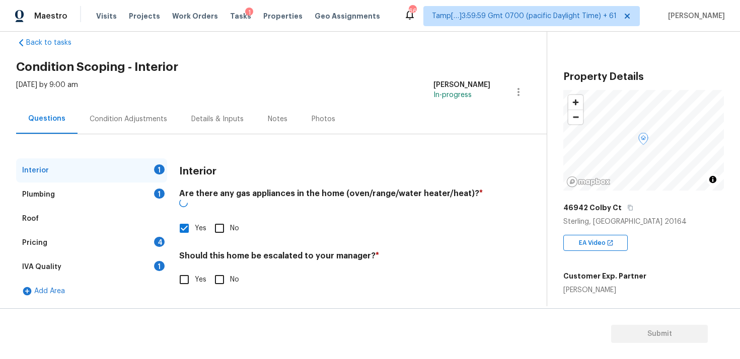
click at [216, 282] on div "Interior Are there any gas appliances in the home (oven/range/water heater/heat…" at bounding box center [334, 230] width 311 height 144
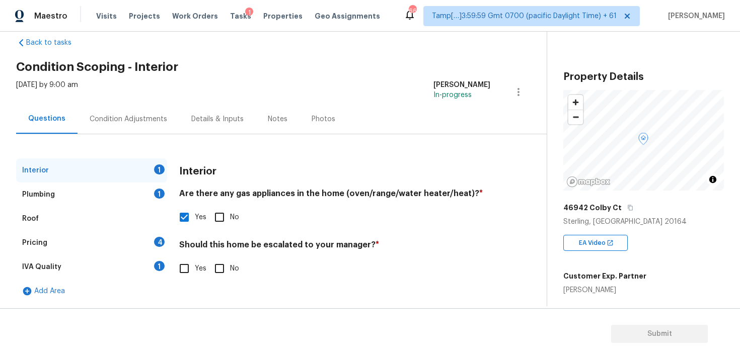
click at [223, 277] on input "No" at bounding box center [219, 268] width 21 height 21
checkbox input "true"
click at [135, 192] on div "Plumbing 1" at bounding box center [91, 195] width 151 height 24
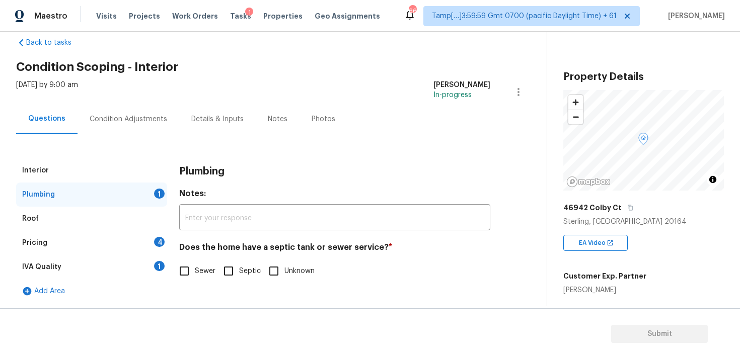
click at [182, 274] on input "Sewer" at bounding box center [184, 271] width 21 height 21
checkbox input "true"
click at [148, 247] on div "Pricing 4" at bounding box center [91, 243] width 151 height 24
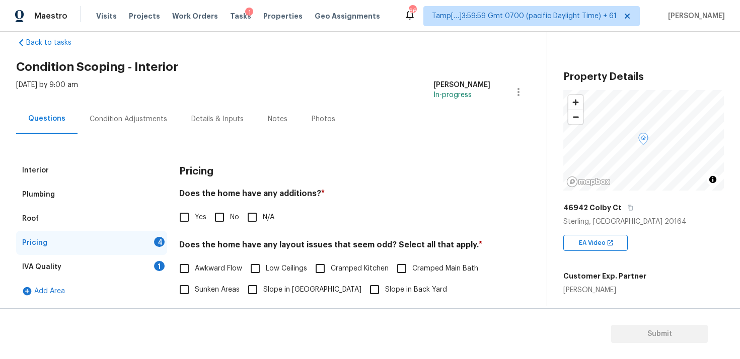
click at [220, 219] on input "No" at bounding box center [219, 217] width 21 height 21
checkbox input "true"
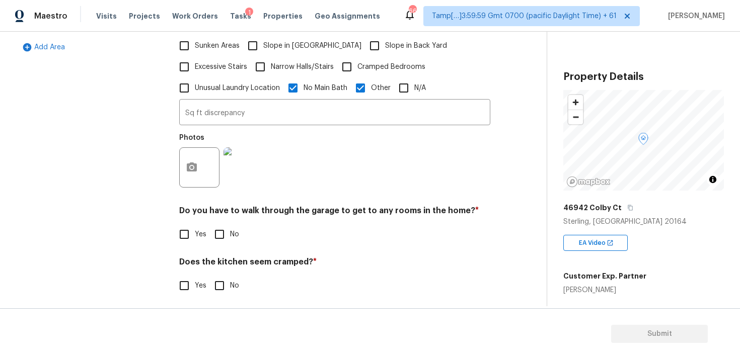
scroll to position [276, 0]
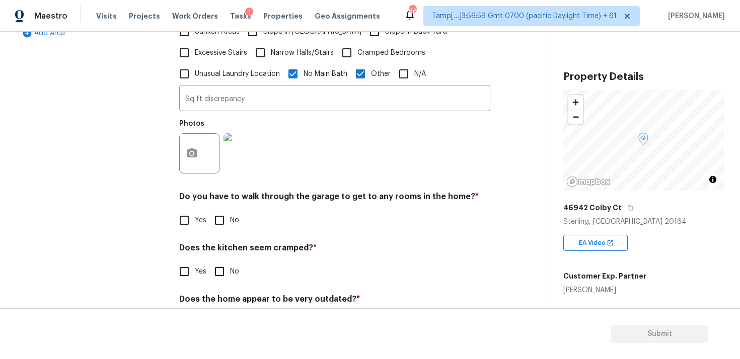
click at [224, 215] on input "No" at bounding box center [219, 220] width 21 height 21
checkbox input "true"
click at [222, 266] on input "No" at bounding box center [219, 272] width 21 height 21
checkbox input "true"
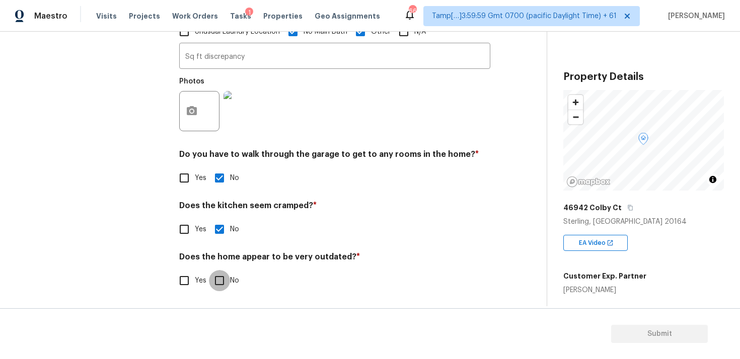
click at [222, 278] on input "No" at bounding box center [219, 280] width 21 height 21
checkbox input "true"
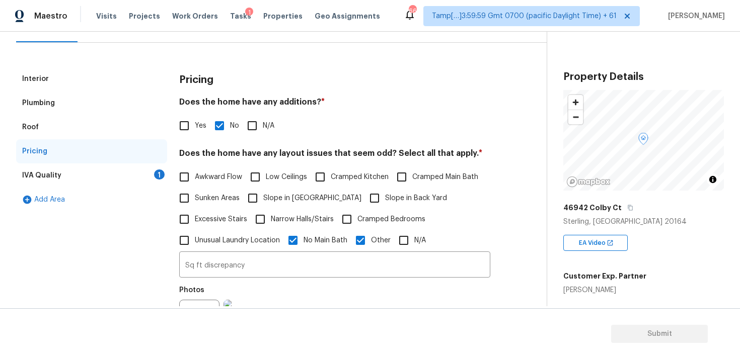
click at [145, 176] on div "IVA Quality 1" at bounding box center [91, 176] width 151 height 24
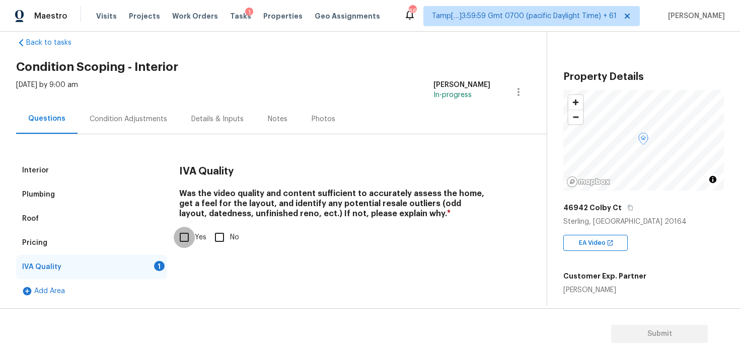
click at [181, 233] on input "Yes" at bounding box center [184, 237] width 21 height 21
checkbox input "true"
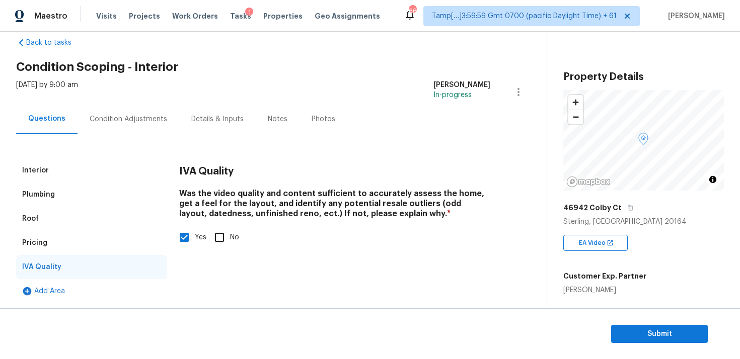
click at [139, 130] on div "Condition Adjustments" at bounding box center [128, 119] width 102 height 30
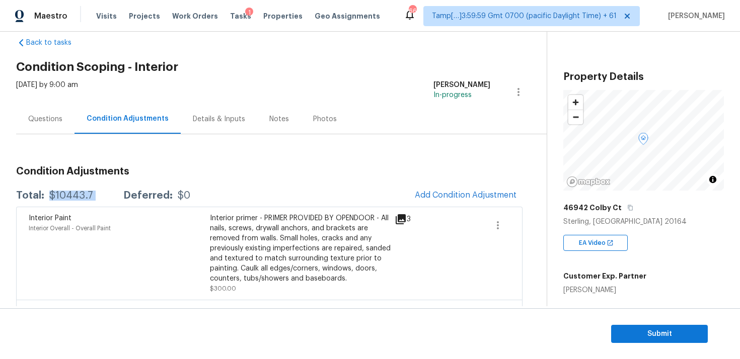
drag, startPoint x: 47, startPoint y: 193, endPoint x: 106, endPoint y: 193, distance: 58.9
click at [106, 193] on div "Total: $10443.7 Deferred: $0" at bounding box center [103, 196] width 174 height 10
copy div "$10443.7"
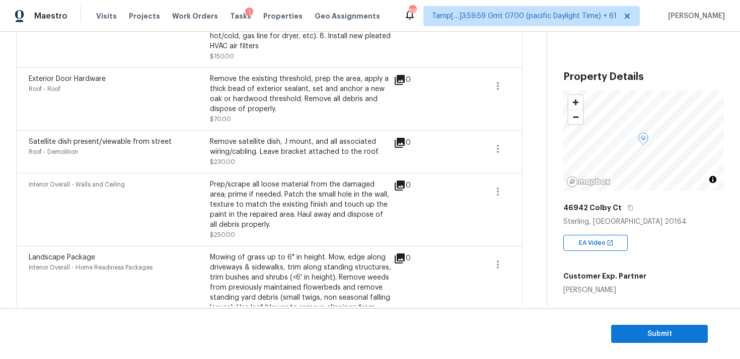
scroll to position [735, 0]
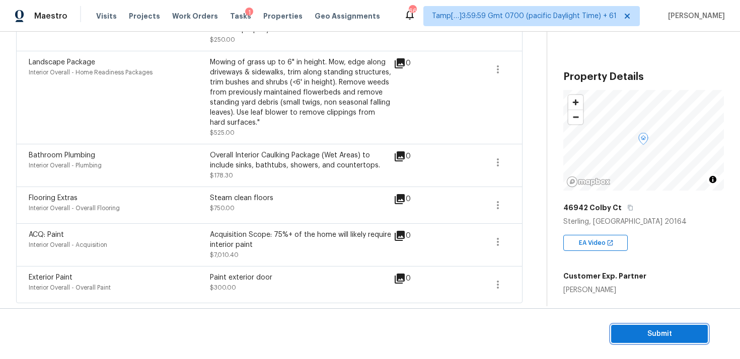
click at [631, 335] on span "Submit" at bounding box center [659, 334] width 81 height 13
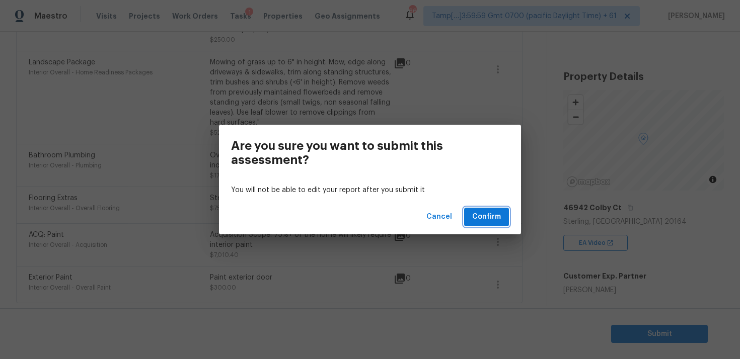
click at [494, 217] on span "Confirm" at bounding box center [486, 217] width 29 height 13
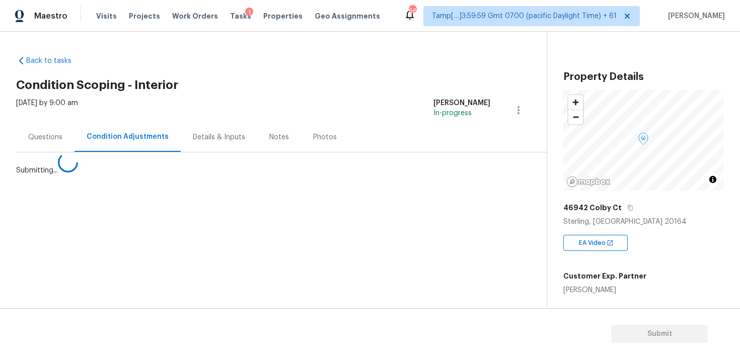
scroll to position [0, 0]
